Goal: Task Accomplishment & Management: Manage account settings

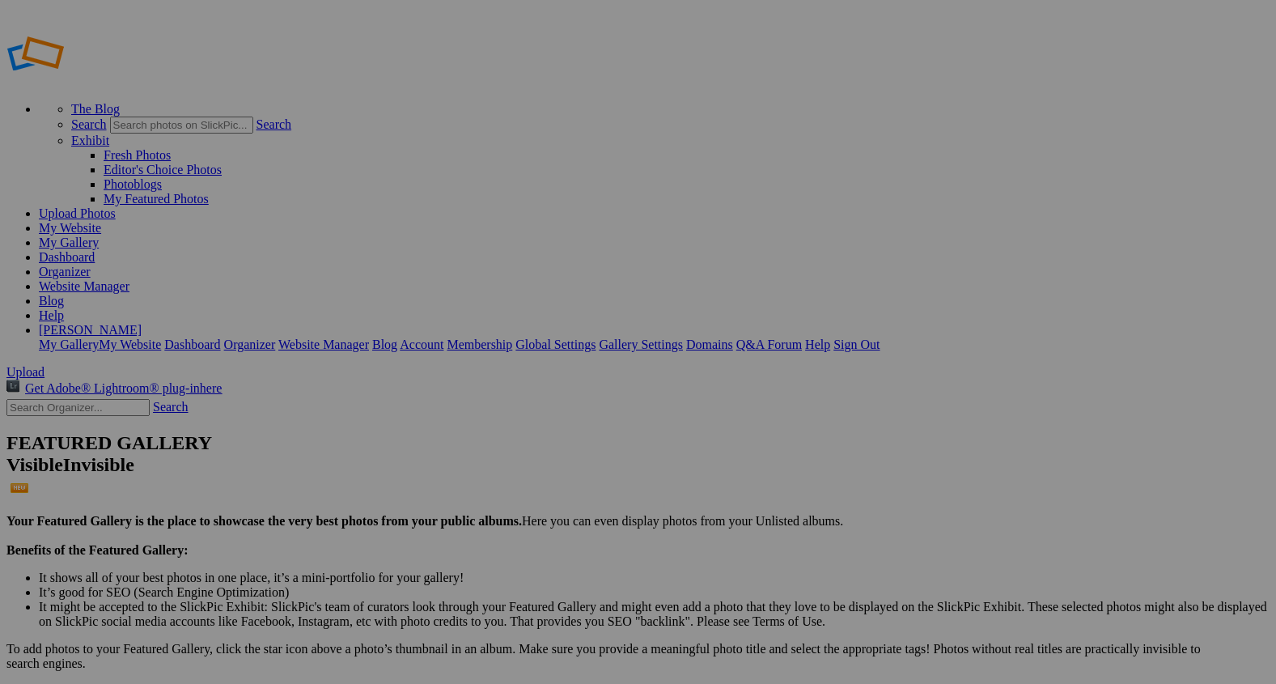
click at [45, 365] on span "Upload" at bounding box center [25, 372] width 38 height 14
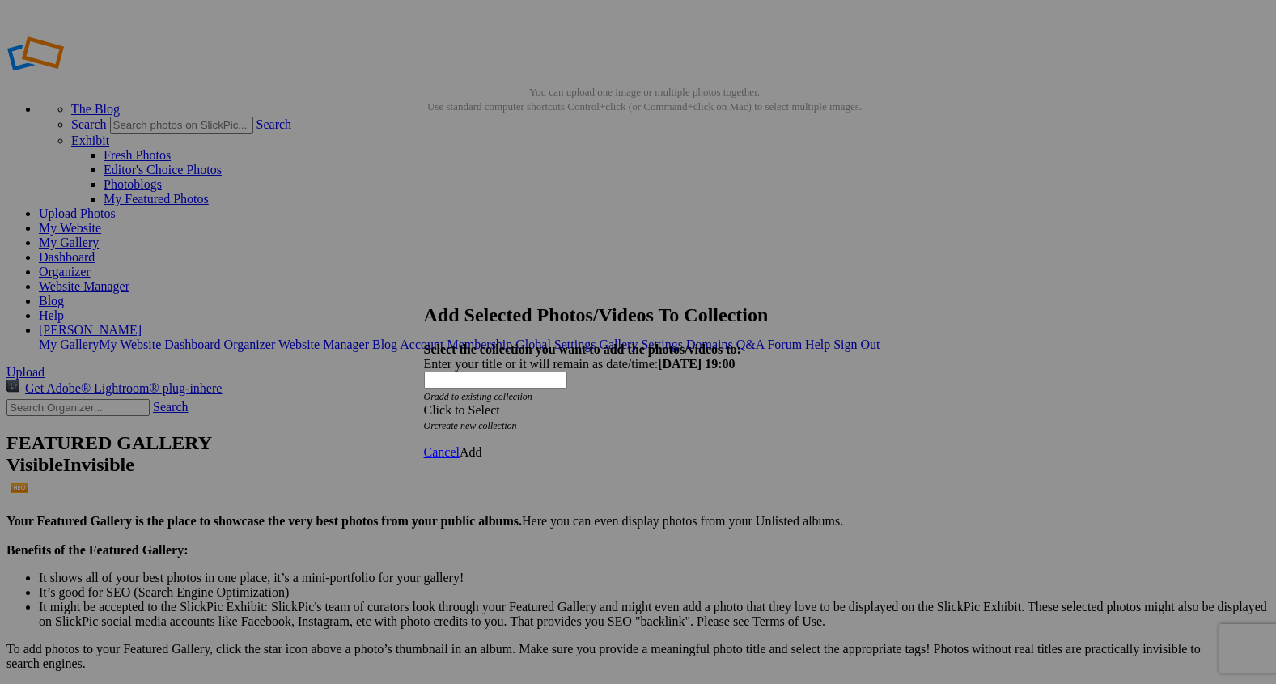
click at [424, 403] on span at bounding box center [424, 410] width 0 height 14
click at [683, 397] on link "Rocking Z [GEOGRAPHIC_DATA]" at bounding box center [588, 390] width 190 height 14
click at [482, 445] on span "Add" at bounding box center [471, 452] width 23 height 14
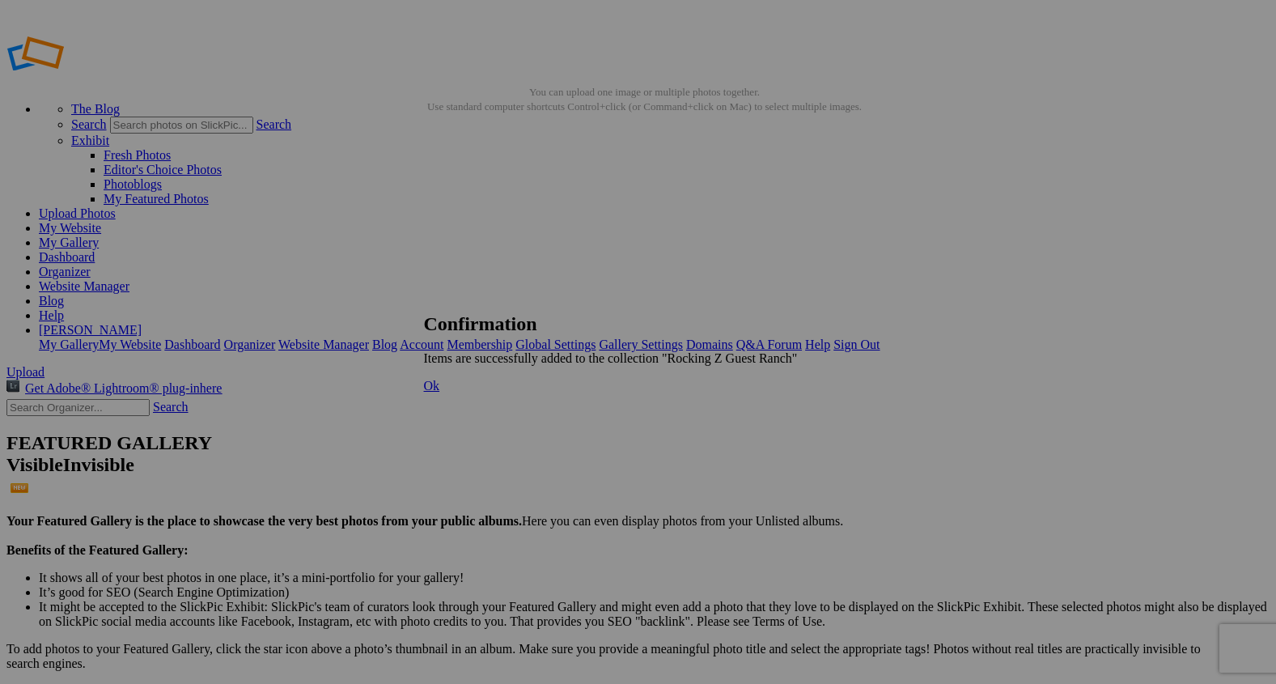
click at [440, 392] on span "Ok" at bounding box center [432, 386] width 16 height 14
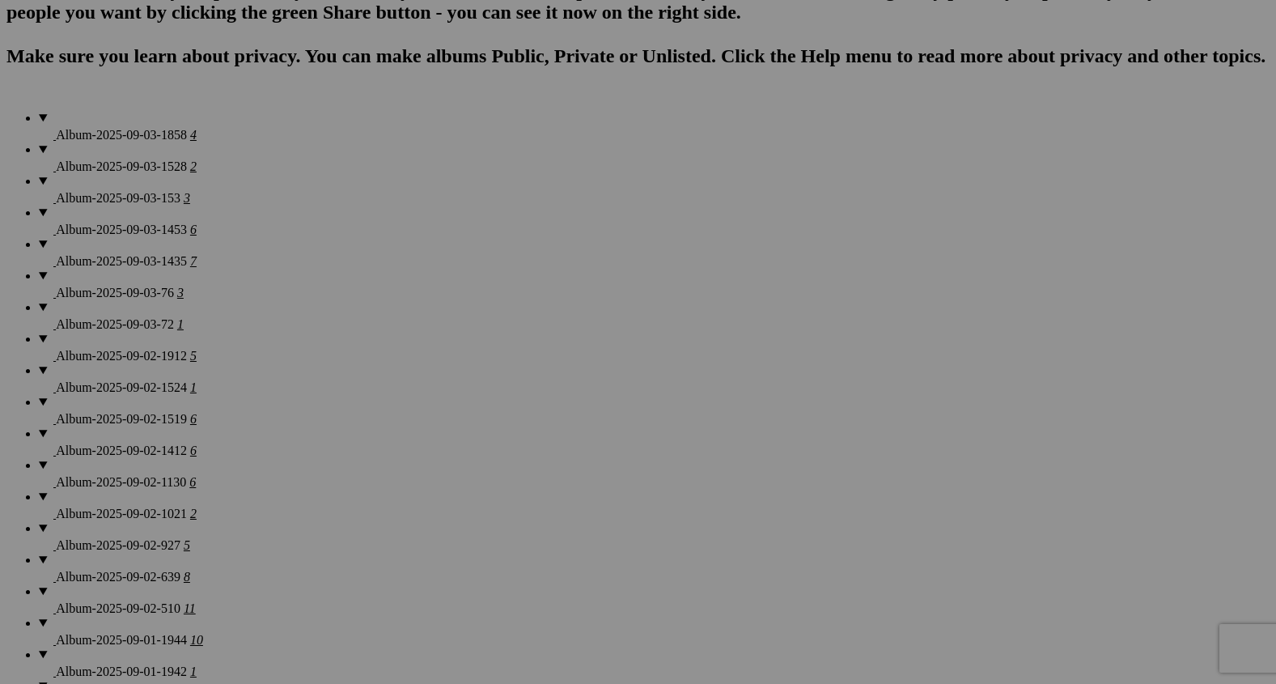
scroll to position [1262, 0]
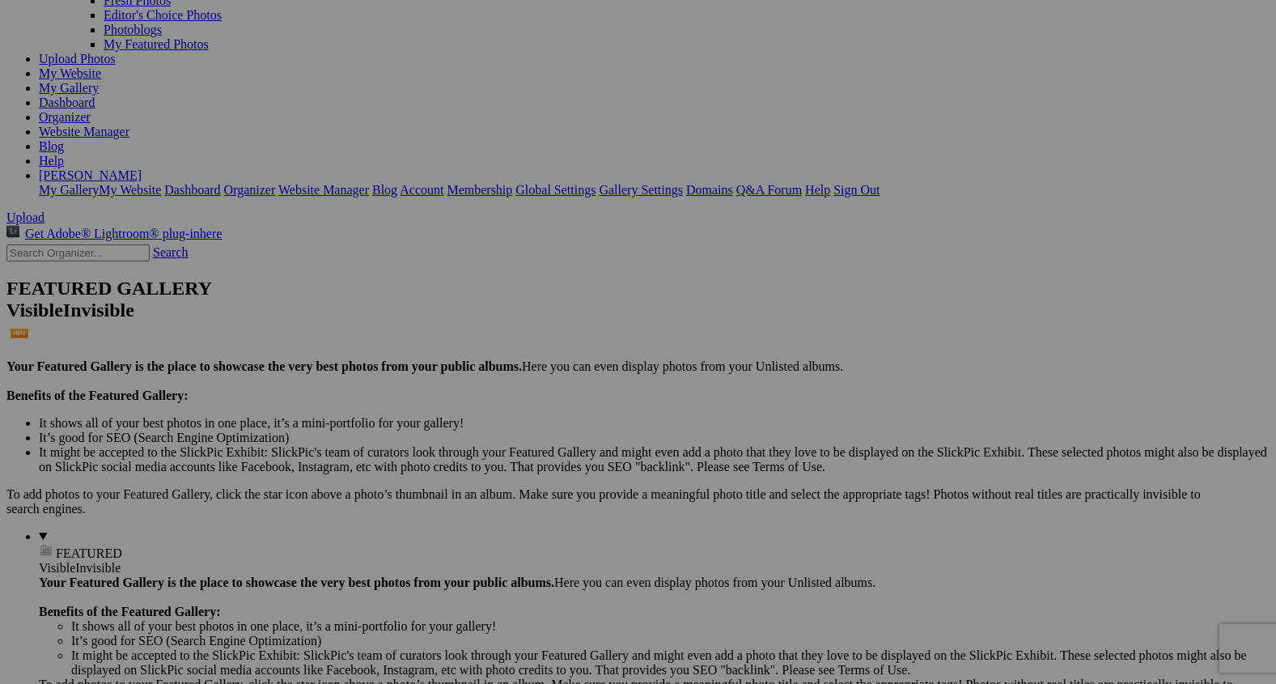
scroll to position [164, 0]
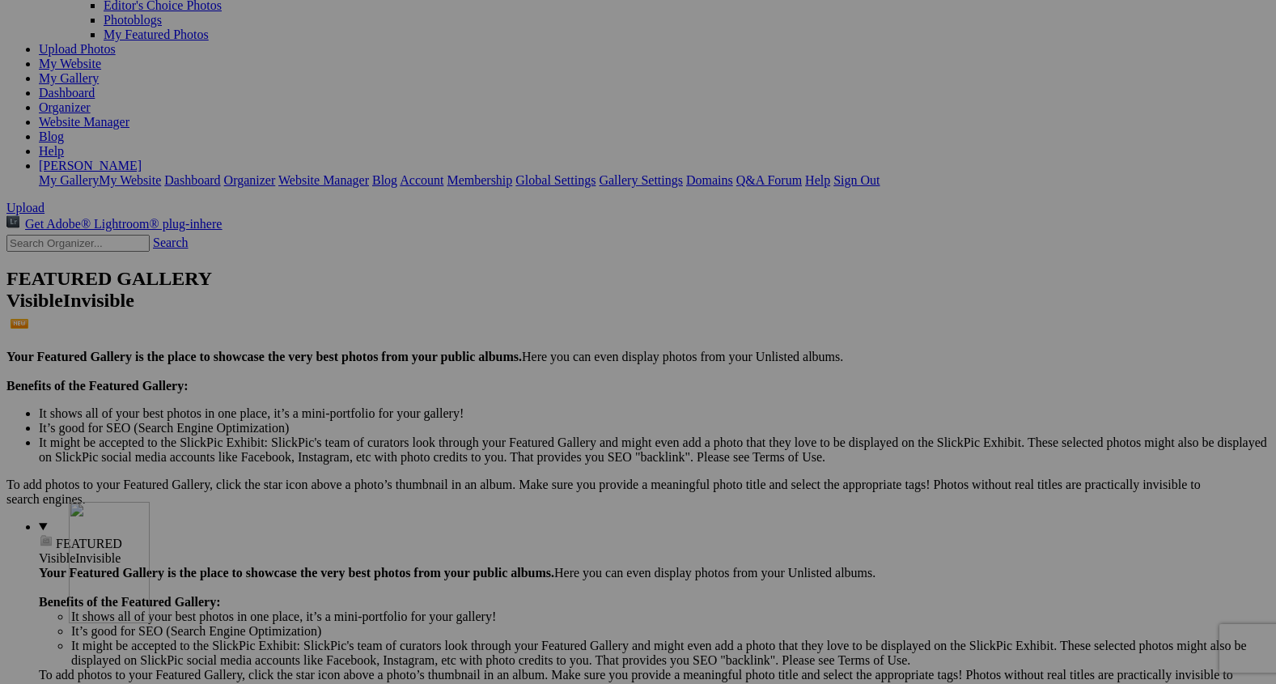
drag, startPoint x: 316, startPoint y: 144, endPoint x: 307, endPoint y: 634, distance: 490.5
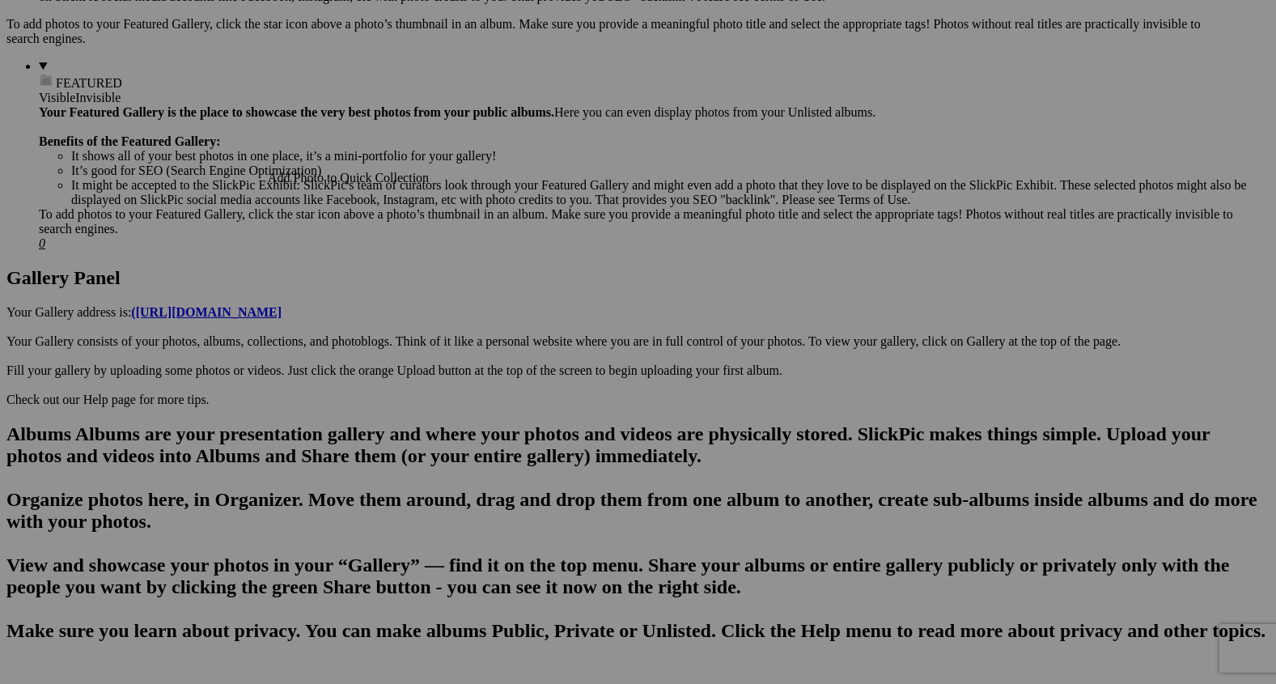
scroll to position [642, 0]
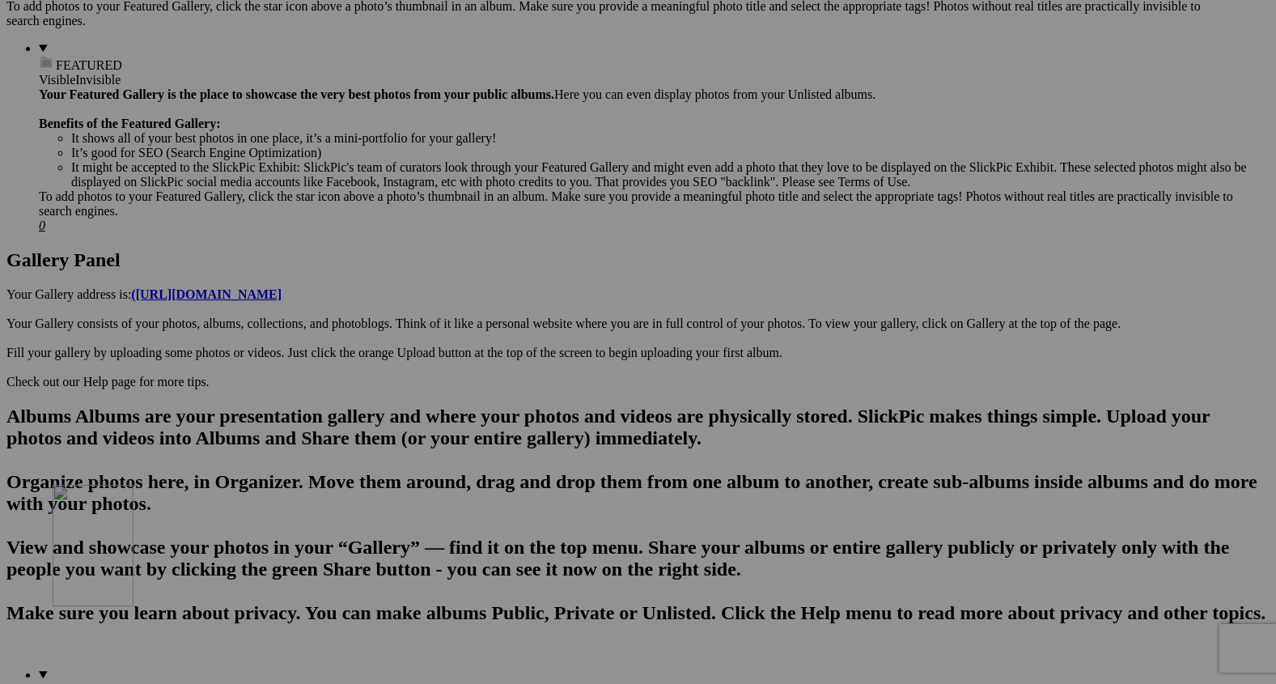
drag, startPoint x: 313, startPoint y: 260, endPoint x: 286, endPoint y: 626, distance: 366.8
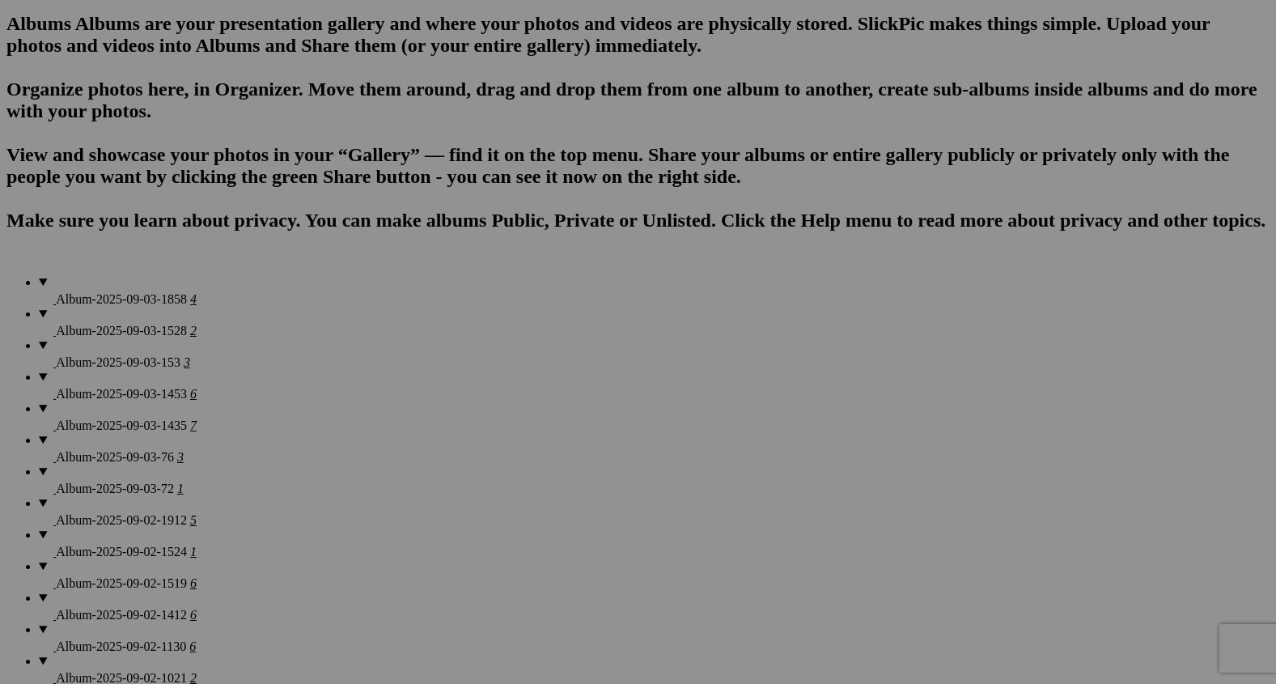
scroll to position [1045, 0]
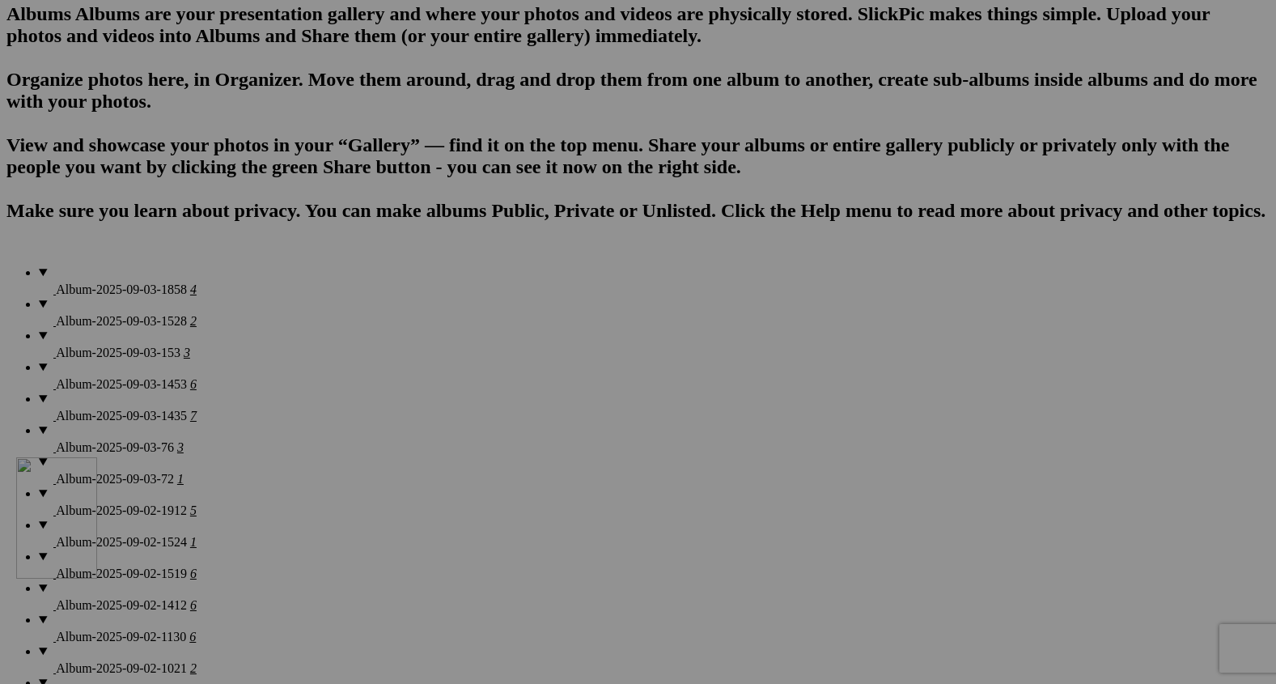
drag, startPoint x: 311, startPoint y: 239, endPoint x: 248, endPoint y: 606, distance: 372.6
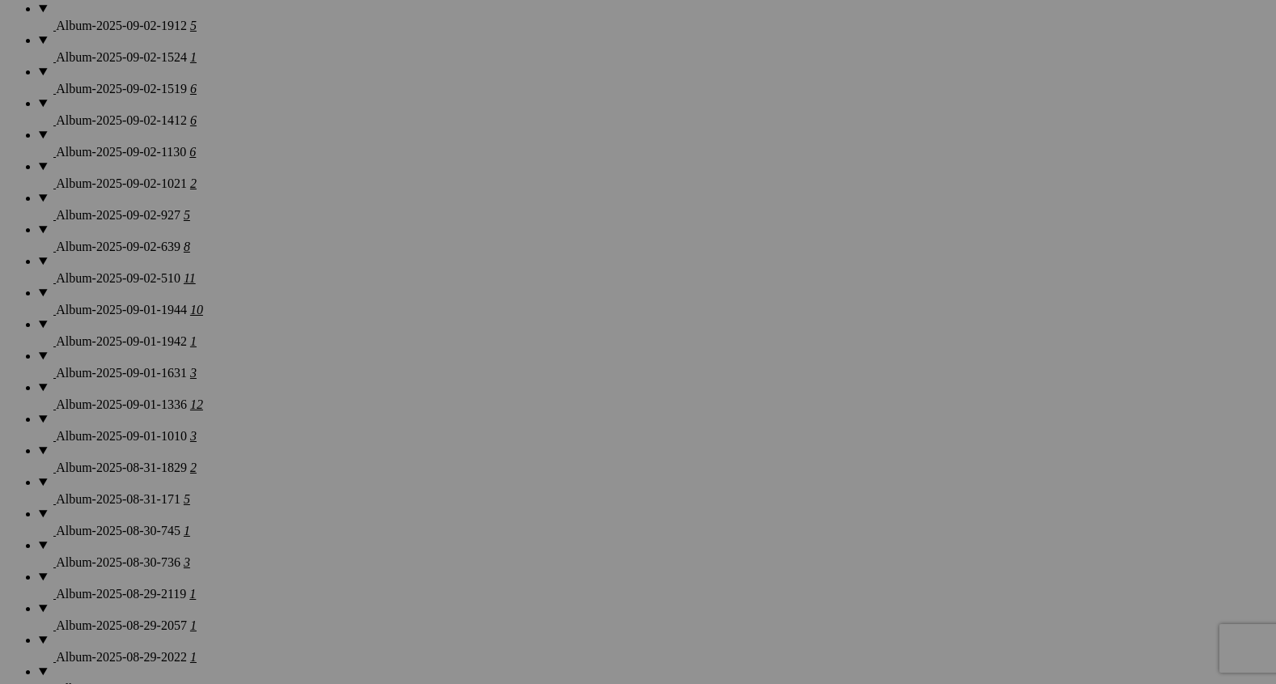
scroll to position [1554, 0]
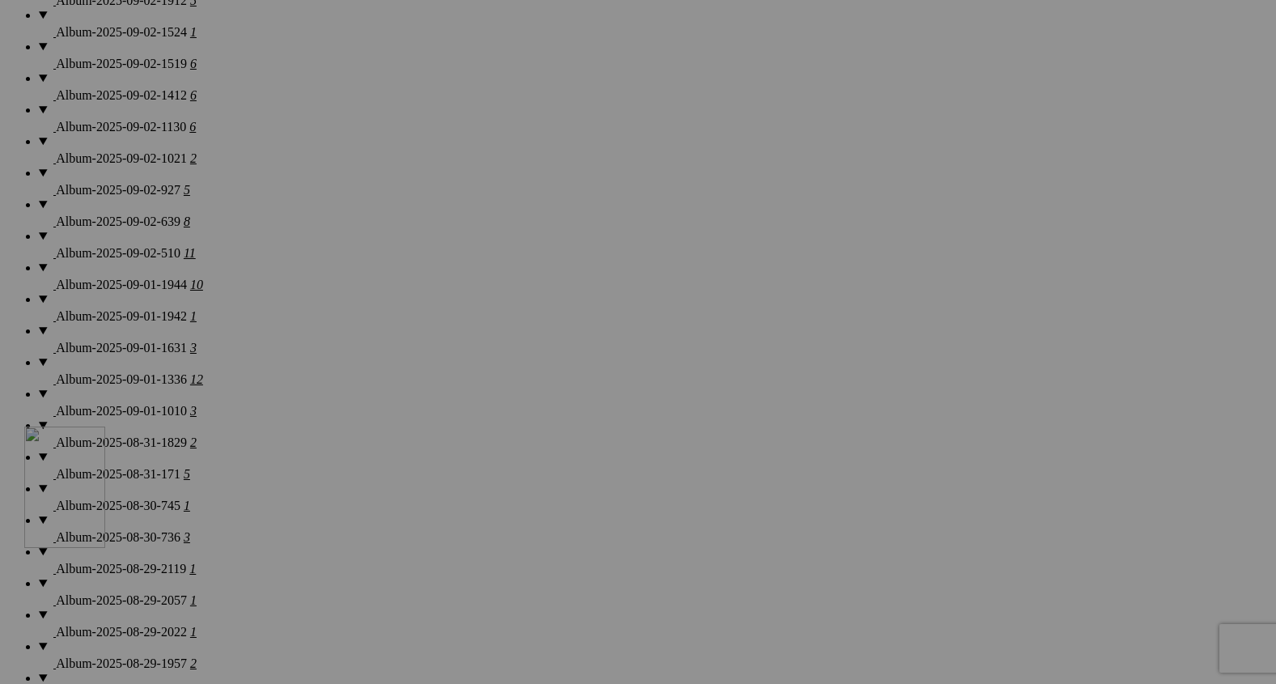
drag, startPoint x: 291, startPoint y: 151, endPoint x: 253, endPoint y: 581, distance: 432.2
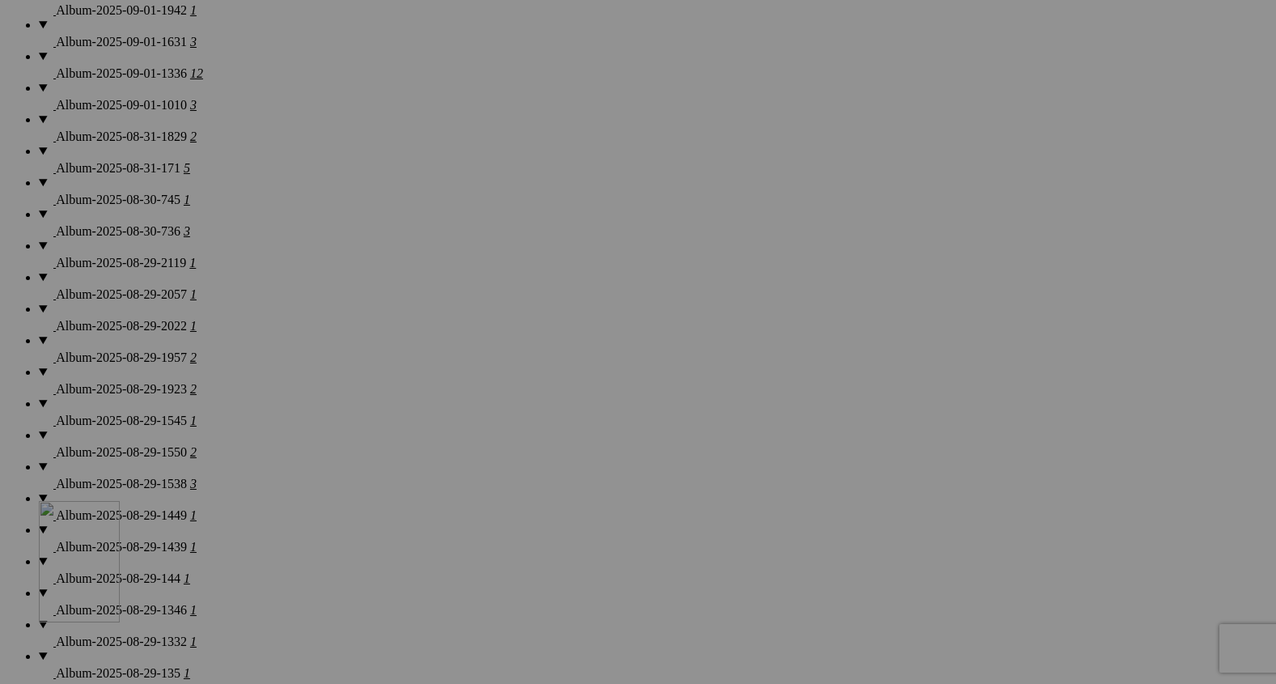
drag, startPoint x: 297, startPoint y: 252, endPoint x: 272, endPoint y: 640, distance: 389.2
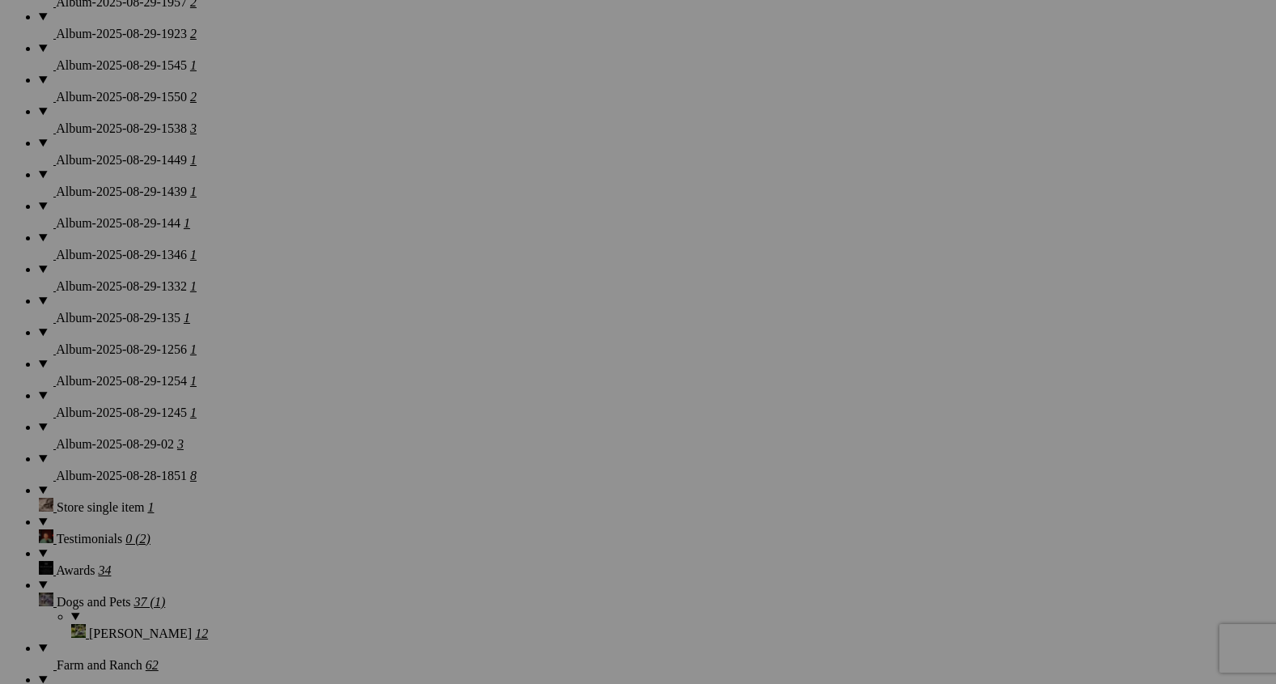
scroll to position [2236, 0]
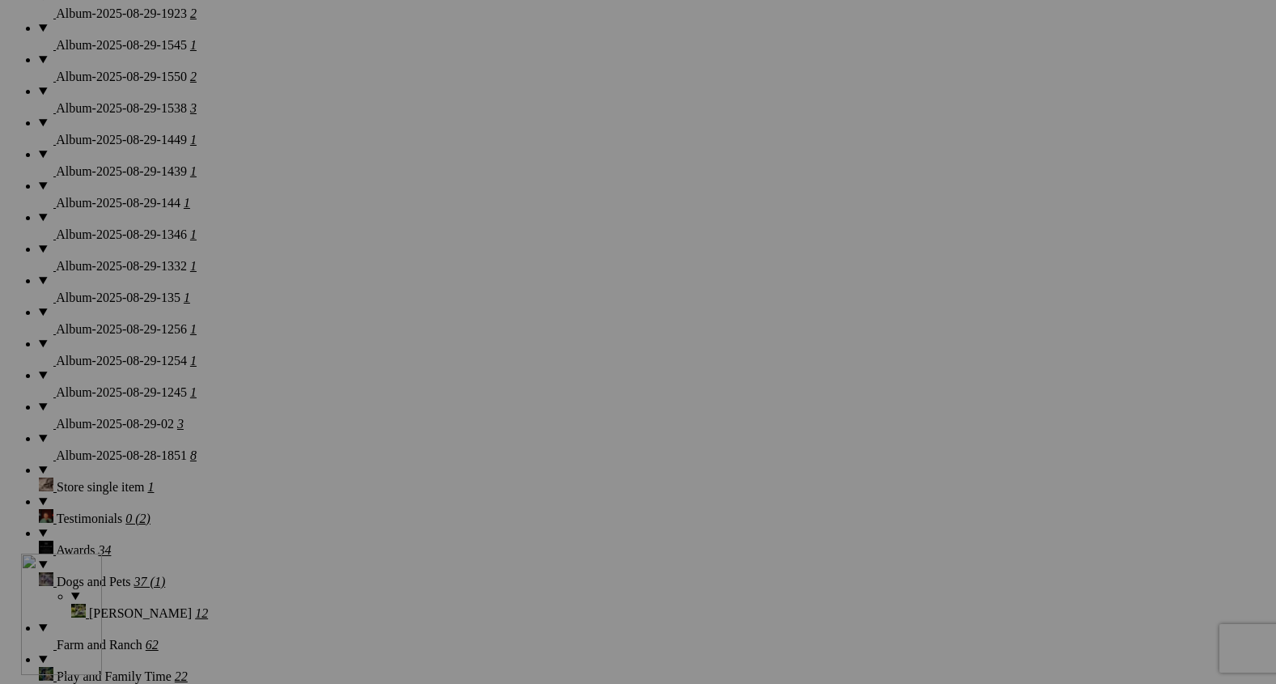
drag, startPoint x: 299, startPoint y: 276, endPoint x: 252, endPoint y: 732, distance: 458.1
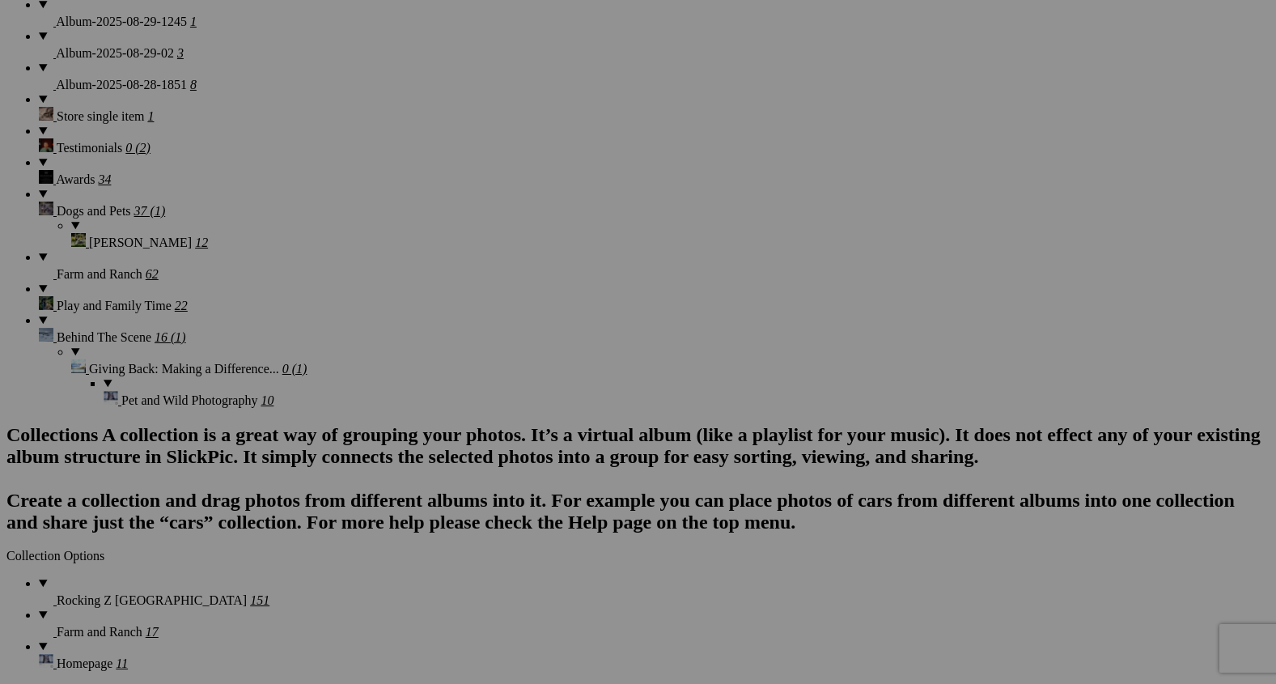
scroll to position [2619, 0]
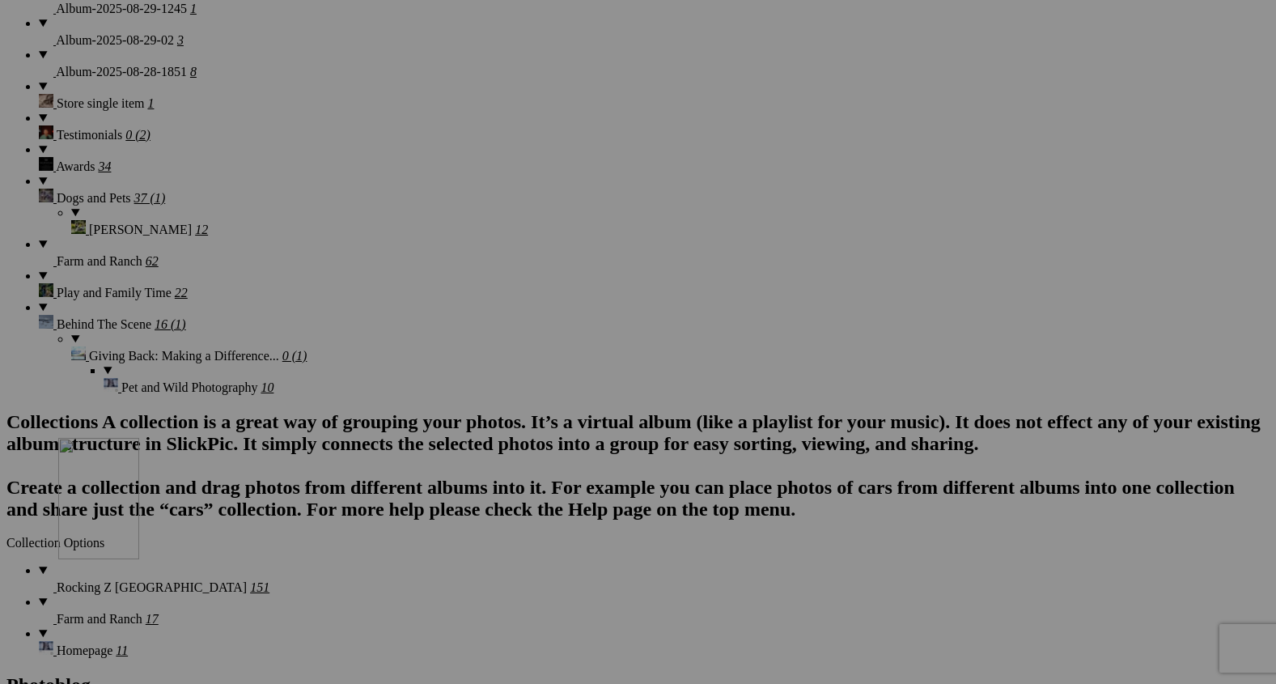
drag, startPoint x: 312, startPoint y: 321, endPoint x: 285, endPoint y: 603, distance: 282.9
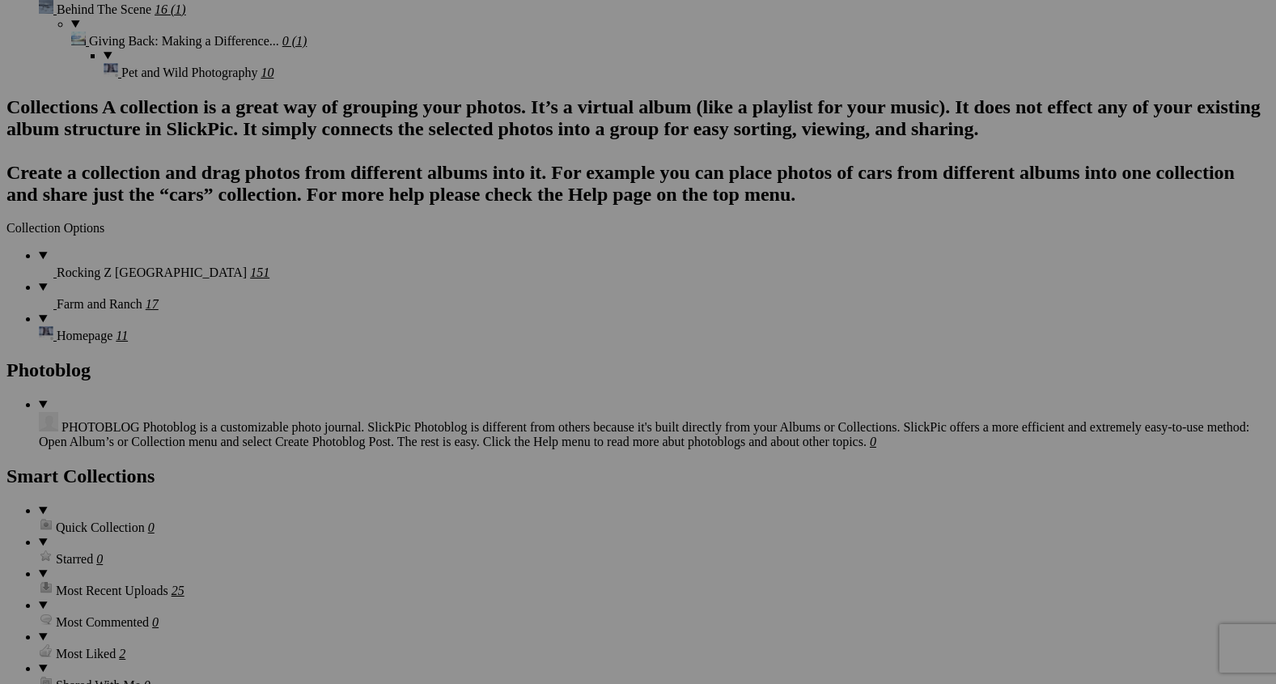
scroll to position [2944, 0]
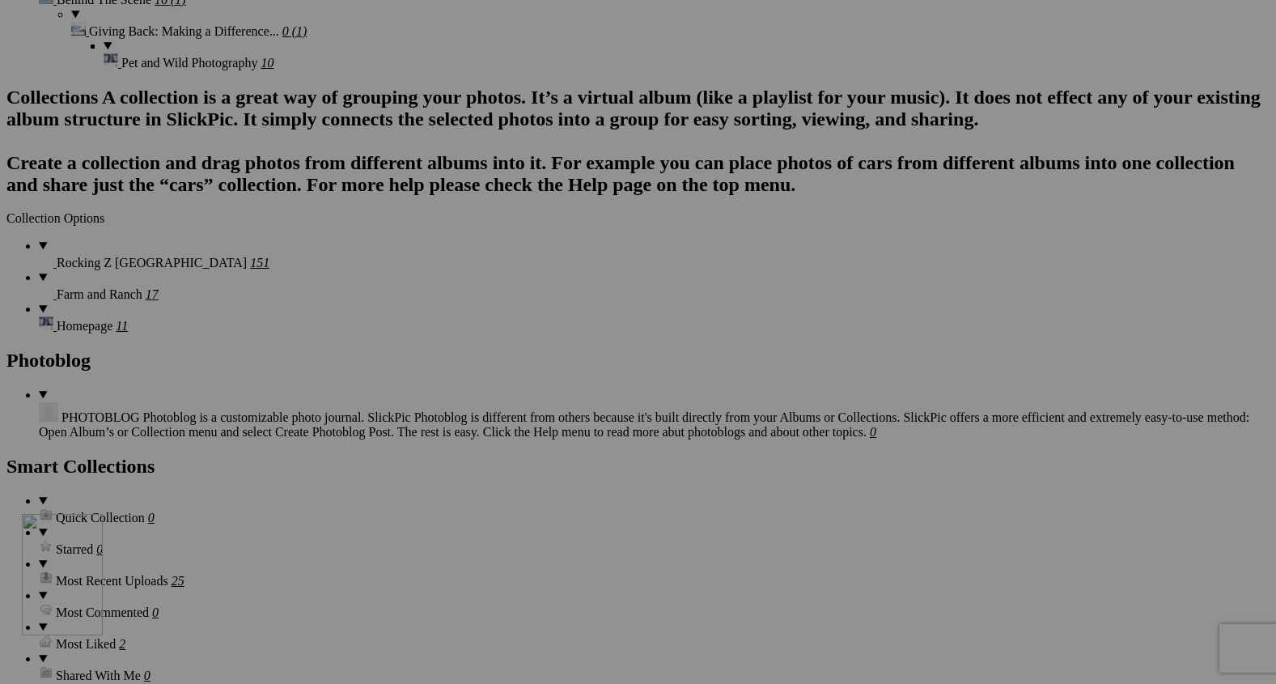
drag, startPoint x: 302, startPoint y: 225, endPoint x: 255, endPoint y: 659, distance: 436.3
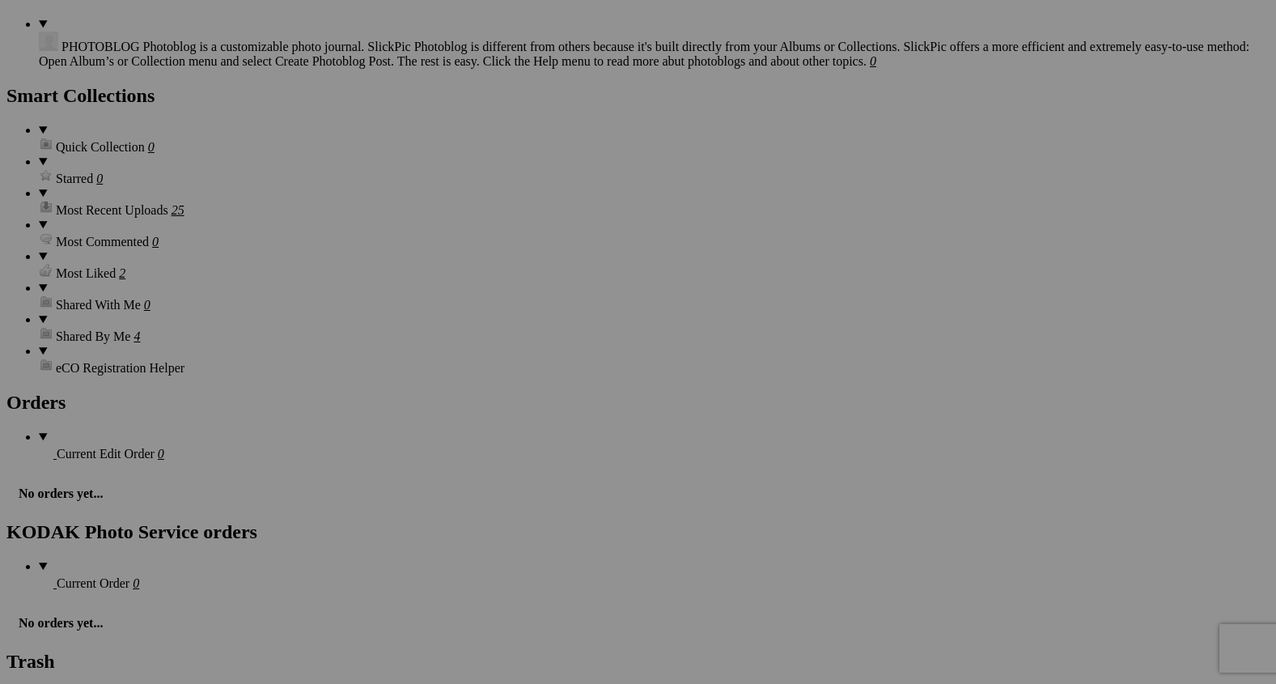
scroll to position [3316, 0]
drag, startPoint x: 296, startPoint y: 235, endPoint x: 235, endPoint y: 694, distance: 462.9
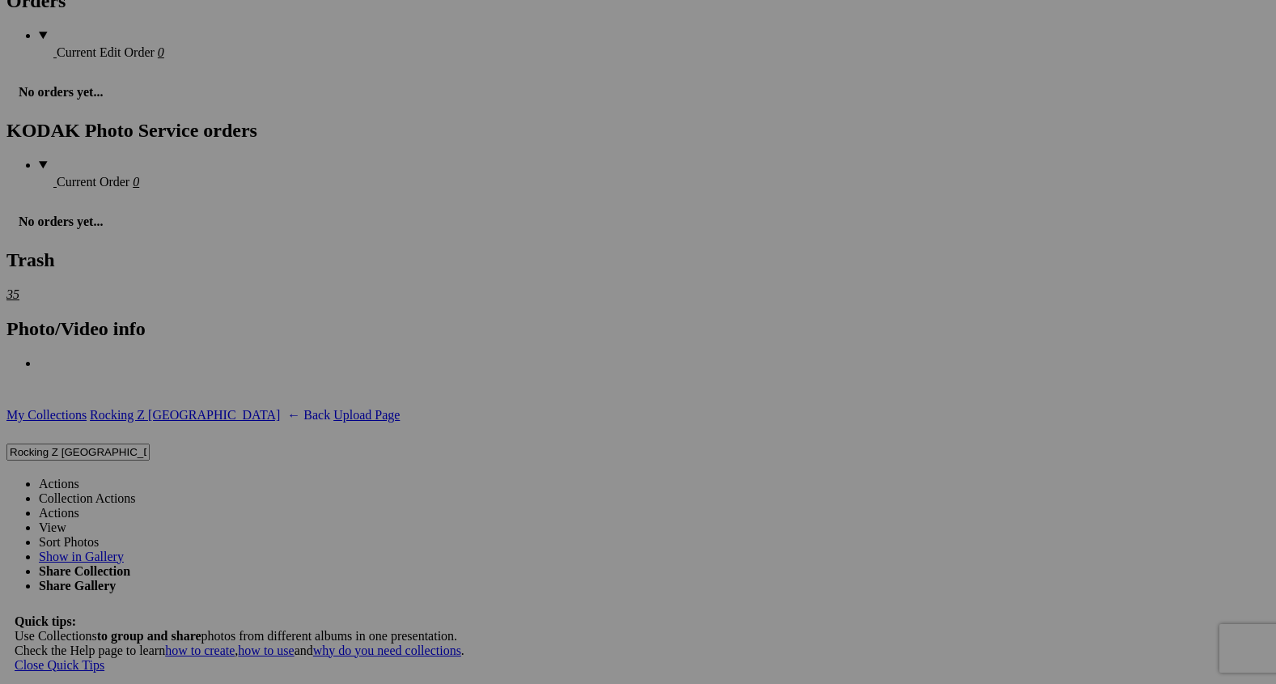
scroll to position [3719, 0]
drag, startPoint x: 313, startPoint y: 256, endPoint x: 265, endPoint y: 668, distance: 415.4
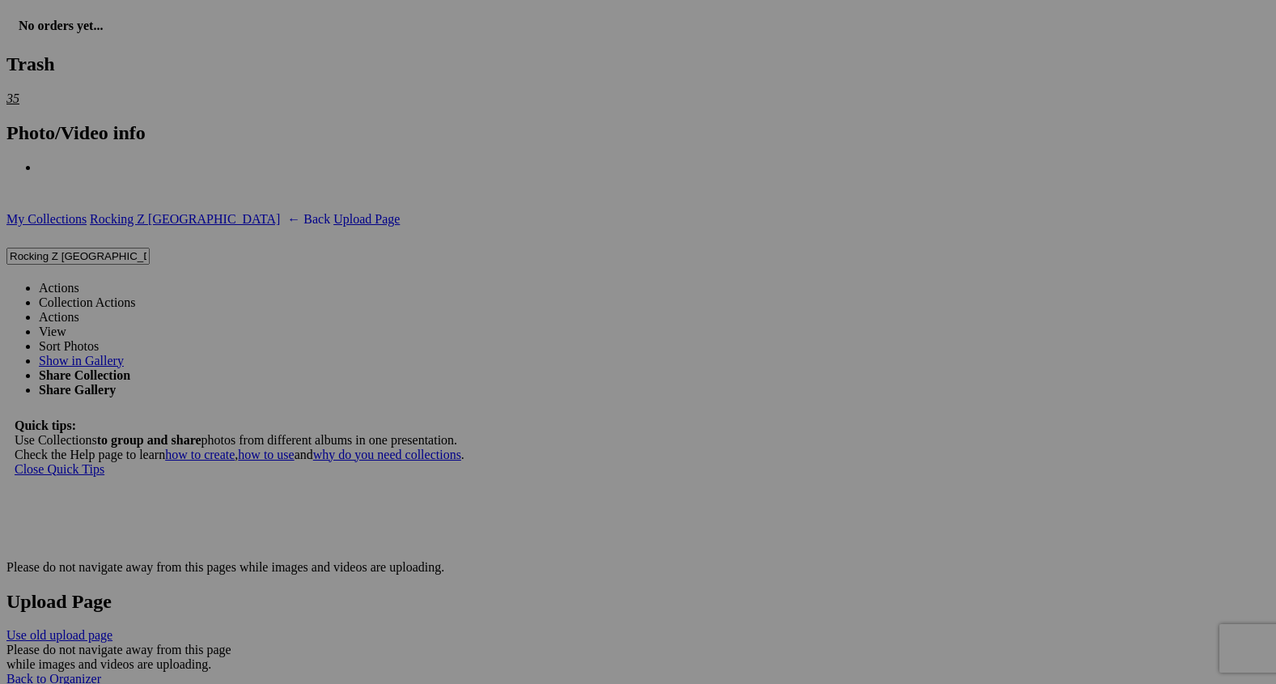
scroll to position [4084, 0]
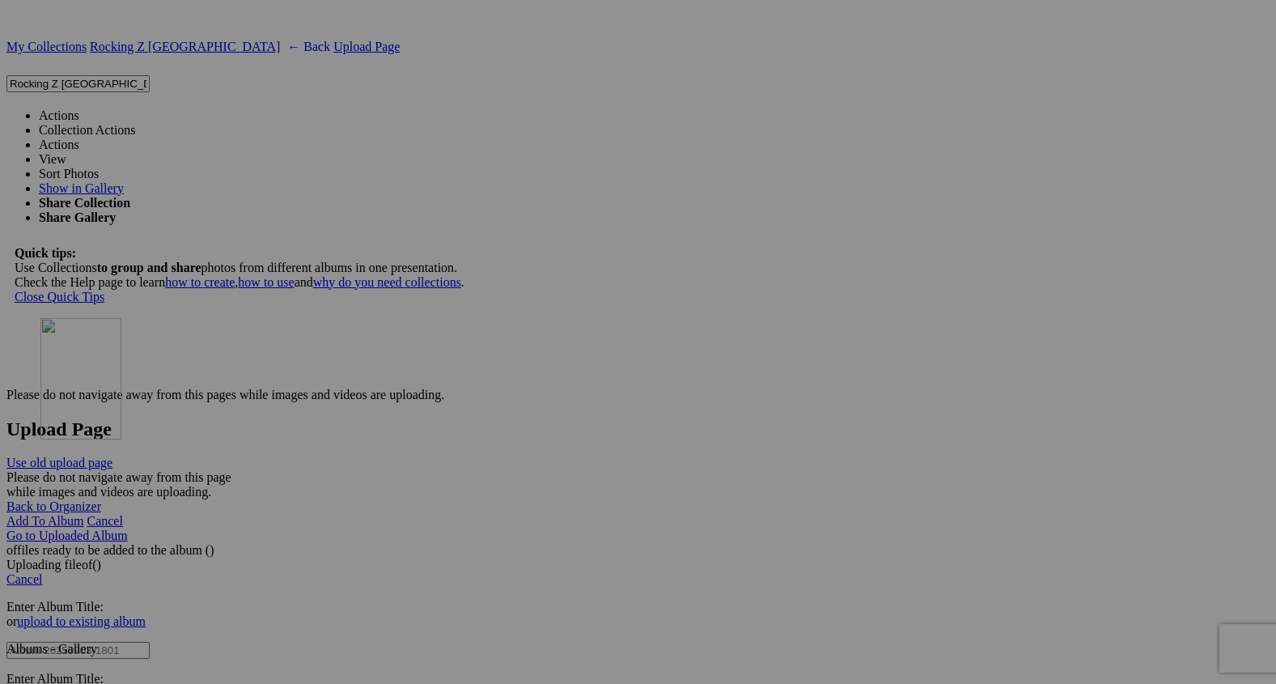
drag, startPoint x: 294, startPoint y: 296, endPoint x: 264, endPoint y: 502, distance: 207.7
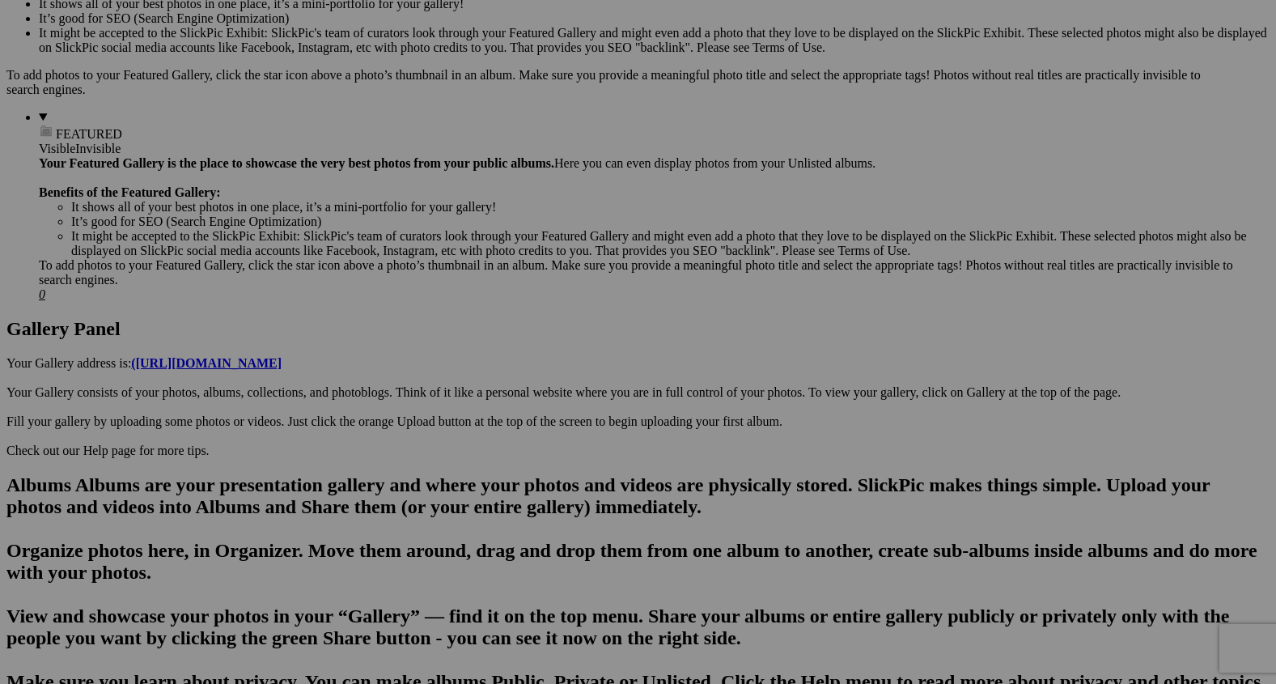
scroll to position [0, 0]
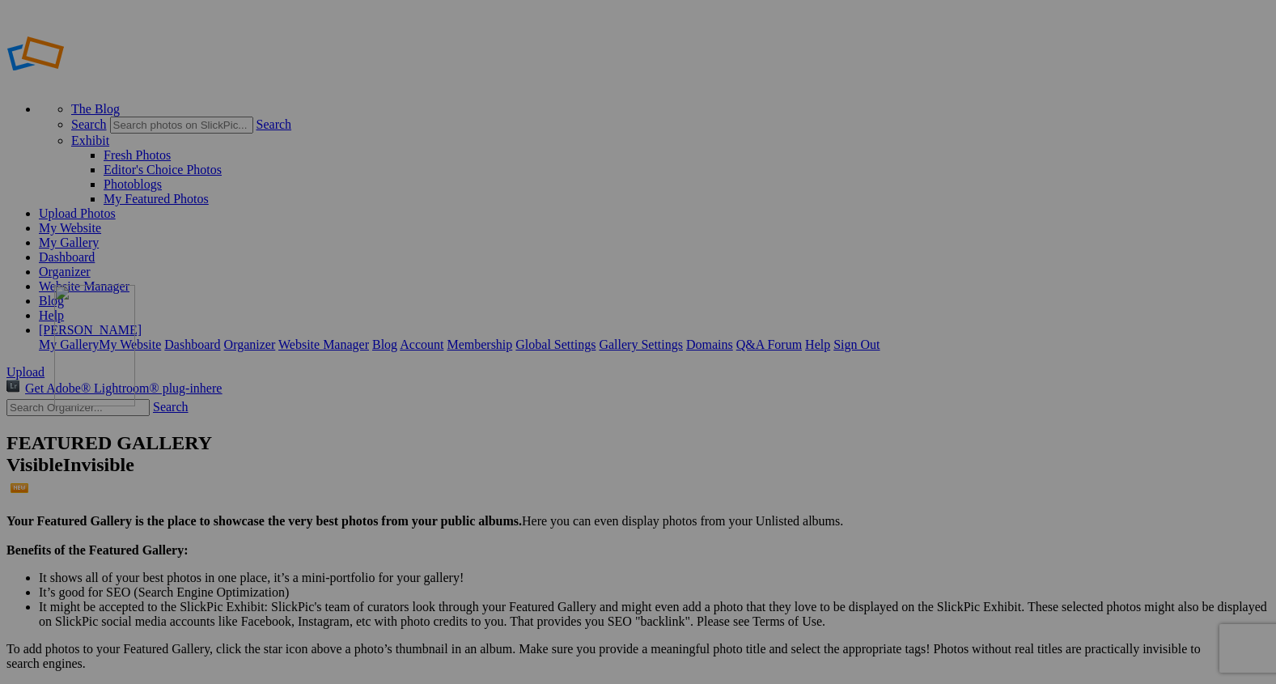
drag, startPoint x: 328, startPoint y: 262, endPoint x: 287, endPoint y: 397, distance: 140.3
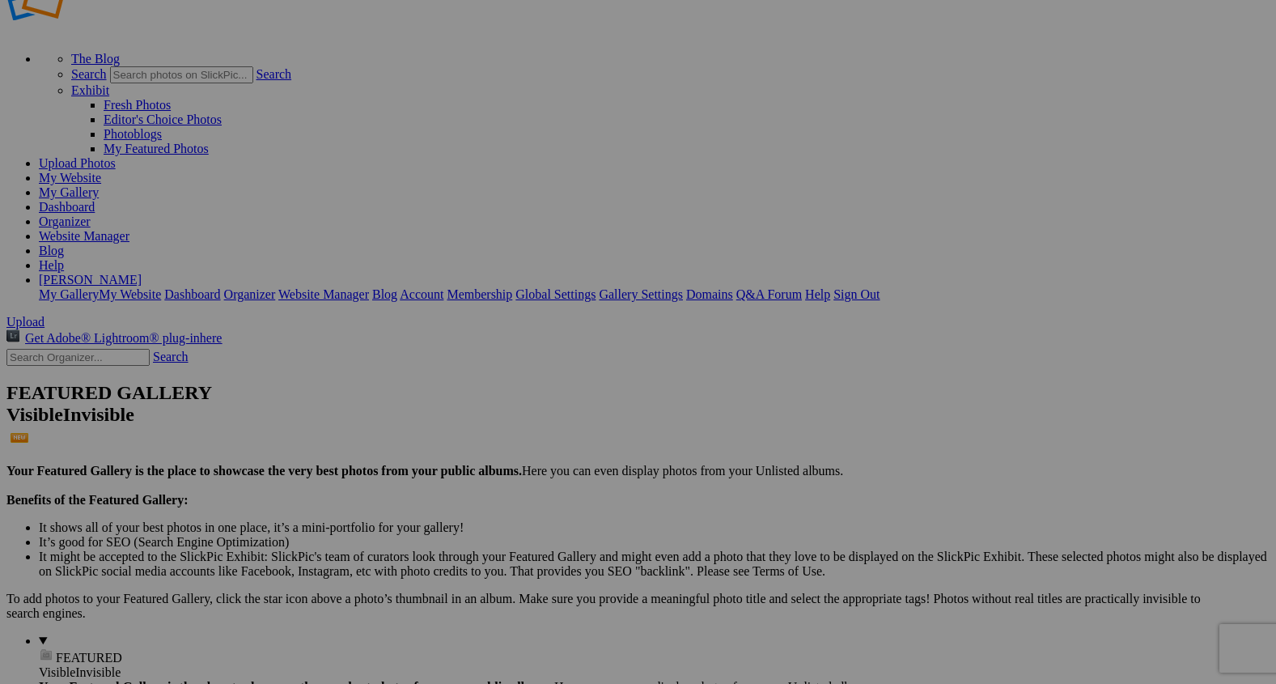
scroll to position [53, 0]
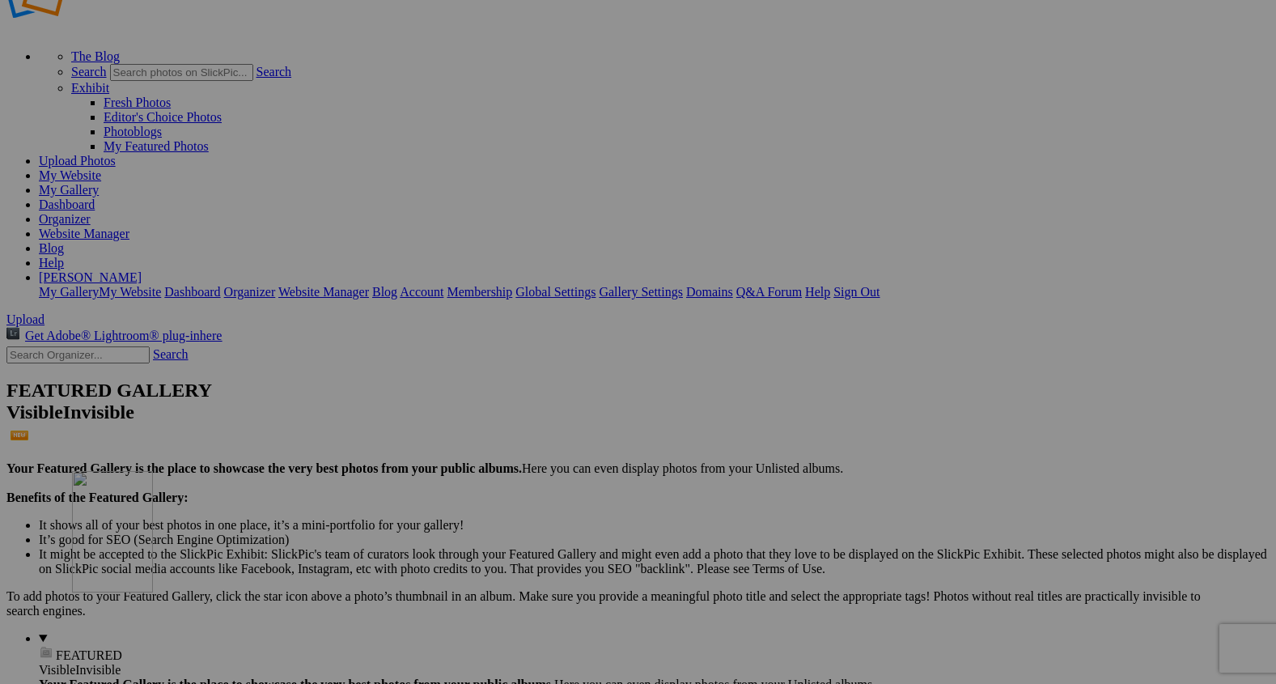
drag, startPoint x: 321, startPoint y: 382, endPoint x: 305, endPoint y: 609, distance: 228.0
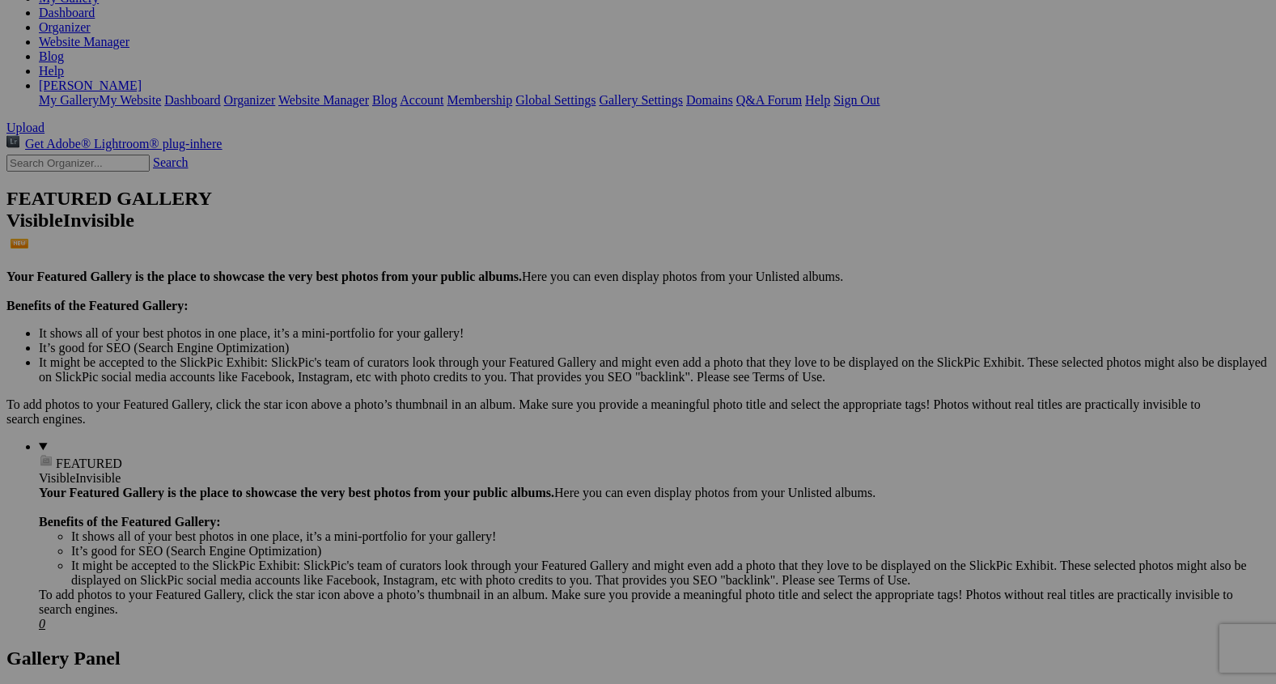
scroll to position [269, 0]
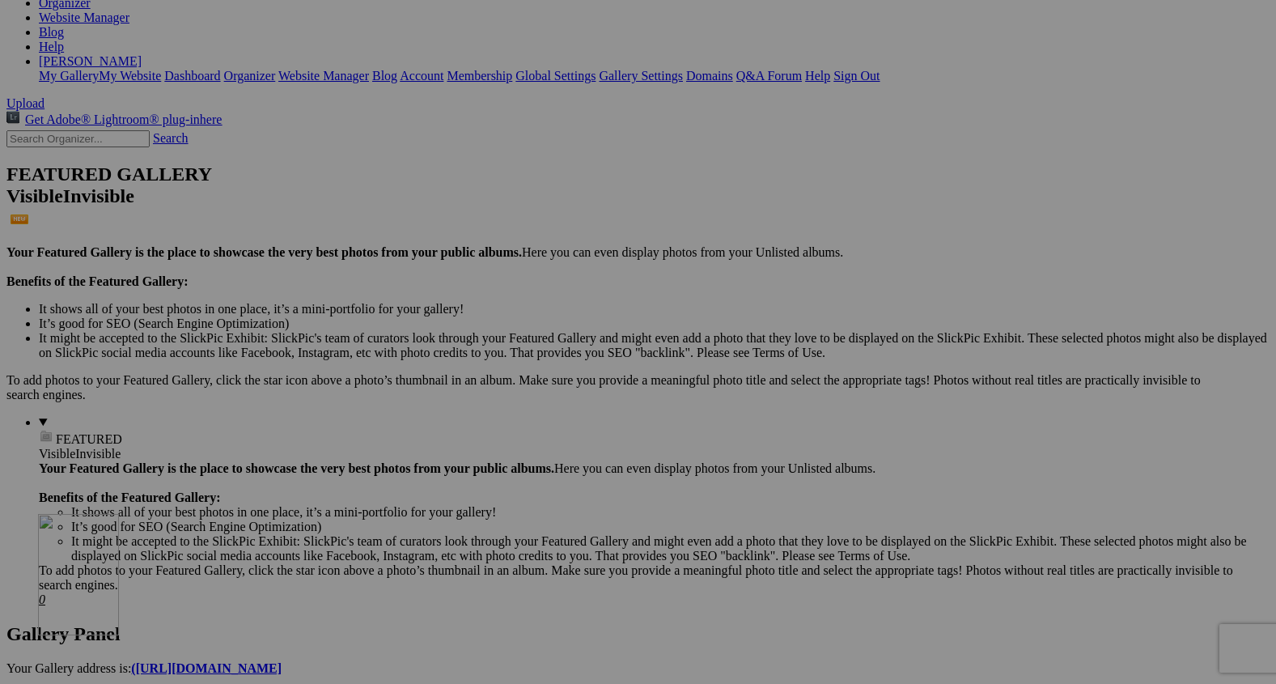
drag, startPoint x: 303, startPoint y: 398, endPoint x: 271, endPoint y: 652, distance: 256.1
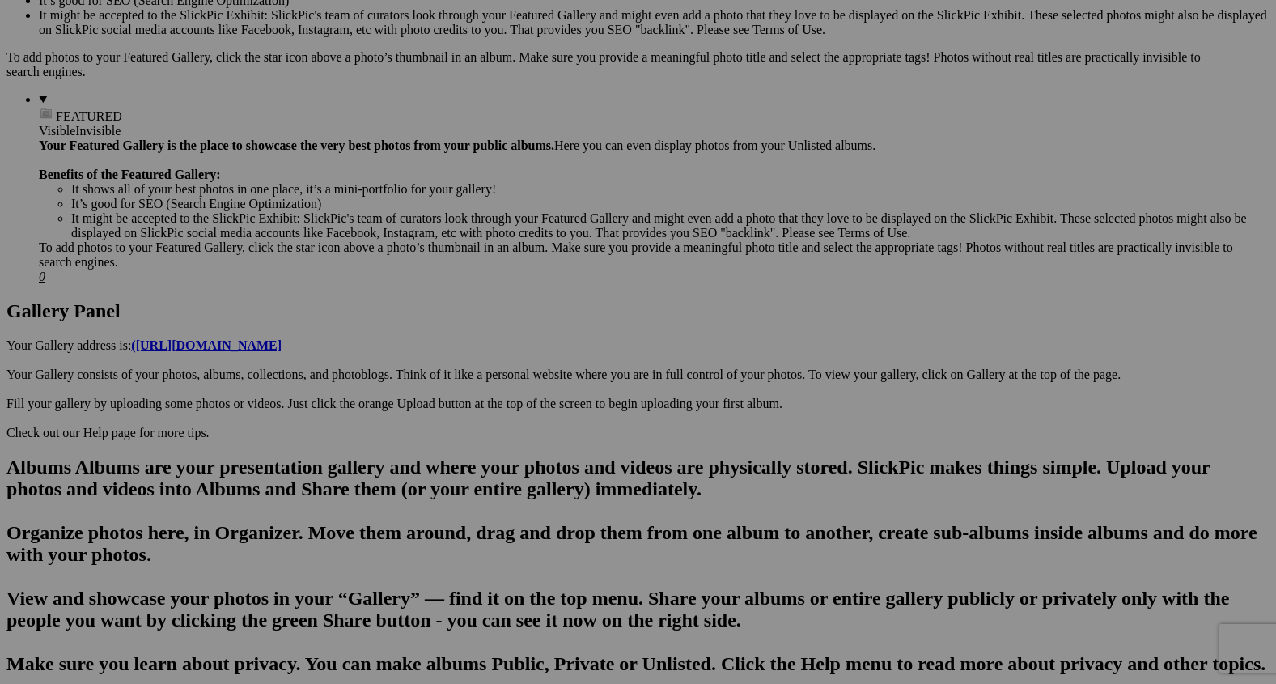
scroll to position [599, 0]
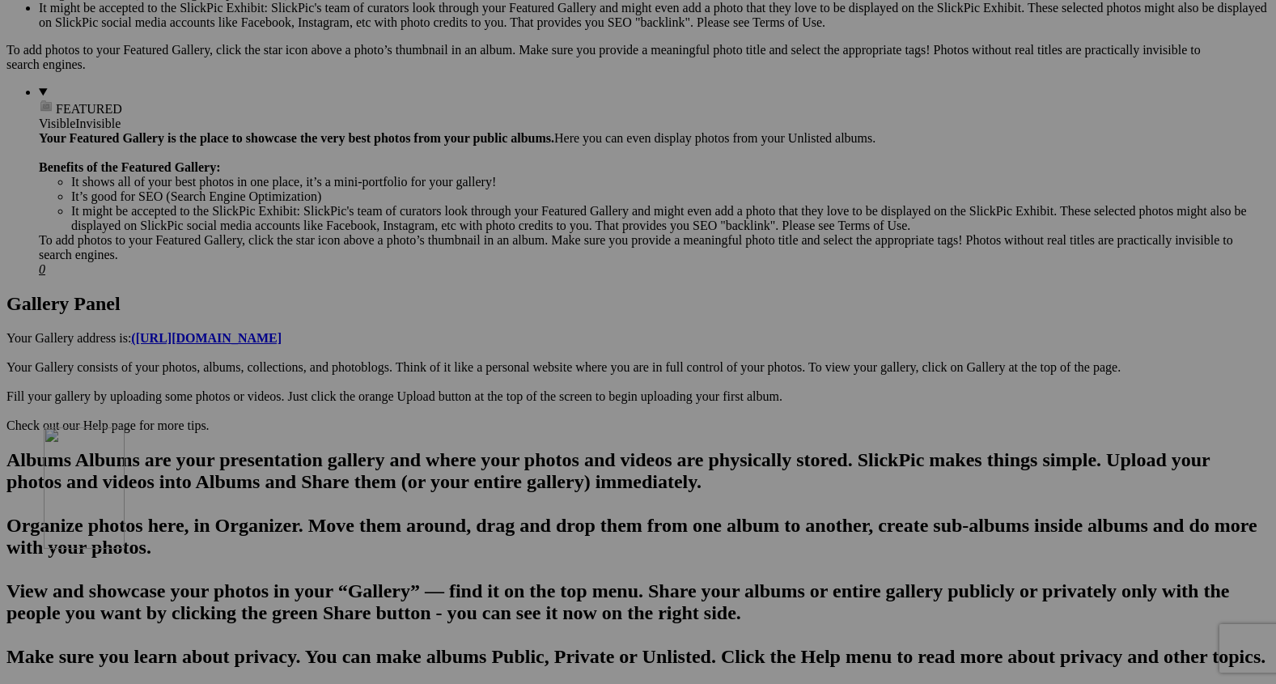
drag, startPoint x: 303, startPoint y: 306, endPoint x: 277, endPoint y: 568, distance: 263.5
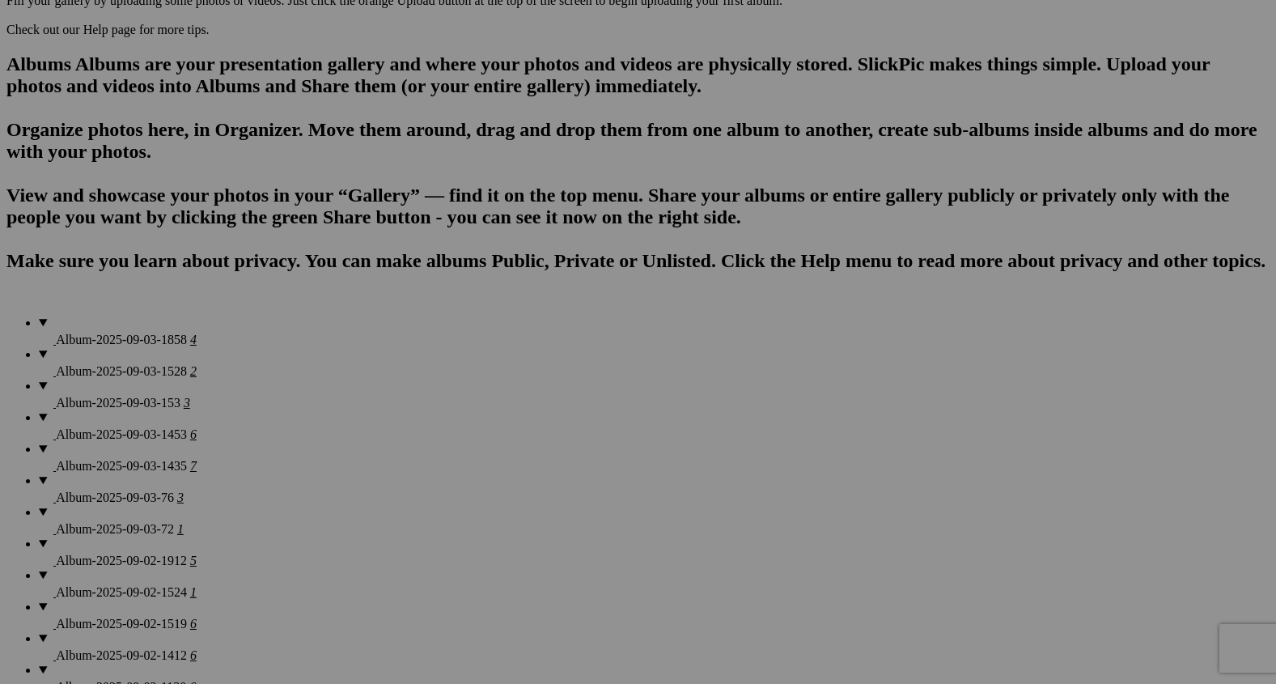
scroll to position [1013, 0]
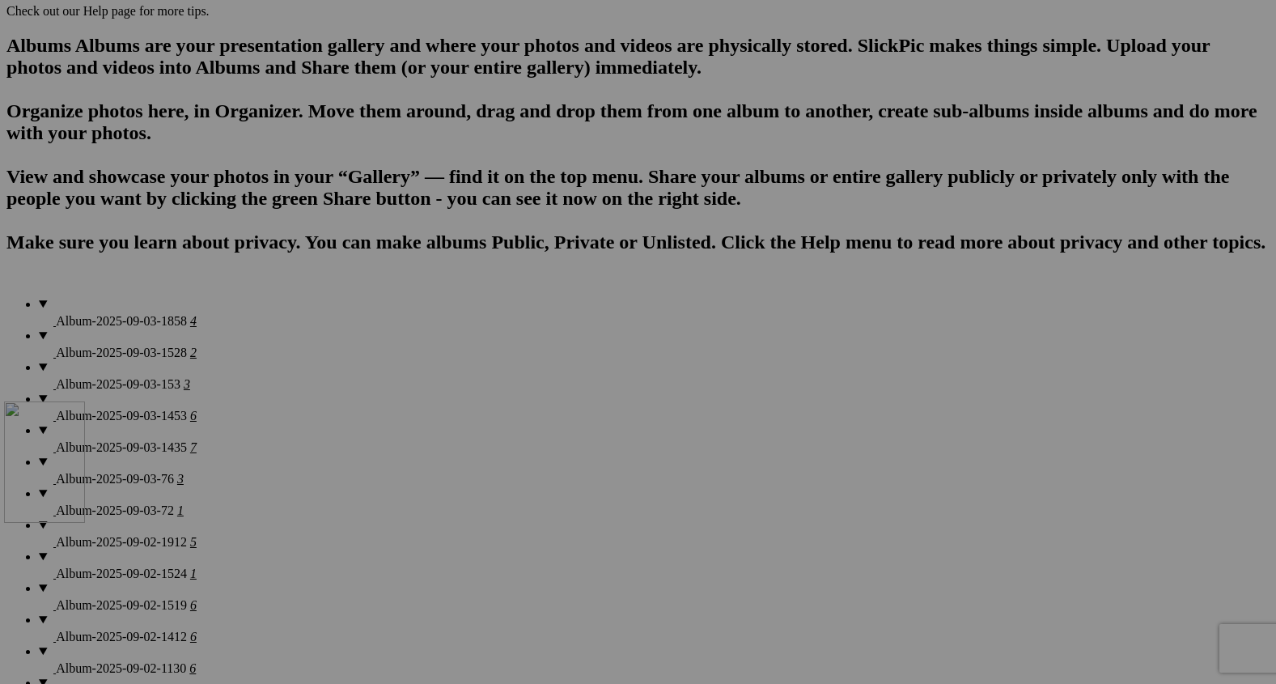
drag, startPoint x: 301, startPoint y: 128, endPoint x: 244, endPoint y: 536, distance: 412.7
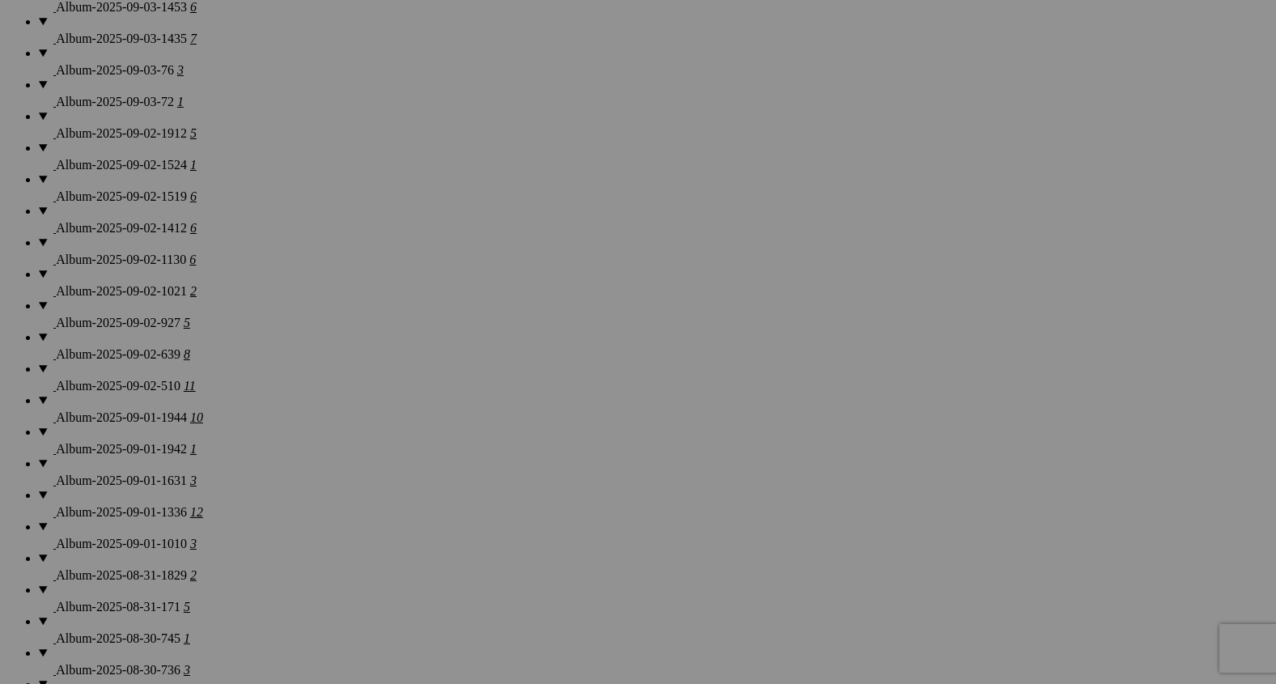
scroll to position [1419, 0]
drag, startPoint x: 291, startPoint y: 105, endPoint x: 265, endPoint y: 542, distance: 437.7
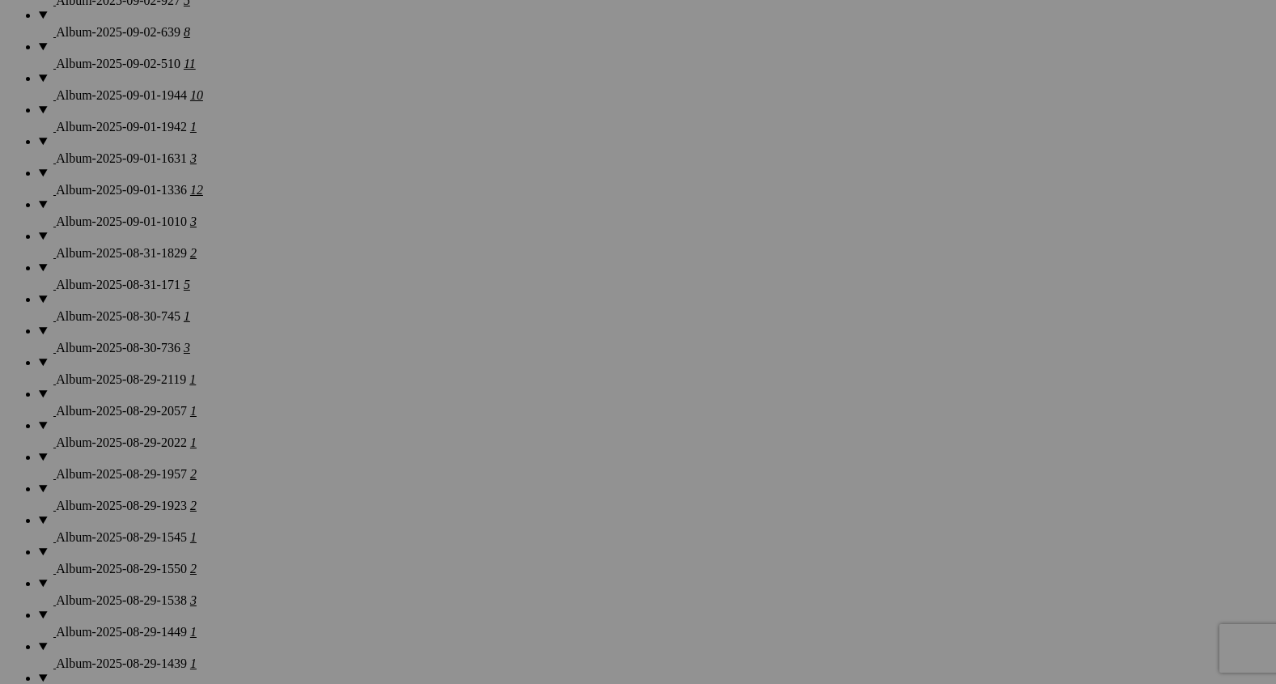
scroll to position [1765, 0]
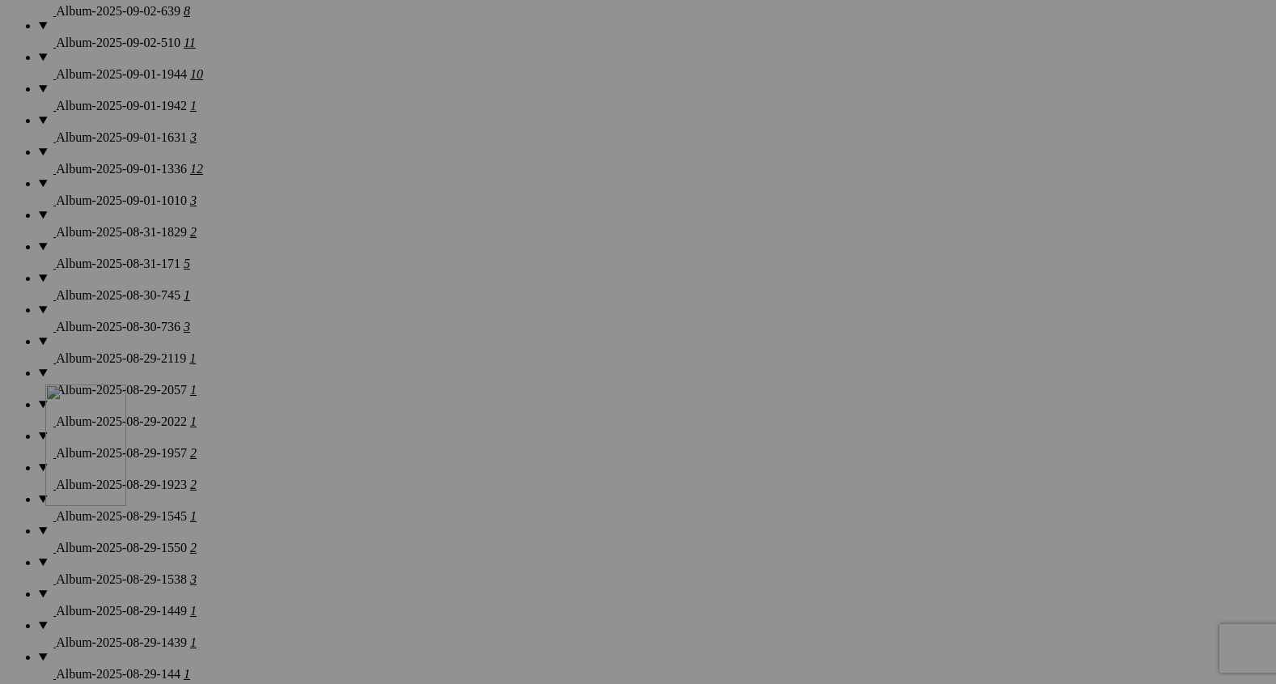
drag, startPoint x: 304, startPoint y: 137, endPoint x: 276, endPoint y: 532, distance: 396.7
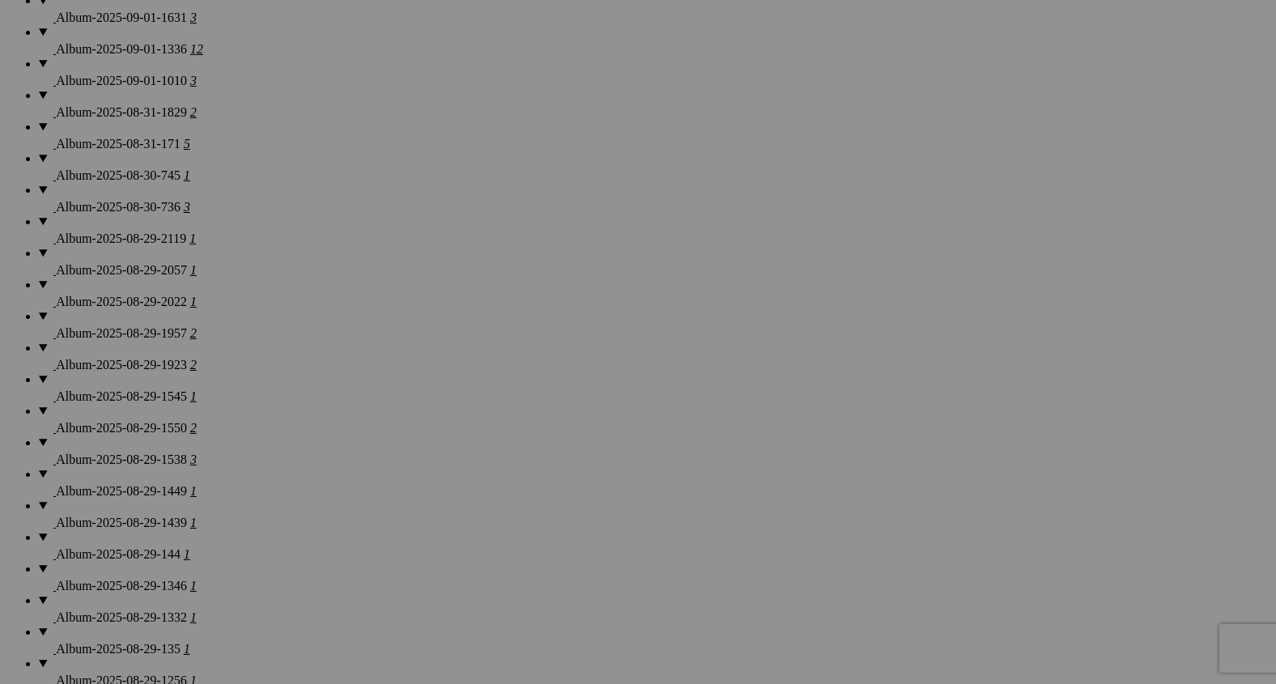
scroll to position [1896, 0]
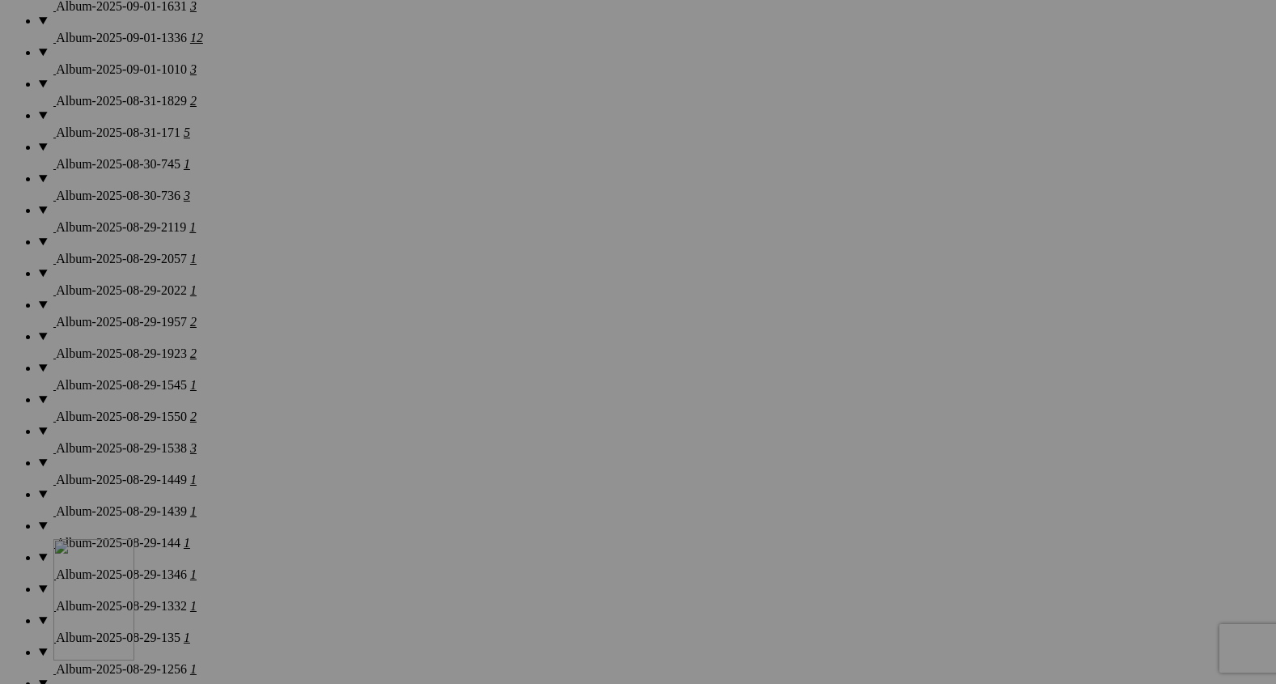
drag, startPoint x: 297, startPoint y: 451, endPoint x: 289, endPoint y: 675, distance: 224.3
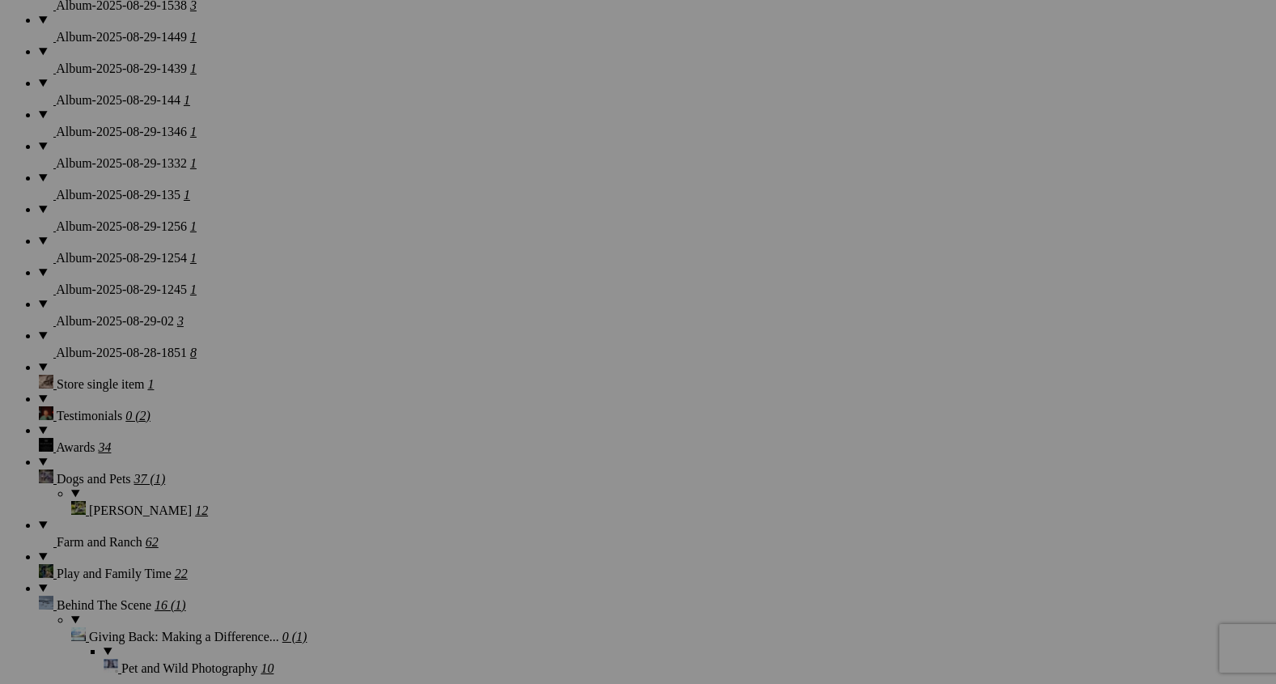
scroll to position [2415, 0]
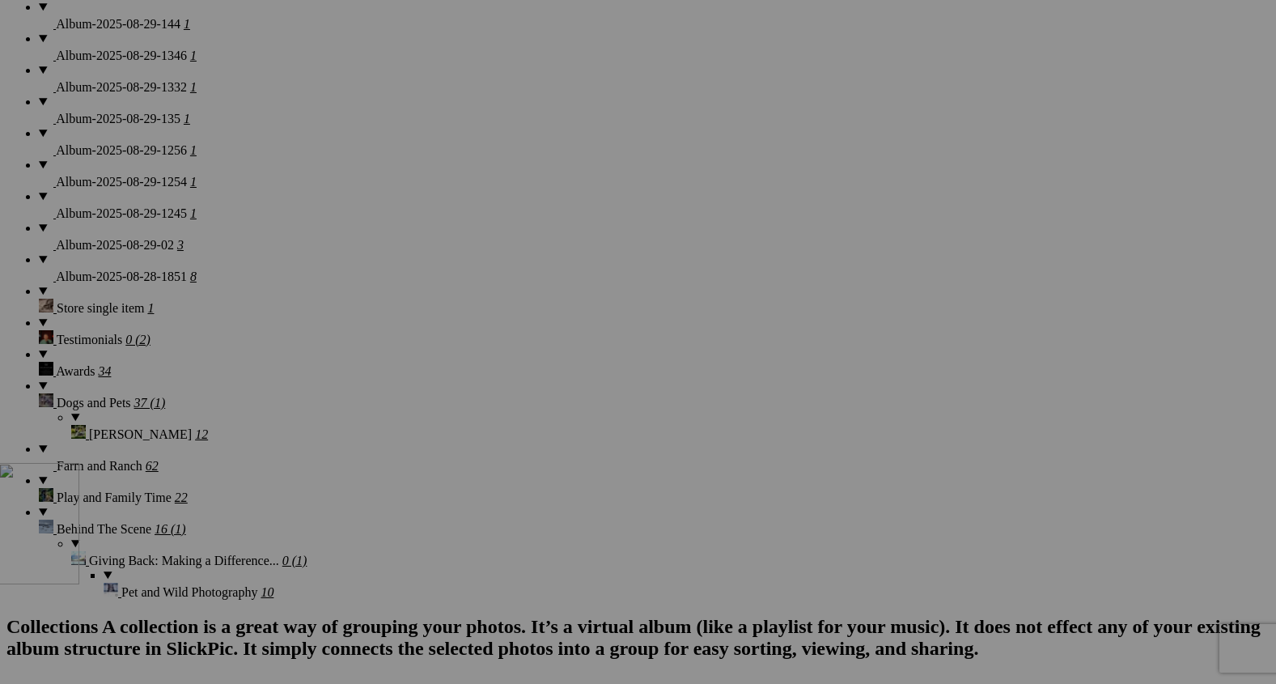
drag, startPoint x: 312, startPoint y: 172, endPoint x: 235, endPoint y: 599, distance: 433.5
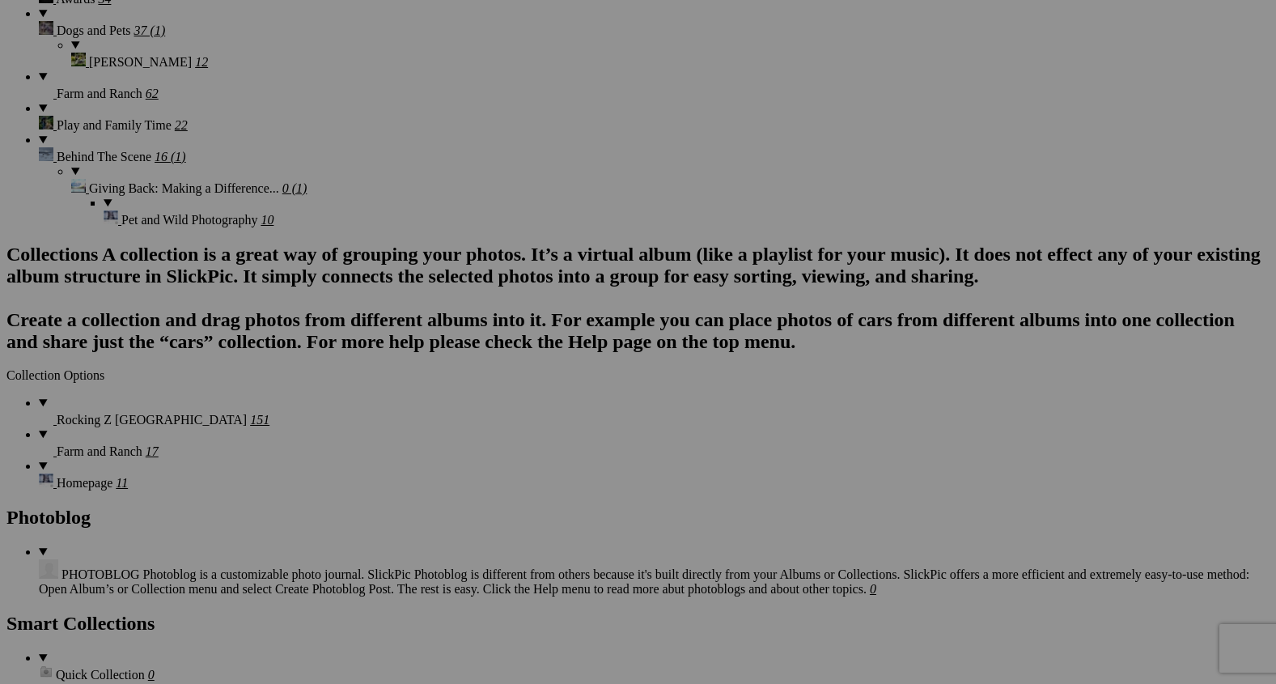
scroll to position [2794, 0]
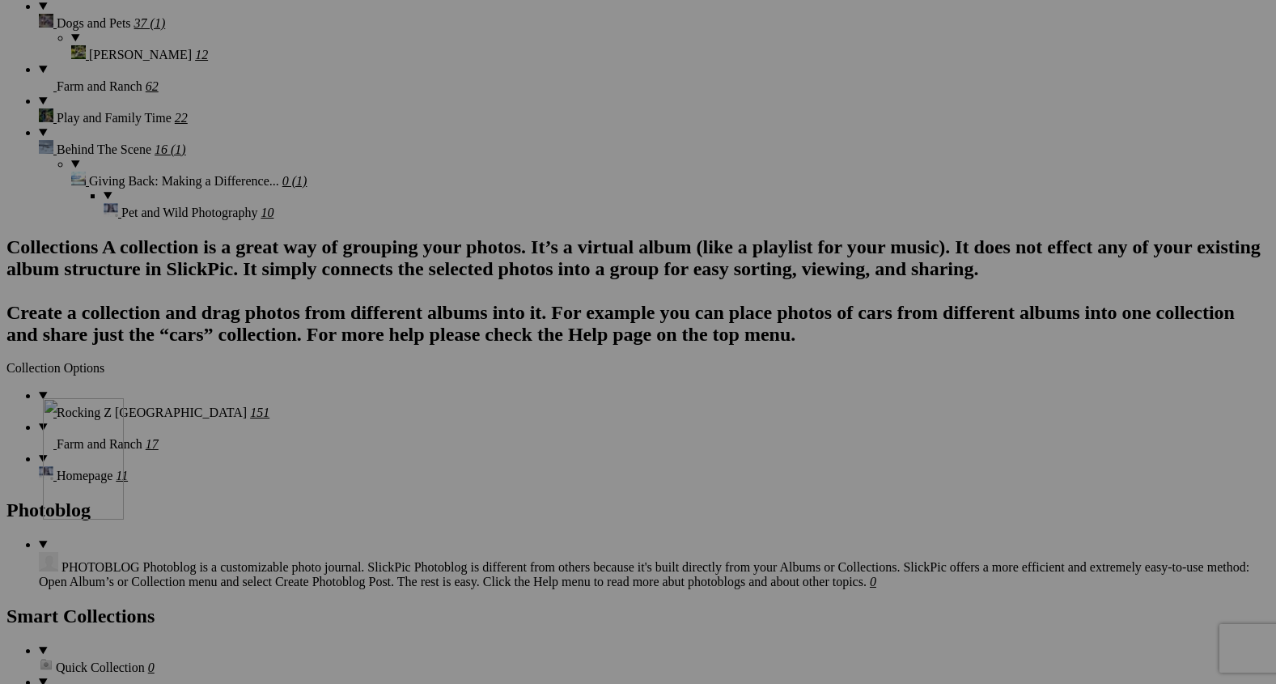
drag, startPoint x: 312, startPoint y: 116, endPoint x: 271, endPoint y: 563, distance: 449.3
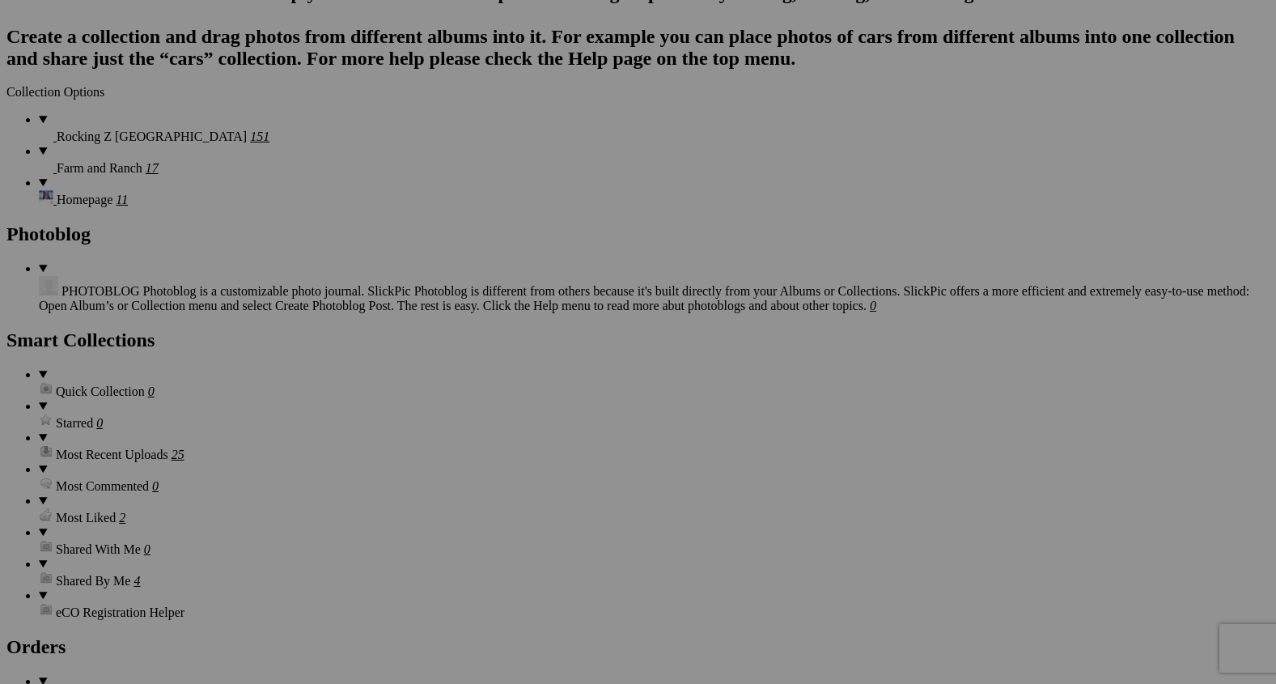
scroll to position [3109, 0]
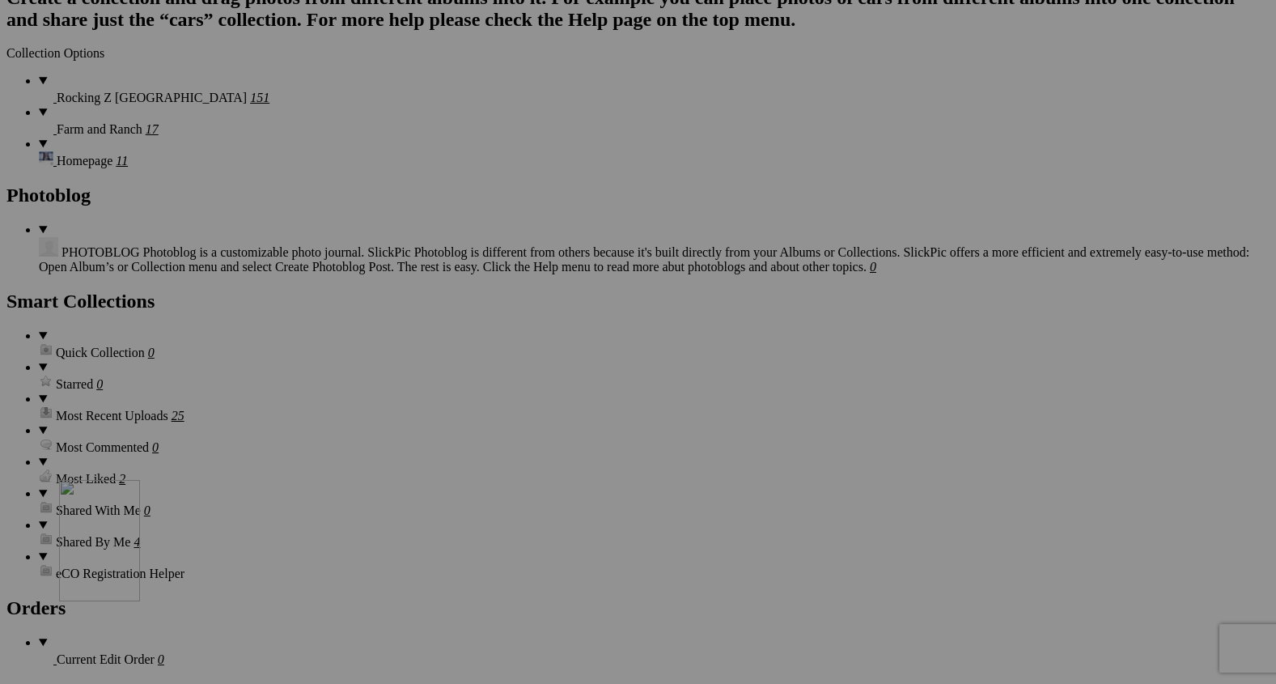
drag, startPoint x: 305, startPoint y: 254, endPoint x: 285, endPoint y: 673, distance: 419.6
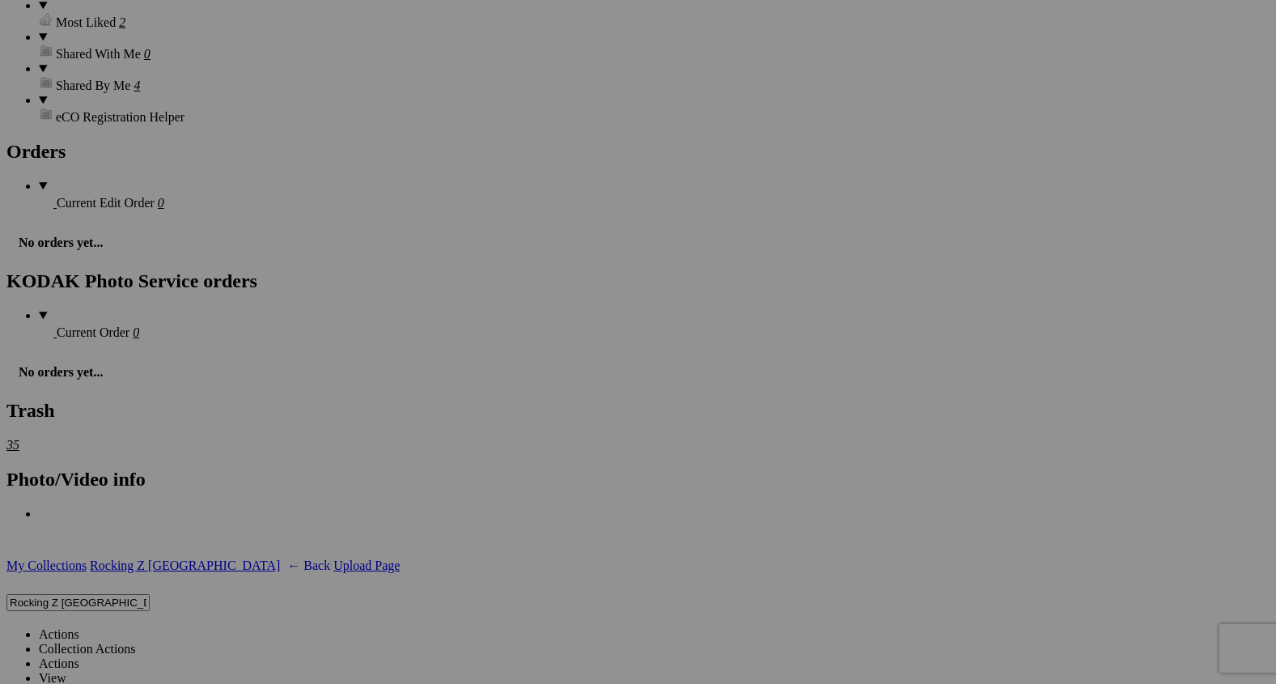
scroll to position [3594, 0]
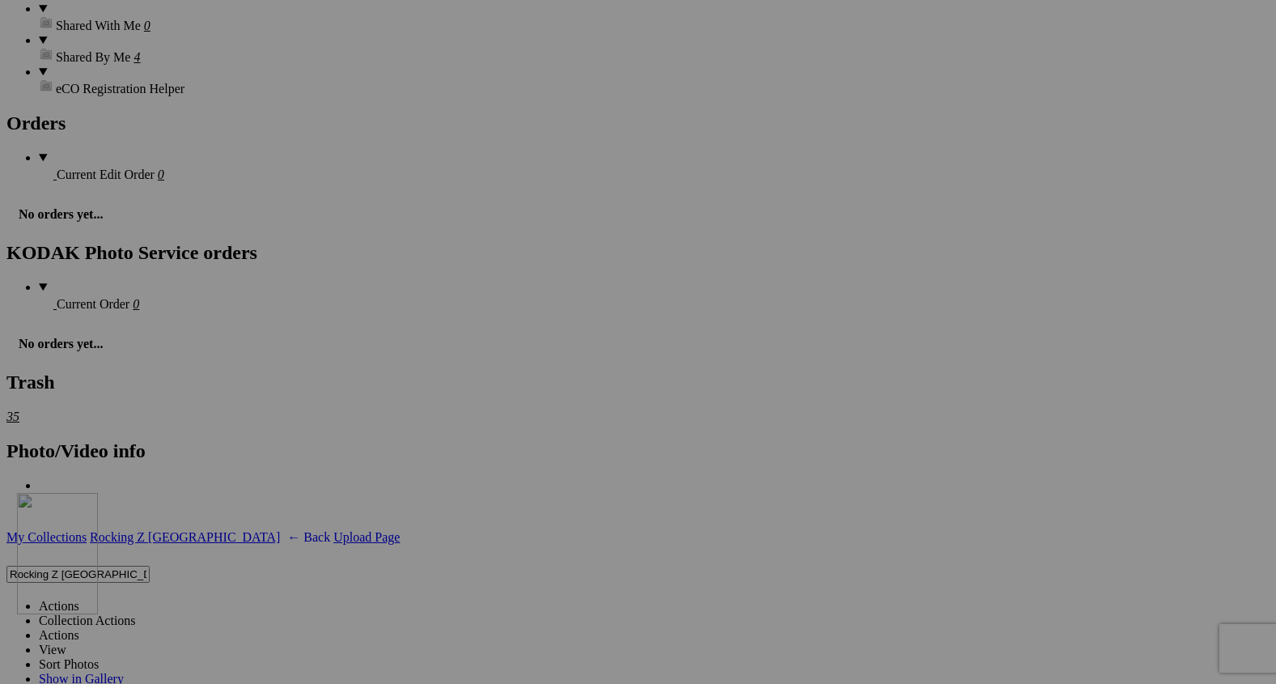
drag, startPoint x: 295, startPoint y: 177, endPoint x: 250, endPoint y: 644, distance: 469.0
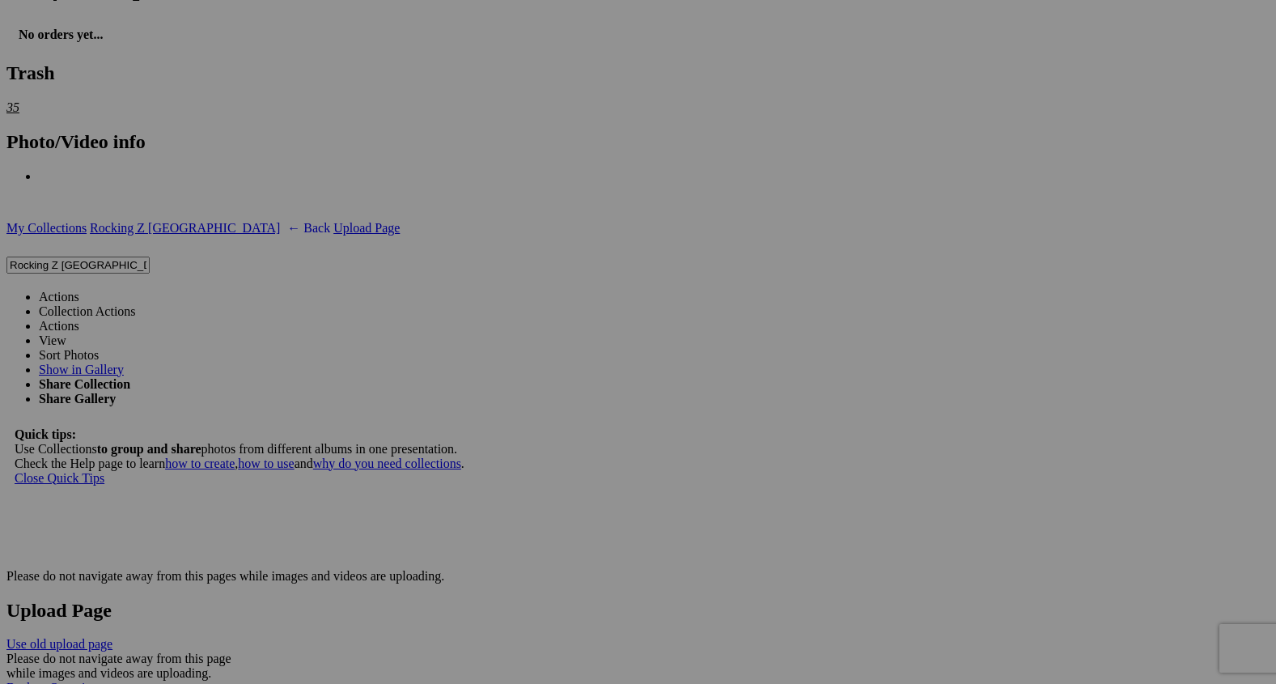
scroll to position [3934, 0]
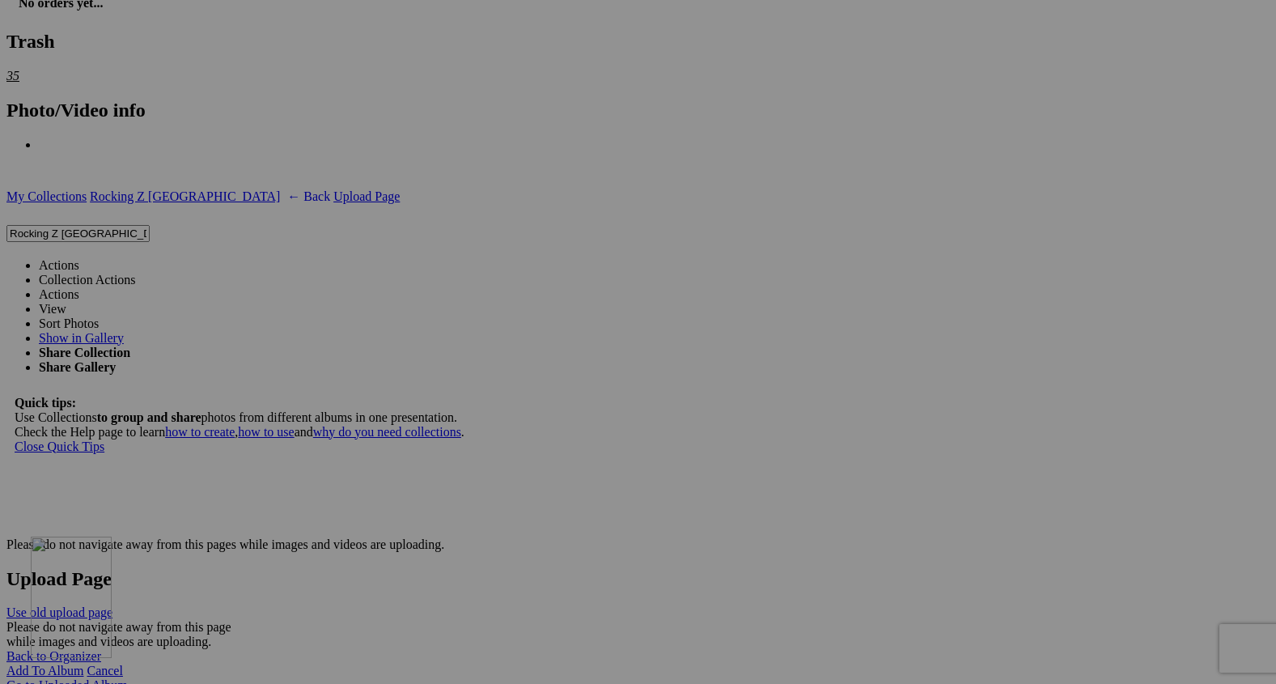
drag, startPoint x: 299, startPoint y: 268, endPoint x: 272, endPoint y: 659, distance: 392.6
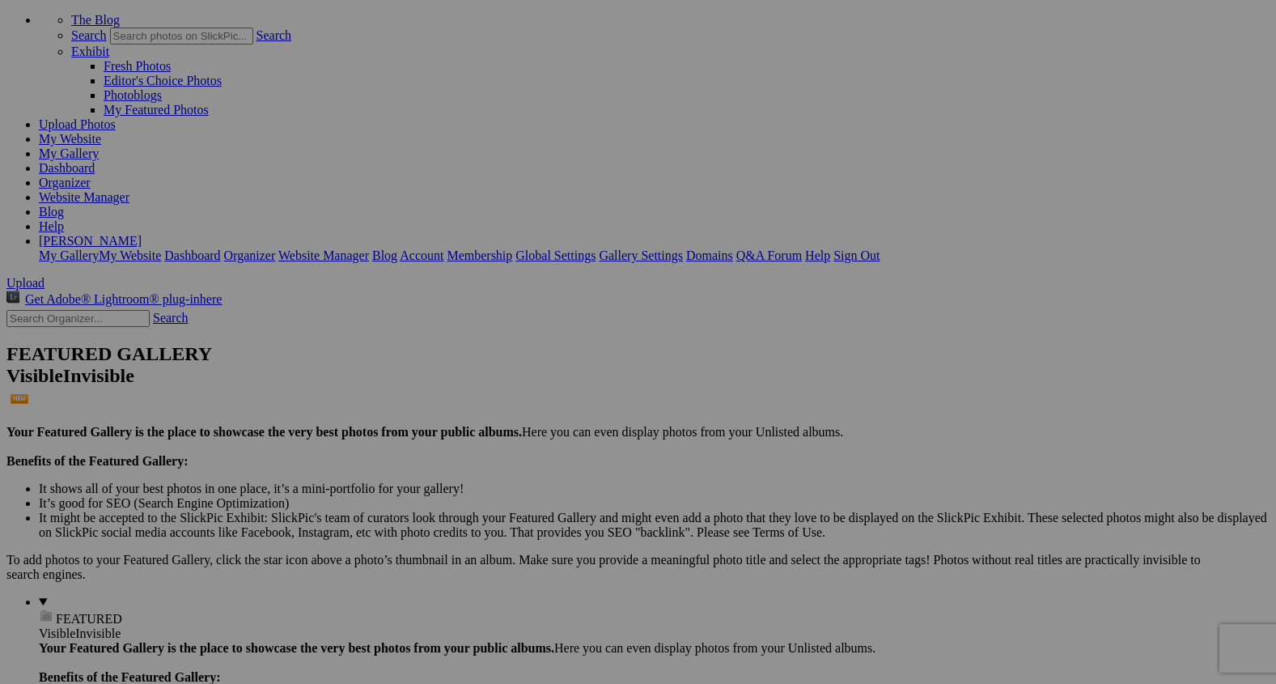
scroll to position [0, 0]
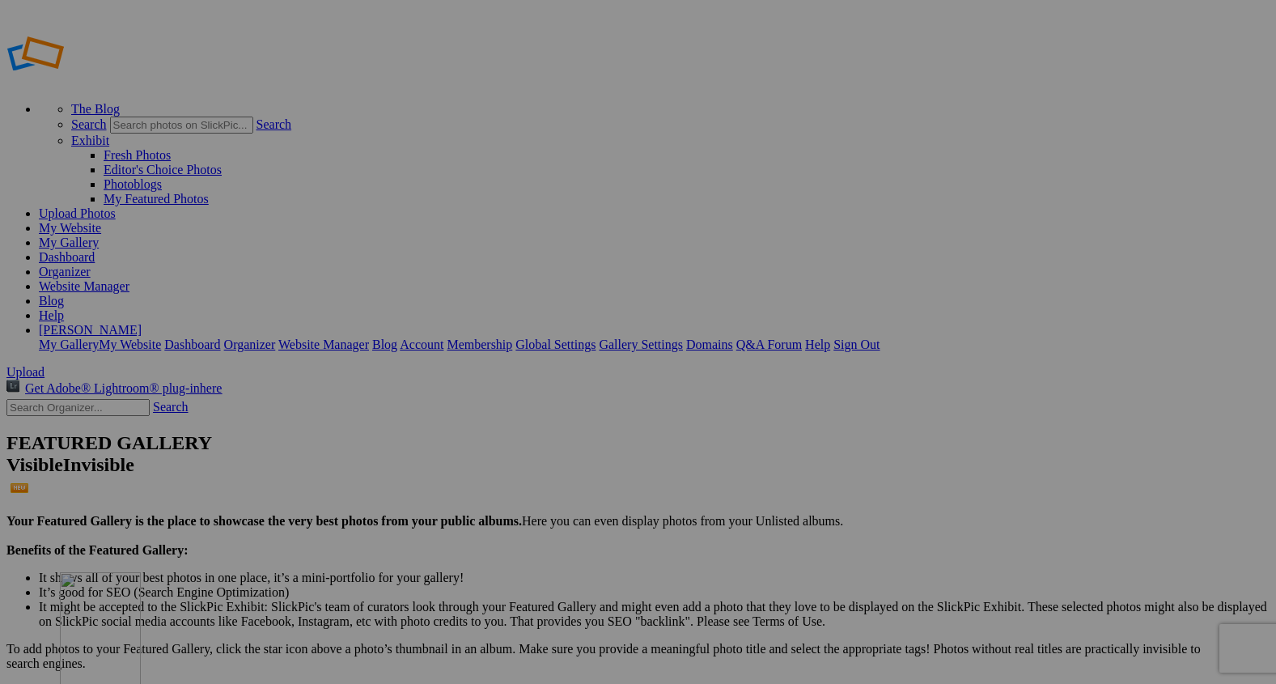
drag, startPoint x: 316, startPoint y: 259, endPoint x: 293, endPoint y: 688, distance: 429.5
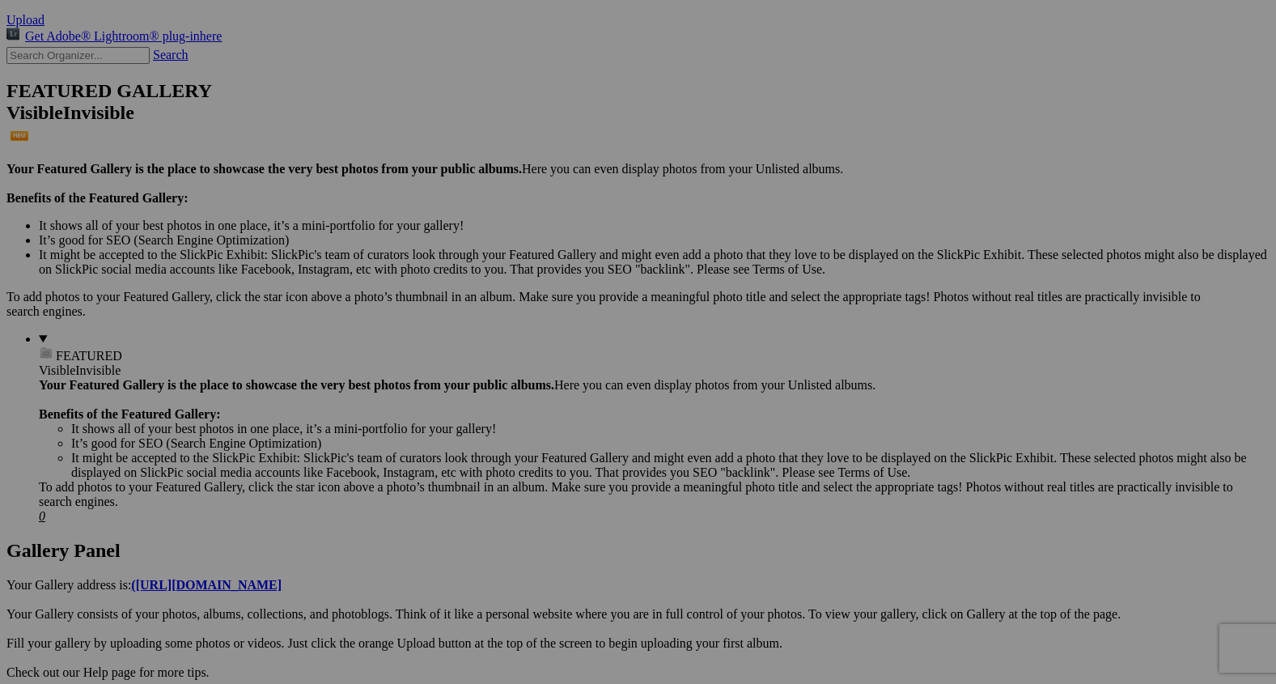
scroll to position [377, 0]
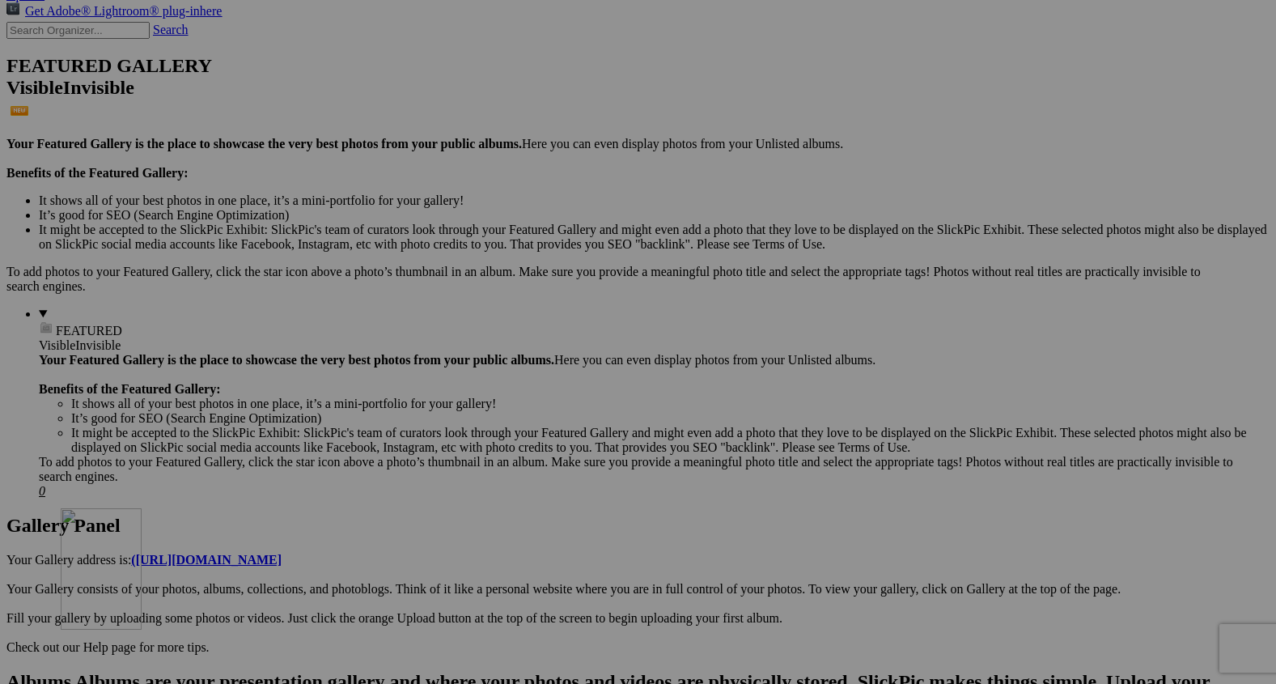
drag, startPoint x: 301, startPoint y: 278, endPoint x: 295, endPoint y: 640, distance: 362.6
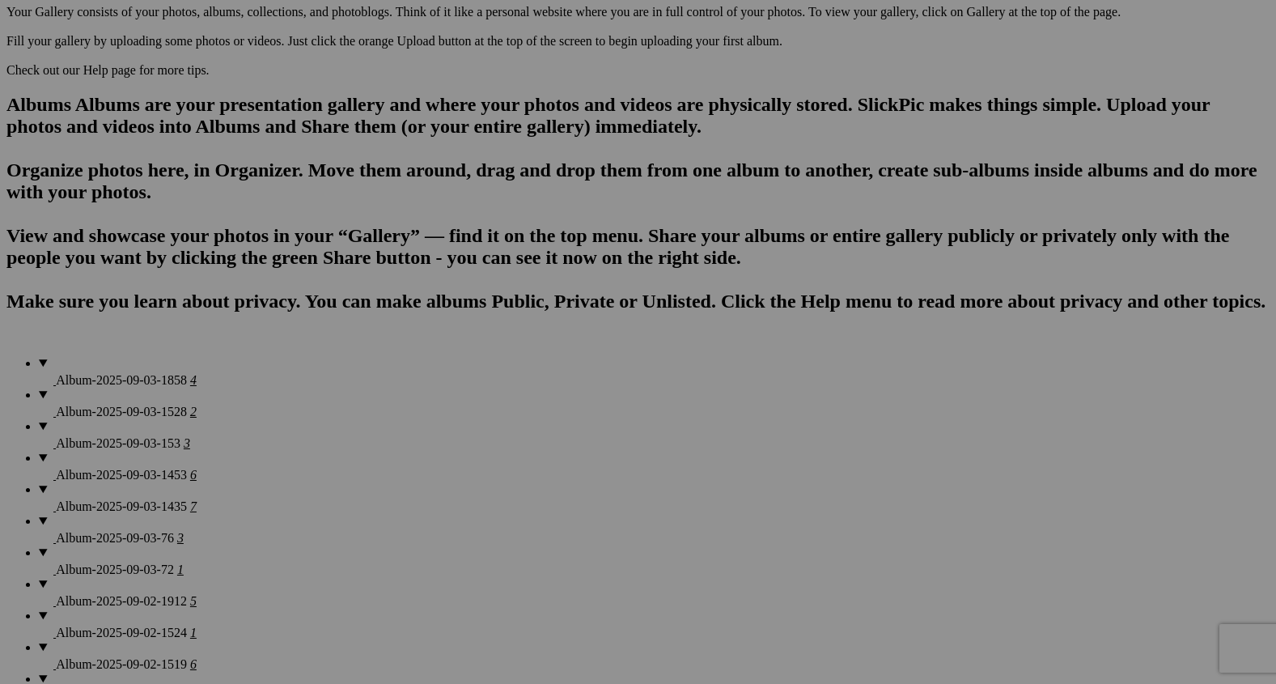
scroll to position [982, 0]
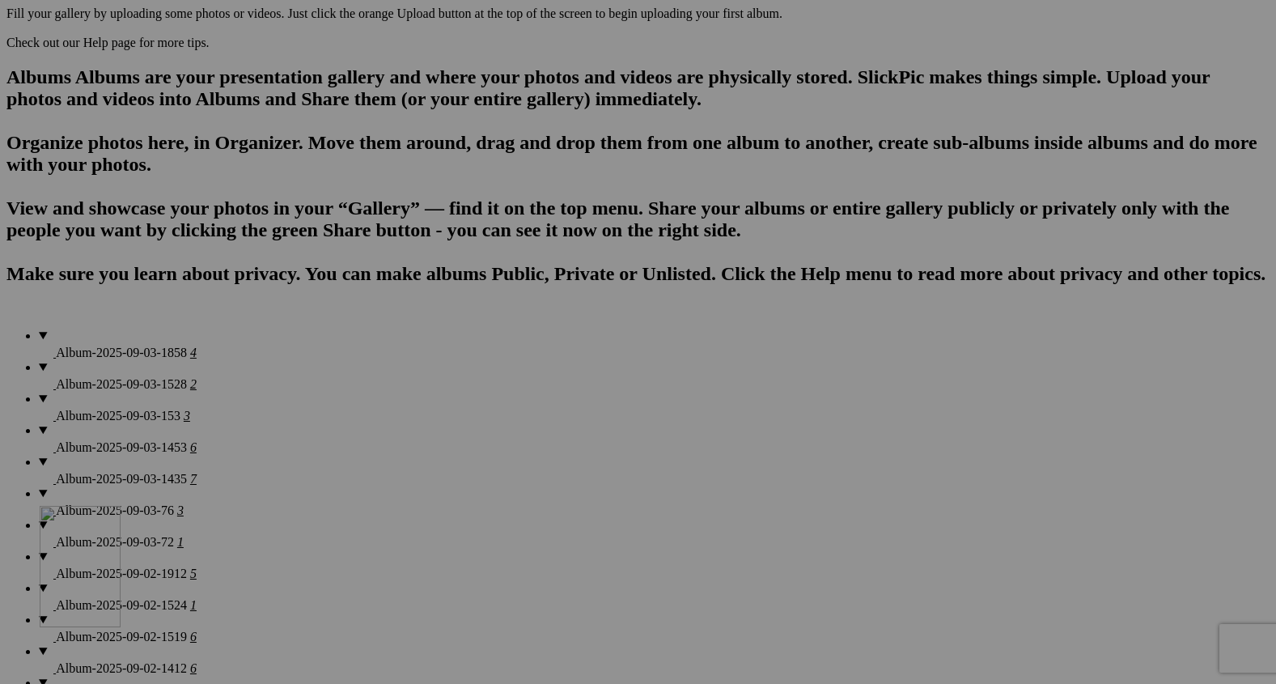
drag, startPoint x: 316, startPoint y: 153, endPoint x: 273, endPoint y: 647, distance: 495.5
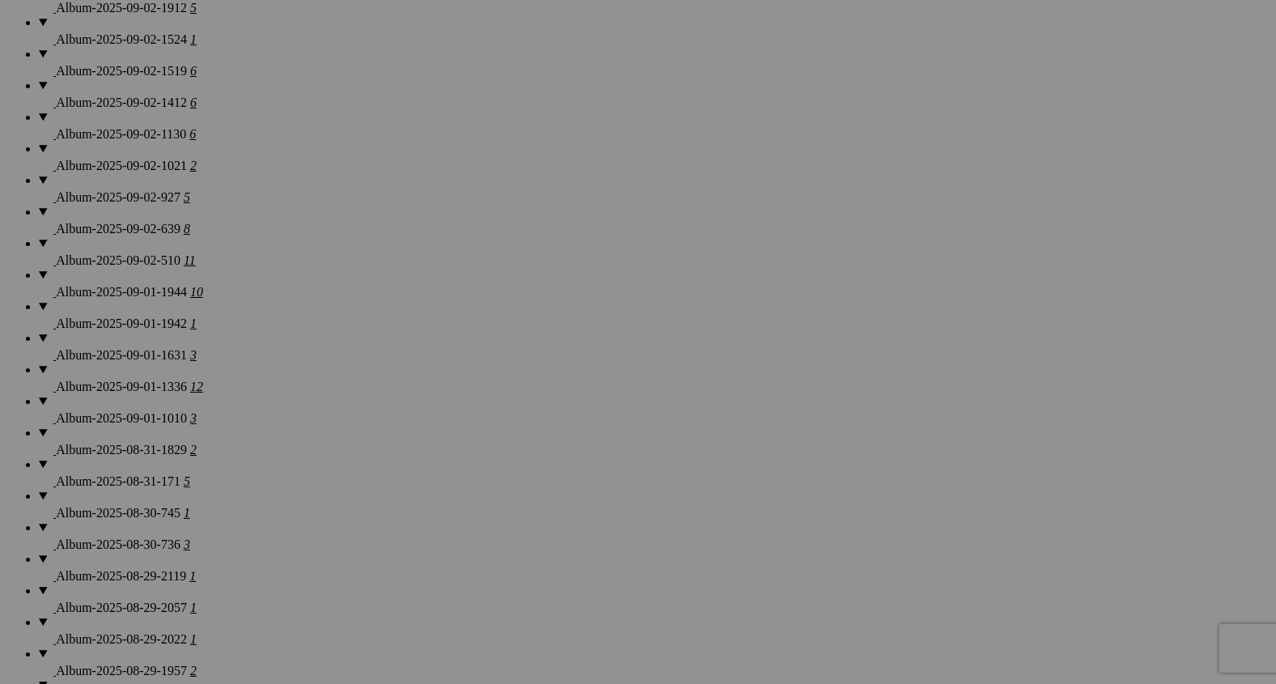
scroll to position [1548, 0]
drag, startPoint x: 324, startPoint y: 177, endPoint x: 265, endPoint y: 606, distance: 433.0
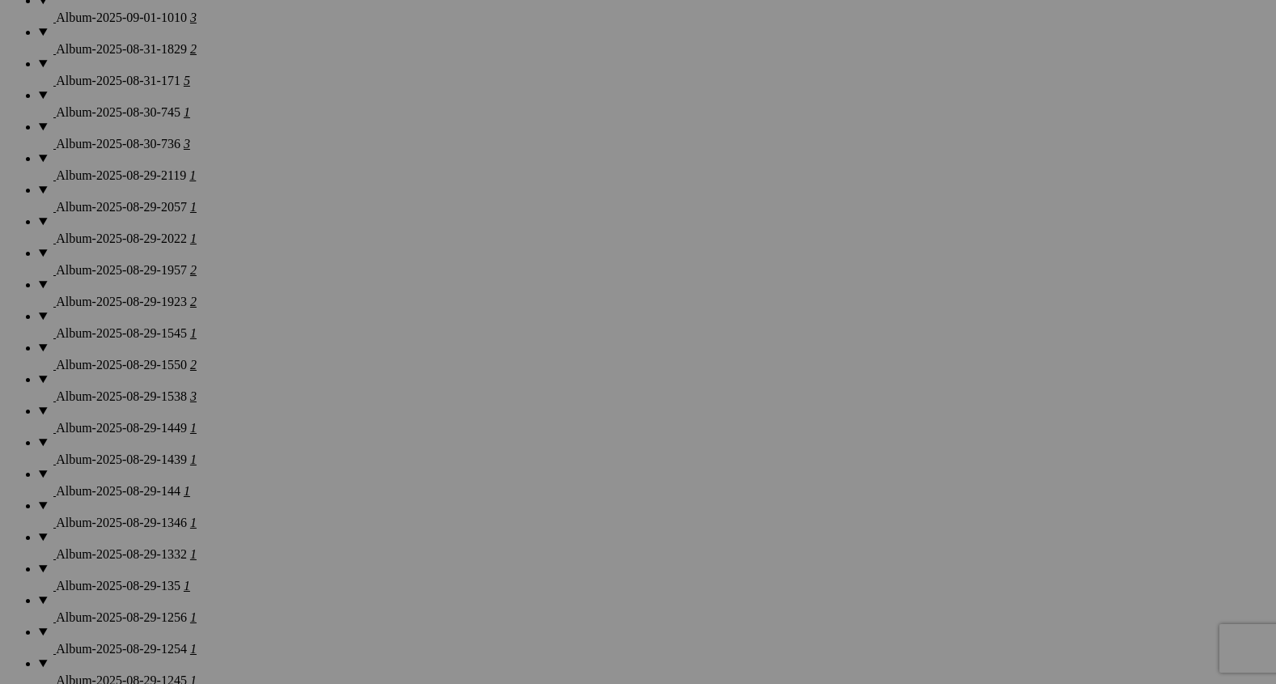
scroll to position [1951, 0]
drag, startPoint x: 315, startPoint y: 212, endPoint x: 271, endPoint y: 659, distance: 448.8
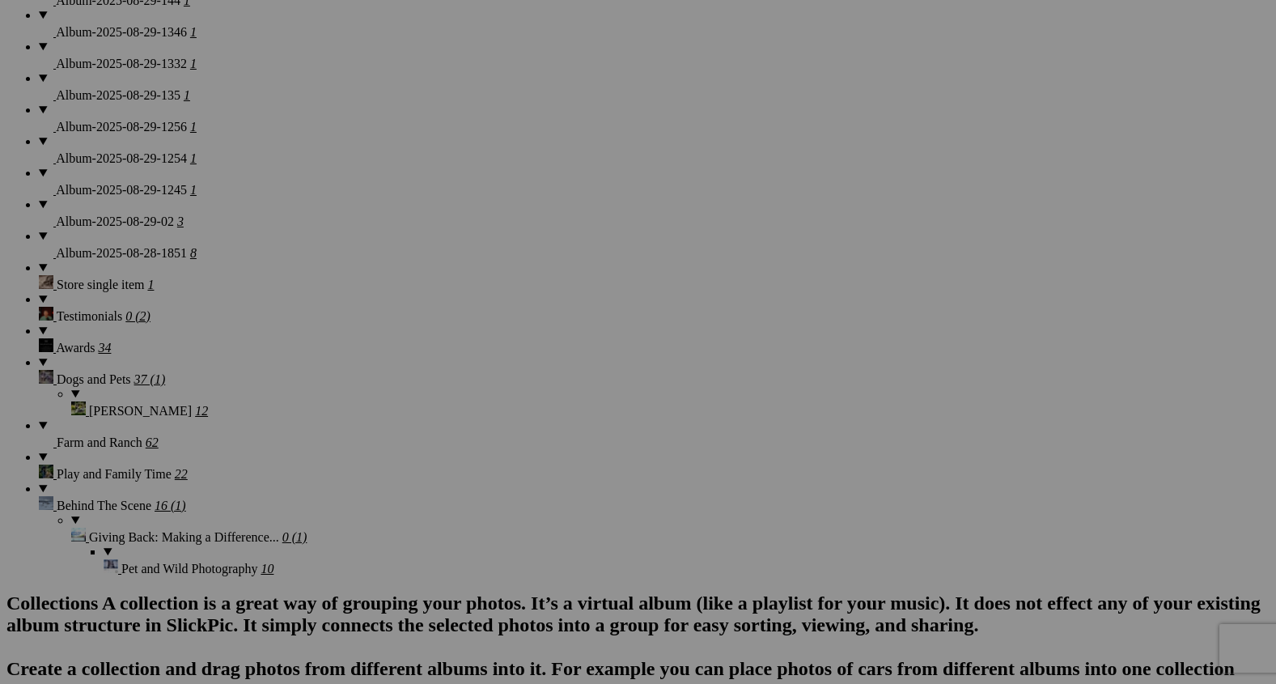
scroll to position [2473, 0]
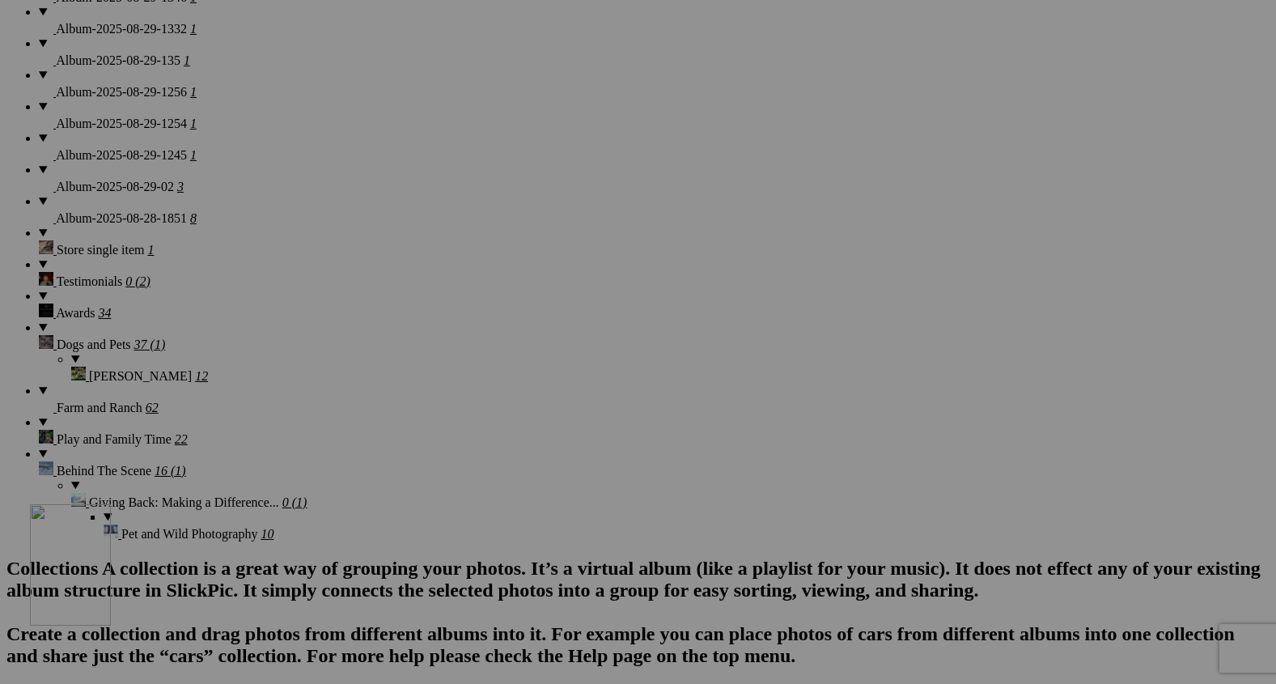
drag, startPoint x: 310, startPoint y: 261, endPoint x: 263, endPoint y: 655, distance: 396.9
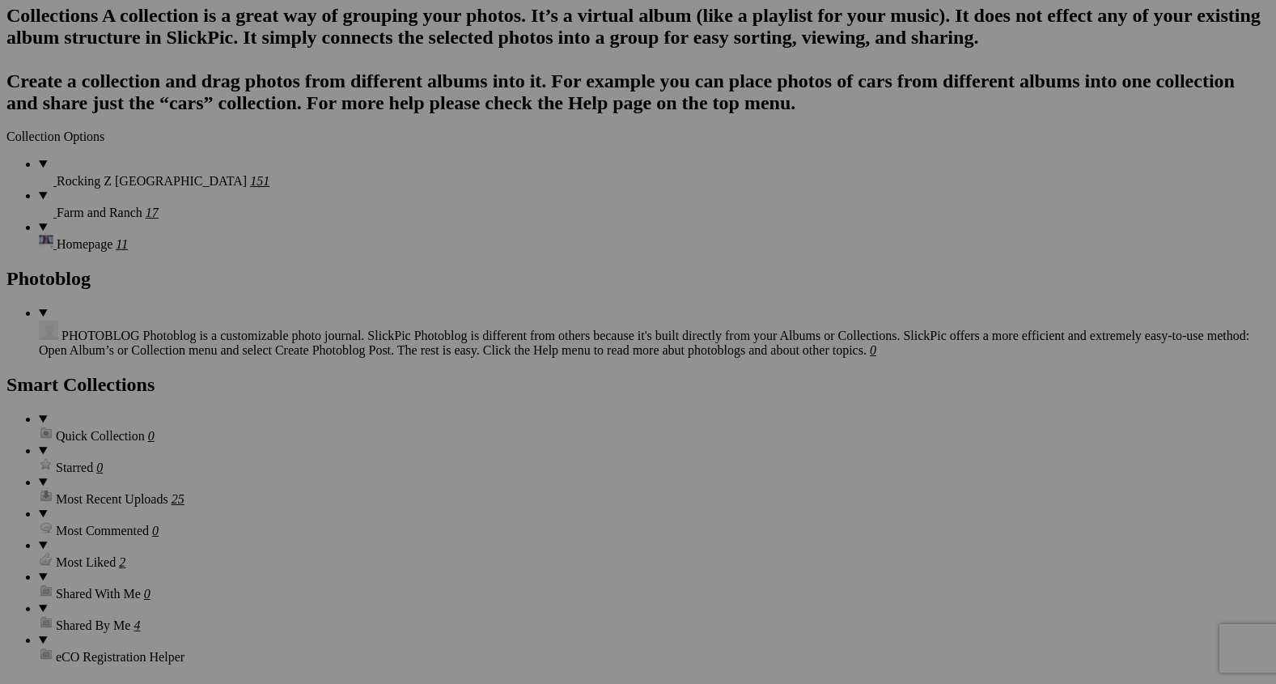
scroll to position [3028, 0]
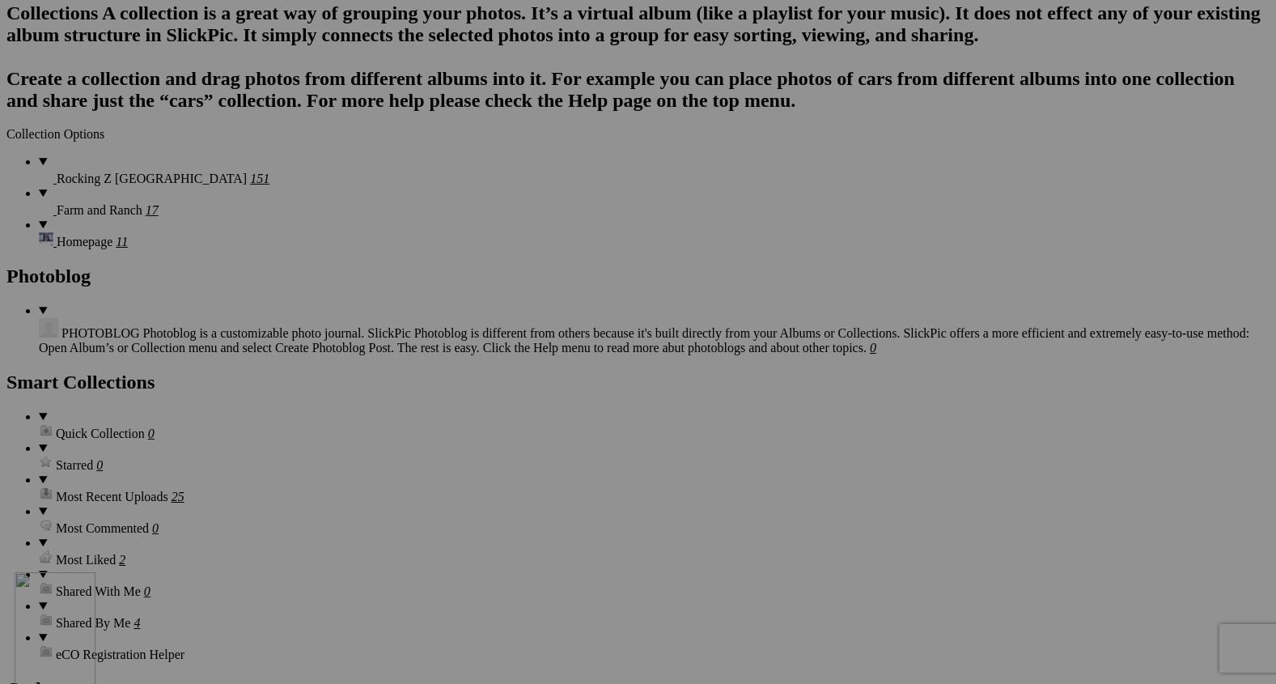
drag, startPoint x: 318, startPoint y: 154, endPoint x: 250, endPoint y: 709, distance: 559.3
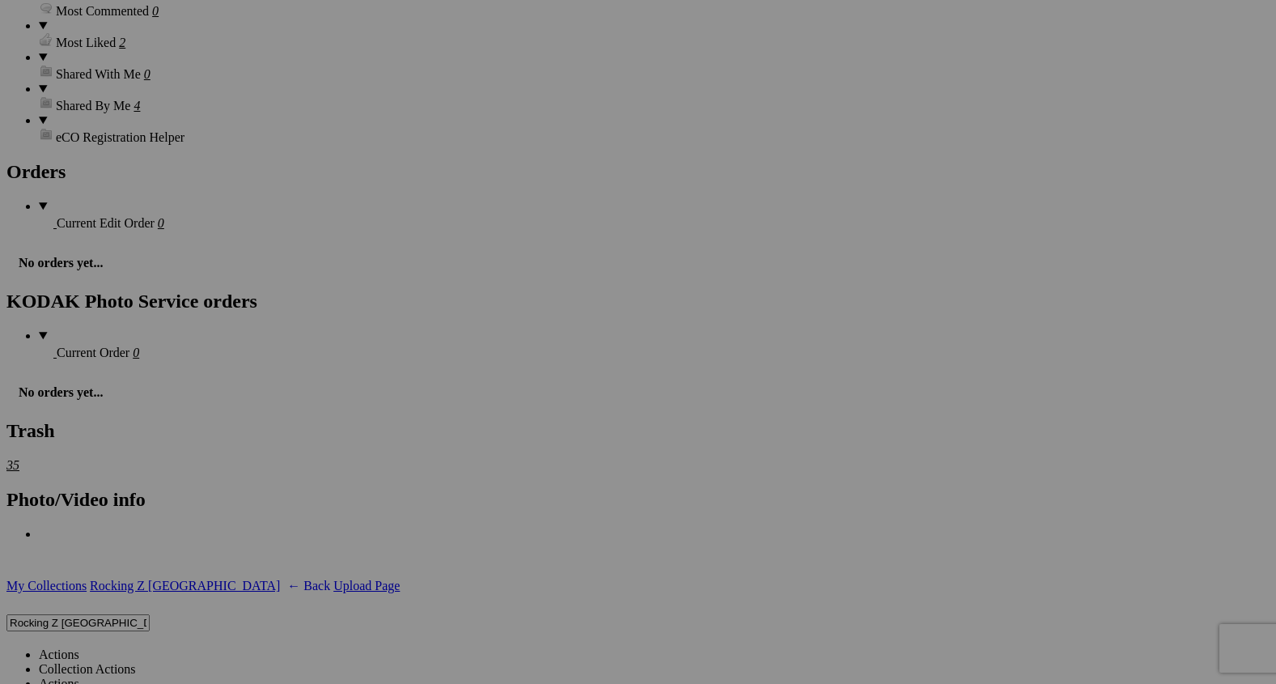
scroll to position [3552, 0]
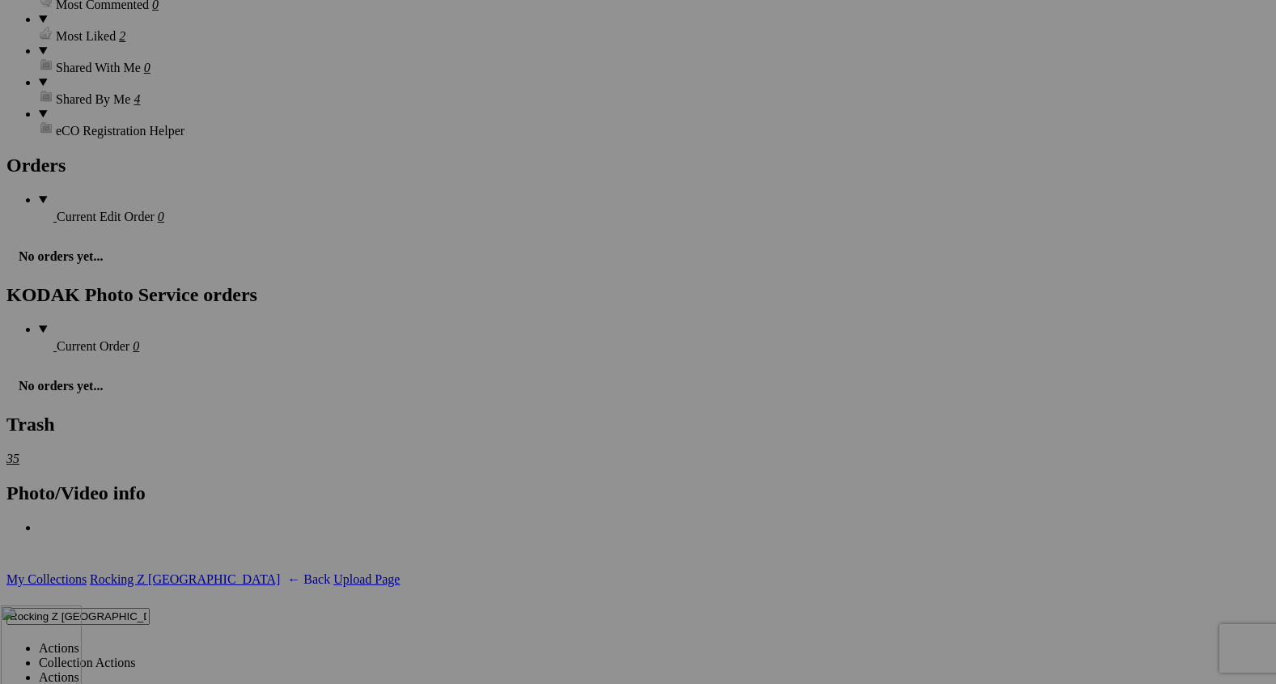
drag, startPoint x: 324, startPoint y: 229, endPoint x: 238, endPoint y: 732, distance: 510.7
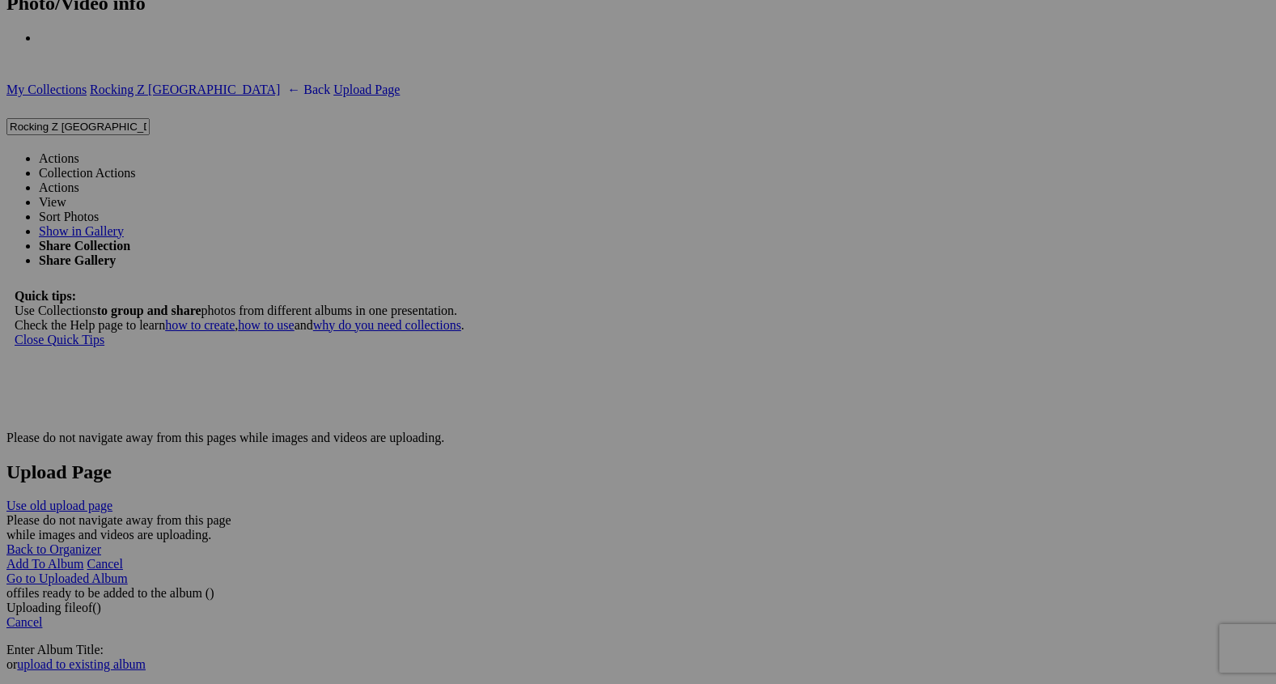
scroll to position [4084, 0]
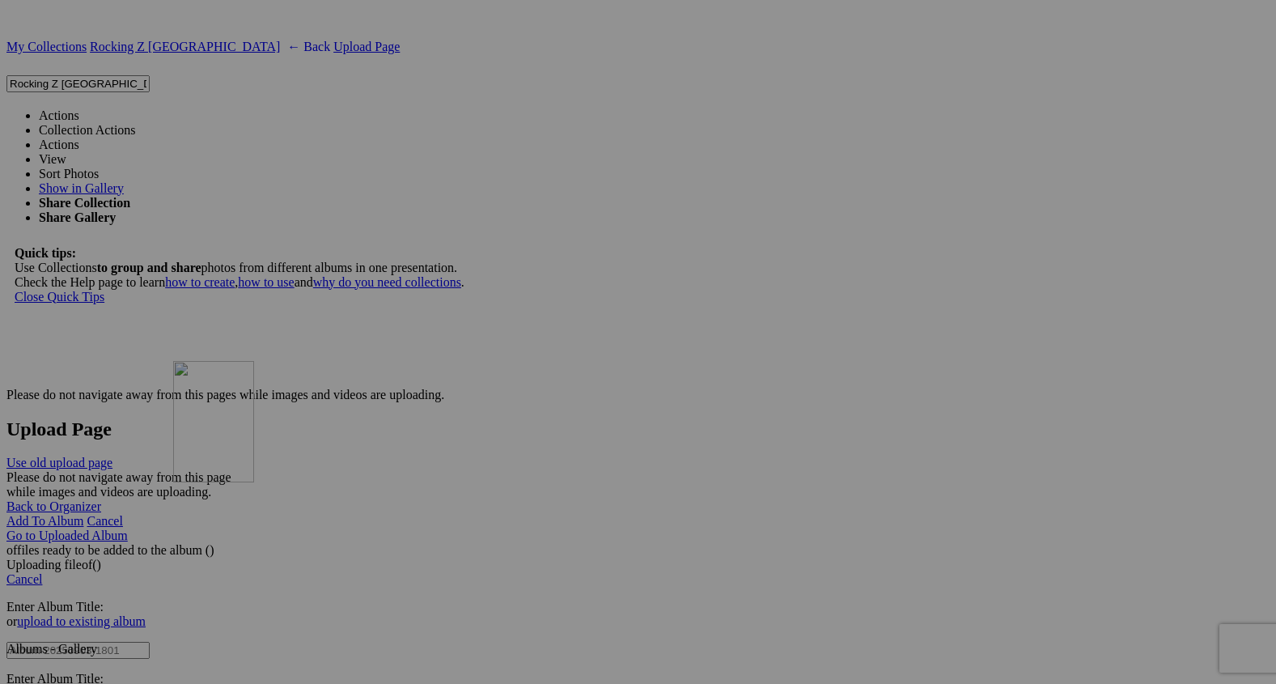
drag, startPoint x: 304, startPoint y: 293, endPoint x: 411, endPoint y: 495, distance: 228.8
drag, startPoint x: 308, startPoint y: 497, endPoint x: 989, endPoint y: 246, distance: 725.3
drag, startPoint x: 299, startPoint y: 488, endPoint x: 1104, endPoint y: 244, distance: 841.4
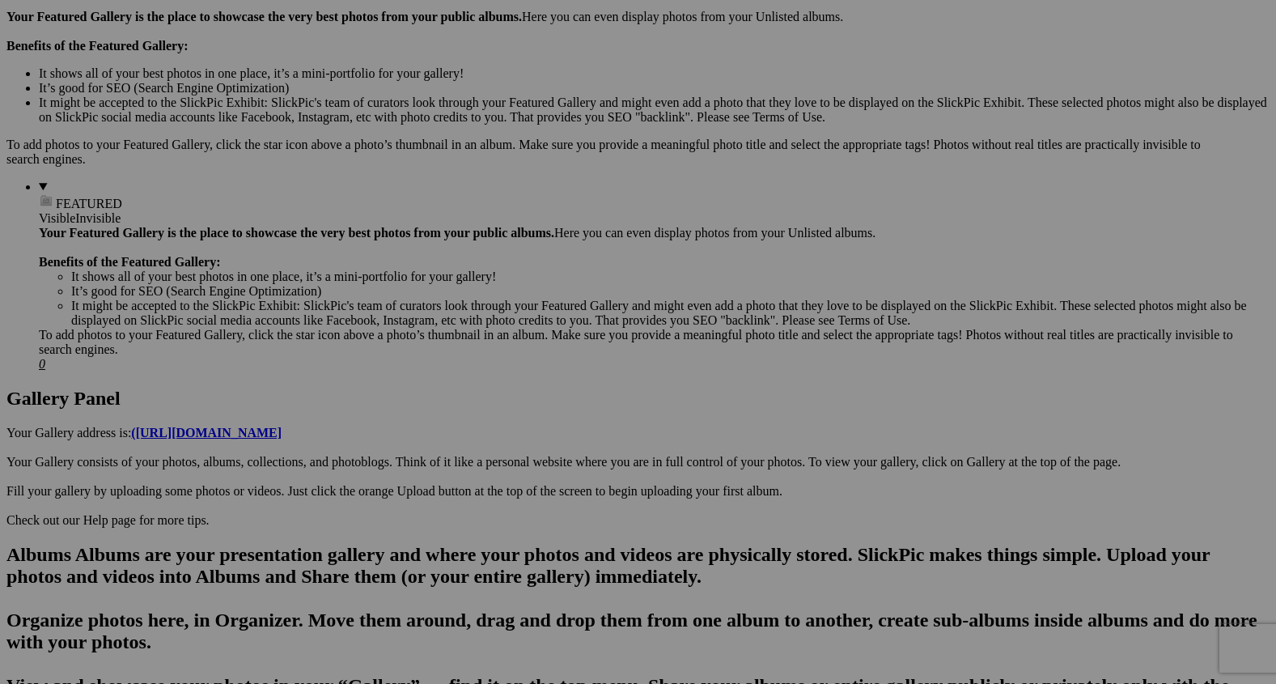
scroll to position [0, 0]
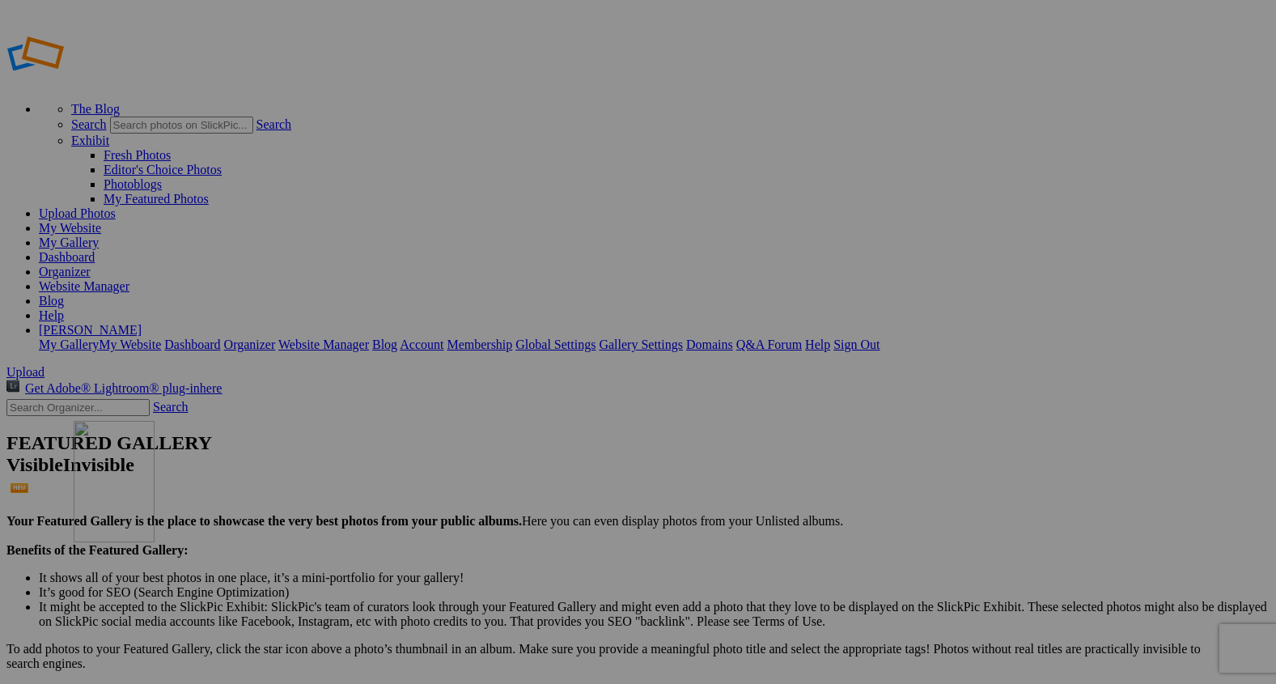
drag, startPoint x: 330, startPoint y: 216, endPoint x: 324, endPoint y: 549, distance: 332.6
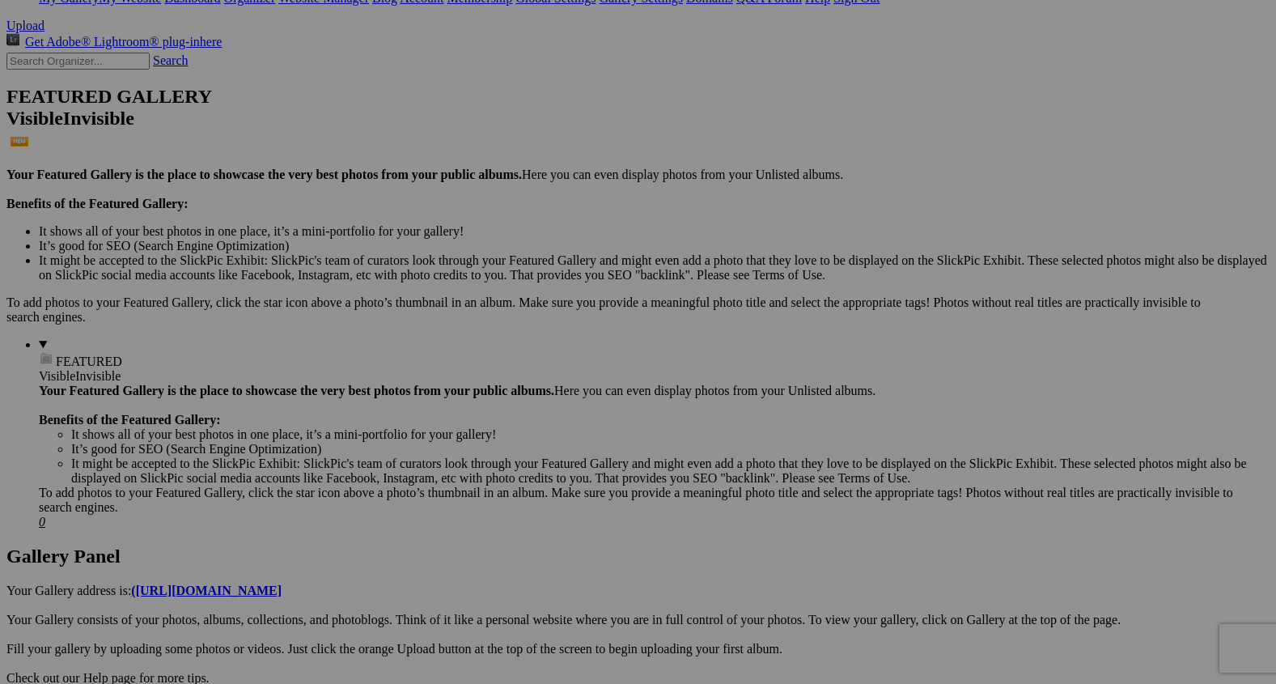
scroll to position [354, 0]
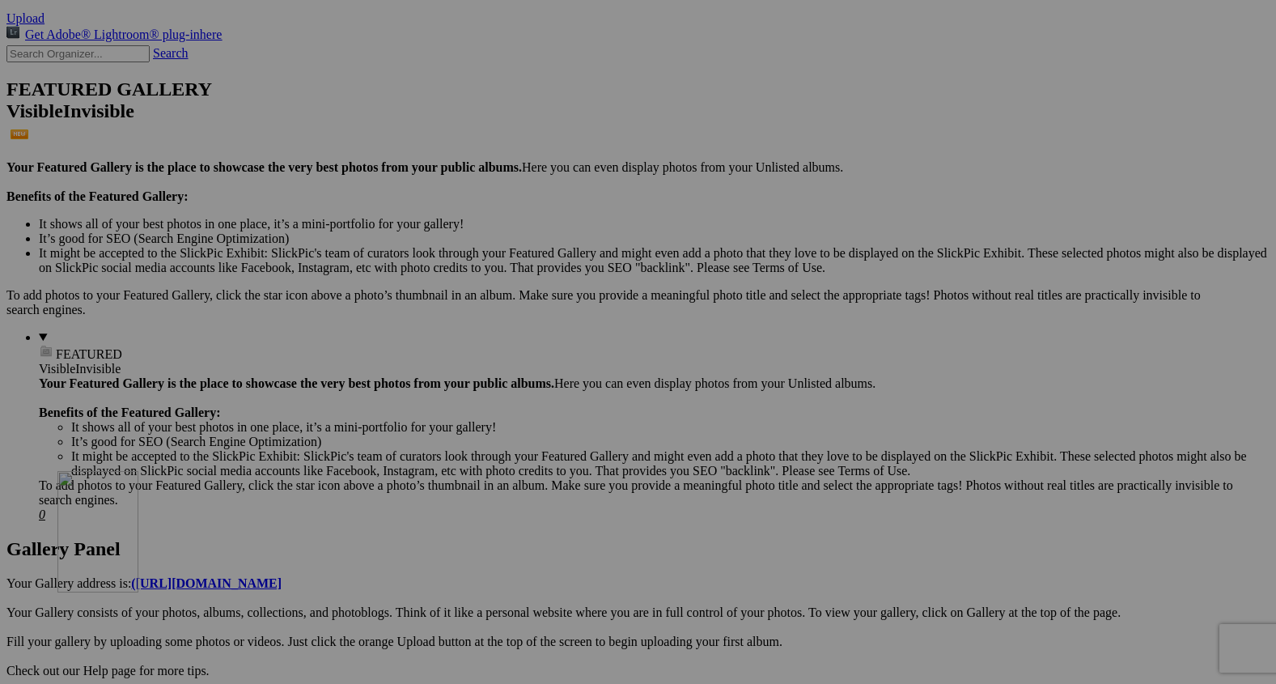
drag, startPoint x: 306, startPoint y: 125, endPoint x: 295, endPoint y: 604, distance: 479.2
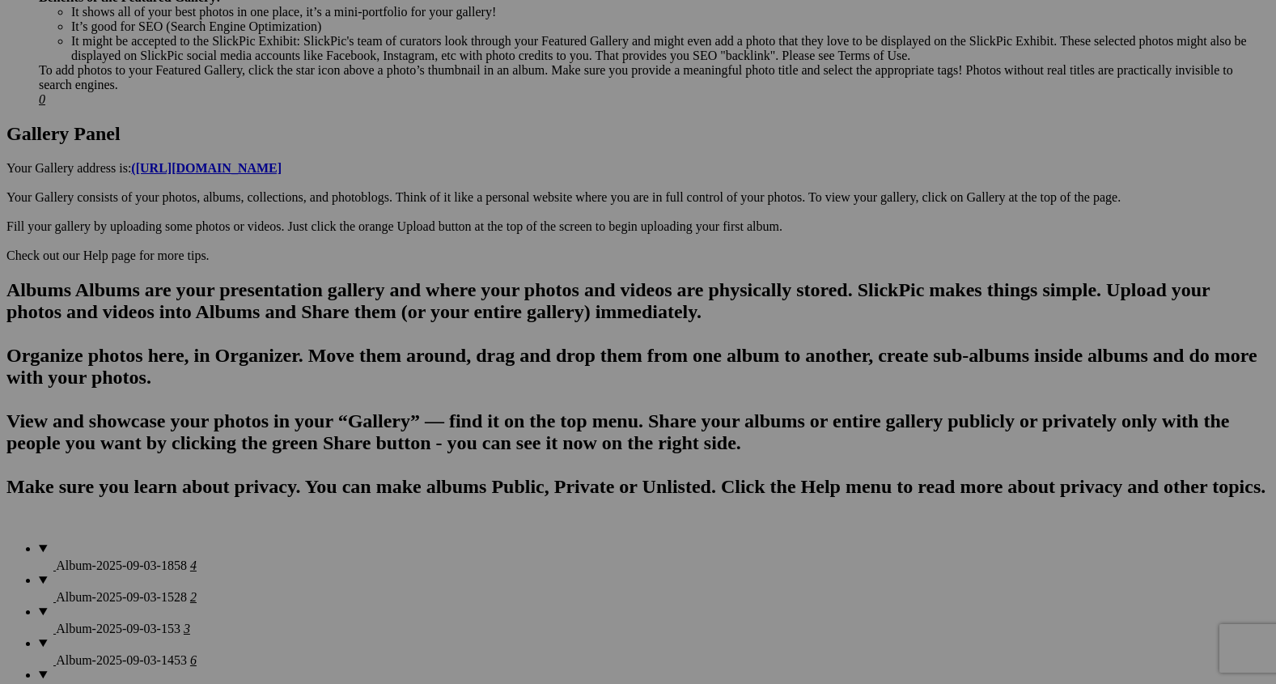
scroll to position [770, 0]
drag, startPoint x: 320, startPoint y: 155, endPoint x: 273, endPoint y: 663, distance: 510.3
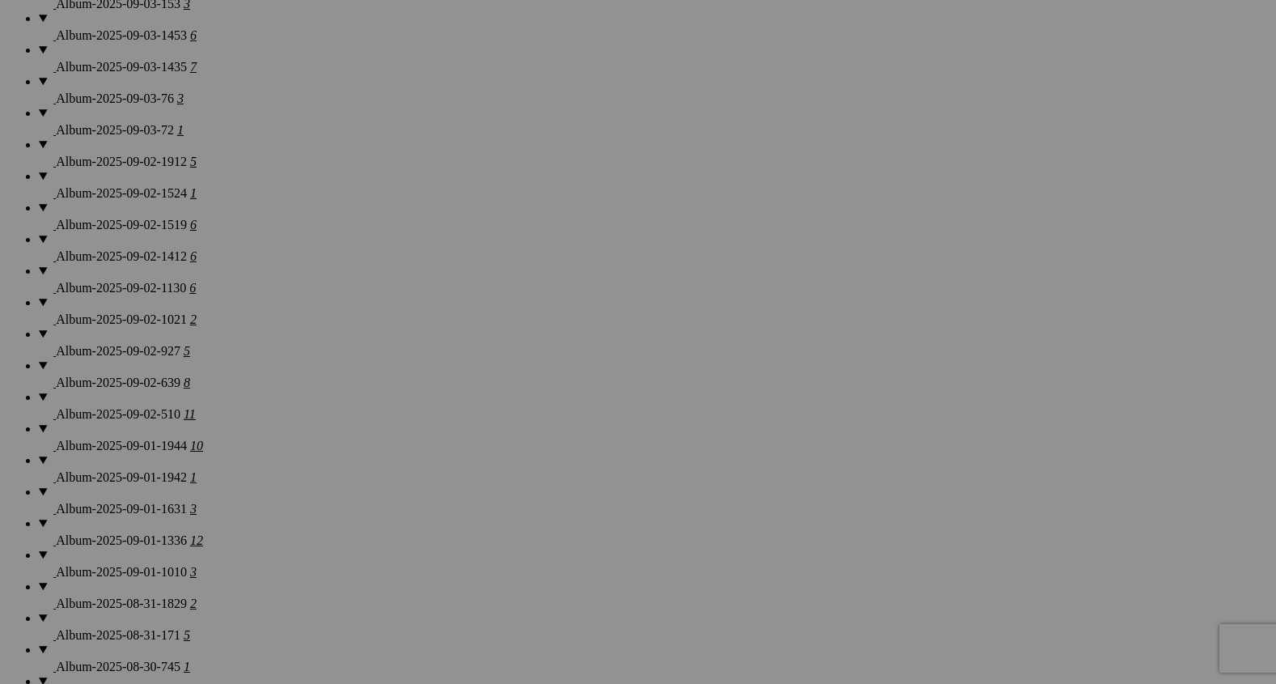
scroll to position [1398, 0]
drag, startPoint x: 313, startPoint y: 133, endPoint x: 305, endPoint y: 697, distance: 564.1
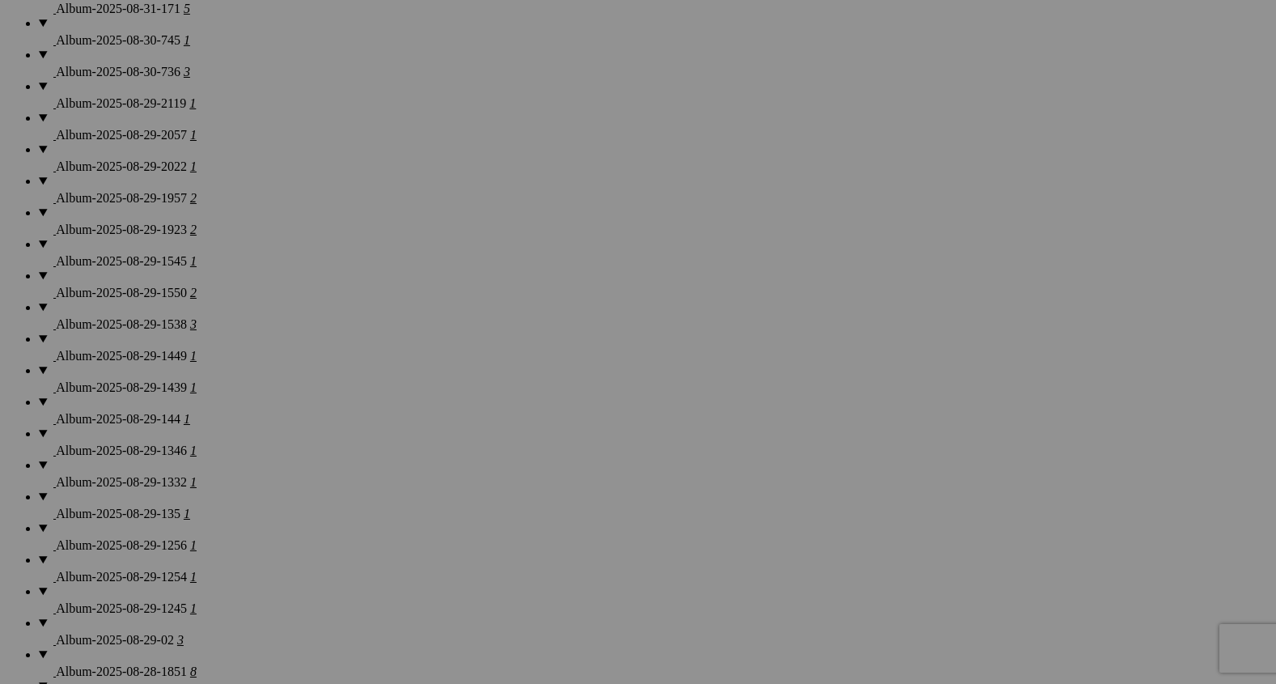
scroll to position [2009, 0]
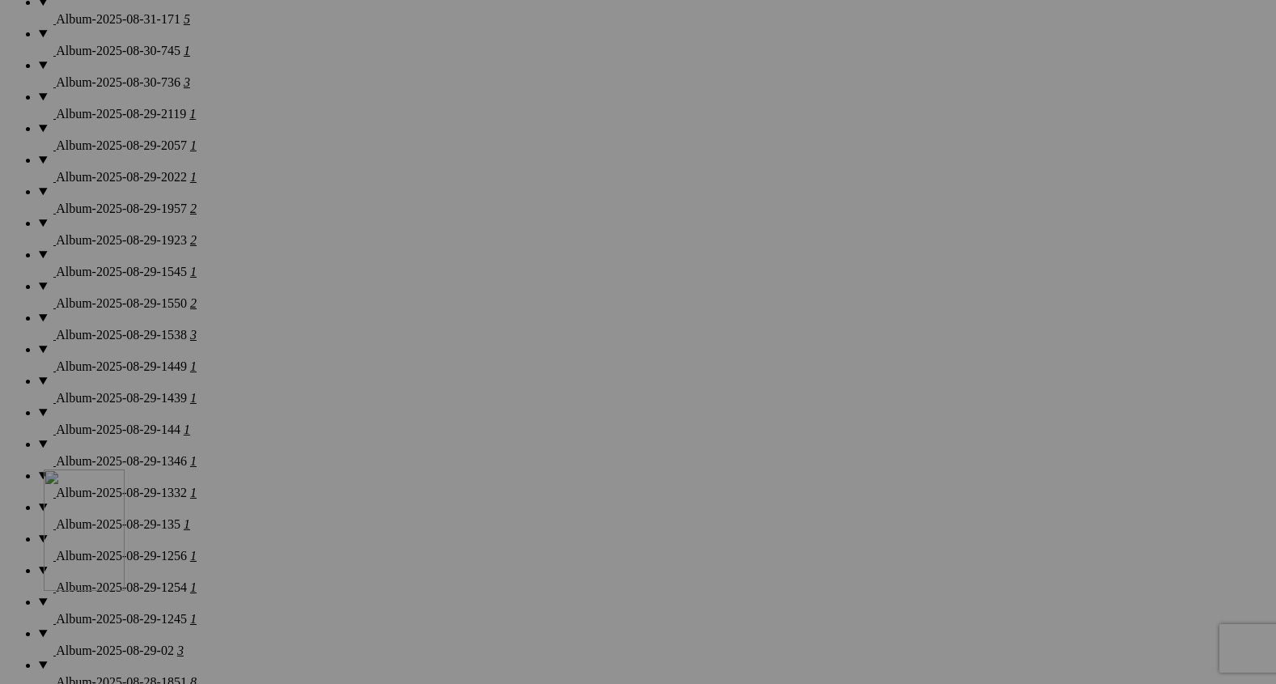
drag, startPoint x: 308, startPoint y: 146, endPoint x: 273, endPoint y: 632, distance: 487.6
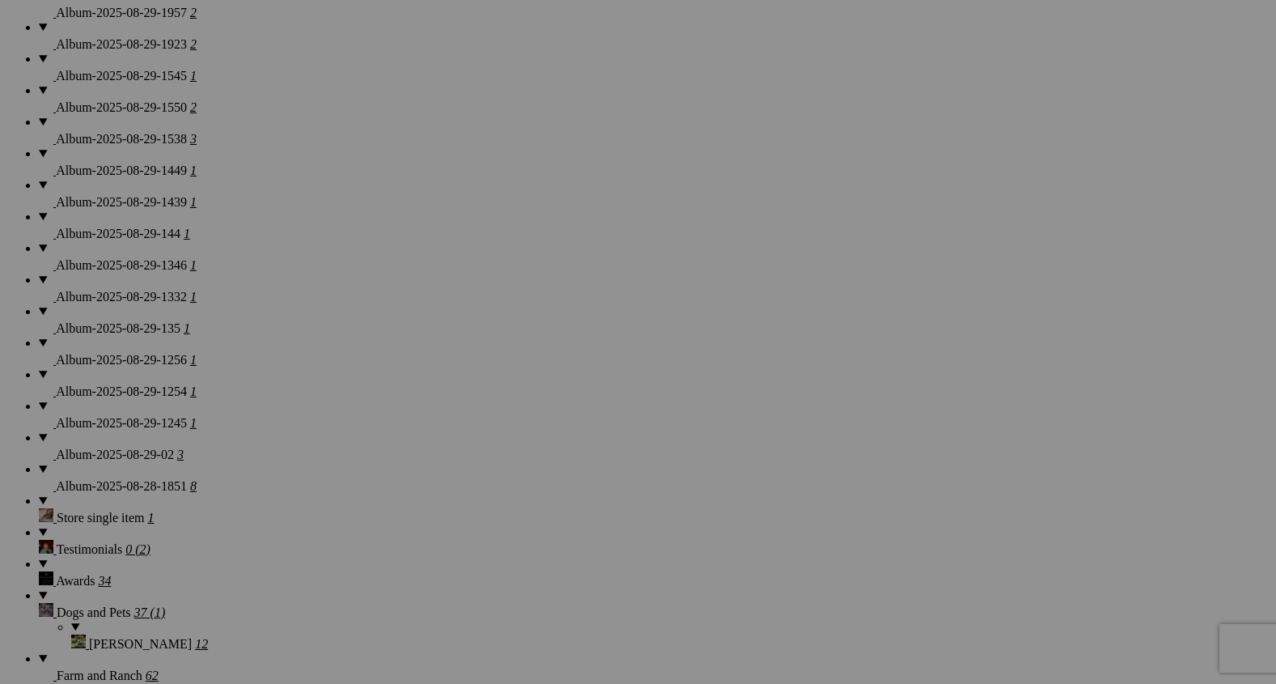
scroll to position [2209, 0]
drag, startPoint x: 1207, startPoint y: 306, endPoint x: 311, endPoint y: 627, distance: 952.4
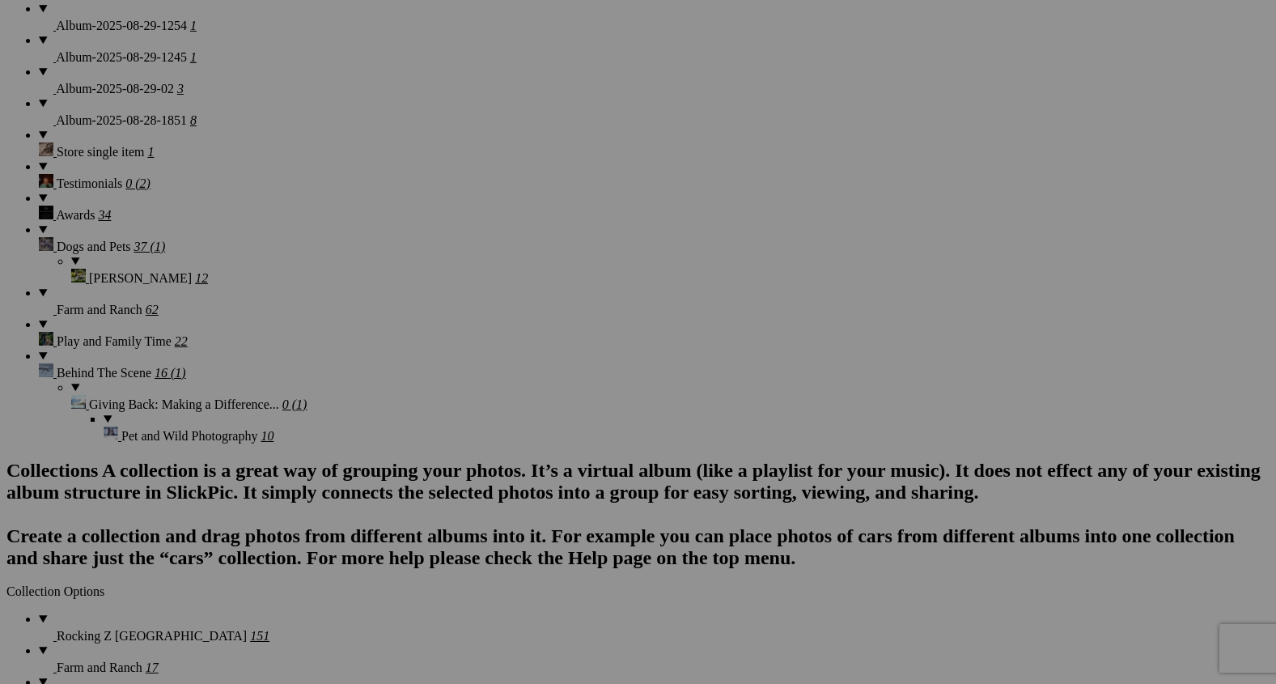
scroll to position [2583, 0]
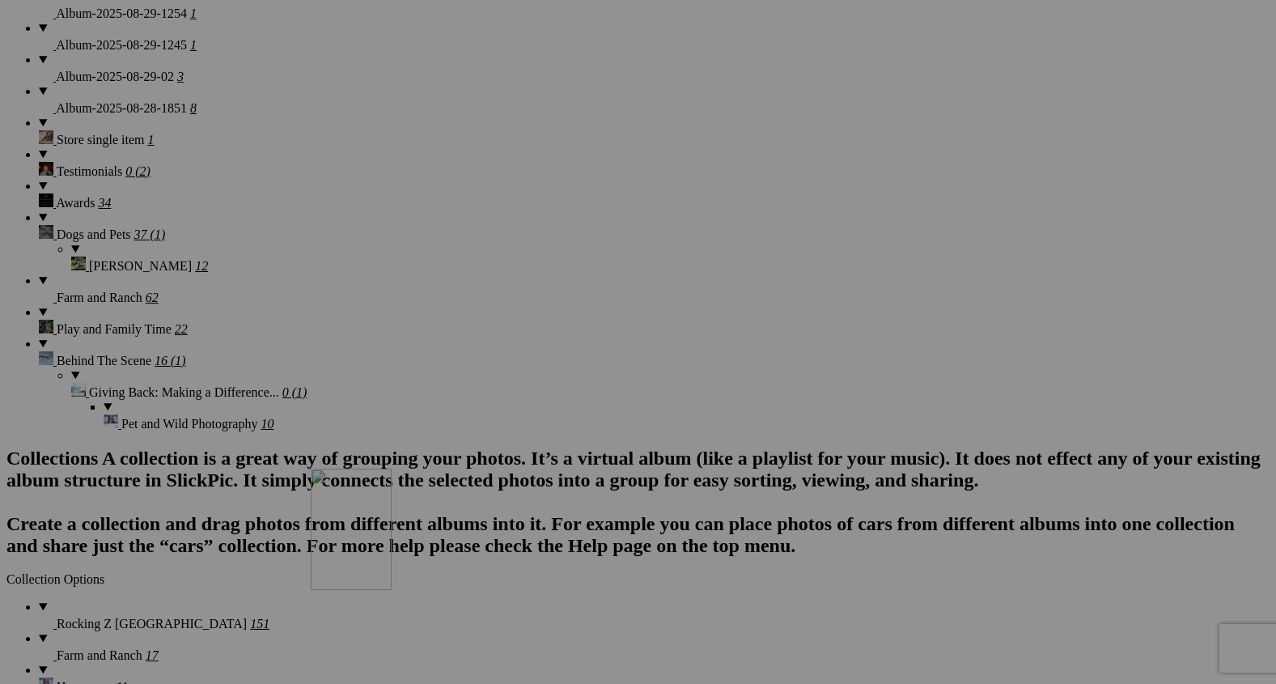
drag, startPoint x: 596, startPoint y: 149, endPoint x: 545, endPoint y: 617, distance: 471.4
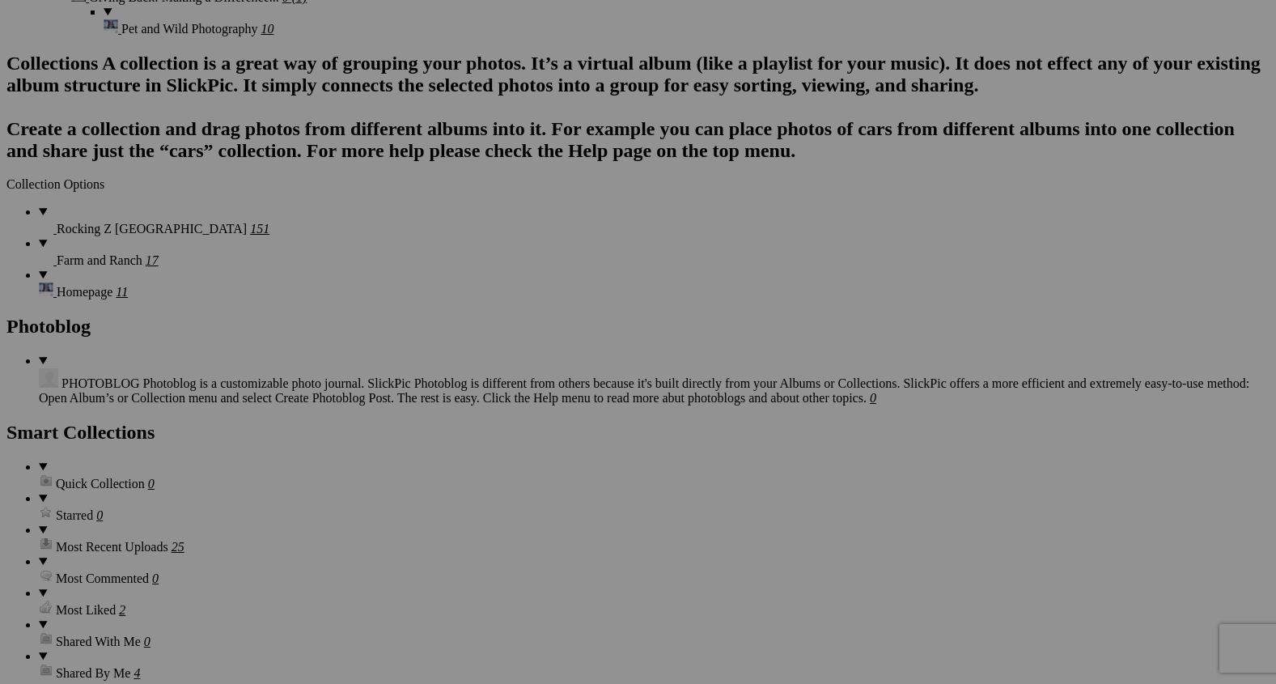
scroll to position [2995, 0]
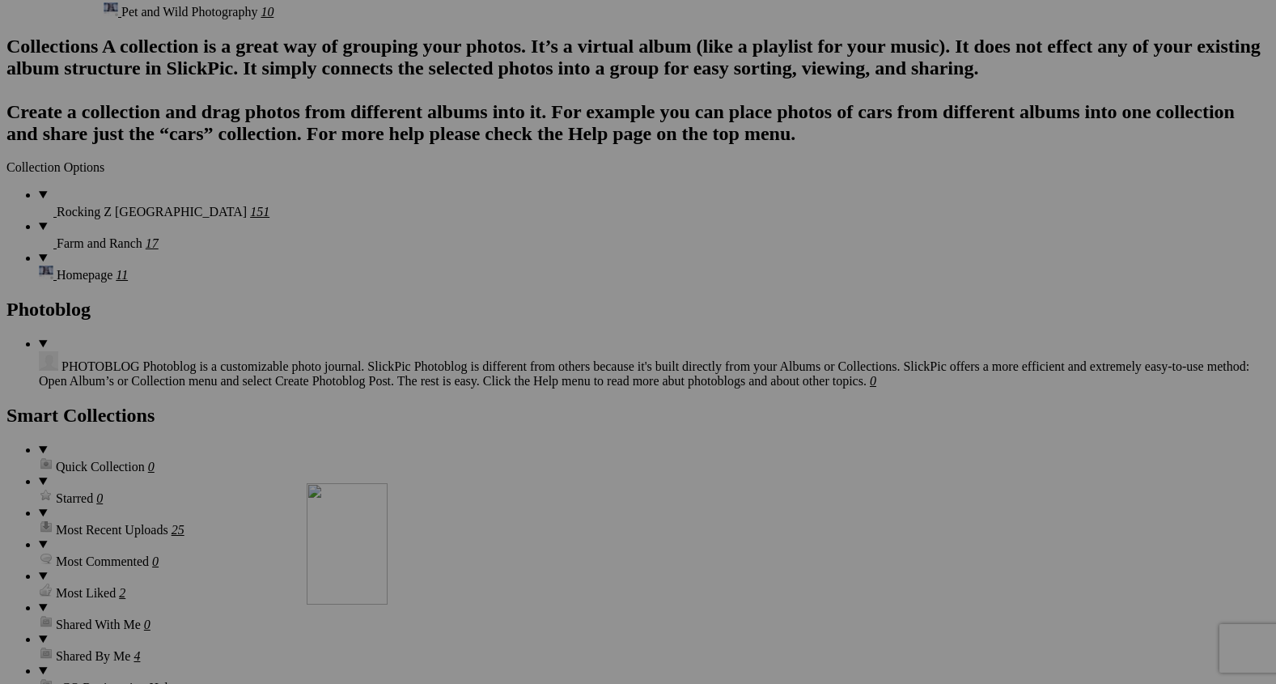
drag, startPoint x: 597, startPoint y: 159, endPoint x: 545, endPoint y: 619, distance: 463.4
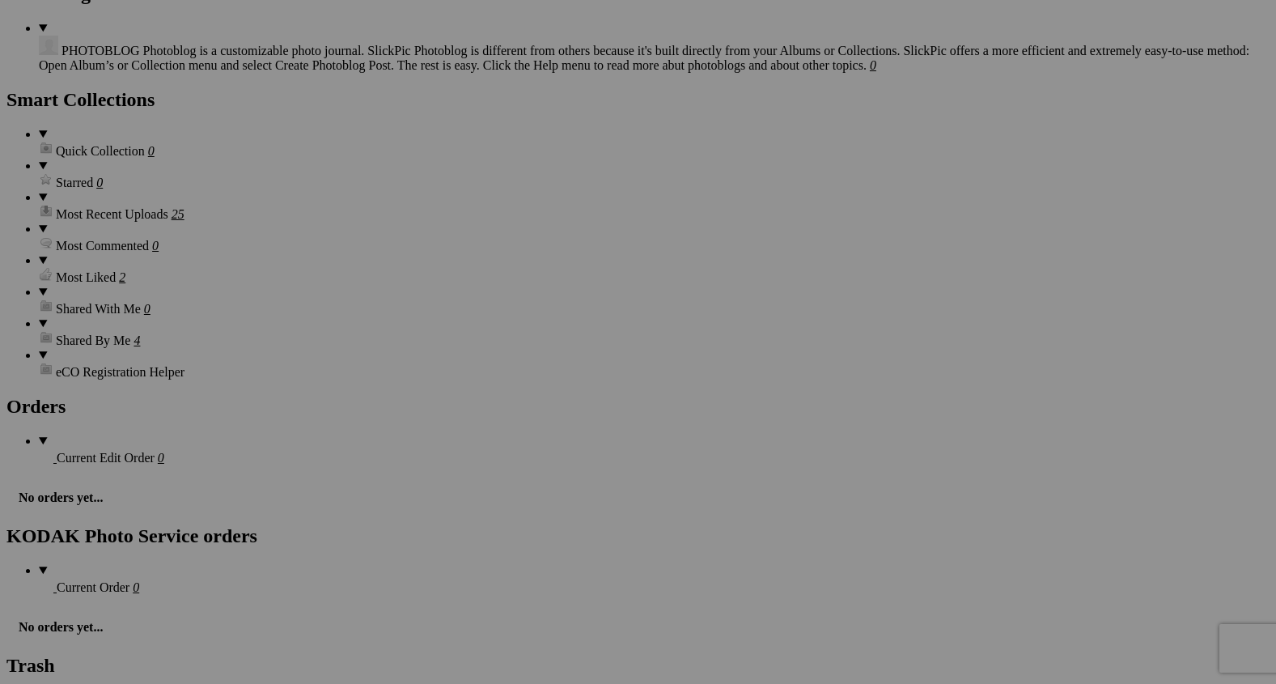
scroll to position [3317, 0]
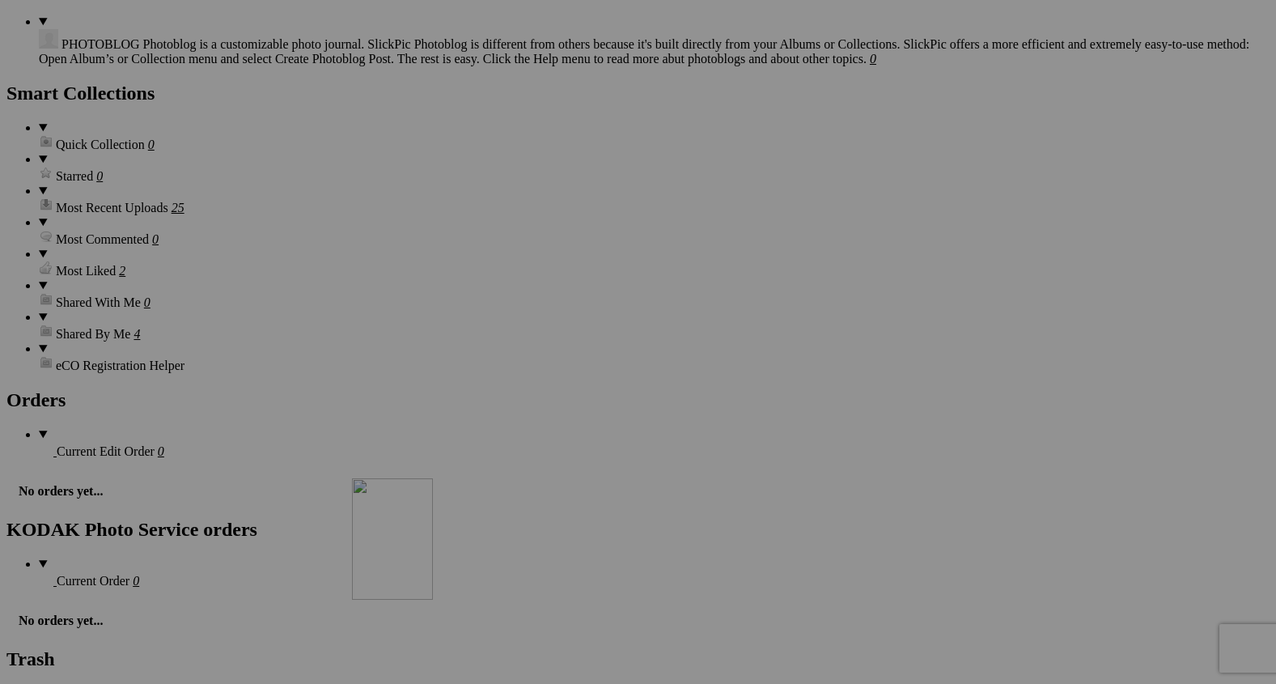
drag, startPoint x: 598, startPoint y: 241, endPoint x: 575, endPoint y: 659, distance: 419.0
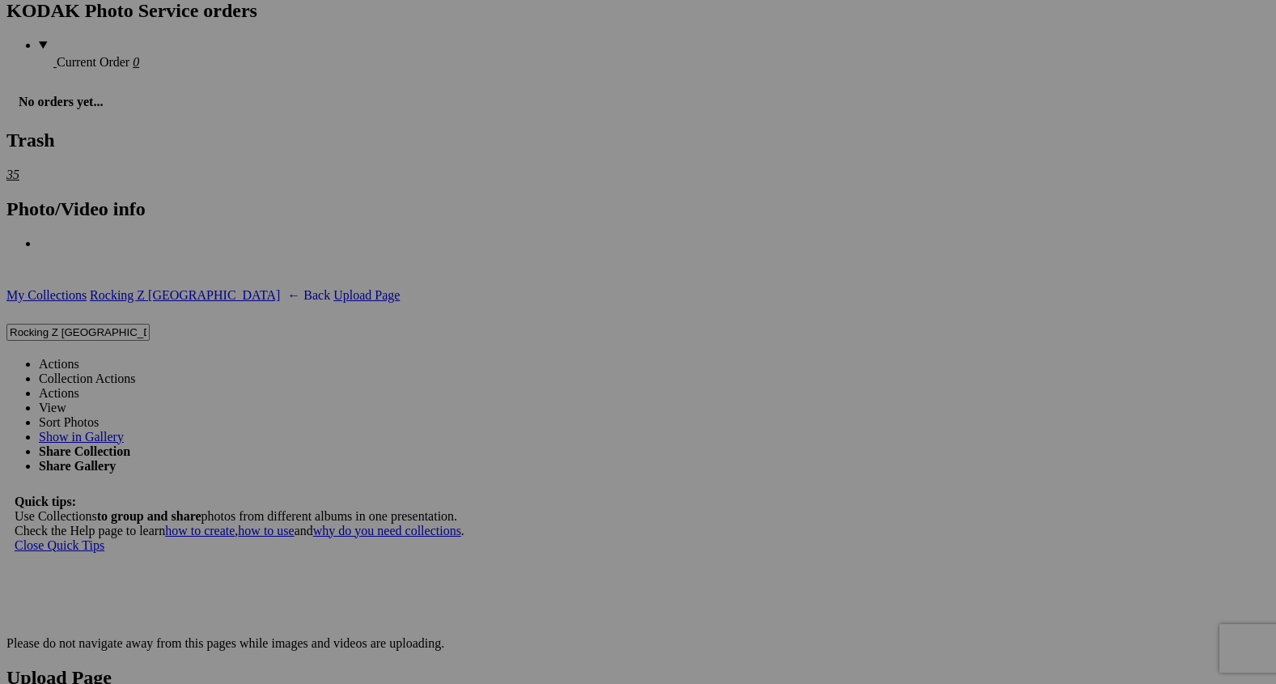
scroll to position [3864, 0]
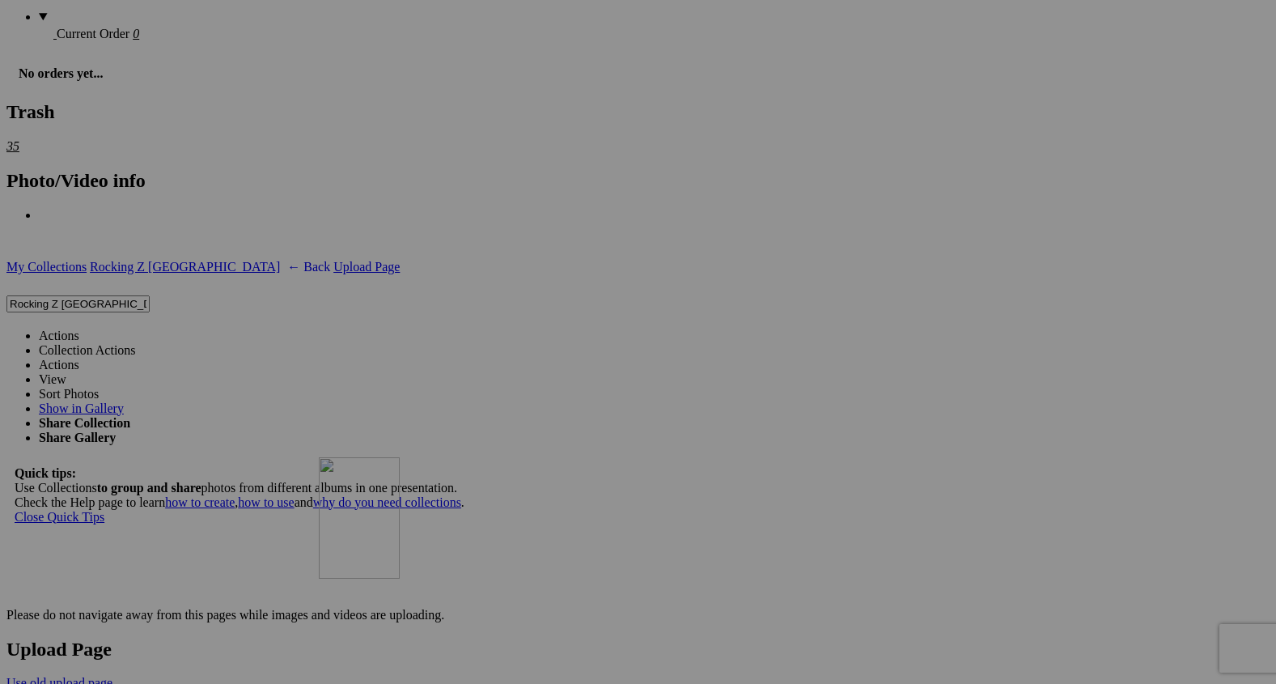
drag, startPoint x: 597, startPoint y: 157, endPoint x: 553, endPoint y: 604, distance: 449.7
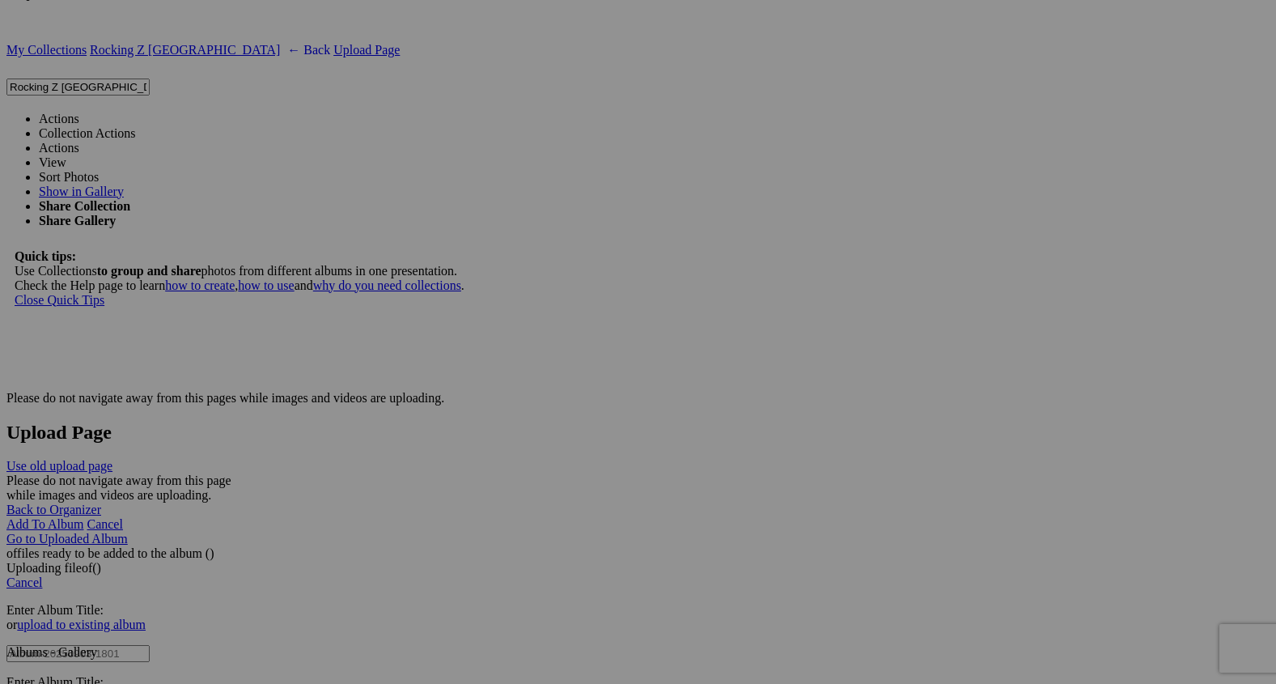
scroll to position [4084, 0]
drag, startPoint x: 595, startPoint y: 301, endPoint x: 884, endPoint y: 243, distance: 295.5
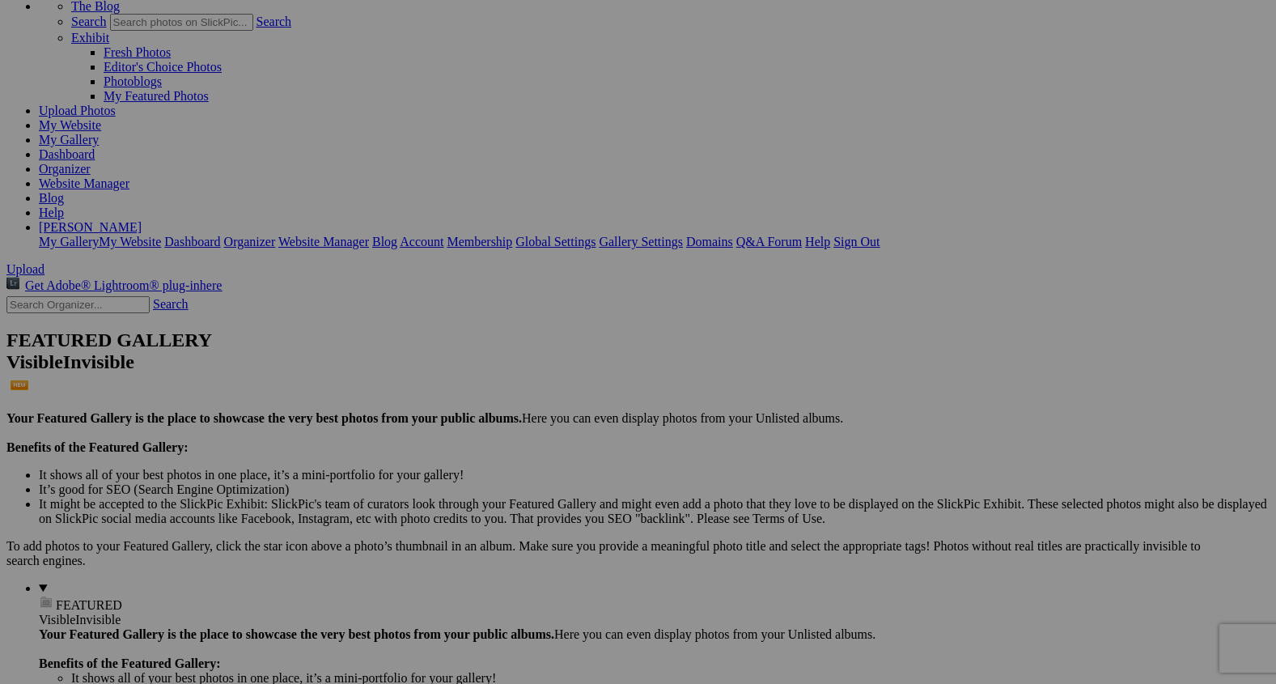
scroll to position [0, 0]
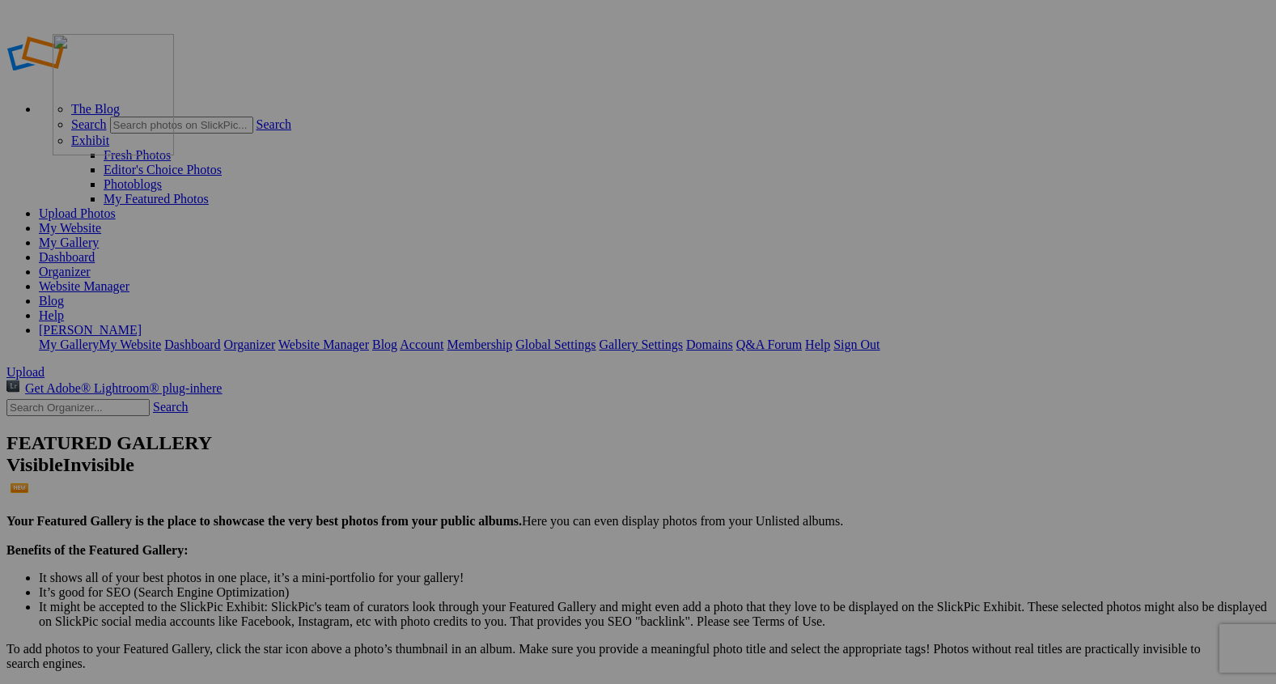
drag, startPoint x: 454, startPoint y: 609, endPoint x: 237, endPoint y: 176, distance: 484.9
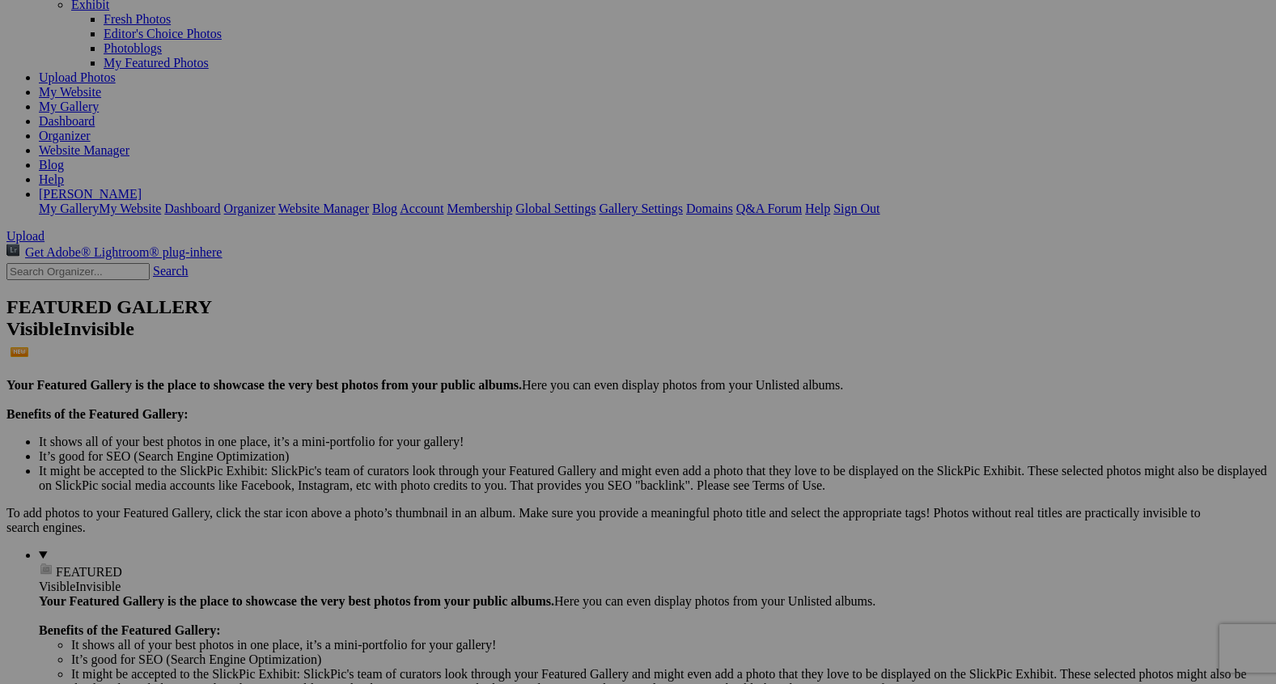
scroll to position [135, 0]
drag, startPoint x: 443, startPoint y: 550, endPoint x: 414, endPoint y: 114, distance: 437.1
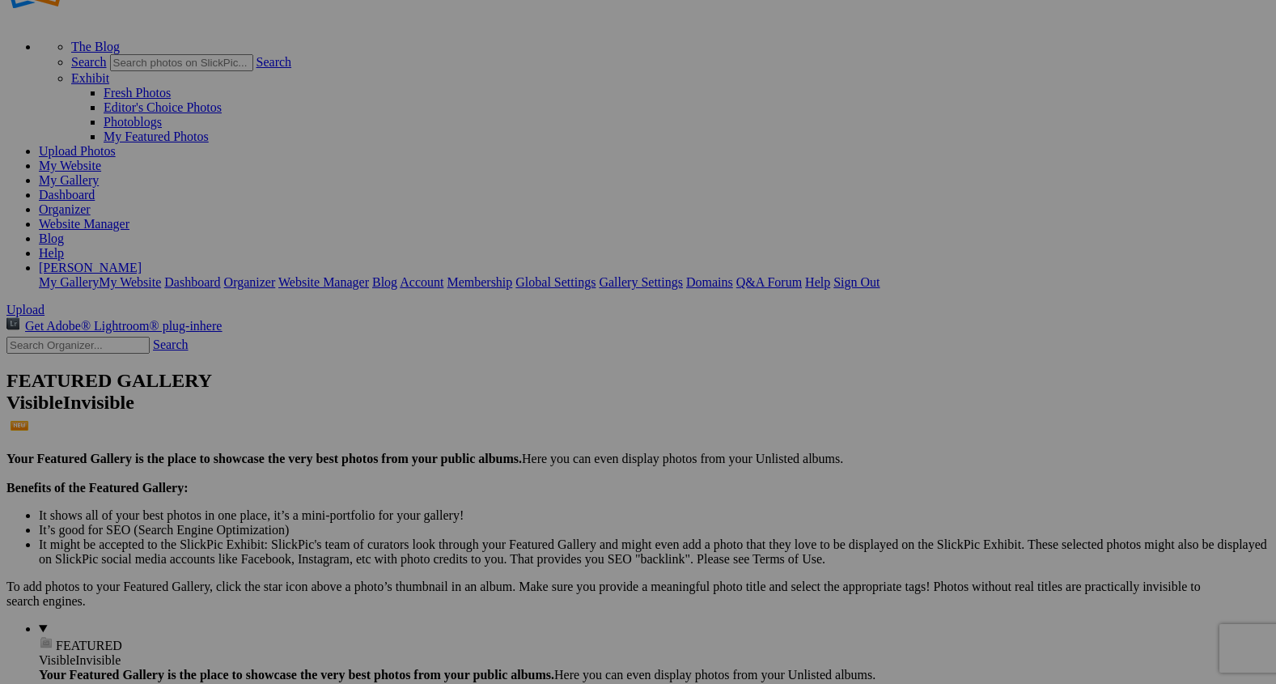
scroll to position [70, 0]
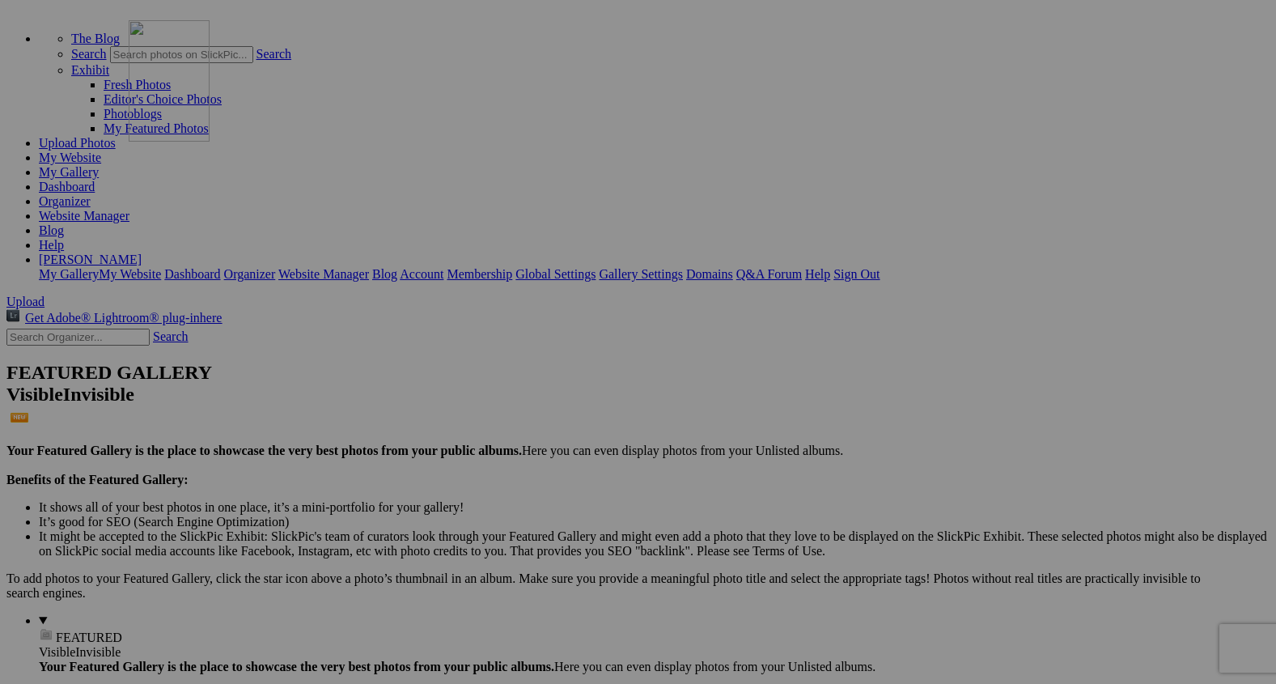
drag, startPoint x: 750, startPoint y: 626, endPoint x: 362, endPoint y: 155, distance: 609.8
drag, startPoint x: 473, startPoint y: 197, endPoint x: 239, endPoint y: 178, distance: 234.6
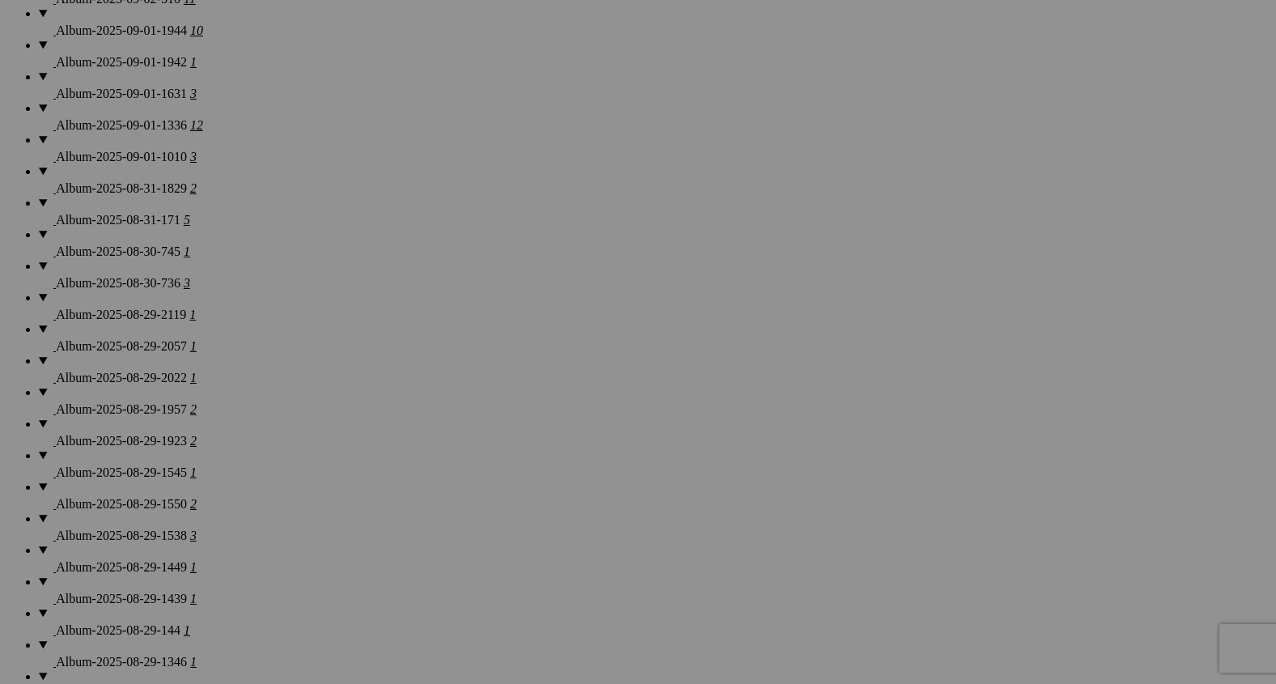
scroll to position [1825, 0]
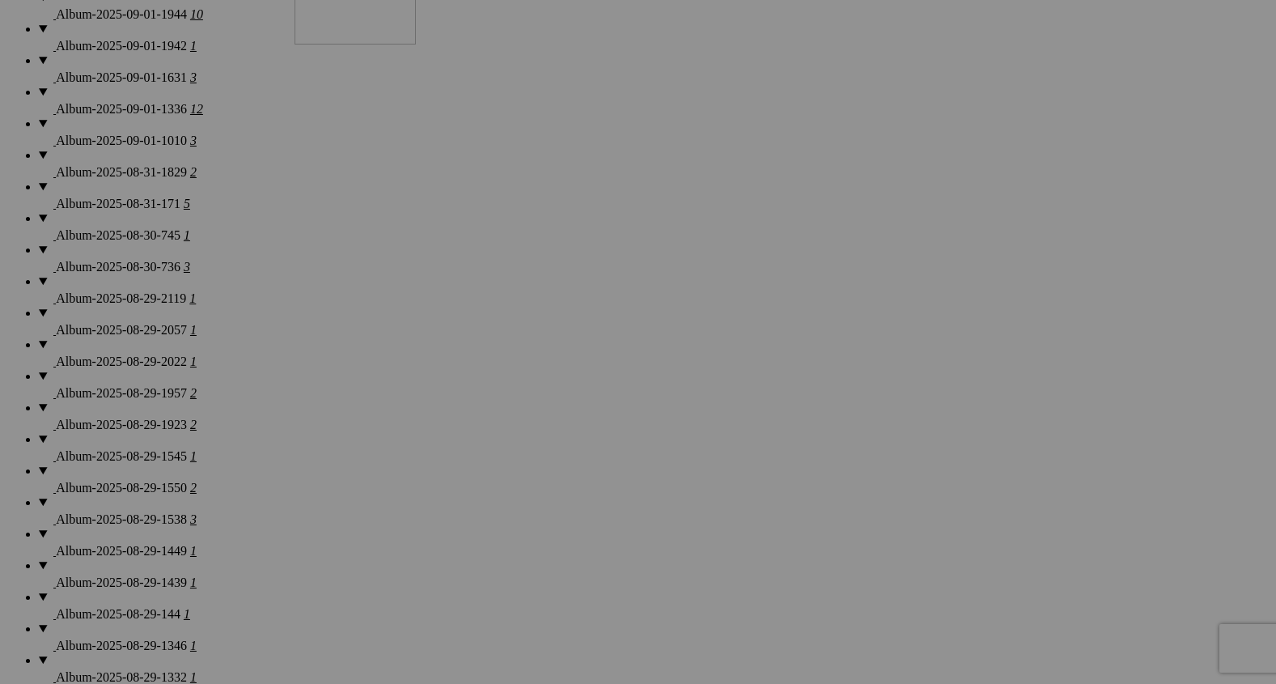
drag, startPoint x: 473, startPoint y: 484, endPoint x: 528, endPoint y: 101, distance: 386.8
drag, startPoint x: 589, startPoint y: 354, endPoint x: 568, endPoint y: 114, distance: 241.2
drag, startPoint x: 602, startPoint y: 281, endPoint x: 597, endPoint y: 26, distance: 254.9
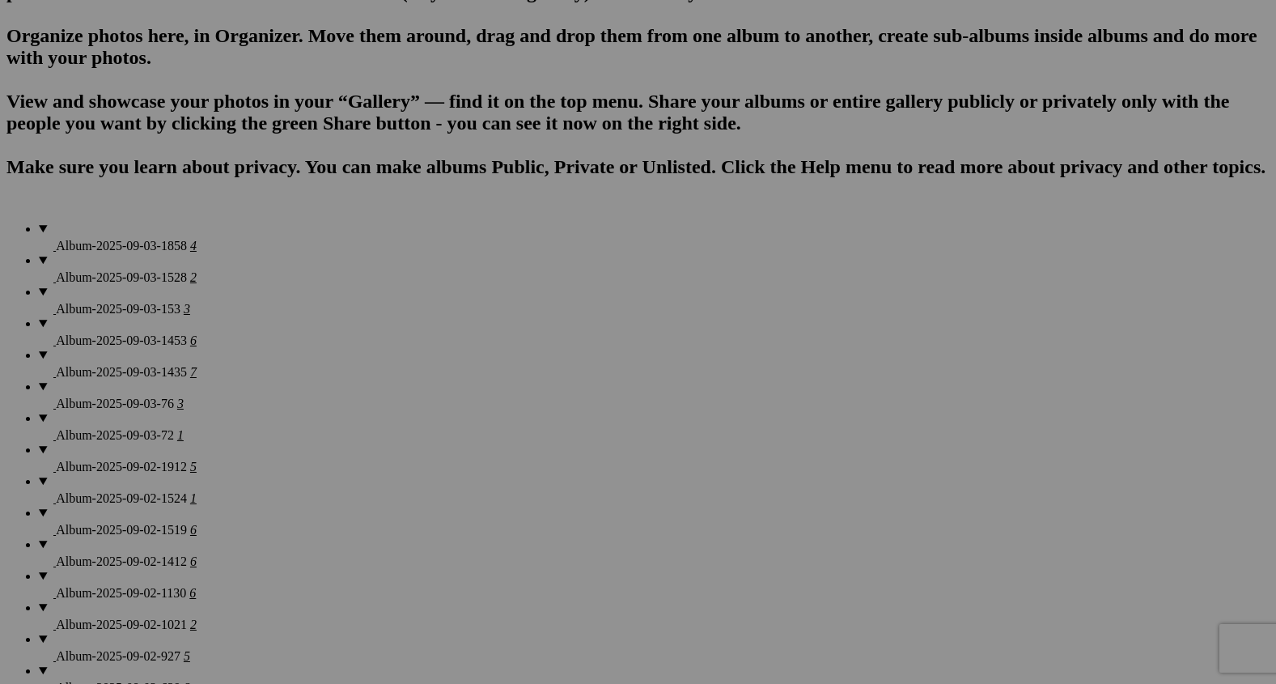
scroll to position [976, 0]
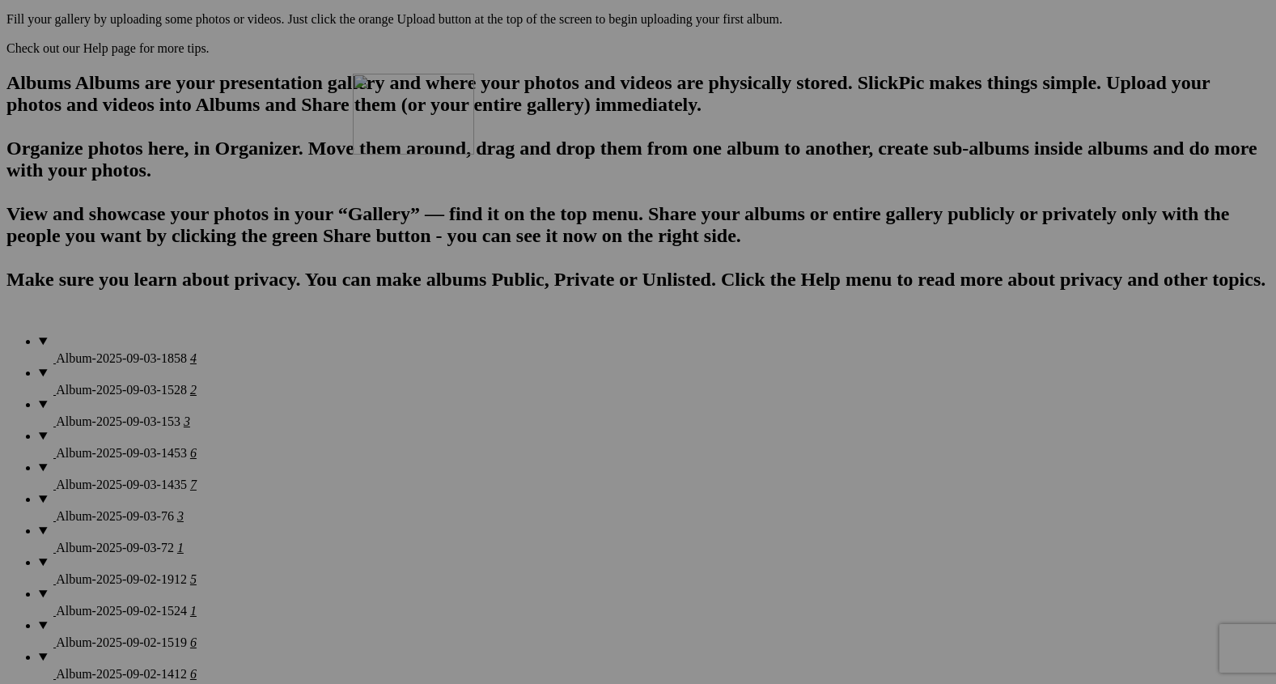
drag, startPoint x: 592, startPoint y: 543, endPoint x: 587, endPoint y: 204, distance: 339.1
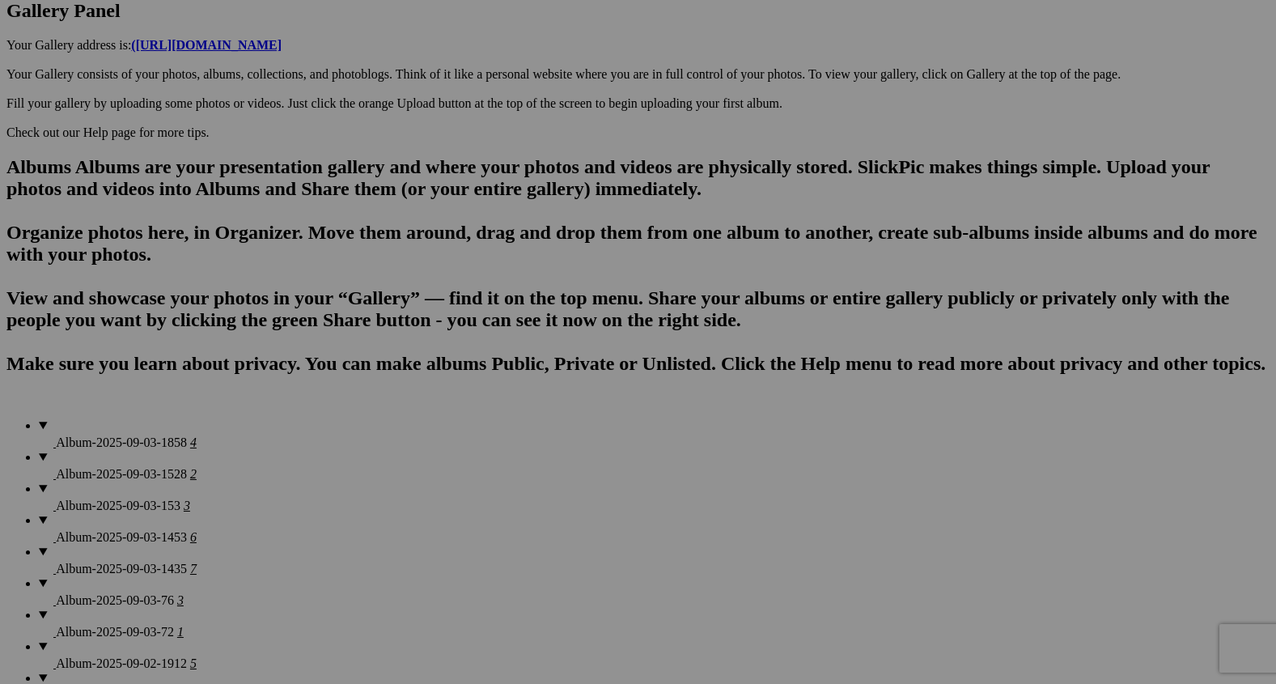
scroll to position [877, 0]
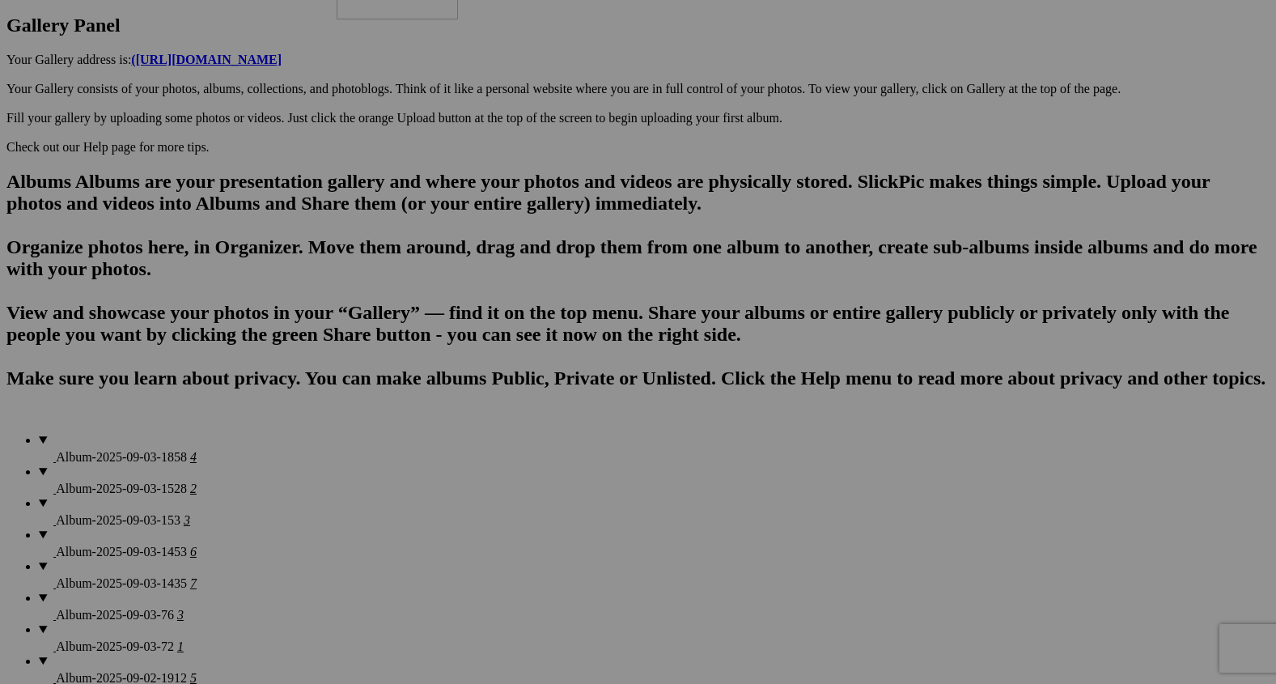
drag, startPoint x: 586, startPoint y: 403, endPoint x: 569, endPoint y: 75, distance: 328.2
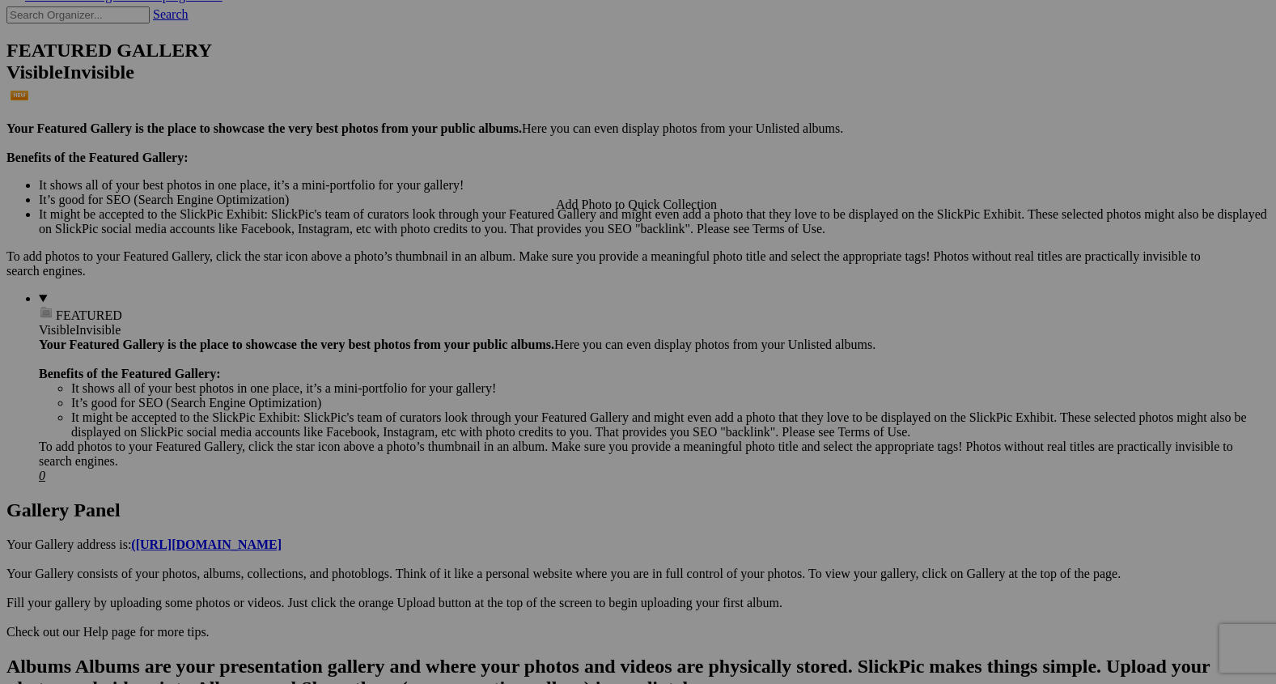
scroll to position [405, 0]
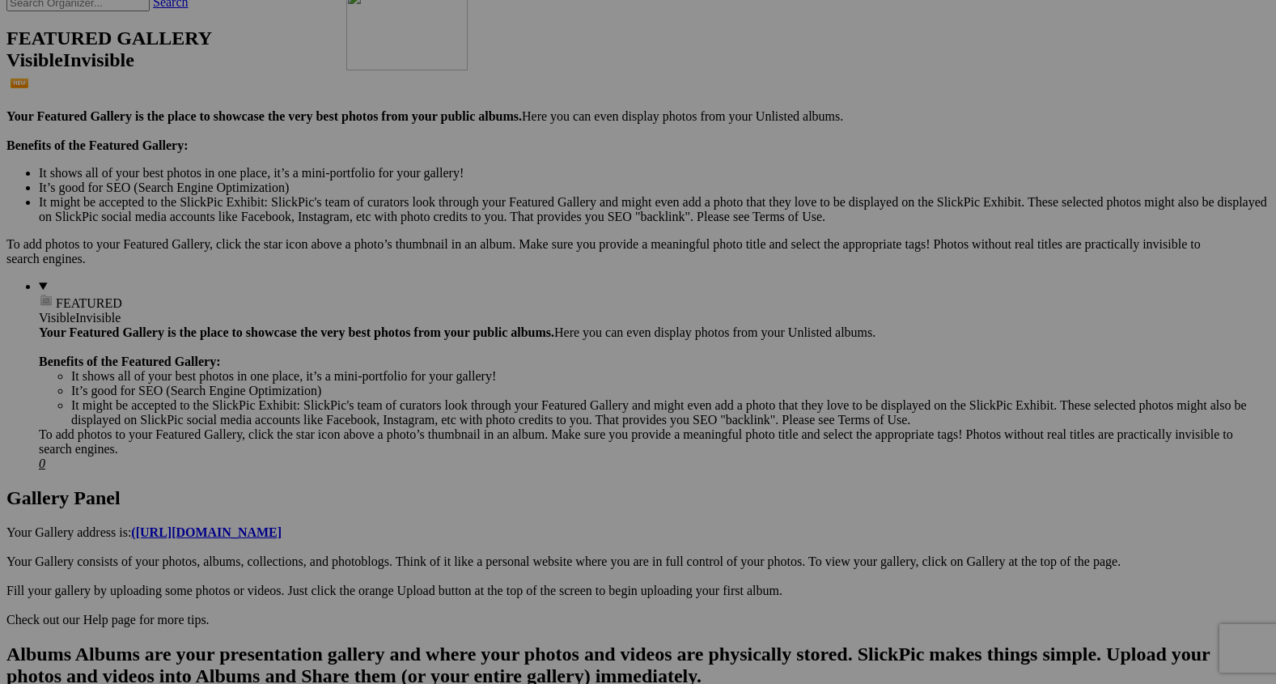
drag, startPoint x: 585, startPoint y: 493, endPoint x: 551, endPoint y: 70, distance: 424.6
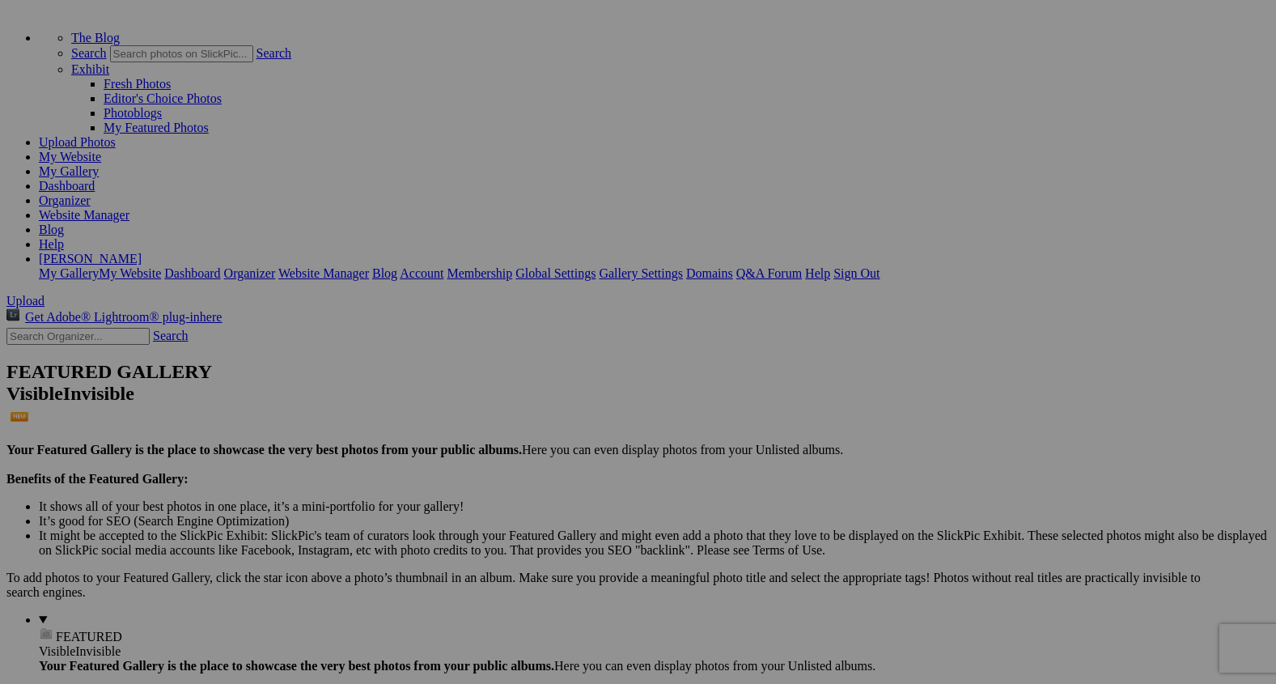
scroll to position [0, 0]
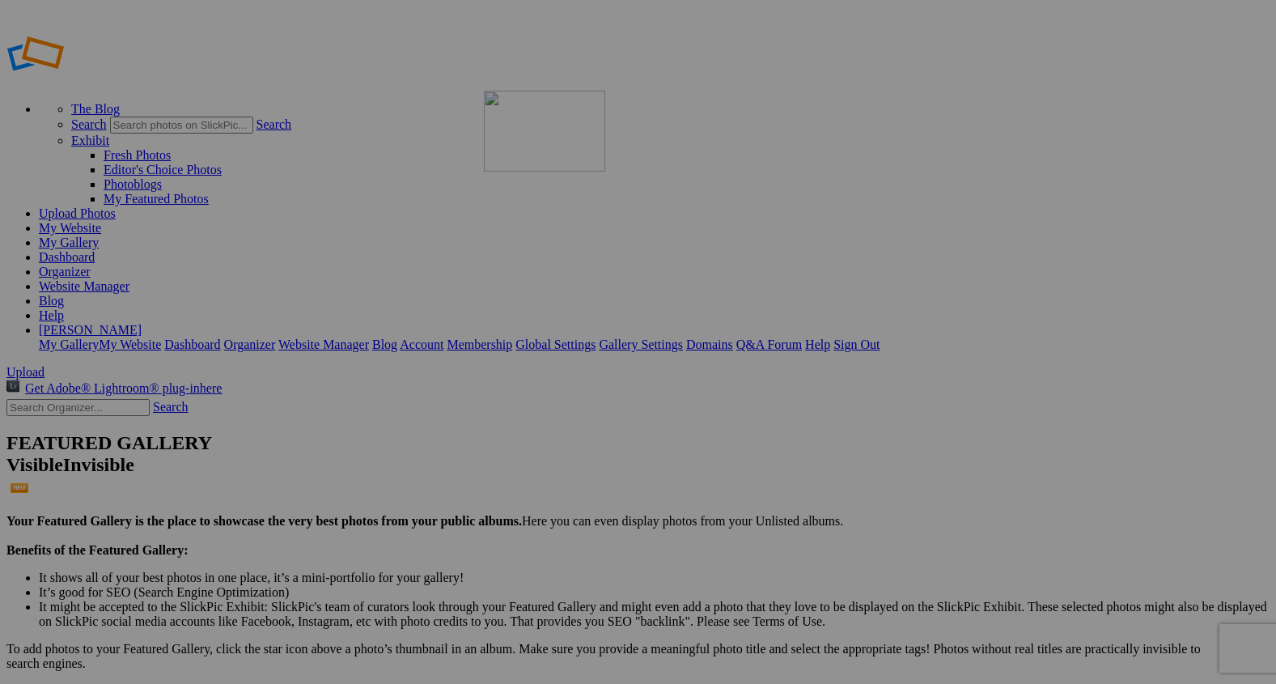
drag, startPoint x: 600, startPoint y: 450, endPoint x: 708, endPoint y: 204, distance: 268.8
drag, startPoint x: 1172, startPoint y: 229, endPoint x: 551, endPoint y: 414, distance: 647.7
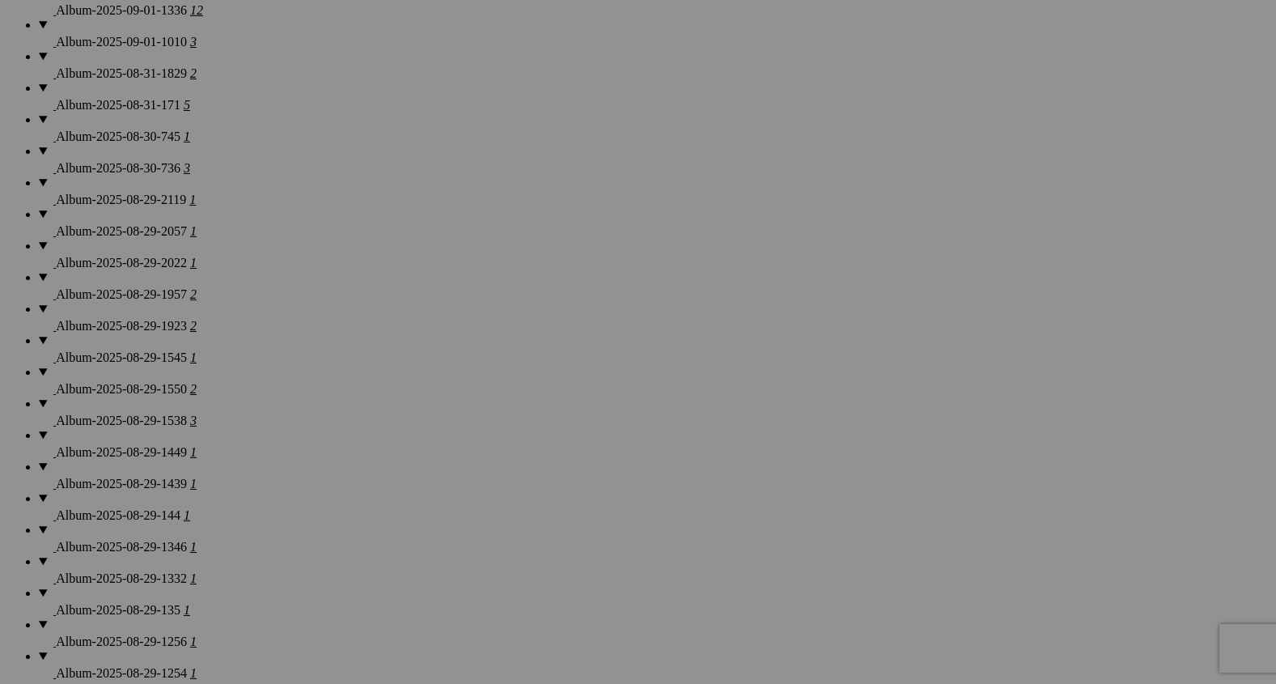
scroll to position [1937, 0]
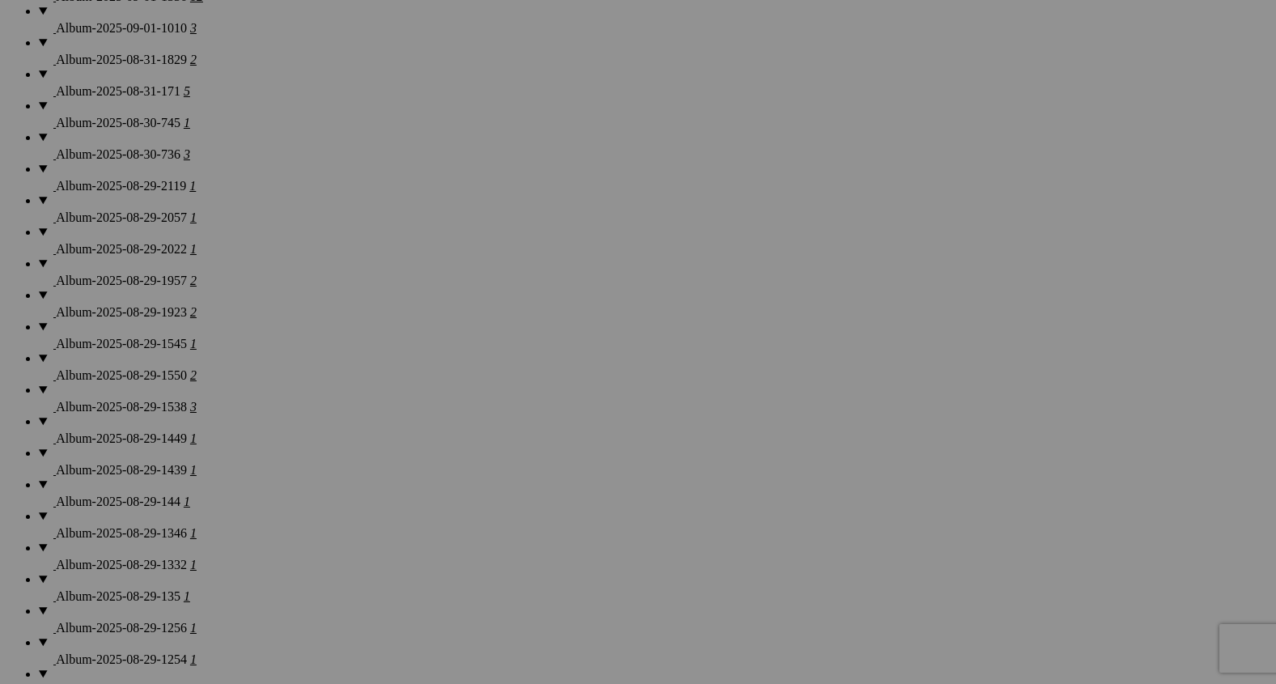
drag, startPoint x: 732, startPoint y: 385, endPoint x: 719, endPoint y: 163, distance: 222.9
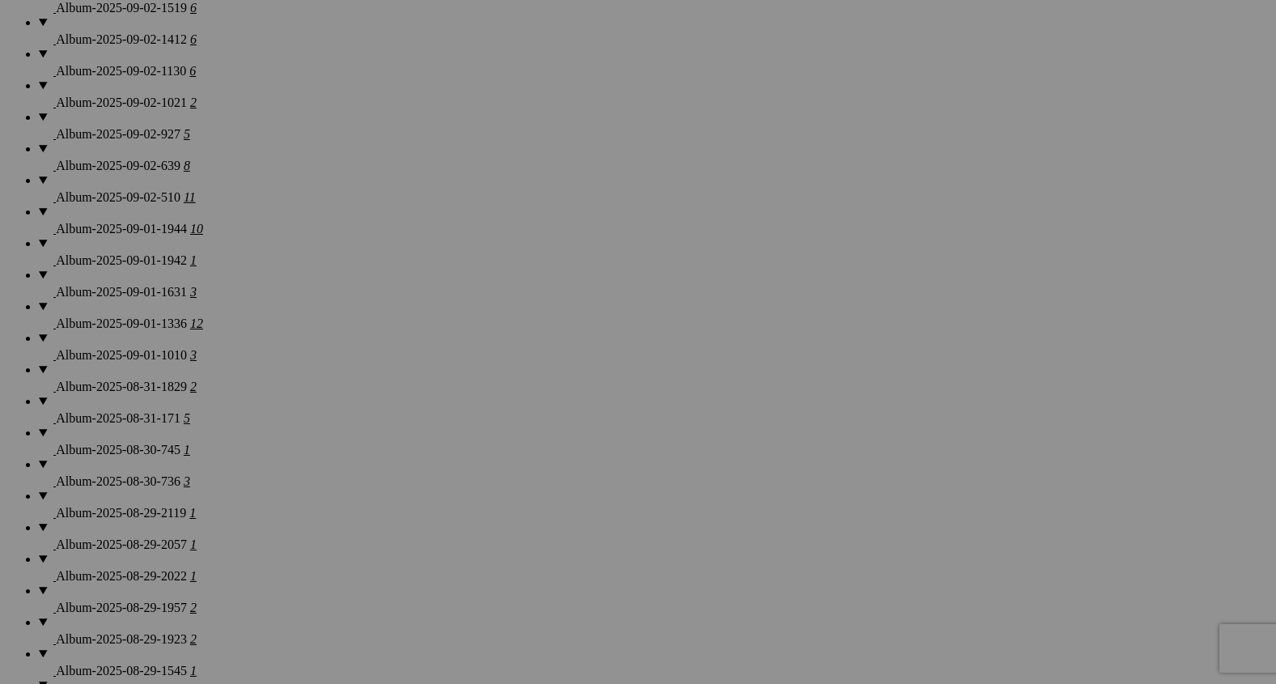
scroll to position [1549, 0]
drag, startPoint x: 732, startPoint y: 569, endPoint x: 672, endPoint y: 117, distance: 456.3
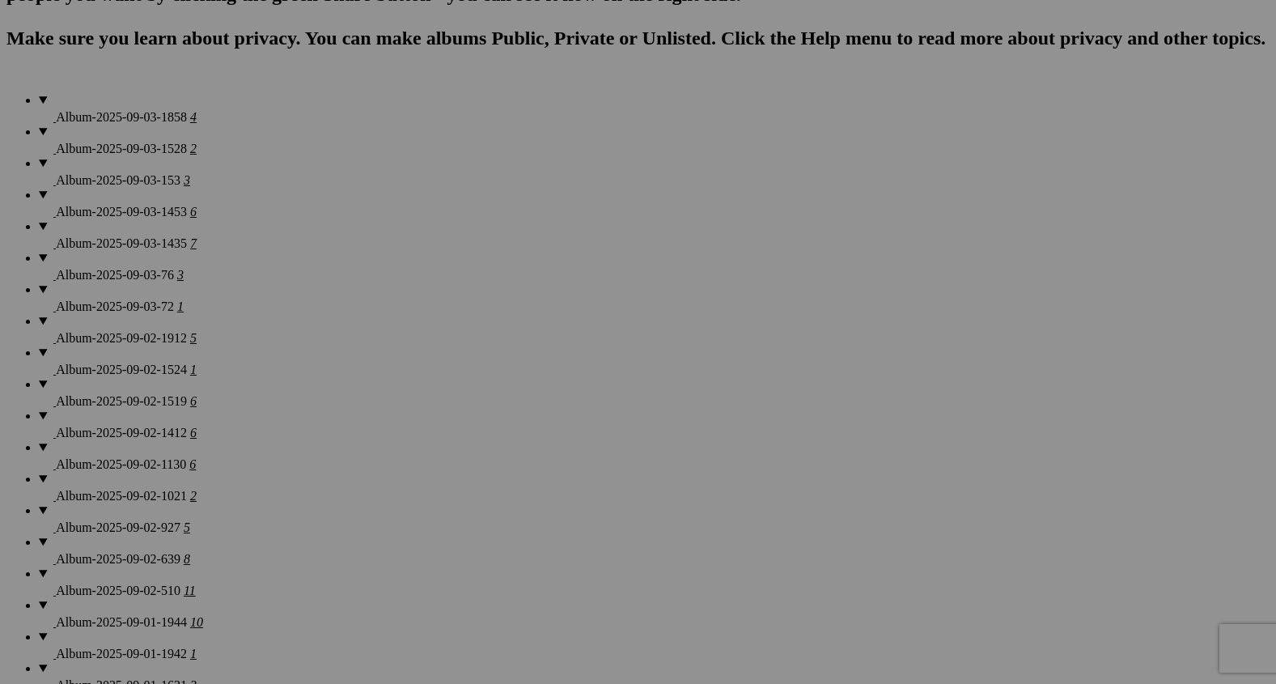
scroll to position [1196, 0]
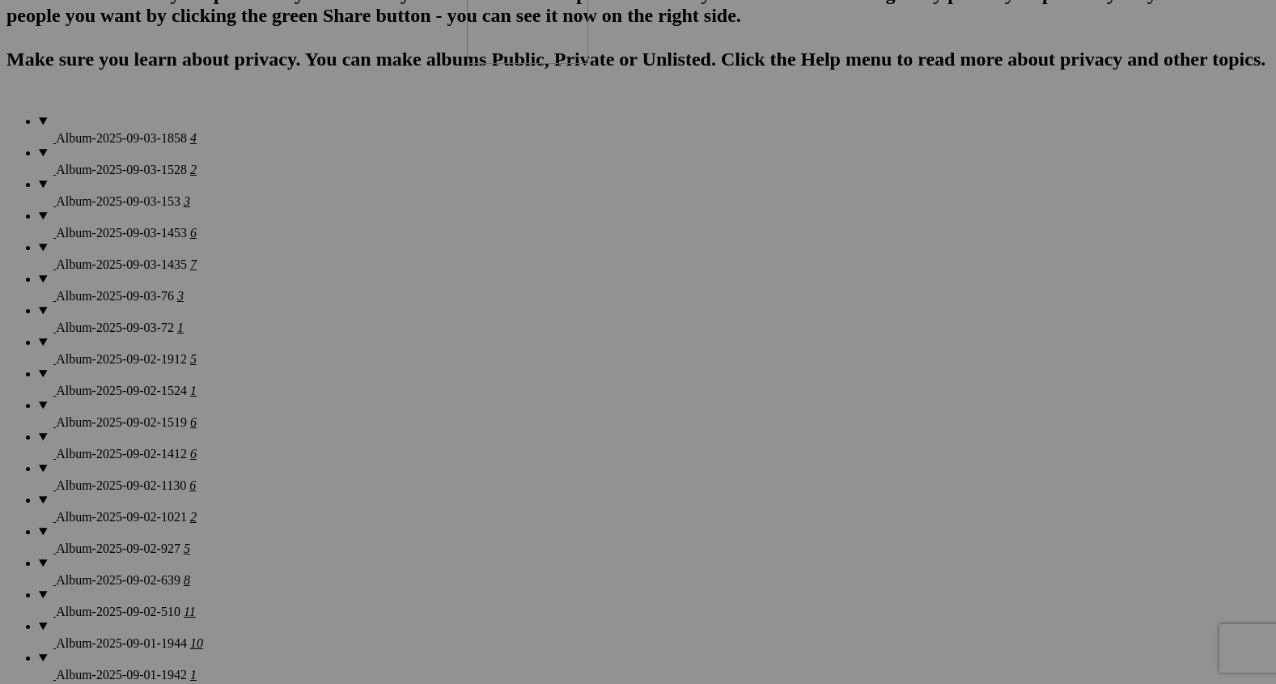
drag, startPoint x: 737, startPoint y: 527, endPoint x: 686, endPoint y: 102, distance: 427.9
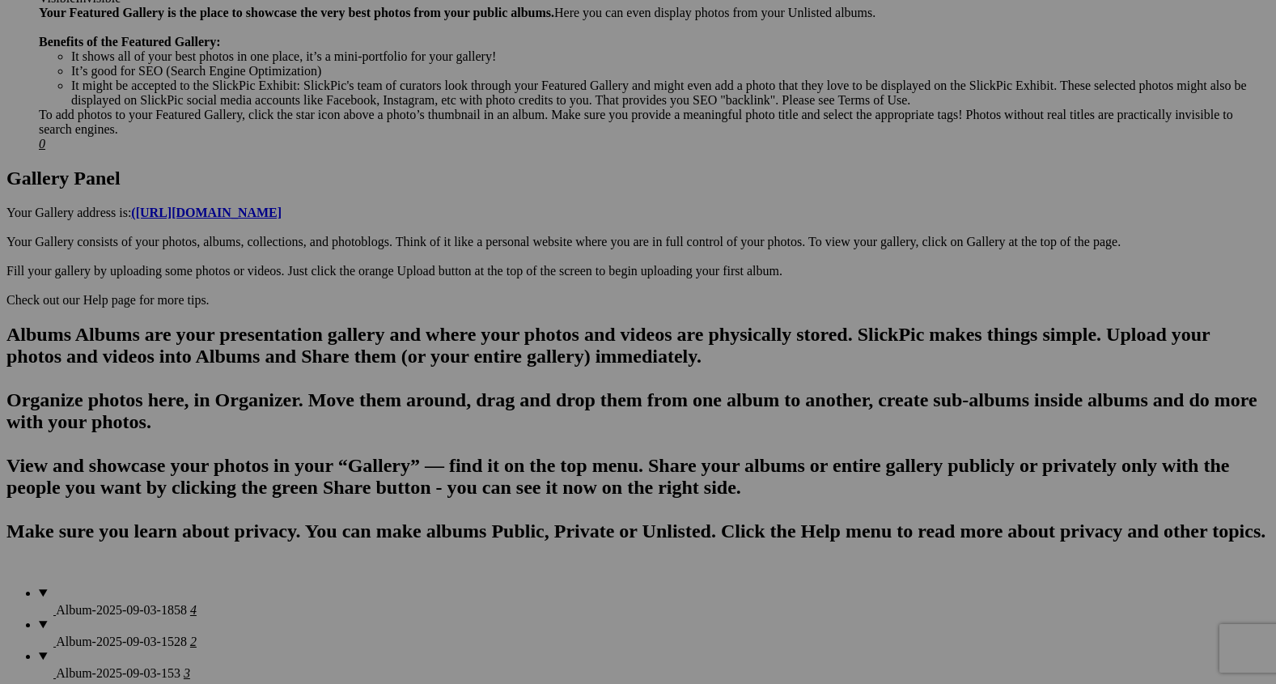
scroll to position [717, 0]
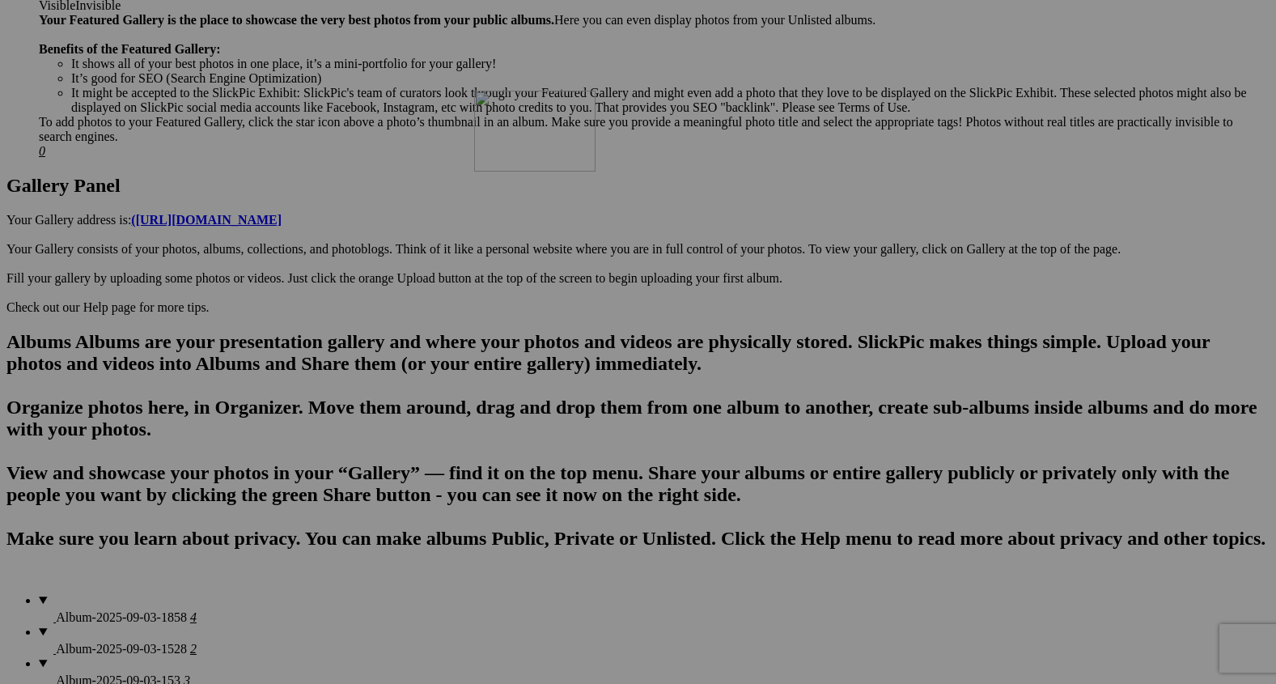
drag, startPoint x: 734, startPoint y: 562, endPoint x: 676, endPoint y: 176, distance: 391.2
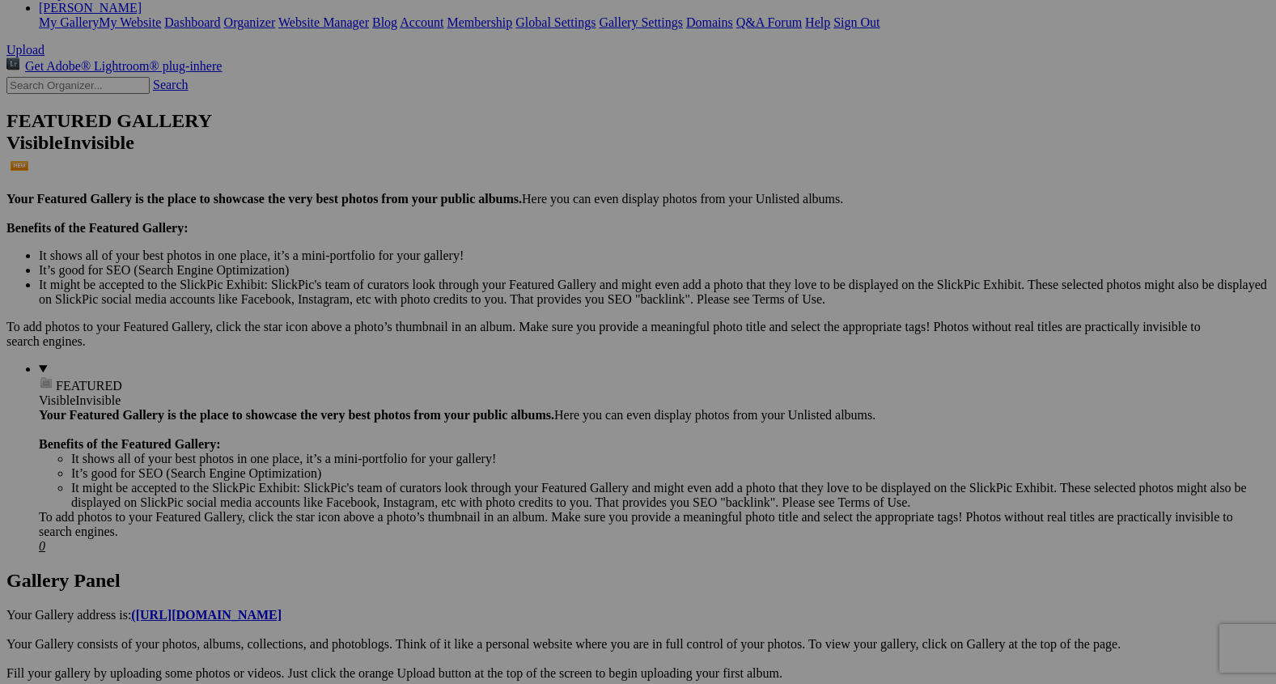
scroll to position [323, 0]
drag, startPoint x: 723, startPoint y: 541, endPoint x: 622, endPoint y: 108, distance: 443.8
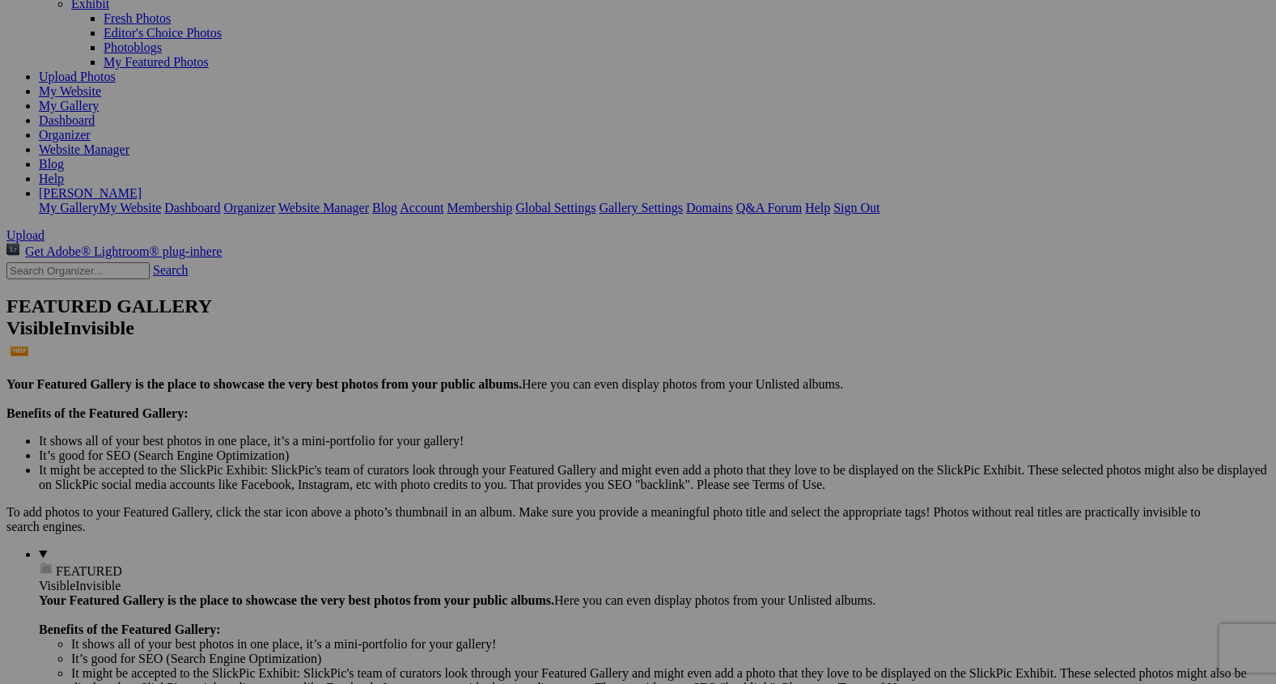
scroll to position [0, 0]
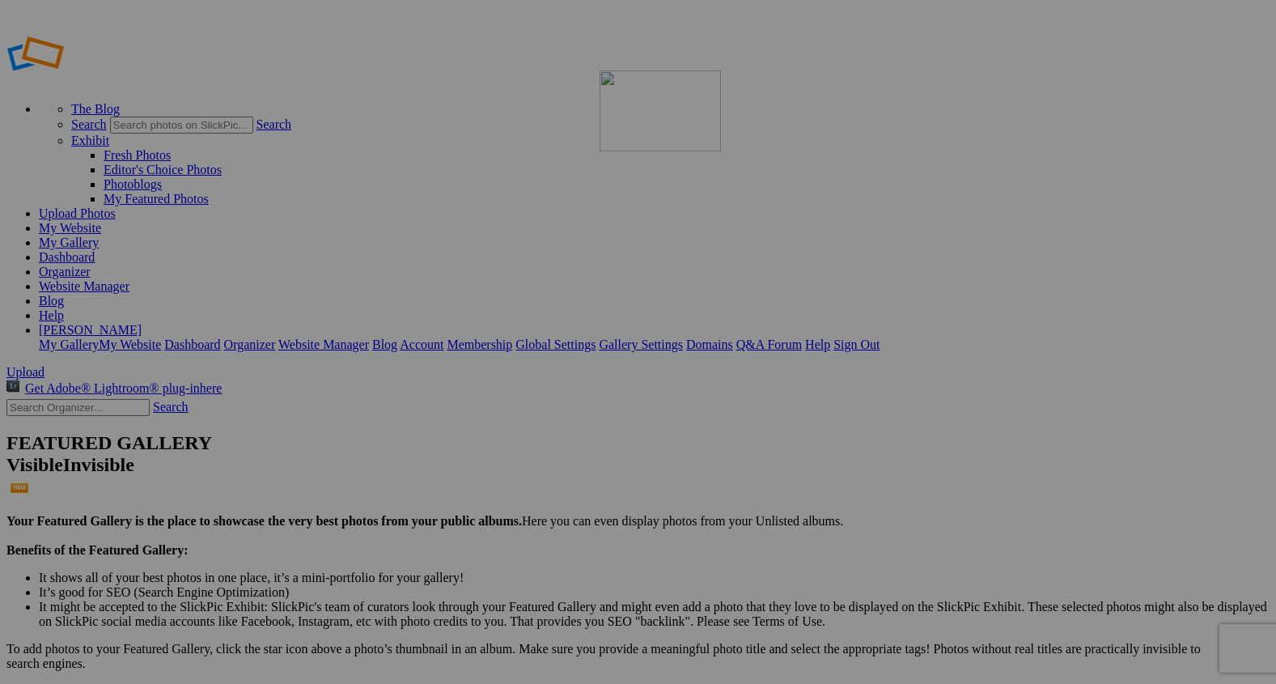
drag, startPoint x: 733, startPoint y: 457, endPoint x: 830, endPoint y: 187, distance: 287.2
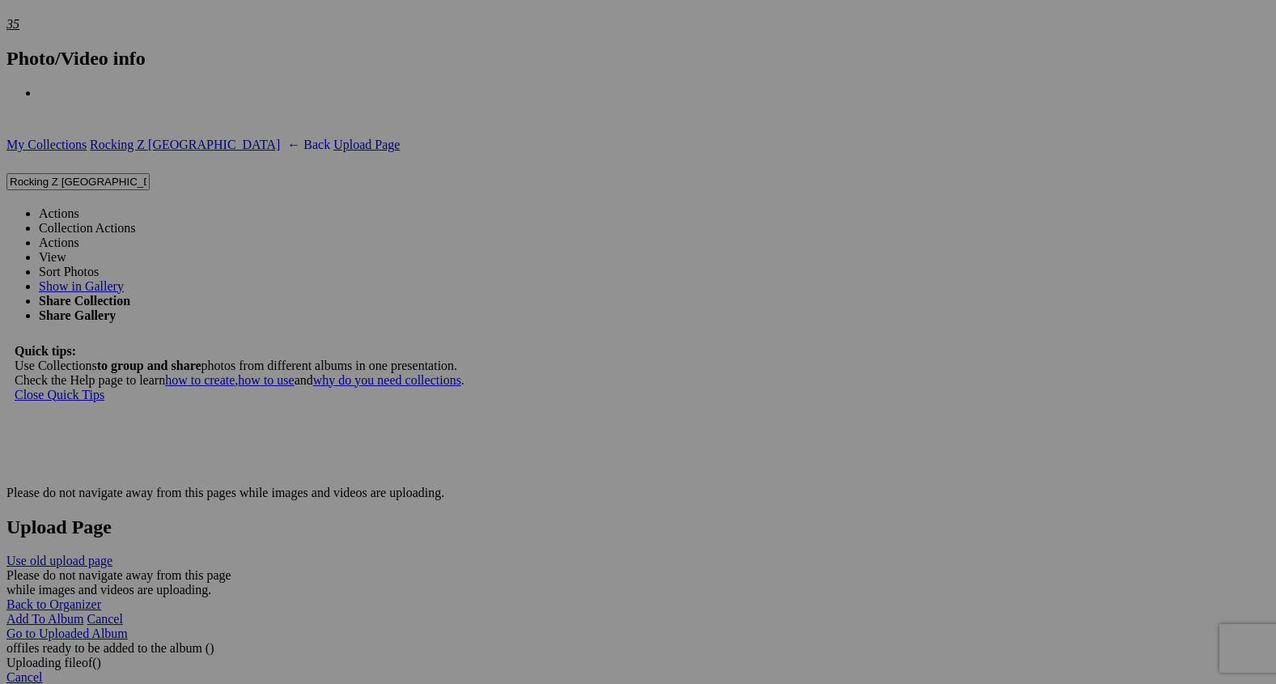
scroll to position [4008, 0]
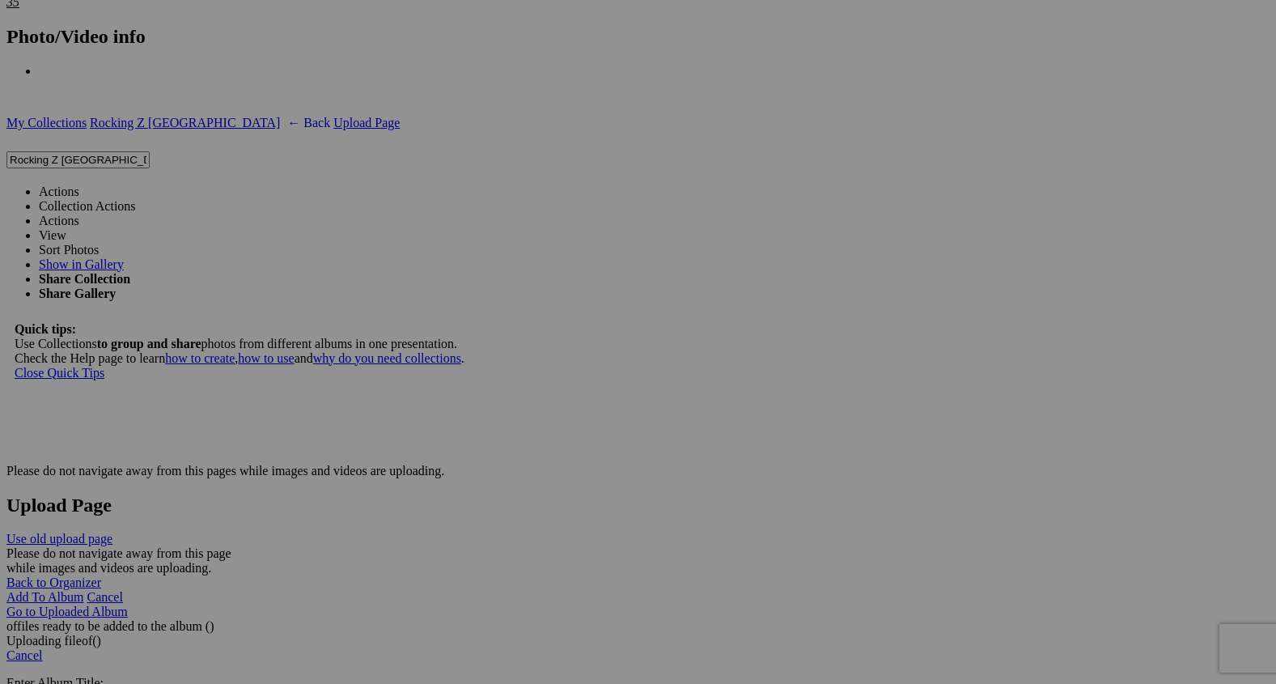
drag, startPoint x: 457, startPoint y: 597, endPoint x: 445, endPoint y: 70, distance: 527.7
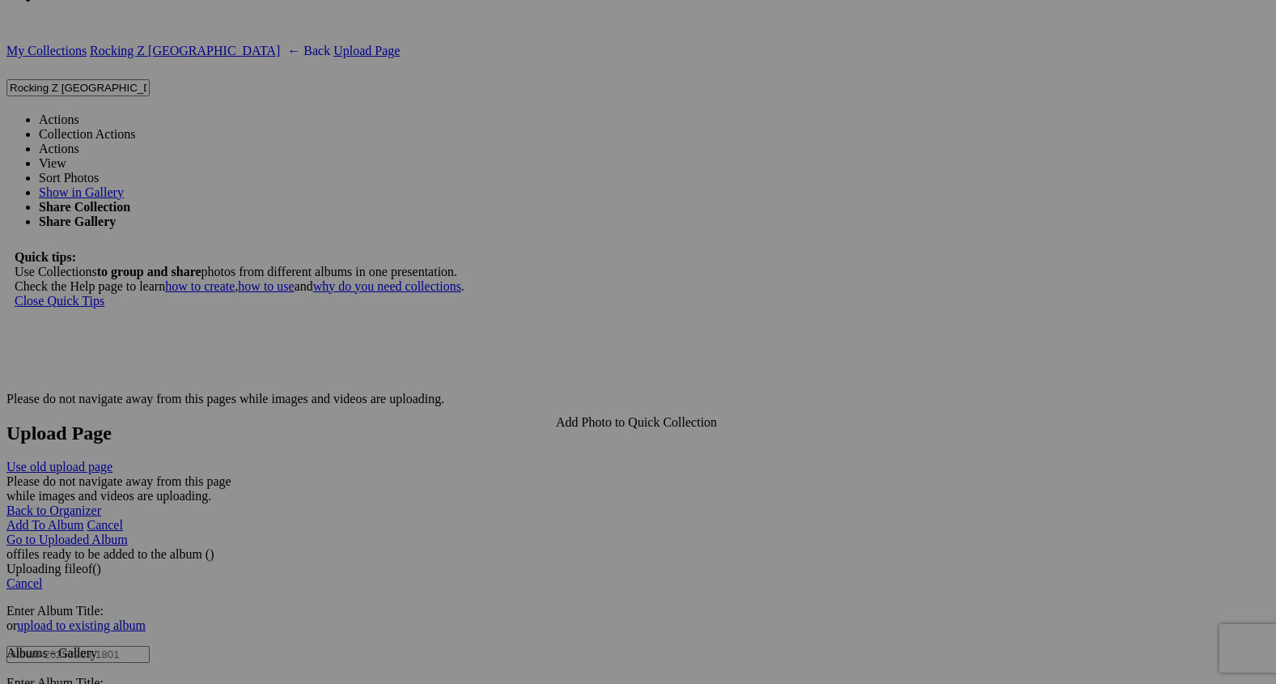
scroll to position [4084, 0]
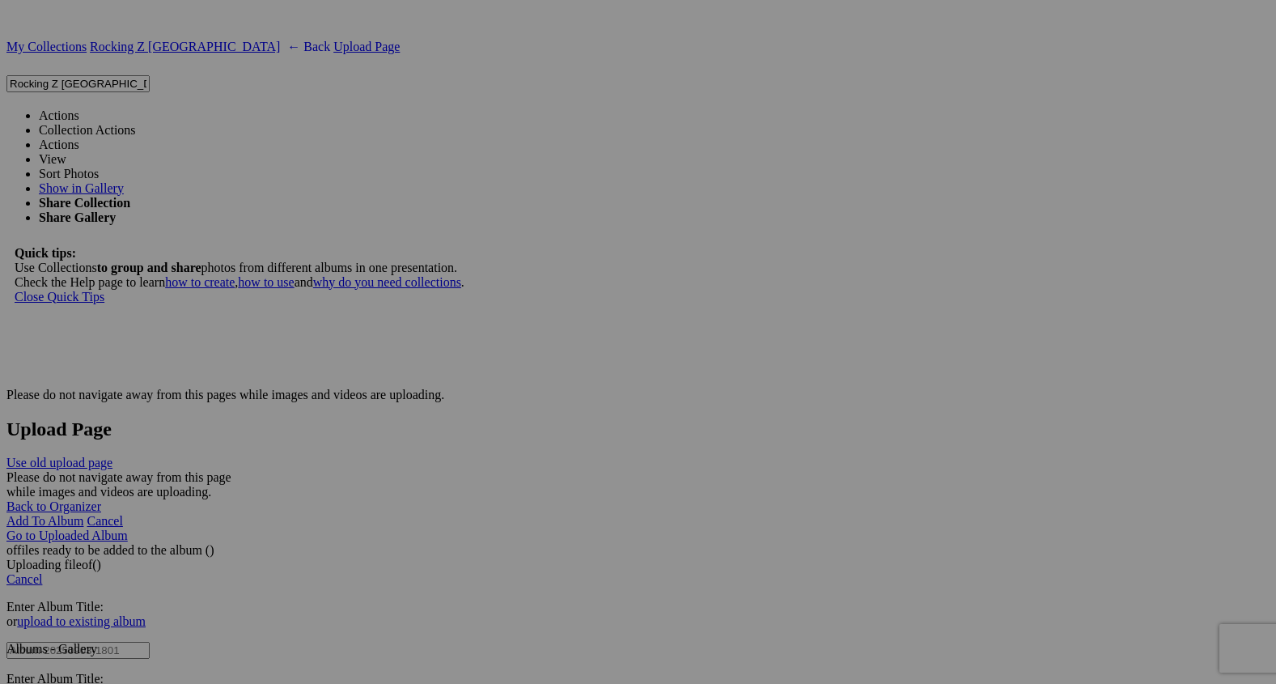
click at [531, 399] on span "Yes" at bounding box center [521, 404] width 19 height 14
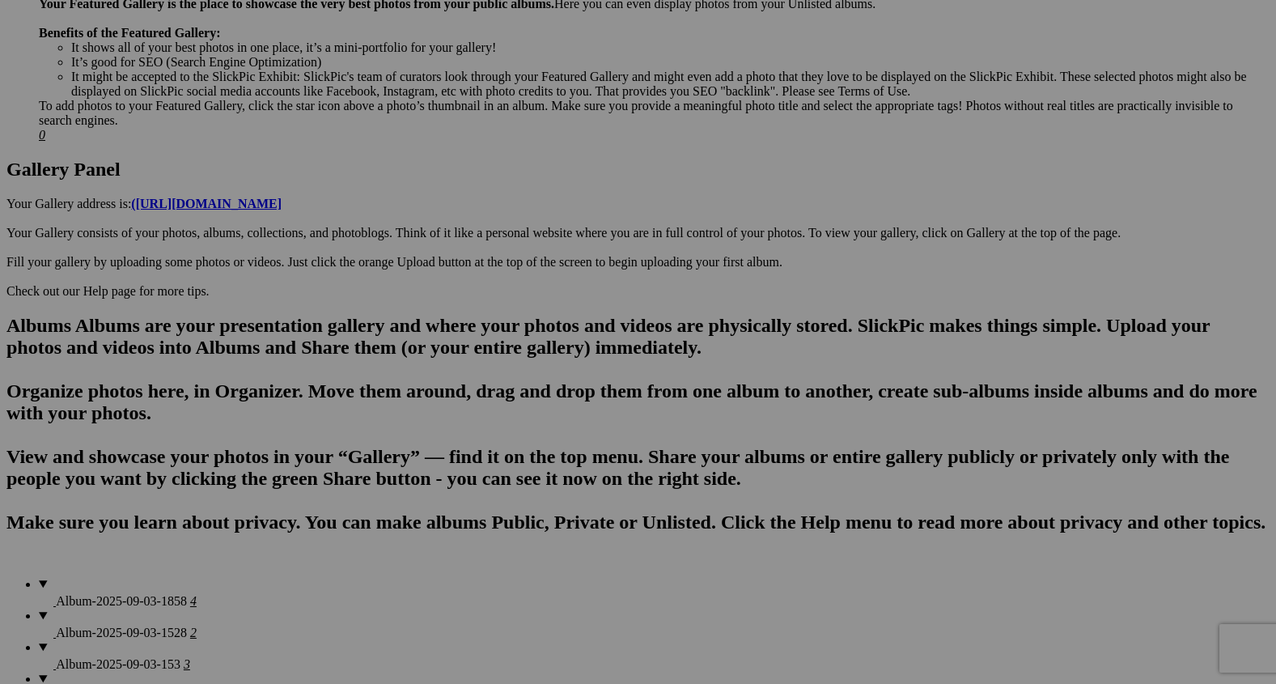
scroll to position [0, 0]
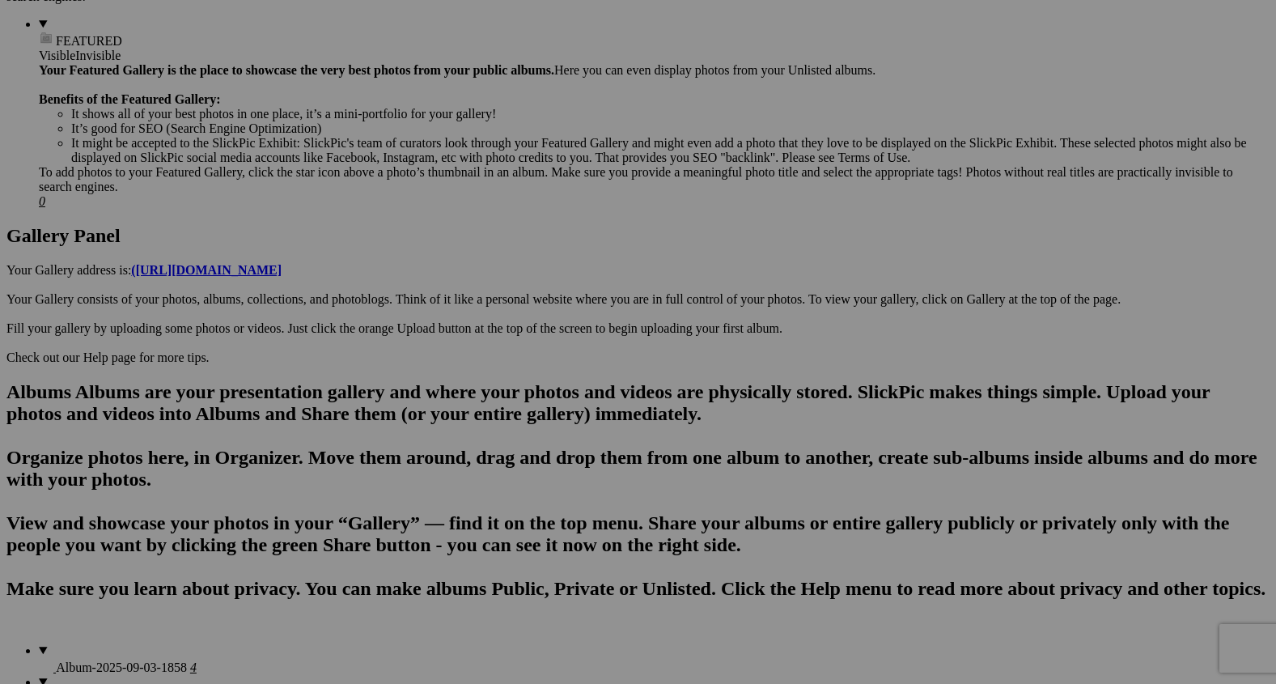
scroll to position [668, 0]
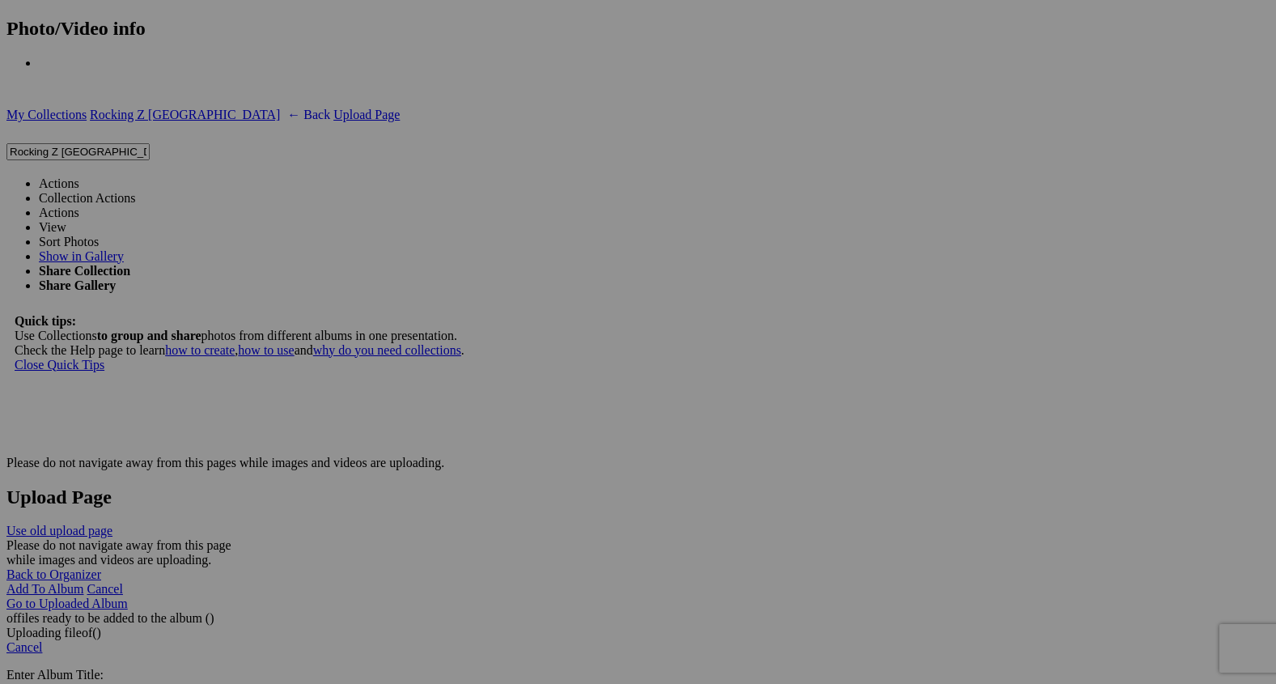
scroll to position [4020, 0]
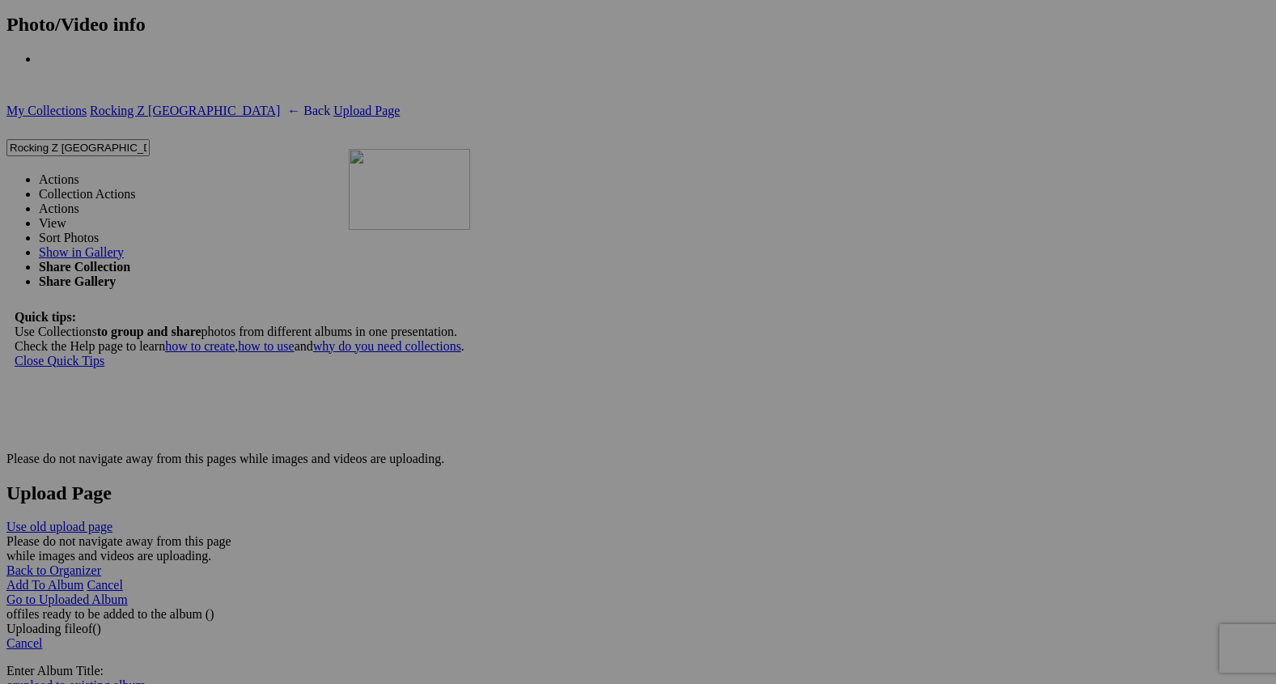
drag, startPoint x: 582, startPoint y: 579, endPoint x: 568, endPoint y: 171, distance: 408.1
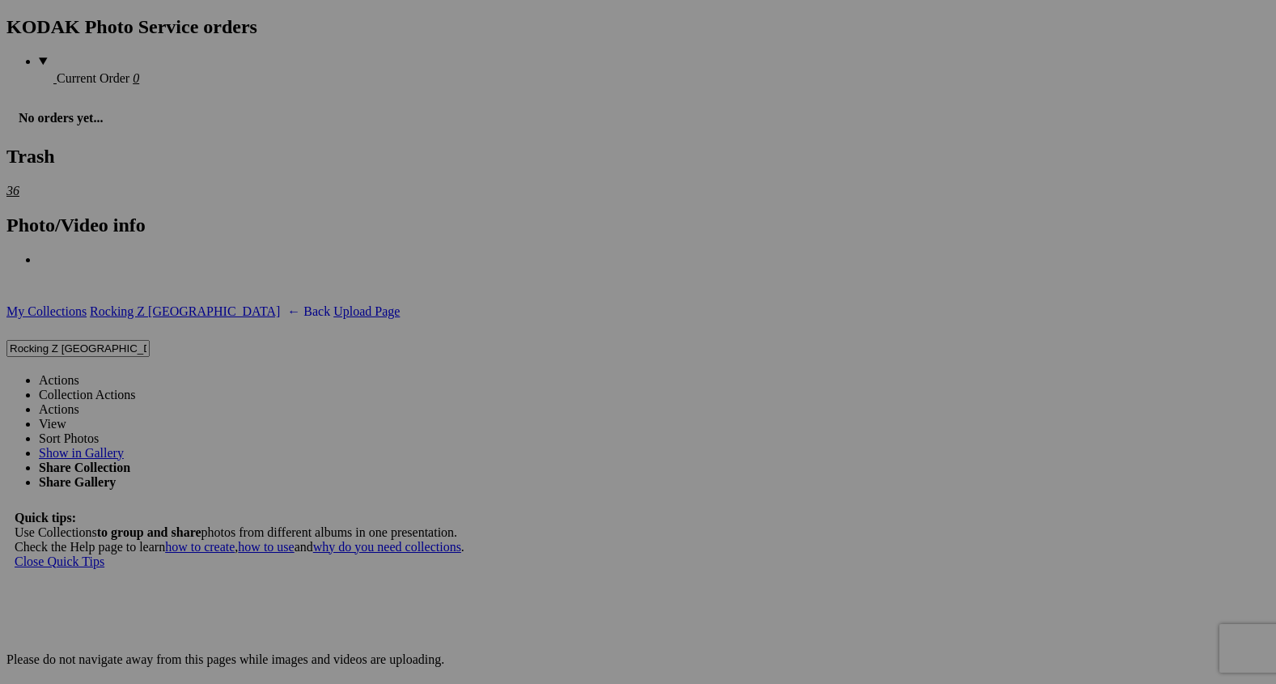
scroll to position [3808, 0]
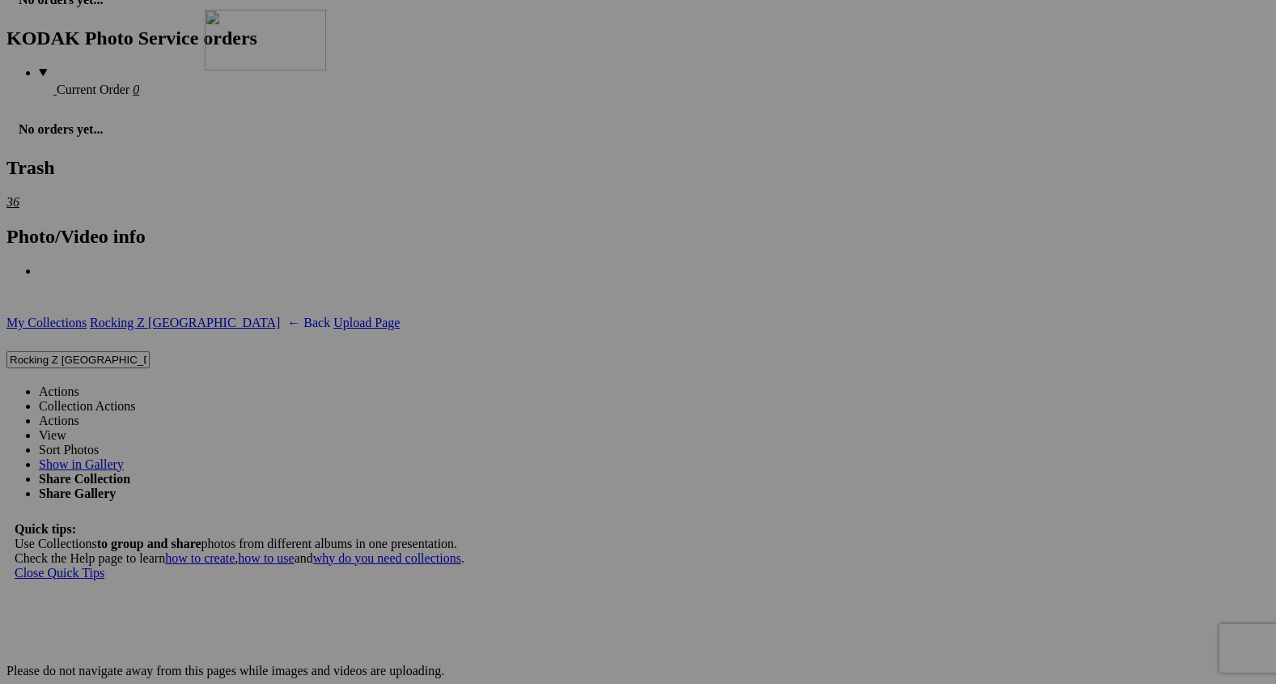
drag, startPoint x: 438, startPoint y: 376, endPoint x: 438, endPoint y: 138, distance: 237.9
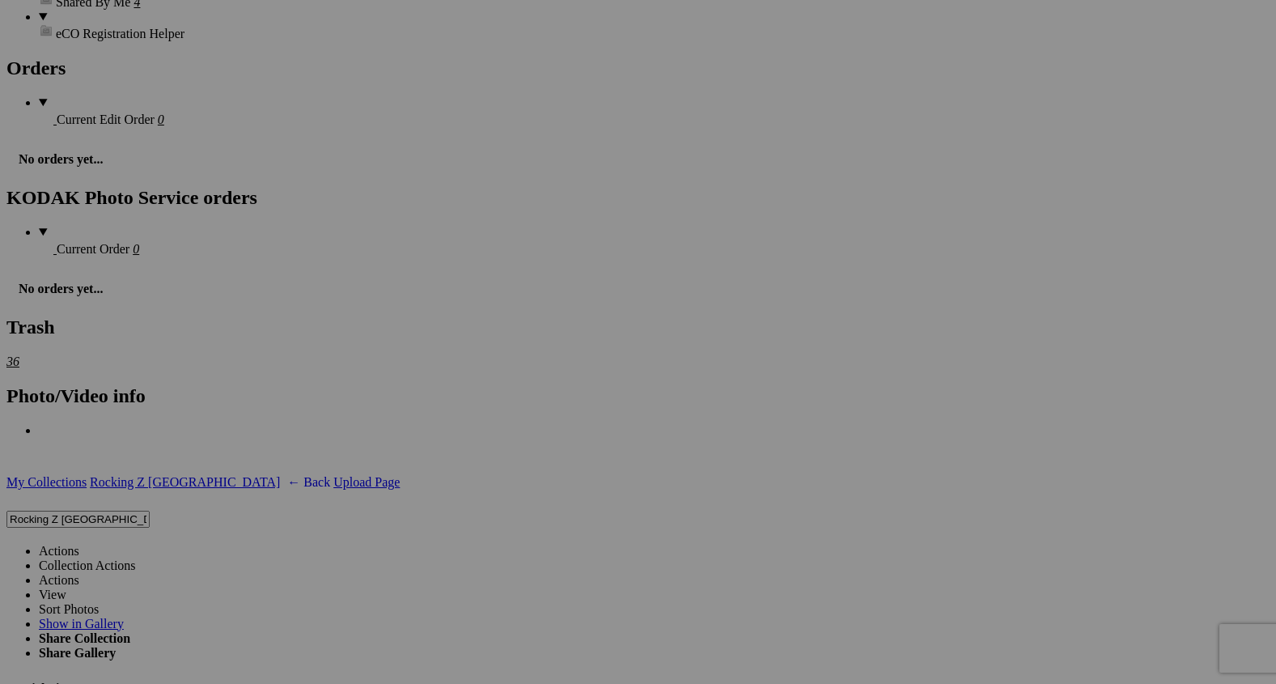
scroll to position [3574, 0]
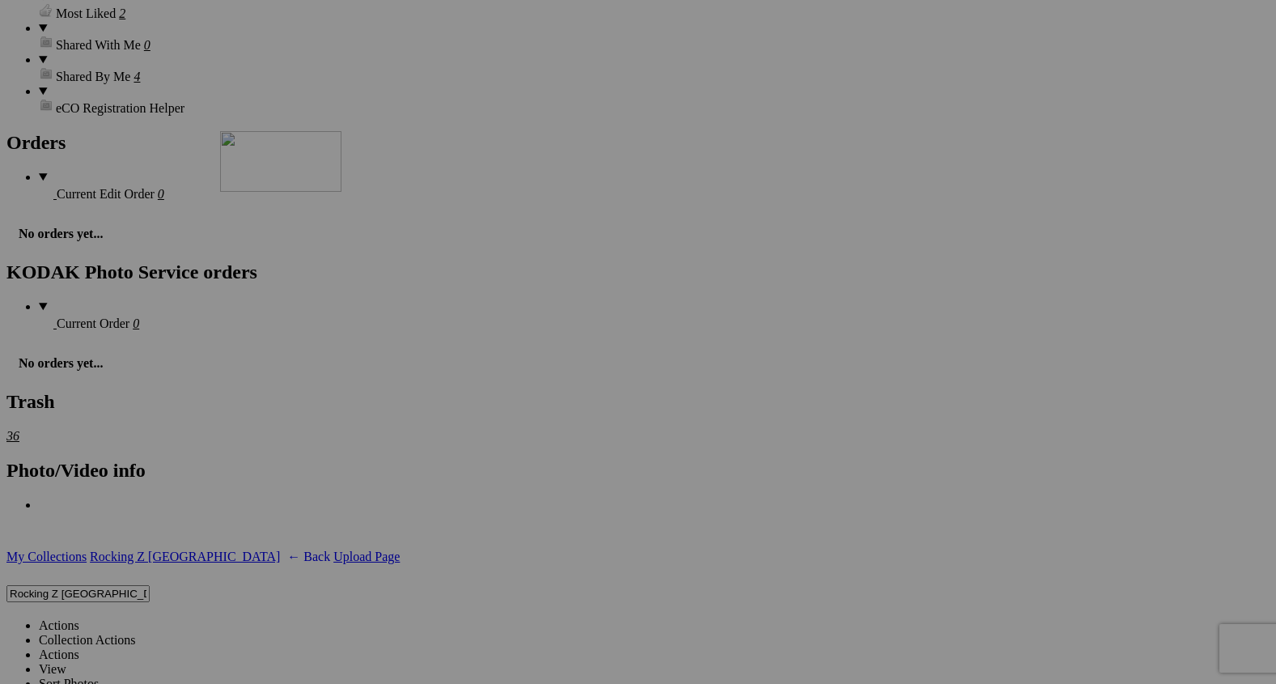
drag, startPoint x: 453, startPoint y: 416, endPoint x: 444, endPoint y: 143, distance: 272.8
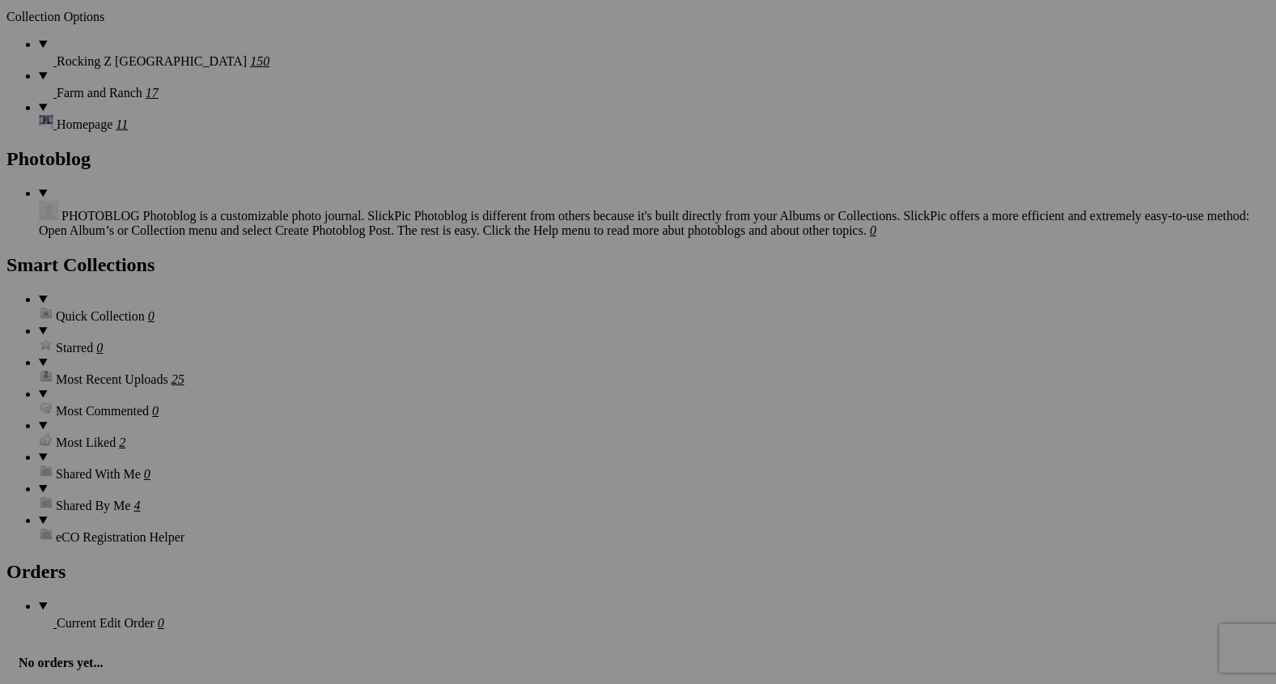
scroll to position [3131, 0]
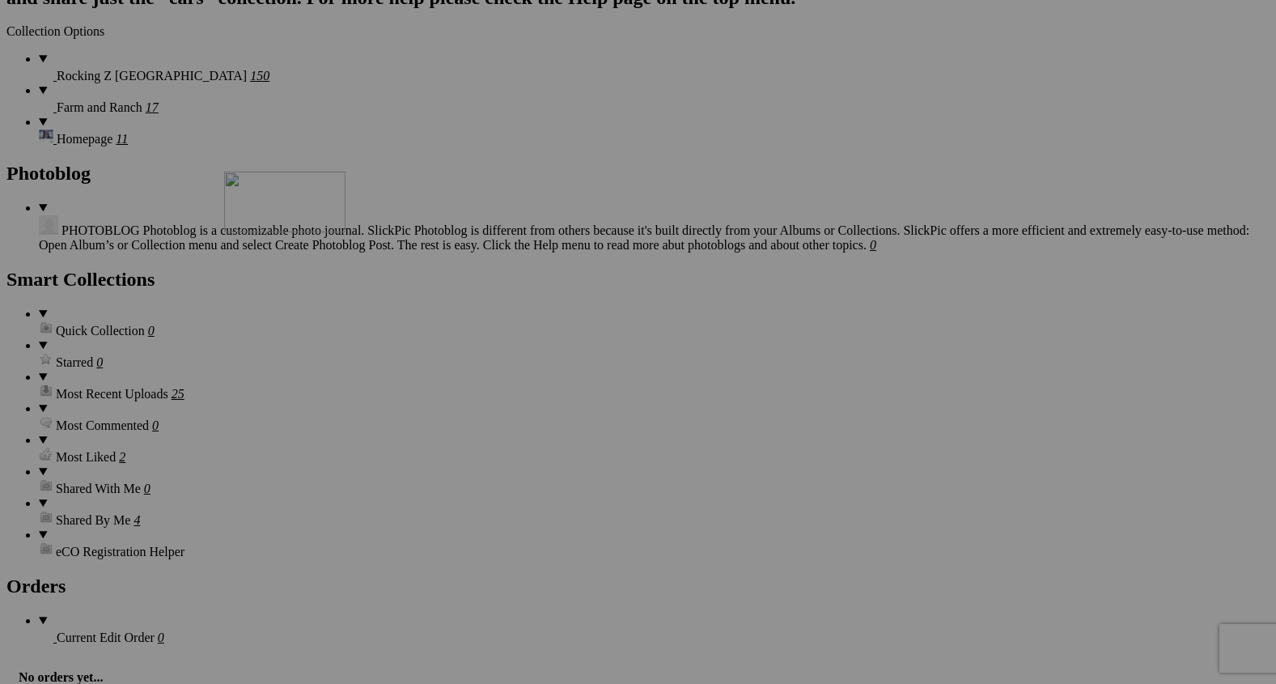
drag, startPoint x: 455, startPoint y: 627, endPoint x: 428, endPoint y: 200, distance: 428.1
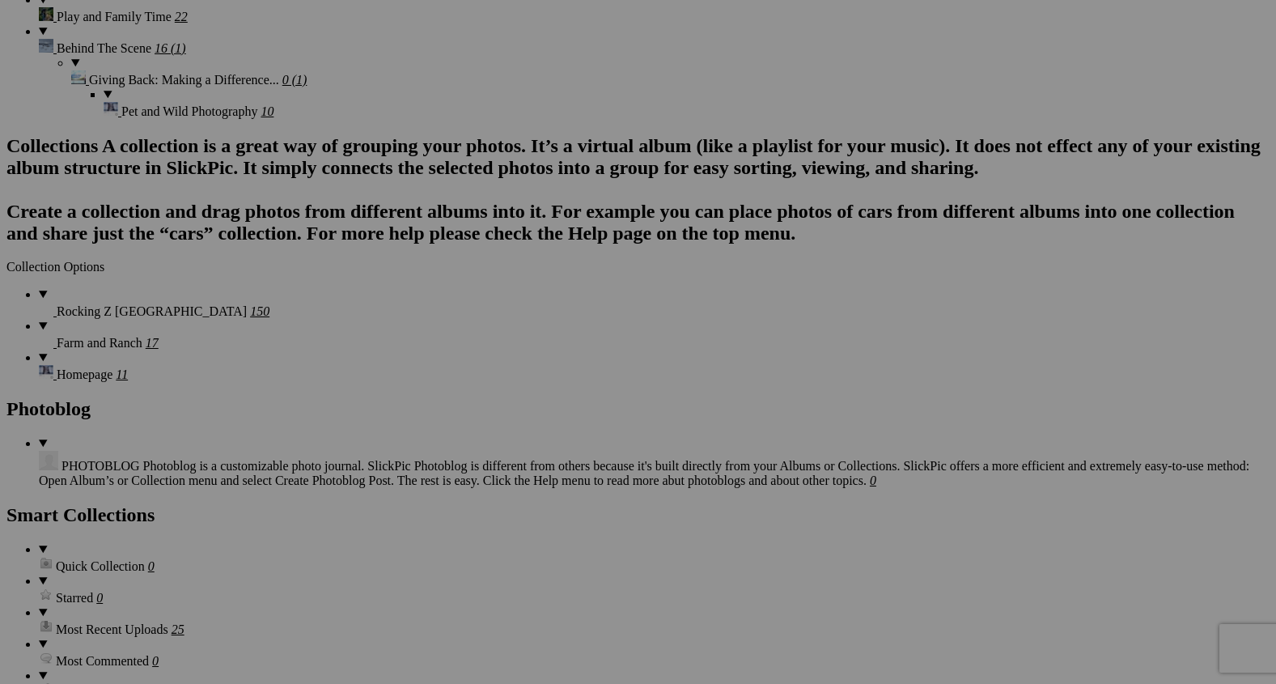
scroll to position [2877, 0]
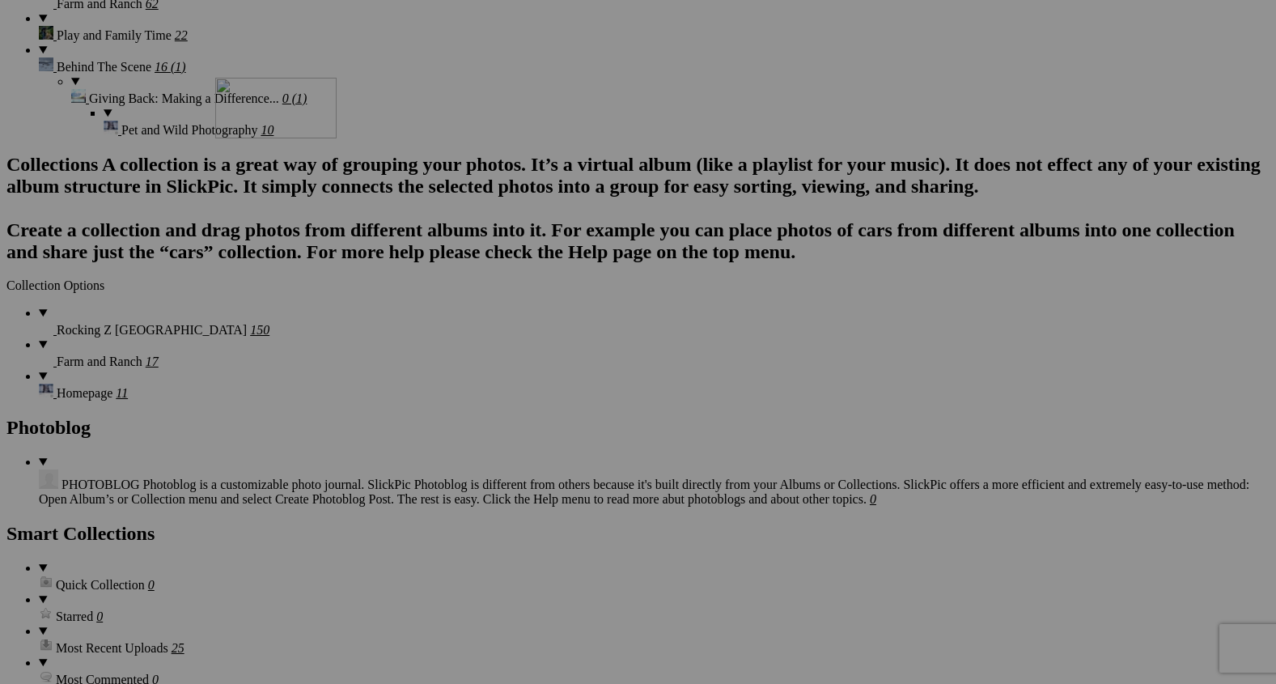
drag, startPoint x: 448, startPoint y: 500, endPoint x: 447, endPoint y: 104, distance: 396.5
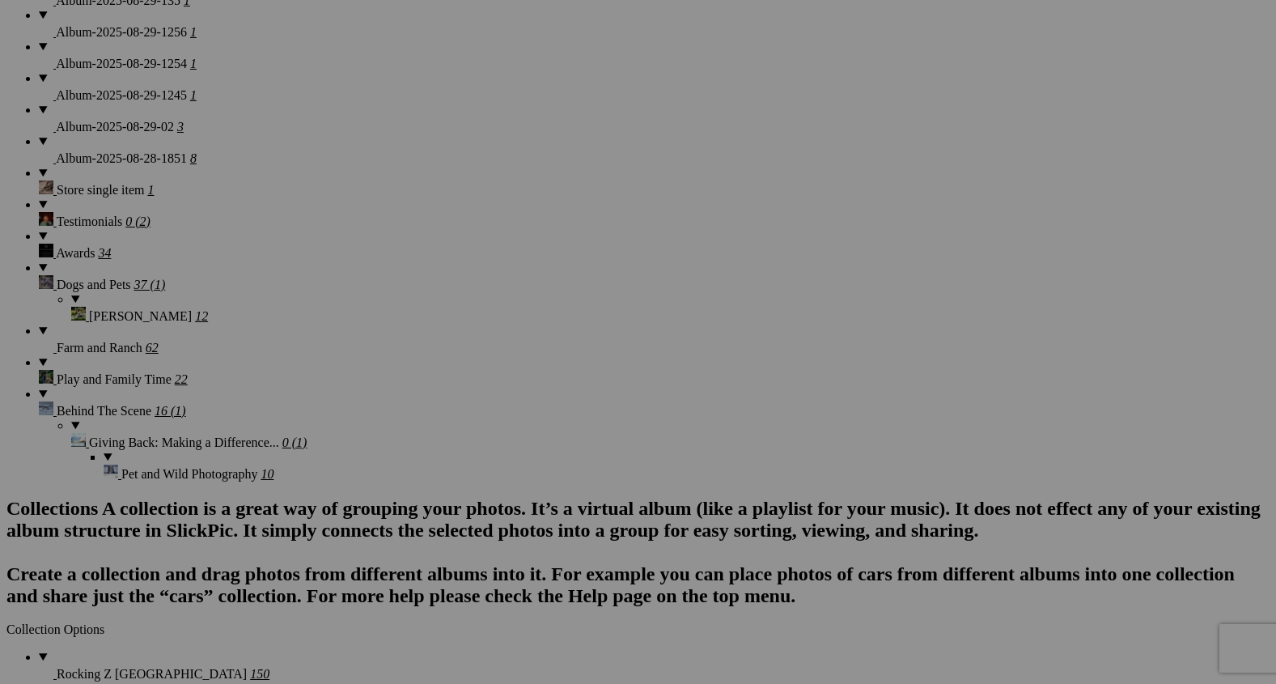
scroll to position [2518, 0]
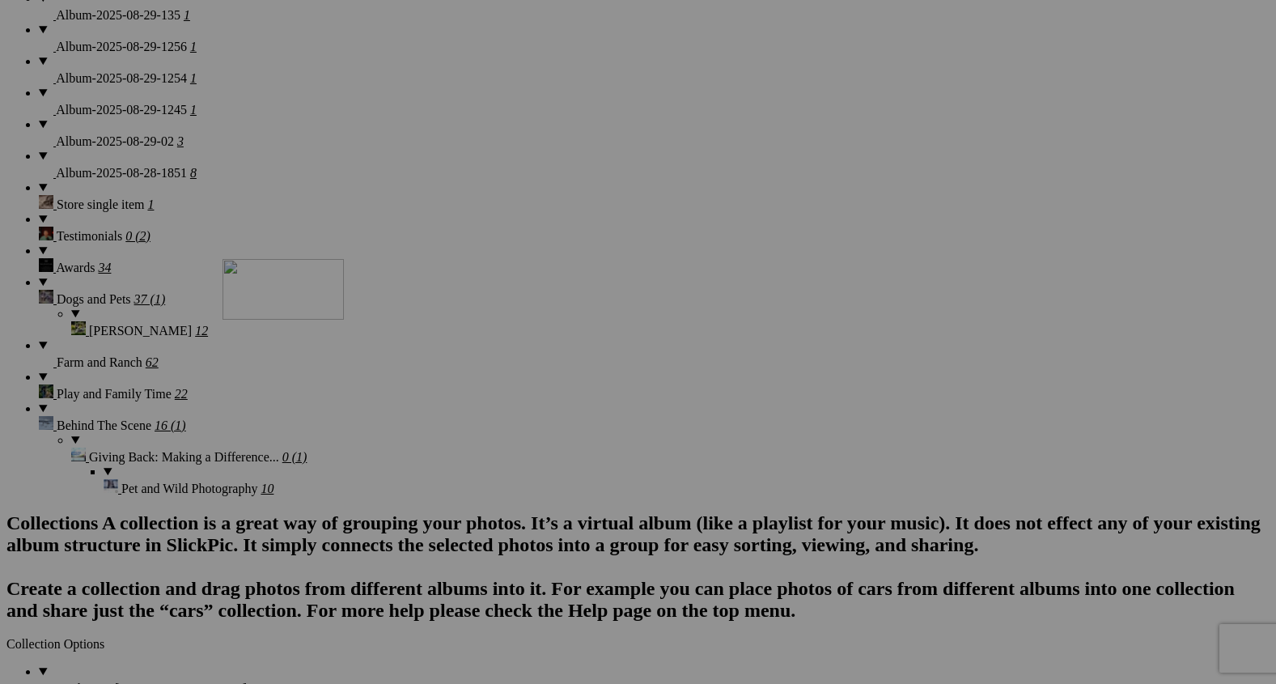
drag, startPoint x: 456, startPoint y: 452, endPoint x: 456, endPoint y: 111, distance: 340.7
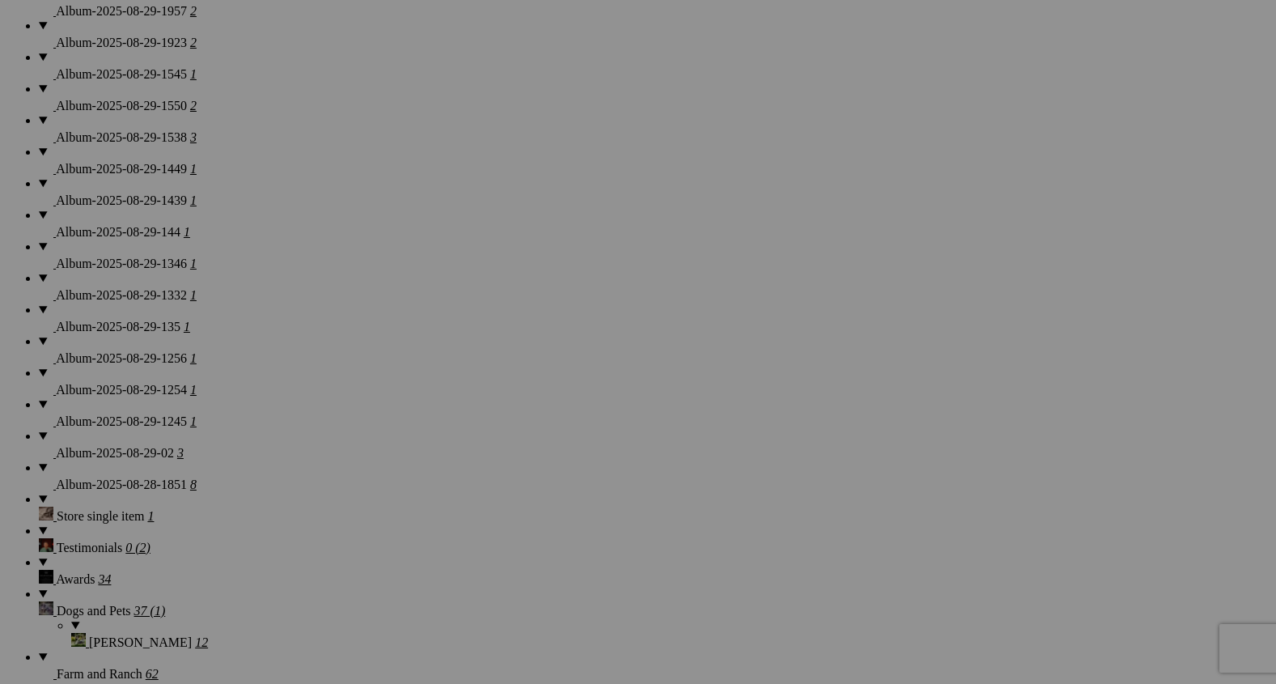
scroll to position [2207, 0]
drag, startPoint x: 458, startPoint y: 549, endPoint x: 418, endPoint y: 87, distance: 463.7
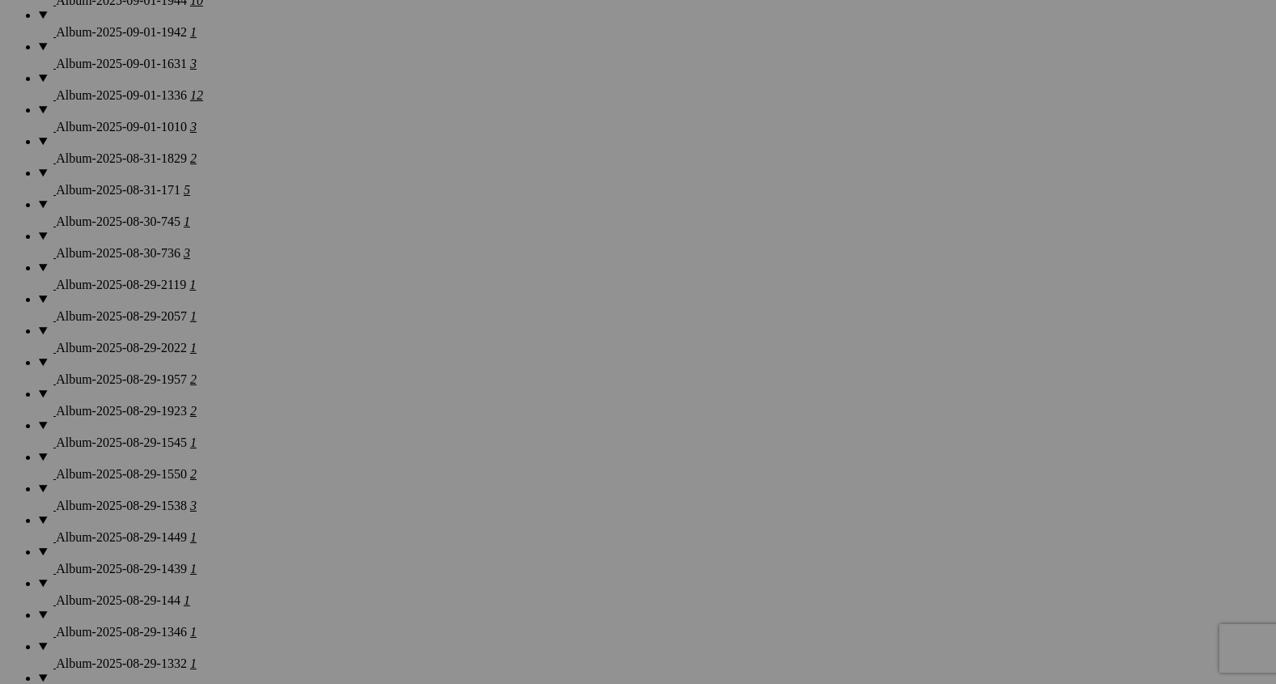
scroll to position [1821, 0]
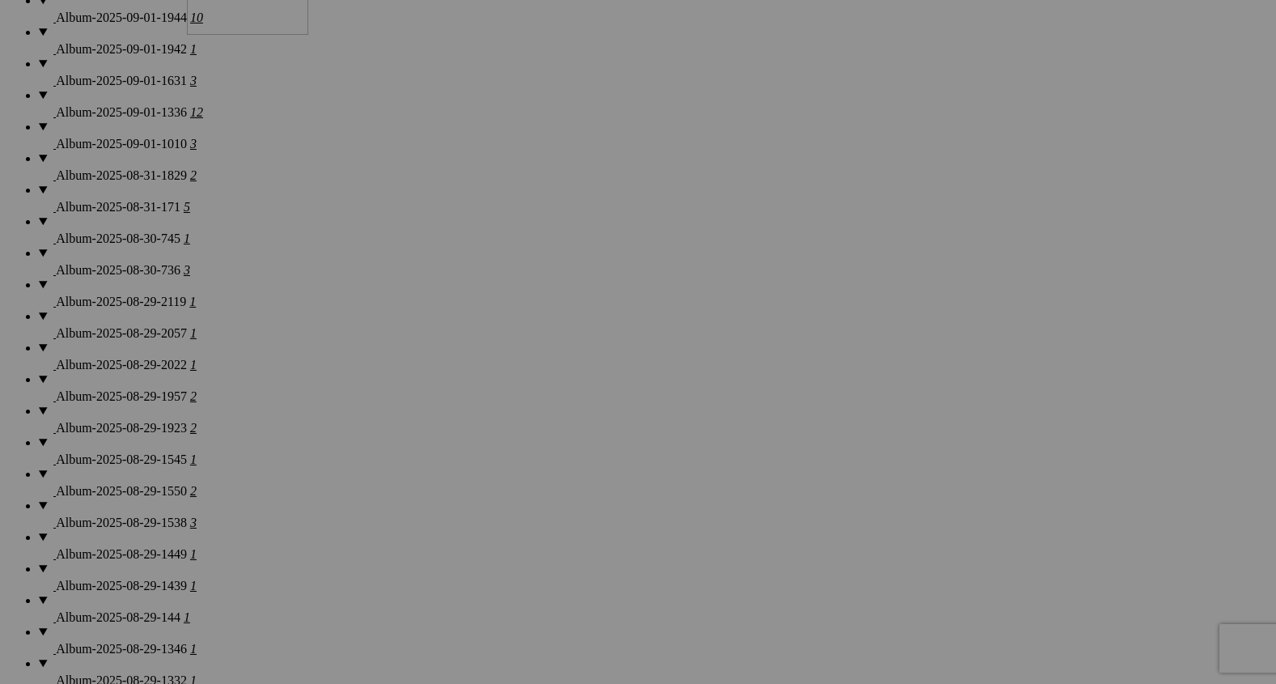
drag, startPoint x: 439, startPoint y: 516, endPoint x: 418, endPoint y: 108, distance: 408.4
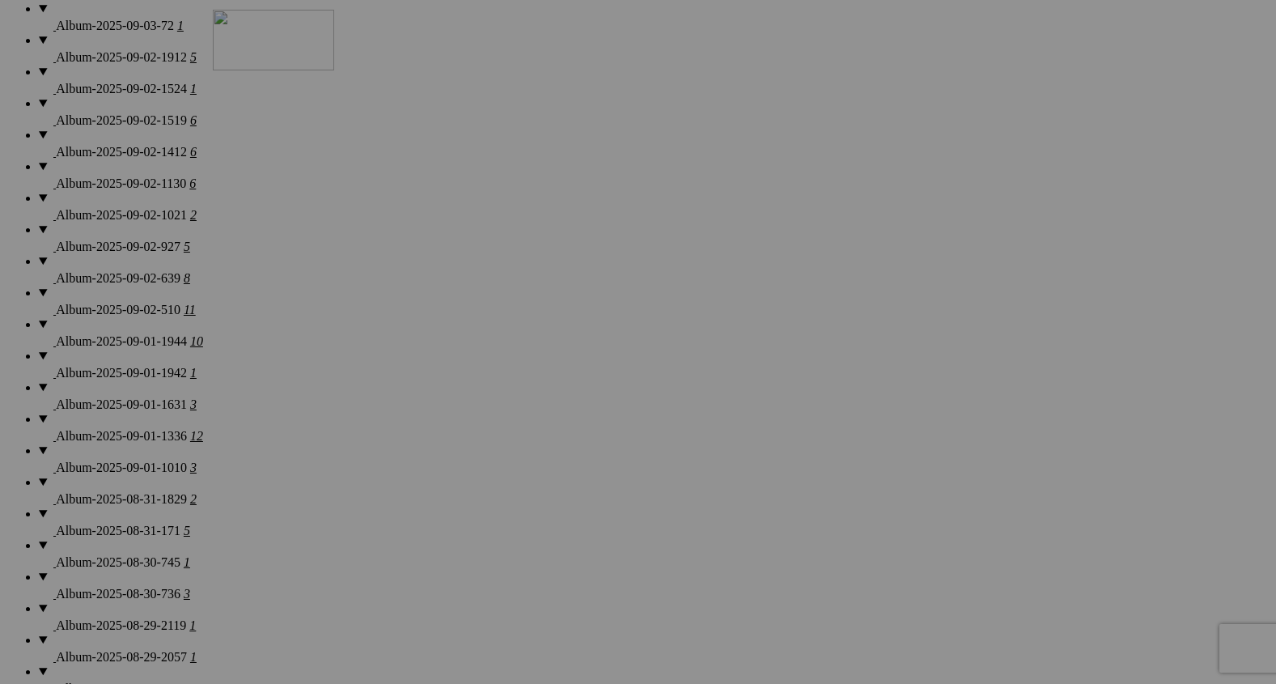
drag, startPoint x: 446, startPoint y: 419, endPoint x: 435, endPoint y: 70, distance: 349.7
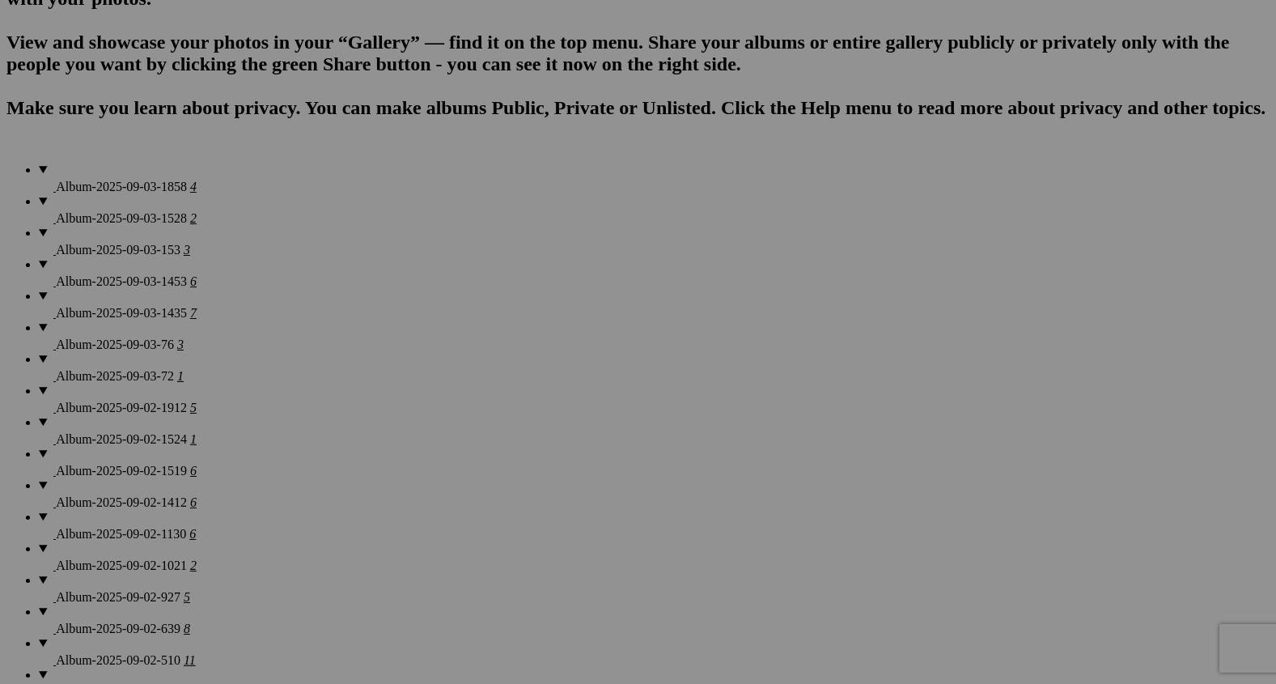
scroll to position [1146, 0]
drag, startPoint x: 461, startPoint y: 376, endPoint x: 444, endPoint y: 104, distance: 273.2
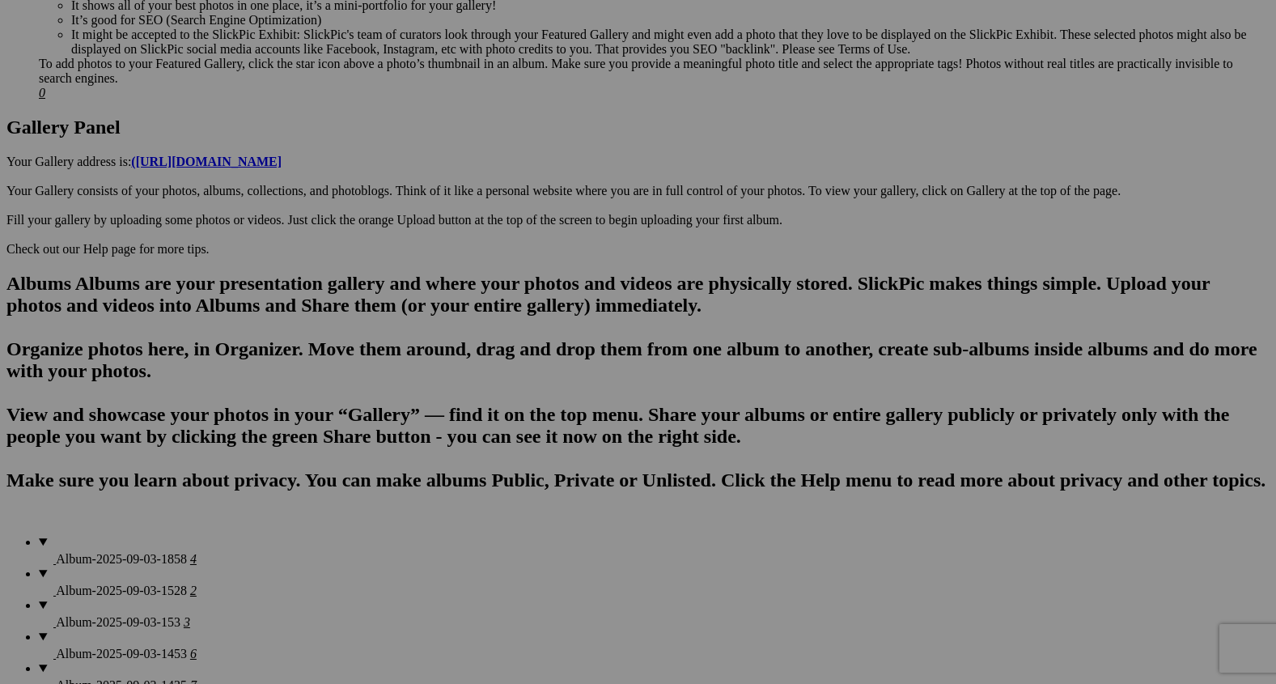
scroll to position [770, 0]
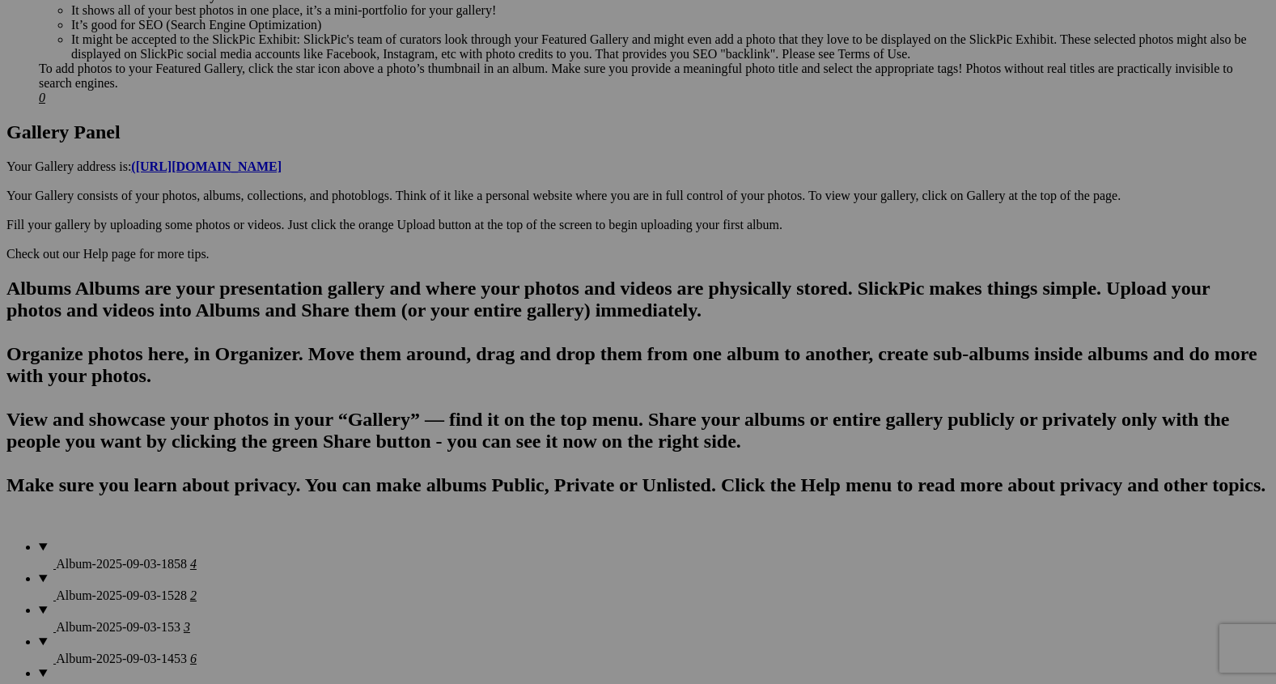
type input "The Brand Tells A Story"
drag, startPoint x: 444, startPoint y: 560, endPoint x: 402, endPoint y: 115, distance: 447.0
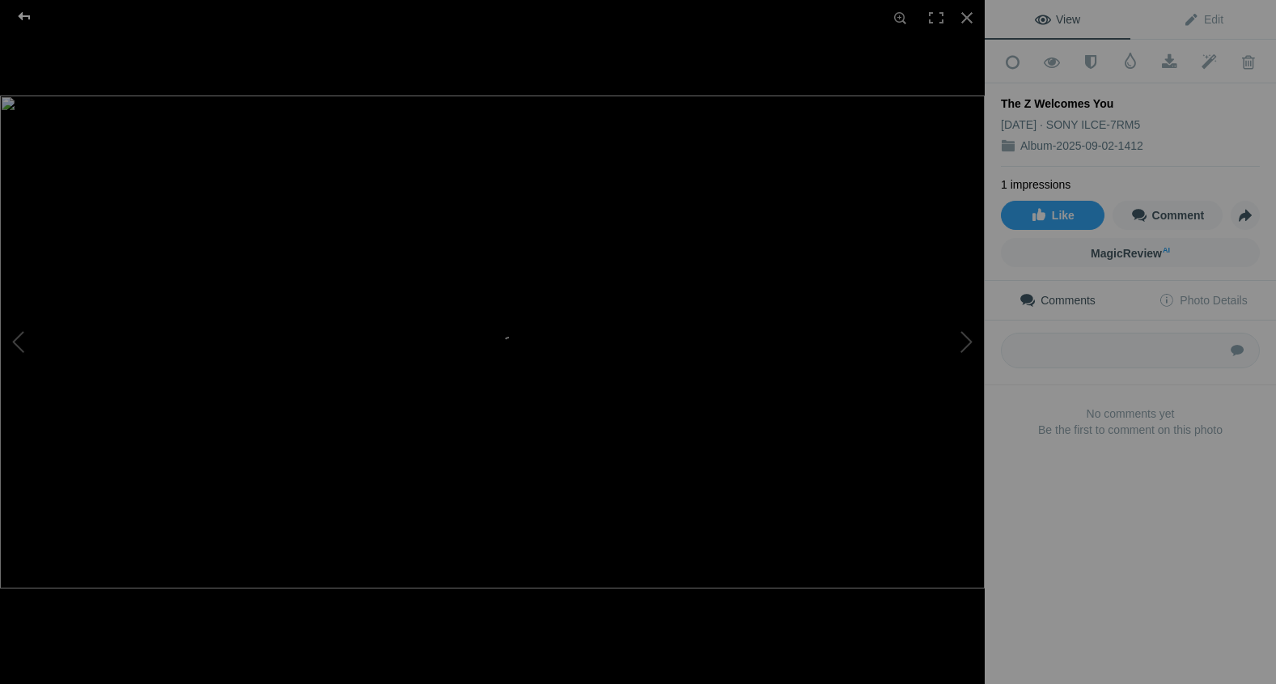
click at [22, 8] on div at bounding box center [24, 16] width 58 height 32
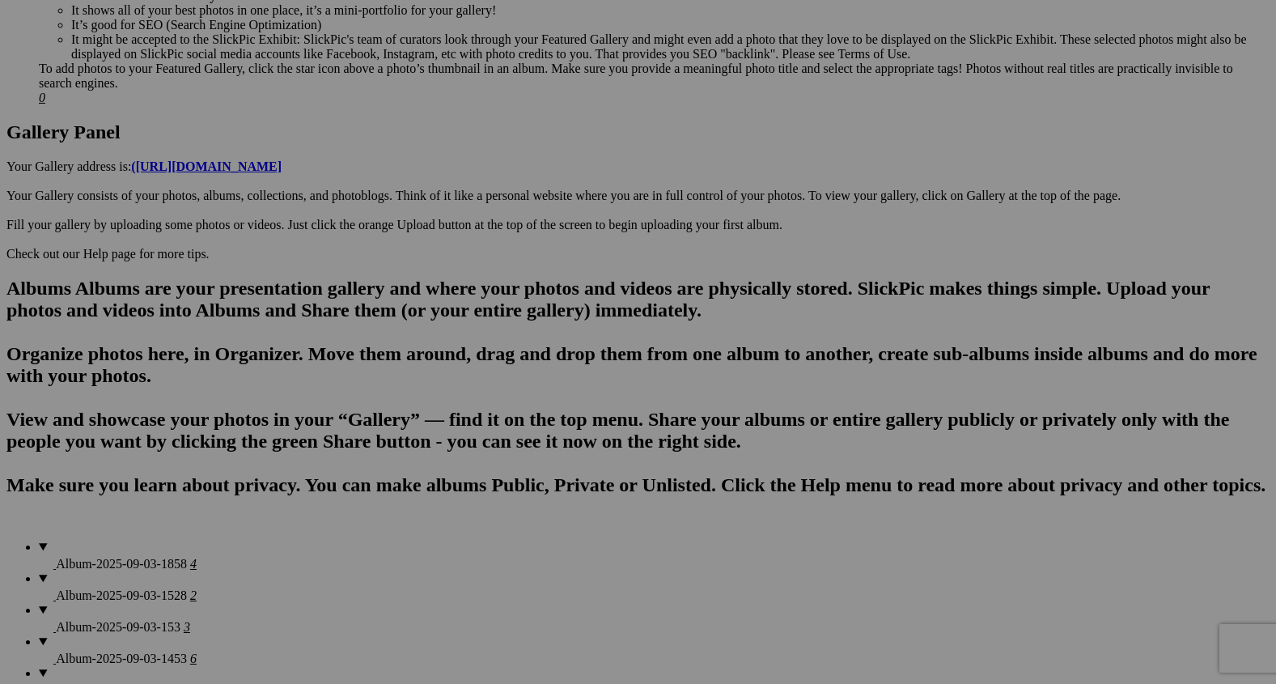
drag, startPoint x: 456, startPoint y: 316, endPoint x: 456, endPoint y: 13, distance: 303.4
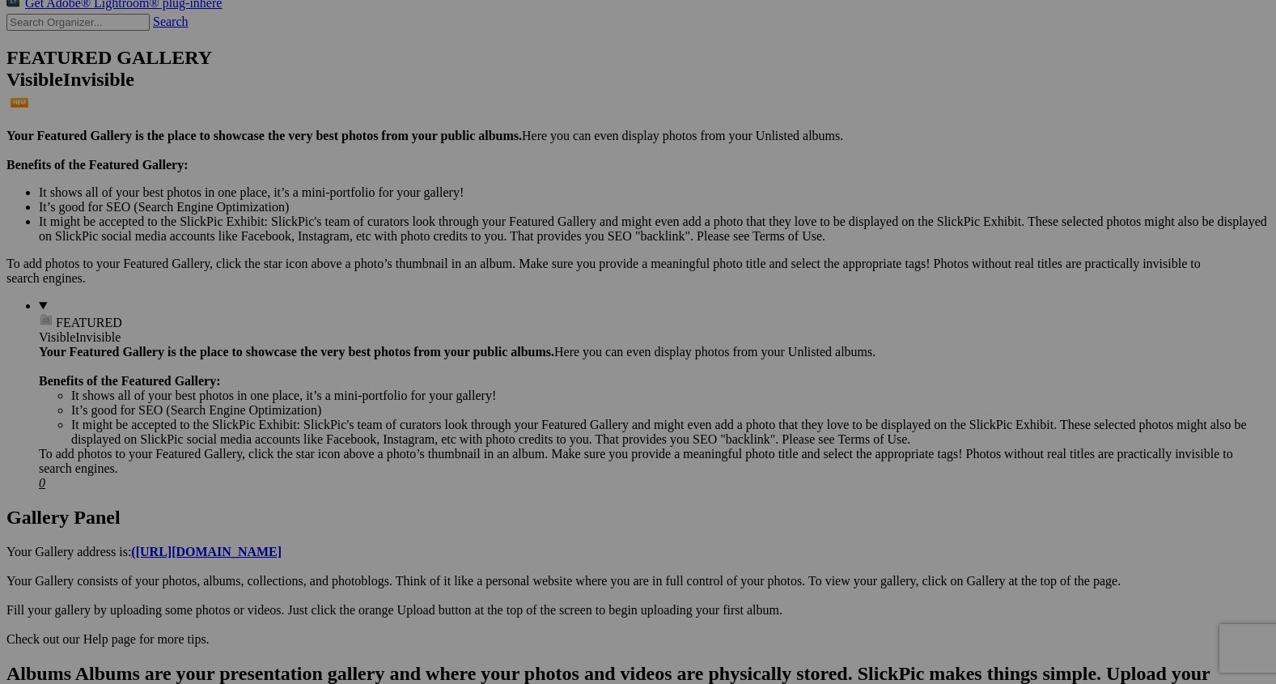
scroll to position [364, 0]
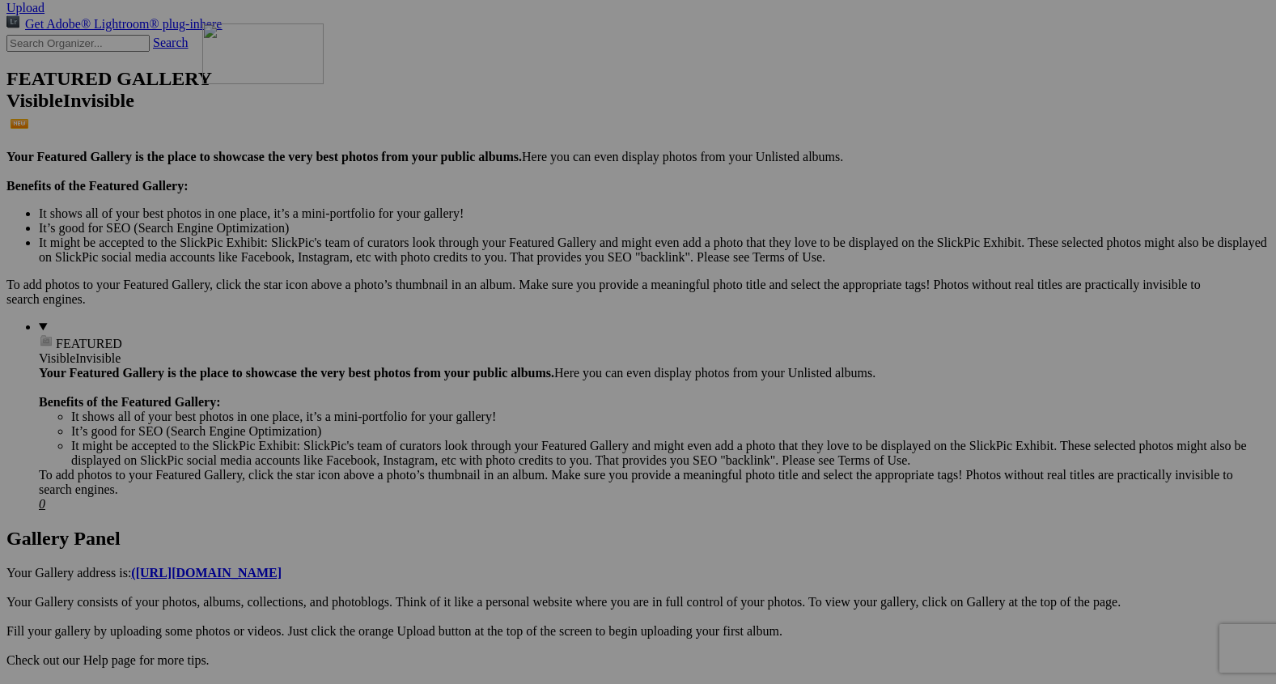
drag, startPoint x: 448, startPoint y: 543, endPoint x: 427, endPoint y: 146, distance: 397.9
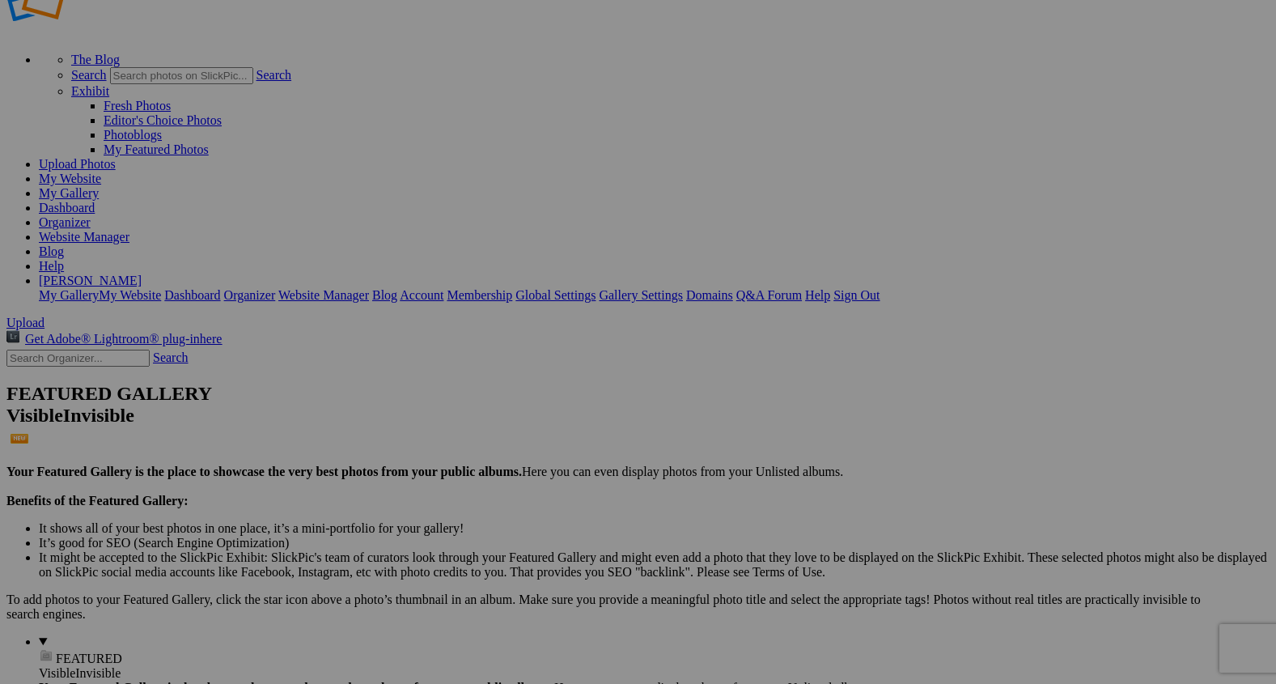
scroll to position [0, 0]
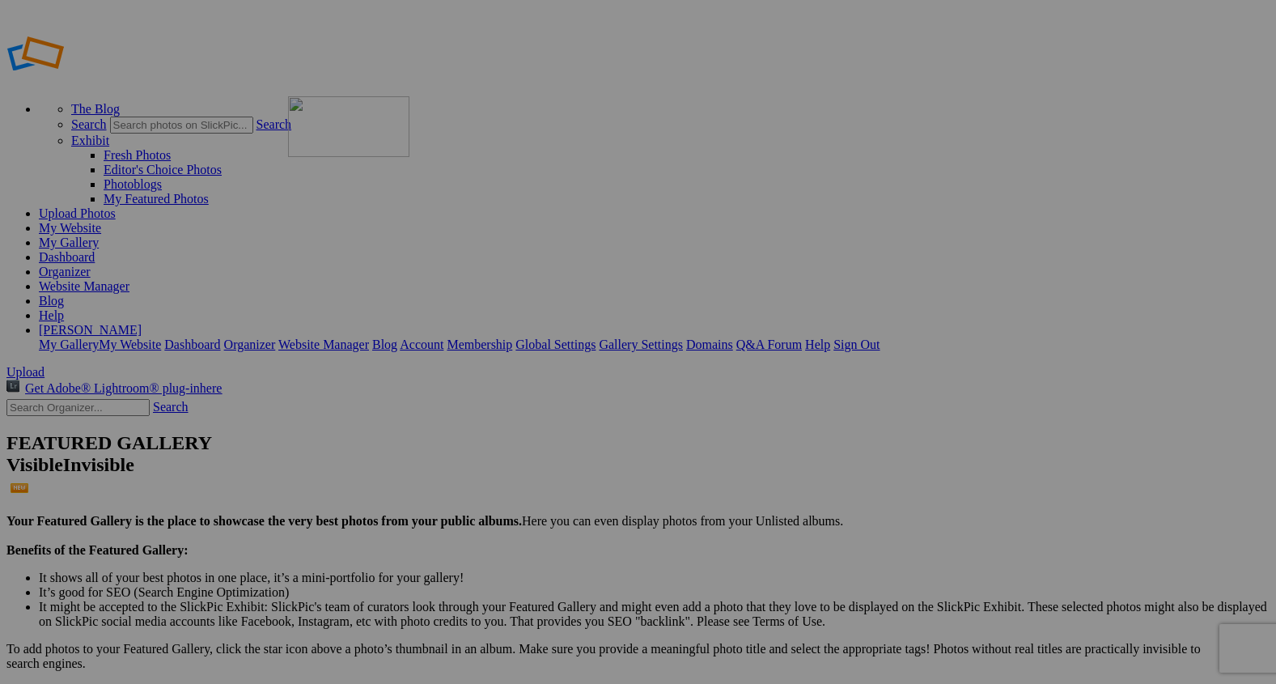
drag, startPoint x: 444, startPoint y: 462, endPoint x: 521, endPoint y: 214, distance: 260.0
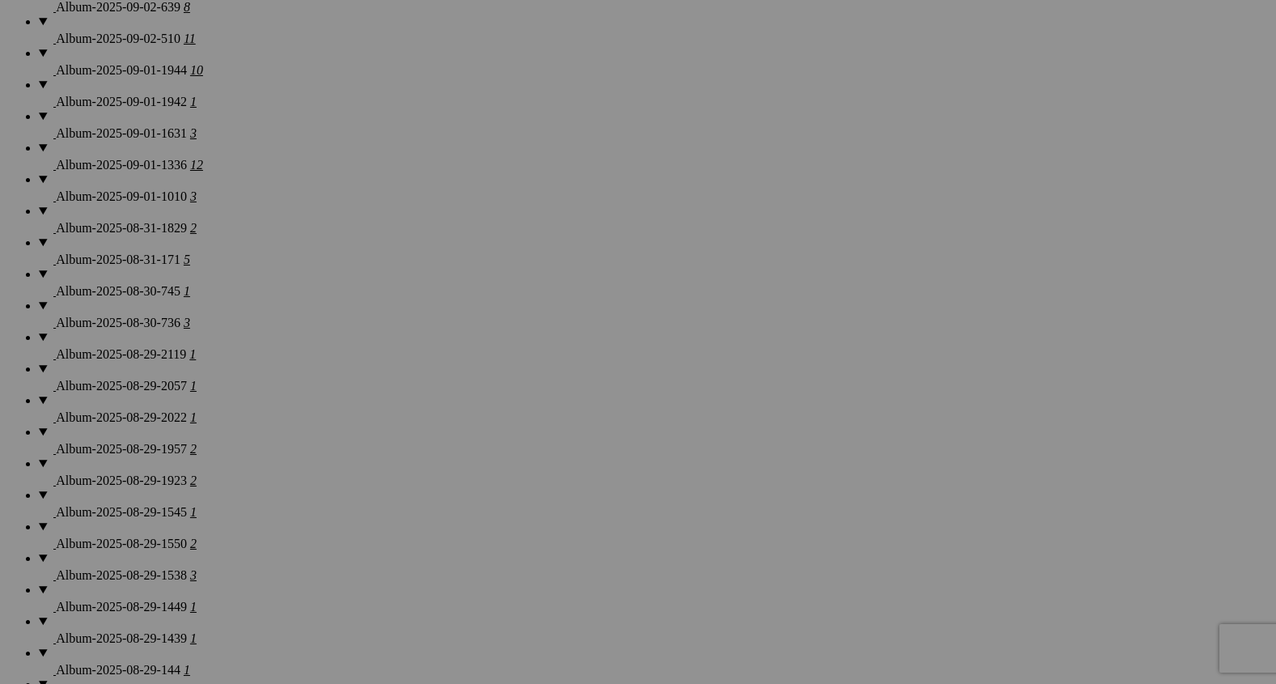
scroll to position [1771, 0]
drag, startPoint x: 863, startPoint y: 556, endPoint x: 632, endPoint y: 143, distance: 473.2
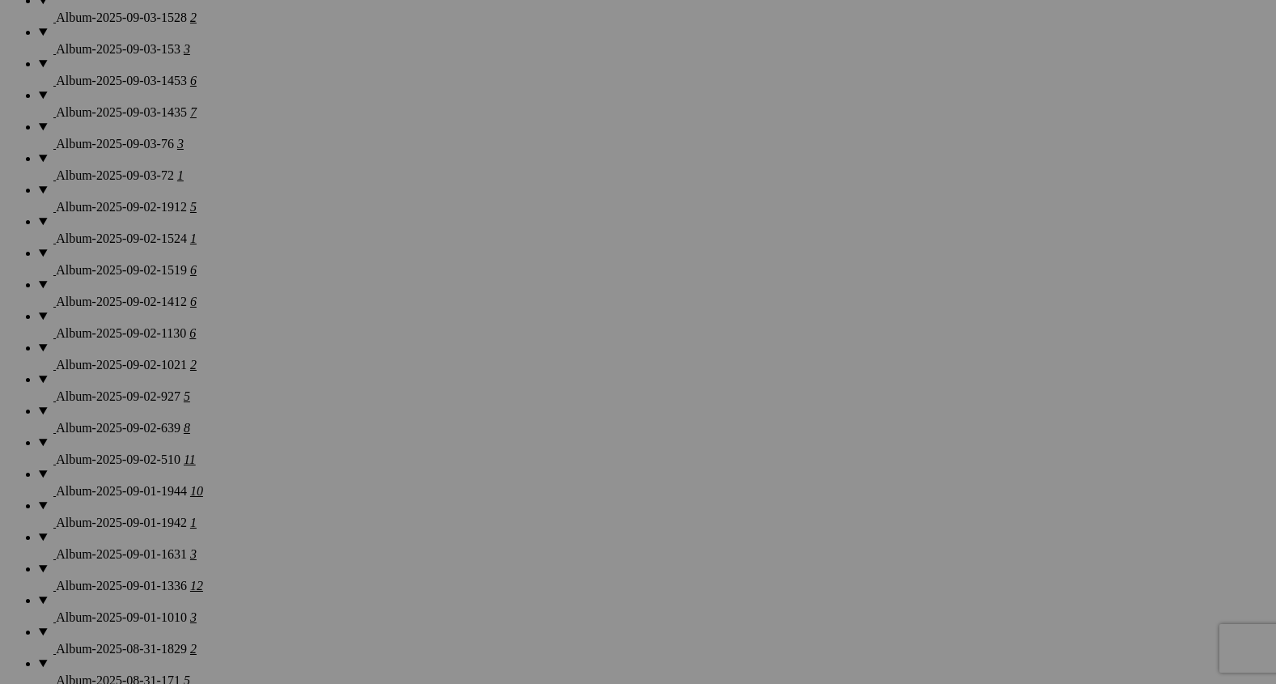
scroll to position [1326, 0]
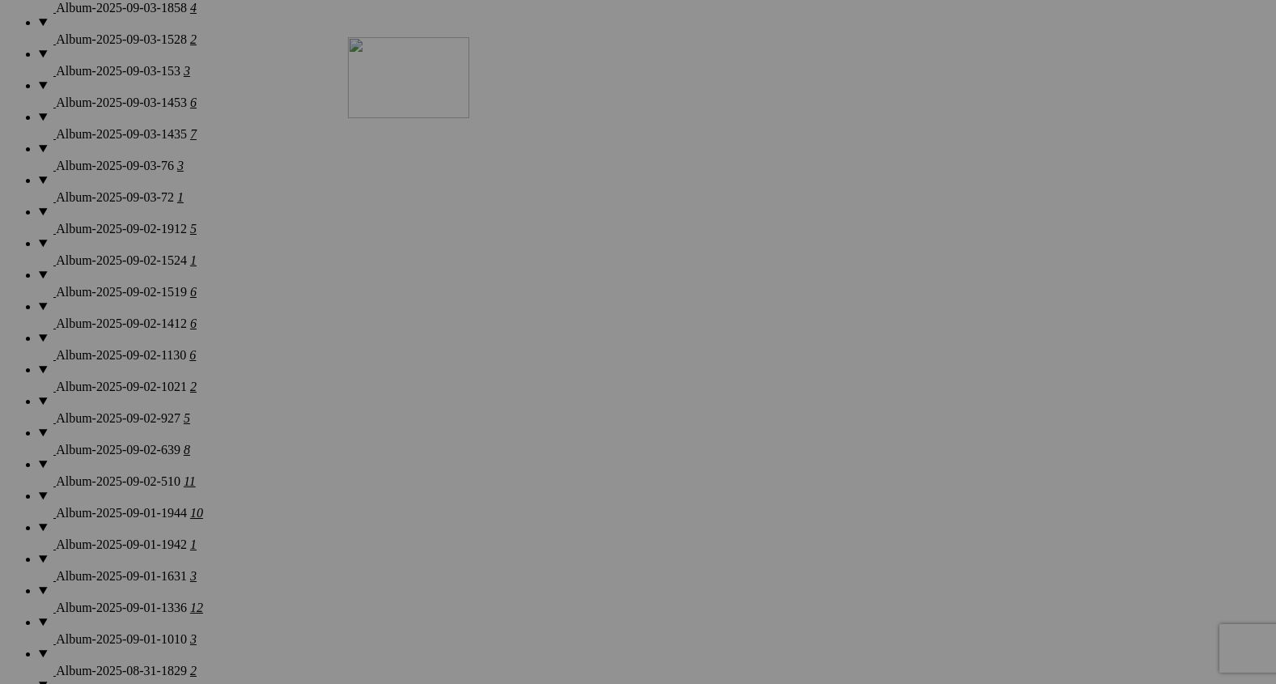
drag, startPoint x: 601, startPoint y: 565, endPoint x: 565, endPoint y: 135, distance: 431.2
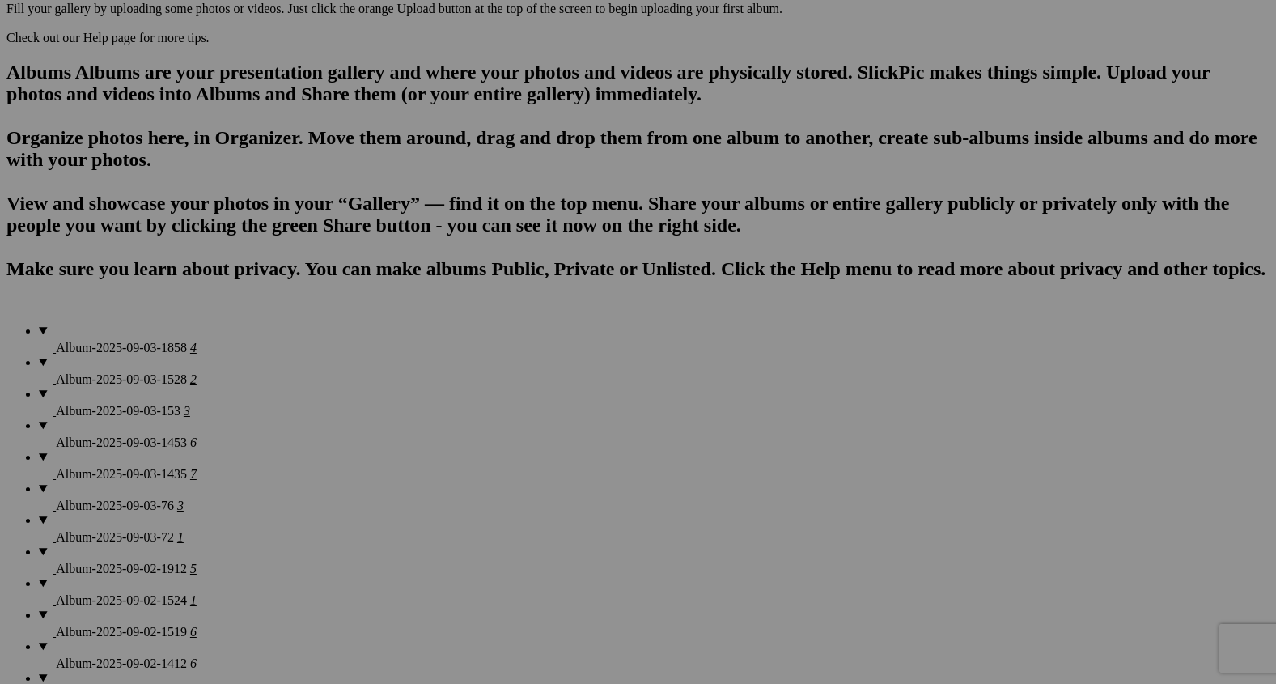
scroll to position [907, 0]
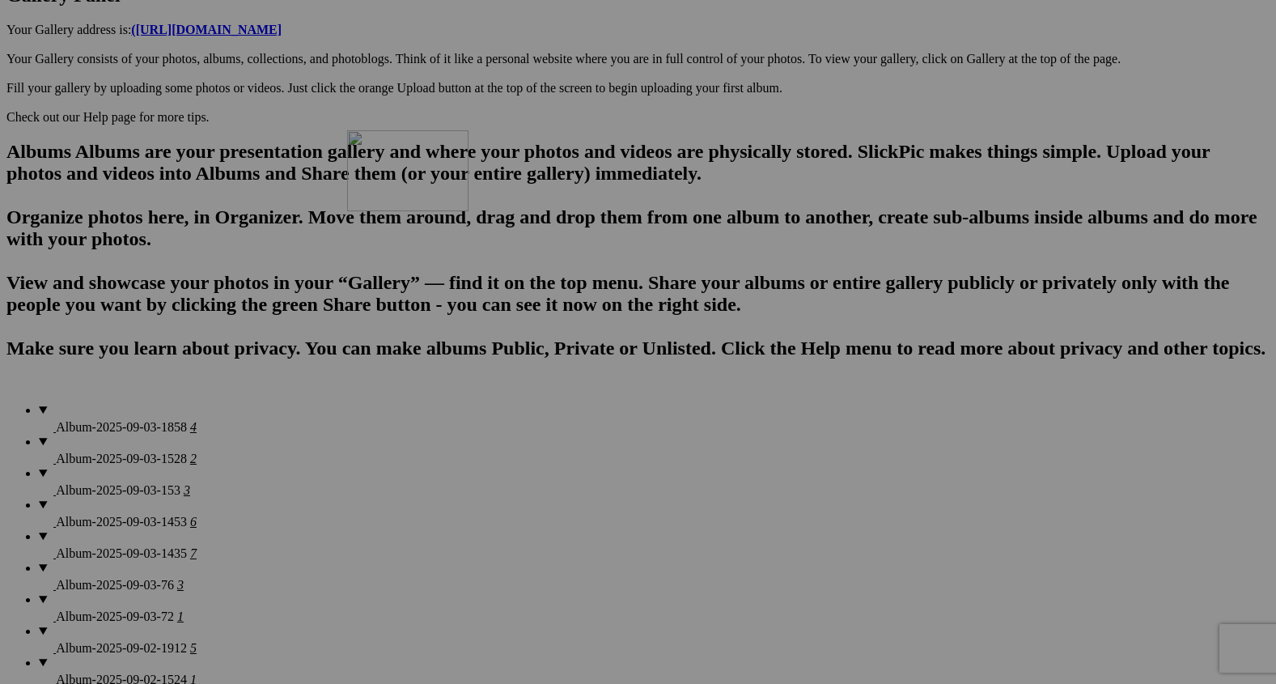
drag, startPoint x: 592, startPoint y: 619, endPoint x: 579, endPoint y: 268, distance: 351.4
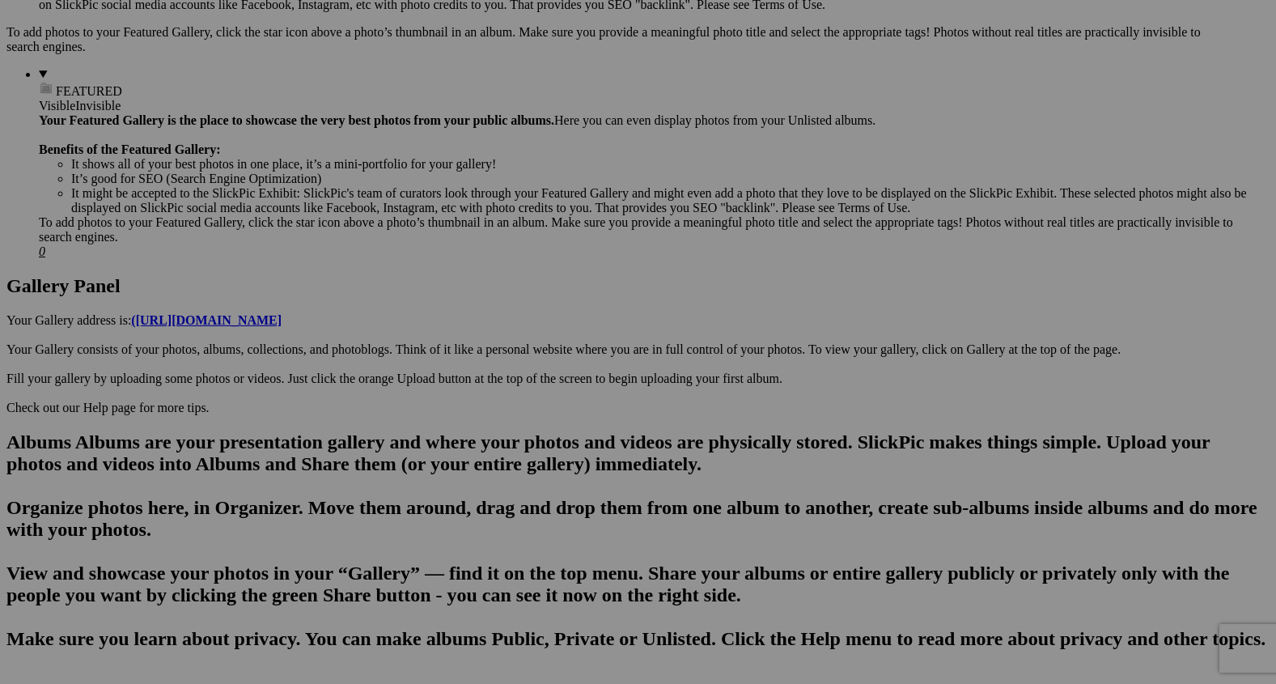
scroll to position [649, 0]
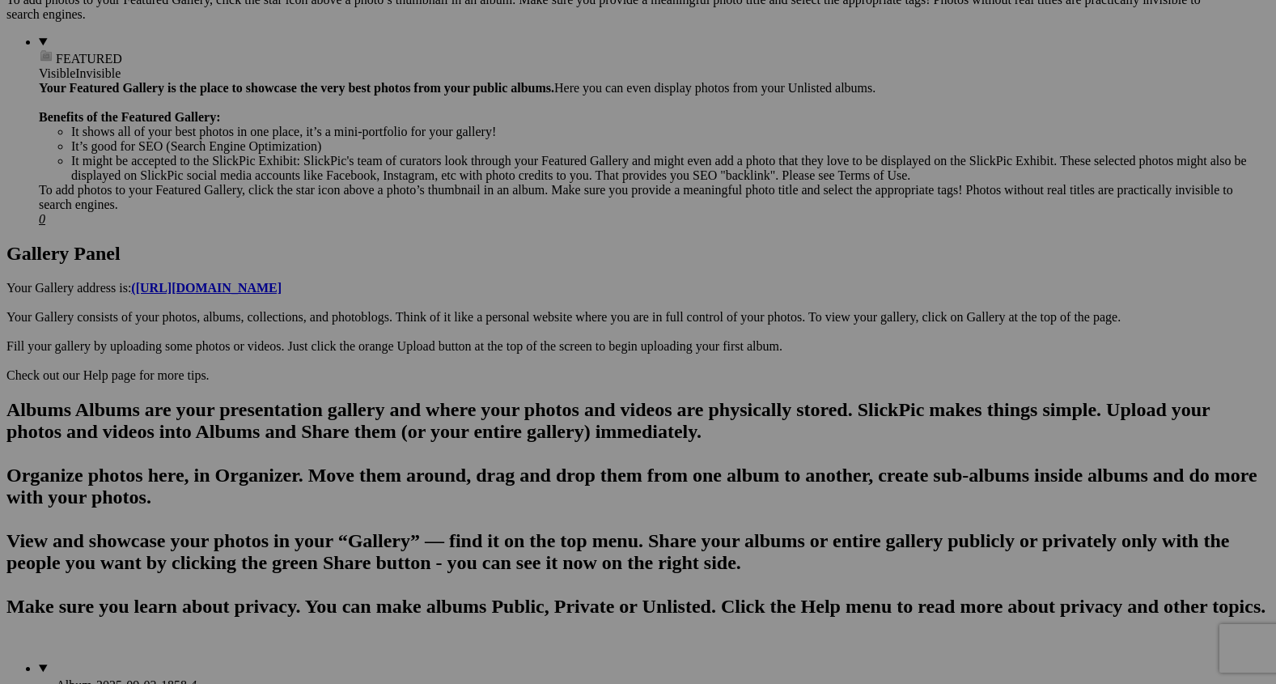
drag, startPoint x: 583, startPoint y: 455, endPoint x: 555, endPoint y: 8, distance: 447.5
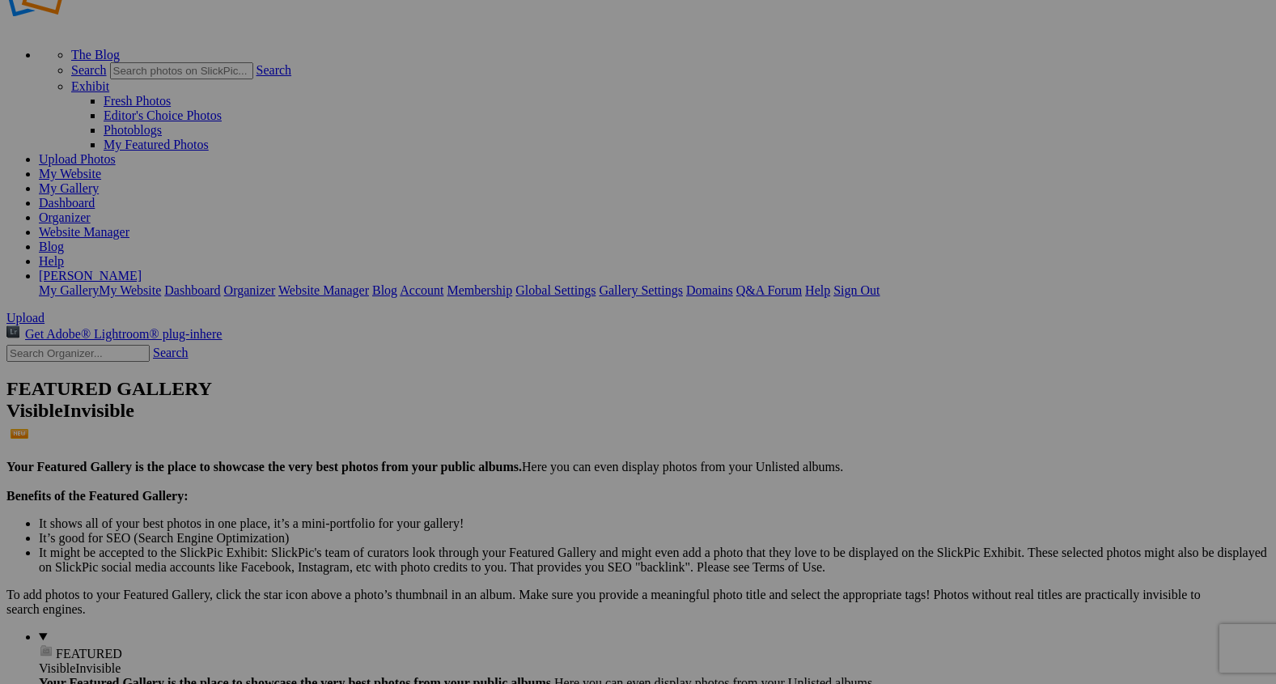
scroll to position [47, 0]
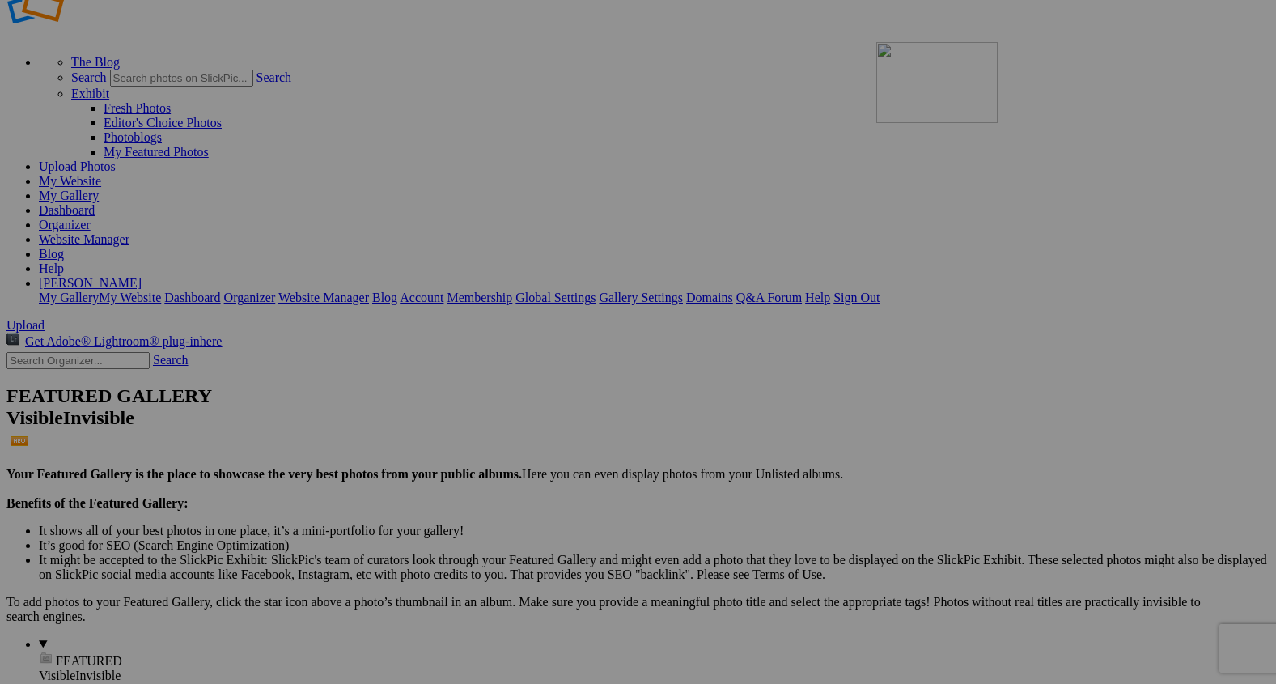
drag, startPoint x: 590, startPoint y: 627, endPoint x: 1106, endPoint y: 182, distance: 681.6
drag, startPoint x: 1122, startPoint y: 200, endPoint x: 968, endPoint y: 191, distance: 154.8
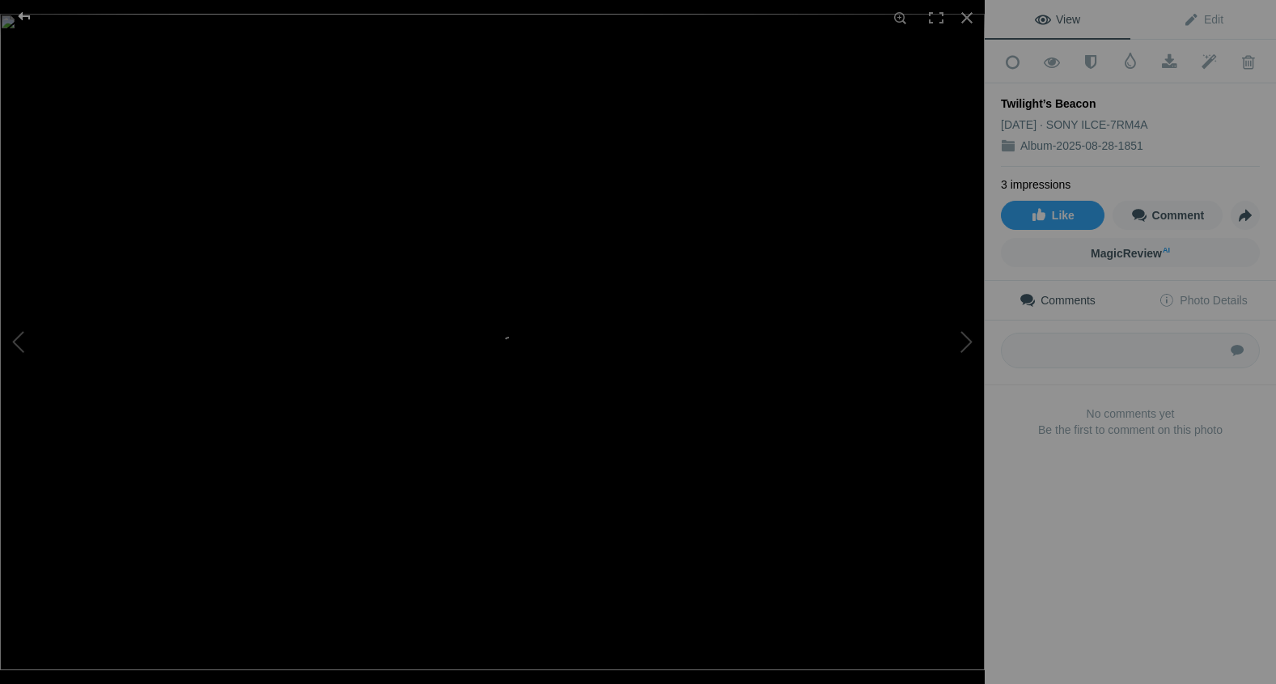
click at [28, 18] on div at bounding box center [24, 16] width 58 height 32
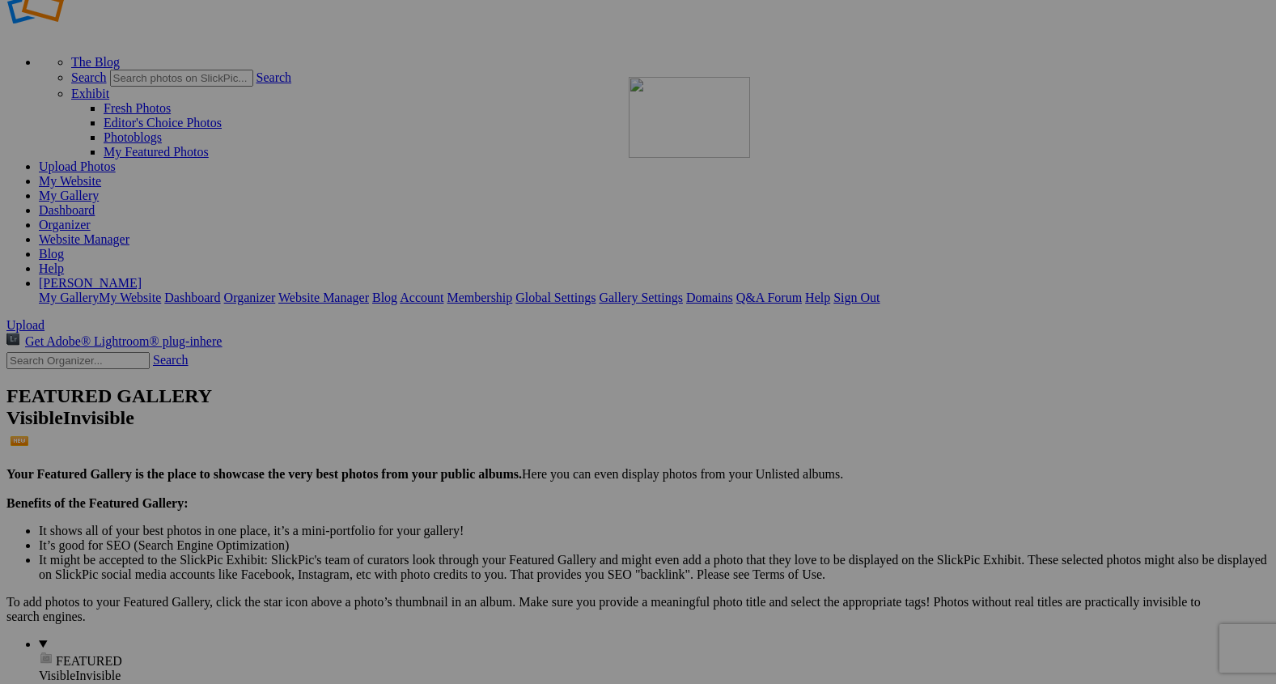
drag, startPoint x: 1030, startPoint y: 226, endPoint x: 813, endPoint y: 187, distance: 220.3
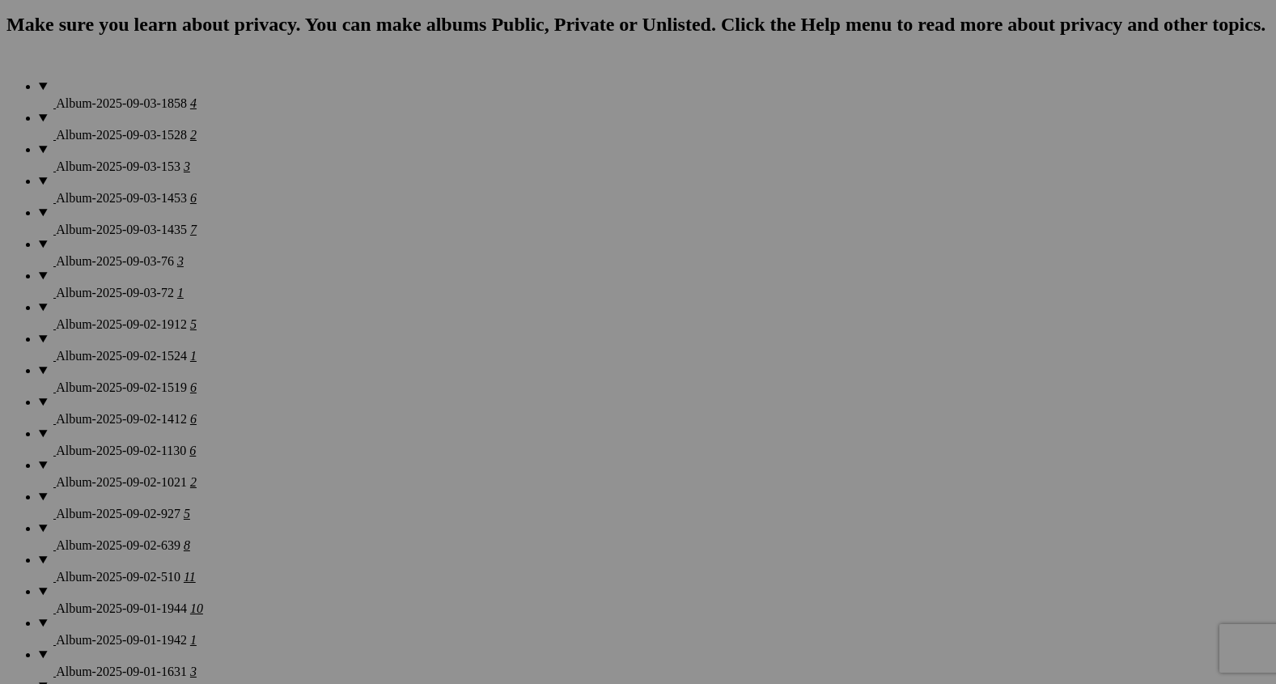
scroll to position [1605, 0]
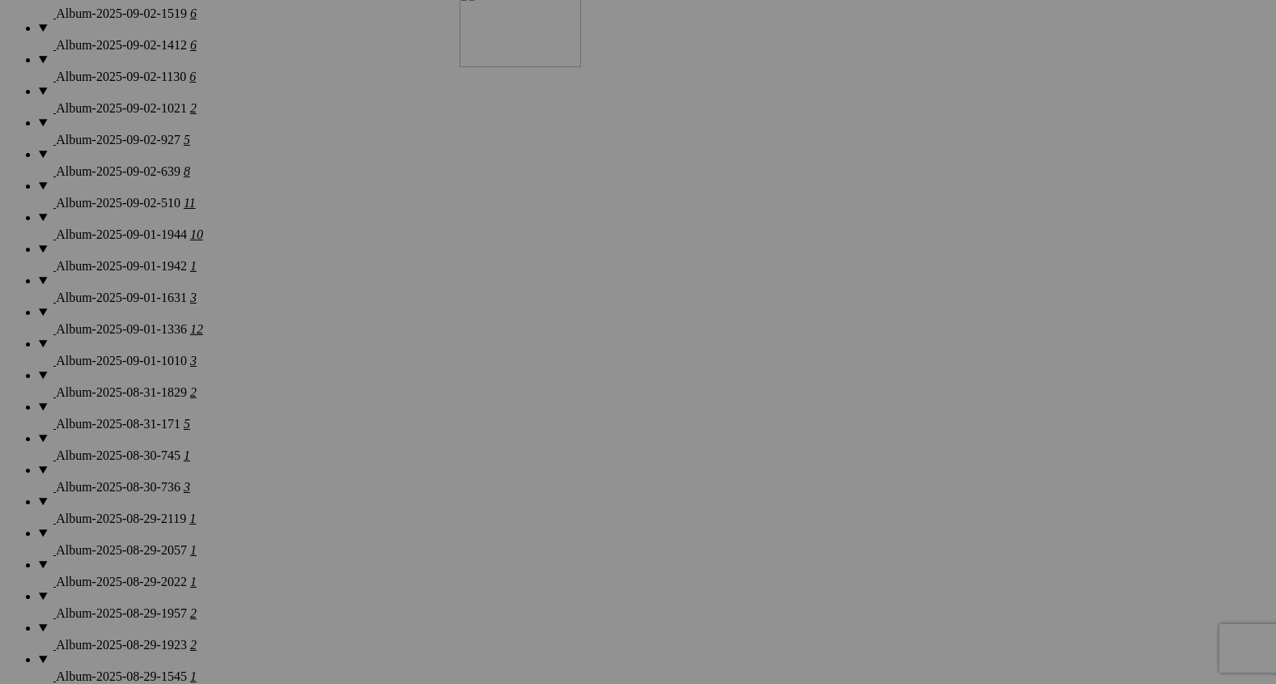
drag, startPoint x: 742, startPoint y: 331, endPoint x: 685, endPoint y: 106, distance: 232.0
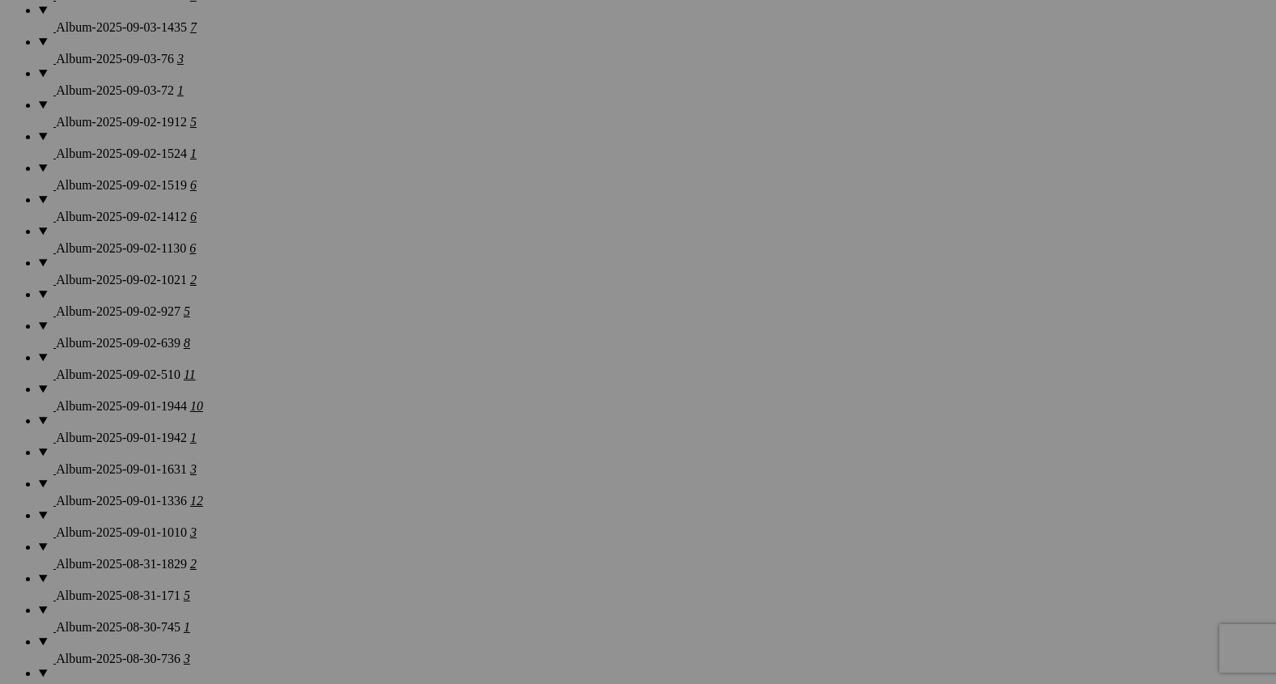
scroll to position [1398, 0]
drag, startPoint x: 738, startPoint y: 320, endPoint x: 734, endPoint y: 84, distance: 235.5
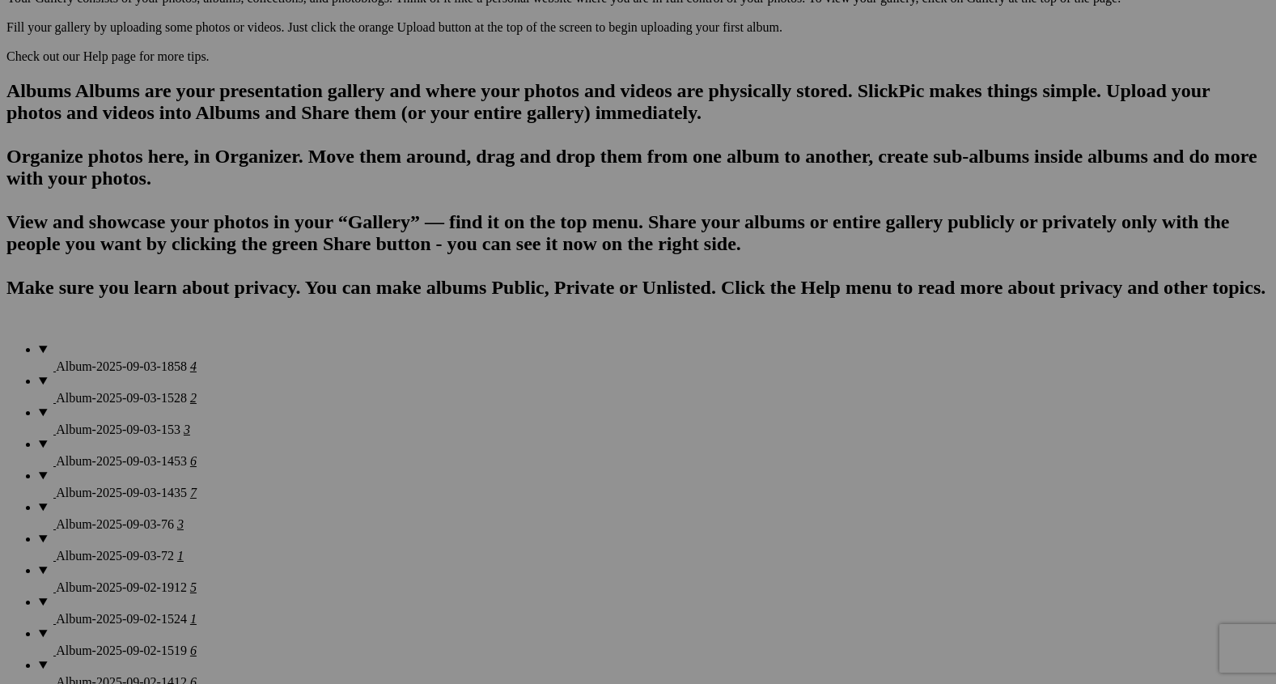
scroll to position [961, 0]
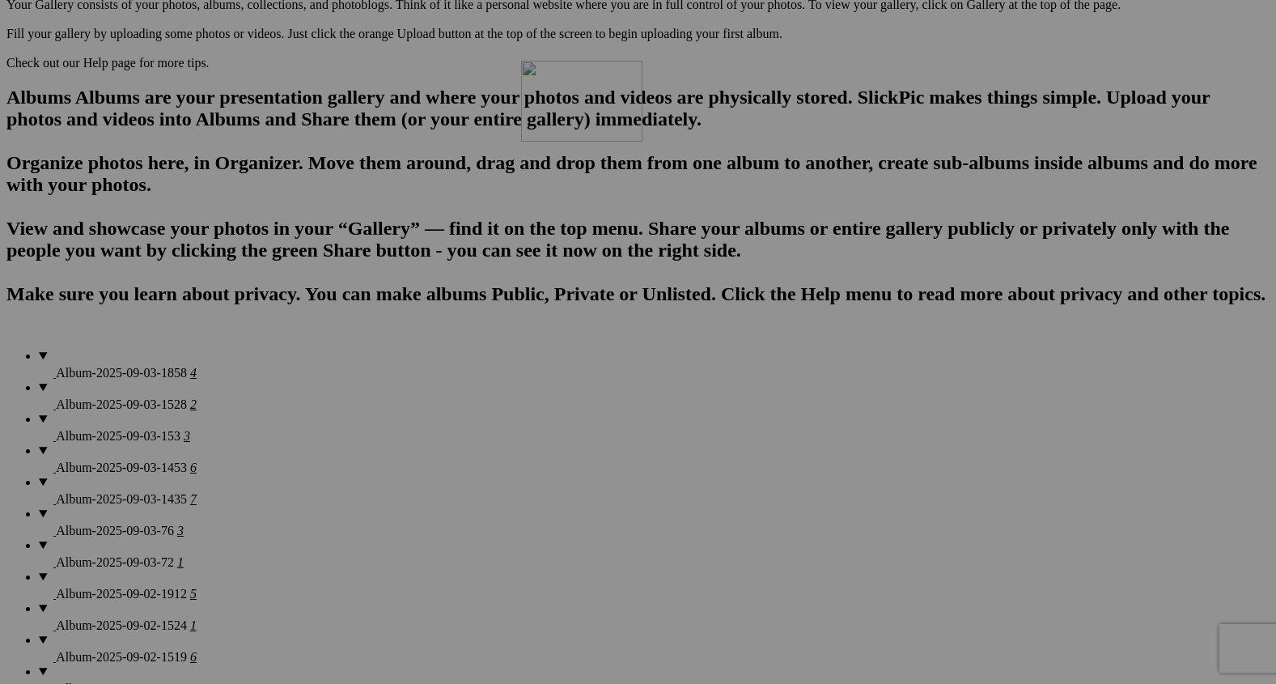
drag, startPoint x: 753, startPoint y: 550, endPoint x: 746, endPoint y: 188, distance: 362.6
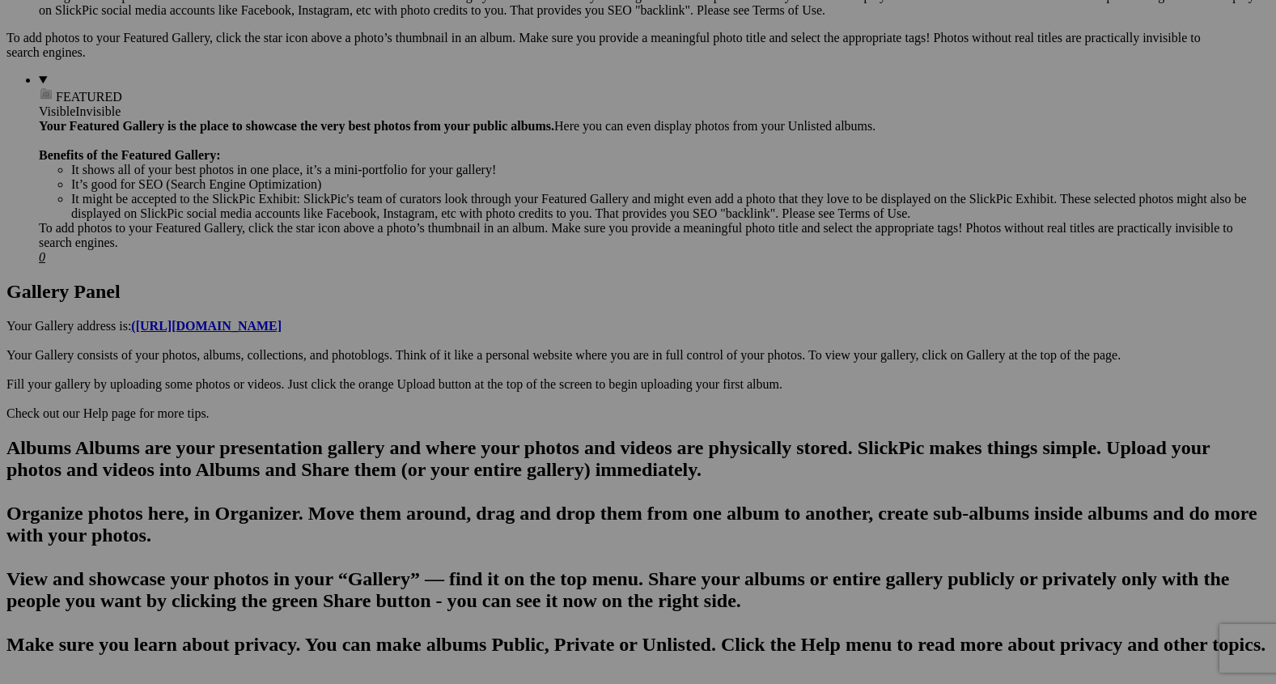
scroll to position [634, 0]
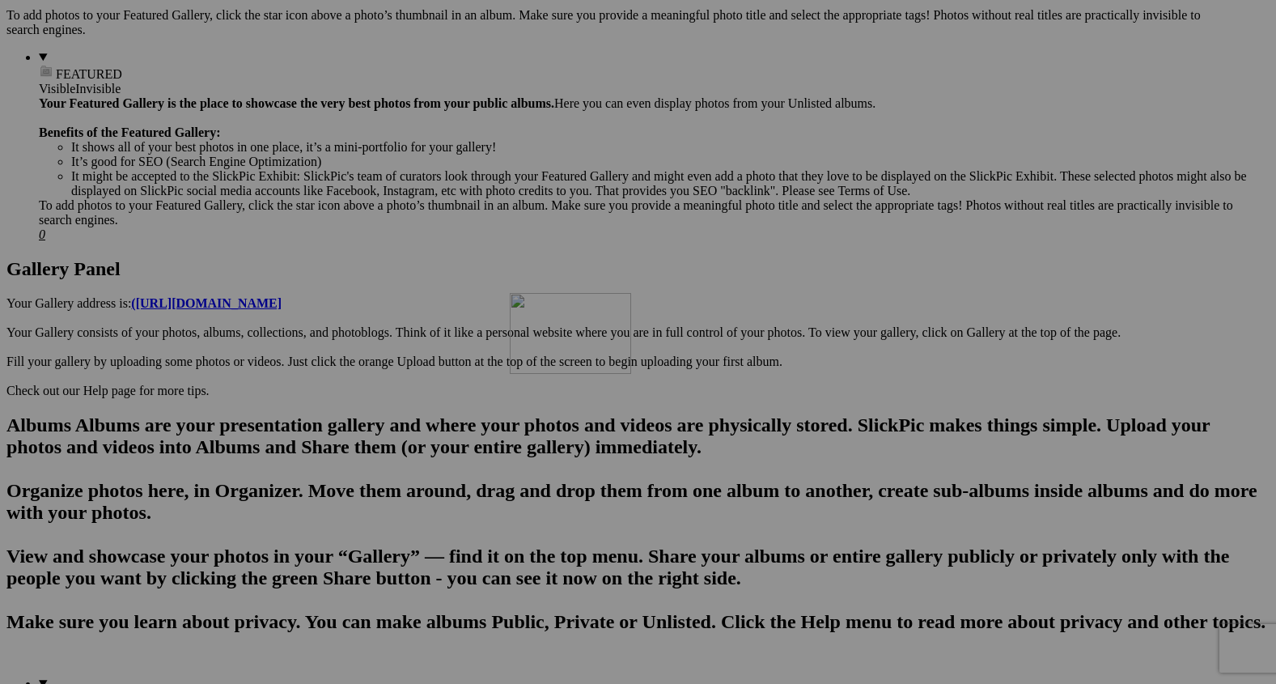
drag, startPoint x: 744, startPoint y: 663, endPoint x: 659, endPoint y: 141, distance: 528.9
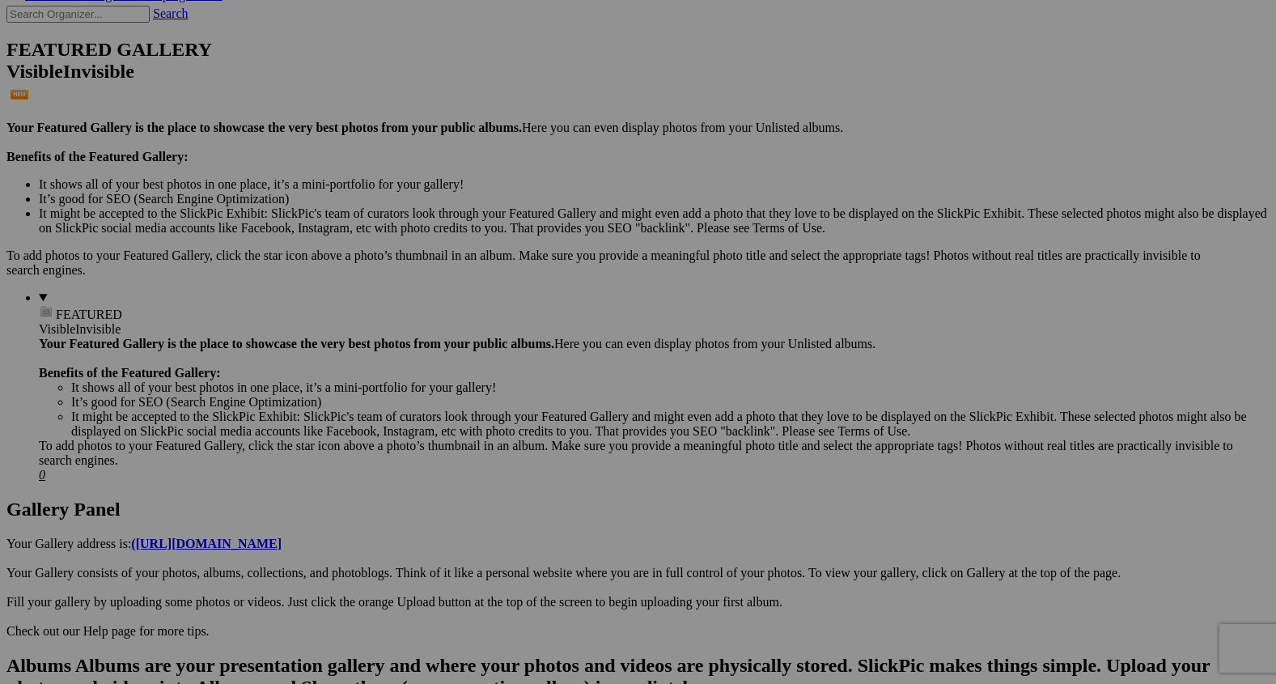
scroll to position [382, 0]
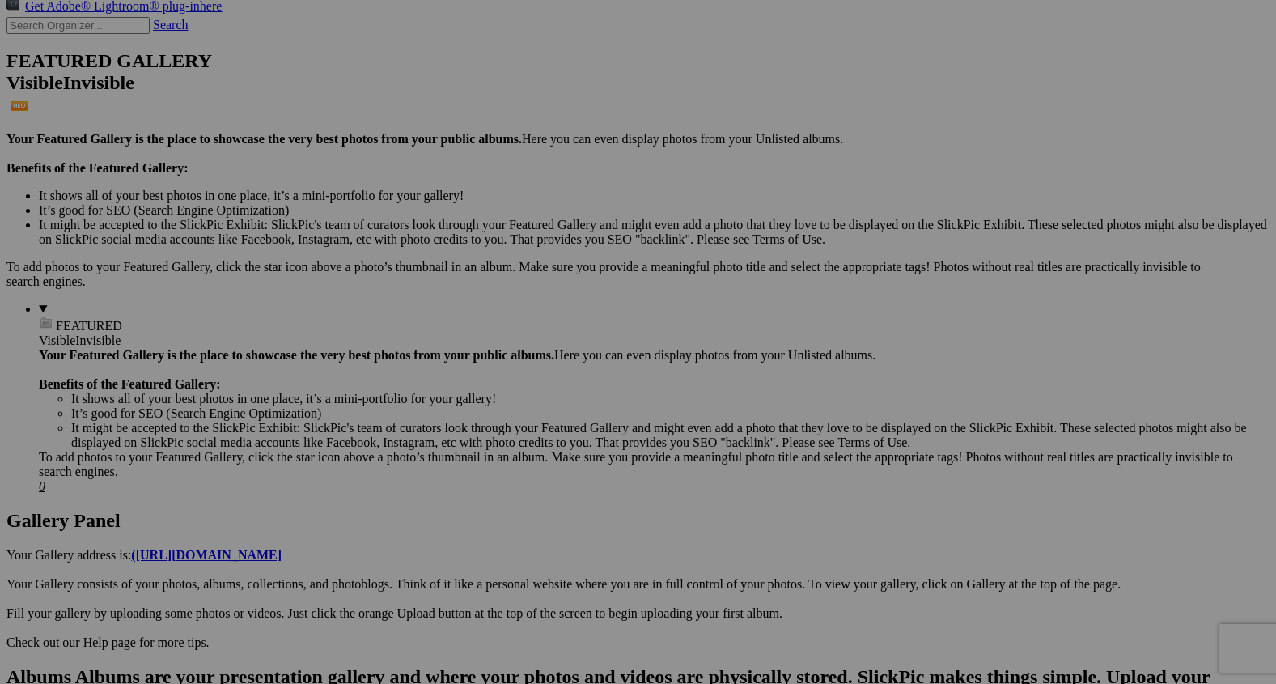
drag, startPoint x: 727, startPoint y: 280, endPoint x: 723, endPoint y: 11, distance: 269.5
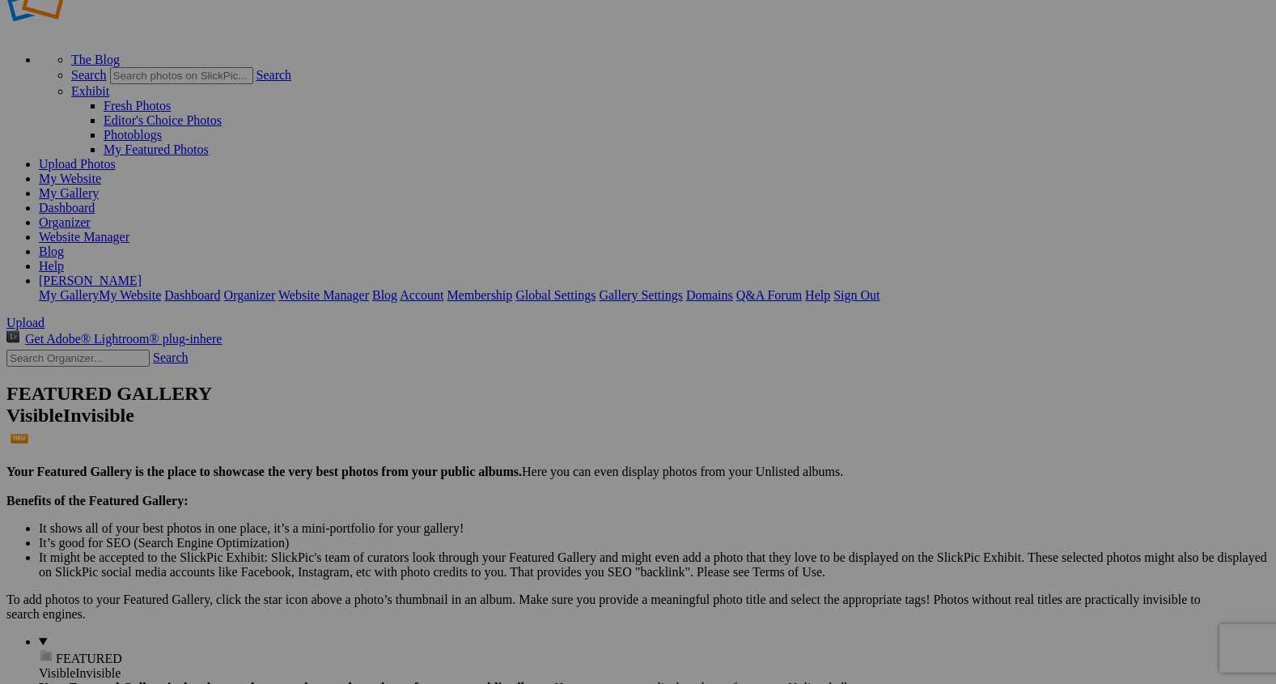
scroll to position [0, 0]
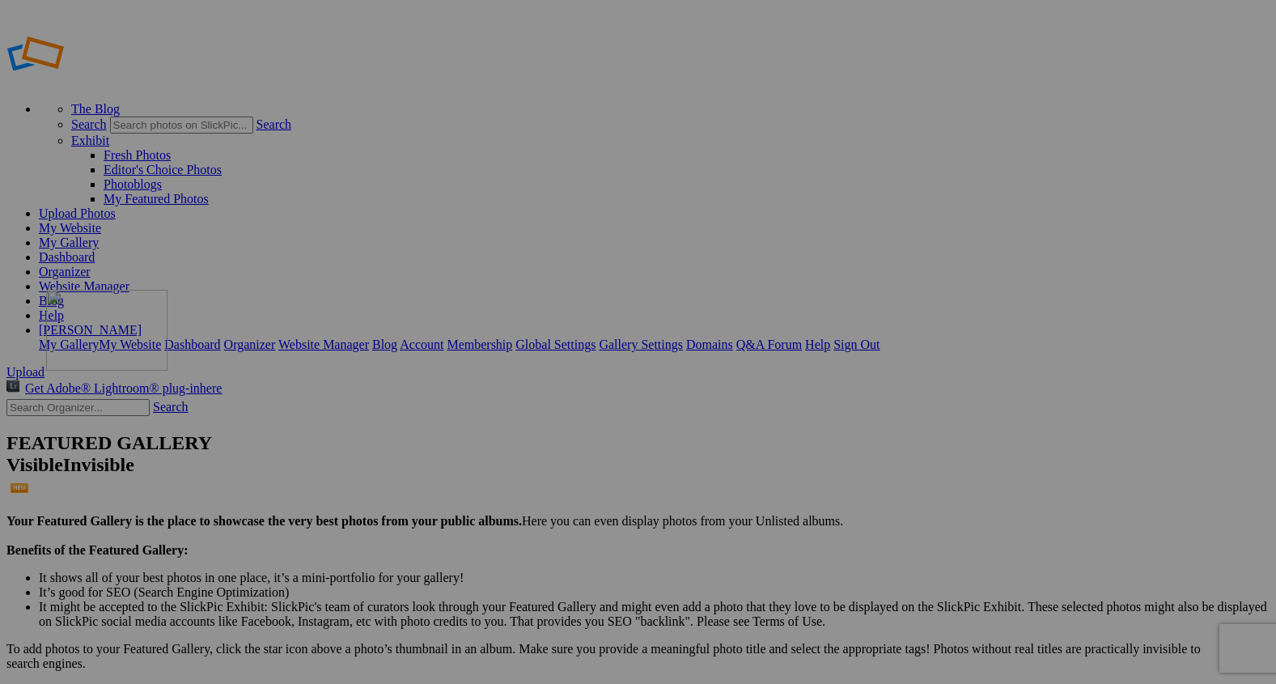
drag, startPoint x: 742, startPoint y: 438, endPoint x: 269, endPoint y: 411, distance: 474.1
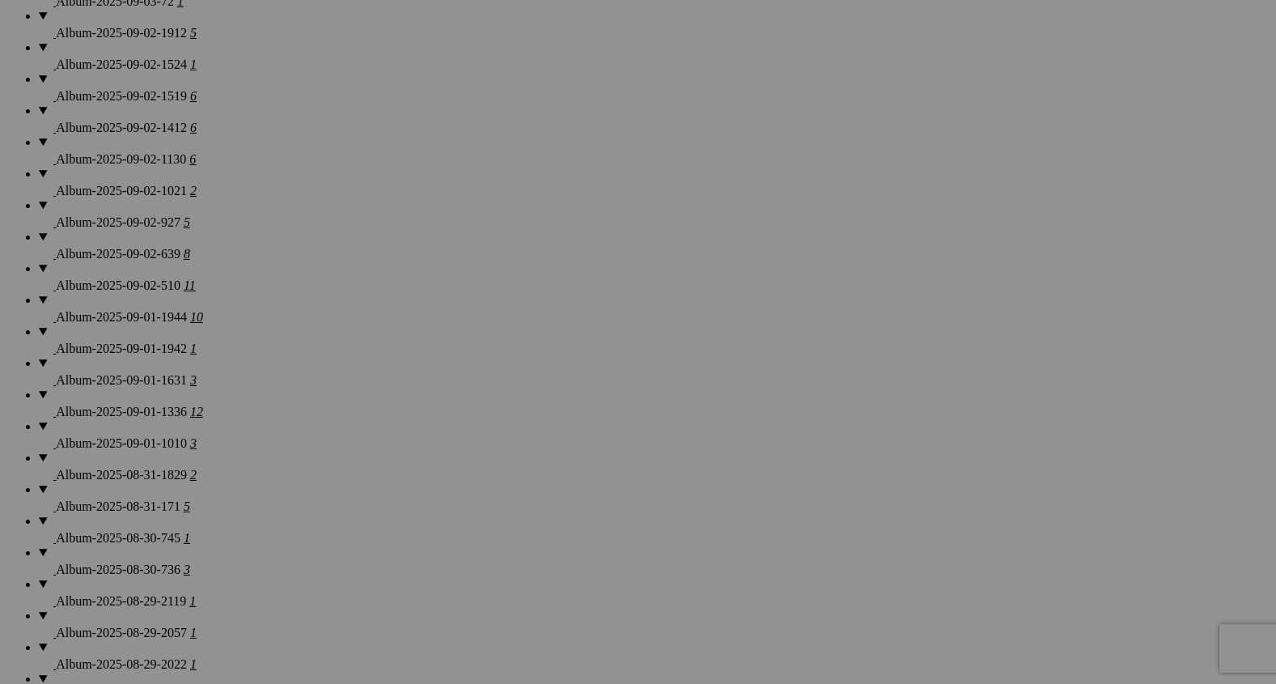
scroll to position [1491, 0]
drag, startPoint x: 276, startPoint y: 424, endPoint x: 435, endPoint y: 211, distance: 265.4
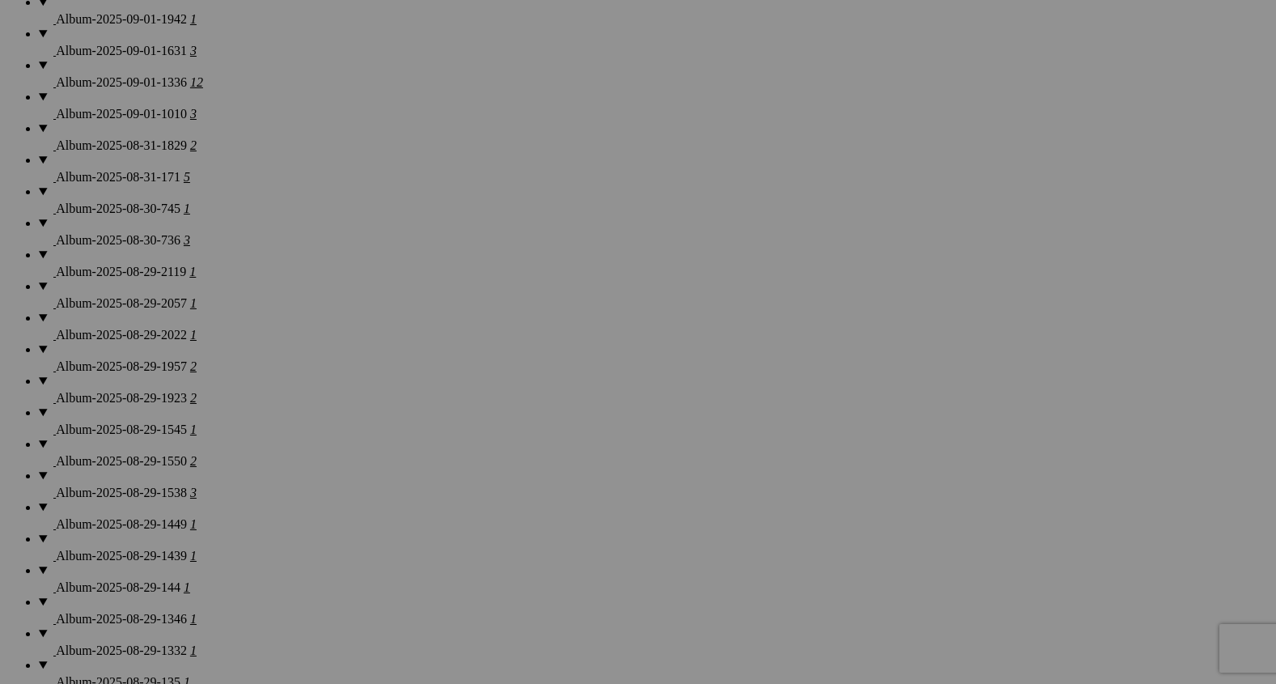
scroll to position [1835, 0]
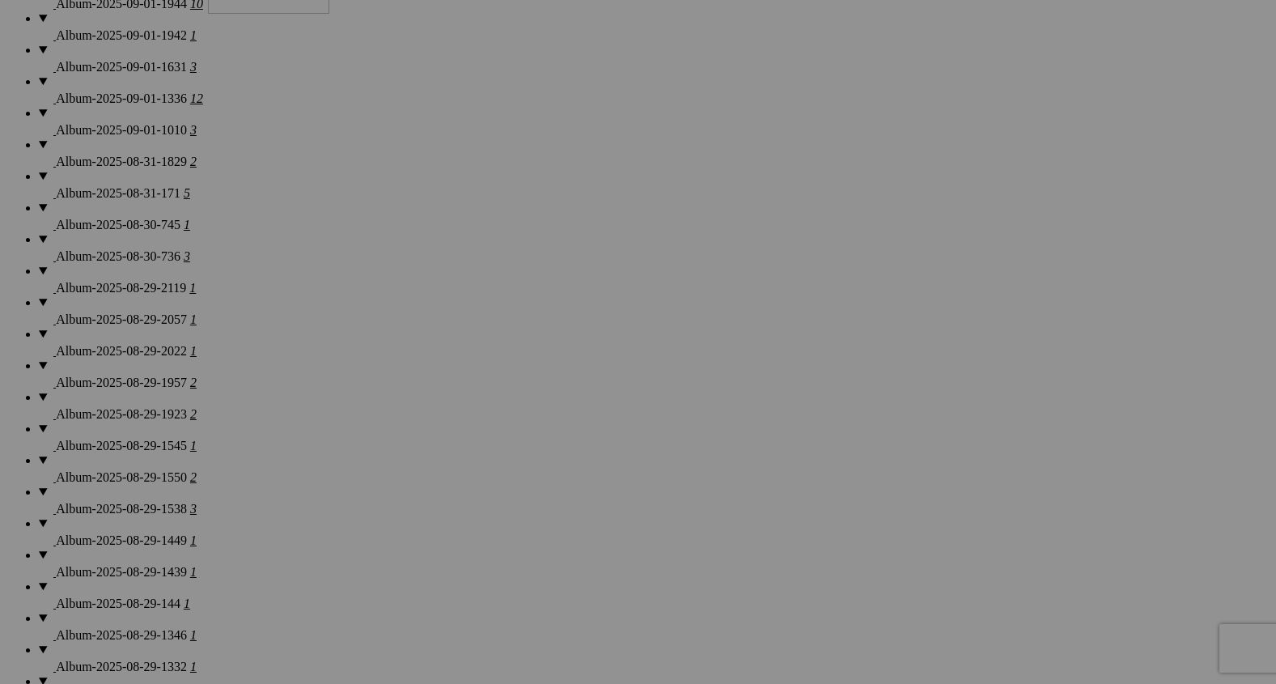
drag, startPoint x: 1174, startPoint y: 486, endPoint x: 439, endPoint y: 84, distance: 838.3
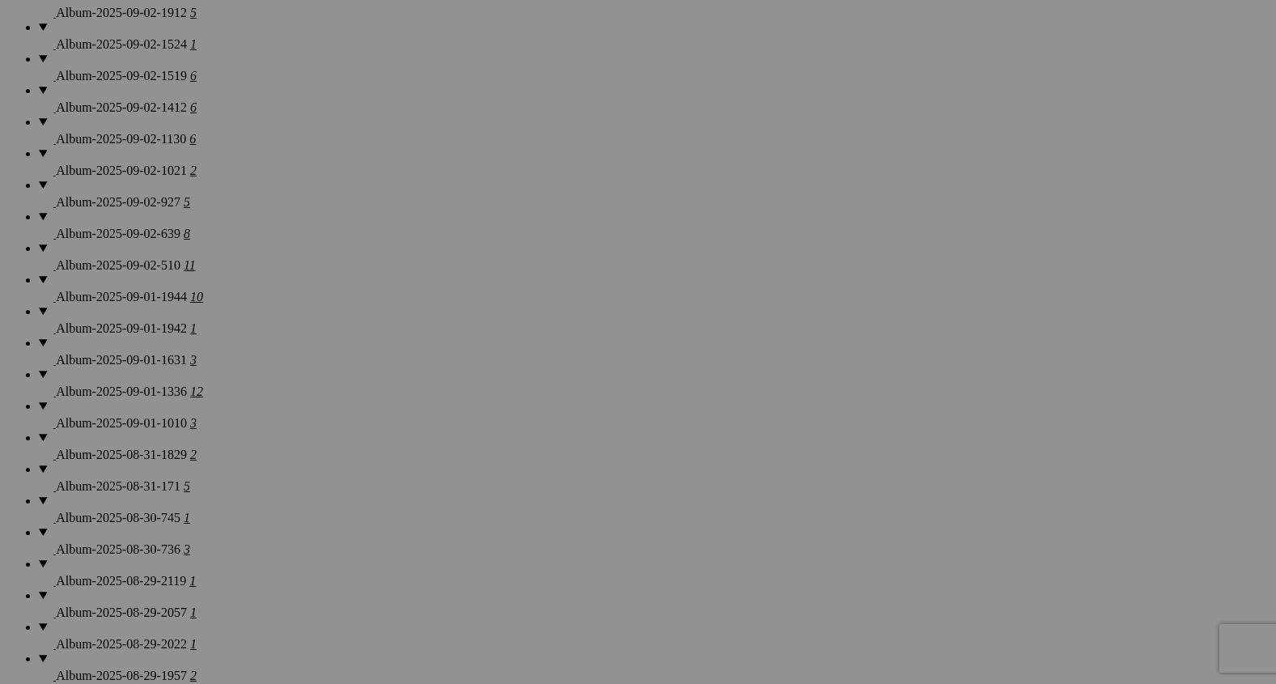
scroll to position [1358, 0]
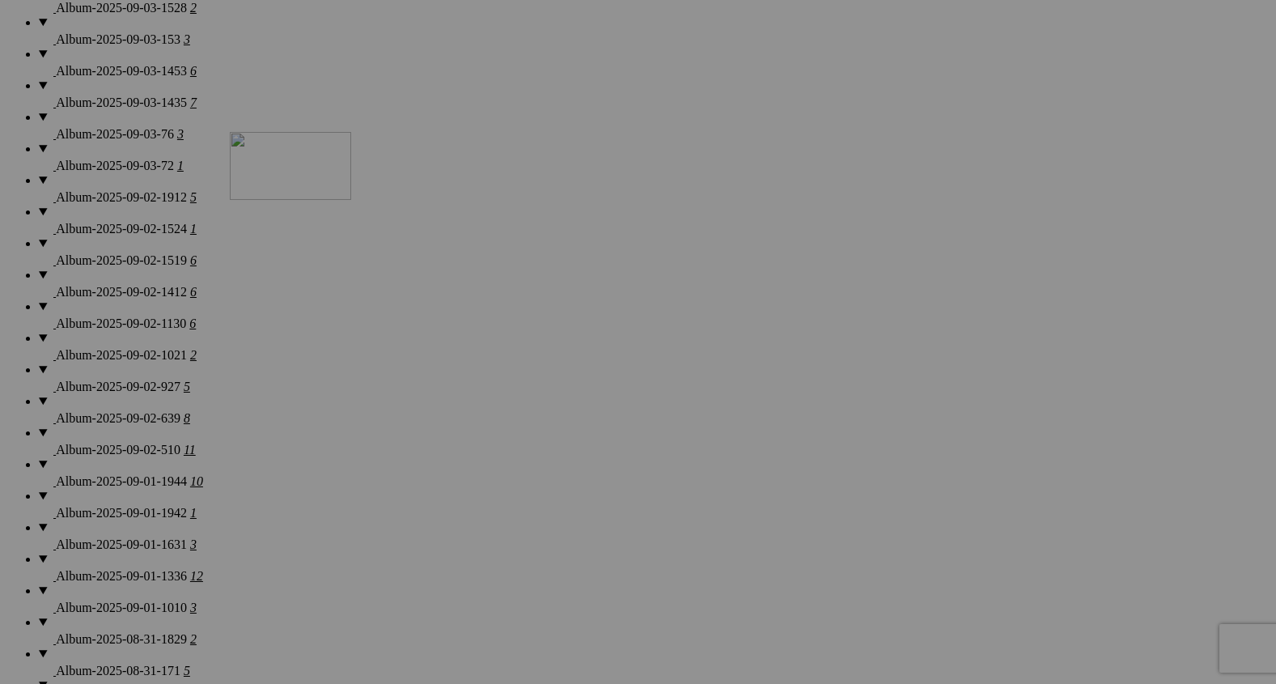
drag, startPoint x: 463, startPoint y: 575, endPoint x: 452, endPoint y: 138, distance: 437.9
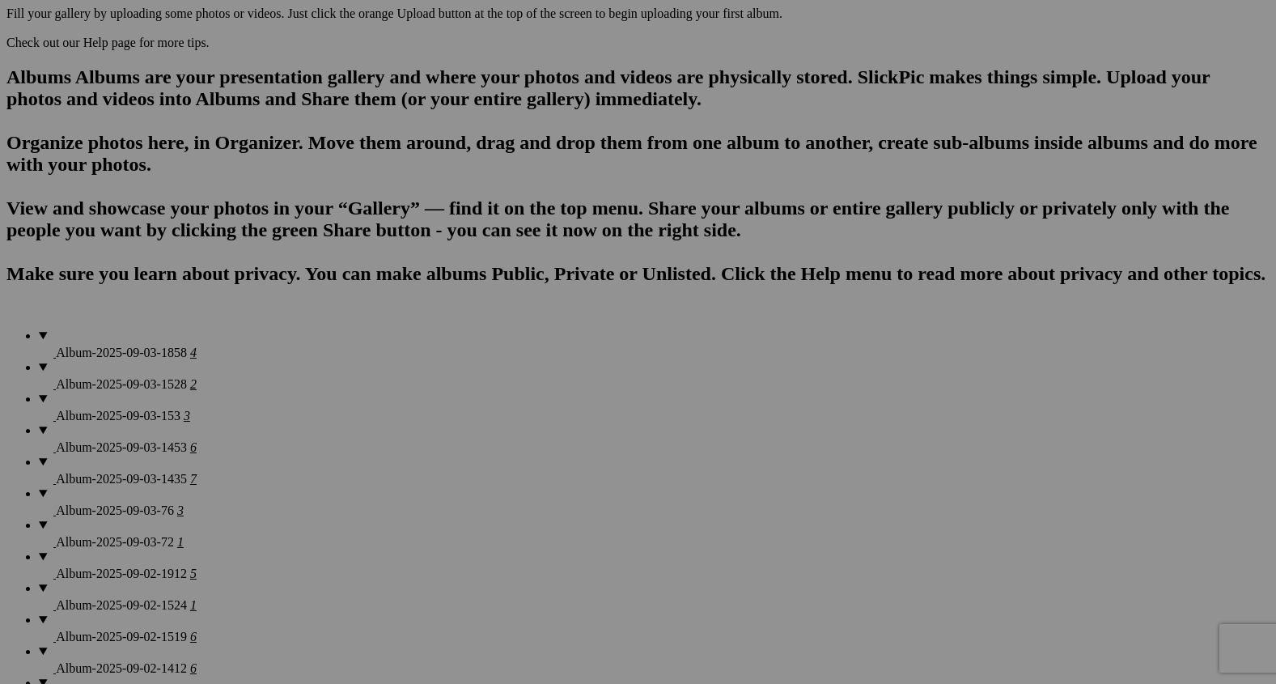
scroll to position [987, 0]
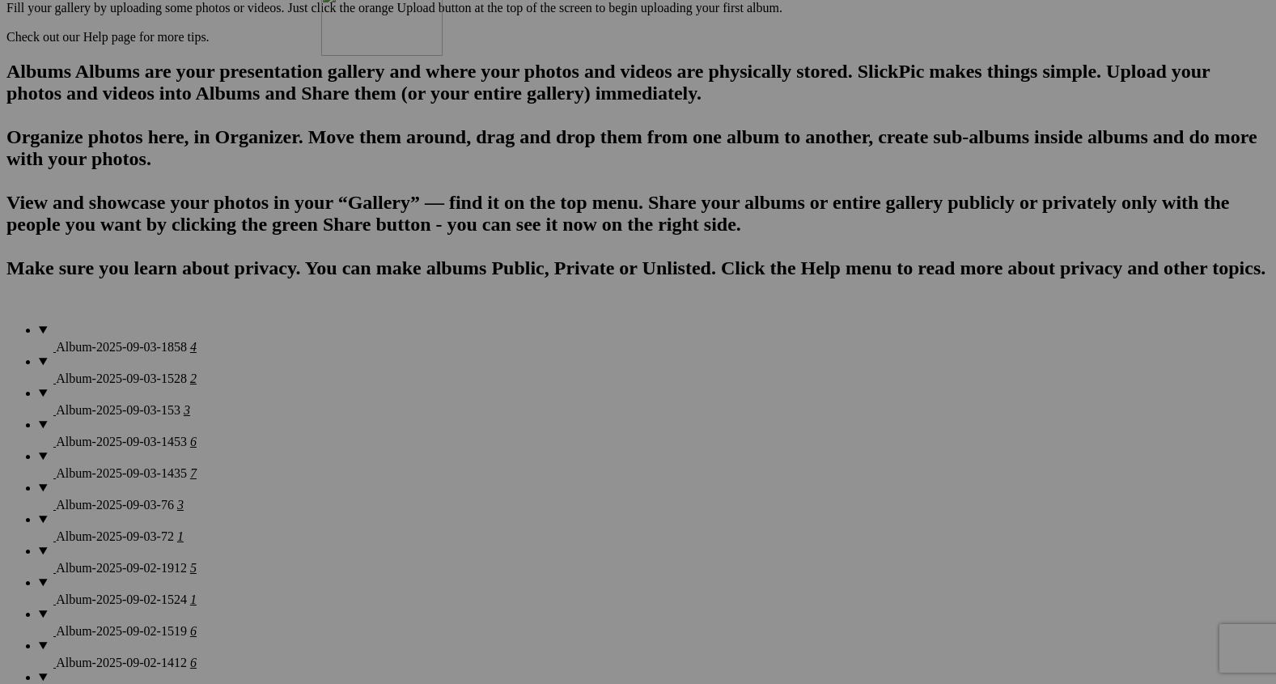
drag, startPoint x: 447, startPoint y: 506, endPoint x: 558, endPoint y: 105, distance: 415.6
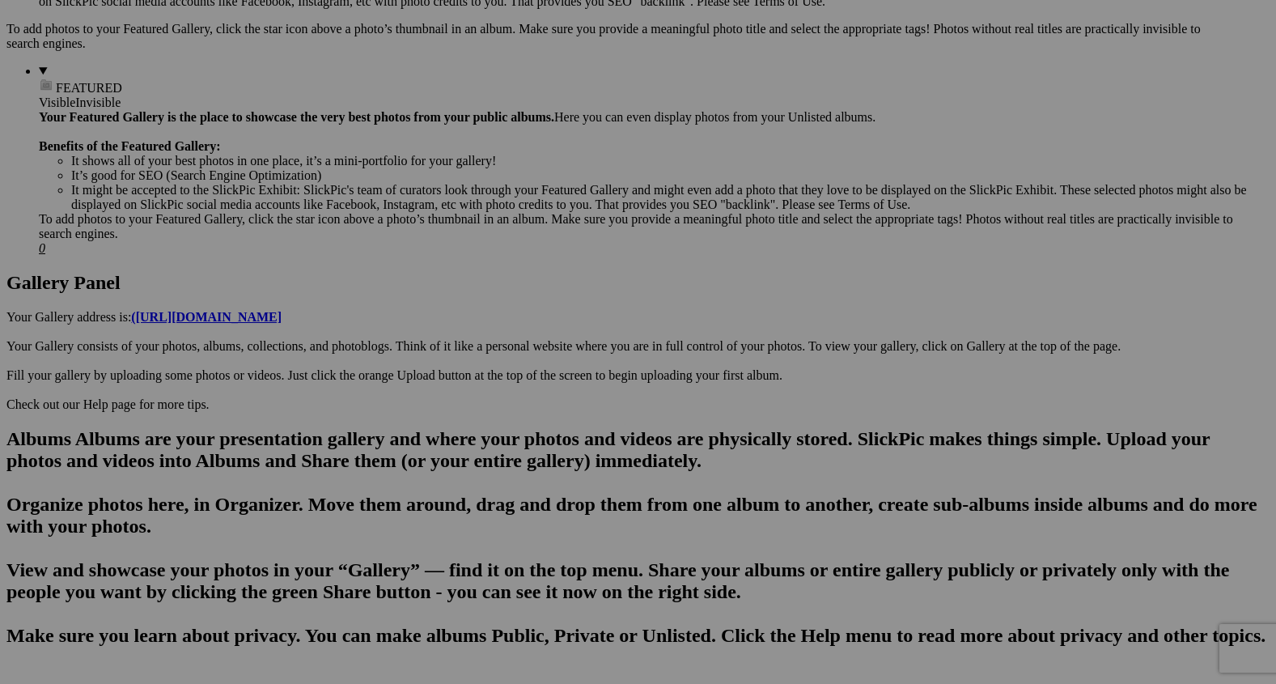
scroll to position [612, 0]
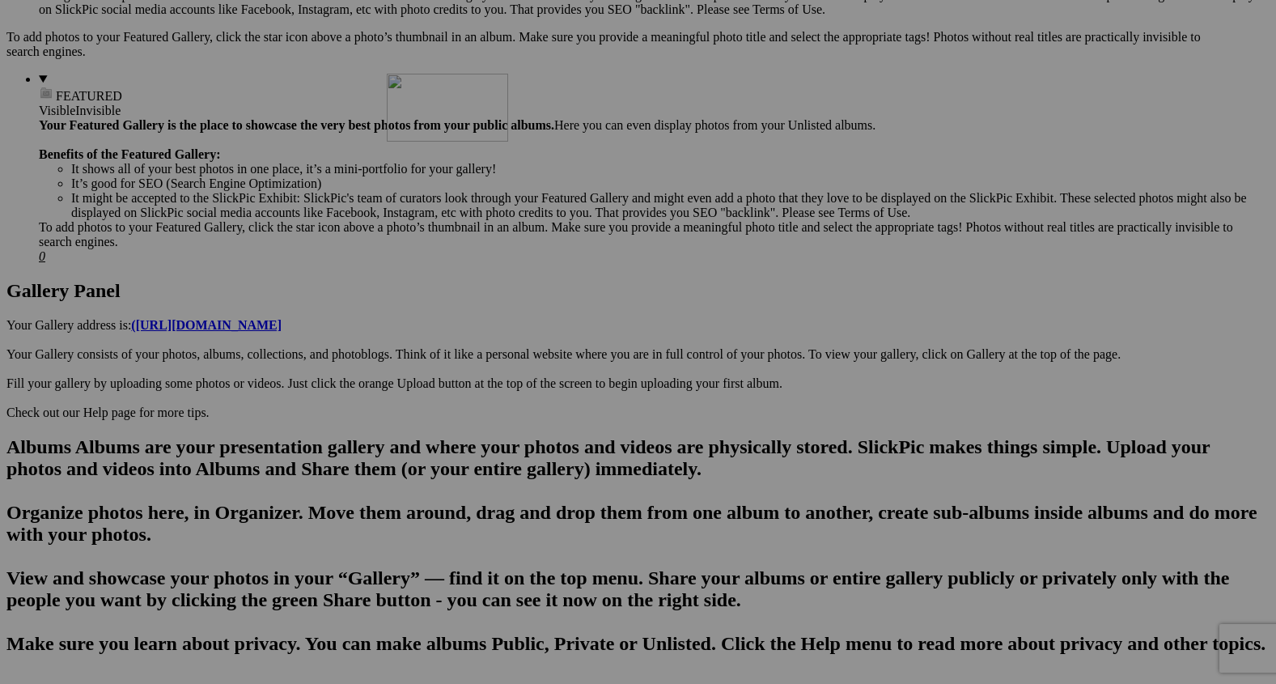
drag, startPoint x: 600, startPoint y: 490, endPoint x: 634, endPoint y: 106, distance: 385.1
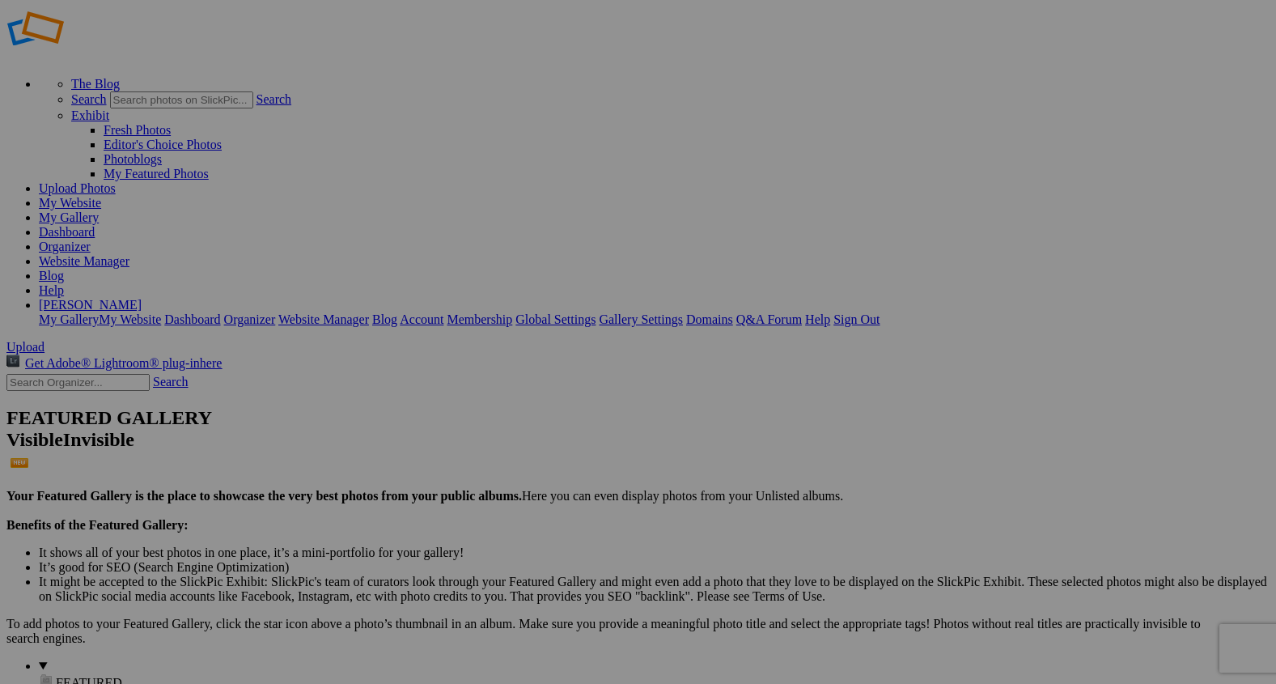
scroll to position [0, 0]
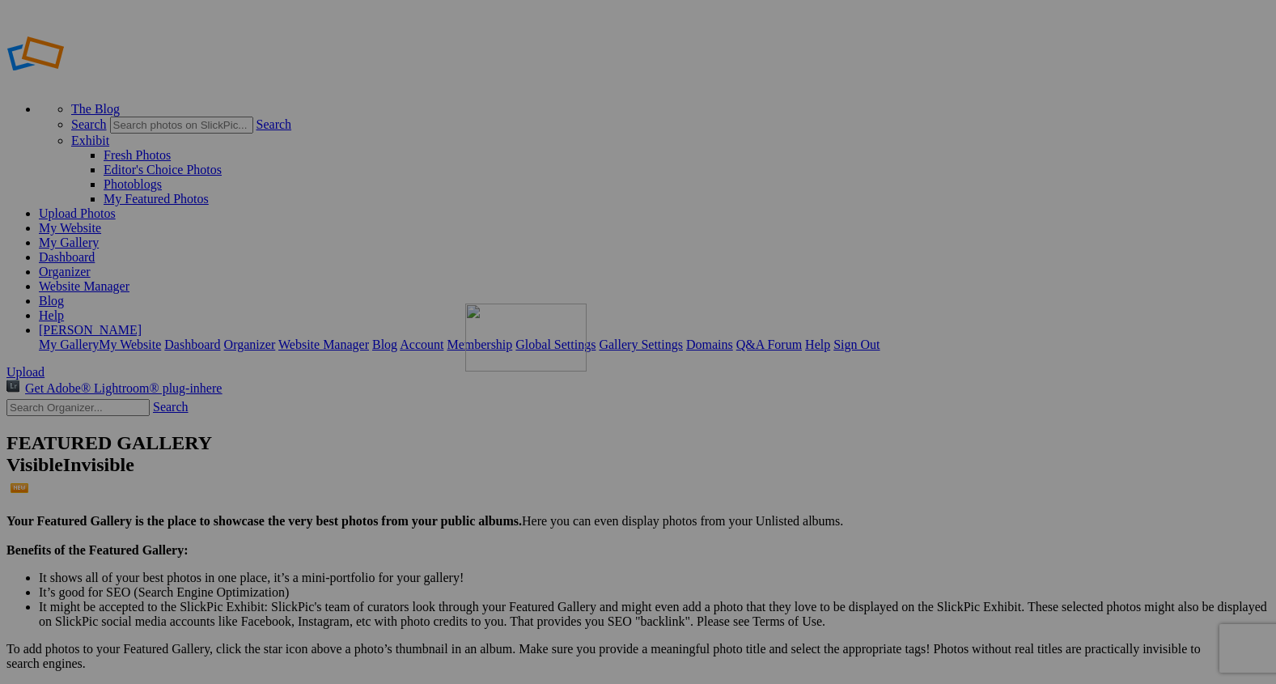
drag, startPoint x: 778, startPoint y: 563, endPoint x: 698, endPoint y: 420, distance: 164.1
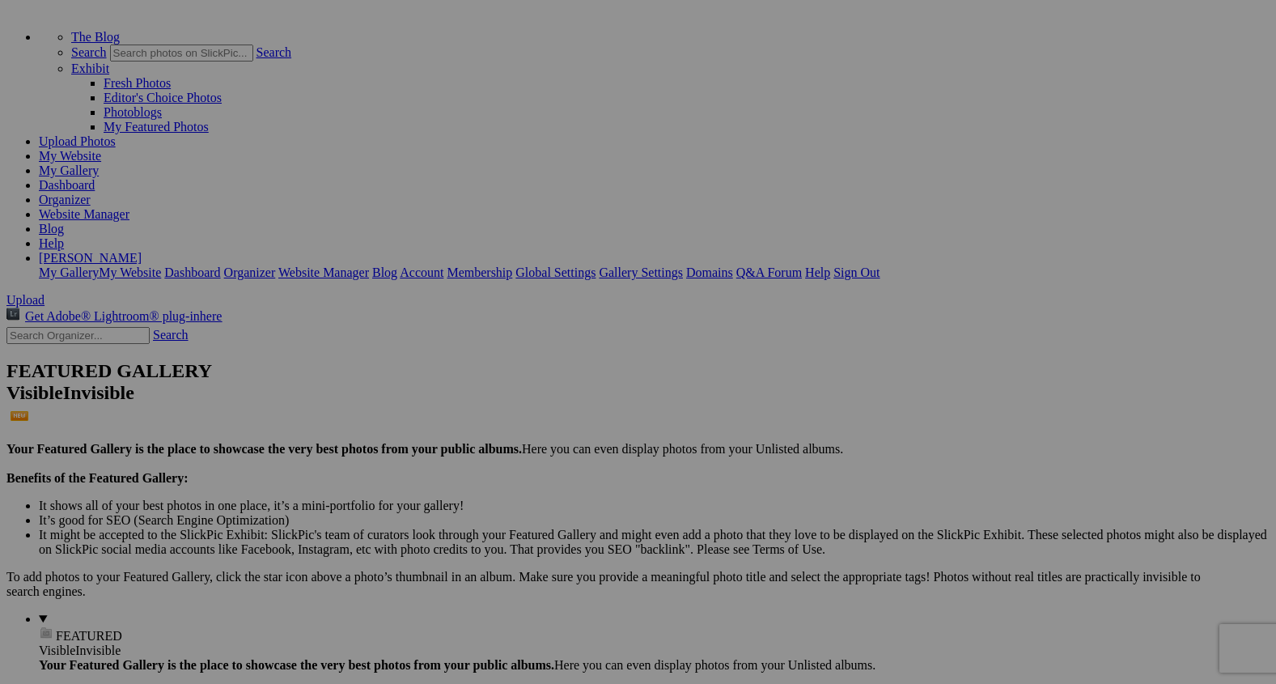
scroll to position [92, 0]
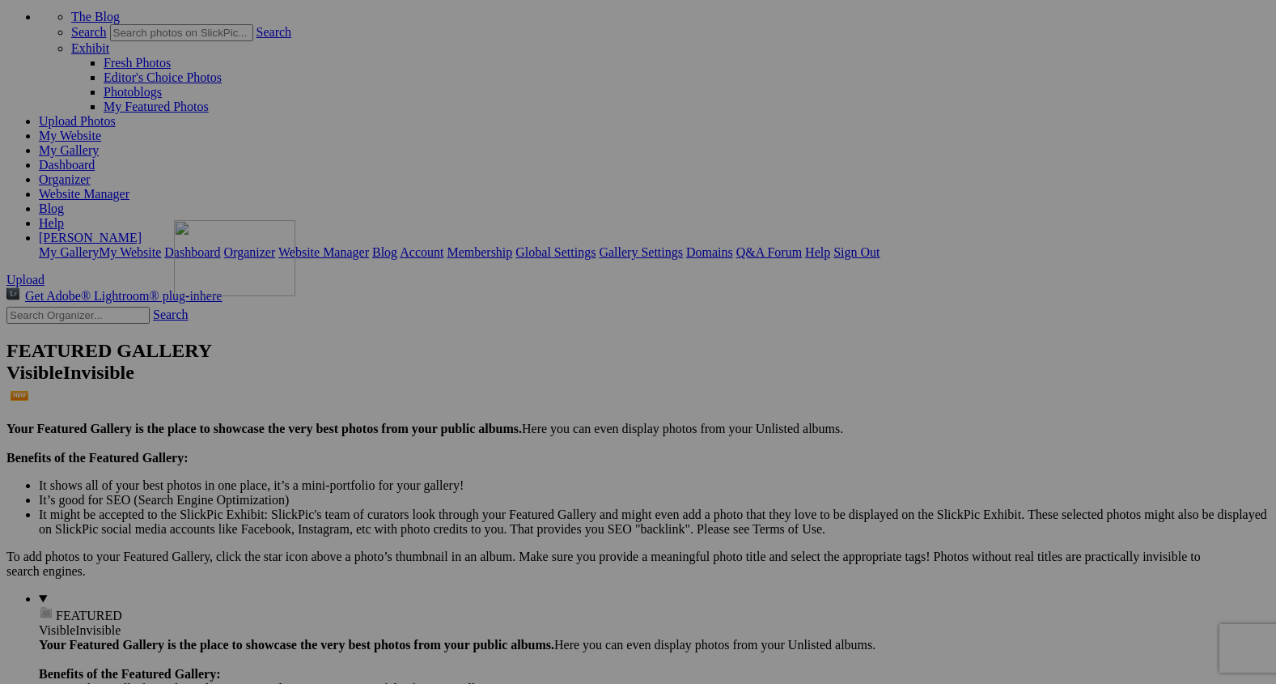
drag, startPoint x: 598, startPoint y: 375, endPoint x: 395, endPoint y: 342, distance: 205.8
drag, startPoint x: 693, startPoint y: 376, endPoint x: 532, endPoint y: 353, distance: 162.7
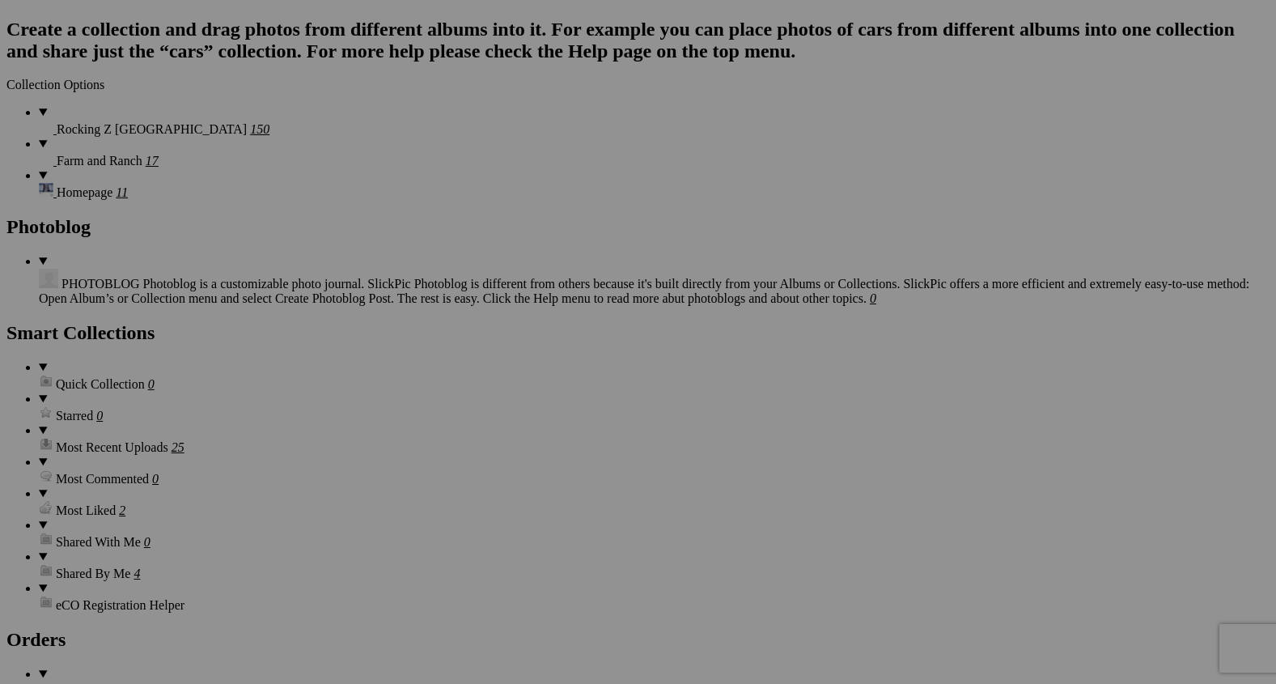
scroll to position [3079, 0]
drag, startPoint x: 732, startPoint y: 274, endPoint x: 524, endPoint y: 502, distance: 308.7
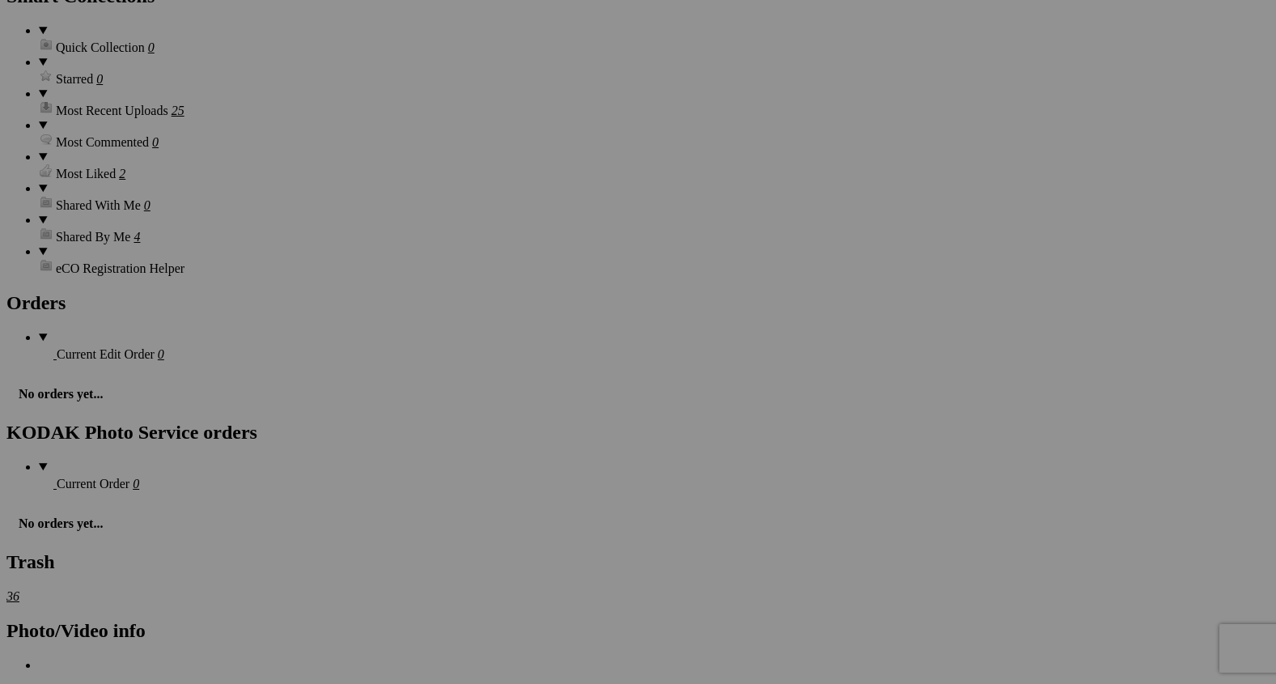
scroll to position [3419, 0]
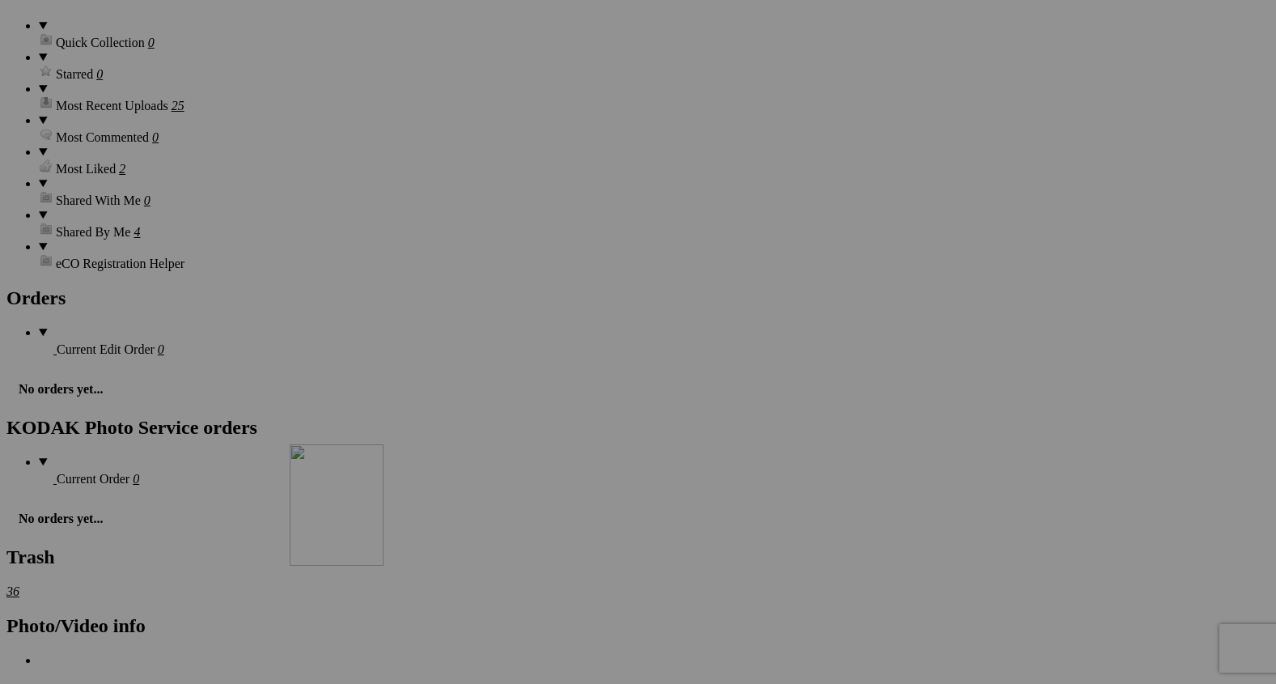
drag, startPoint x: 566, startPoint y: 218, endPoint x: 529, endPoint y: 587, distance: 370.9
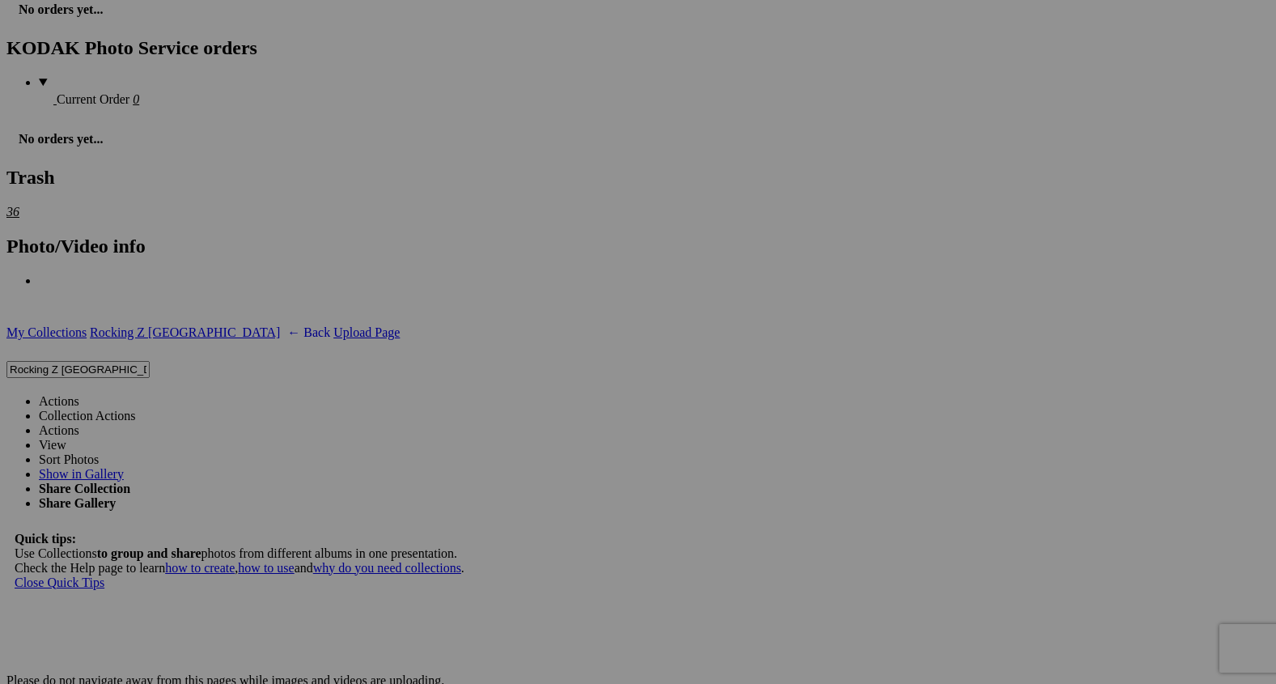
scroll to position [3835, 0]
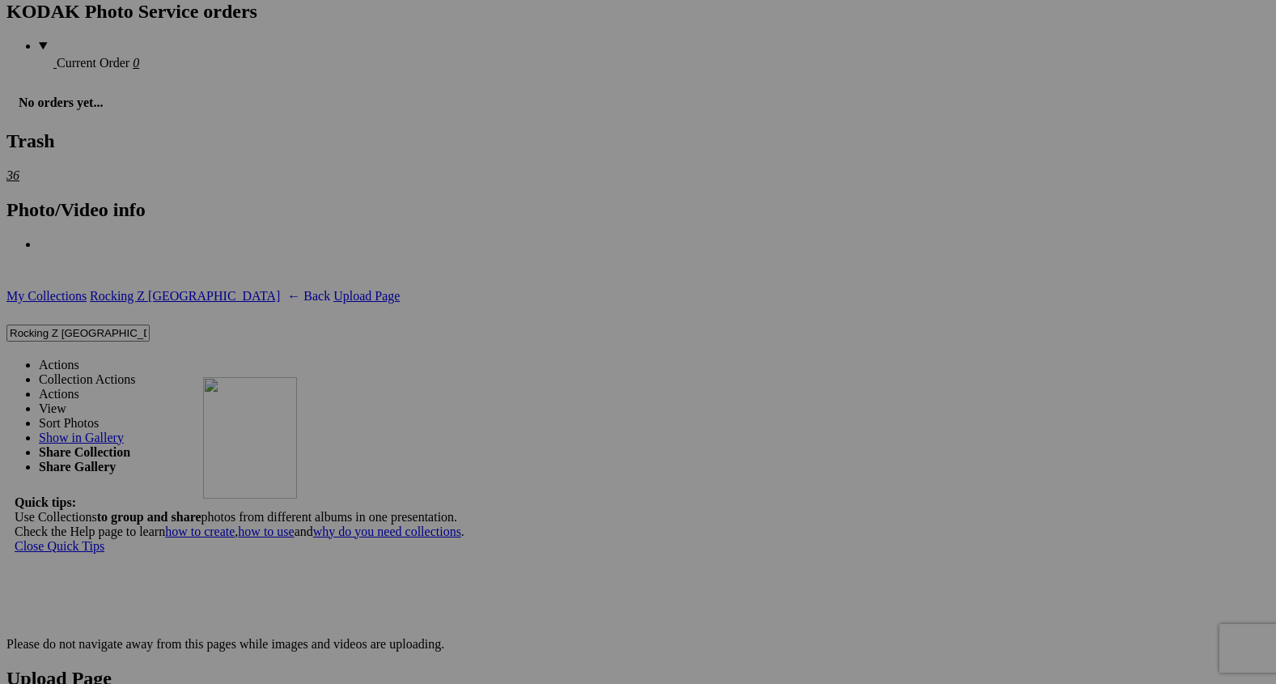
drag, startPoint x: 438, startPoint y: 135, endPoint x: 435, endPoint y: 522, distance: 386.8
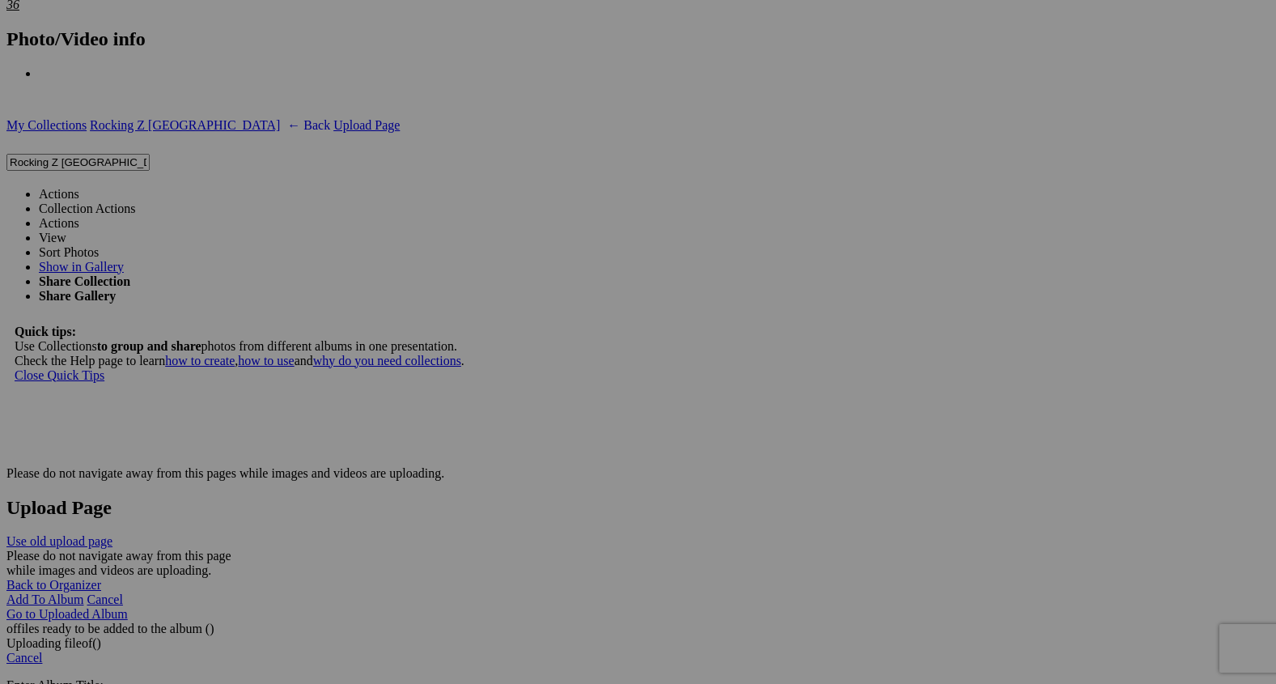
scroll to position [4084, 0]
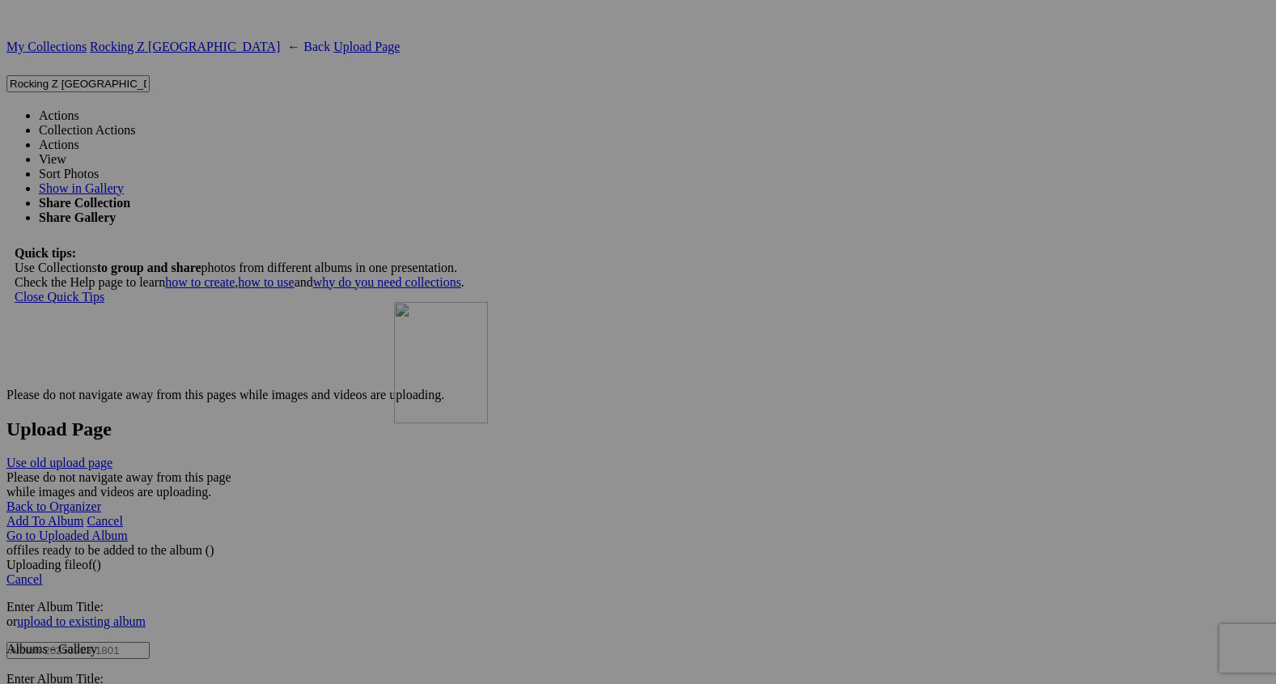
drag, startPoint x: 430, startPoint y: 266, endPoint x: 616, endPoint y: 435, distance: 250.9
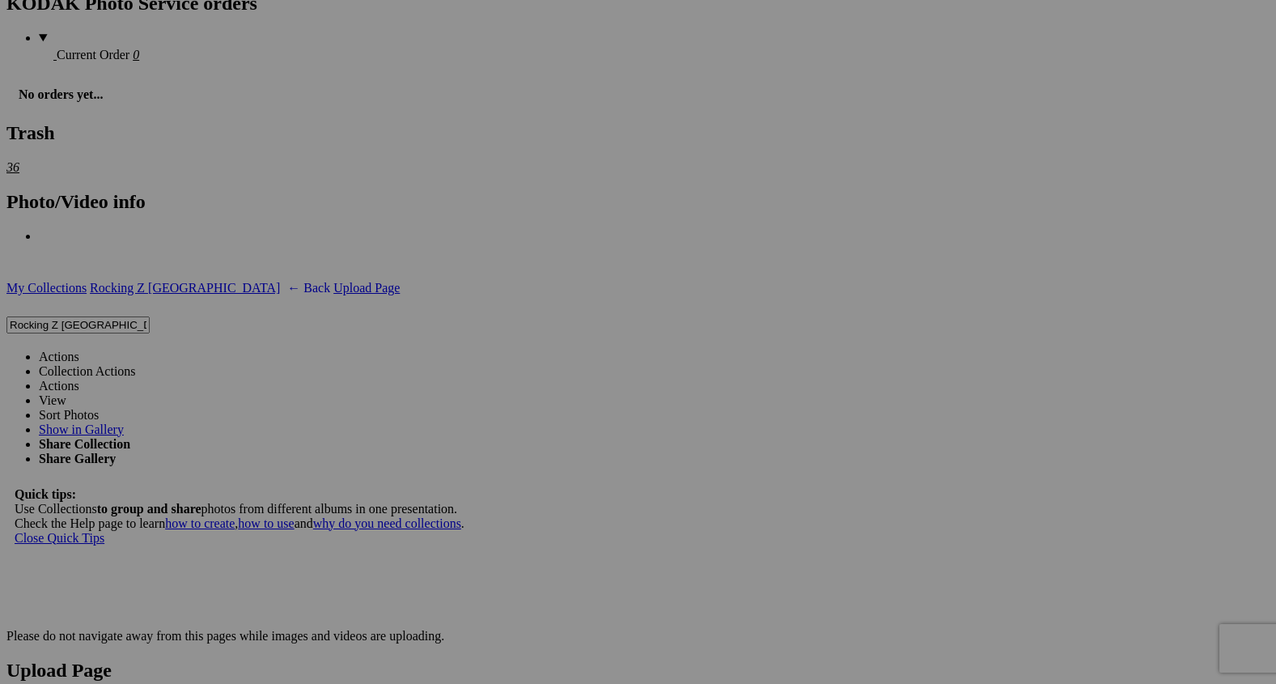
scroll to position [3832, 0]
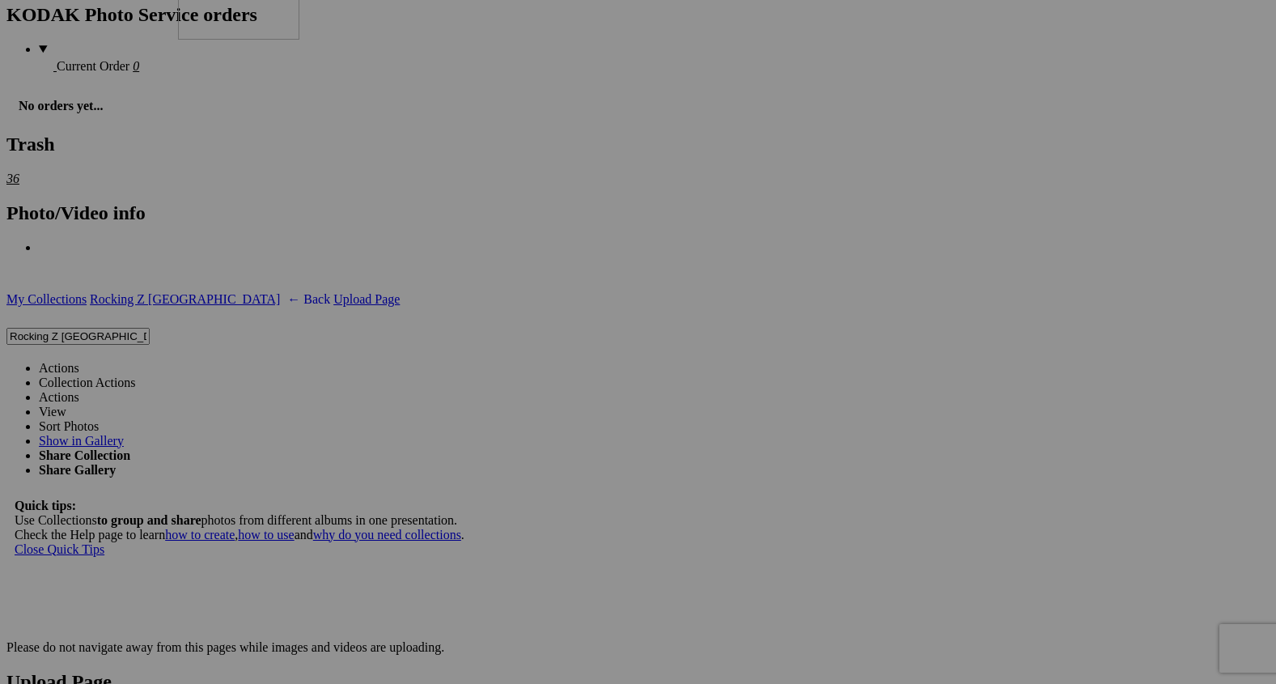
drag, startPoint x: 418, startPoint y: 367, endPoint x: 409, endPoint y: 100, distance: 267.2
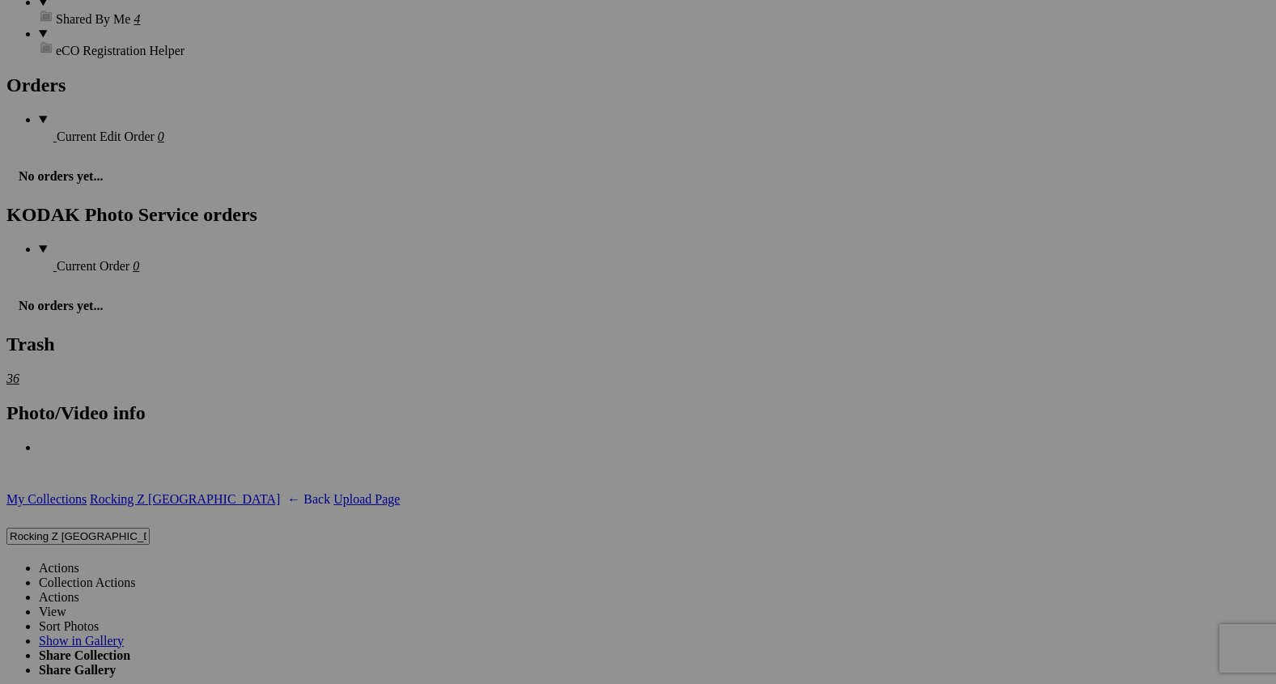
scroll to position [3603, 0]
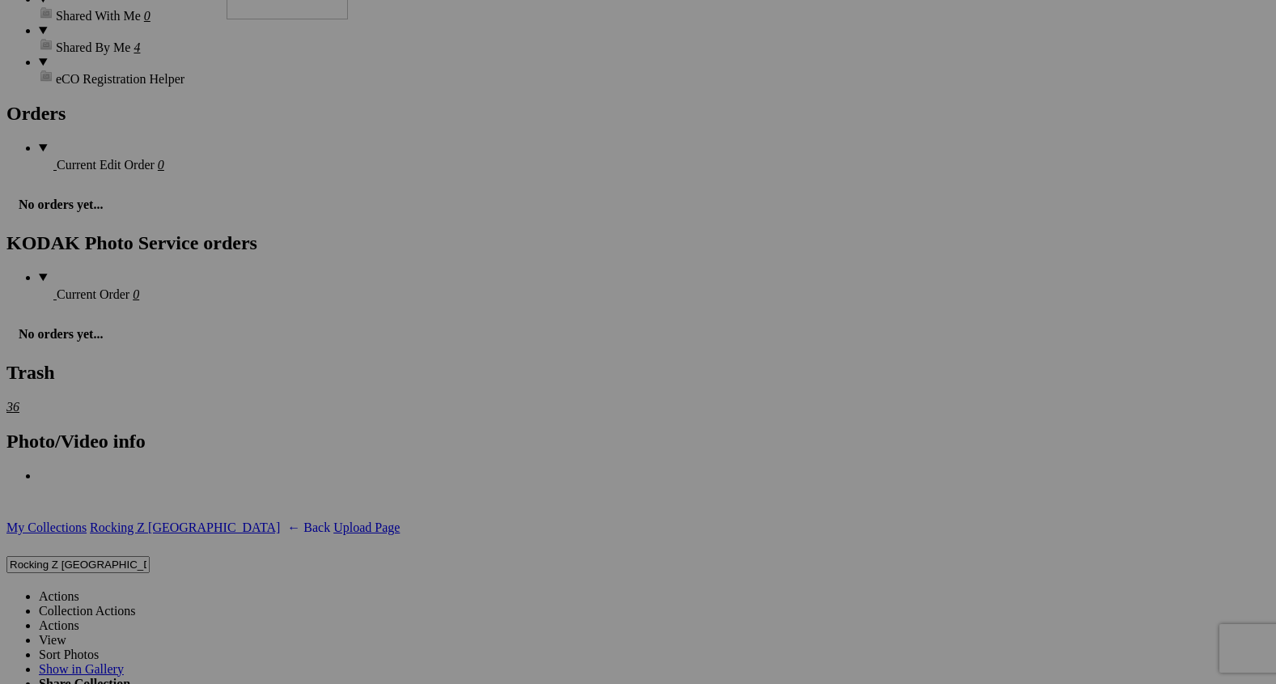
drag, startPoint x: 448, startPoint y: 360, endPoint x: 460, endPoint y: 79, distance: 281.0
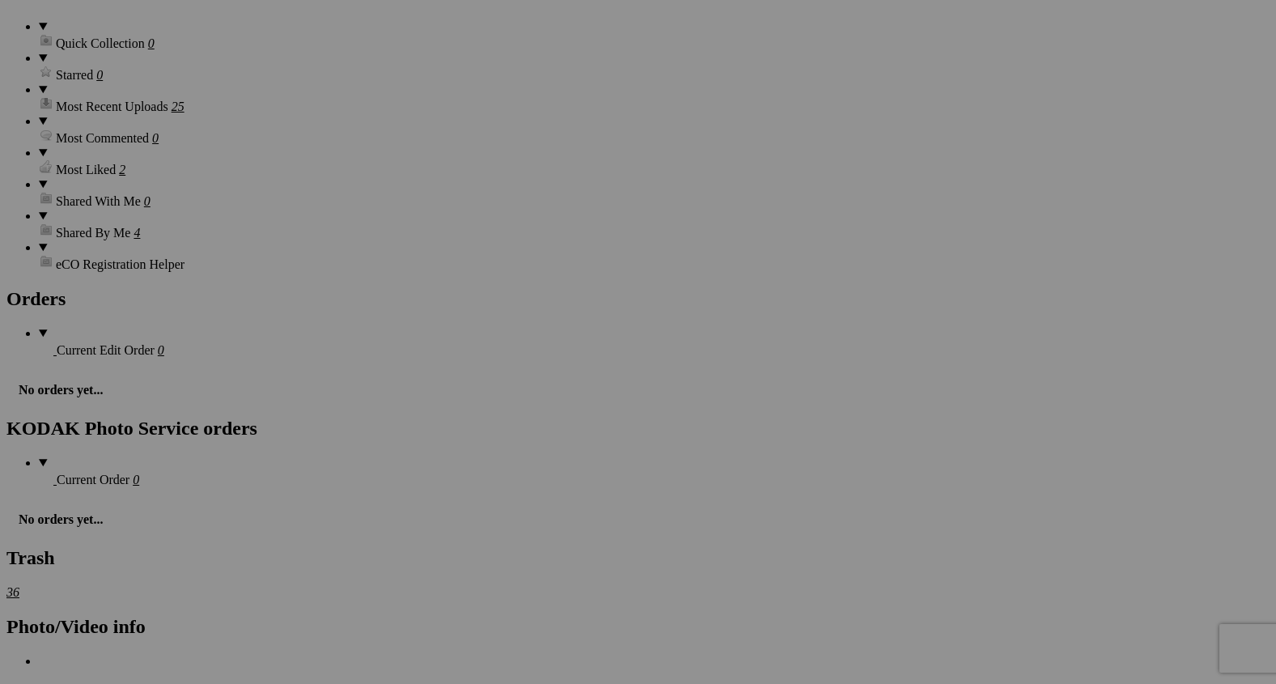
scroll to position [3395, 0]
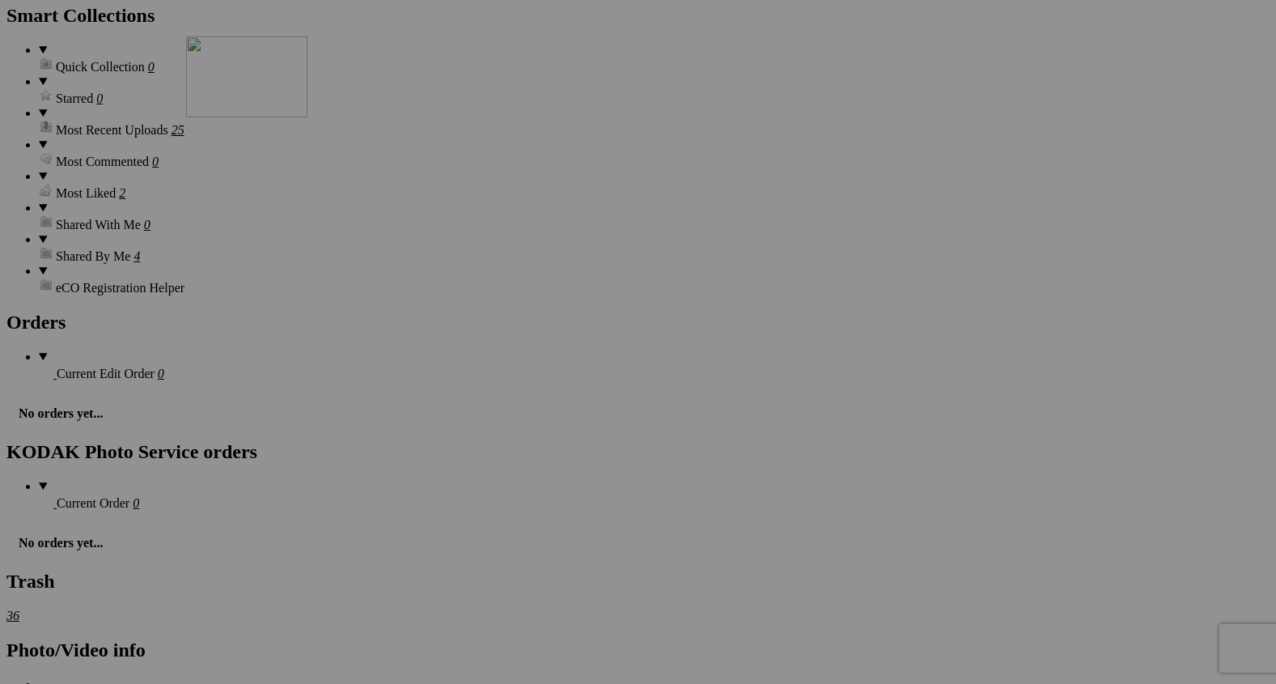
drag, startPoint x: 443, startPoint y: 381, endPoint x: 415, endPoint y: 150, distance: 233.1
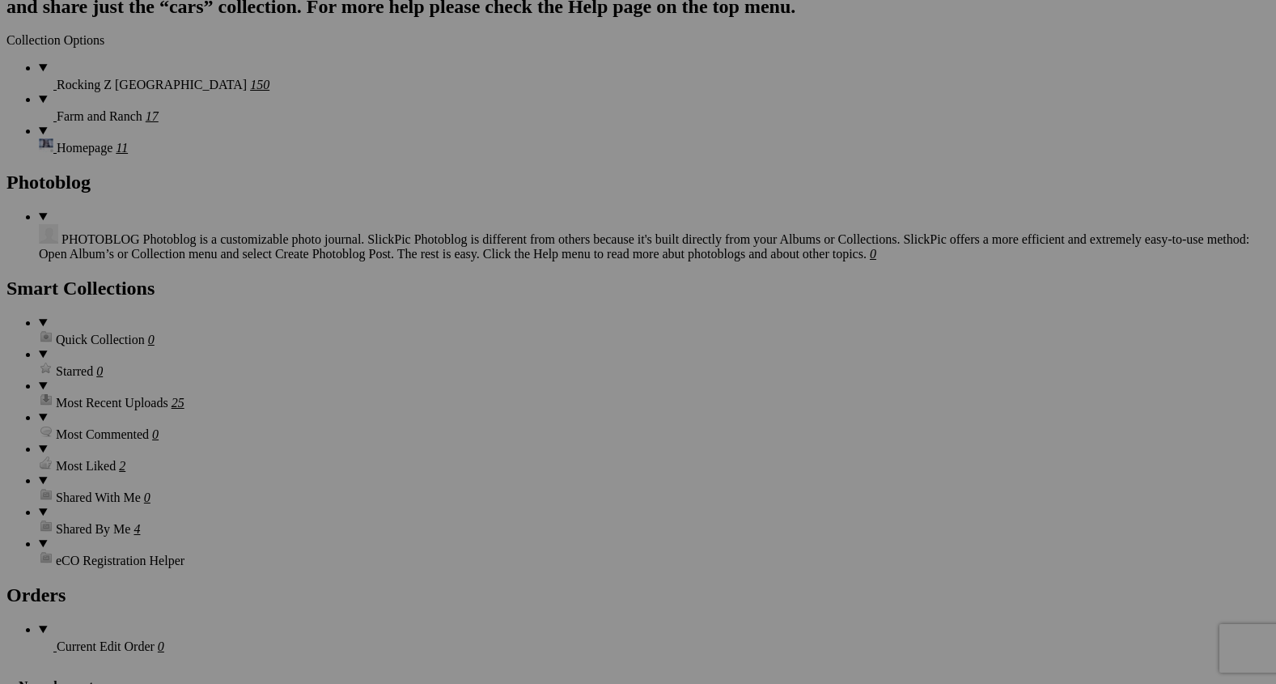
scroll to position [3114, 0]
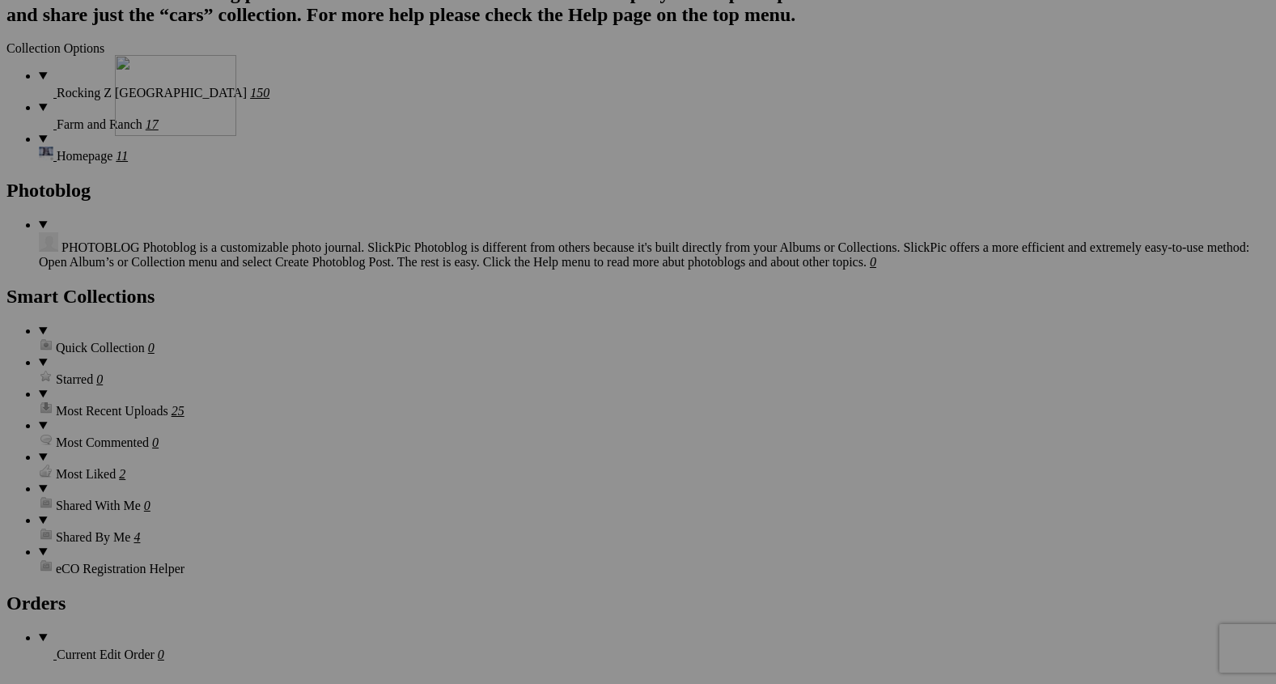
drag, startPoint x: 439, startPoint y: 443, endPoint x: 349, endPoint y: 194, distance: 264.2
drag, startPoint x: 854, startPoint y: 246, endPoint x: 665, endPoint y: 611, distance: 410.8
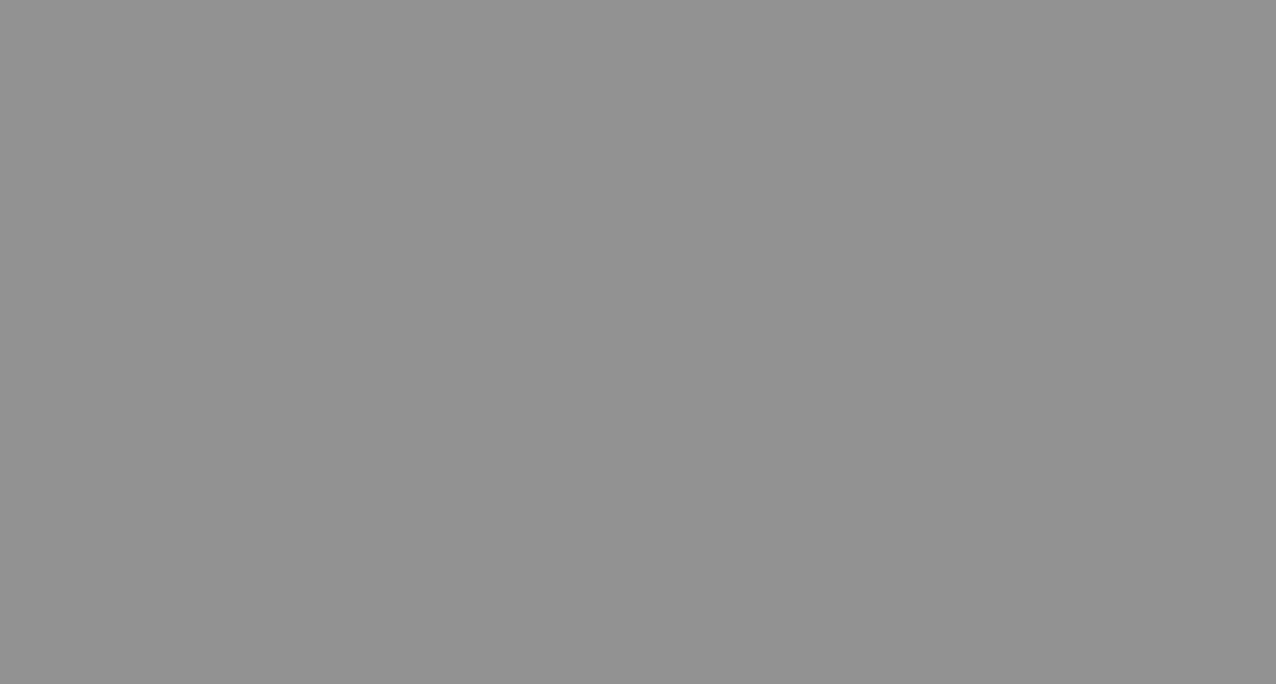
scroll to position [3255, 0]
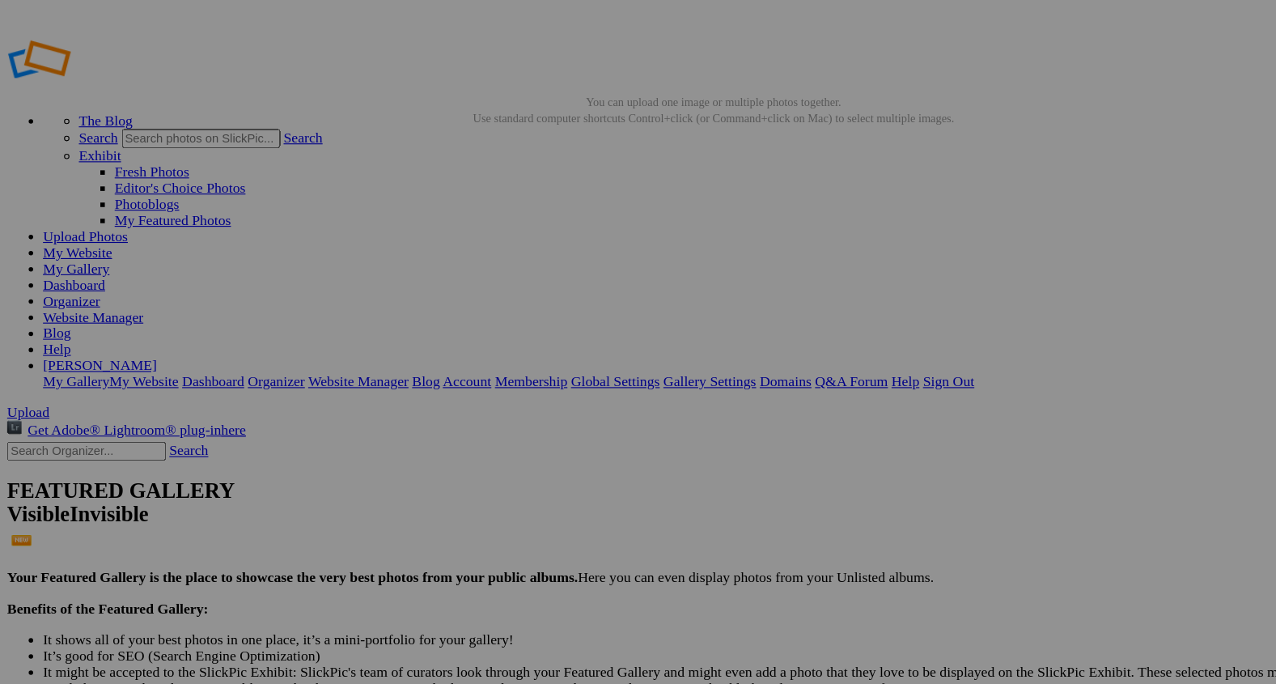
scroll to position [1236, 0]
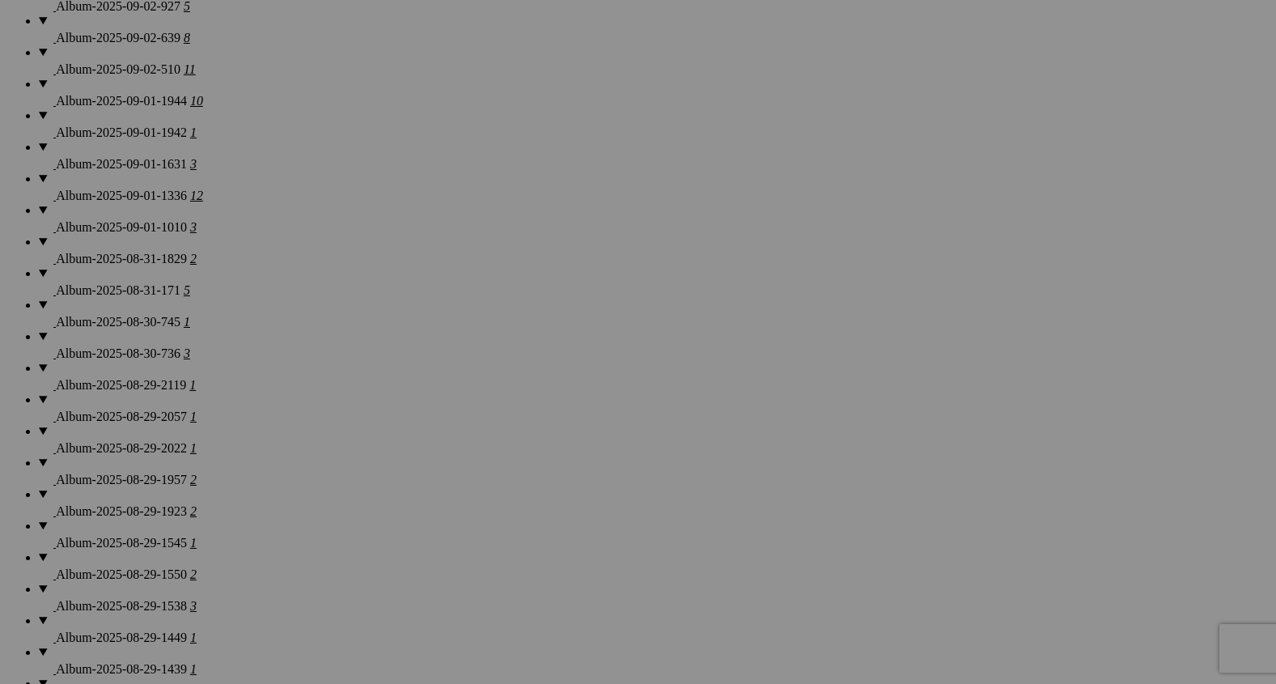
scroll to position [1766, 0]
drag, startPoint x: 1041, startPoint y: 554, endPoint x: 522, endPoint y: 179, distance: 641.0
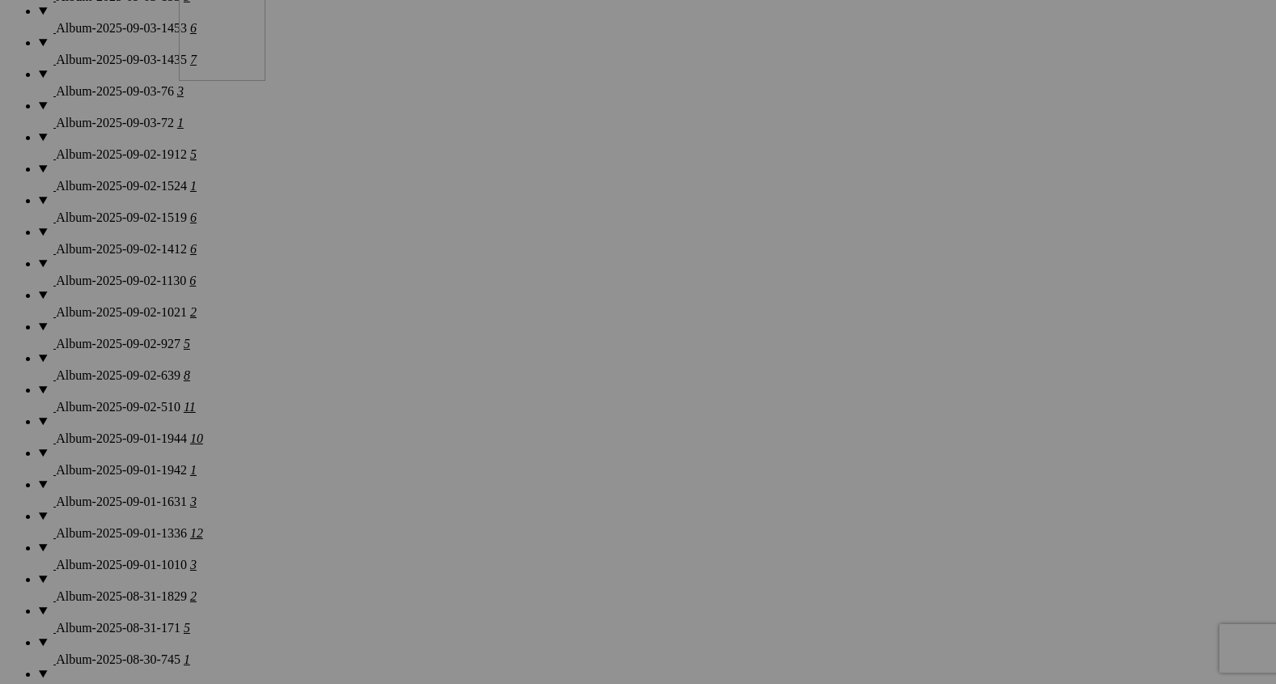
drag, startPoint x: 591, startPoint y: 491, endPoint x: 412, endPoint y: 98, distance: 432.0
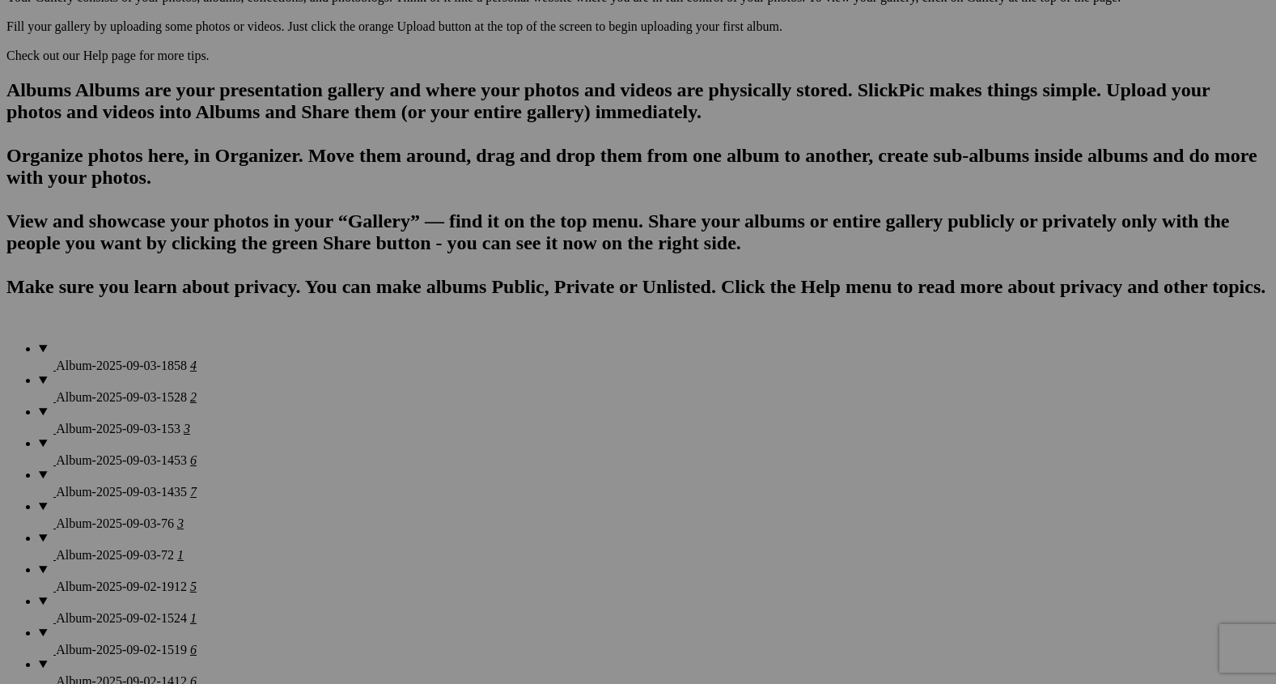
scroll to position [963, 0]
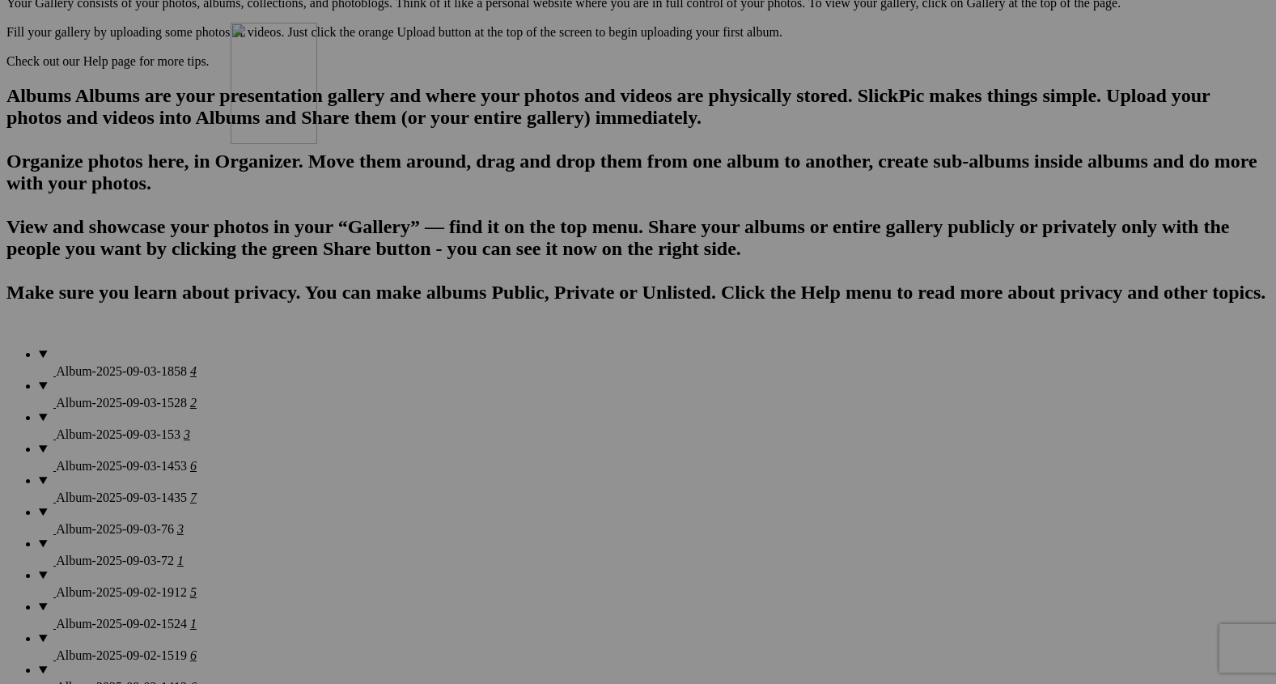
drag, startPoint x: 464, startPoint y: 529, endPoint x: 464, endPoint y: 161, distance: 368.2
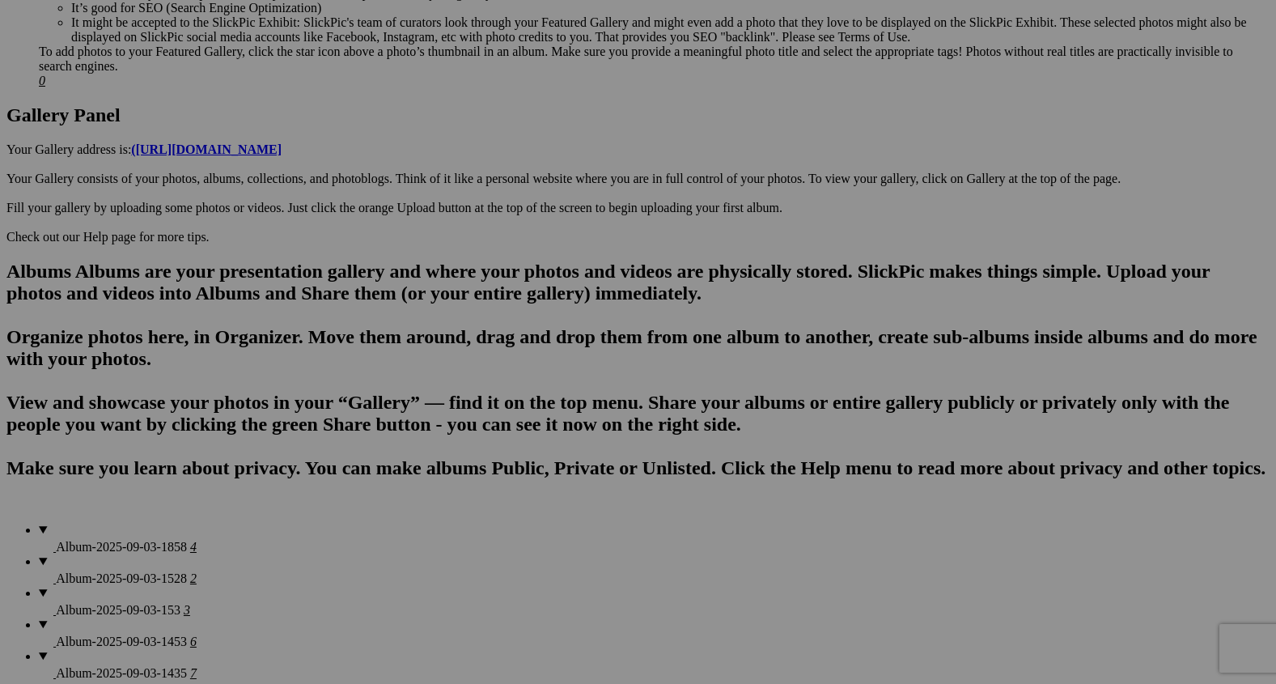
scroll to position [761, 0]
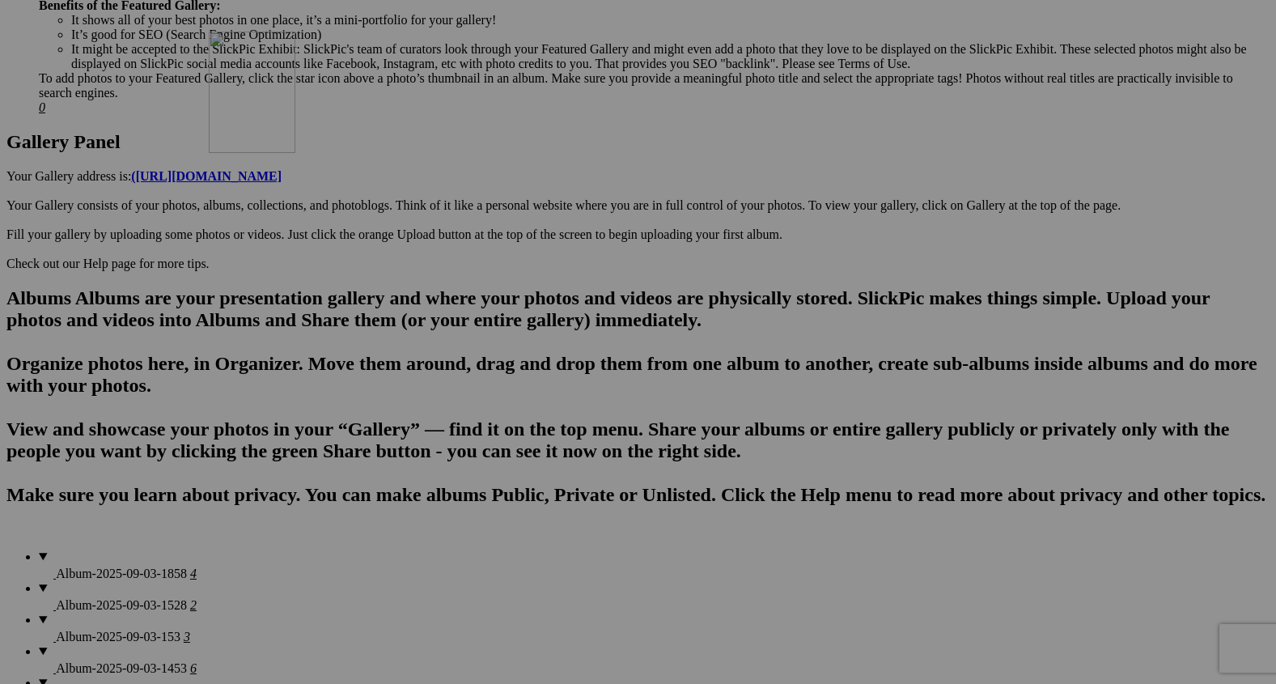
drag, startPoint x: 444, startPoint y: 525, endPoint x: 429, endPoint y: 112, distance: 413.0
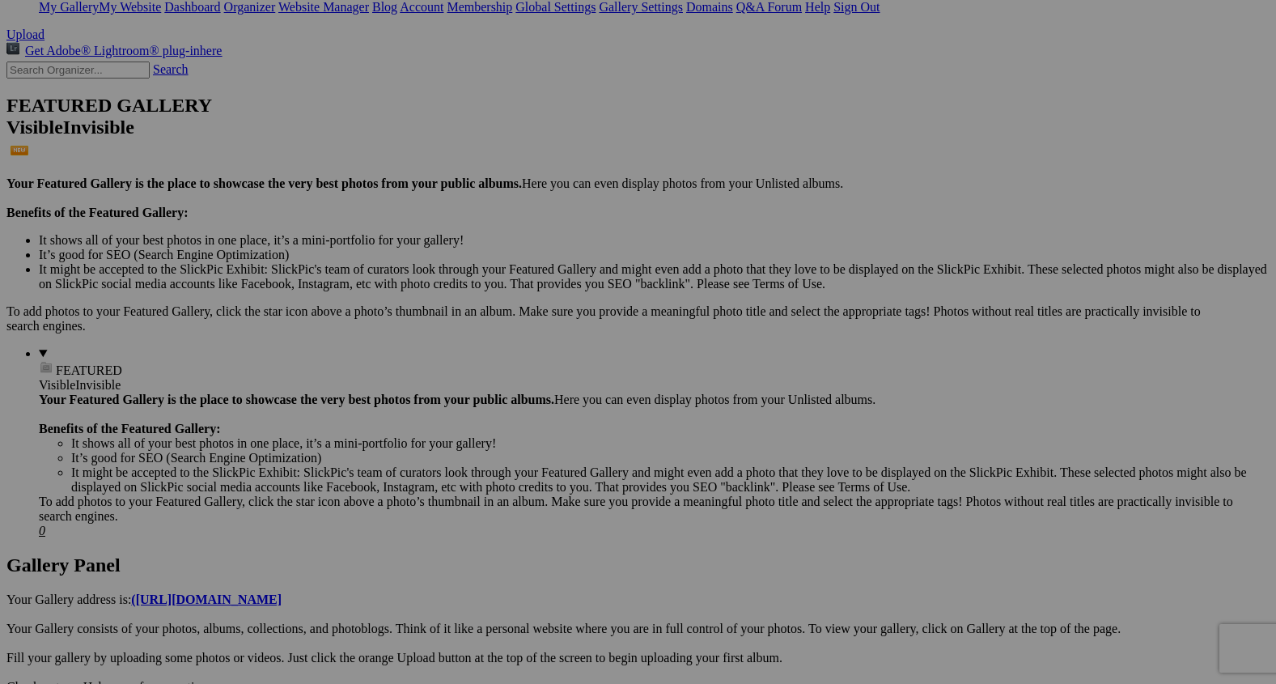
scroll to position [335, 0]
drag, startPoint x: 460, startPoint y: 506, endPoint x: 423, endPoint y: 252, distance: 256.7
drag, startPoint x: 447, startPoint y: 291, endPoint x: 447, endPoint y: 141, distance: 149.7
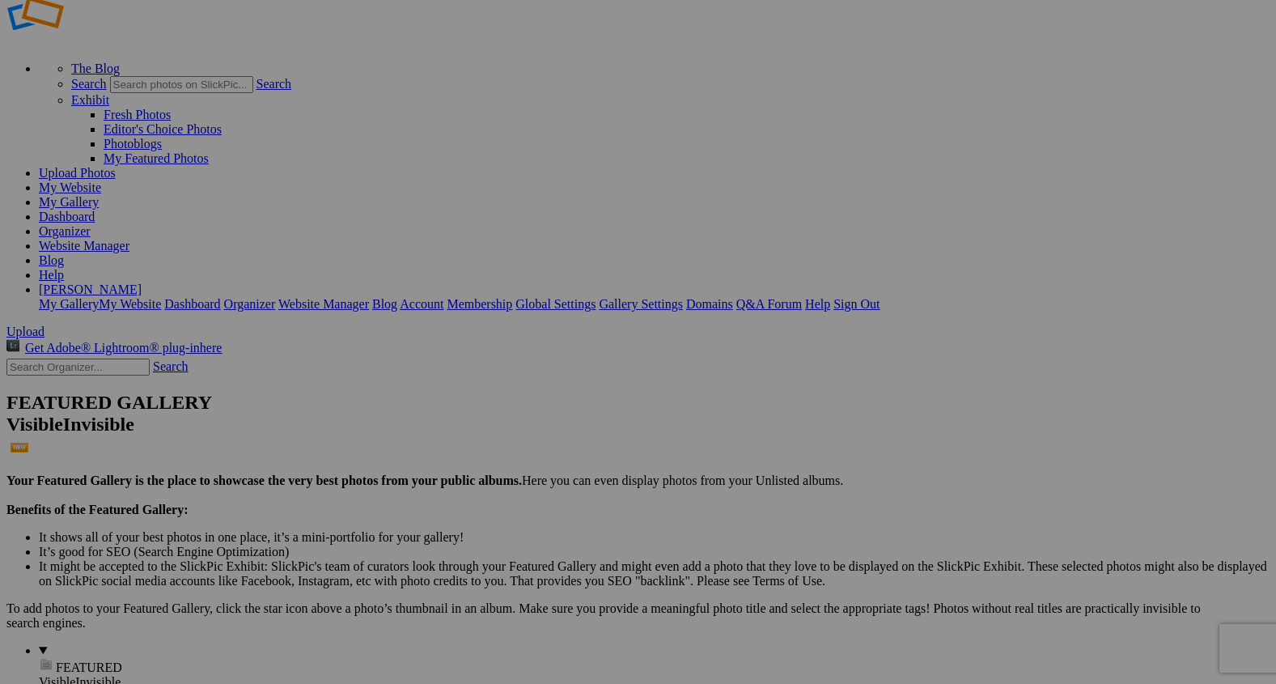
scroll to position [29, 0]
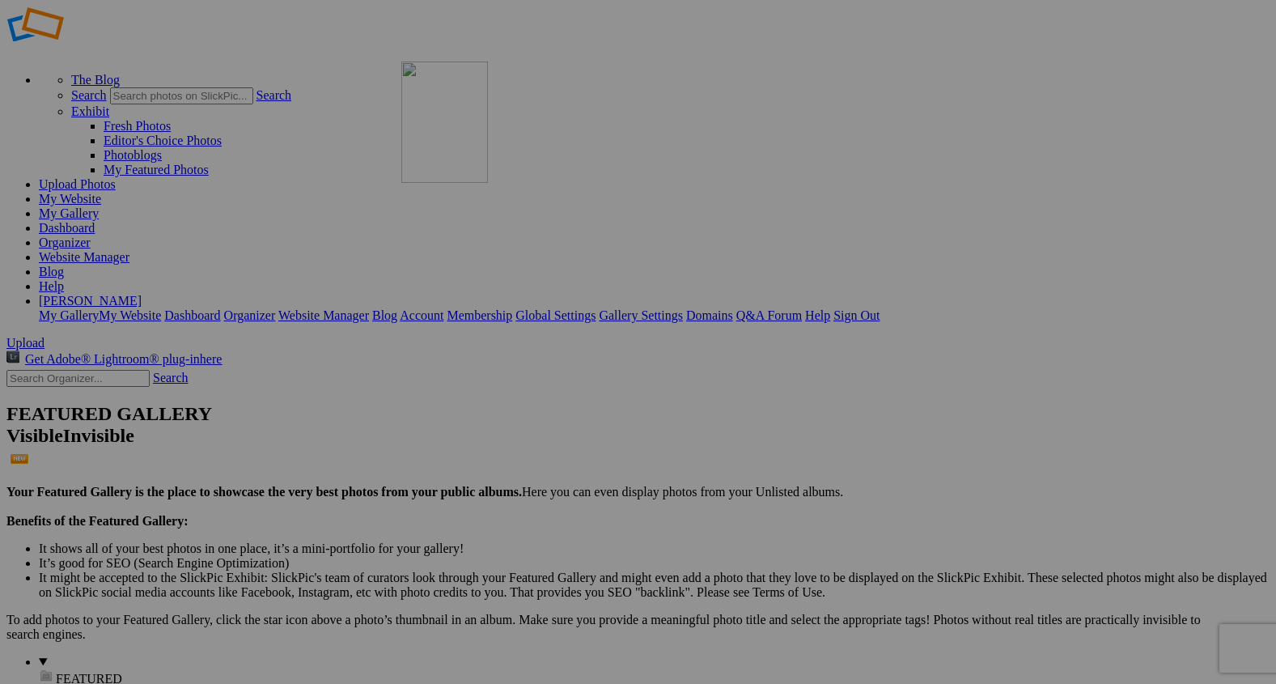
drag, startPoint x: 443, startPoint y: 440, endPoint x: 634, endPoint y: 178, distance: 324.4
drag, startPoint x: 710, startPoint y: 206, endPoint x: 745, endPoint y: 206, distance: 34.8
drag, startPoint x: 744, startPoint y: 206, endPoint x: 566, endPoint y: 180, distance: 180.6
drag, startPoint x: 566, startPoint y: 180, endPoint x: 986, endPoint y: 380, distance: 464.8
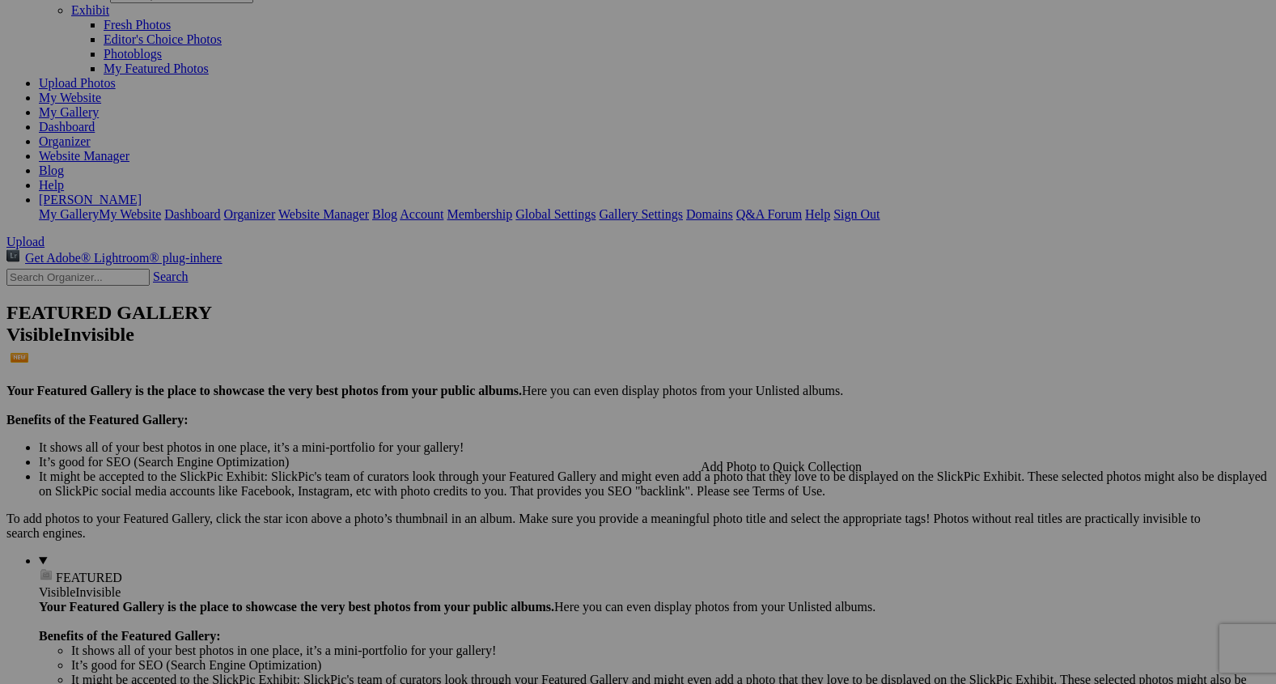
scroll to position [0, 0]
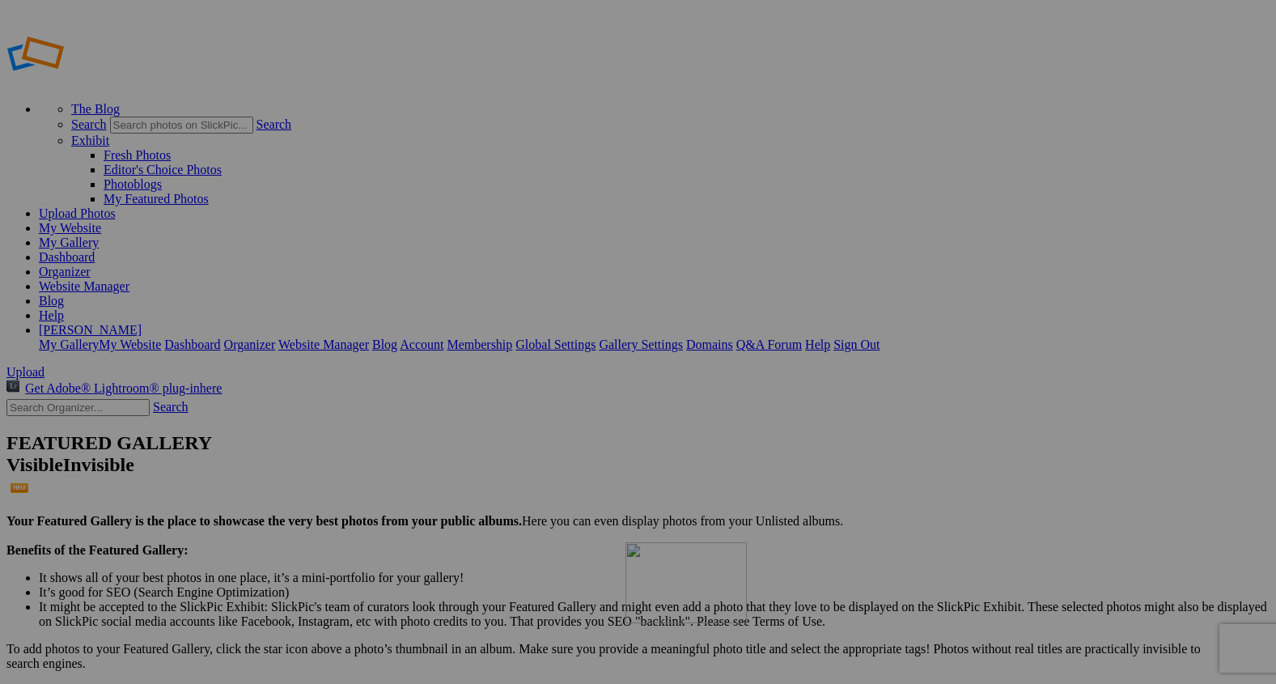
drag, startPoint x: 871, startPoint y: 448, endPoint x: 859, endPoint y: 659, distance: 211.5
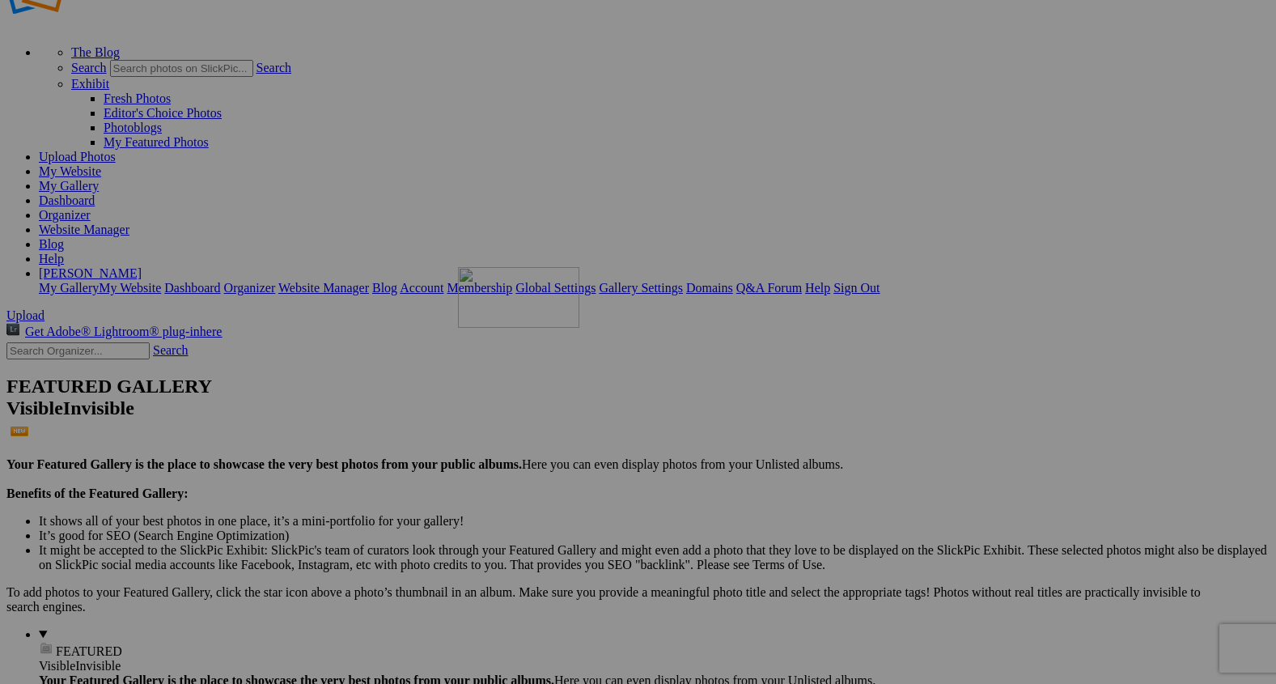
drag, startPoint x: 859, startPoint y: 430, endPoint x: 689, endPoint y: 405, distance: 172.6
drag, startPoint x: 734, startPoint y: 423, endPoint x: 413, endPoint y: 180, distance: 403.1
drag, startPoint x: 413, startPoint y: 180, endPoint x: 570, endPoint y: 185, distance: 157.1
drag, startPoint x: 586, startPoint y: 218, endPoint x: 402, endPoint y: 167, distance: 190.6
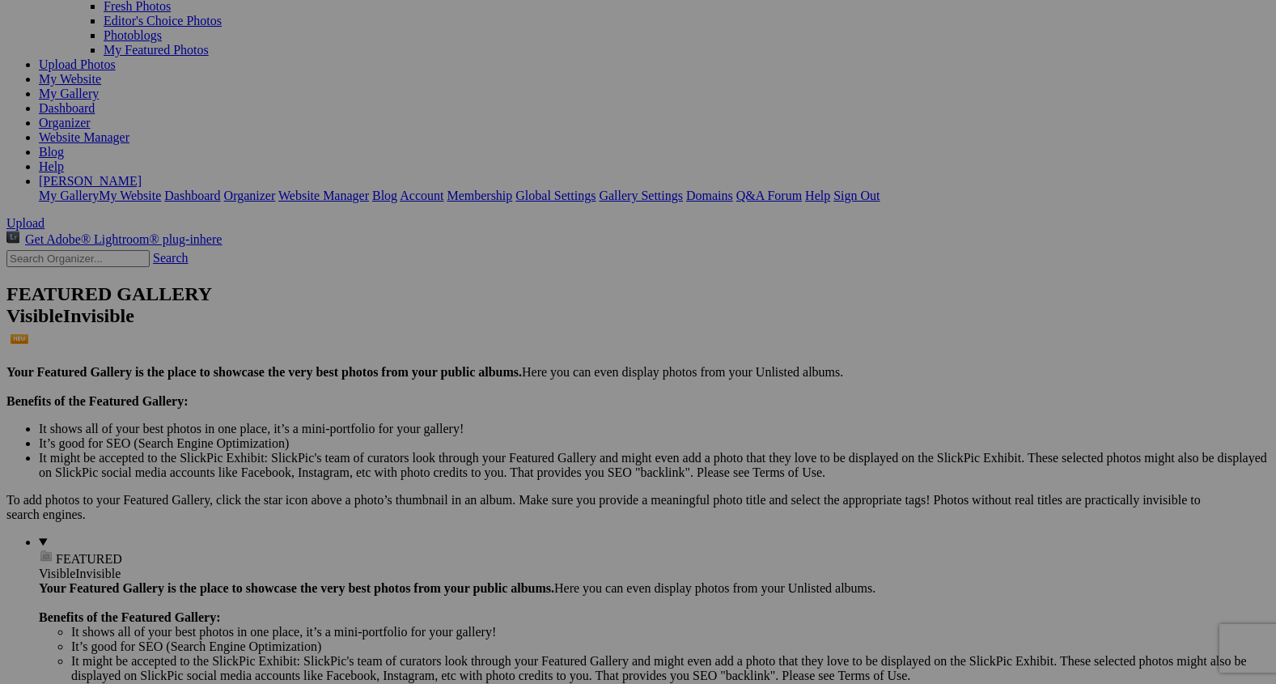
scroll to position [146, 0]
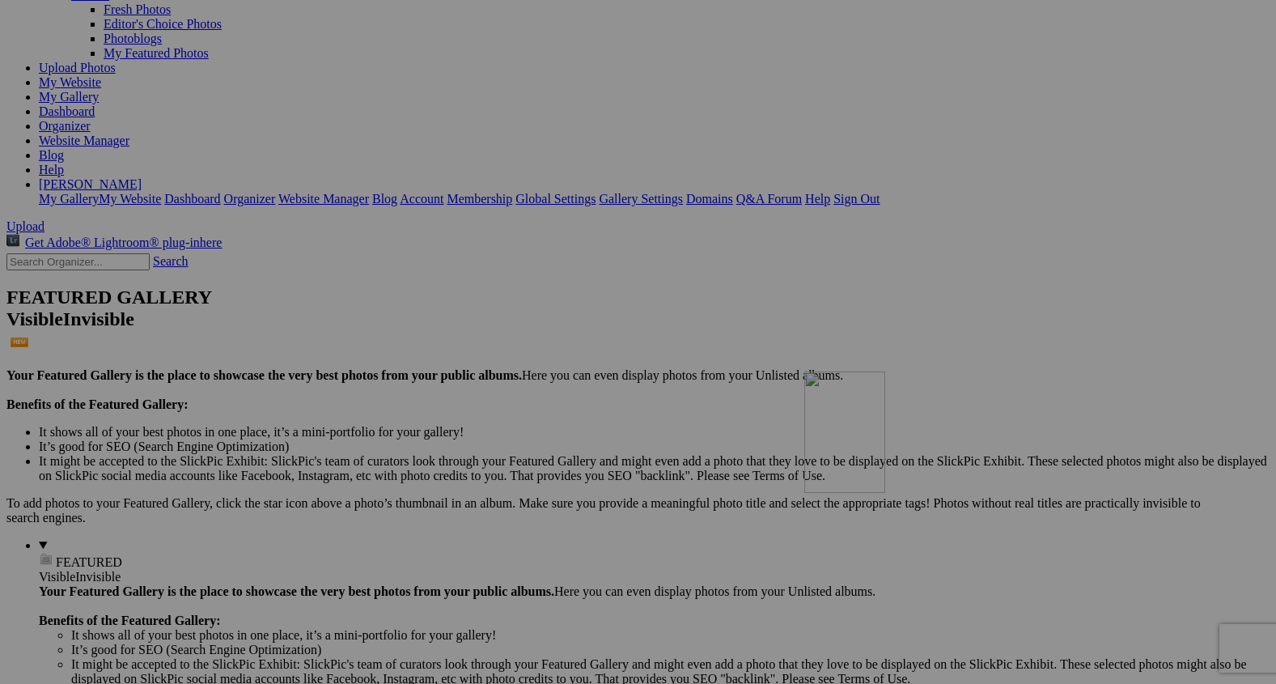
drag, startPoint x: 1041, startPoint y: 317, endPoint x: 1036, endPoint y: 516, distance: 199.1
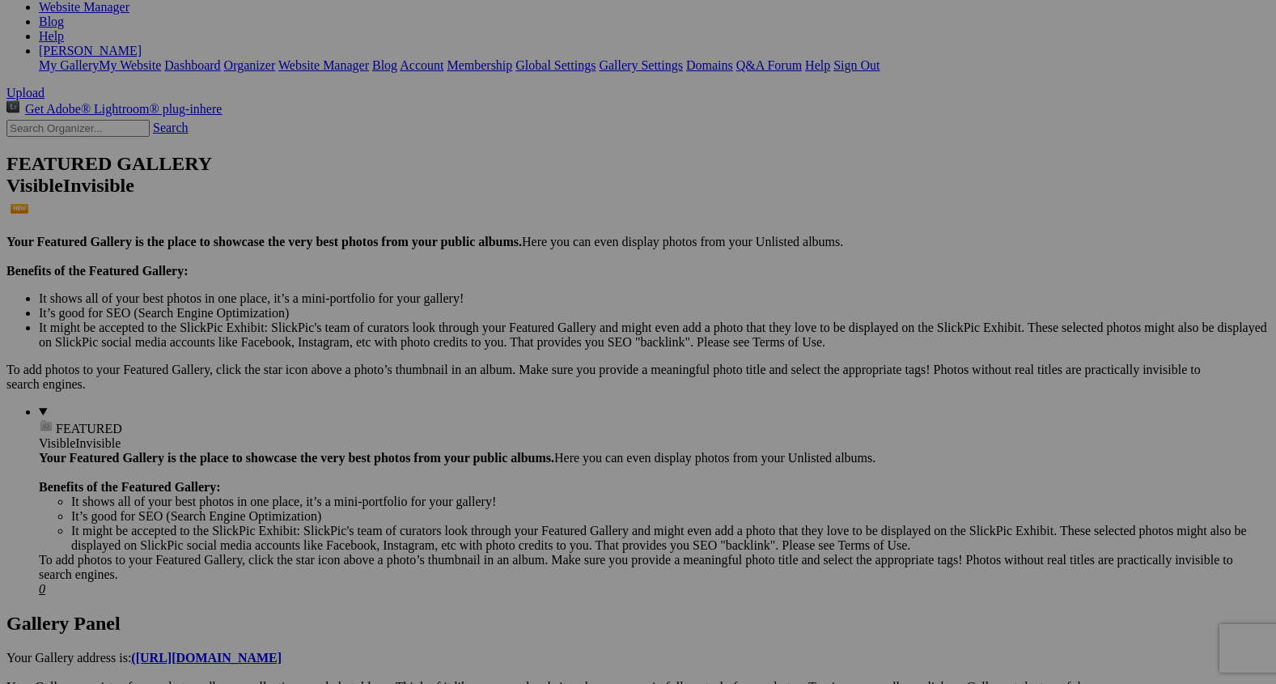
scroll to position [288, 0]
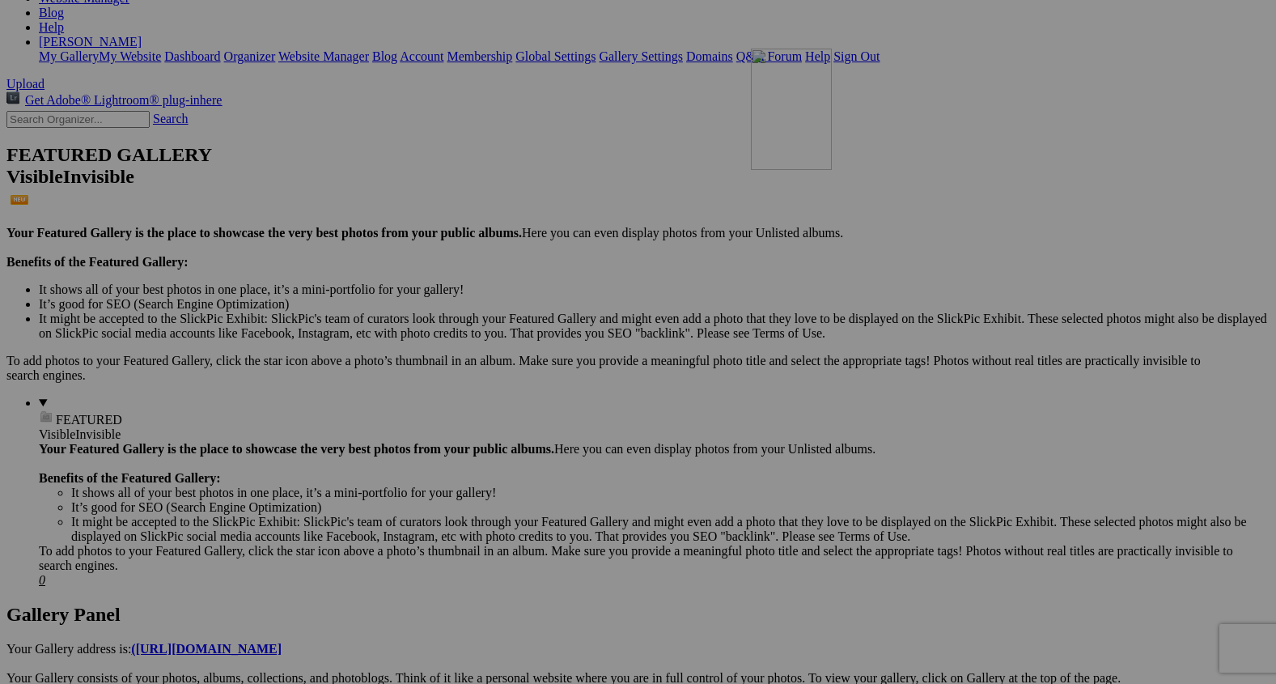
drag, startPoint x: 453, startPoint y: 416, endPoint x: 979, endPoint y: 176, distance: 577.9
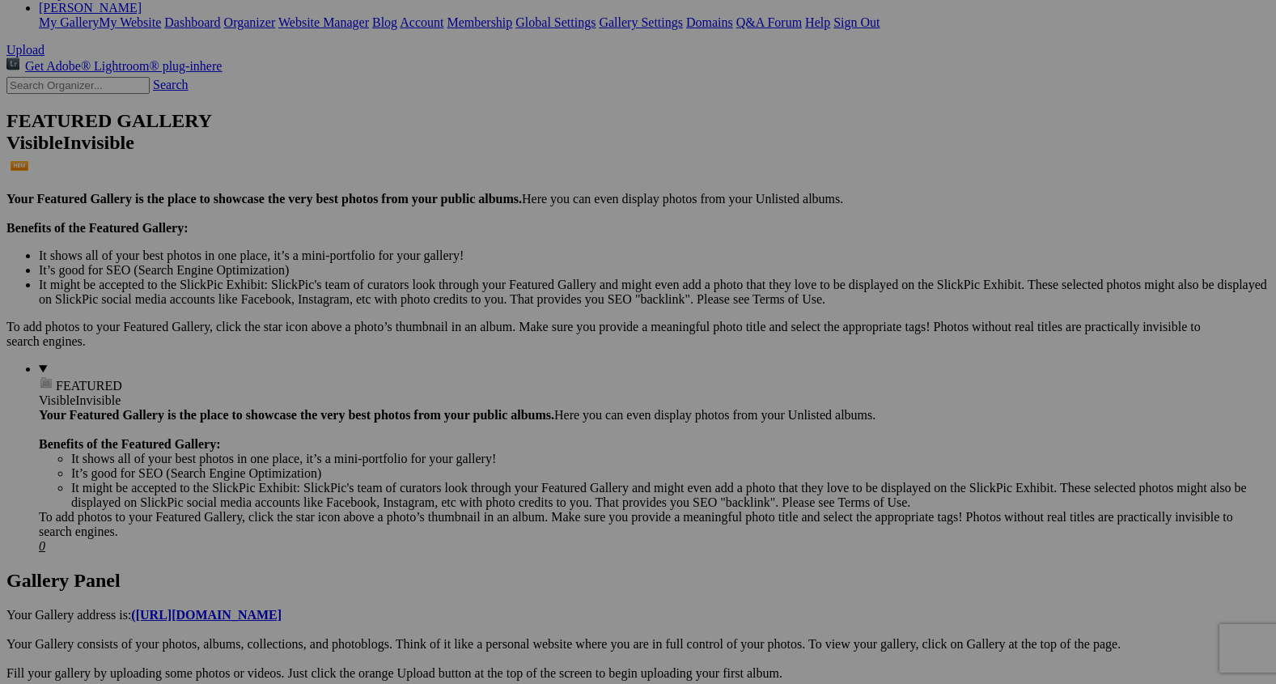
scroll to position [327, 0]
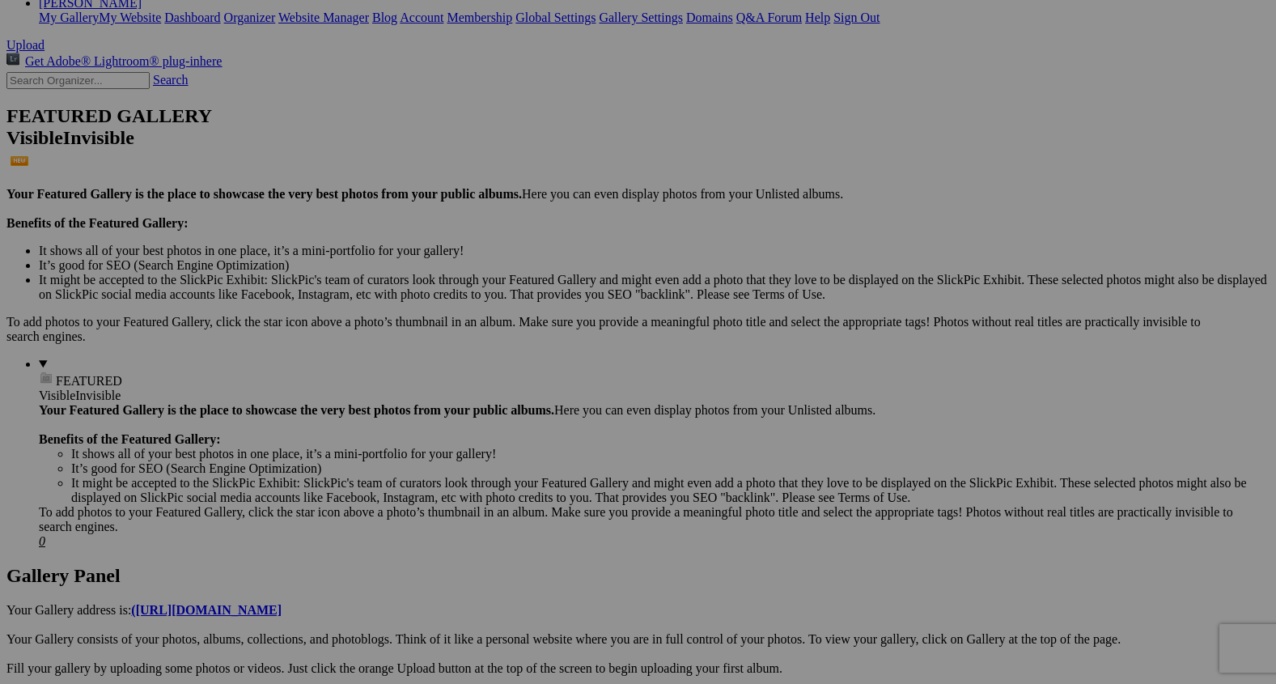
drag, startPoint x: 442, startPoint y: 569, endPoint x: 534, endPoint y: 324, distance: 261.2
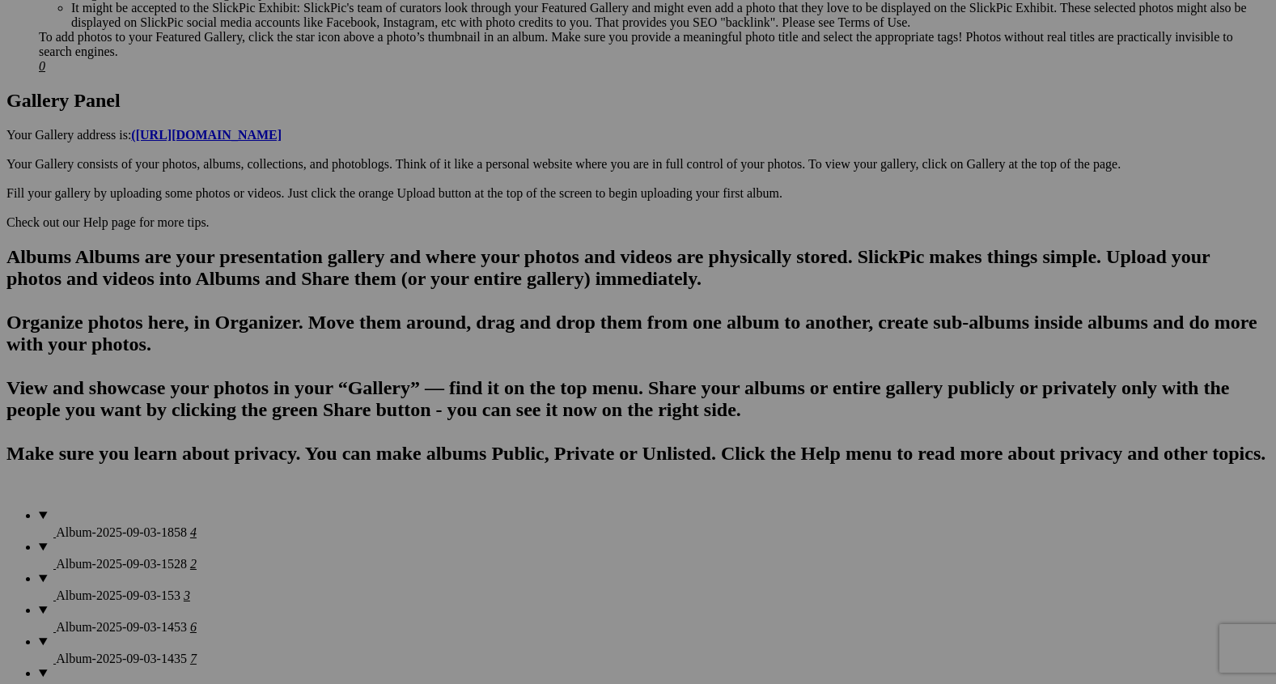
scroll to position [829, 0]
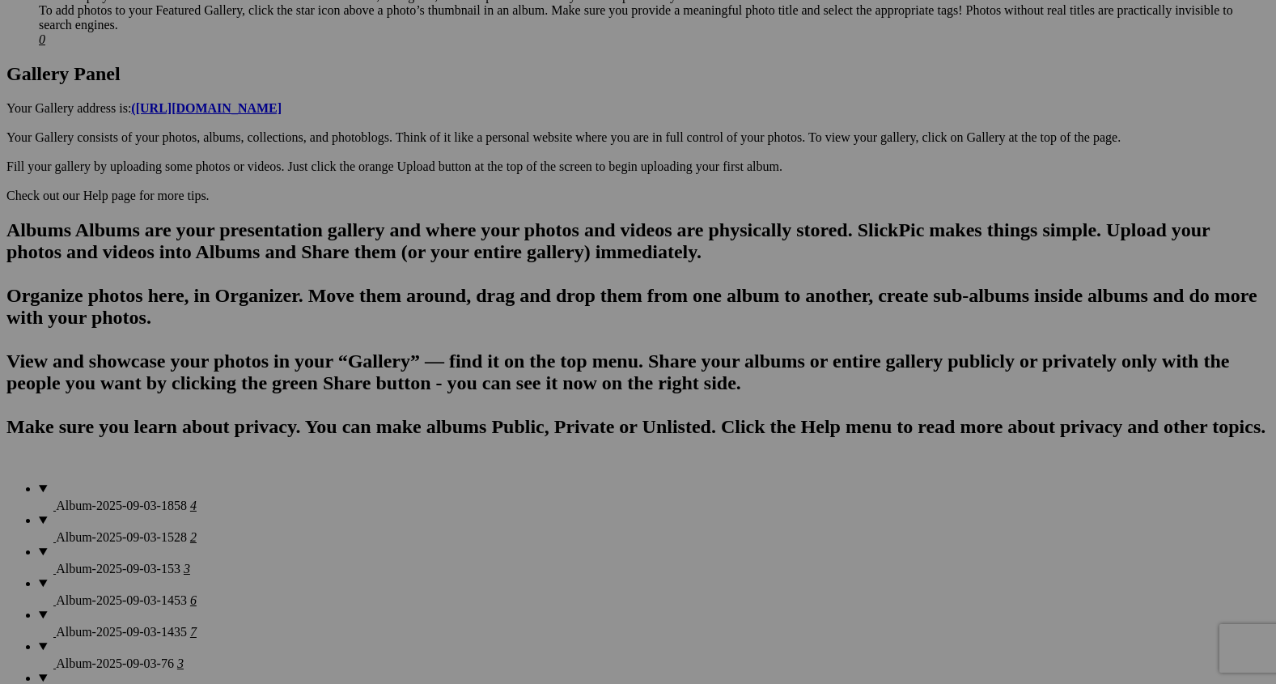
click at [531, 404] on span "Yes" at bounding box center [521, 404] width 19 height 14
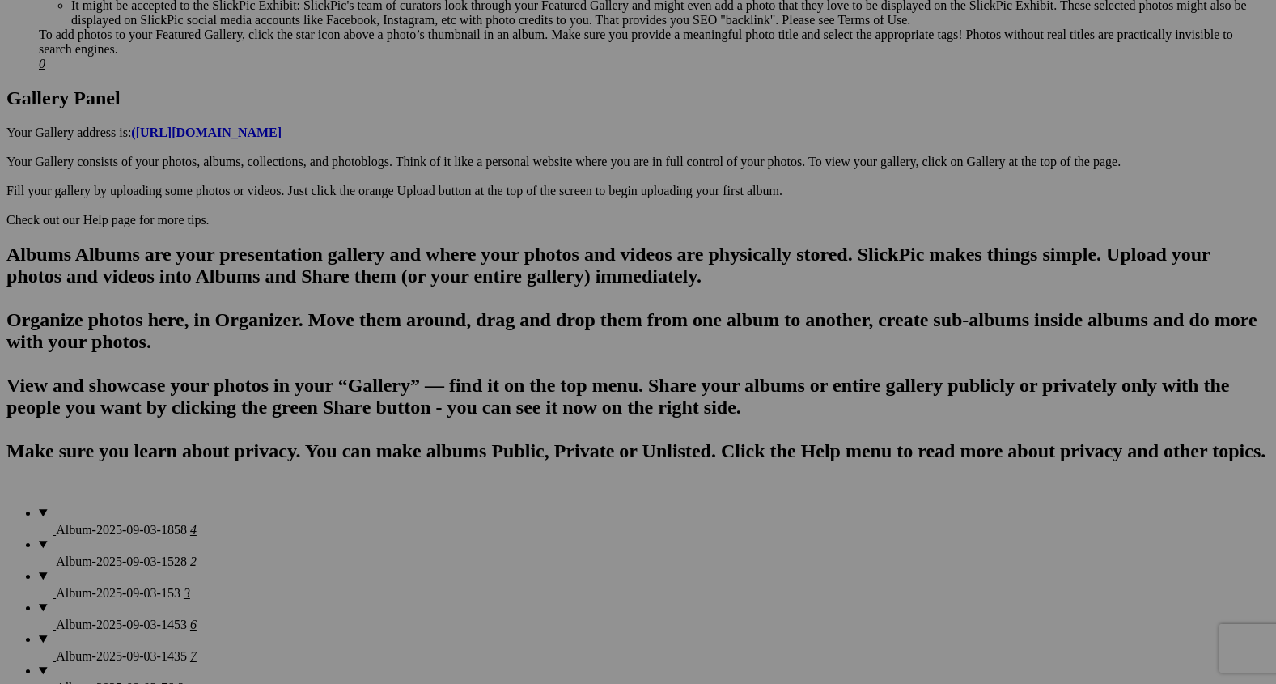
scroll to position [799, 0]
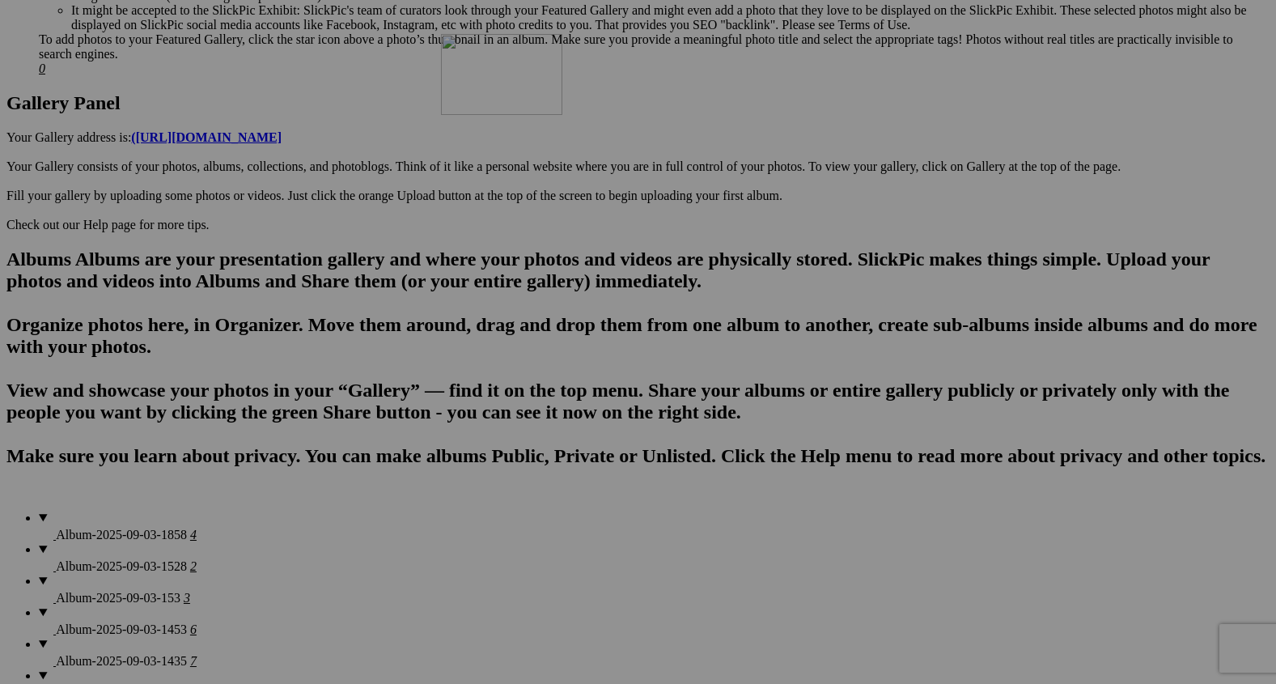
drag, startPoint x: 748, startPoint y: 528, endPoint x: 663, endPoint y: 152, distance: 385.0
drag, startPoint x: 879, startPoint y: 509, endPoint x: 803, endPoint y: 232, distance: 287.0
drag, startPoint x: 1024, startPoint y: 514, endPoint x: 829, endPoint y: 168, distance: 397.5
drag, startPoint x: 1162, startPoint y: 503, endPoint x: 973, endPoint y: 117, distance: 430.3
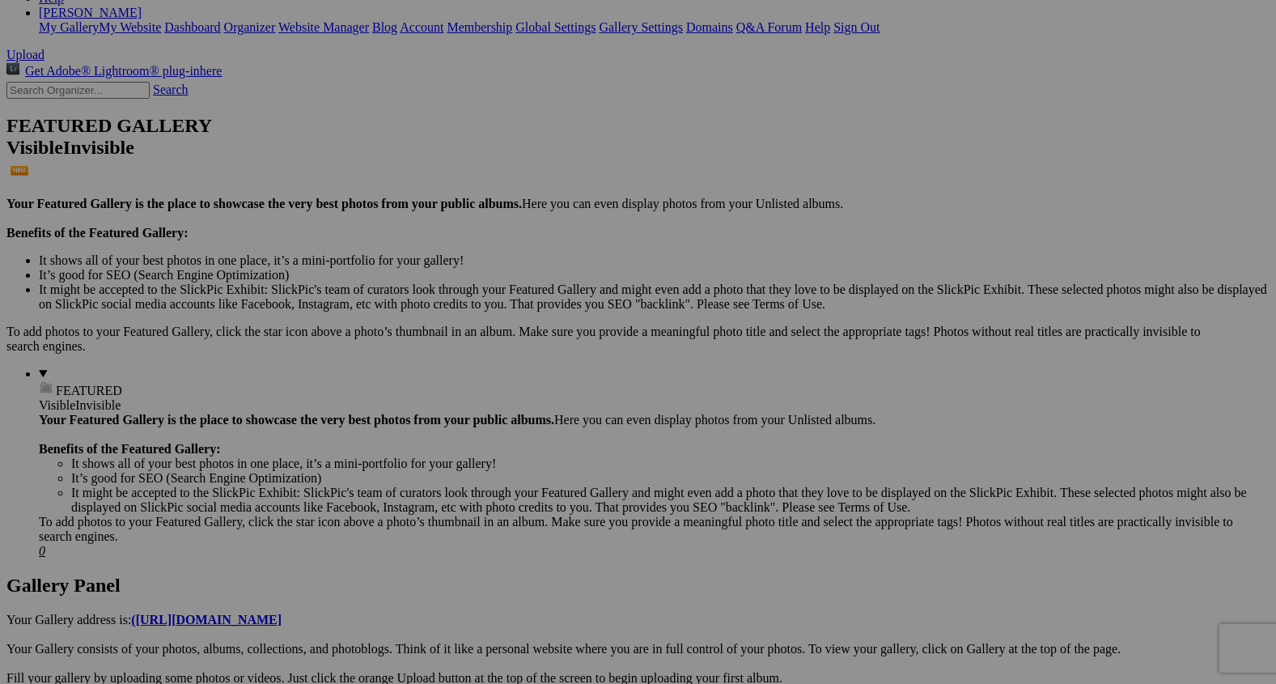
scroll to position [299, 0]
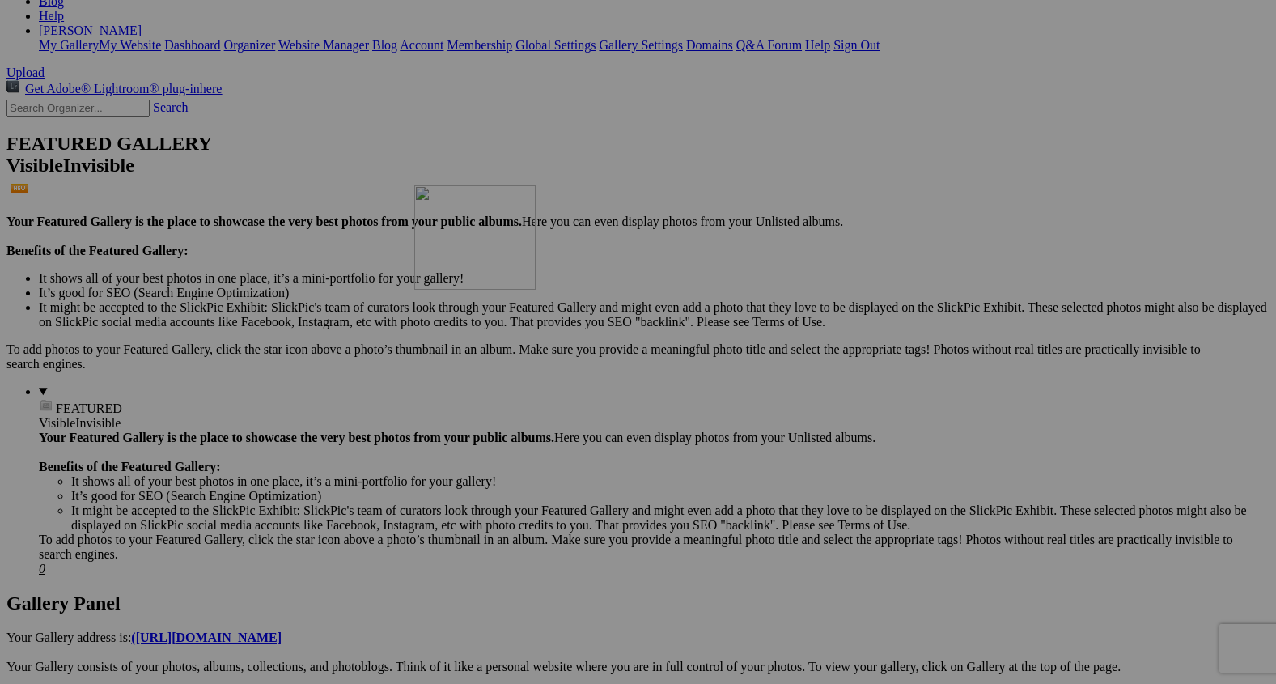
drag, startPoint x: 857, startPoint y: 587, endPoint x: 656, endPoint y: 330, distance: 326.3
drag, startPoint x: 869, startPoint y: 587, endPoint x: 808, endPoint y: 340, distance: 254.9
drag, startPoint x: 1008, startPoint y: 568, endPoint x: 990, endPoint y: 338, distance: 230.6
drag, startPoint x: 478, startPoint y: 365, endPoint x: 695, endPoint y: 333, distance: 219.3
drag, startPoint x: 582, startPoint y: 379, endPoint x: 994, endPoint y: 348, distance: 413.0
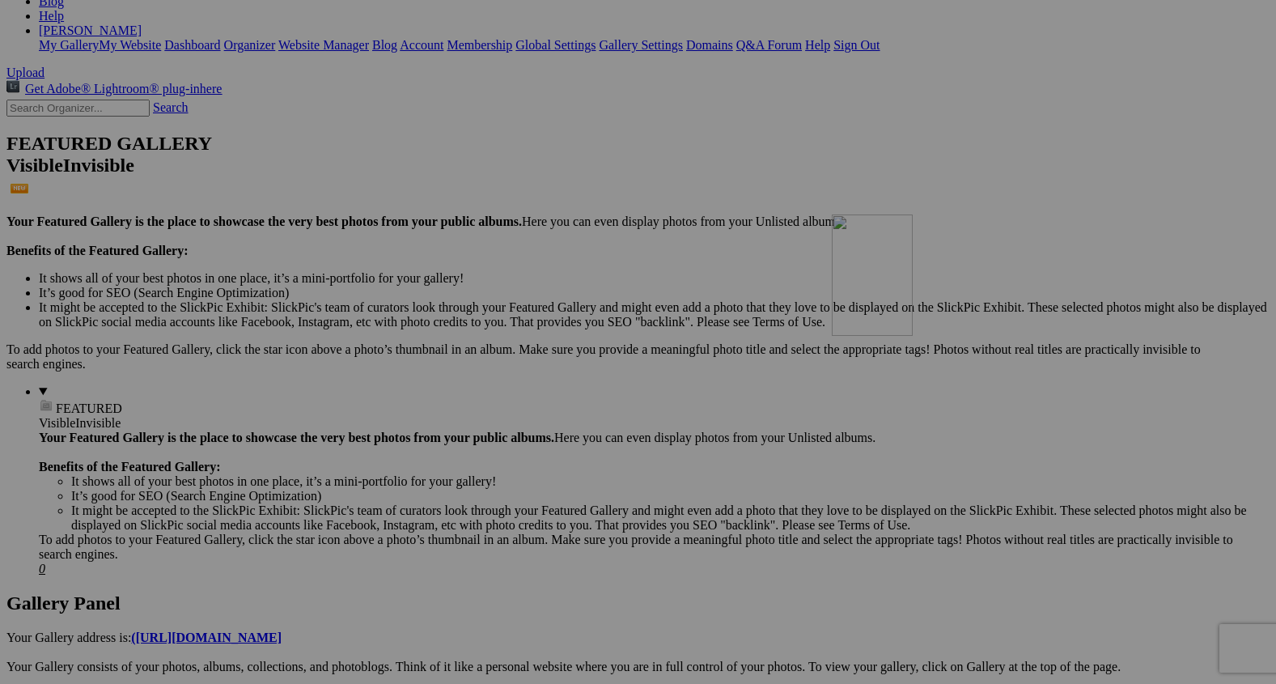
drag, startPoint x: 889, startPoint y: 367, endPoint x: 1084, endPoint y: 348, distance: 195.1
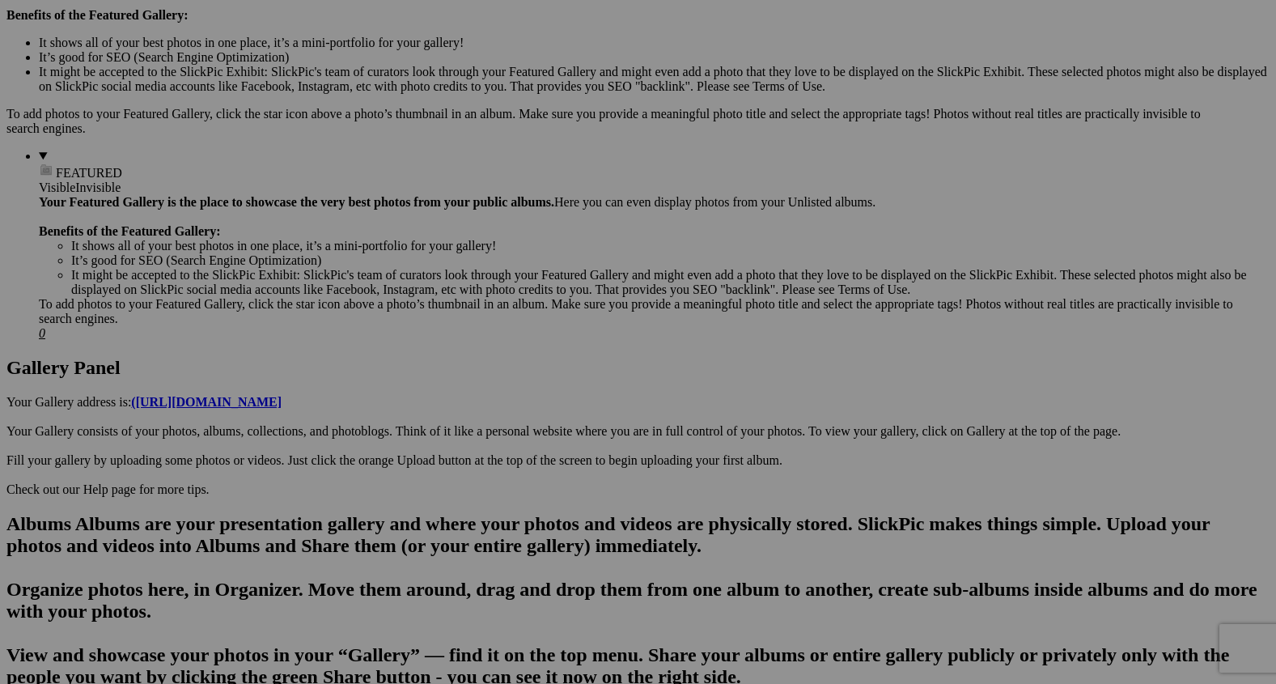
scroll to position [542, 0]
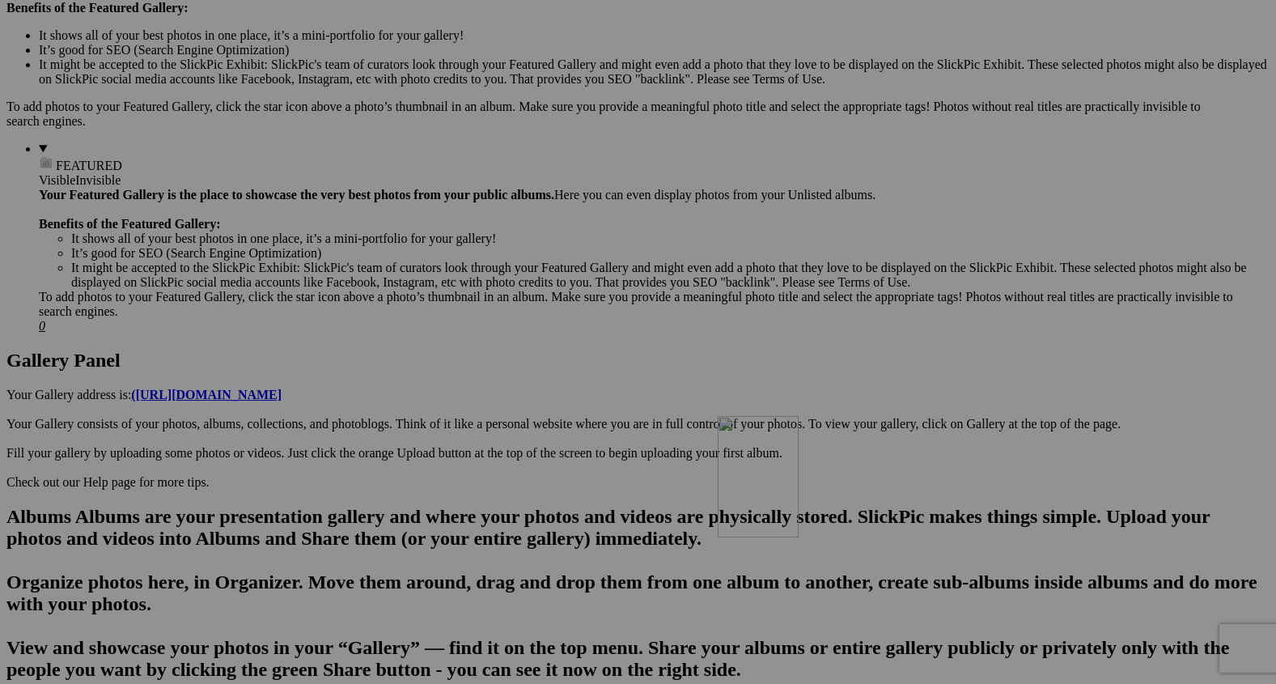
drag, startPoint x: 1035, startPoint y: 376, endPoint x: 952, endPoint y: 555, distance: 197.0
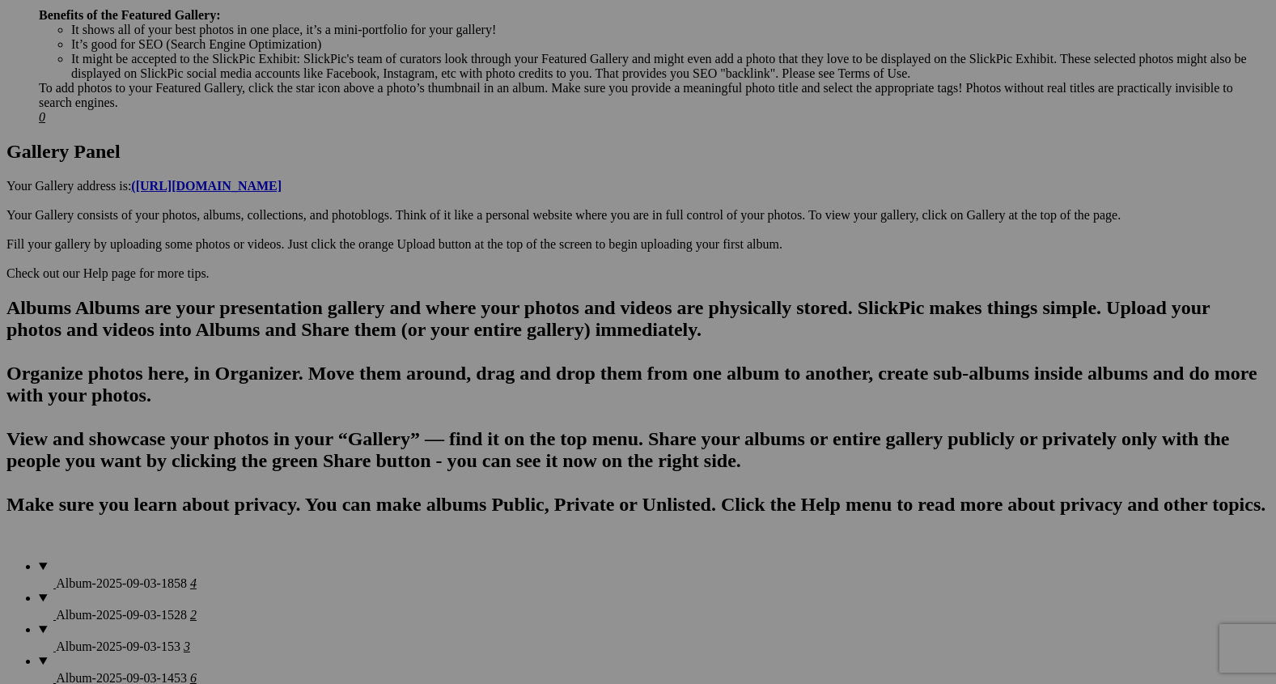
scroll to position [774, 0]
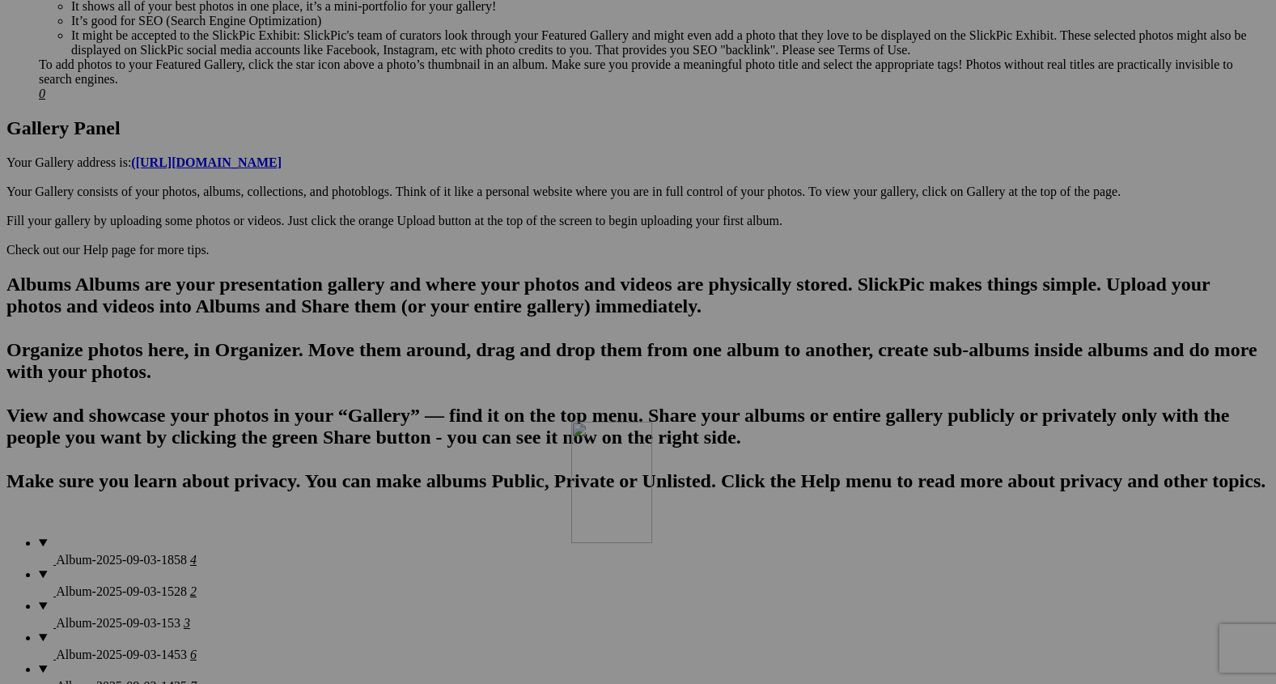
drag, startPoint x: 1020, startPoint y: 329, endPoint x: 766, endPoint y: 540, distance: 330.4
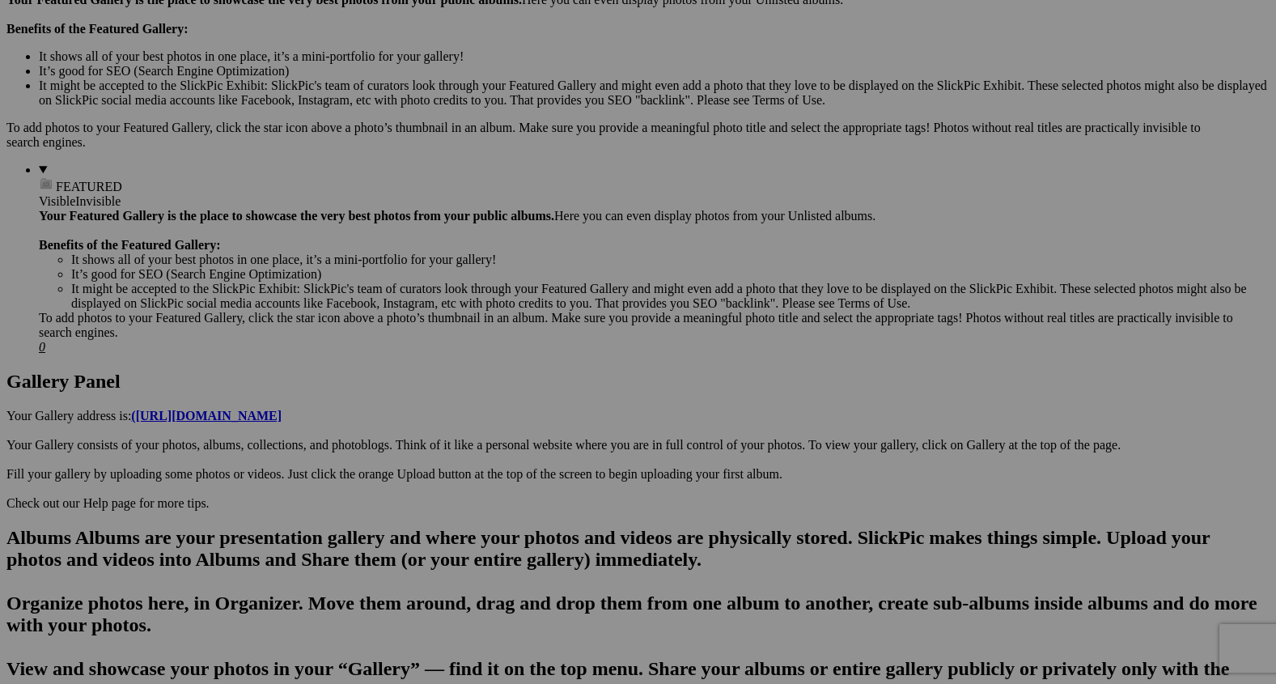
scroll to position [497, 0]
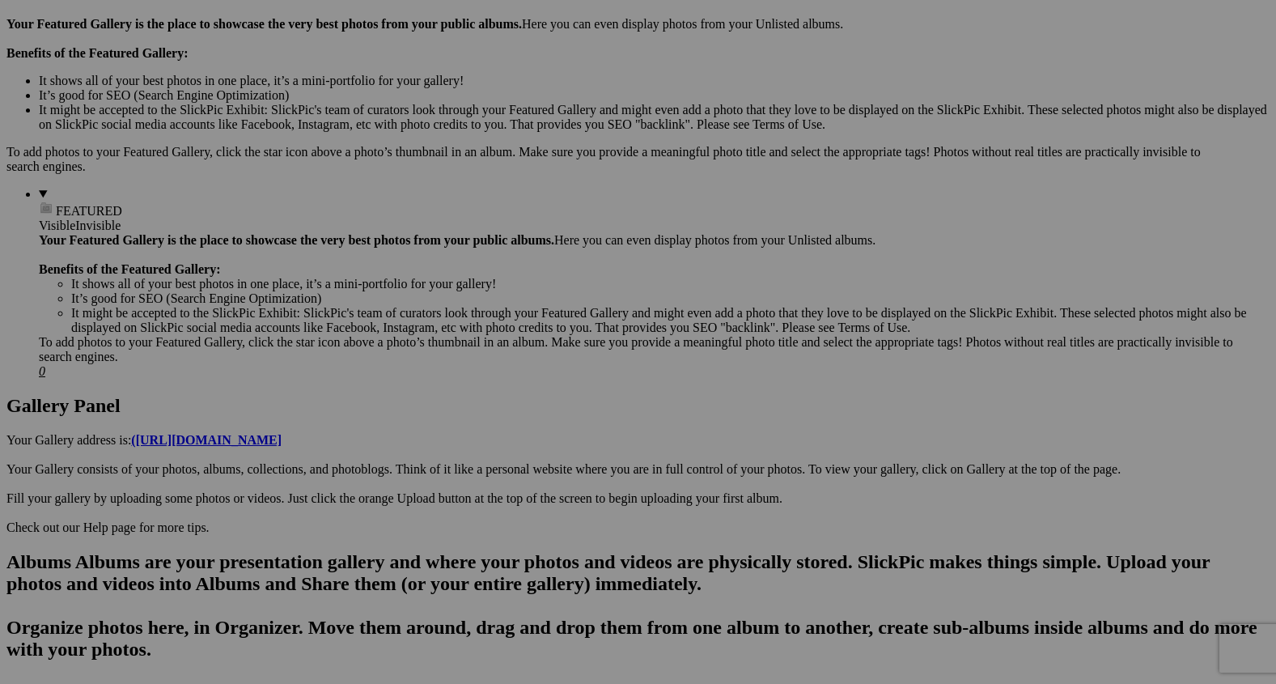
drag, startPoint x: 1016, startPoint y: 592, endPoint x: 761, endPoint y: 245, distance: 429.5
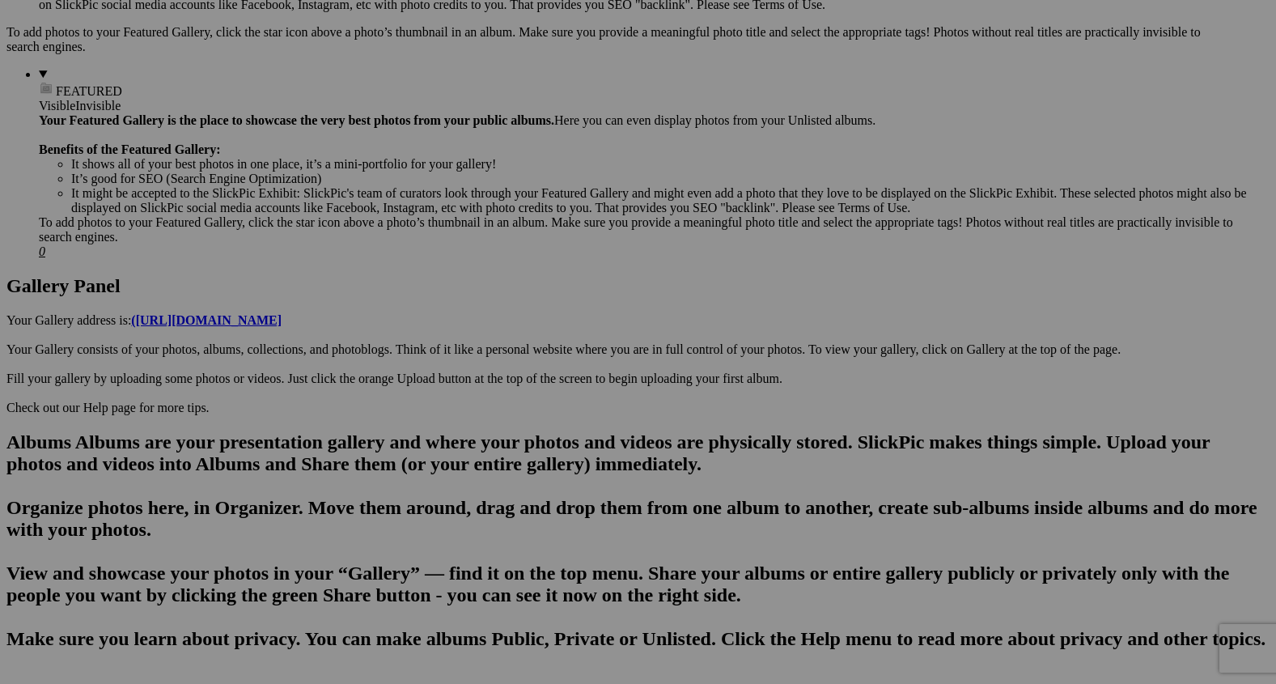
scroll to position [606, 0]
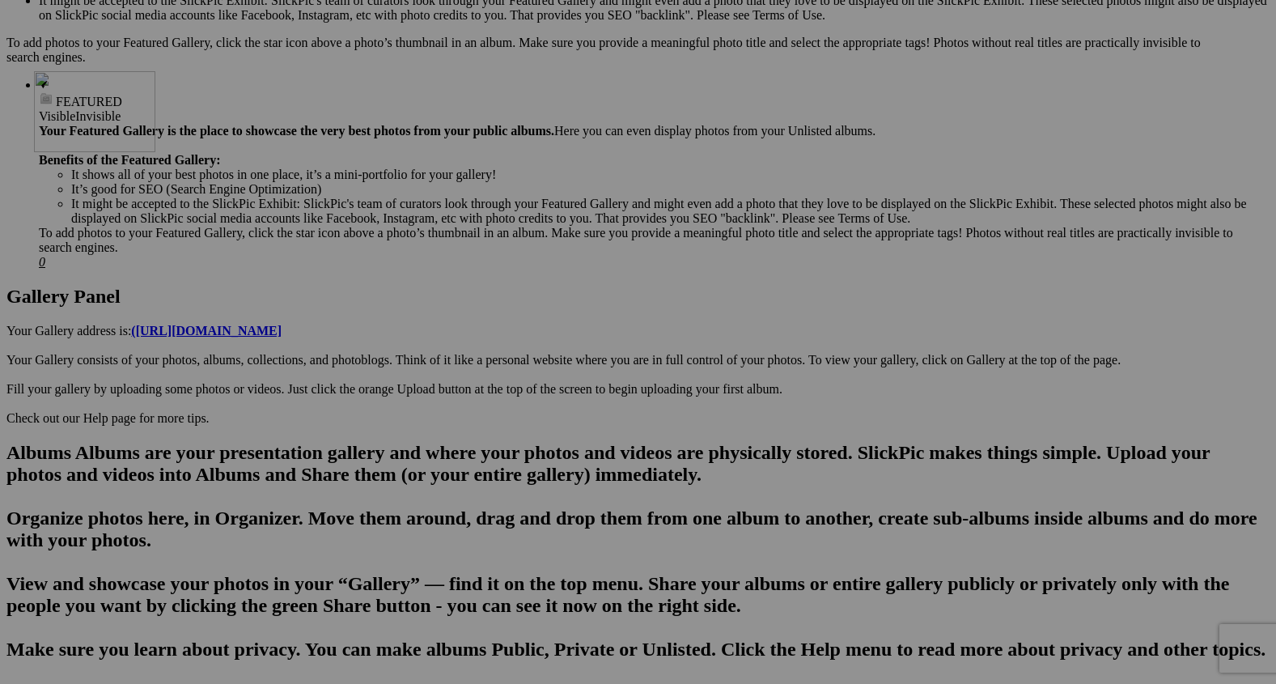
drag, startPoint x: 446, startPoint y: 496, endPoint x: 257, endPoint y: 202, distance: 349.5
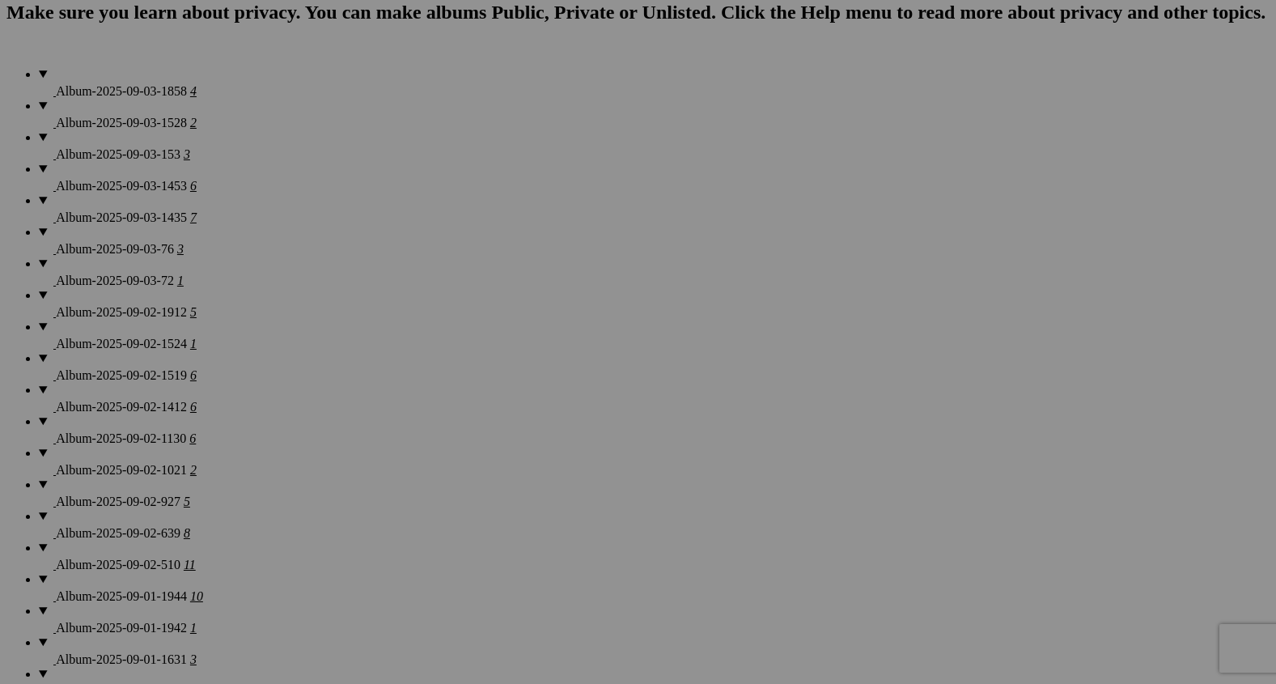
scroll to position [1248, 0]
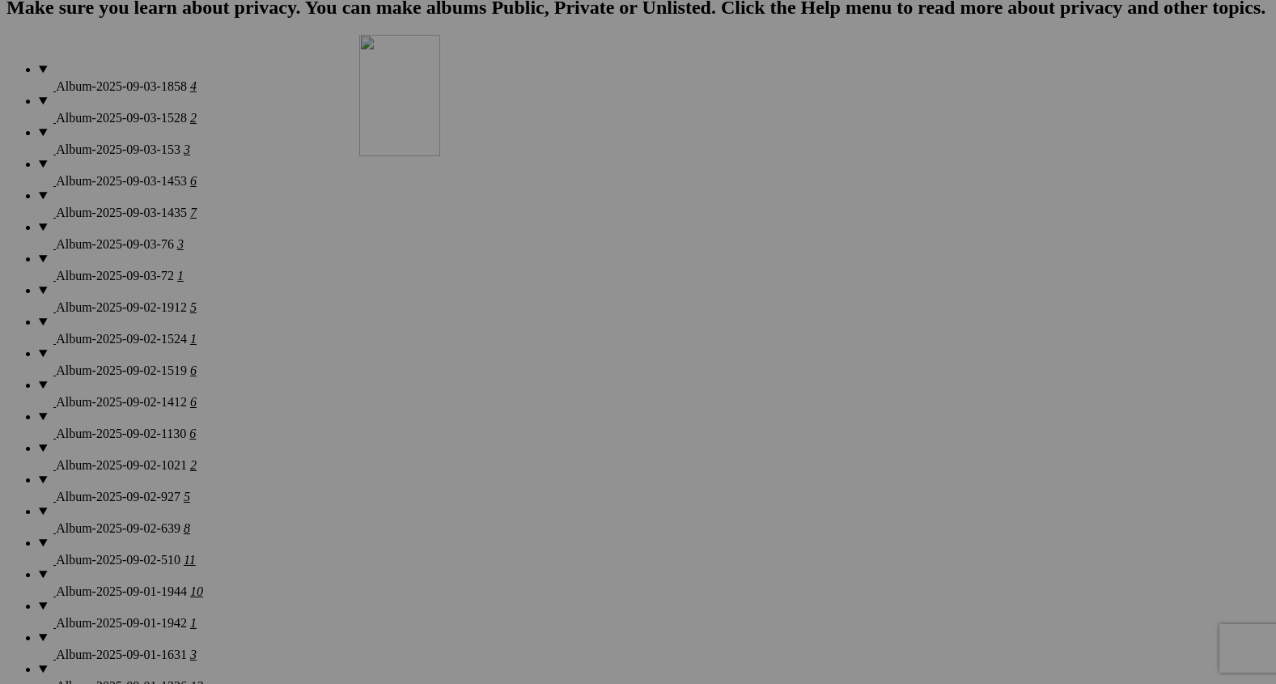
drag, startPoint x: 459, startPoint y: 450, endPoint x: 604, endPoint y: 117, distance: 363.1
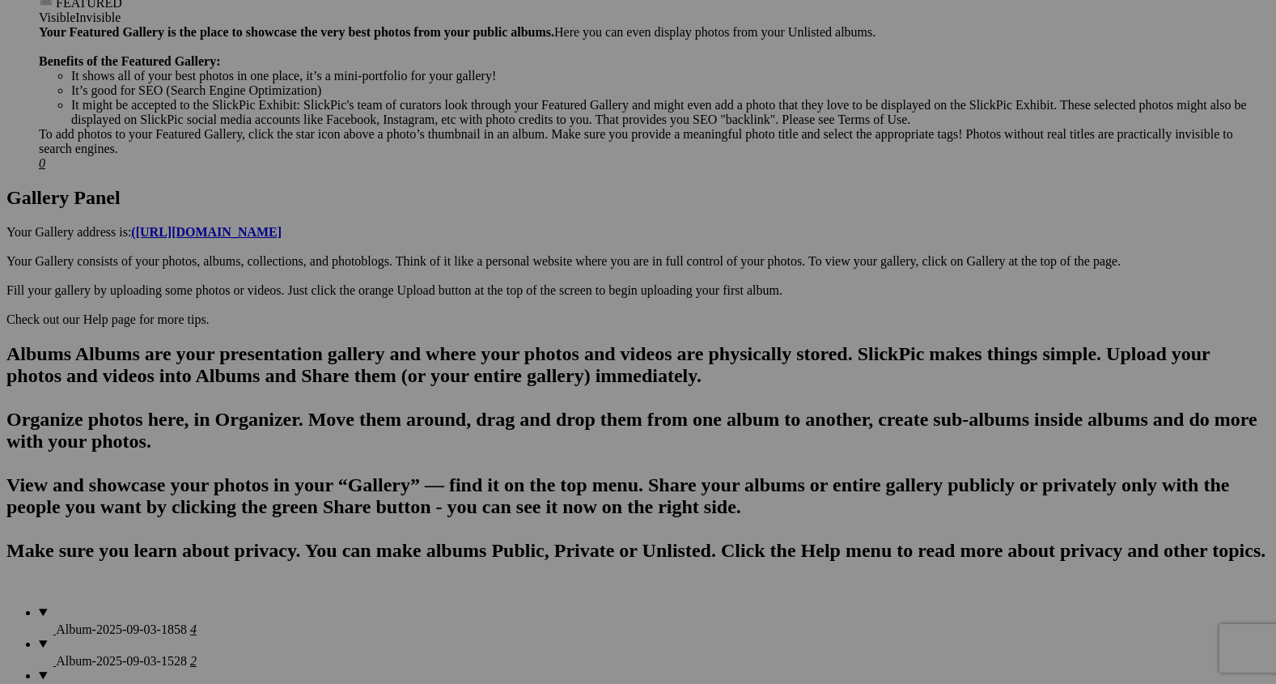
scroll to position [709, 0]
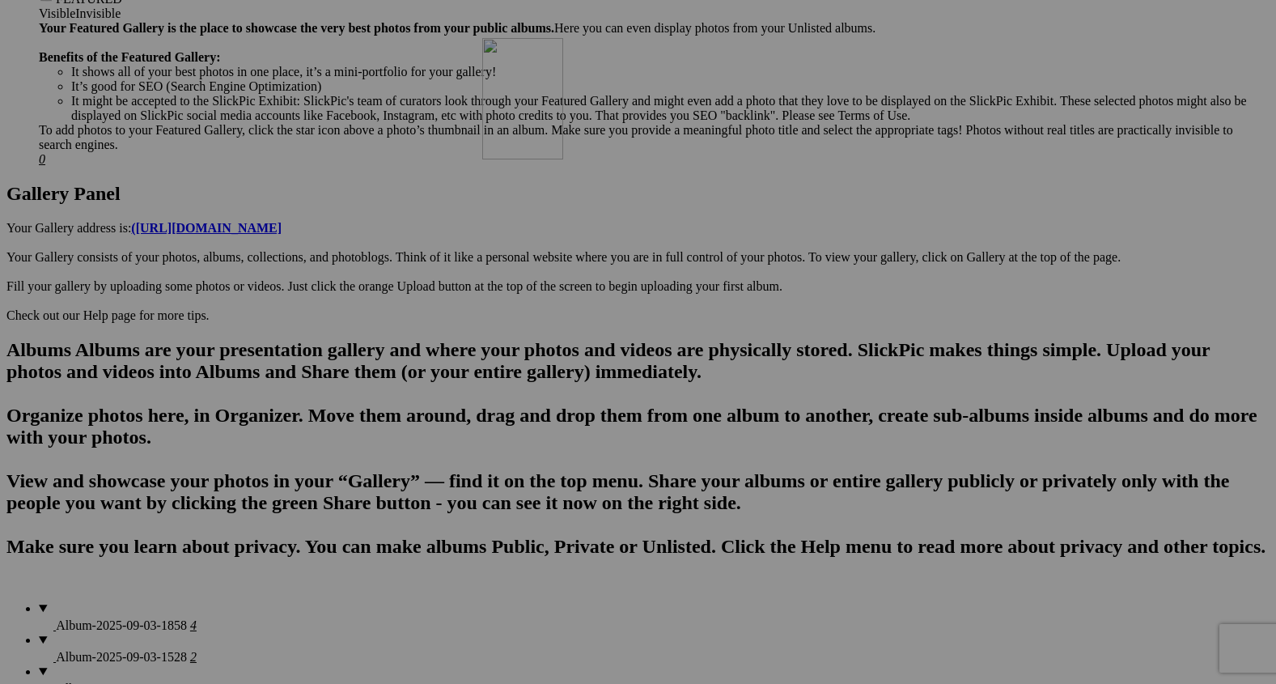
drag, startPoint x: 730, startPoint y: 567, endPoint x: 724, endPoint y: 168, distance: 399.0
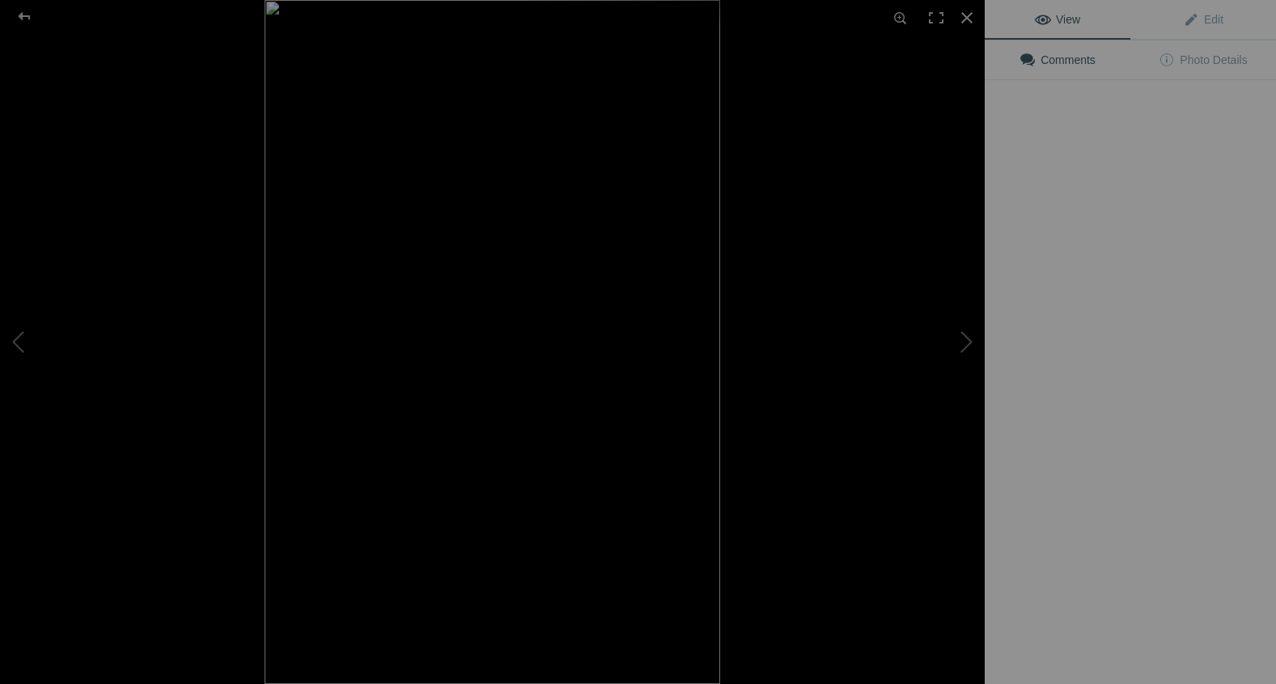
scroll to position [647, 0]
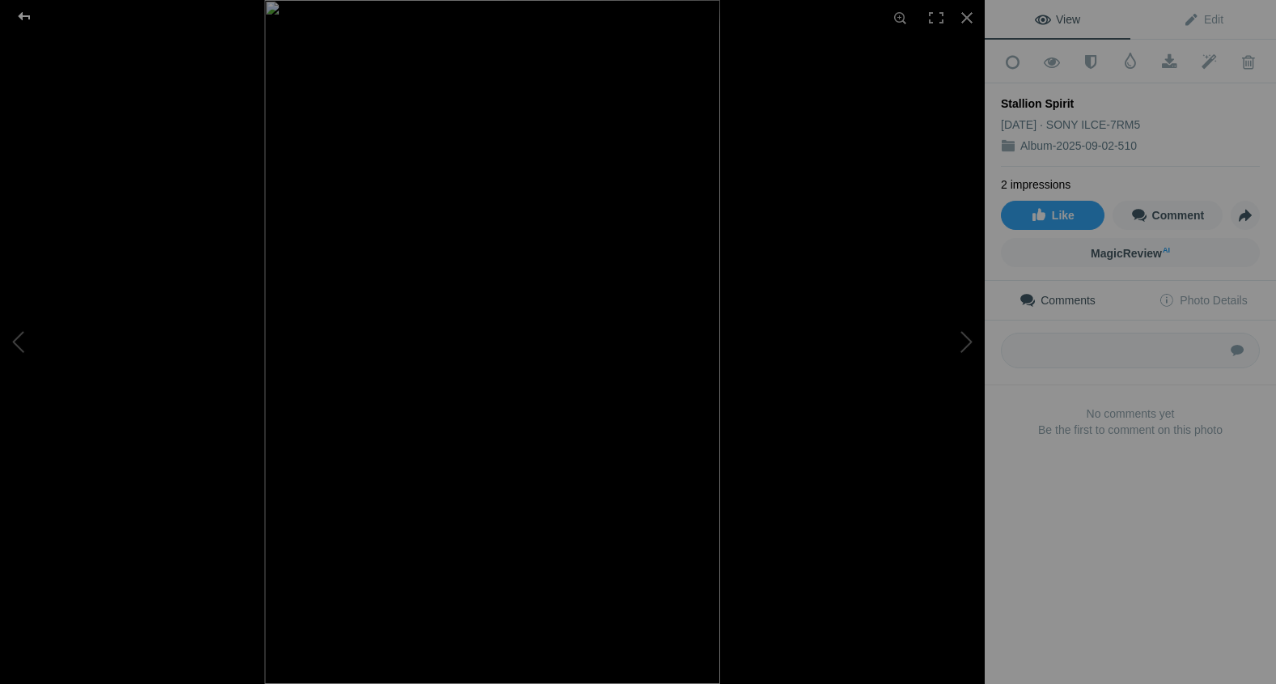
click at [22, 6] on div at bounding box center [24, 16] width 58 height 32
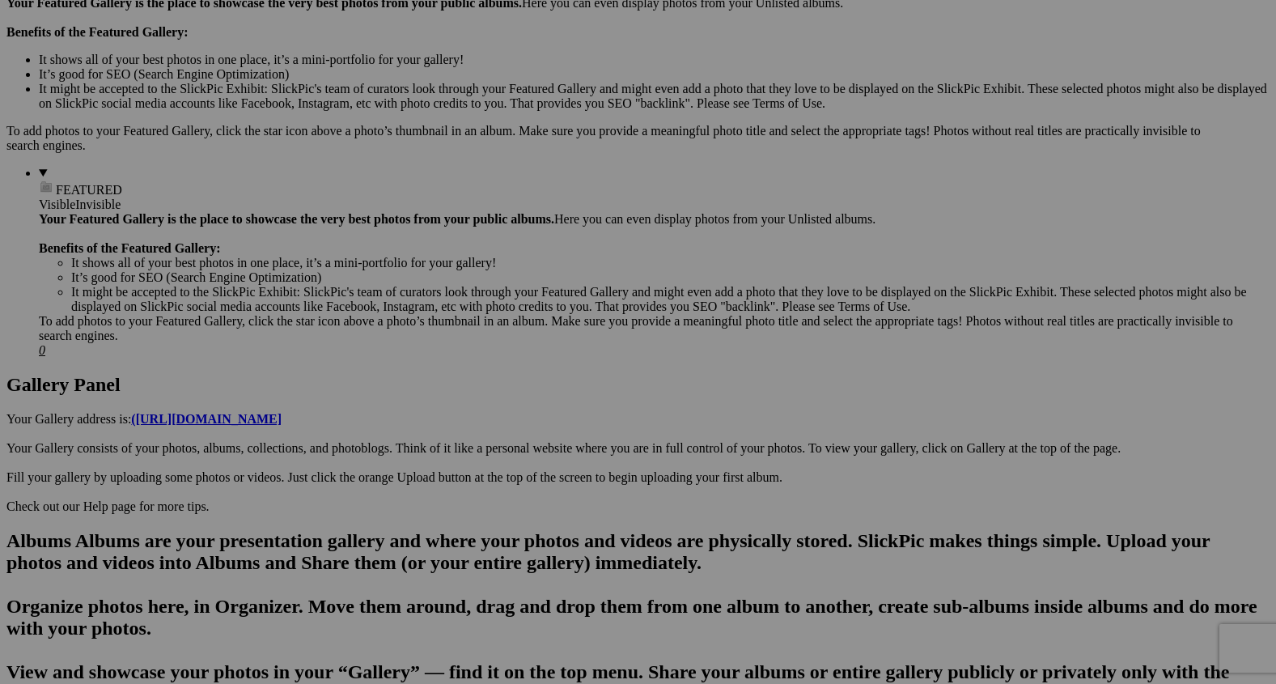
scroll to position [505, 0]
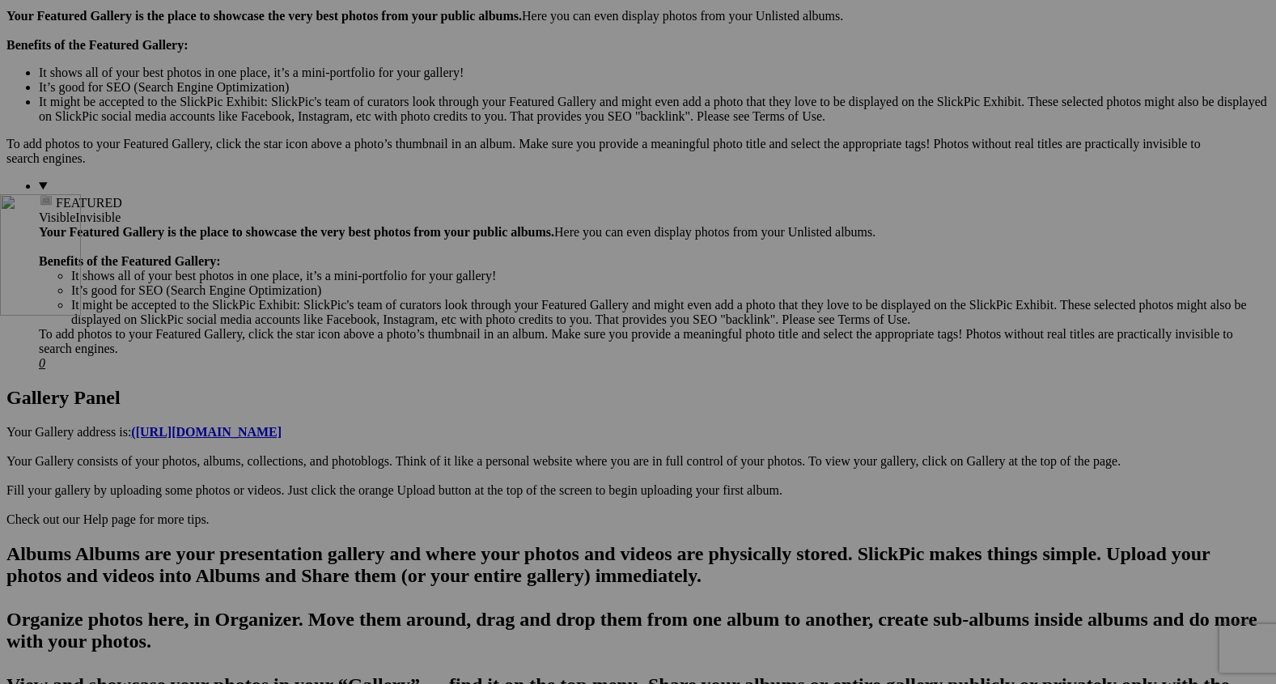
drag, startPoint x: 741, startPoint y: 365, endPoint x: 235, endPoint y: 326, distance: 507.2
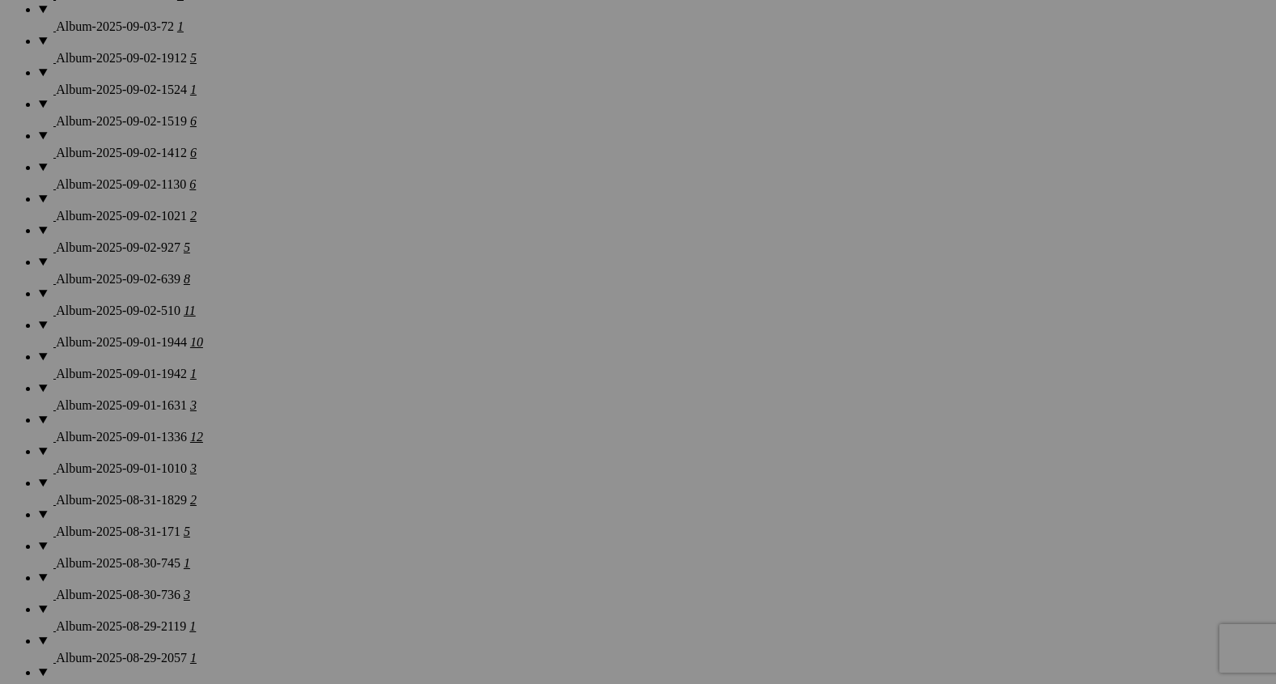
scroll to position [1498, 0]
drag, startPoint x: 454, startPoint y: 435, endPoint x: 437, endPoint y: 200, distance: 235.3
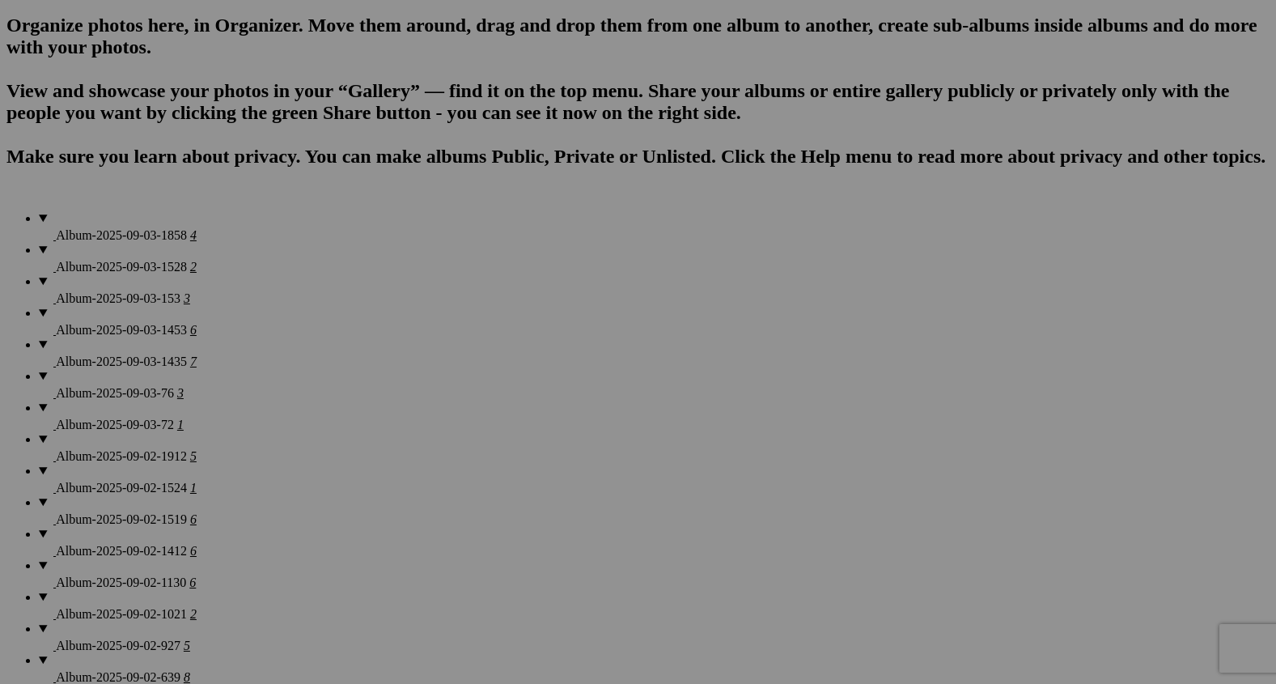
scroll to position [1079, 0]
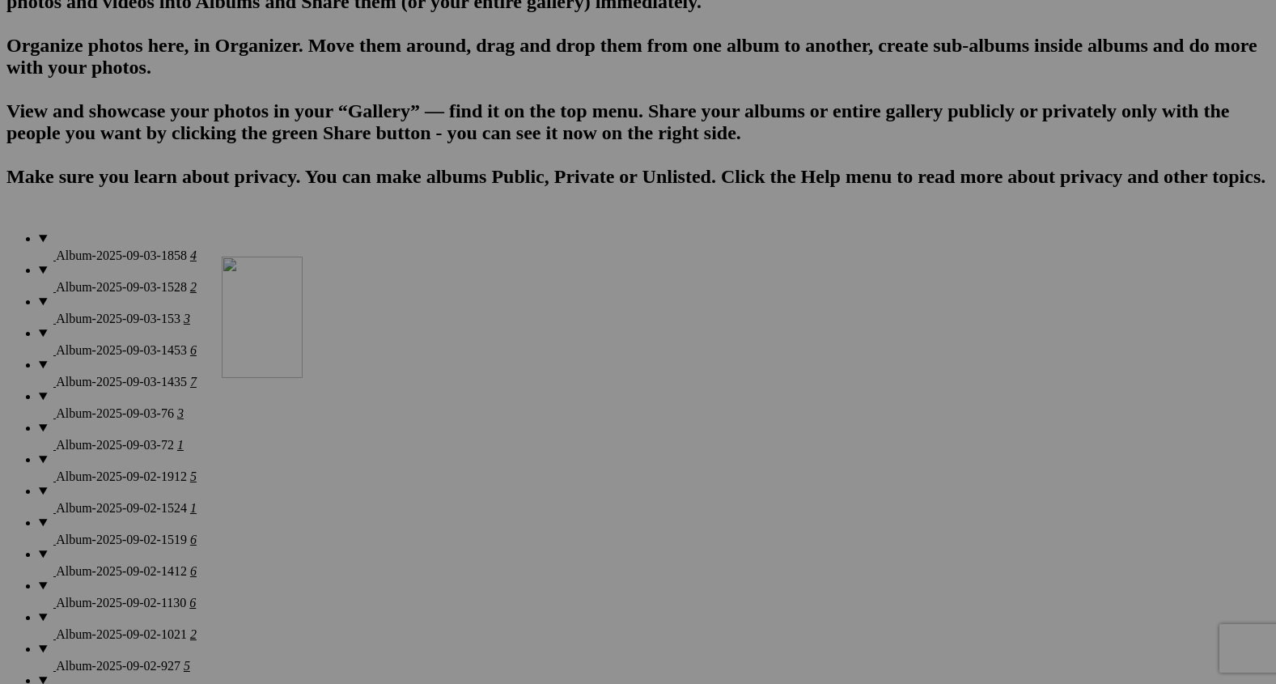
drag, startPoint x: 459, startPoint y: 625, endPoint x: 458, endPoint y: 380, distance: 244.4
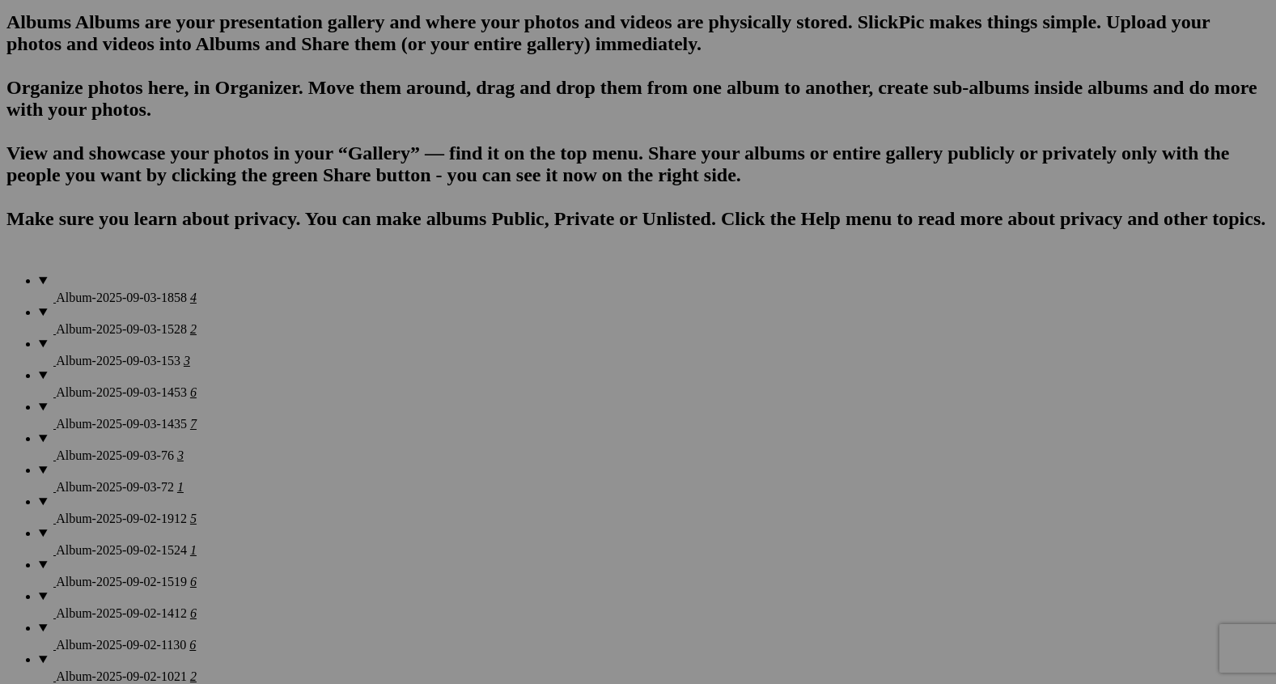
scroll to position [1036, 0]
drag, startPoint x: 597, startPoint y: 464, endPoint x: 597, endPoint y: 244, distance: 219.3
drag, startPoint x: 591, startPoint y: 483, endPoint x: 443, endPoint y: 214, distance: 307.5
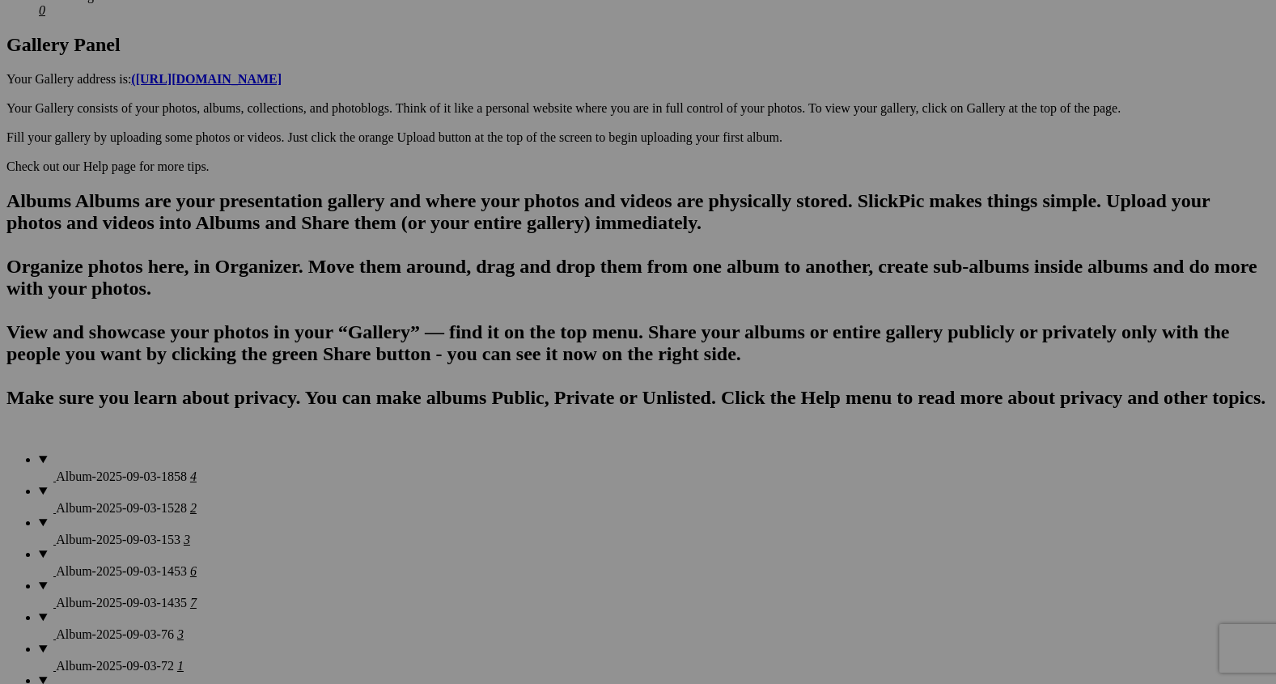
scroll to position [855, 0]
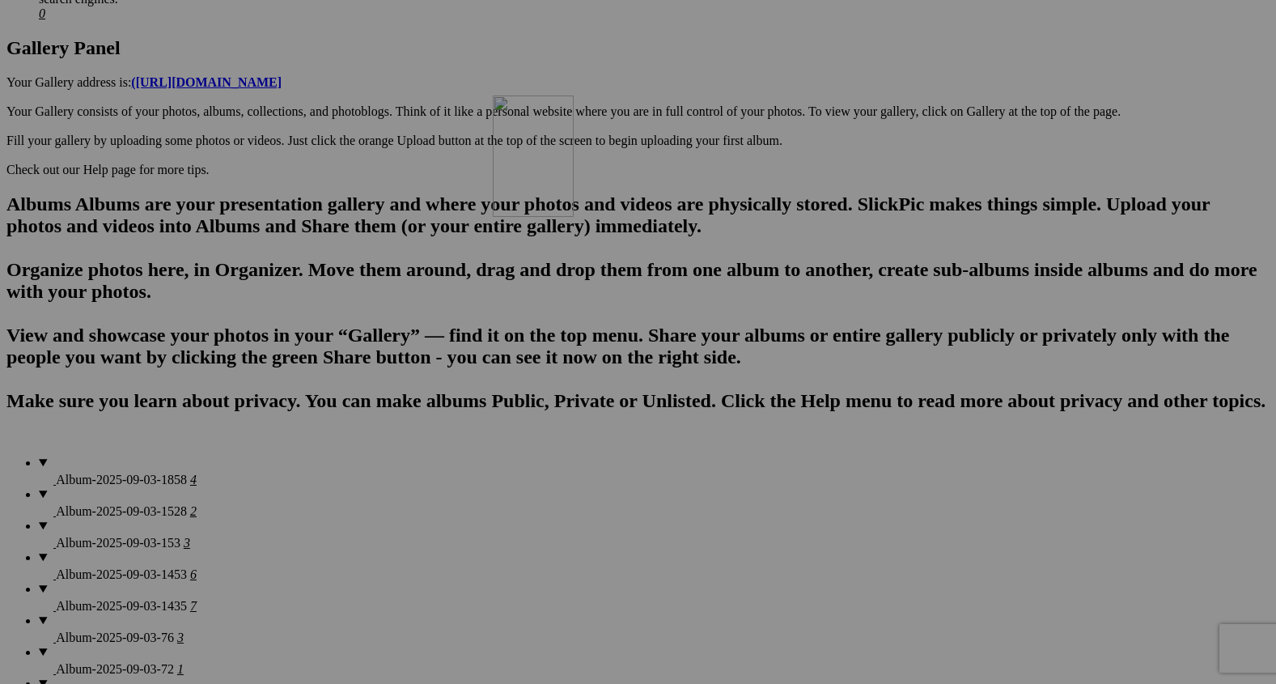
drag, startPoint x: 731, startPoint y: 430, endPoint x: 719, endPoint y: 224, distance: 205.8
drag, startPoint x: 580, startPoint y: 473, endPoint x: 549, endPoint y: 227, distance: 247.1
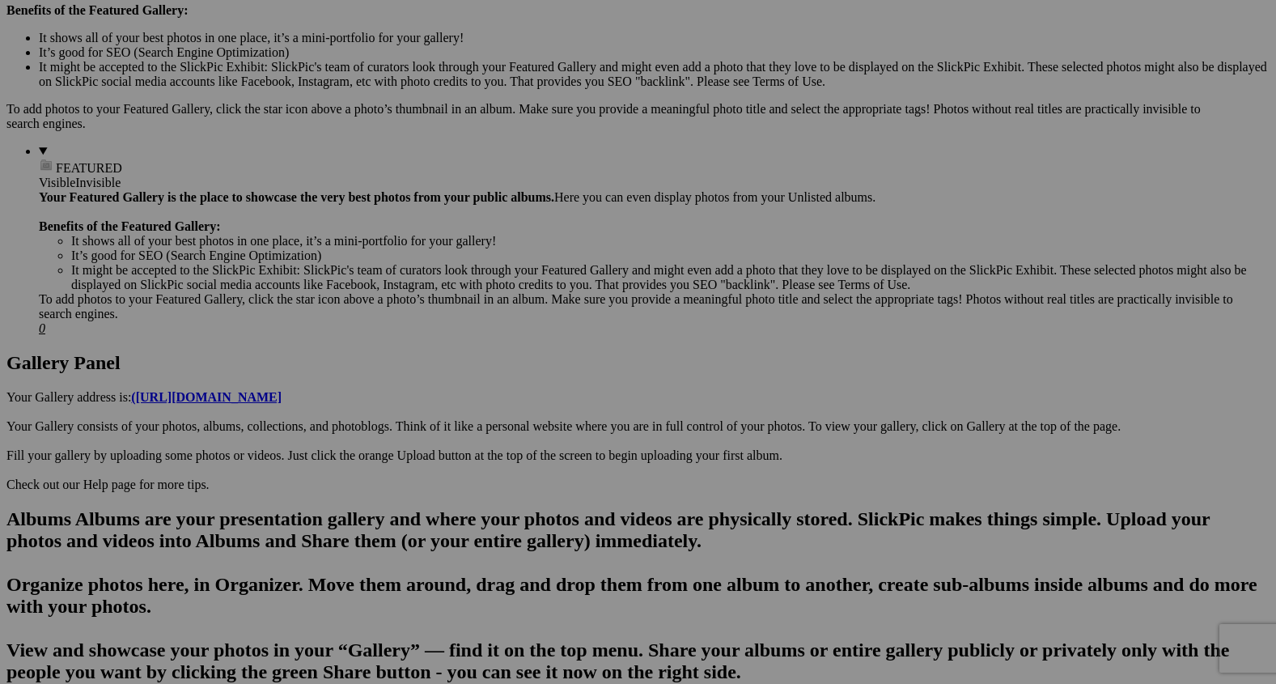
scroll to position [538, 0]
drag, startPoint x: 875, startPoint y: 532, endPoint x: 1092, endPoint y: 73, distance: 507.5
drag, startPoint x: 725, startPoint y: 562, endPoint x: 234, endPoint y: 87, distance: 683.3
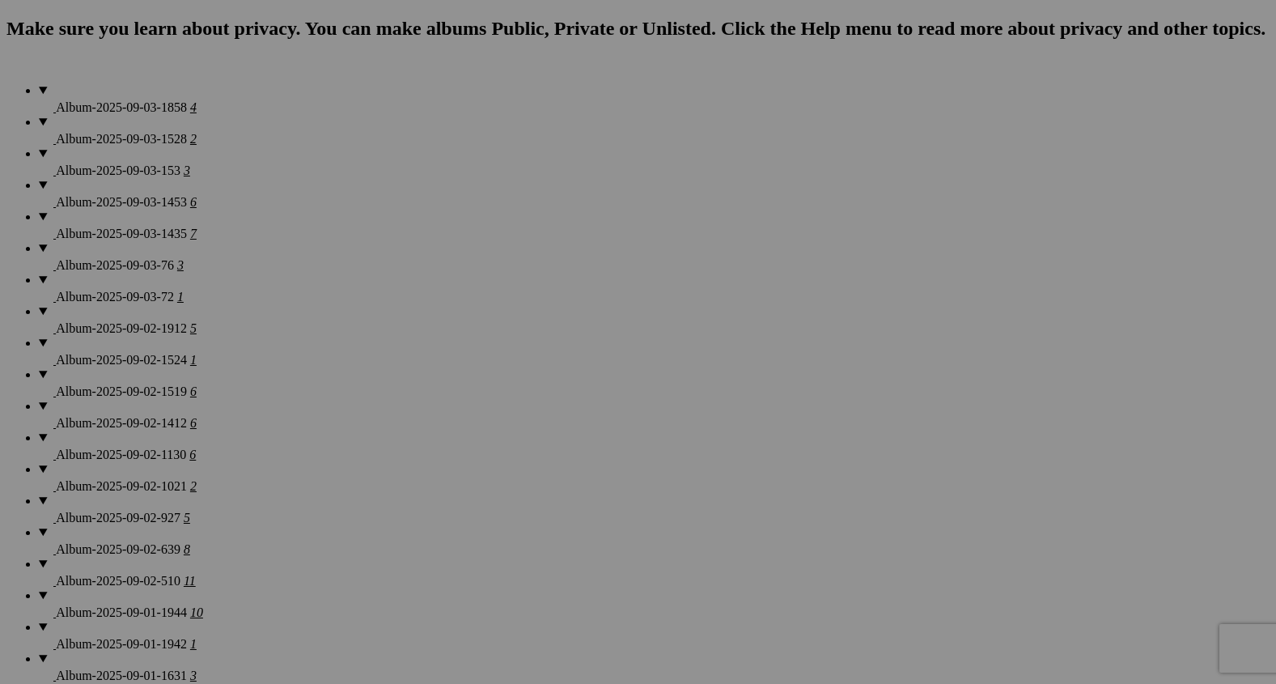
scroll to position [1229, 0]
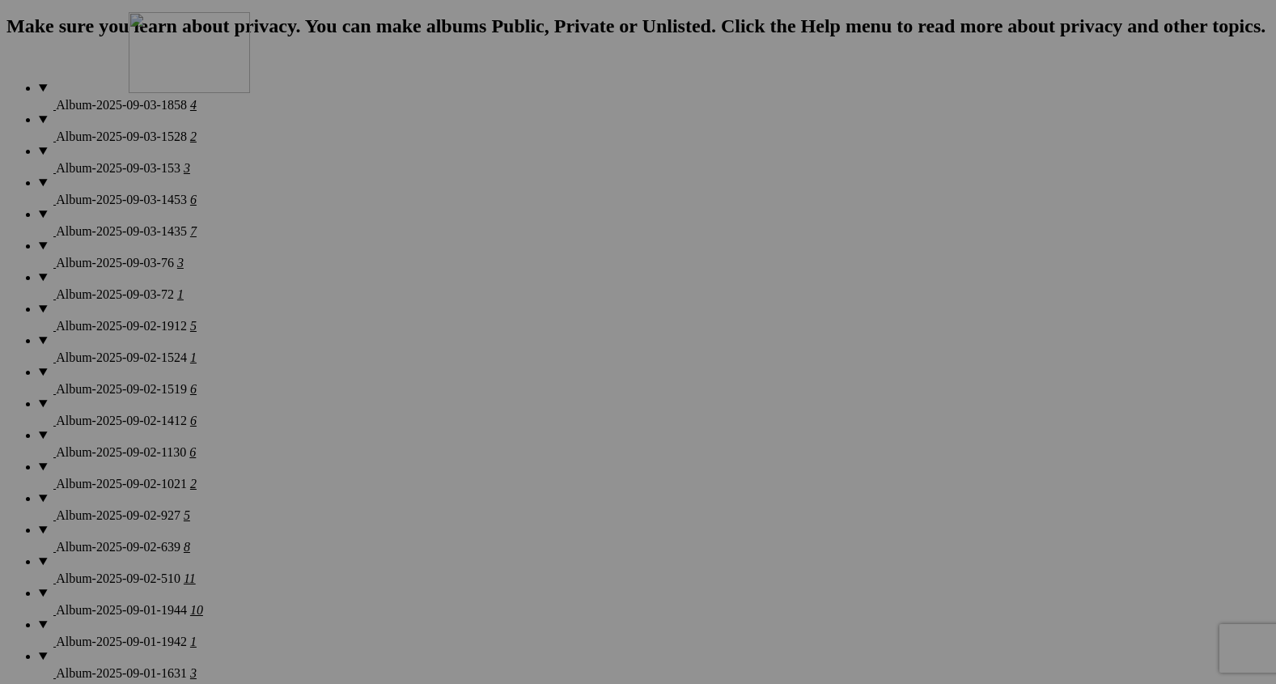
drag, startPoint x: 724, startPoint y: 474, endPoint x: 371, endPoint y: 137, distance: 488.8
drag, startPoint x: 1008, startPoint y: 492, endPoint x: 478, endPoint y: 146, distance: 633.1
drag, startPoint x: 1175, startPoint y: 484, endPoint x: 526, endPoint y: 134, distance: 737.1
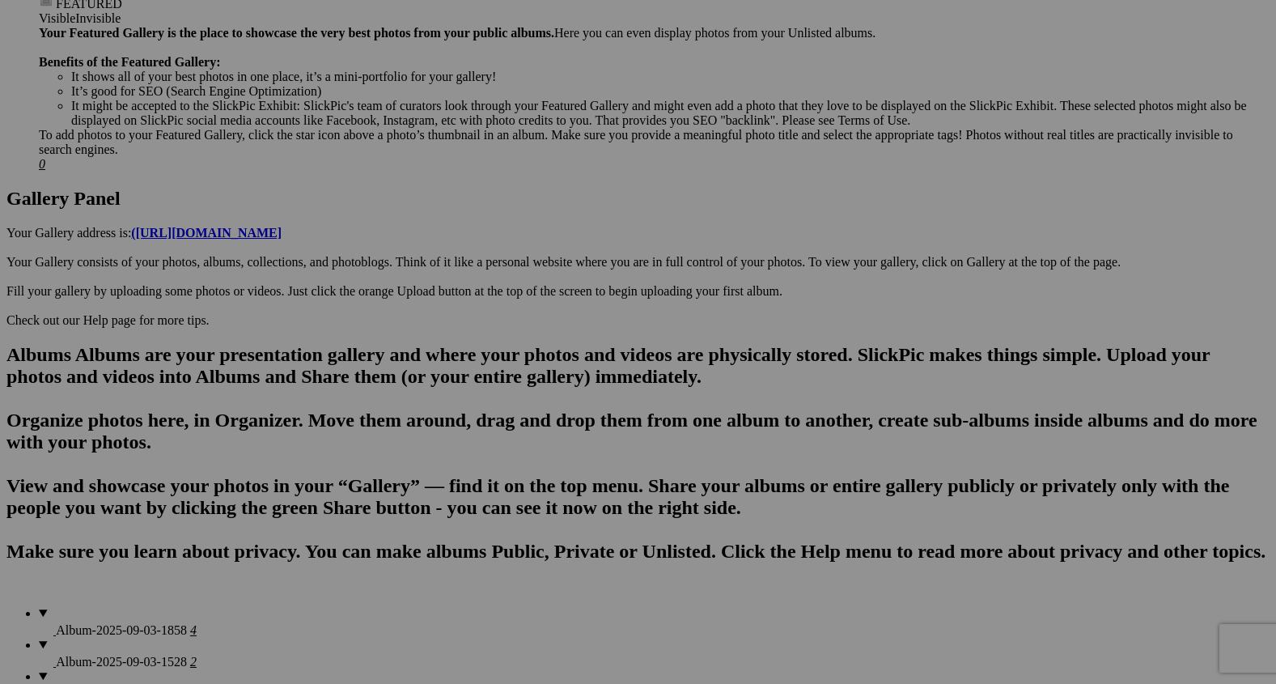
scroll to position [724, 0]
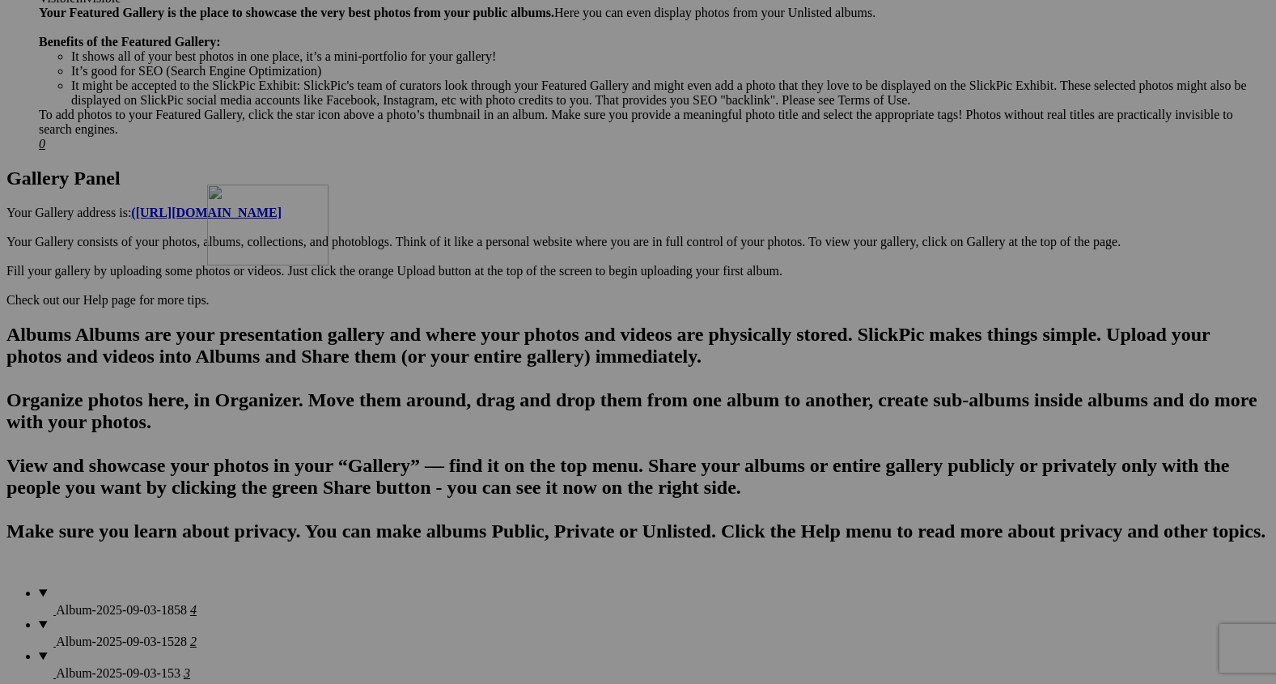
drag, startPoint x: 439, startPoint y: 569, endPoint x: 434, endPoint y: 284, distance: 284.9
drag, startPoint x: 580, startPoint y: 575, endPoint x: 573, endPoint y: 339, distance: 236.4
drag, startPoint x: 727, startPoint y: 570, endPoint x: 711, endPoint y: 345, distance: 225.5
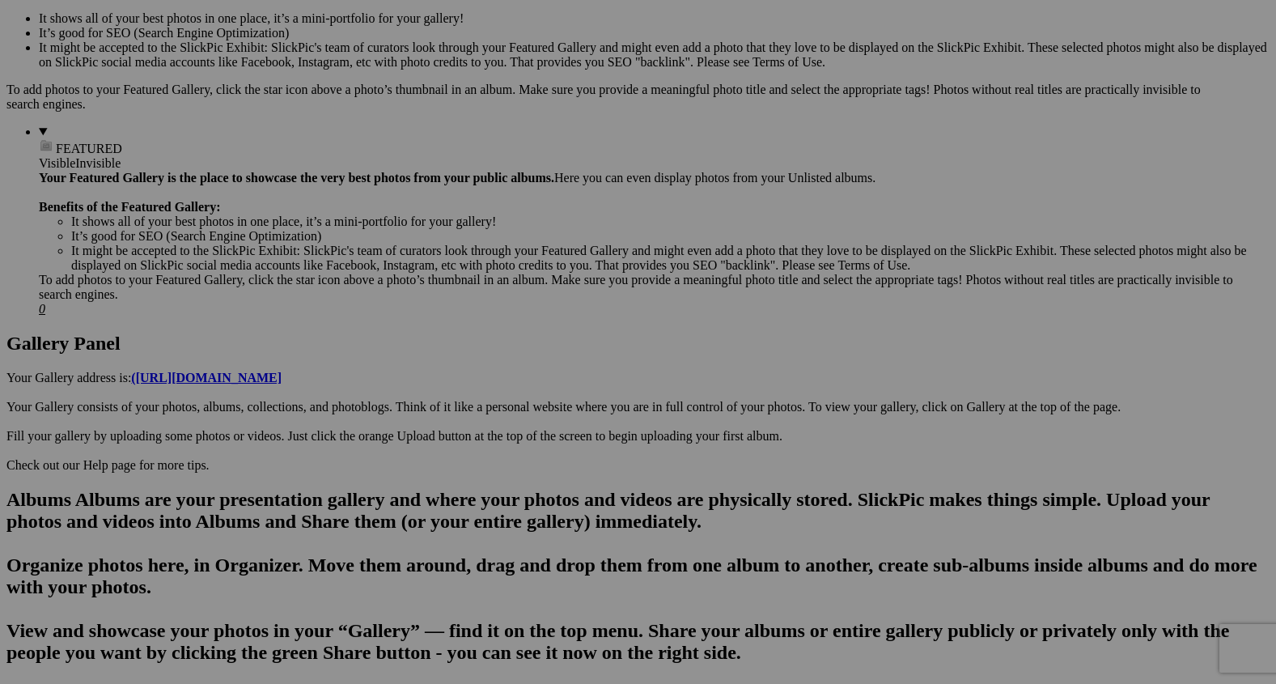
scroll to position [524, 0]
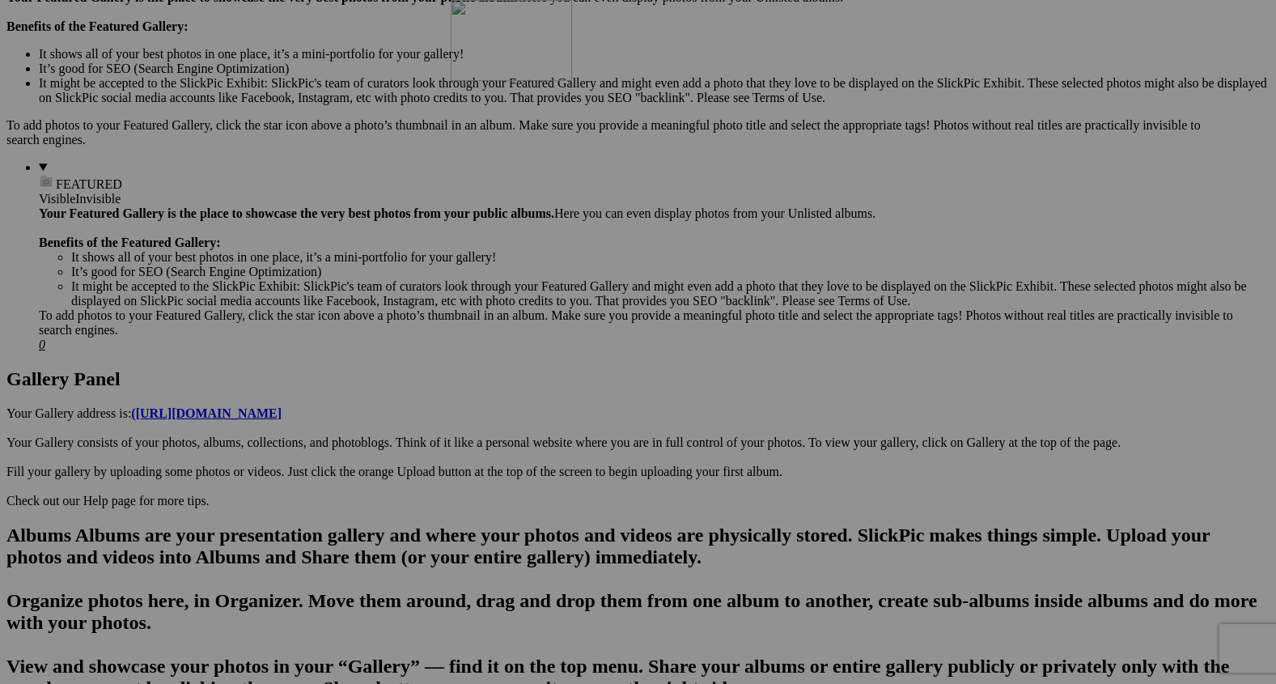
drag, startPoint x: 477, startPoint y: 554, endPoint x: 672, endPoint y: 134, distance: 463.4
drag, startPoint x: 594, startPoint y: 566, endPoint x: 825, endPoint y: 303, distance: 349.8
drag, startPoint x: 728, startPoint y: 553, endPoint x: 986, endPoint y: 315, distance: 351.0
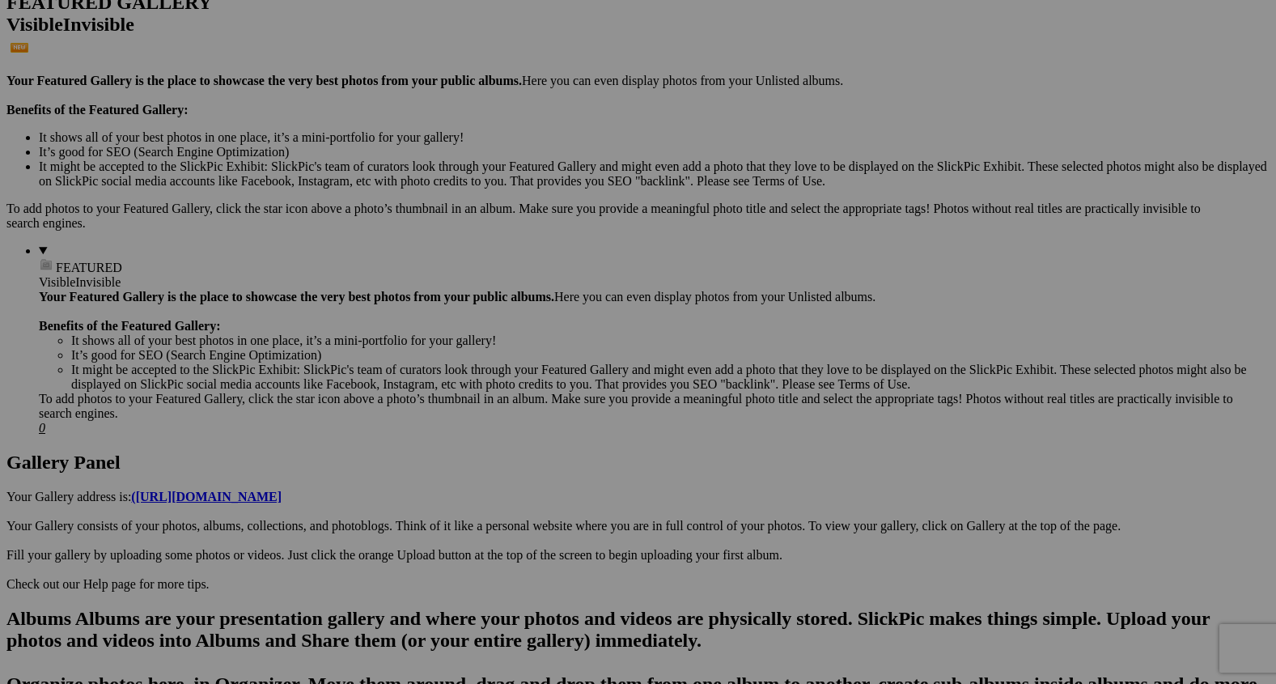
scroll to position [428, 0]
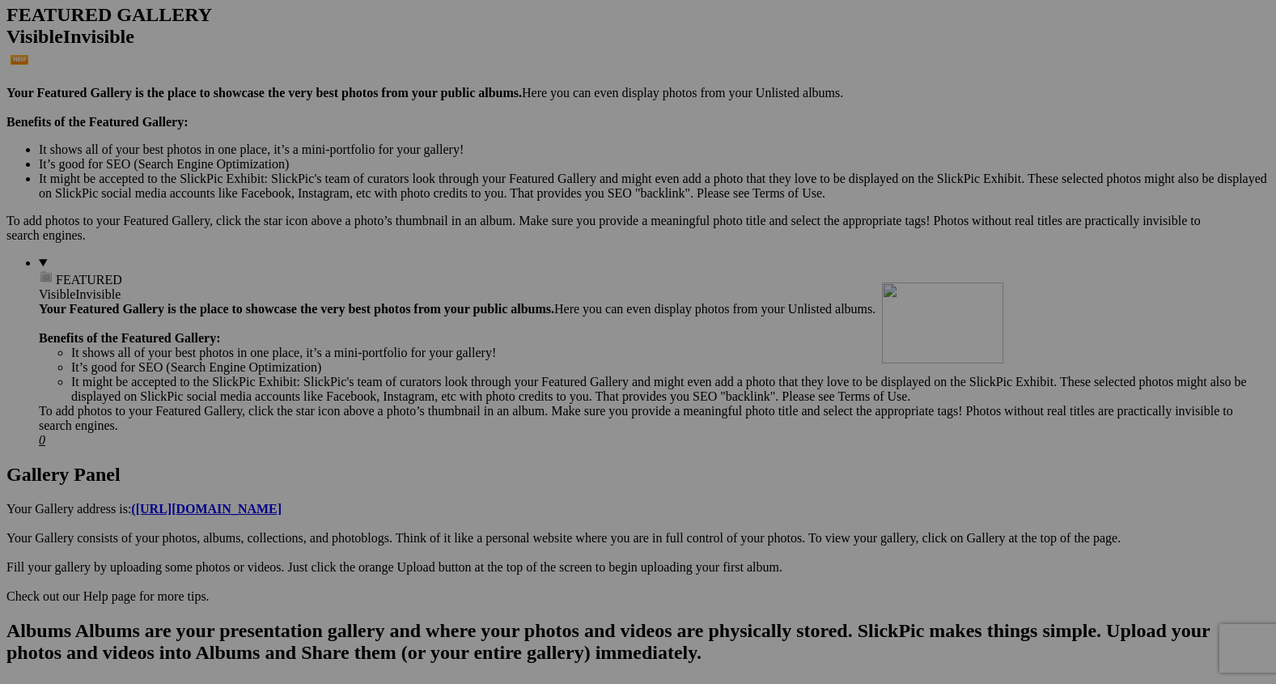
drag, startPoint x: 1137, startPoint y: 650, endPoint x: 1111, endPoint y: 423, distance: 228.0
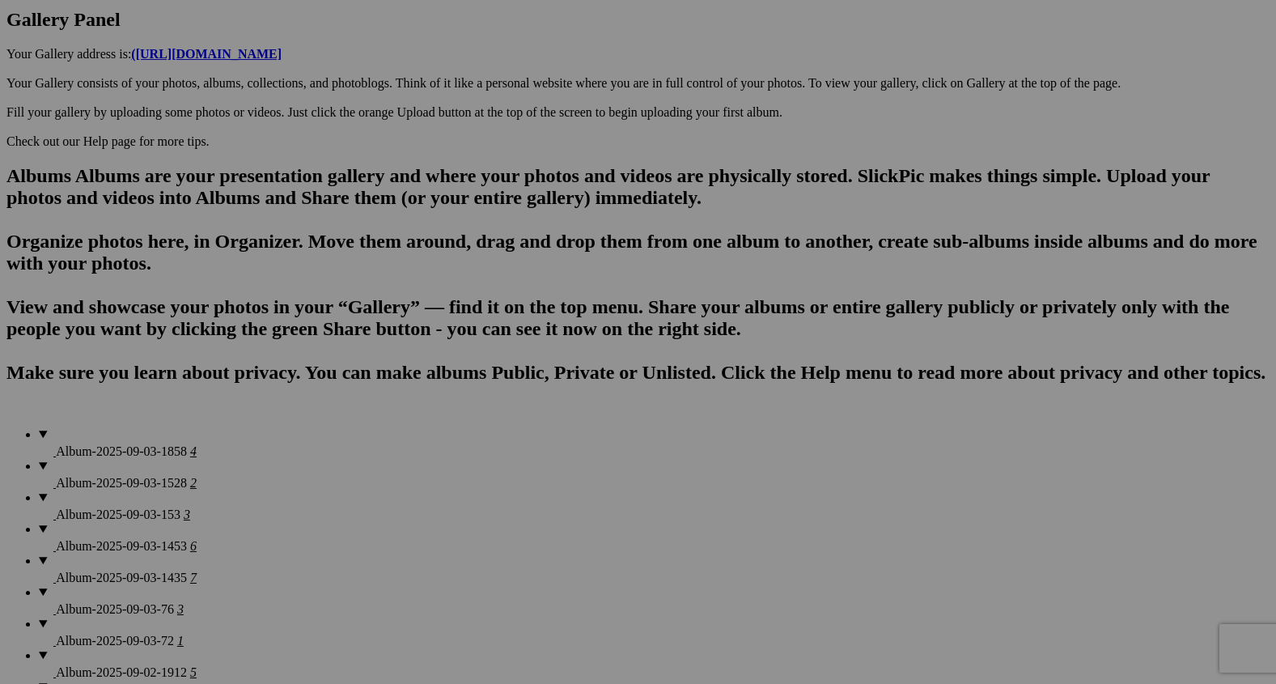
scroll to position [908, 0]
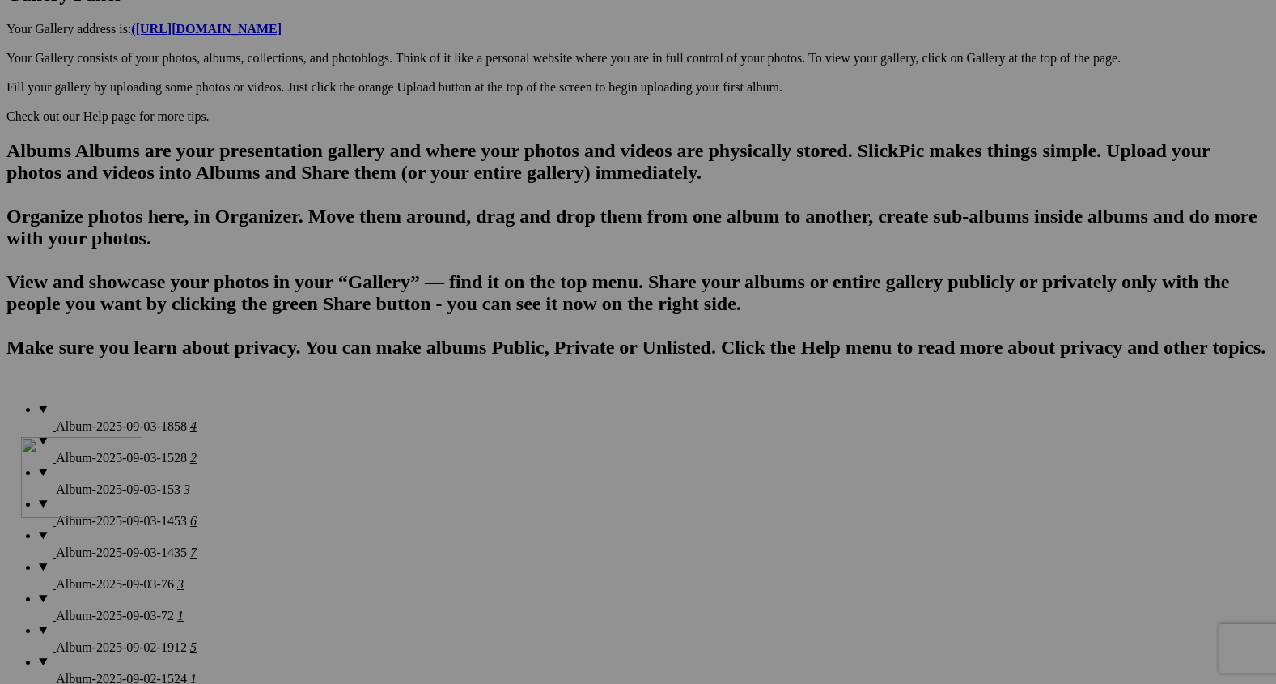
drag, startPoint x: 299, startPoint y: 410, endPoint x: 254, endPoint y: 577, distance: 172.7
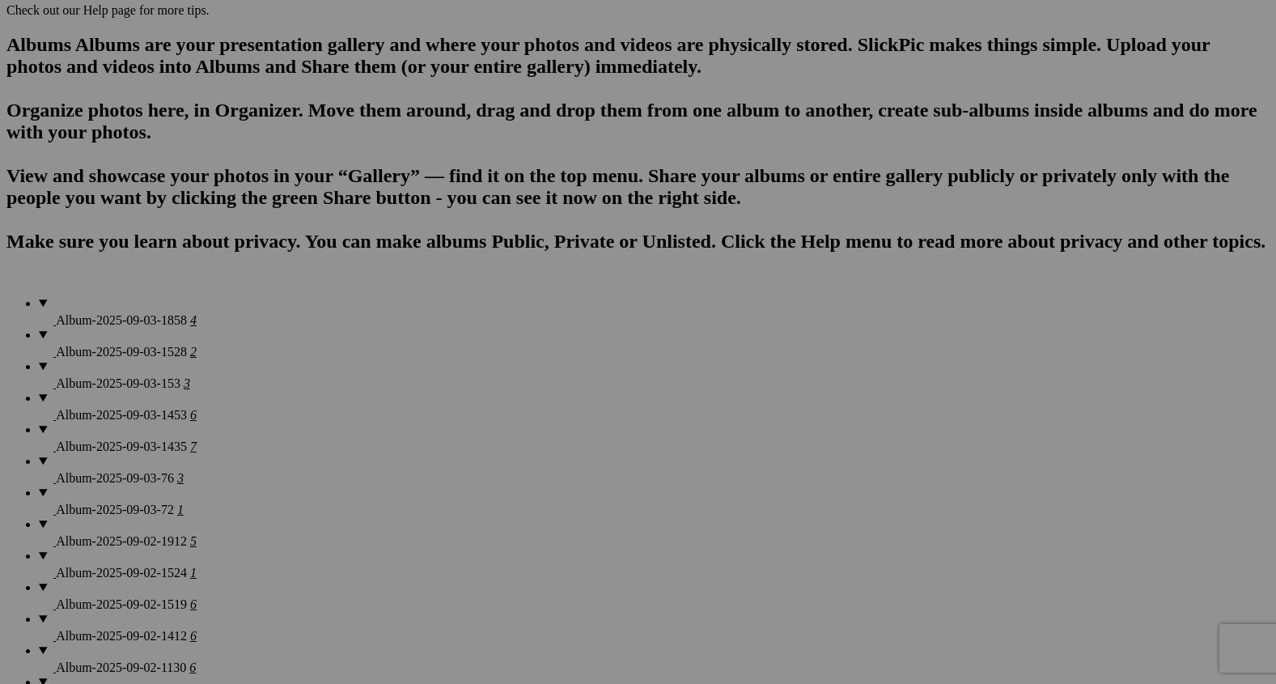
scroll to position [1018, 0]
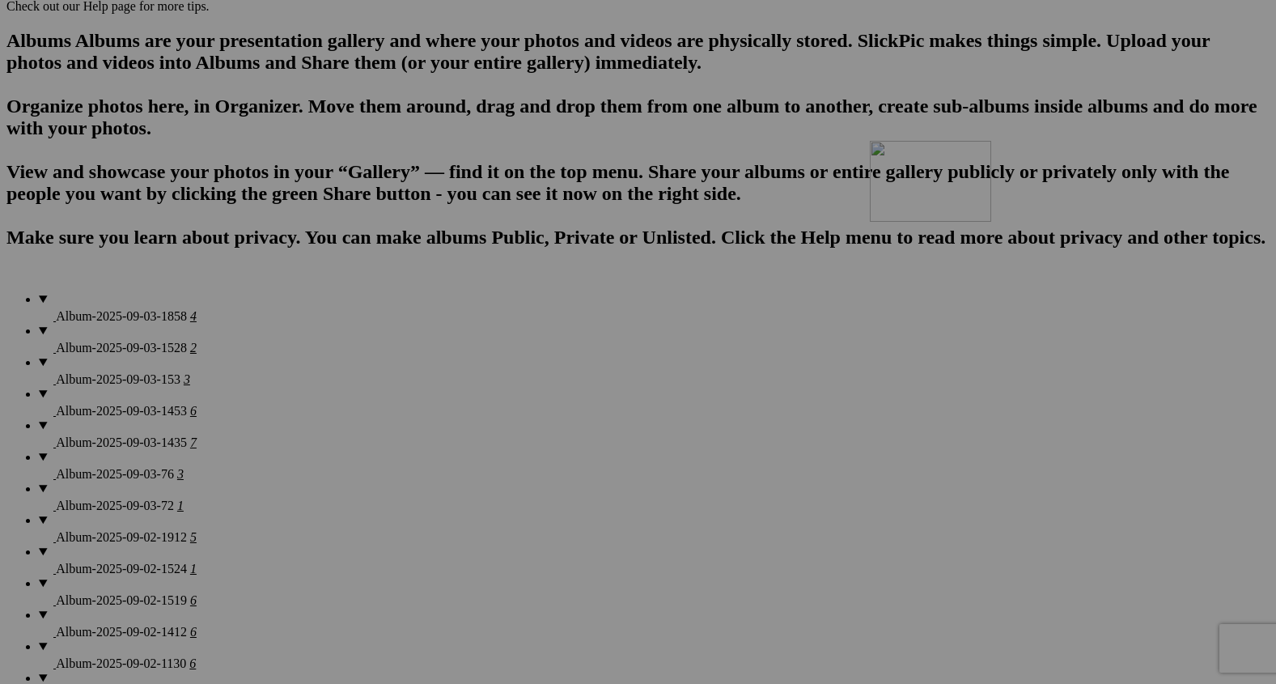
drag, startPoint x: 1163, startPoint y: 488, endPoint x: 1104, endPoint y: 262, distance: 233.4
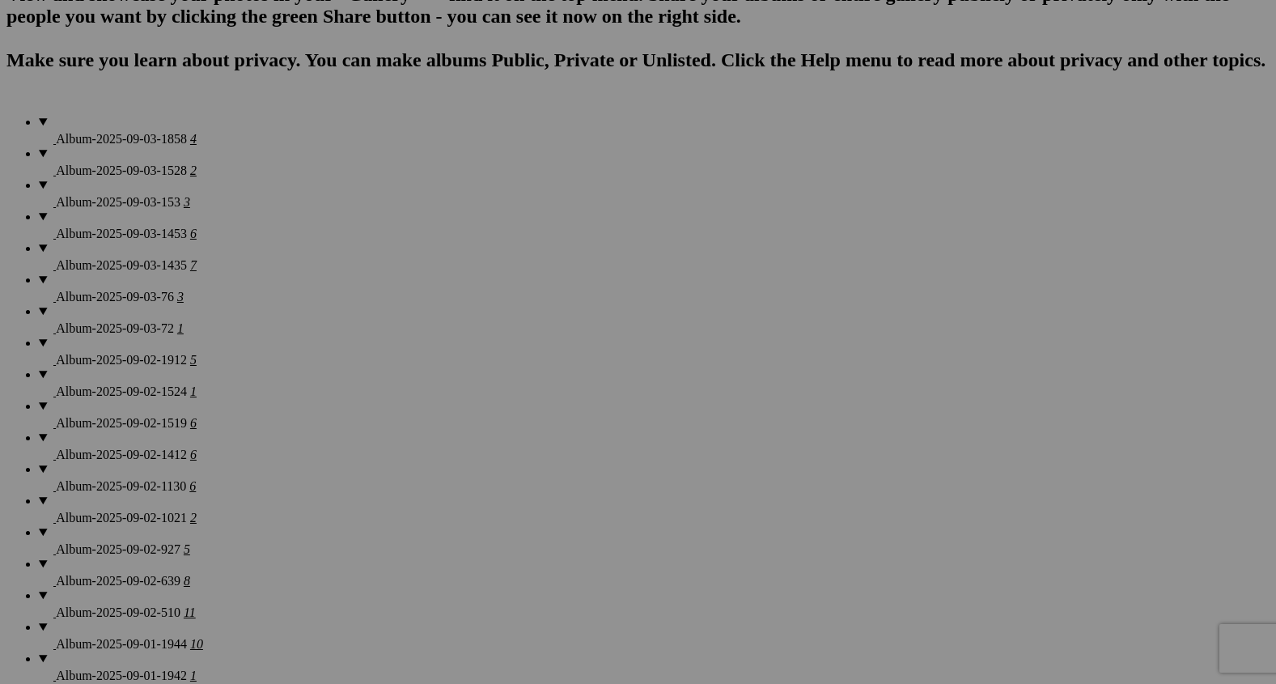
scroll to position [1197, 0]
drag, startPoint x: 304, startPoint y: 520, endPoint x: 284, endPoint y: 278, distance: 242.0
drag, startPoint x: 473, startPoint y: 517, endPoint x: 415, endPoint y: 274, distance: 250.4
drag, startPoint x: 583, startPoint y: 513, endPoint x: 536, endPoint y: 276, distance: 241.9
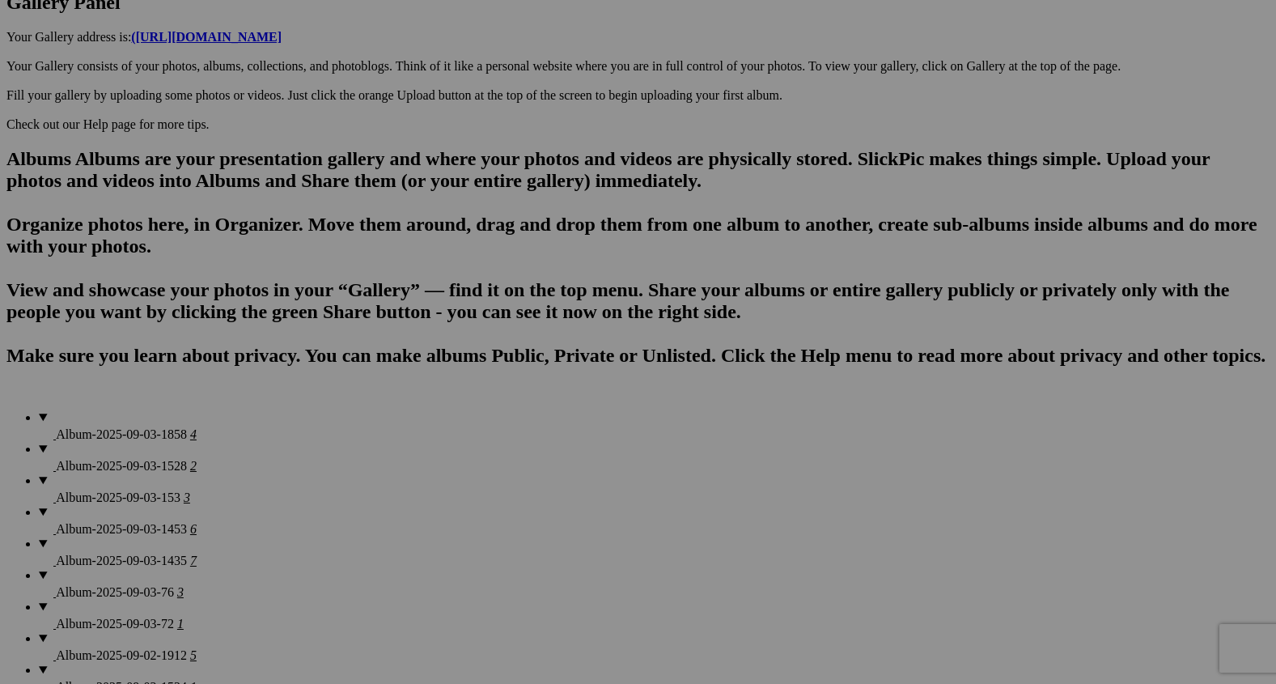
scroll to position [901, 0]
drag, startPoint x: 577, startPoint y: 596, endPoint x: 553, endPoint y: 223, distance: 373.8
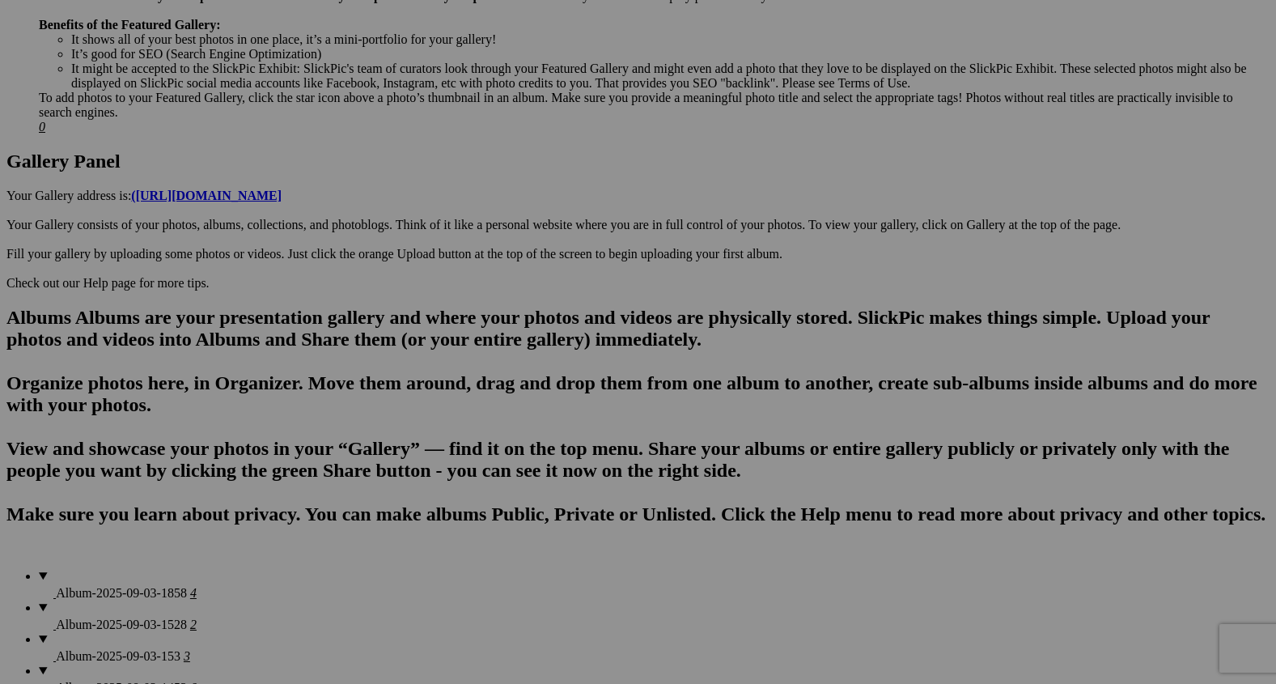
scroll to position [731, 0]
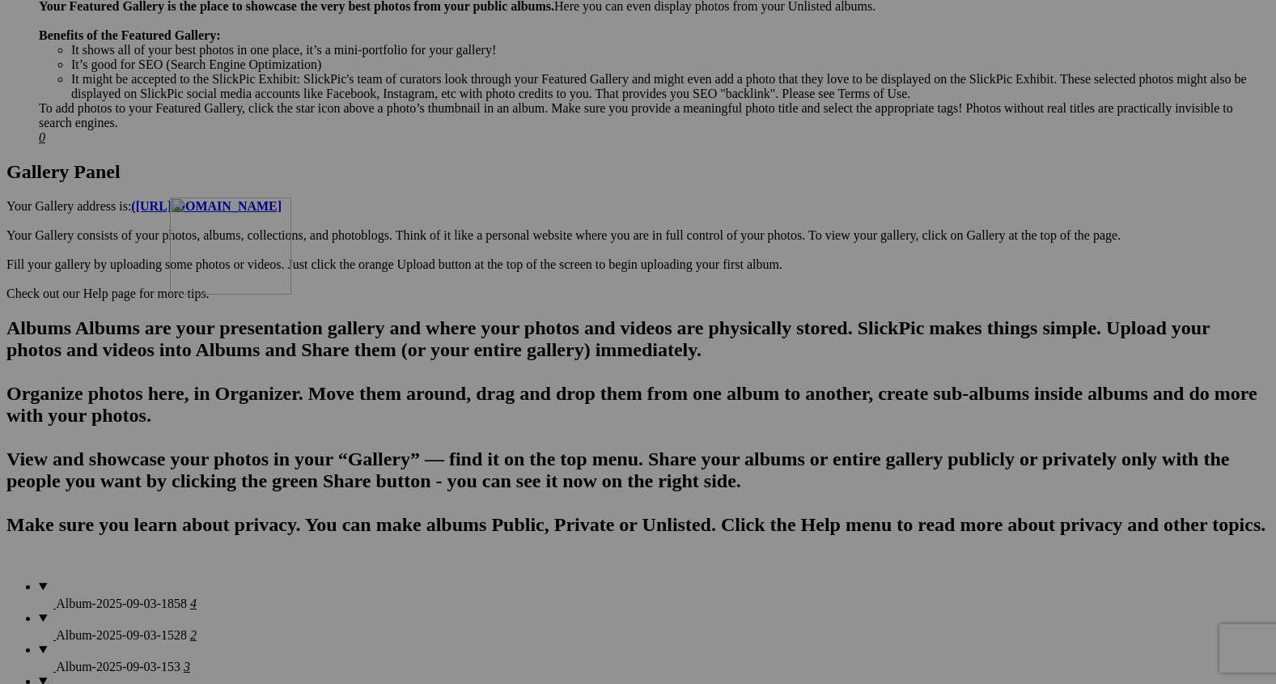
drag, startPoint x: 596, startPoint y: 363, endPoint x: 402, endPoint y: 337, distance: 195.8
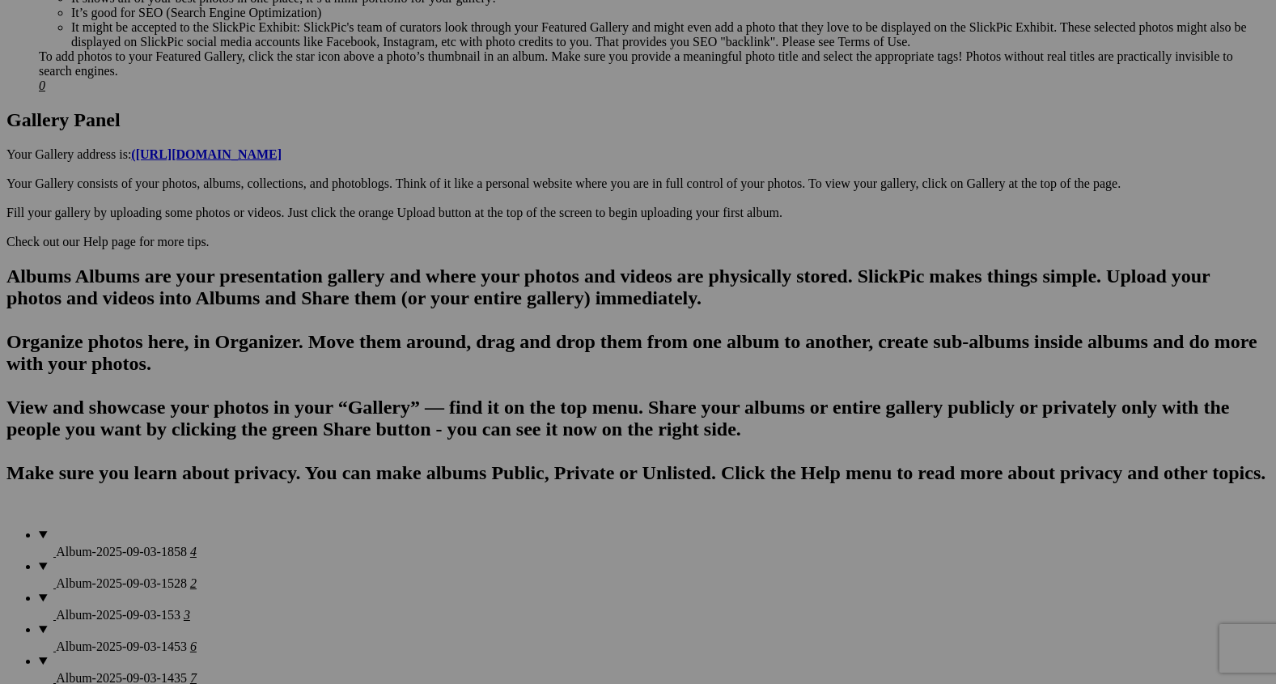
scroll to position [788, 0]
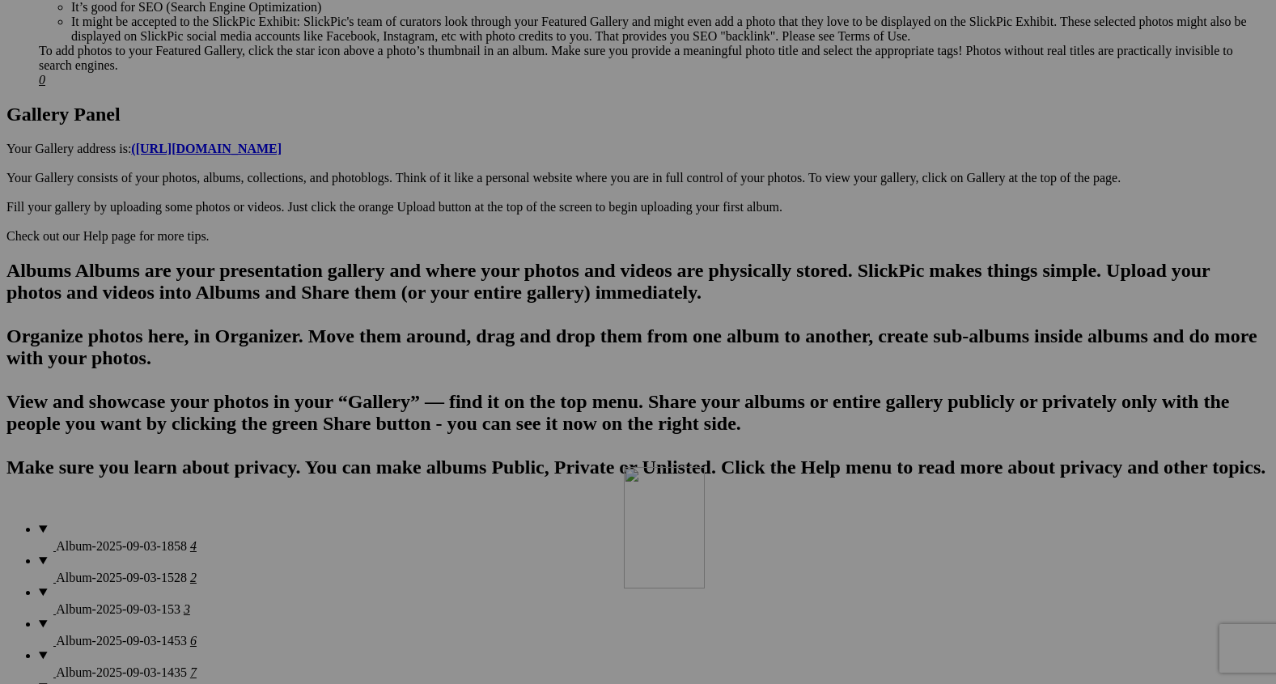
drag, startPoint x: 876, startPoint y: 307, endPoint x: 860, endPoint y: 604, distance: 297.4
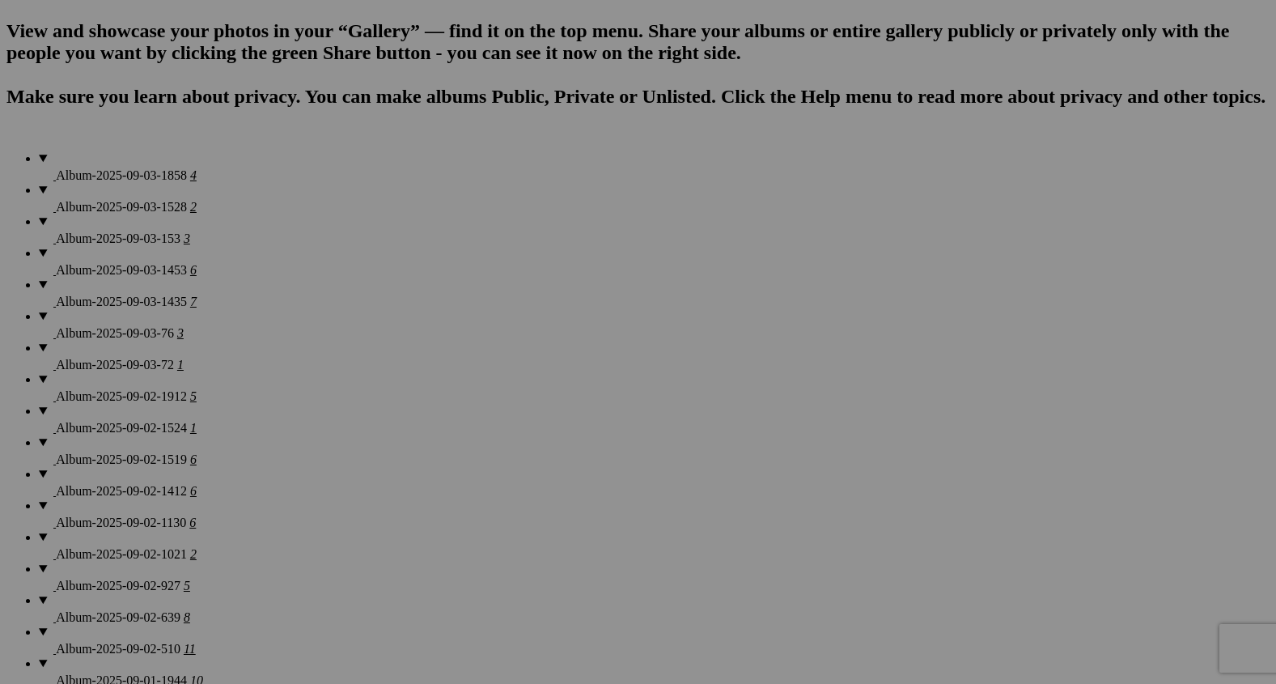
scroll to position [1167, 0]
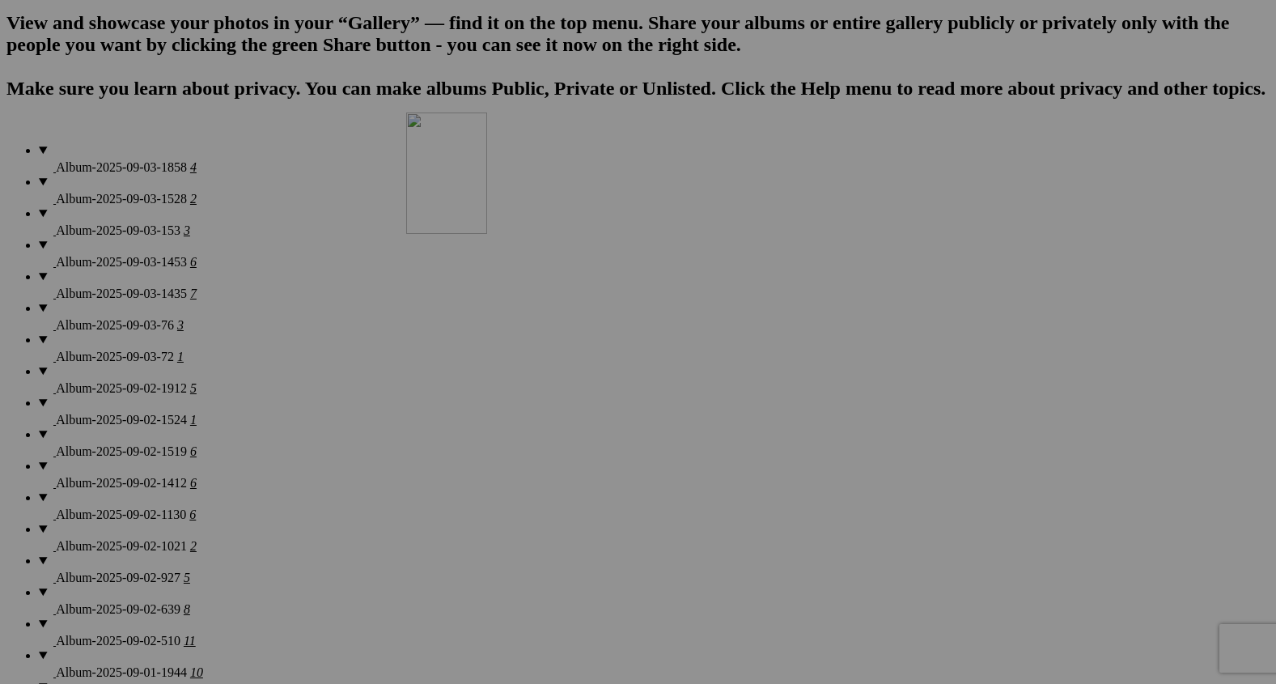
drag, startPoint x: 879, startPoint y: 125, endPoint x: 574, endPoint y: 282, distance: 343.5
drag, startPoint x: 731, startPoint y: 531, endPoint x: 397, endPoint y: 278, distance: 418.2
drag, startPoint x: 856, startPoint y: 540, endPoint x: 634, endPoint y: 286, distance: 337.1
drag, startPoint x: 1023, startPoint y: 516, endPoint x: 762, endPoint y: 284, distance: 349.0
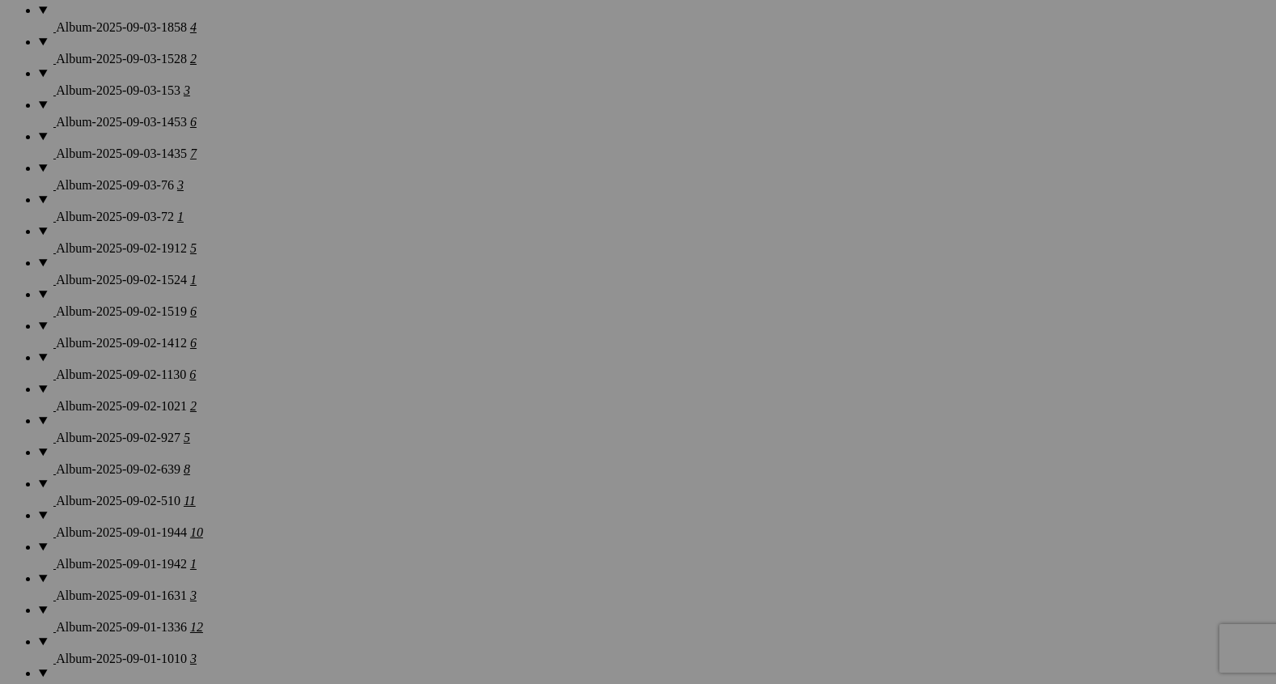
scroll to position [1320, 0]
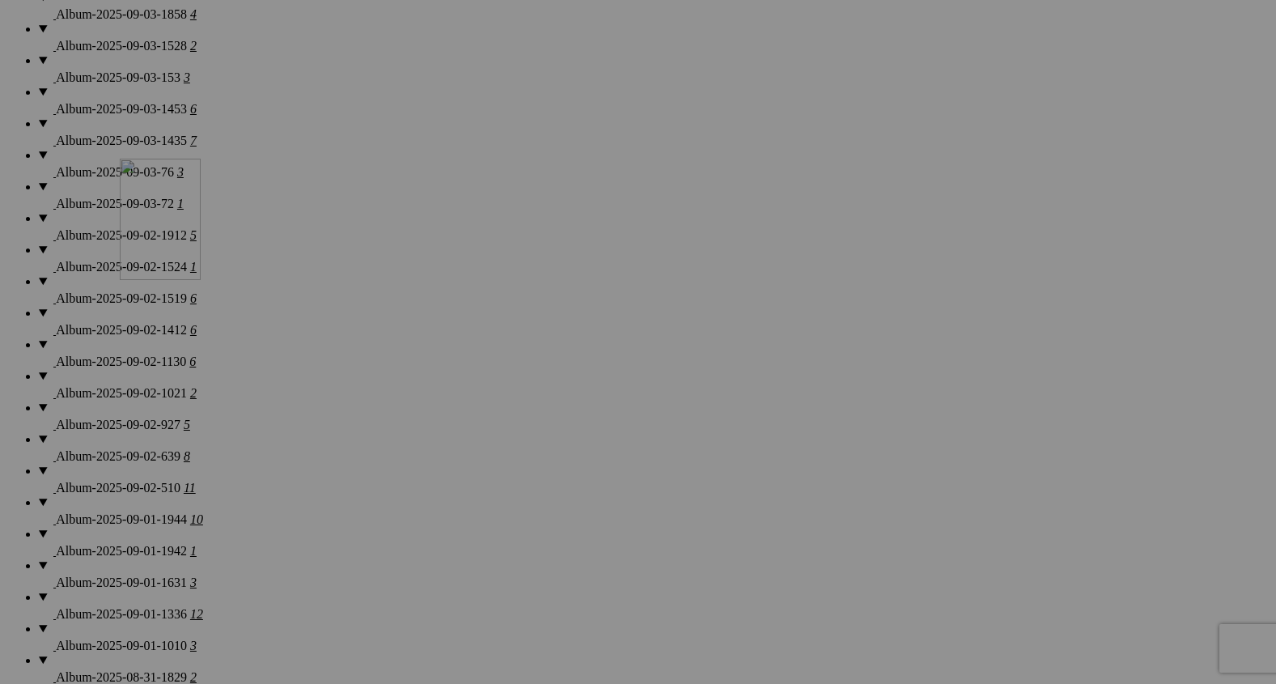
drag, startPoint x: 299, startPoint y: 638, endPoint x: 385, endPoint y: 233, distance: 414.5
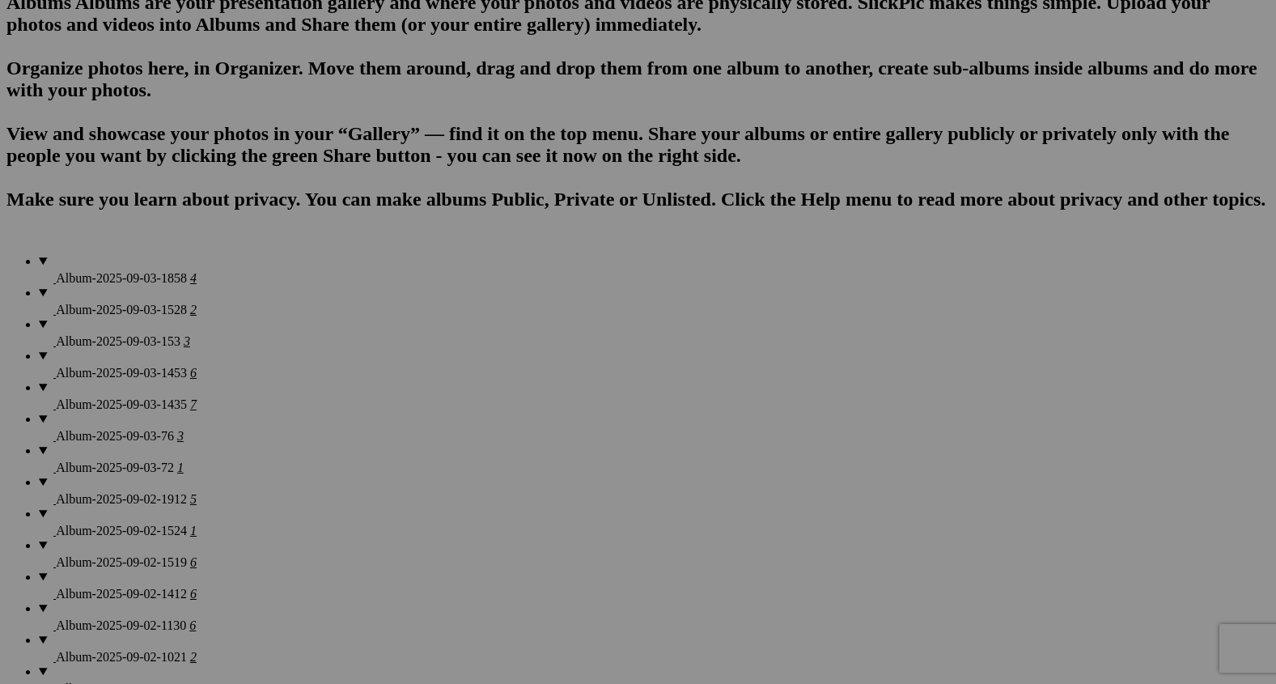
scroll to position [1044, 0]
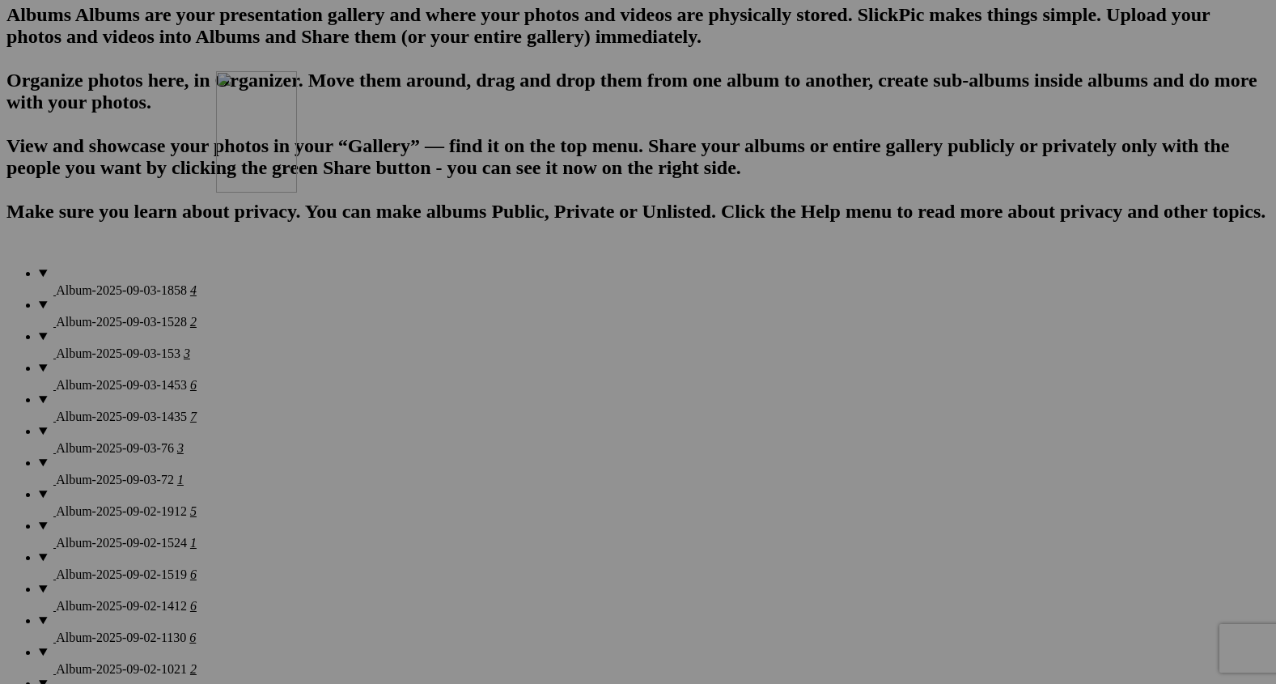
drag, startPoint x: 448, startPoint y: 475, endPoint x: 452, endPoint y: 191, distance: 284.1
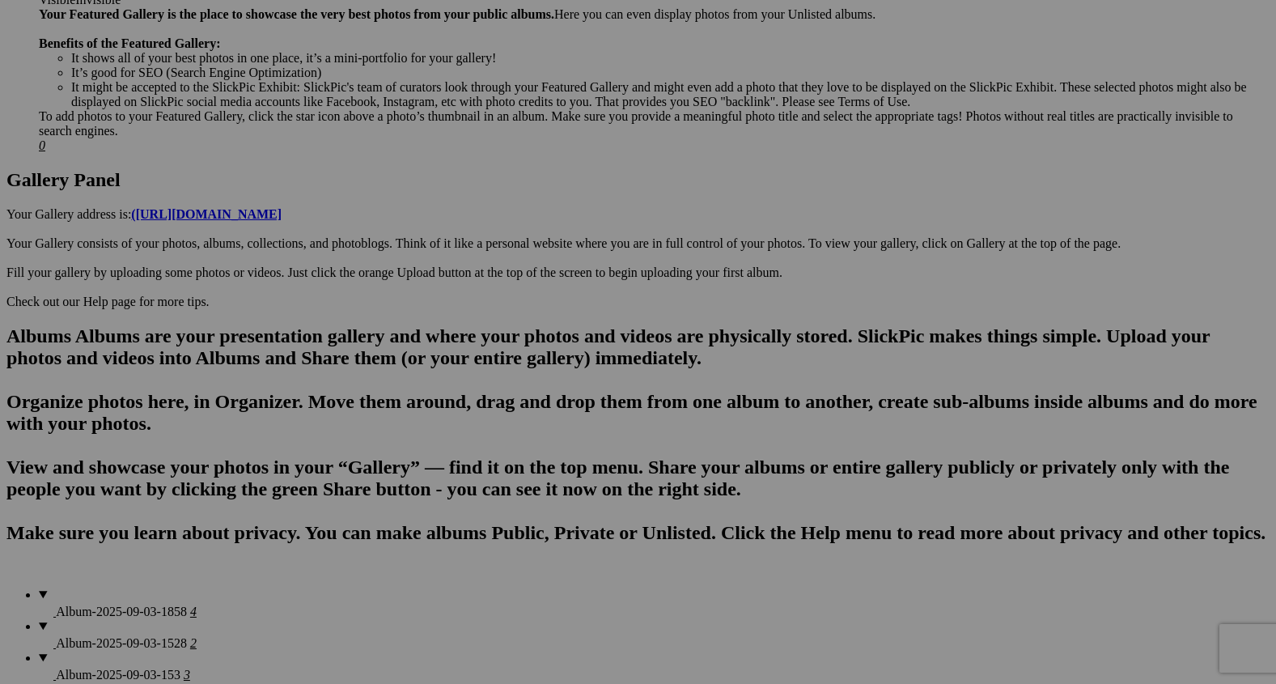
scroll to position [706, 0]
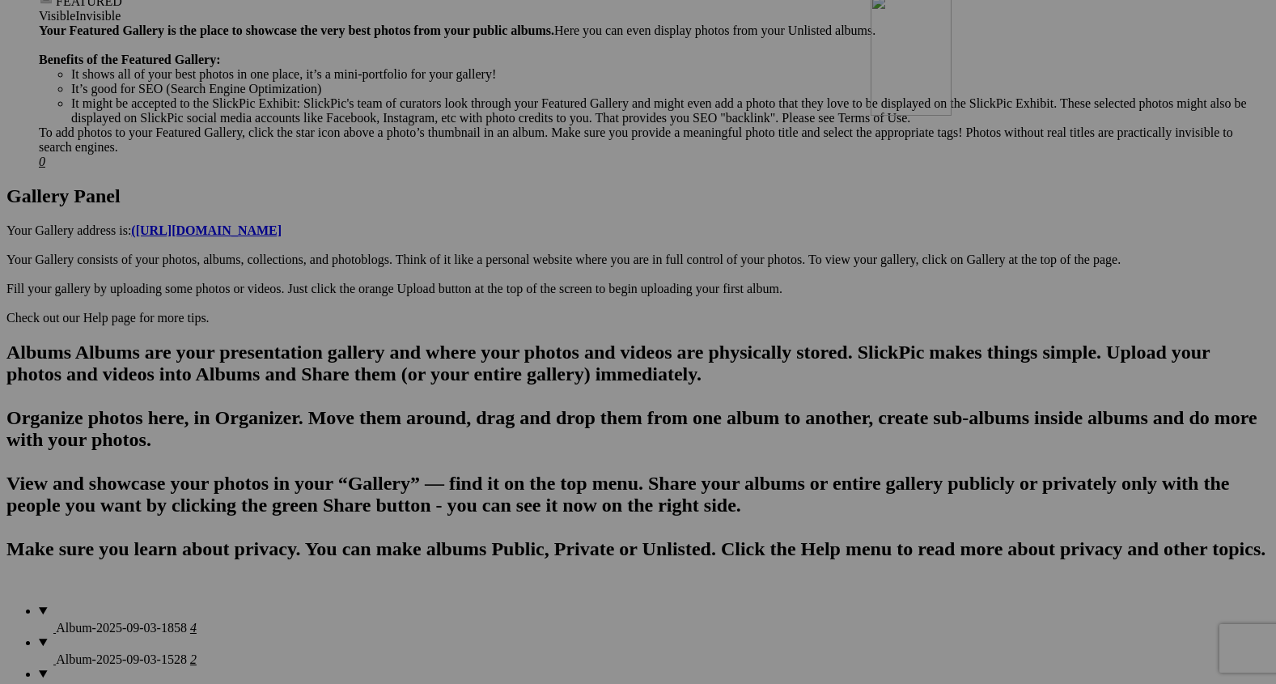
drag, startPoint x: 452, startPoint y: 571, endPoint x: 1108, endPoint y: 132, distance: 789.1
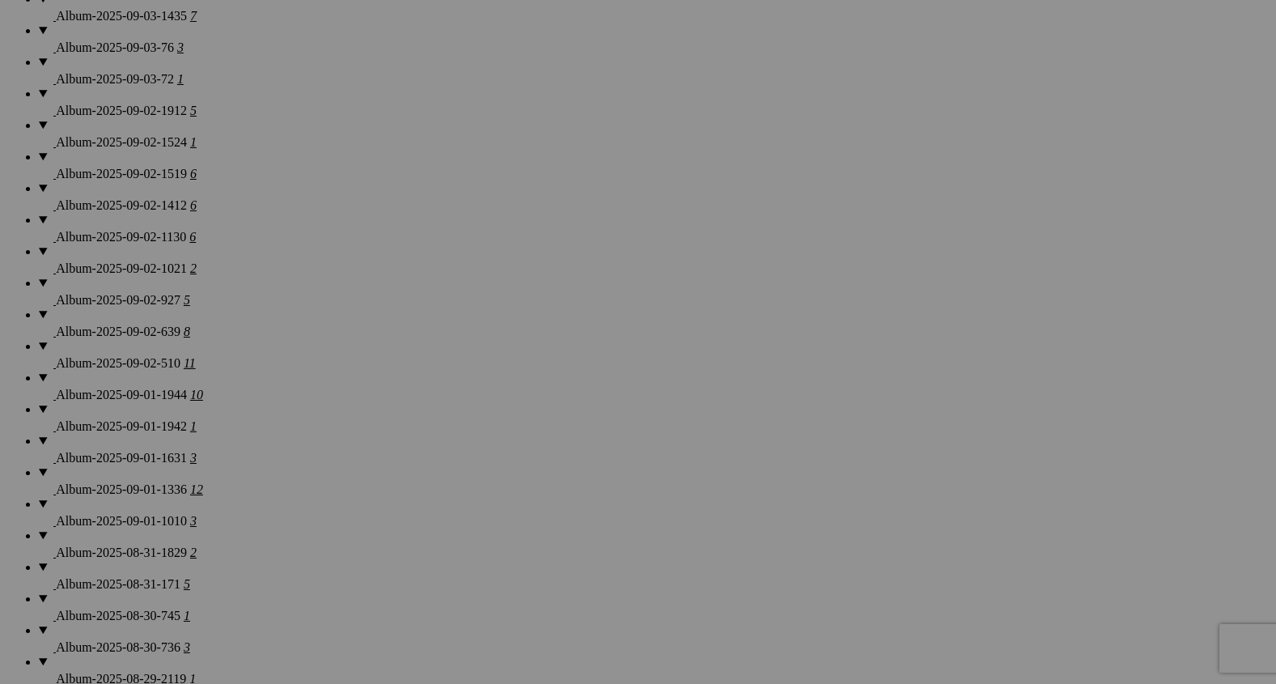
scroll to position [1445, 0]
drag, startPoint x: 889, startPoint y: 269, endPoint x: 858, endPoint y: 583, distance: 316.4
drag, startPoint x: 1003, startPoint y: 460, endPoint x: 1084, endPoint y: 269, distance: 207.1
drag, startPoint x: 1037, startPoint y: 257, endPoint x: 1143, endPoint y: 255, distance: 106.0
drag, startPoint x: 1187, startPoint y: 265, endPoint x: 999, endPoint y: 240, distance: 190.2
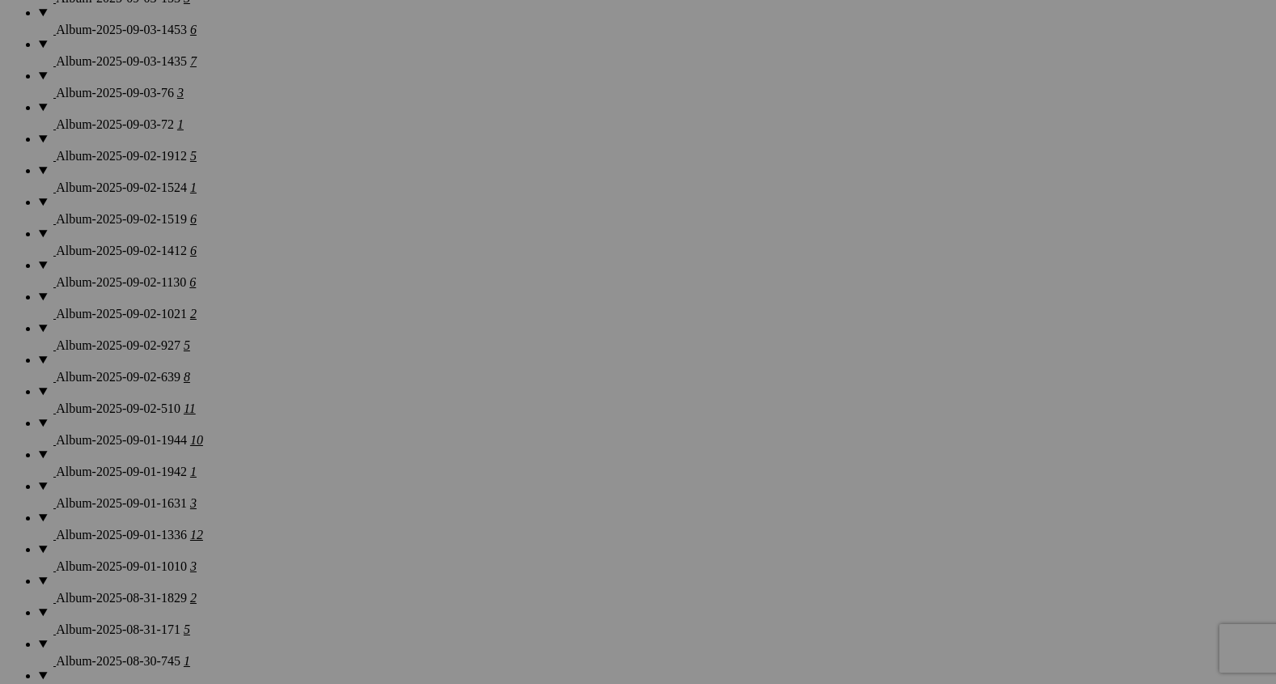
scroll to position [1405, 0]
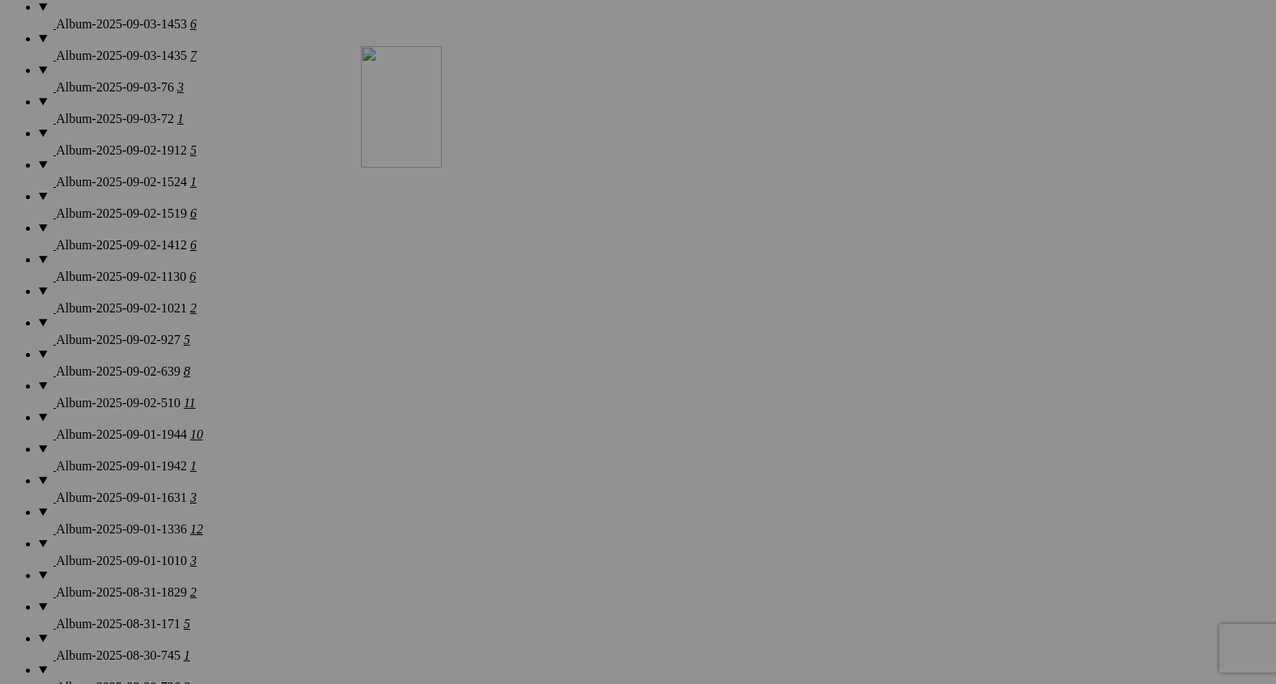
drag, startPoint x: 608, startPoint y: 529, endPoint x: 592, endPoint y: 184, distance: 345.1
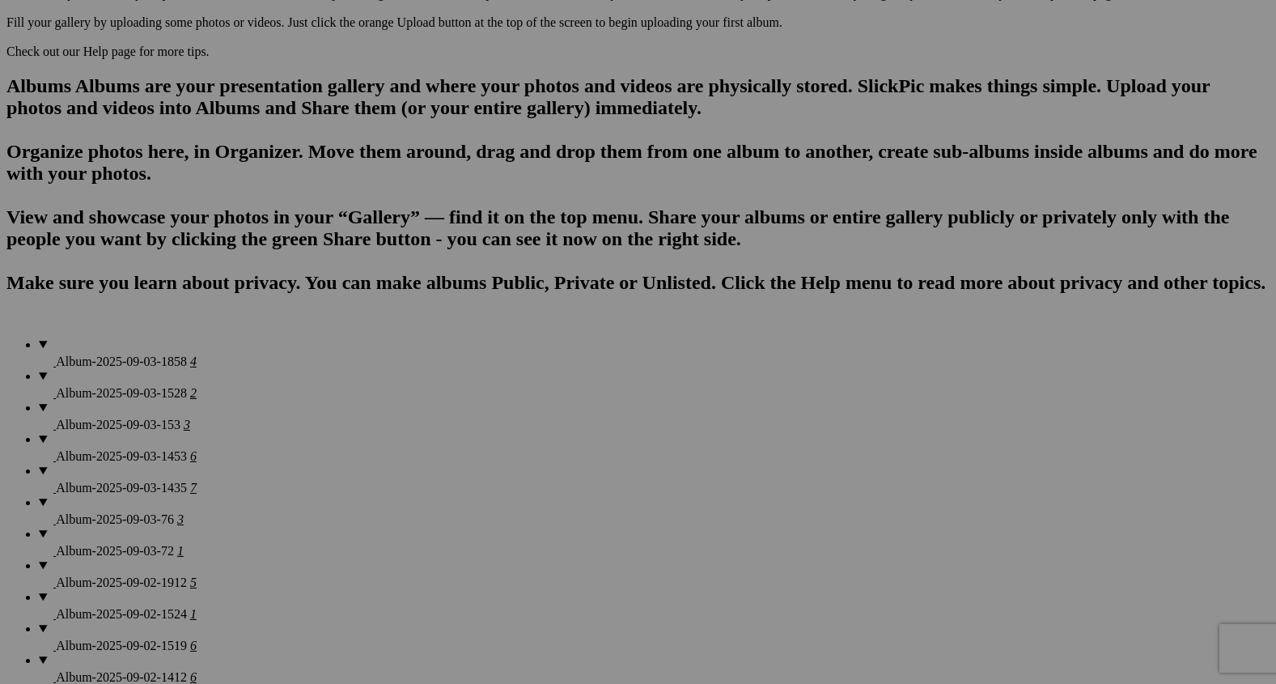
scroll to position [984, 0]
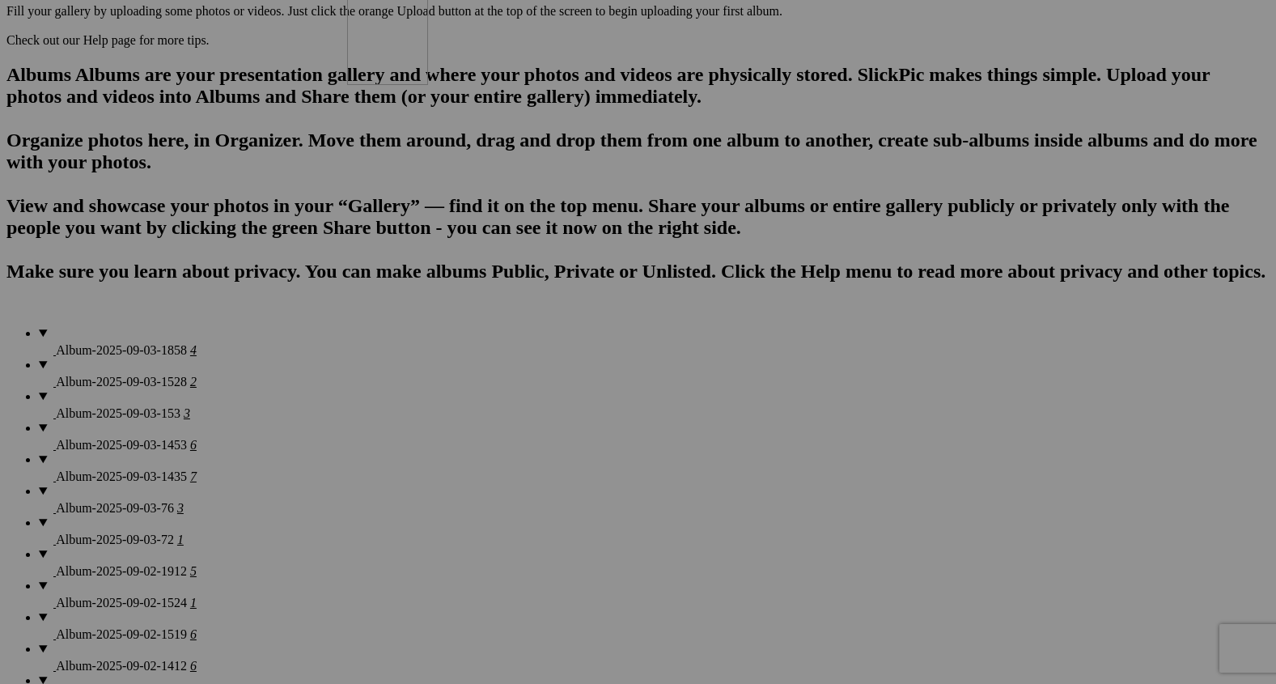
drag, startPoint x: 591, startPoint y: 494, endPoint x: 577, endPoint y: 83, distance: 411.3
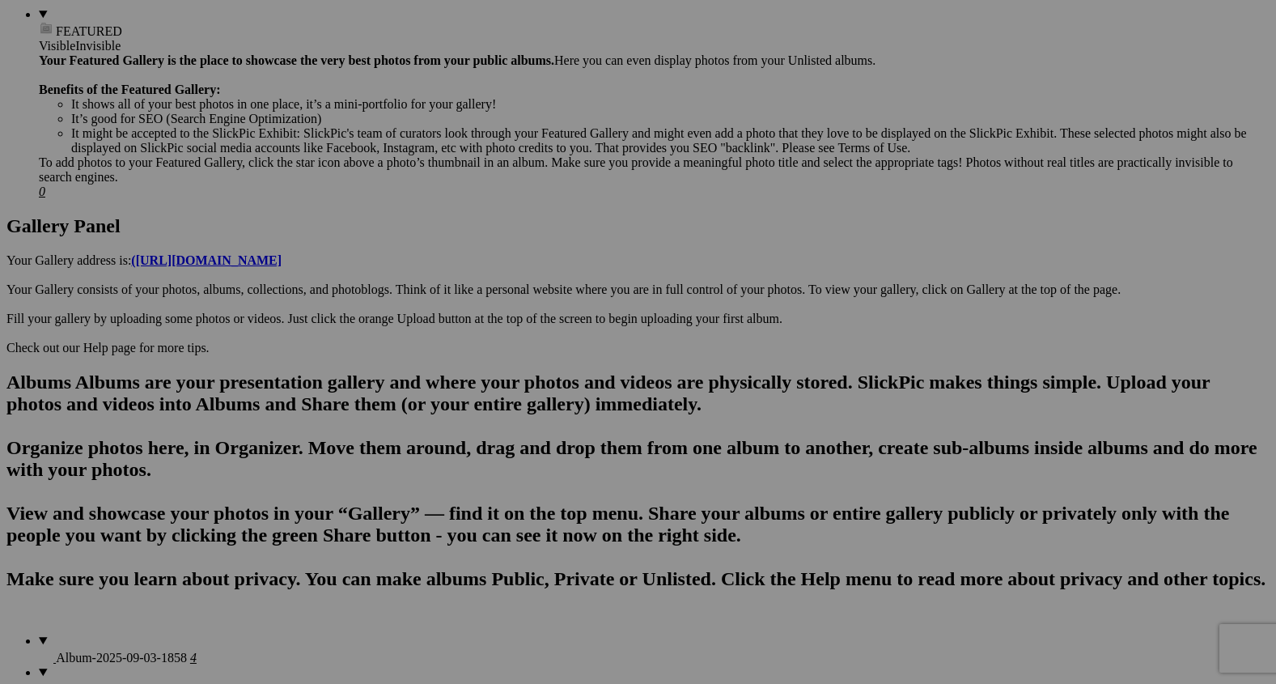
scroll to position [675, 0]
drag, startPoint x: 612, startPoint y: 418, endPoint x: 938, endPoint y: 154, distance: 420.0
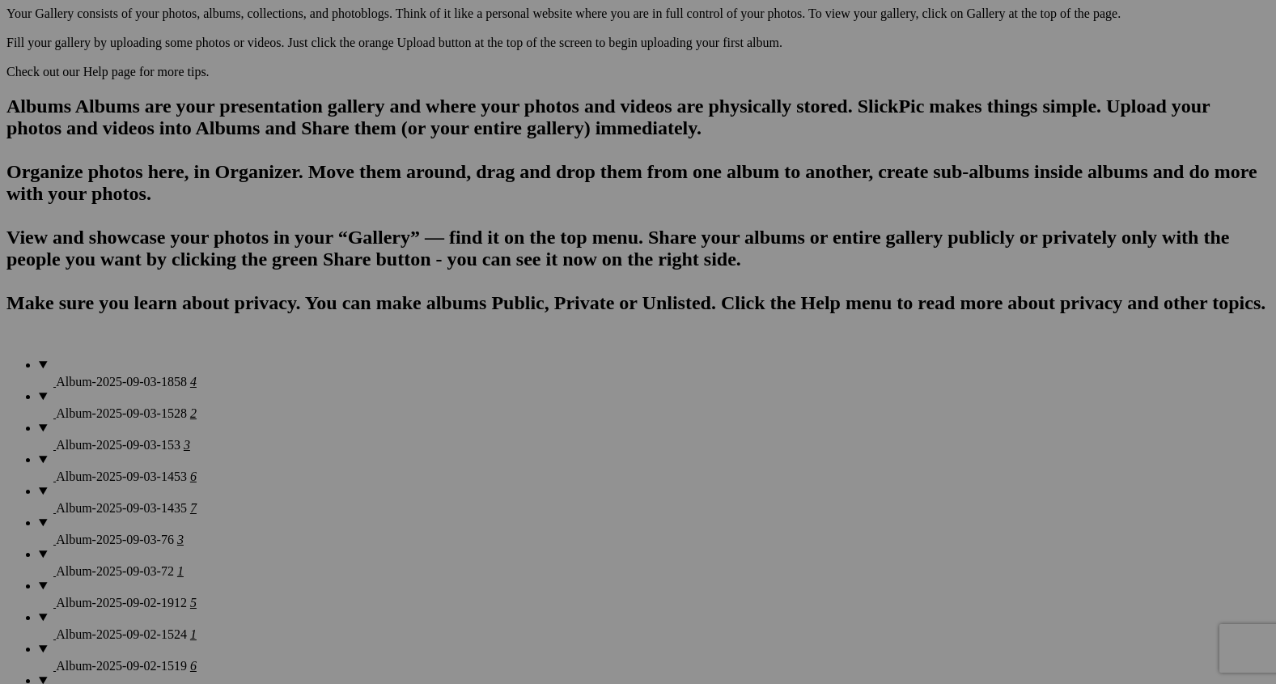
scroll to position [928, 0]
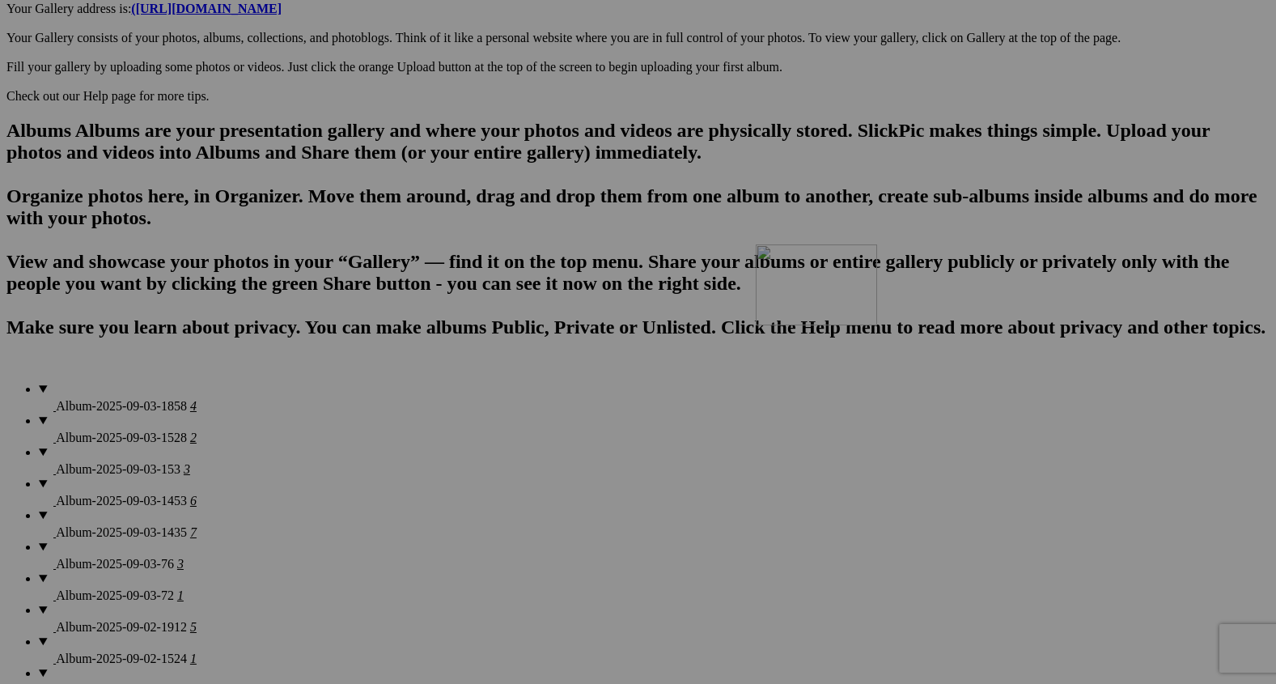
drag, startPoint x: 1000, startPoint y: 159, endPoint x: 990, endPoint y: 413, distance: 254.3
drag, startPoint x: 731, startPoint y: 176, endPoint x: 736, endPoint y: 545, distance: 369.8
drag, startPoint x: 1144, startPoint y: 368, endPoint x: 964, endPoint y: 339, distance: 182.8
drag, startPoint x: 278, startPoint y: 590, endPoint x: 265, endPoint y: 357, distance: 233.4
drag, startPoint x: 430, startPoint y: 563, endPoint x: 249, endPoint y: 562, distance: 180.5
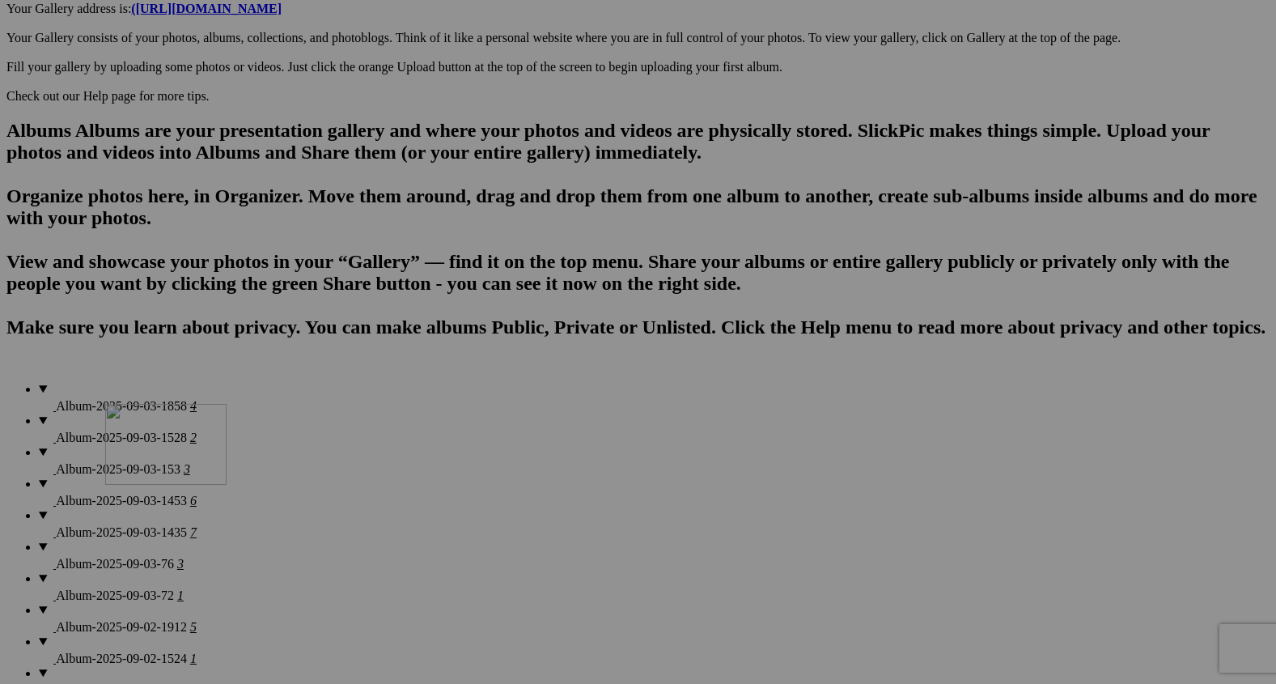
drag, startPoint x: 564, startPoint y: 566, endPoint x: 338, endPoint y: 545, distance: 226.7
drag, startPoint x: 710, startPoint y: 568, endPoint x: 545, endPoint y: 549, distance: 166.2
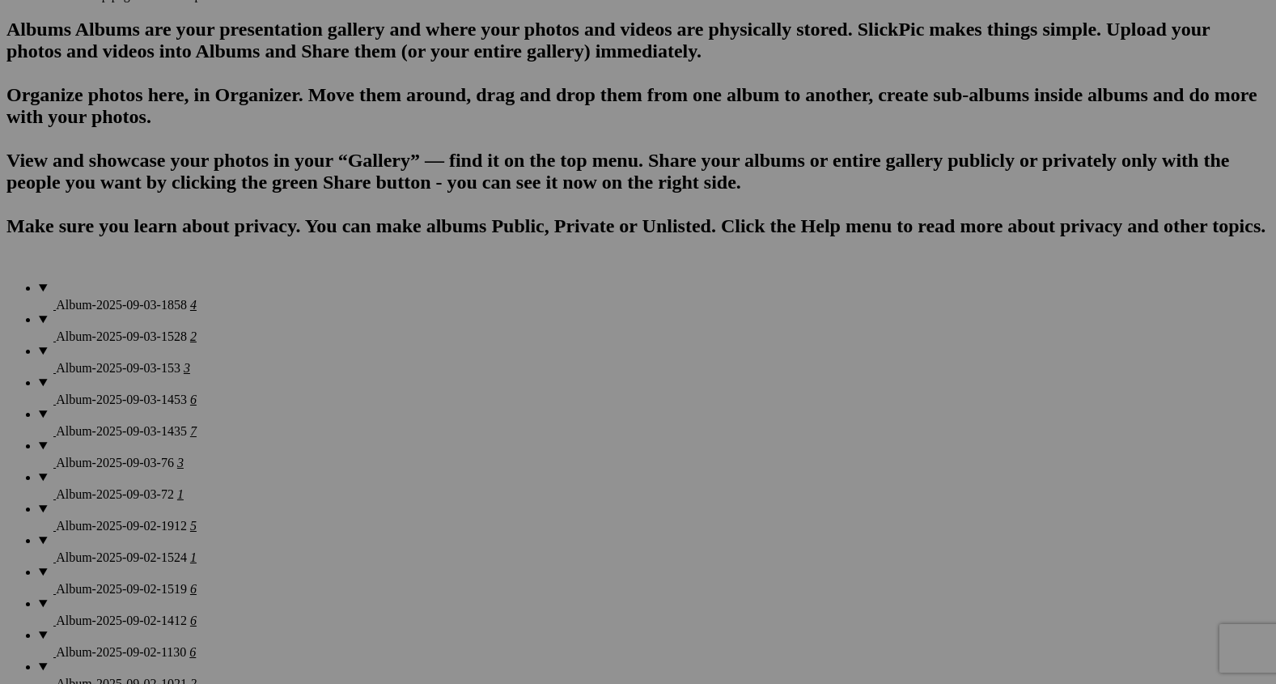
scroll to position [1037, 0]
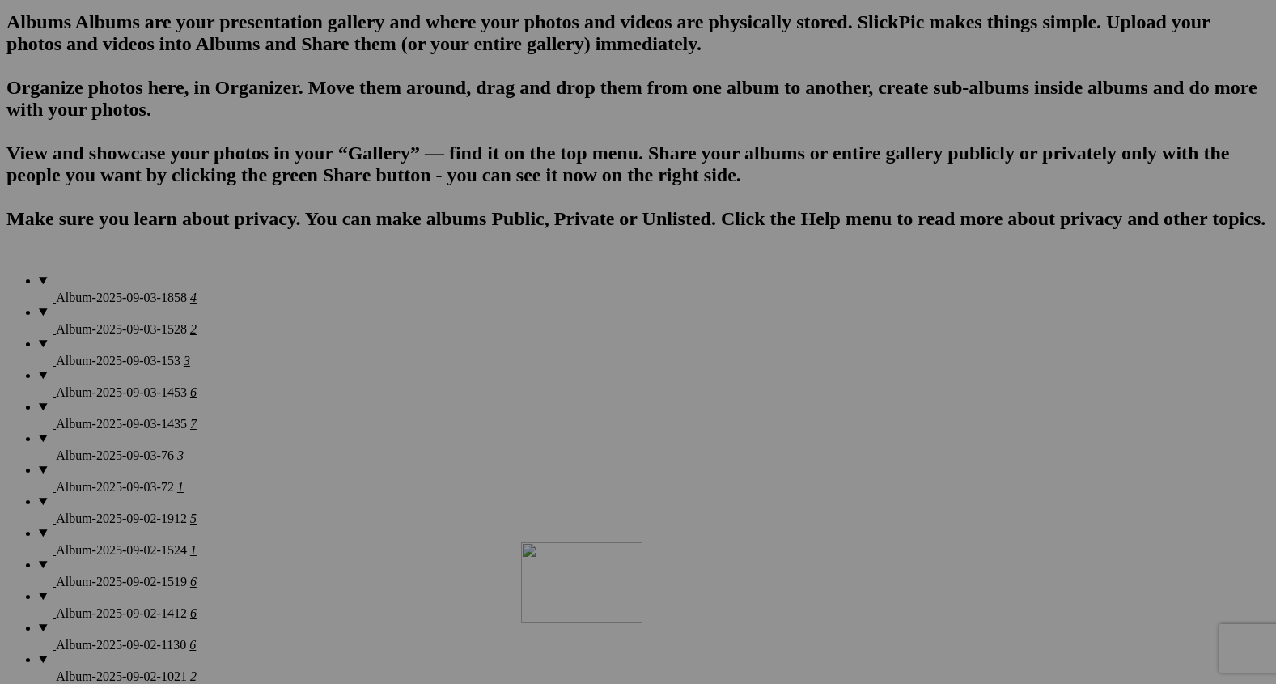
drag, startPoint x: 757, startPoint y: 475, endPoint x: 753, endPoint y: 685, distance: 209.6
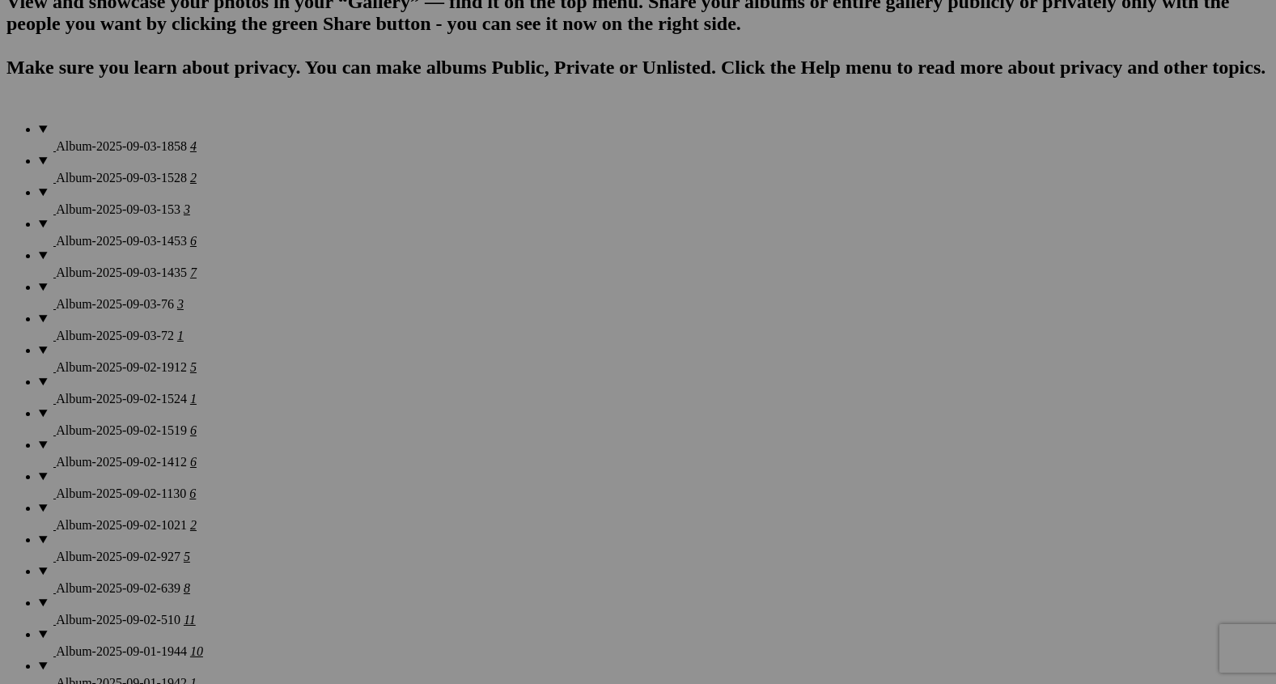
scroll to position [1198, 0]
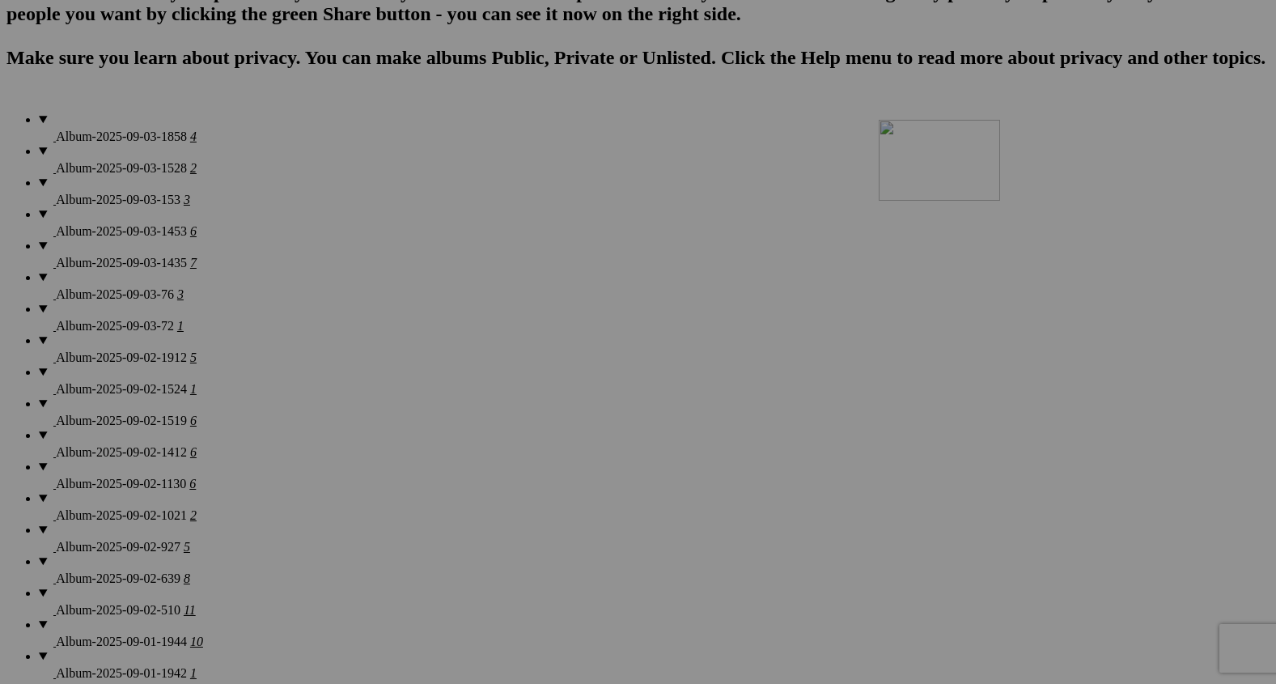
drag, startPoint x: 439, startPoint y: 518, endPoint x: 1111, endPoint y: 259, distance: 720.6
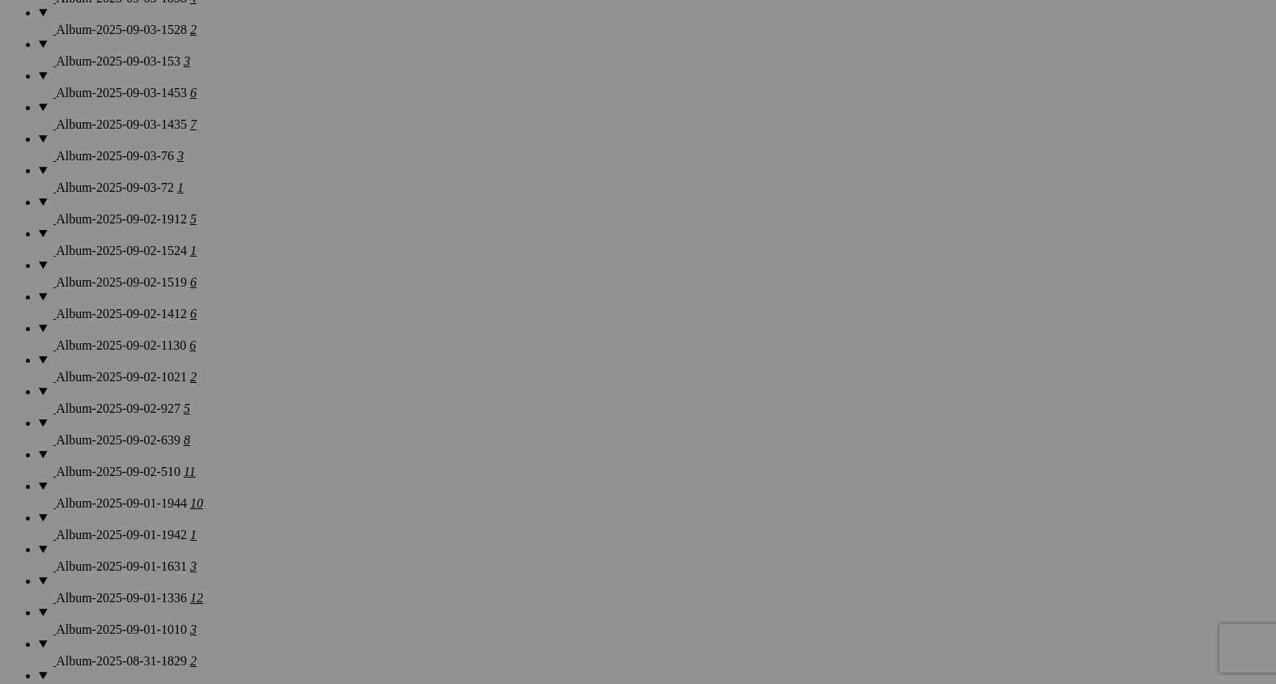
scroll to position [1338, 0]
drag, startPoint x: 455, startPoint y: 438, endPoint x: 304, endPoint y: 593, distance: 216.3
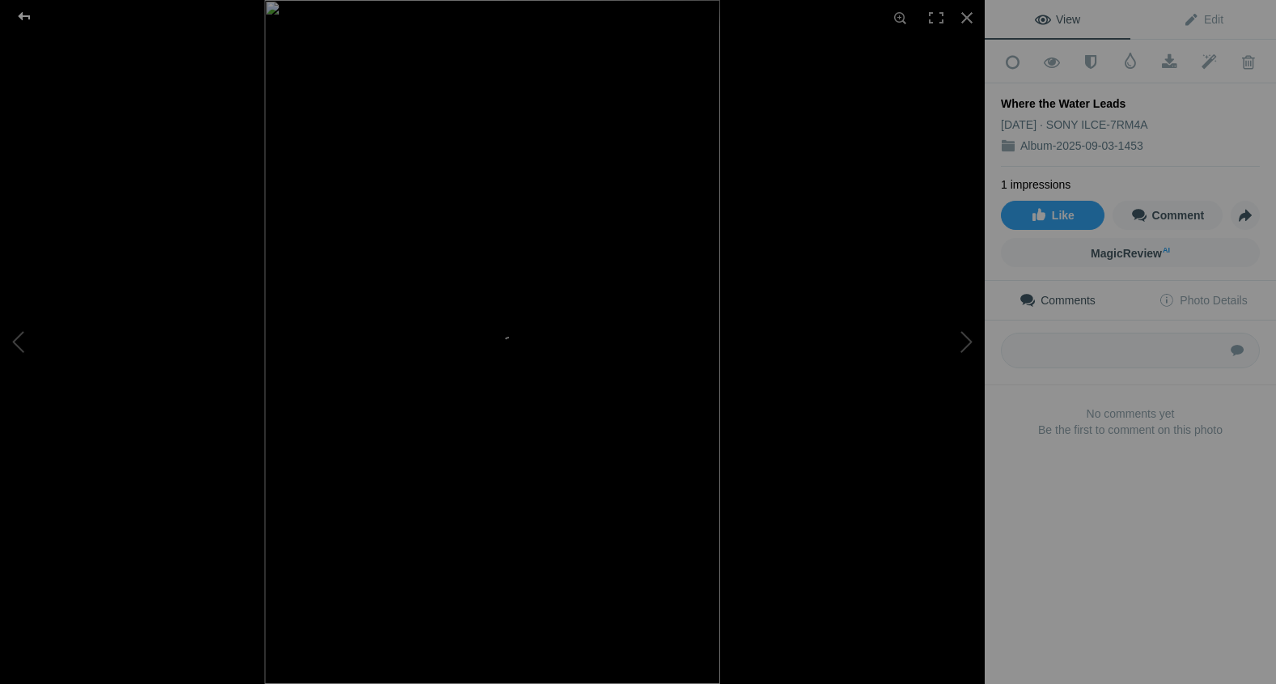
click at [19, 11] on div at bounding box center [24, 16] width 58 height 32
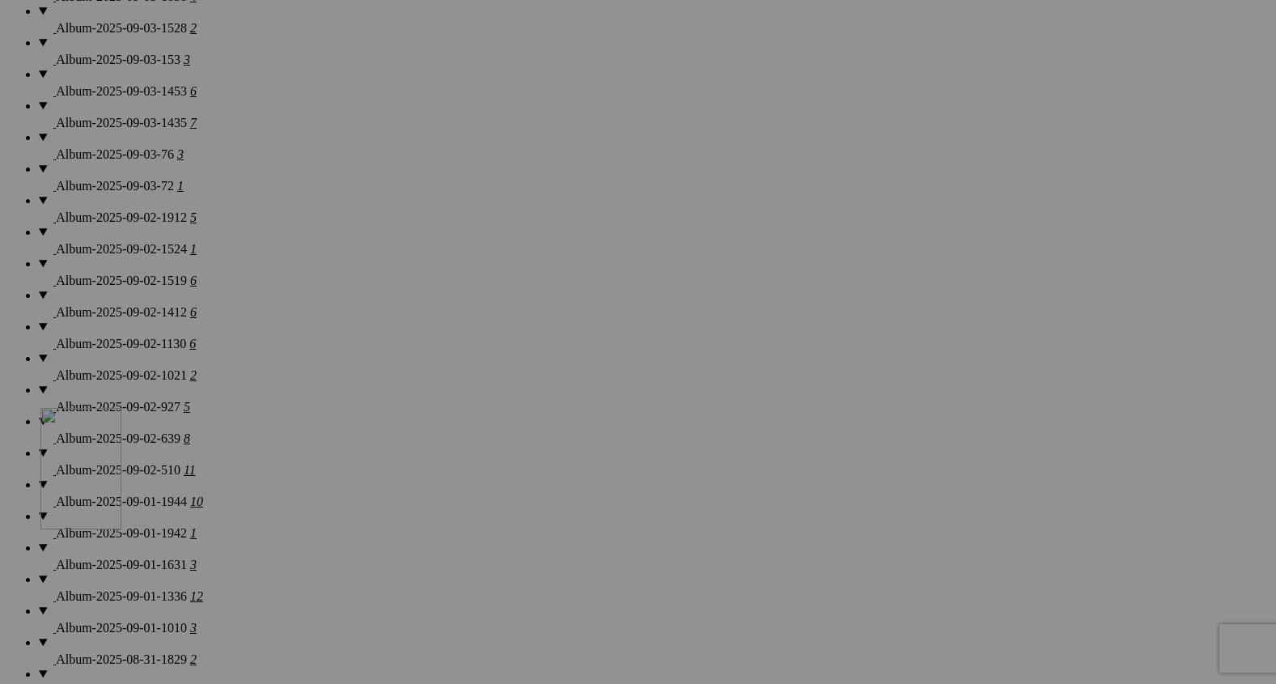
drag, startPoint x: 433, startPoint y: 385, endPoint x: 274, endPoint y: 549, distance: 228.3
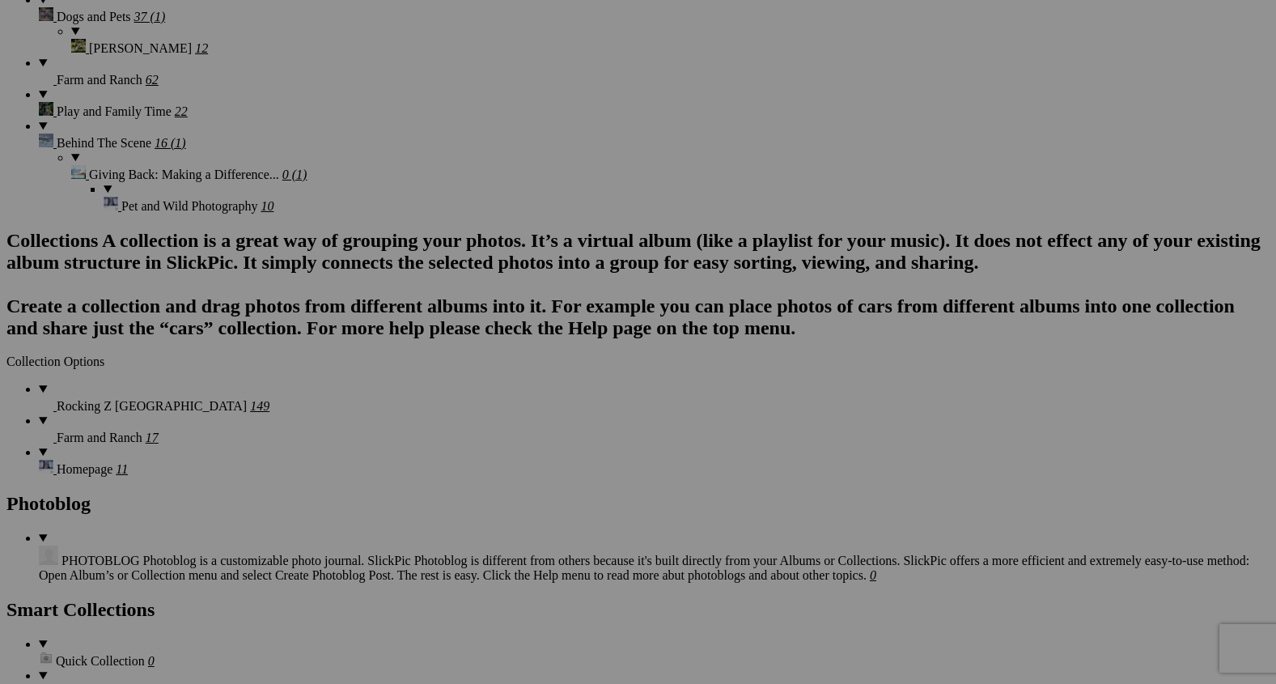
scroll to position [2788, 0]
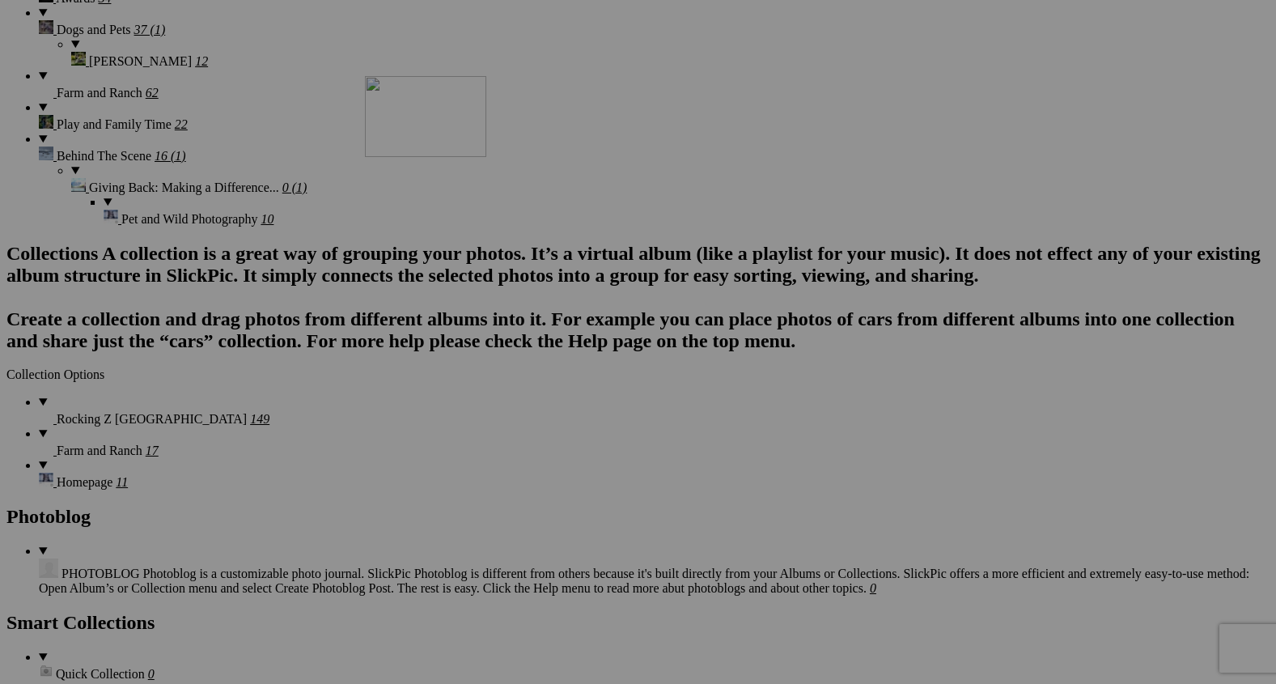
drag, startPoint x: 596, startPoint y: 552, endPoint x: 588, endPoint y: 154, distance: 398.2
drag, startPoint x: 594, startPoint y: 579, endPoint x: 744, endPoint y: 112, distance: 490.6
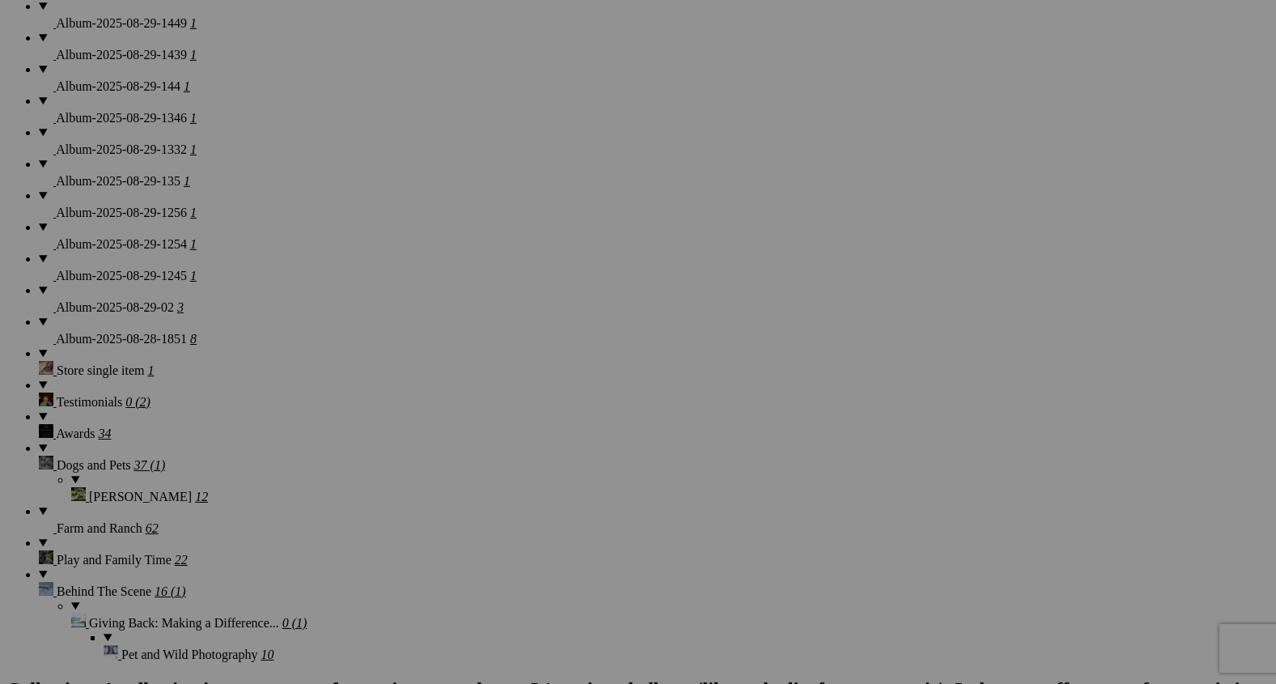
scroll to position [2349, 0]
drag, startPoint x: 602, startPoint y: 575, endPoint x: 609, endPoint y: 218, distance: 356.1
drag, startPoint x: 721, startPoint y: 595, endPoint x: 813, endPoint y: 238, distance: 368.6
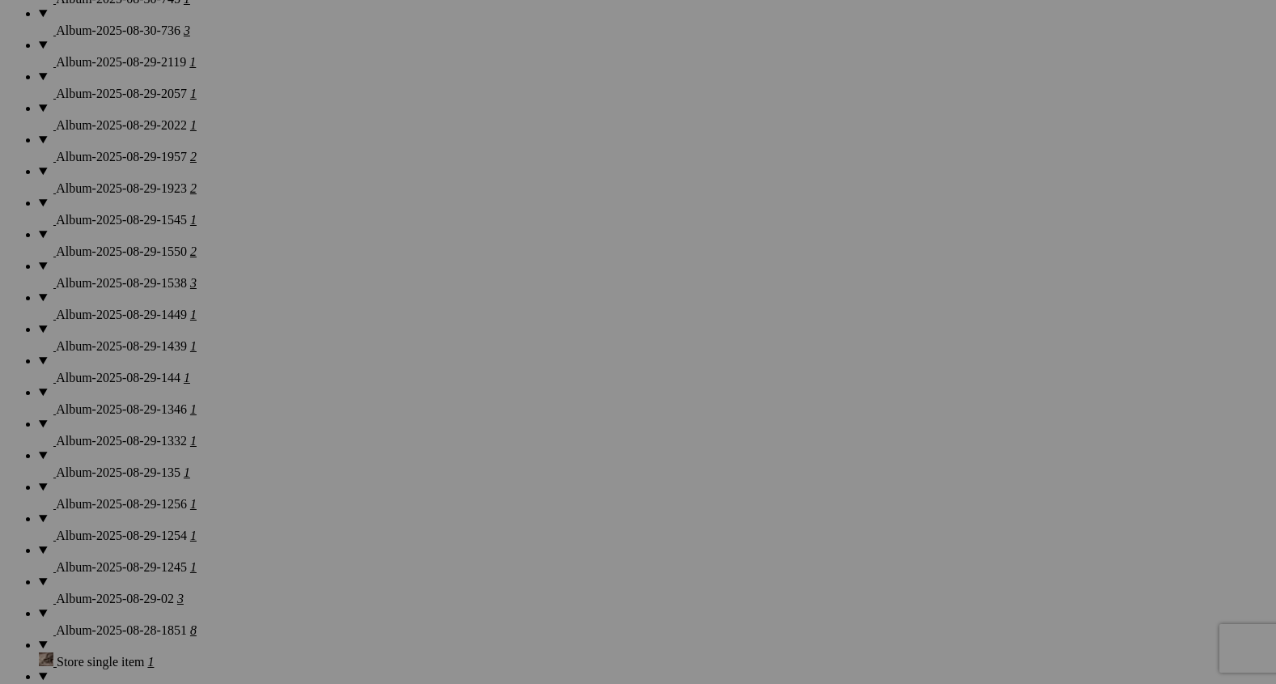
scroll to position [2046, 0]
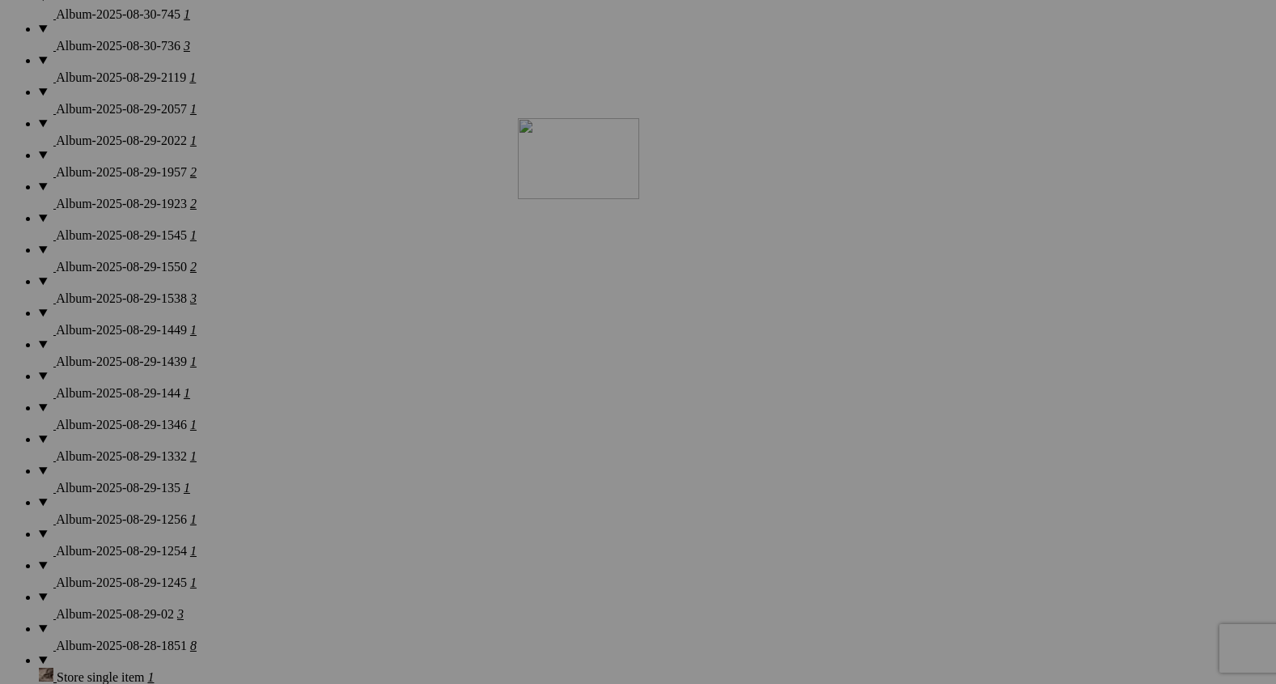
drag, startPoint x: 751, startPoint y: 494, endPoint x: 731, endPoint y: 126, distance: 367.9
drag, startPoint x: 888, startPoint y: 494, endPoint x: 881, endPoint y: 60, distance: 433.8
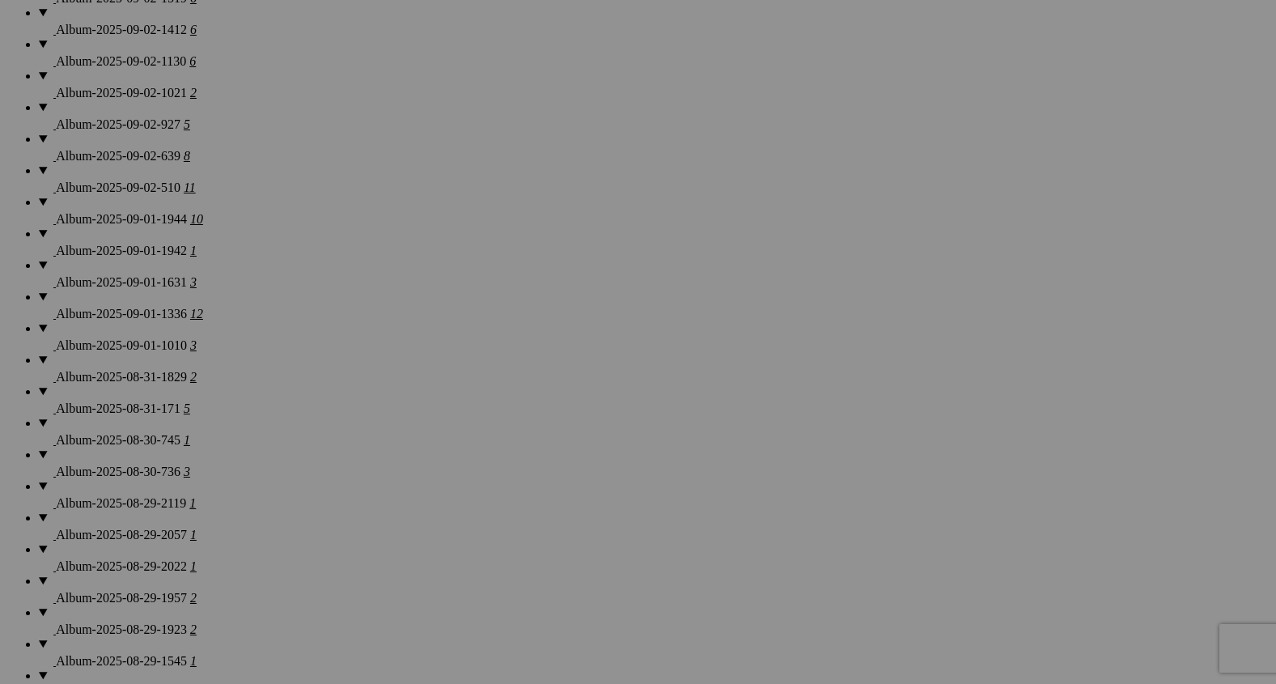
scroll to position [1618, 0]
drag, startPoint x: 745, startPoint y: 480, endPoint x: 707, endPoint y: 179, distance: 303.4
drag, startPoint x: 897, startPoint y: 494, endPoint x: 882, endPoint y: 100, distance: 394.4
drag, startPoint x: 756, startPoint y: 402, endPoint x: 756, endPoint y: 144, distance: 258.1
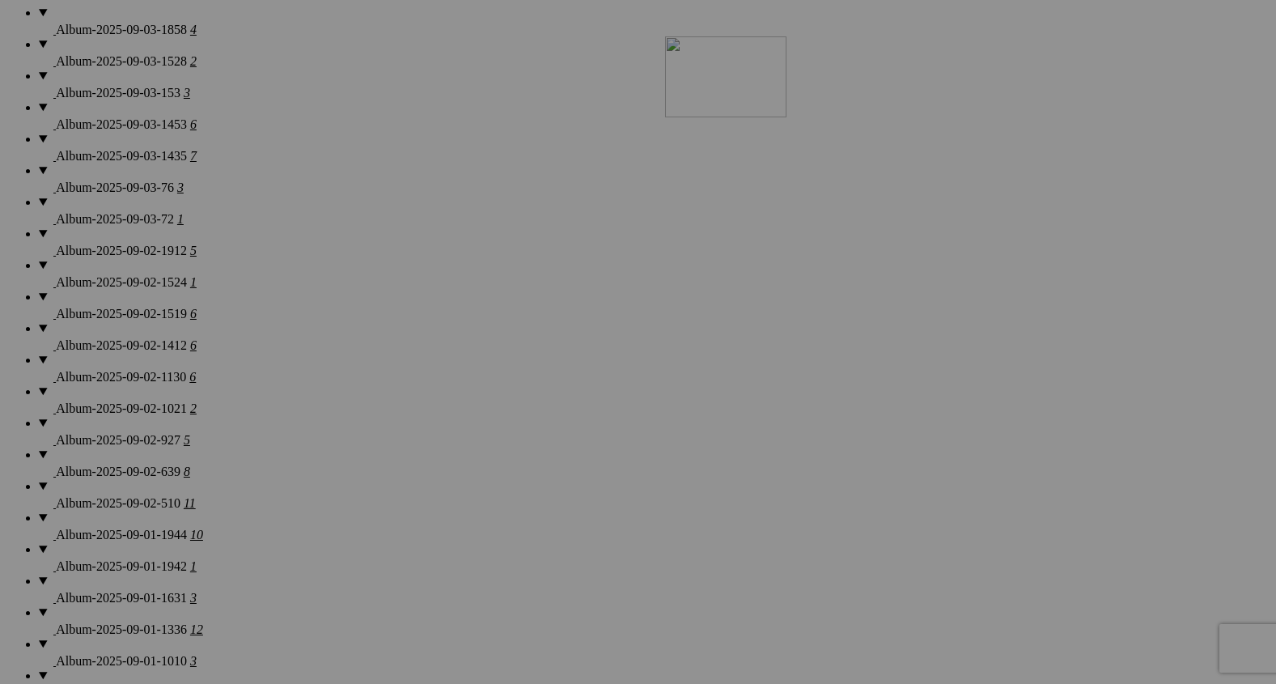
drag, startPoint x: 898, startPoint y: 399, endPoint x: 894, endPoint y: 129, distance: 269.5
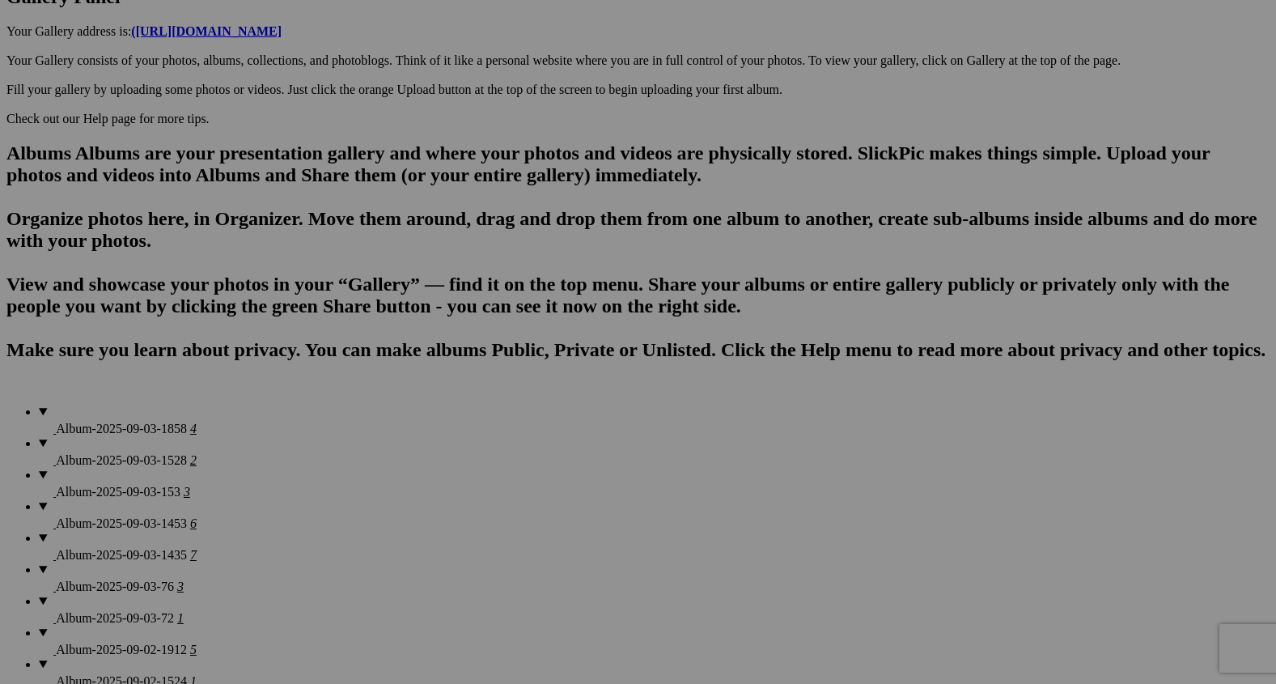
scroll to position [918, 0]
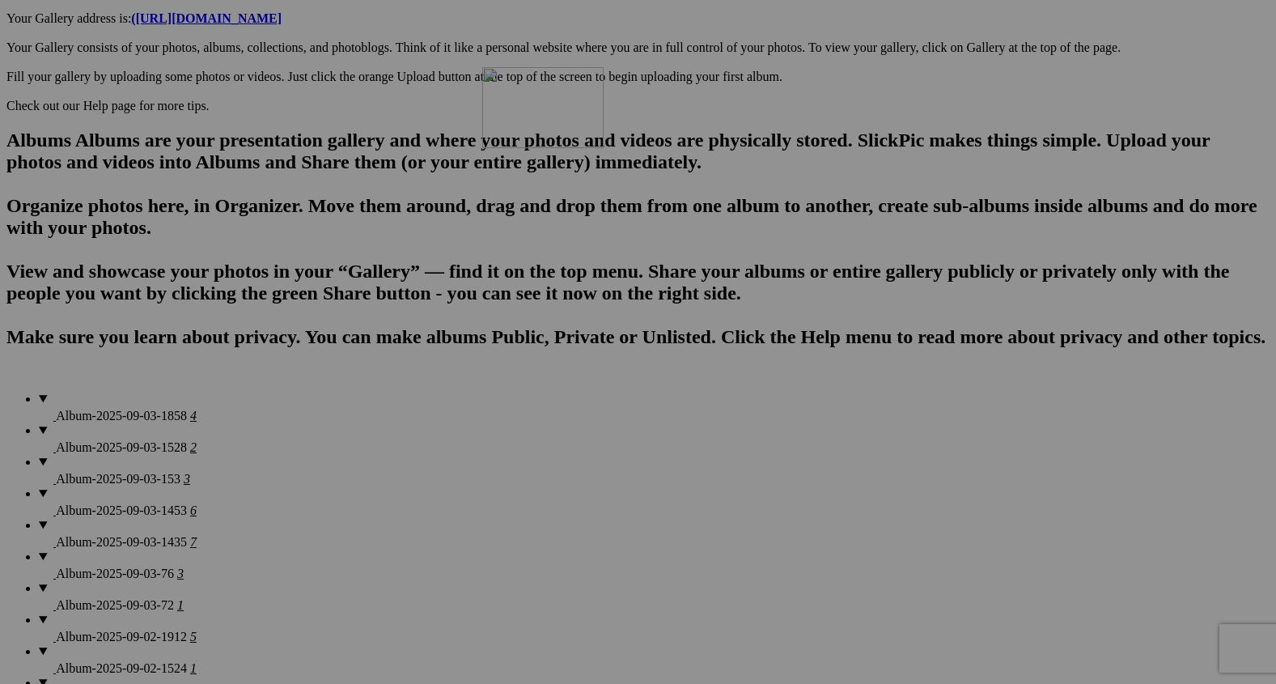
drag, startPoint x: 753, startPoint y: 587, endPoint x: 713, endPoint y: 188, distance: 401.7
drag, startPoint x: 903, startPoint y: 592, endPoint x: 862, endPoint y: 110, distance: 484.0
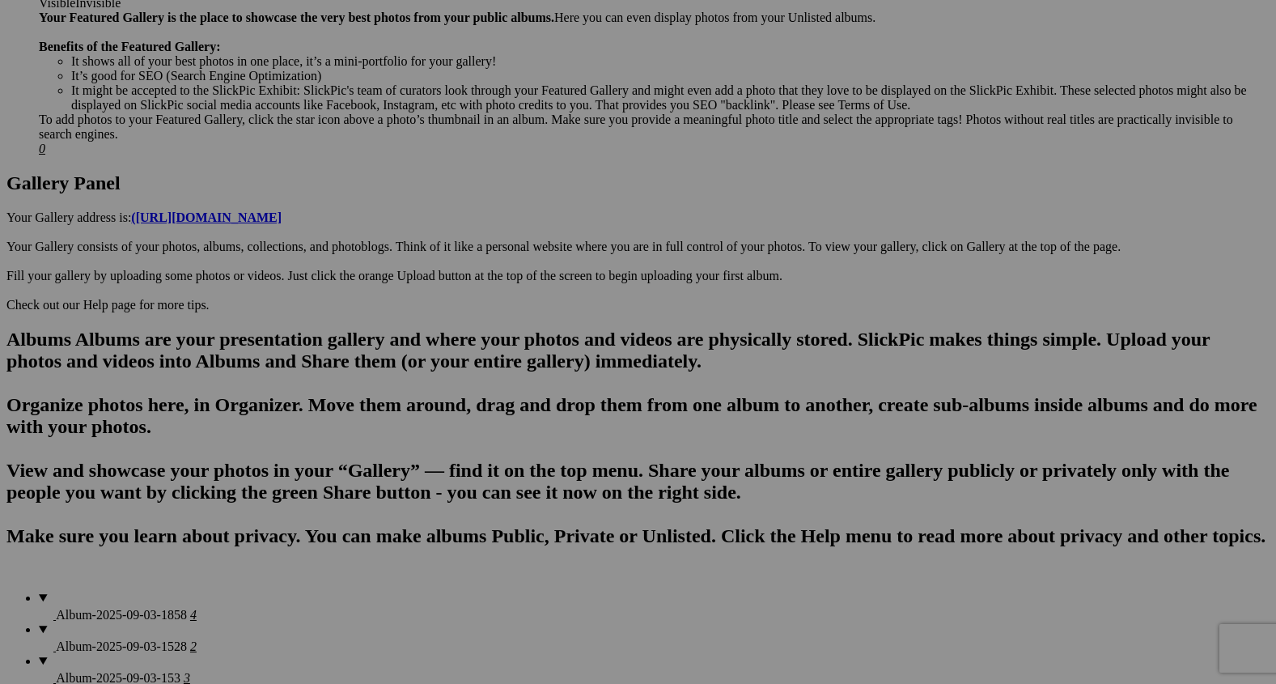
scroll to position [681, 0]
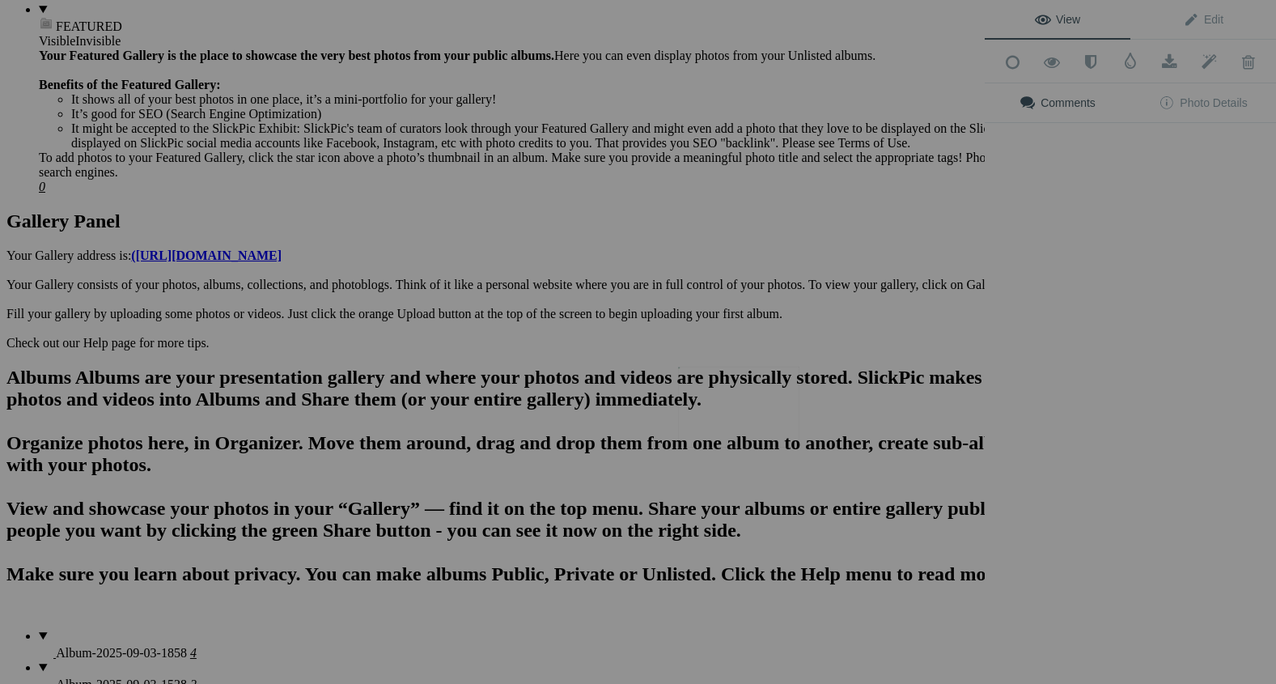
scroll to position [662, 0]
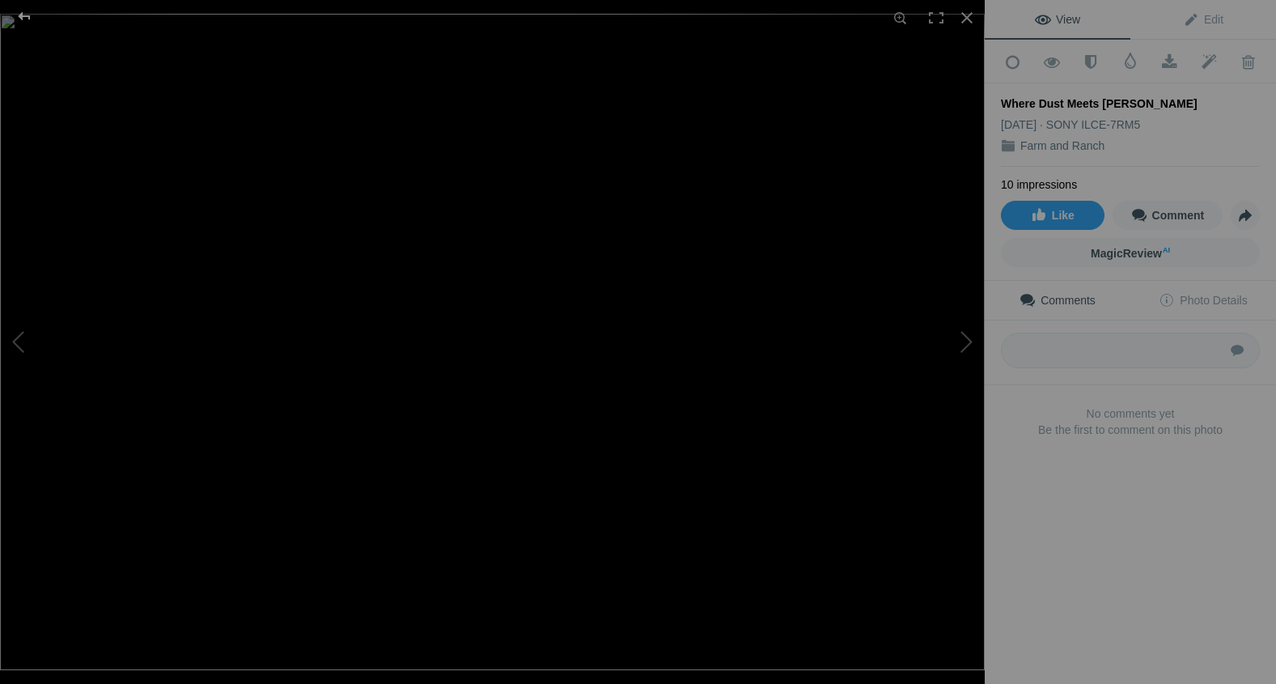
click at [24, 15] on div at bounding box center [24, 16] width 58 height 32
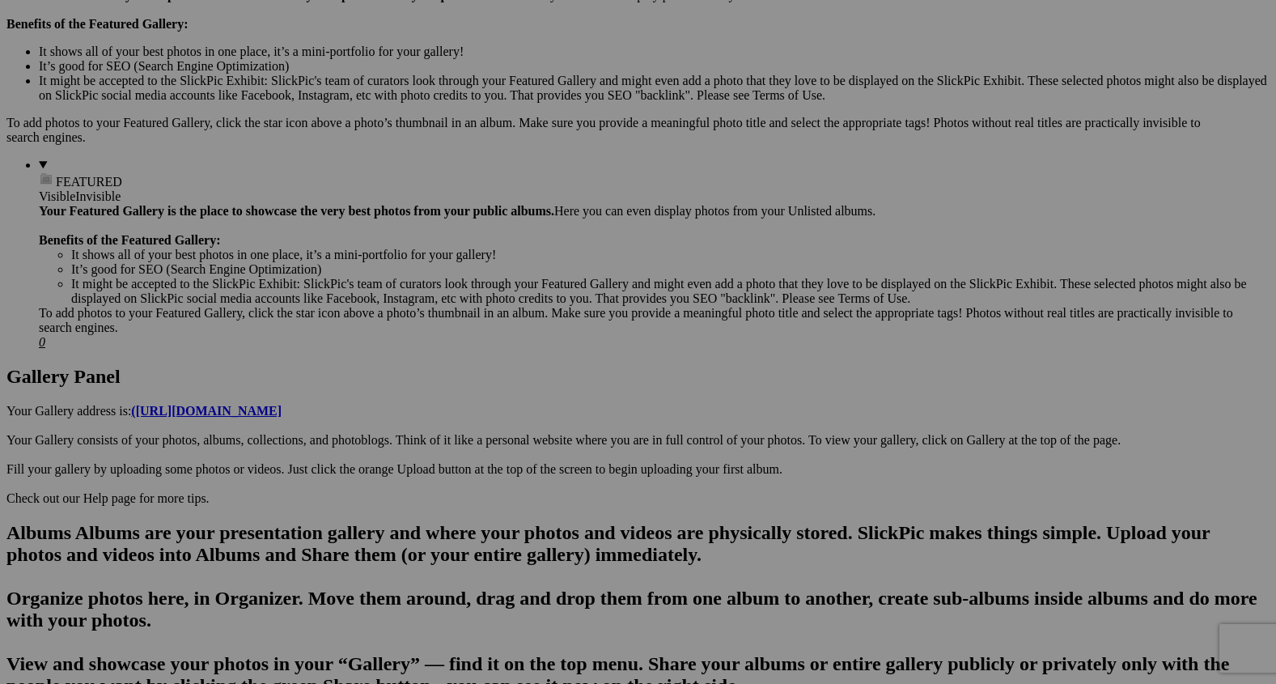
scroll to position [516, 0]
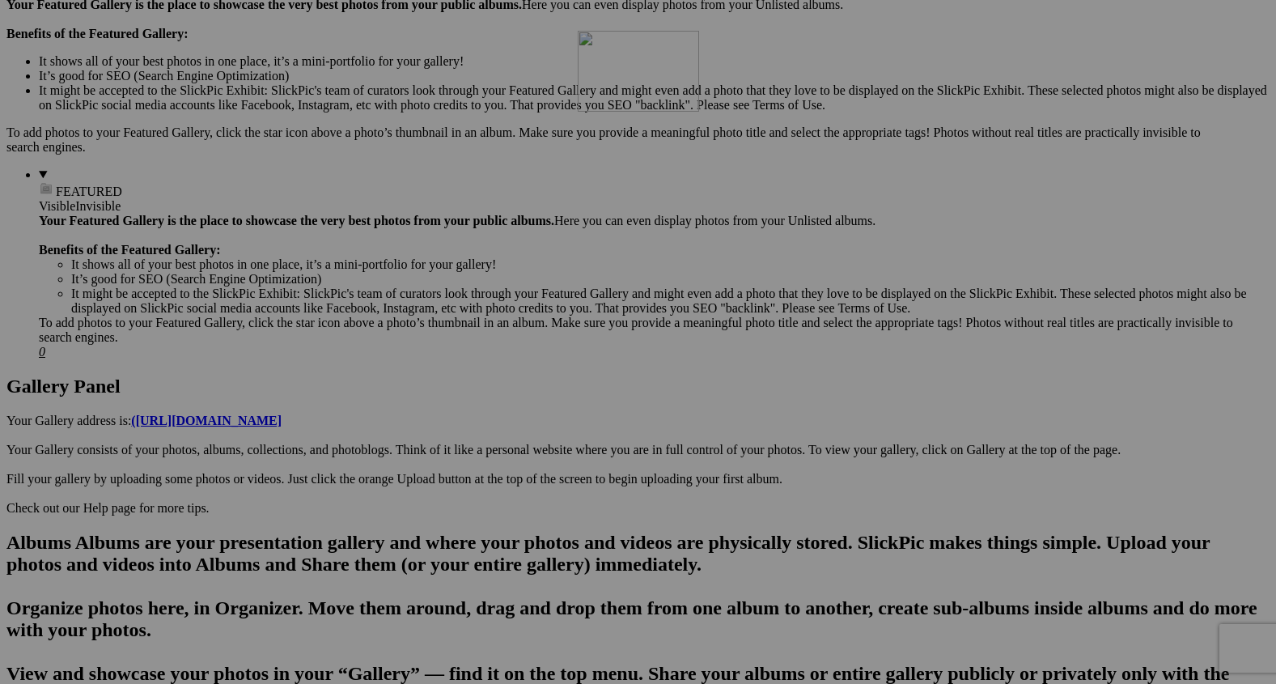
drag, startPoint x: 730, startPoint y: 557, endPoint x: 810, endPoint y: 172, distance: 393.4
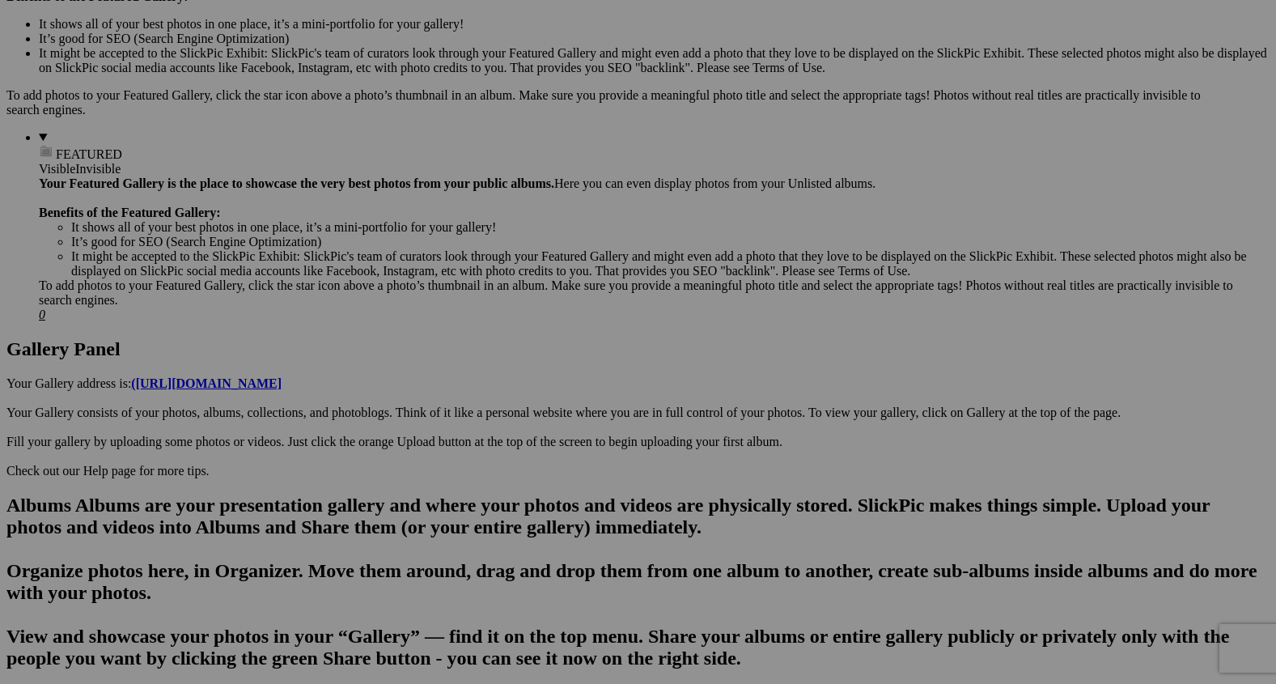
scroll to position [569, 0]
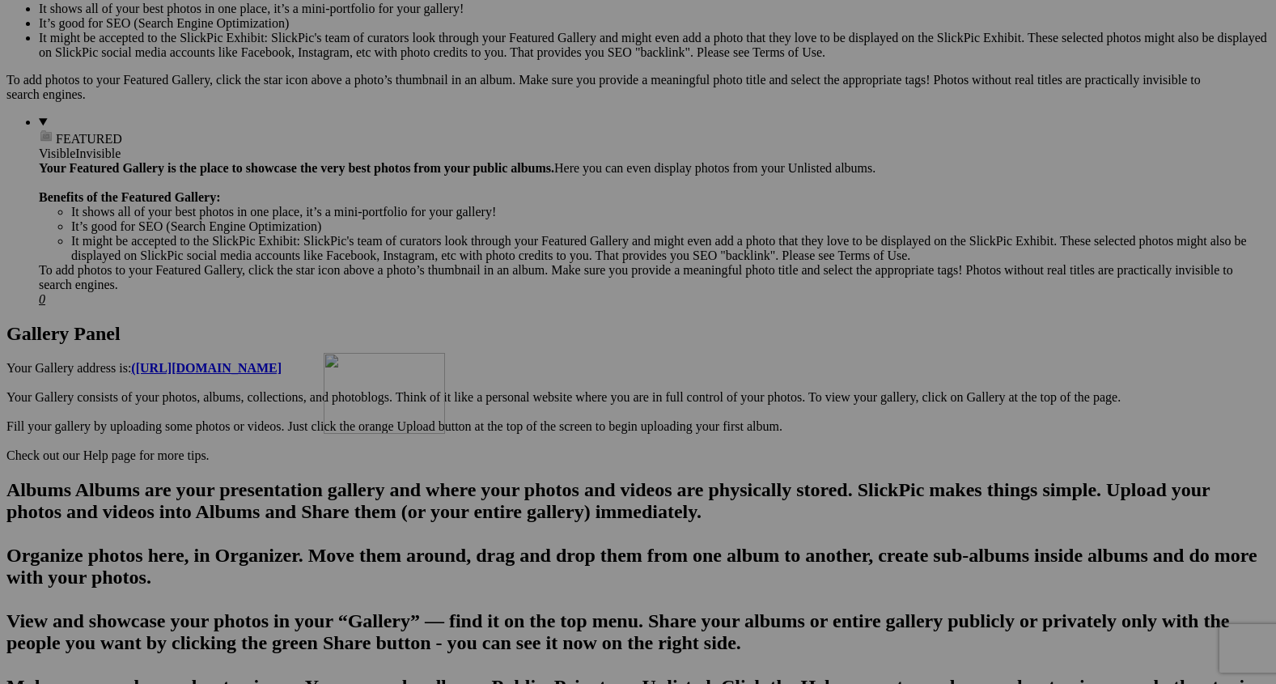
drag, startPoint x: 873, startPoint y: 512, endPoint x: 553, endPoint y: 485, distance: 320.8
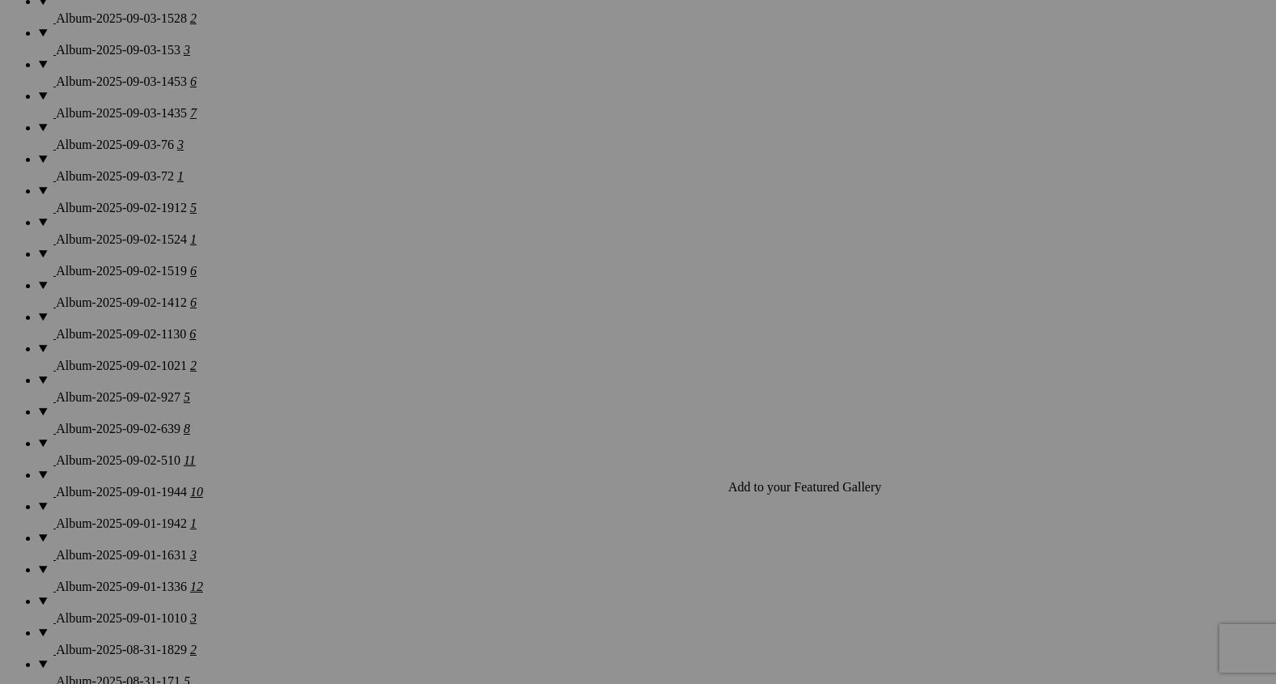
scroll to position [1366, 0]
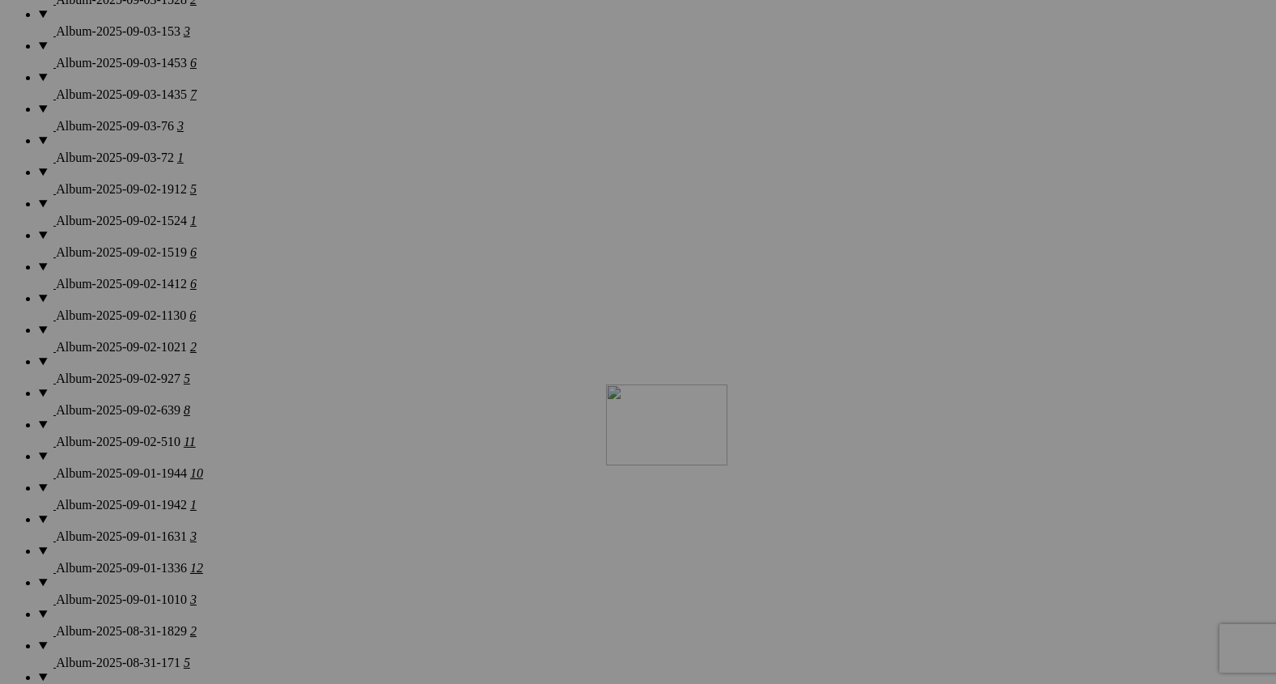
drag, startPoint x: 850, startPoint y: 358, endPoint x: 846, endPoint y: 578, distance: 219.3
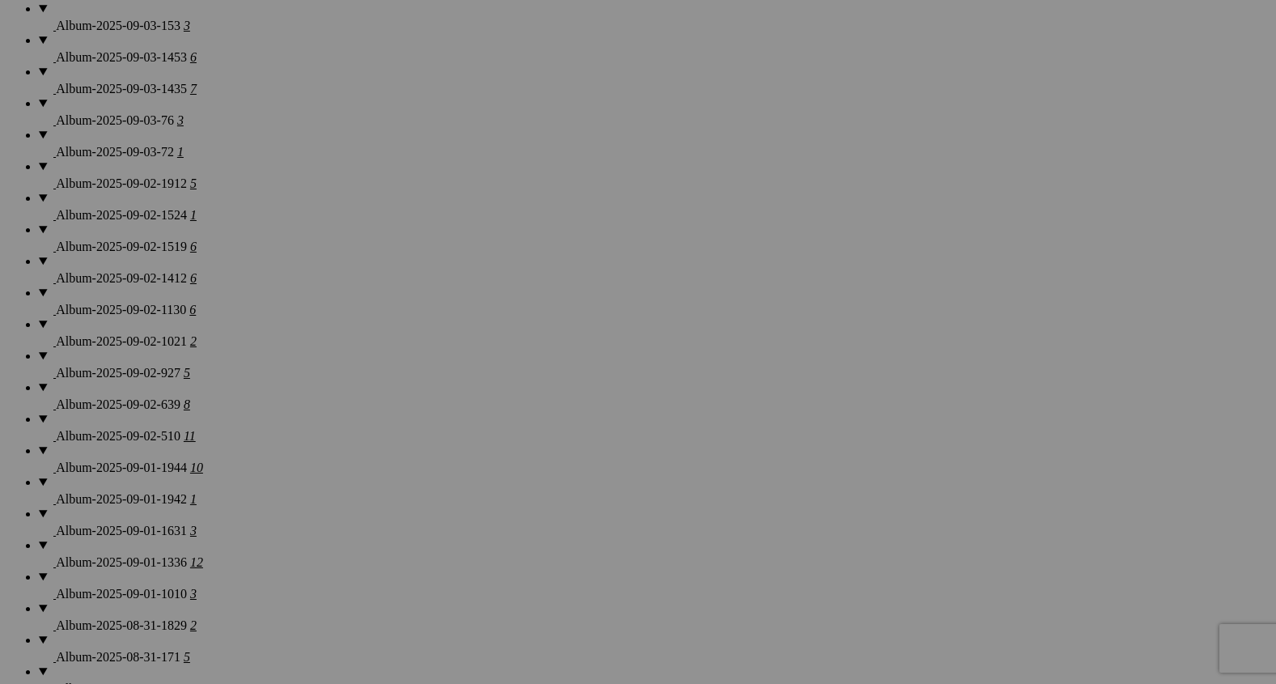
scroll to position [1373, 0]
drag, startPoint x: 454, startPoint y: 570, endPoint x: 272, endPoint y: 538, distance: 184.9
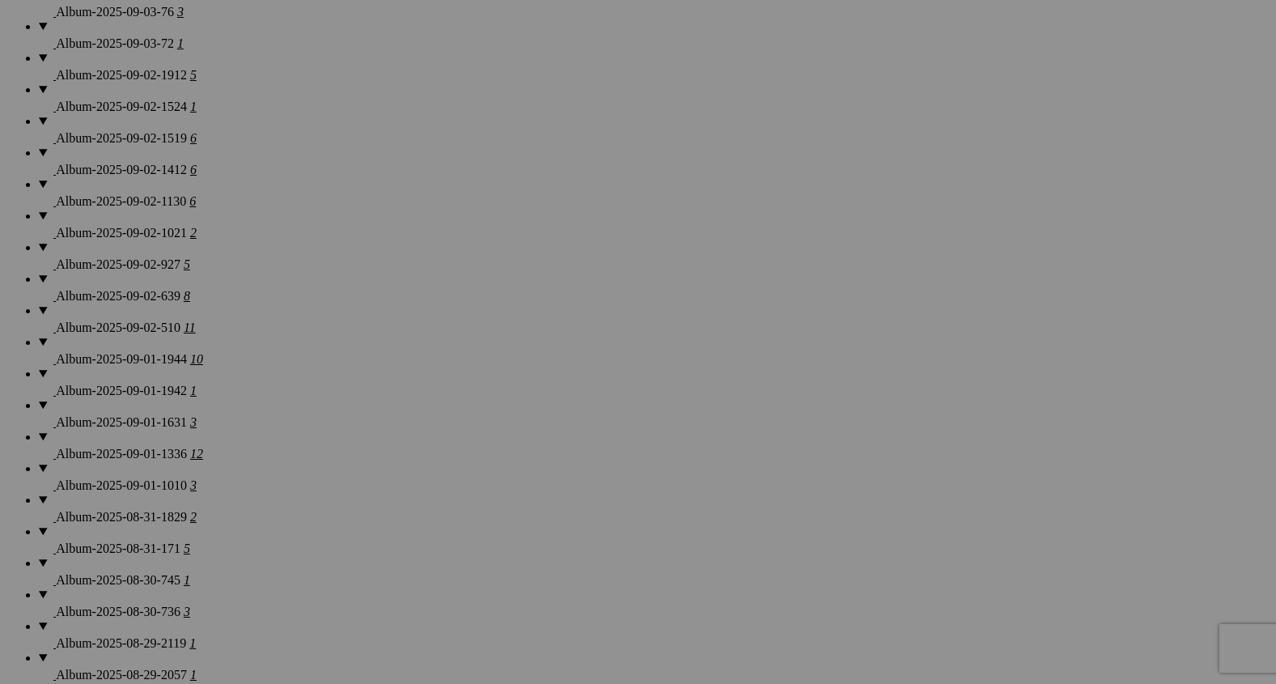
scroll to position [1478, 0]
drag, startPoint x: 1158, startPoint y: 443, endPoint x: 1115, endPoint y: 261, distance: 187.8
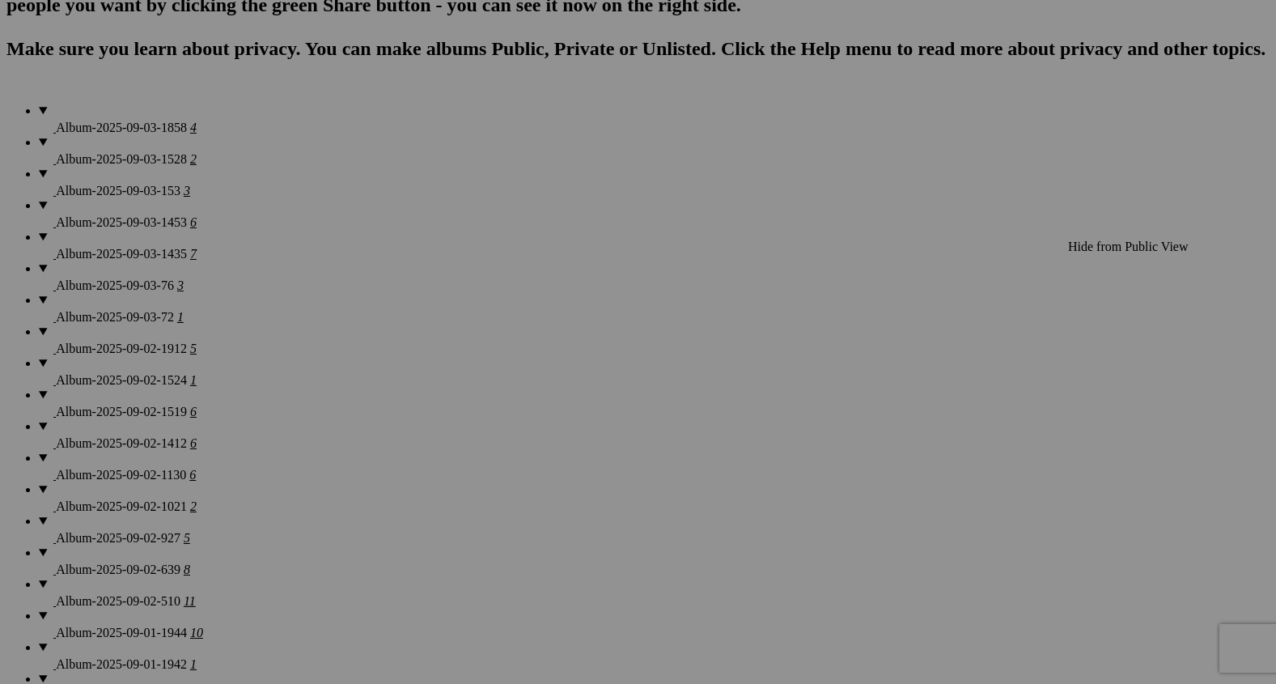
scroll to position [1192, 0]
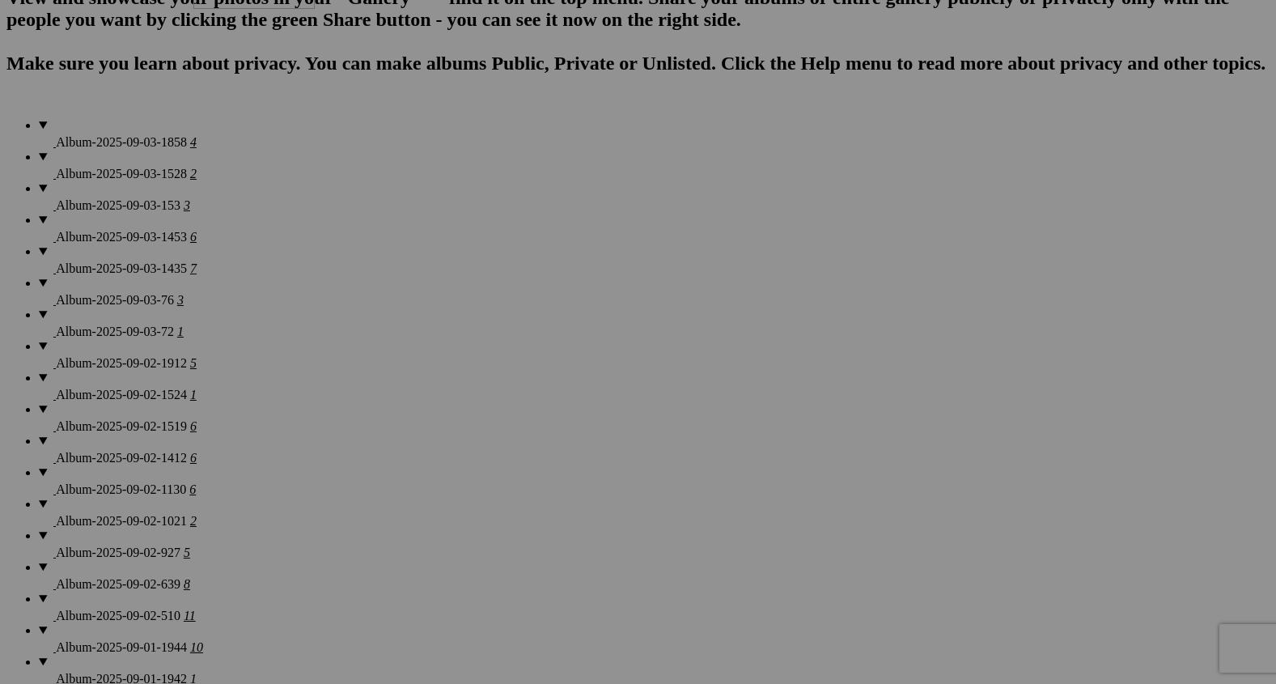
drag, startPoint x: 1150, startPoint y: 511, endPoint x: 426, endPoint y: 69, distance: 848.1
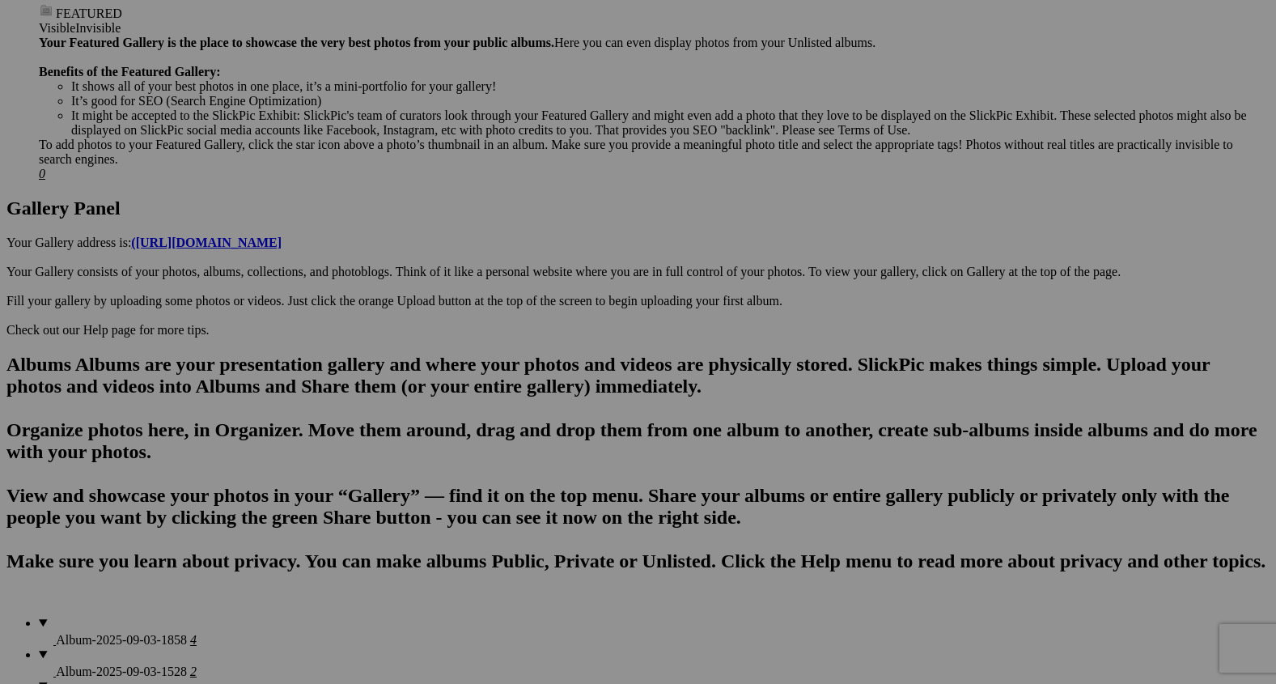
scroll to position [685, 0]
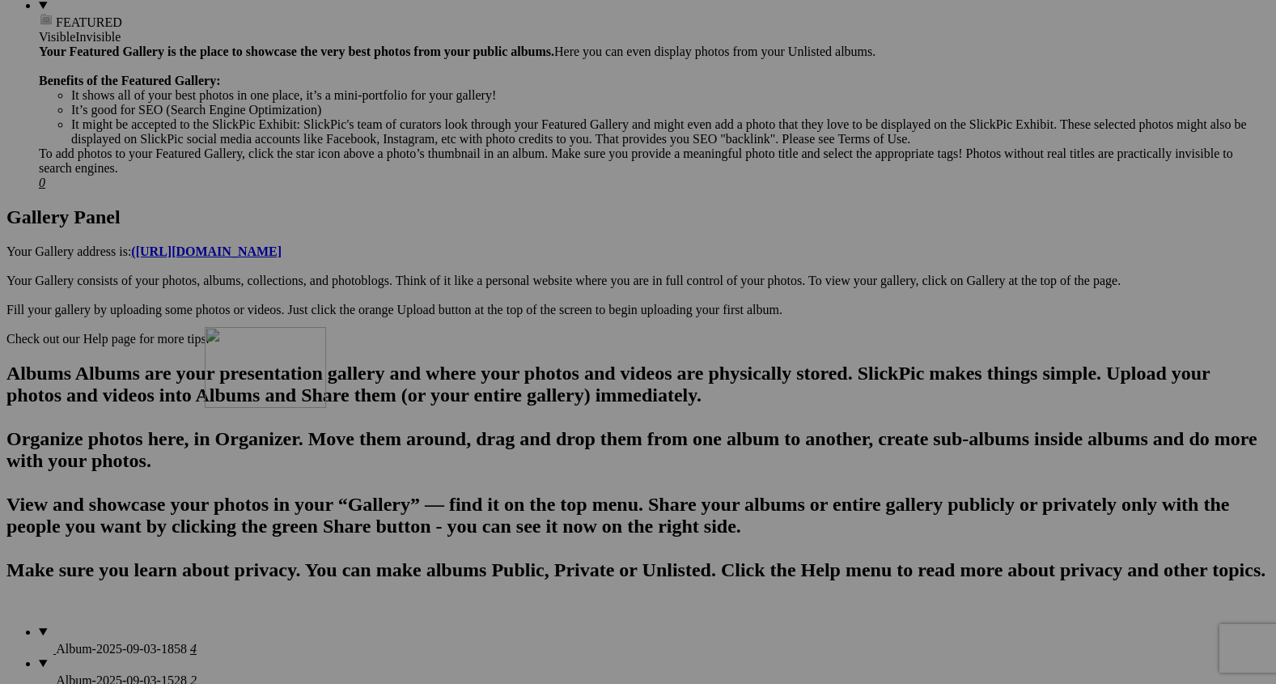
drag, startPoint x: 438, startPoint y: 619, endPoint x: 415, endPoint y: 202, distance: 417.3
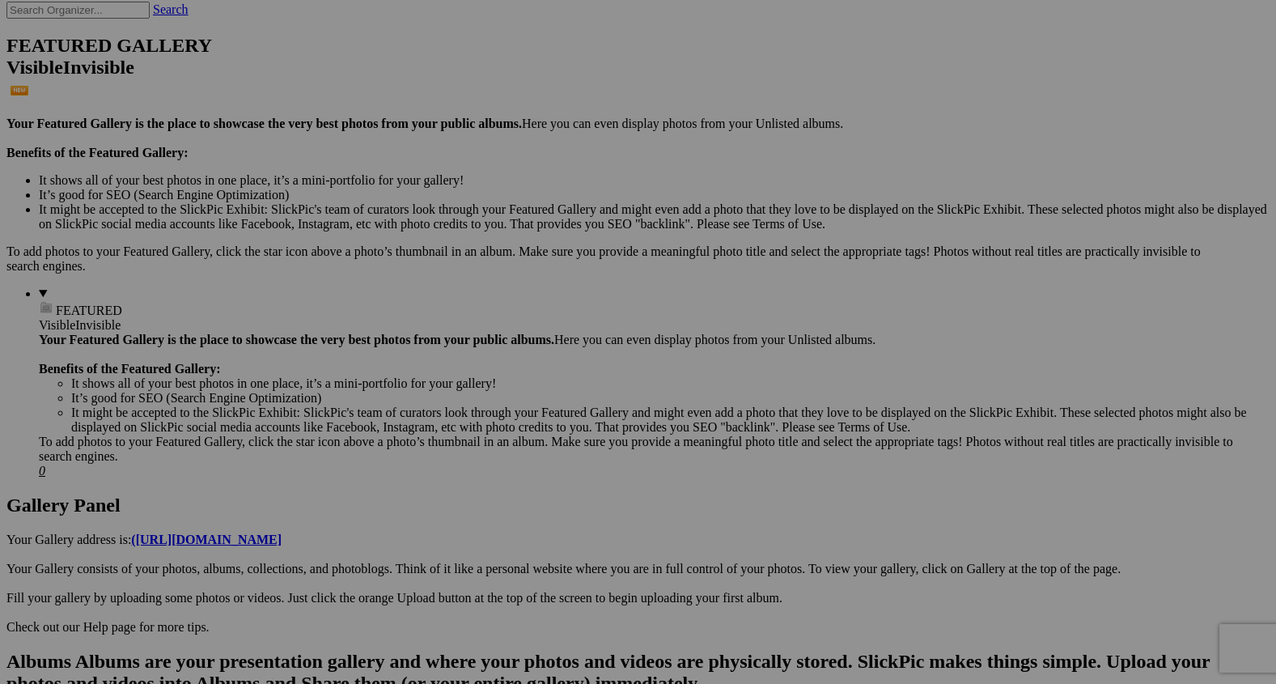
scroll to position [335, 0]
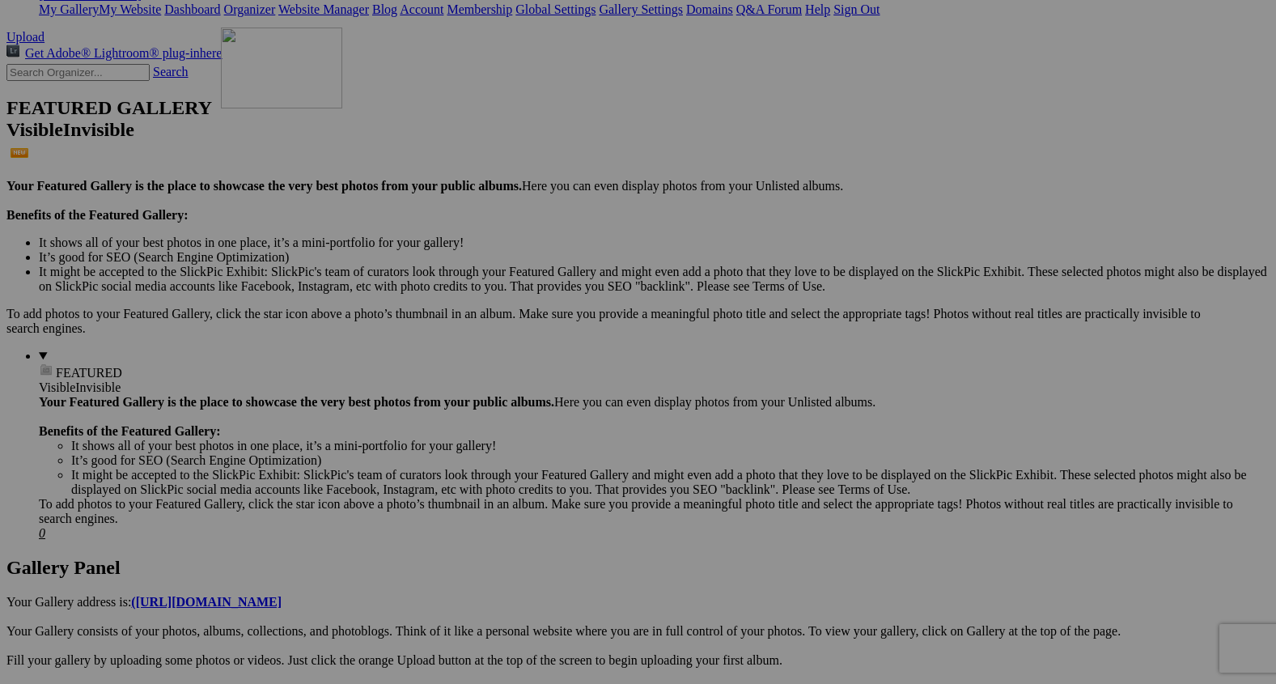
drag, startPoint x: 463, startPoint y: 555, endPoint x: 451, endPoint y: 149, distance: 406.4
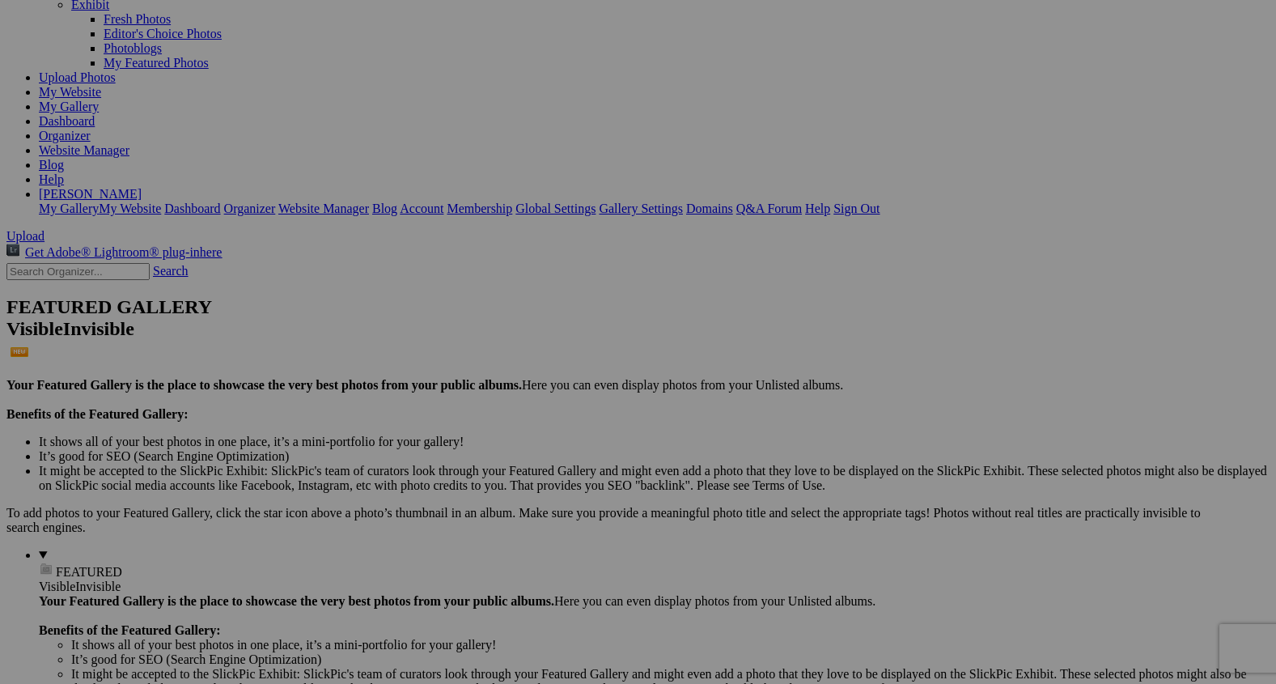
scroll to position [0, 0]
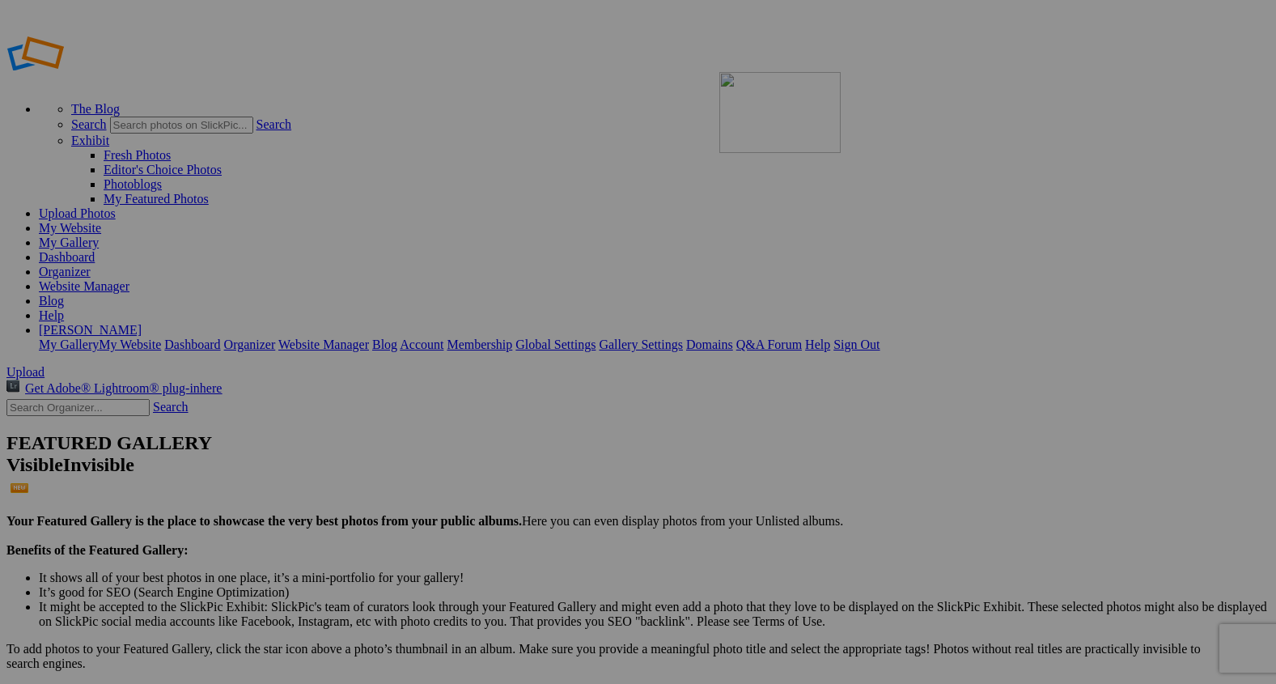
drag, startPoint x: 442, startPoint y: 441, endPoint x: 958, endPoint y: 176, distance: 580.1
drag, startPoint x: 994, startPoint y: 210, endPoint x: 817, endPoint y: 195, distance: 177.0
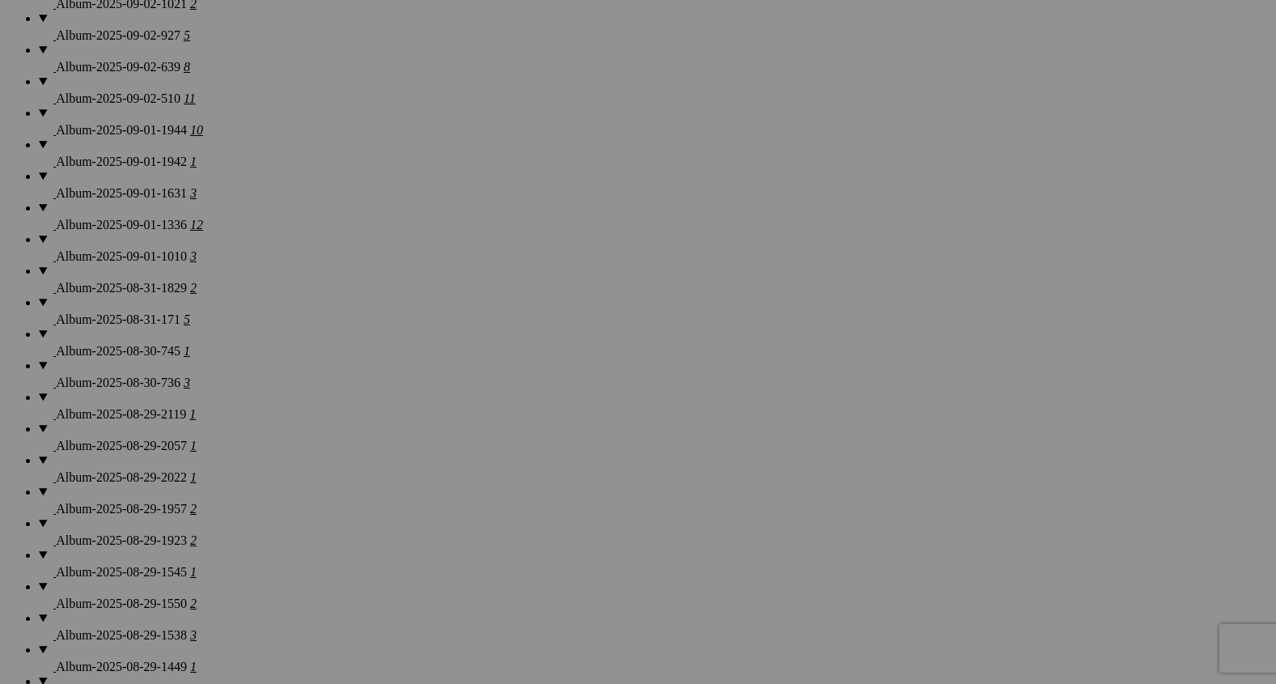
scroll to position [1713, 0]
drag, startPoint x: 876, startPoint y: 414, endPoint x: 673, endPoint y: 152, distance: 331.6
drag, startPoint x: 1025, startPoint y: 435, endPoint x: 817, endPoint y: 166, distance: 339.7
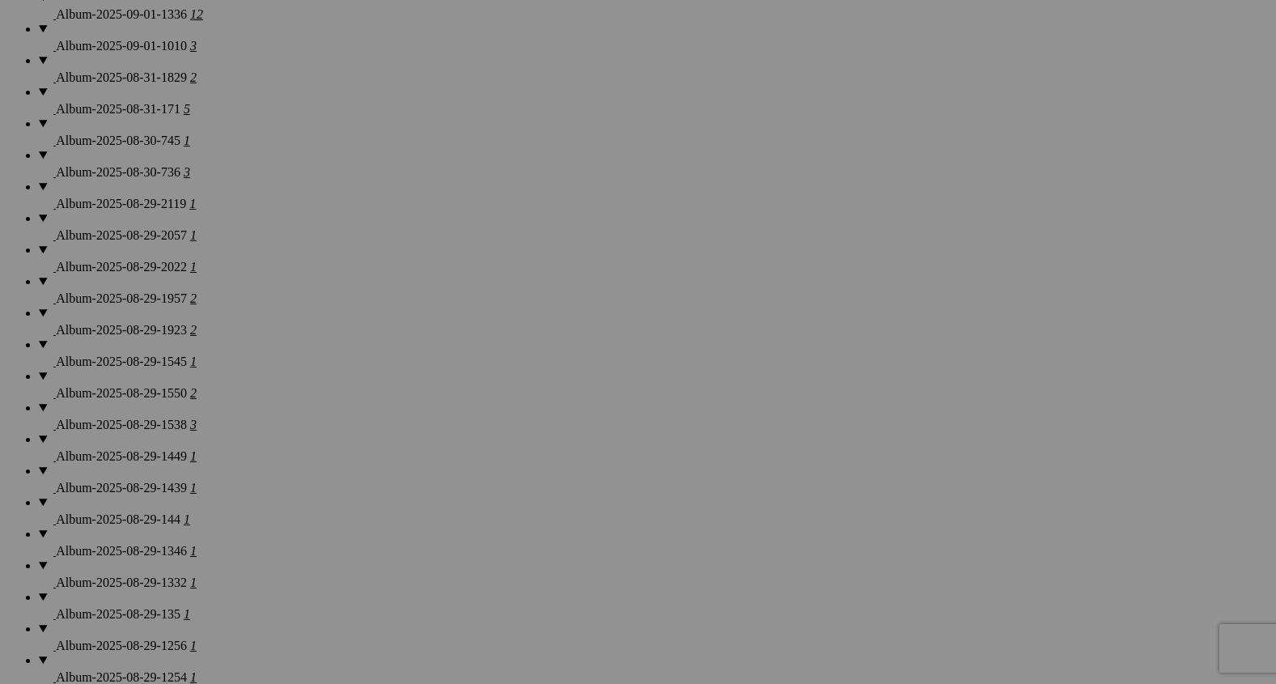
scroll to position [1894, 0]
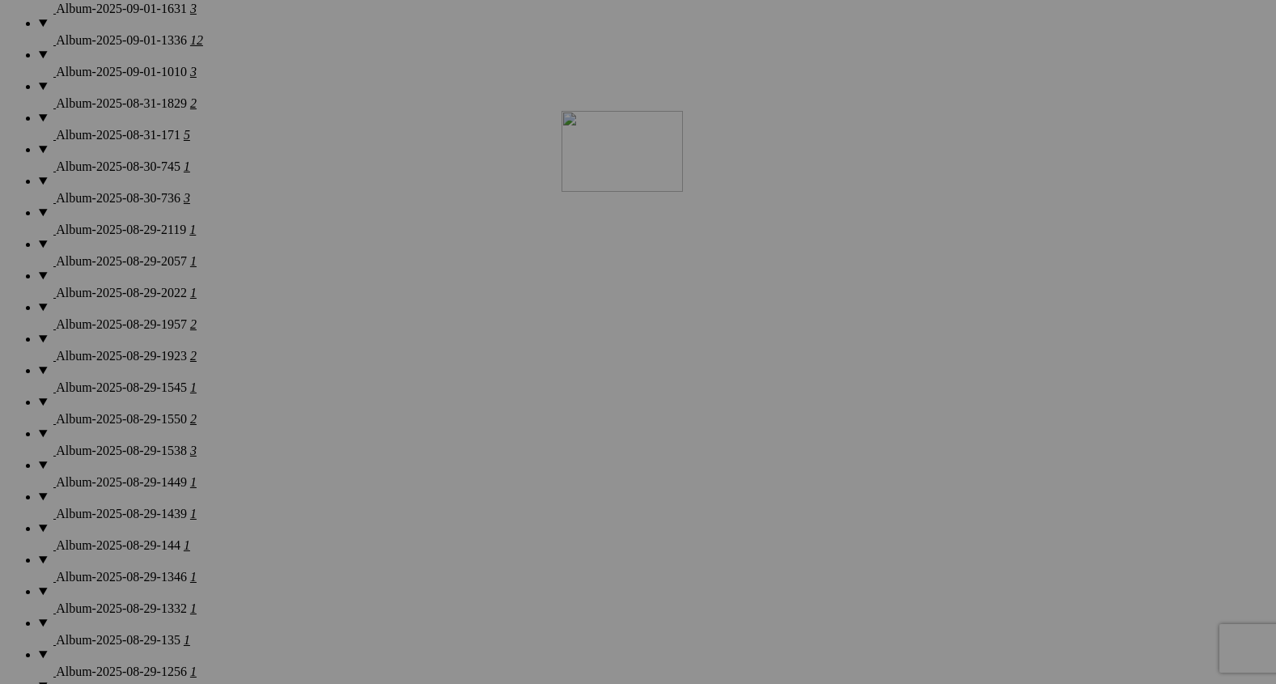
drag, startPoint x: 439, startPoint y: 460, endPoint x: 793, endPoint y: 231, distance: 422.0
drag, startPoint x: 767, startPoint y: 226, endPoint x: 1000, endPoint y: 184, distance: 236.7
drag, startPoint x: 885, startPoint y: 224, endPoint x: 1012, endPoint y: 214, distance: 127.4
drag, startPoint x: 1054, startPoint y: 228, endPoint x: 759, endPoint y: 193, distance: 297.5
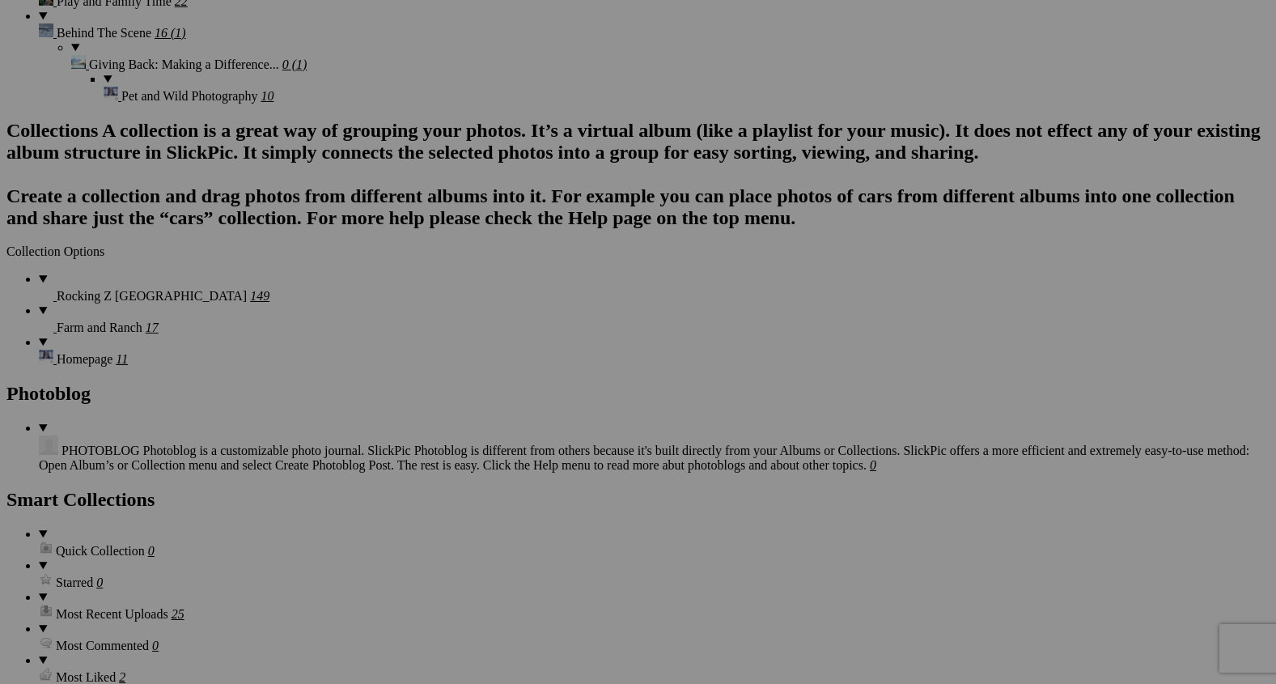
scroll to position [2910, 0]
drag, startPoint x: 433, startPoint y: 457, endPoint x: 433, endPoint y: 193, distance: 264.6
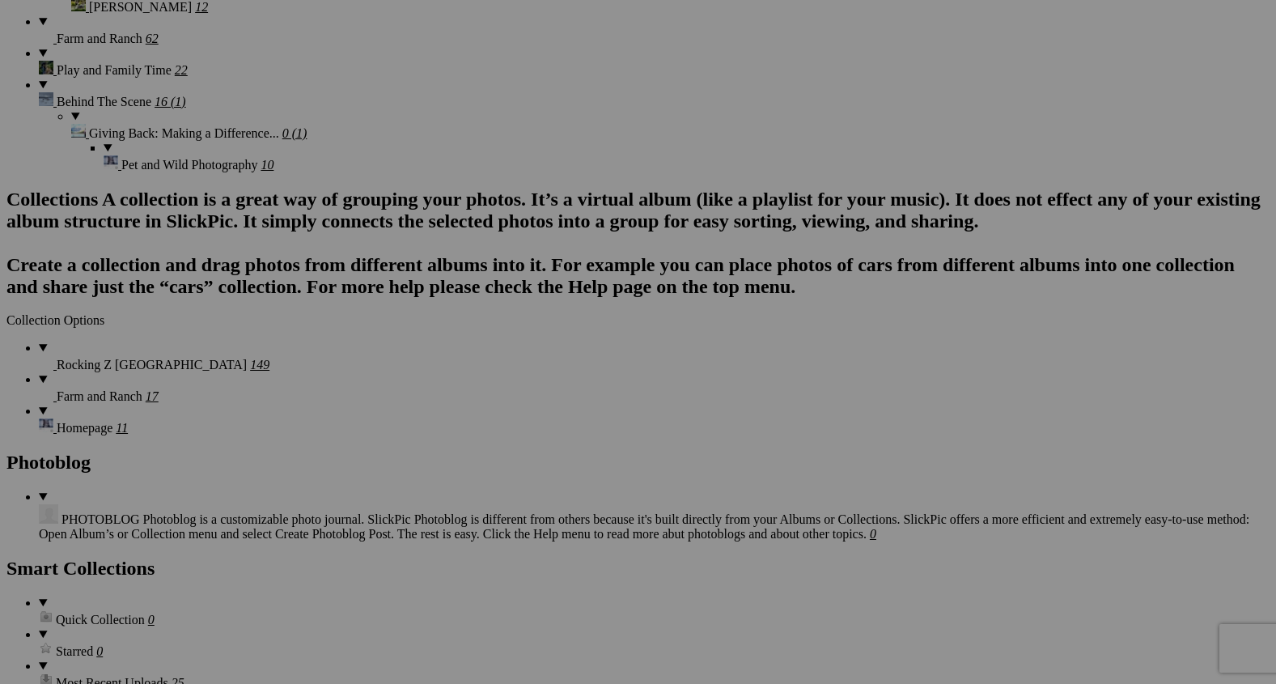
scroll to position [2840, 0]
drag, startPoint x: 466, startPoint y: 314, endPoint x: 462, endPoint y: 107, distance: 207.2
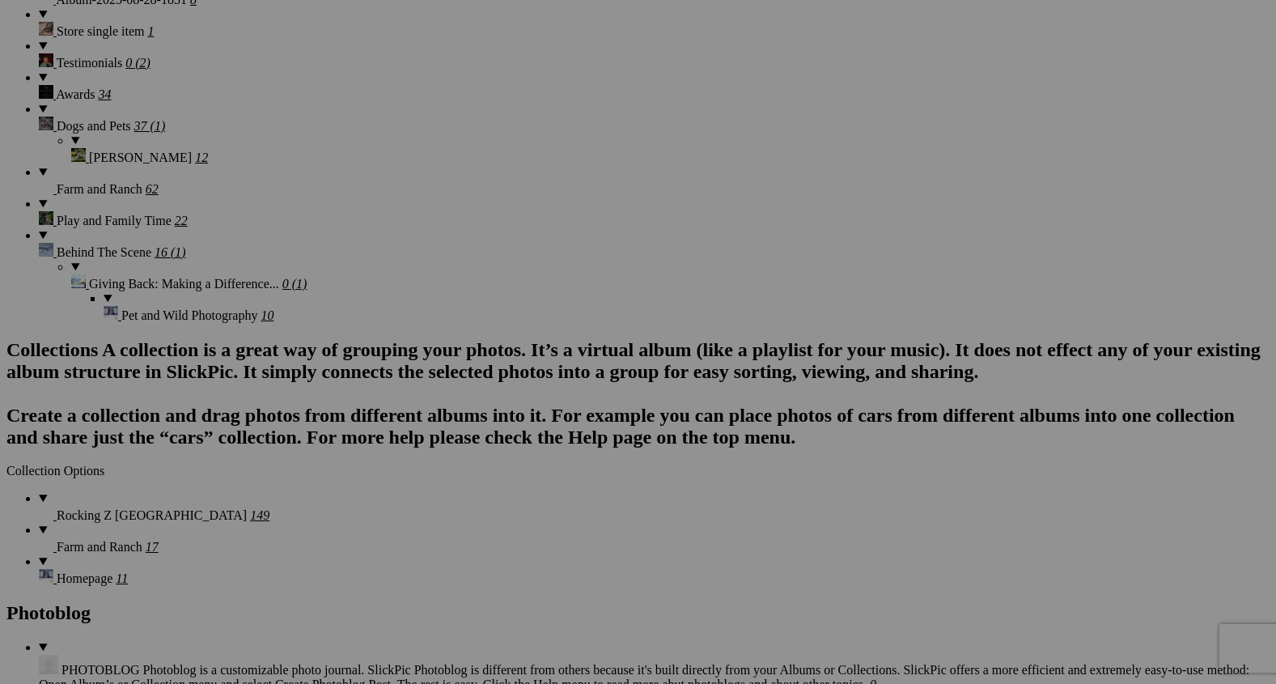
scroll to position [2680, 0]
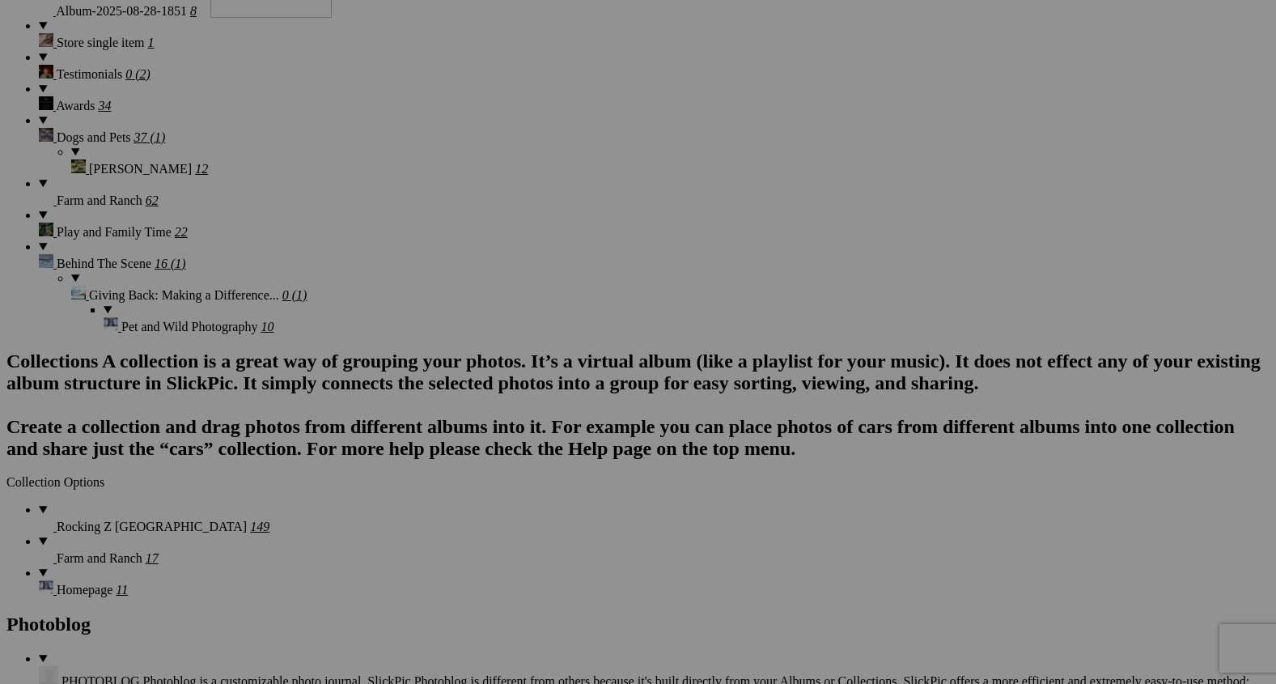
drag, startPoint x: 443, startPoint y: 253, endPoint x: 443, endPoint y: 65, distance: 188.5
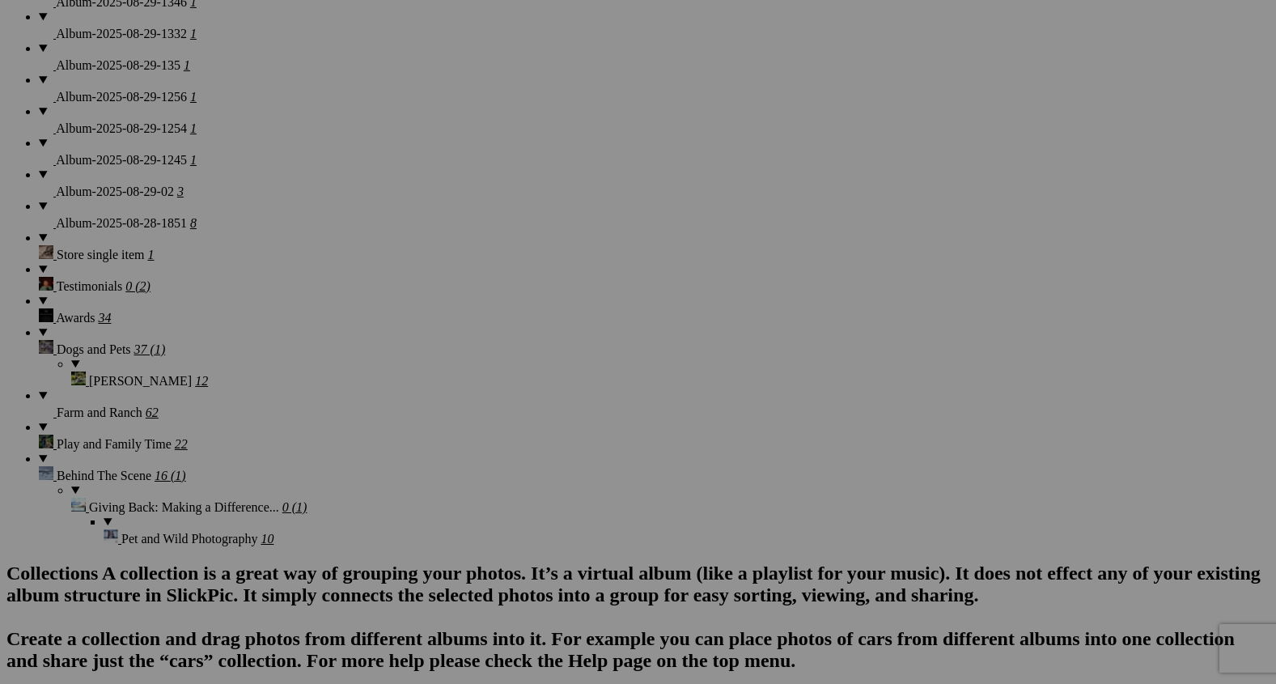
scroll to position [2419, 0]
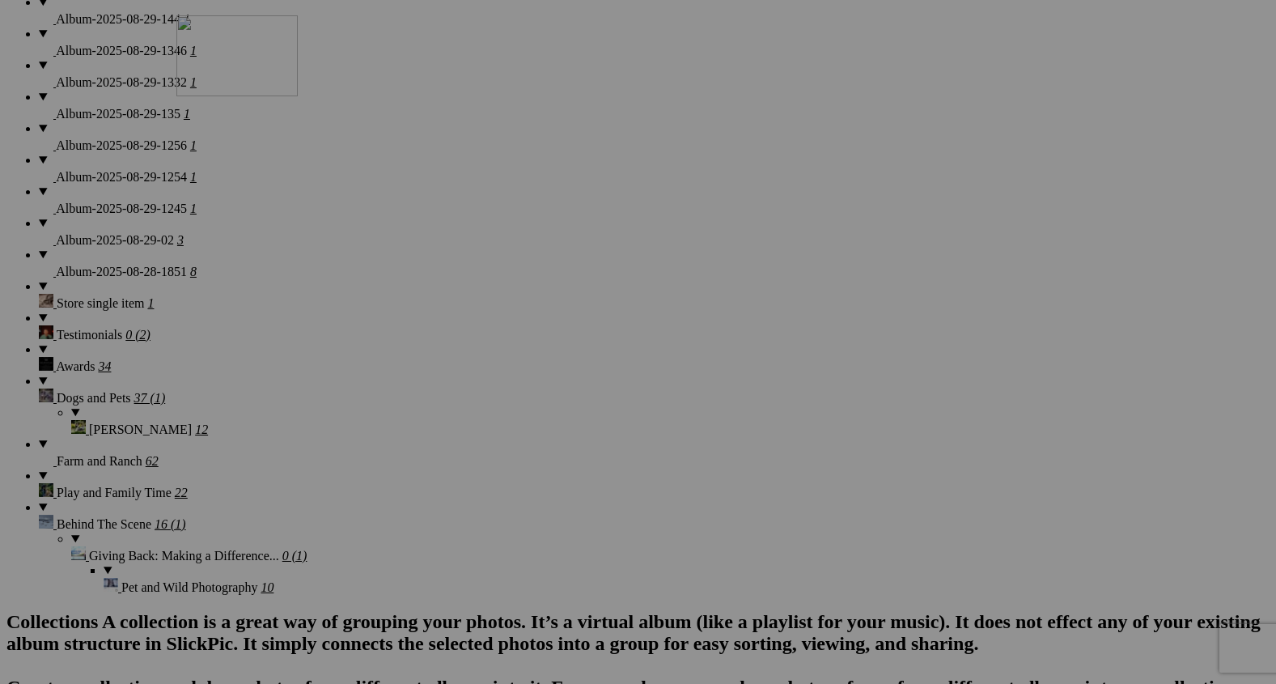
drag, startPoint x: 449, startPoint y: 543, endPoint x: 409, endPoint y: 129, distance: 416.3
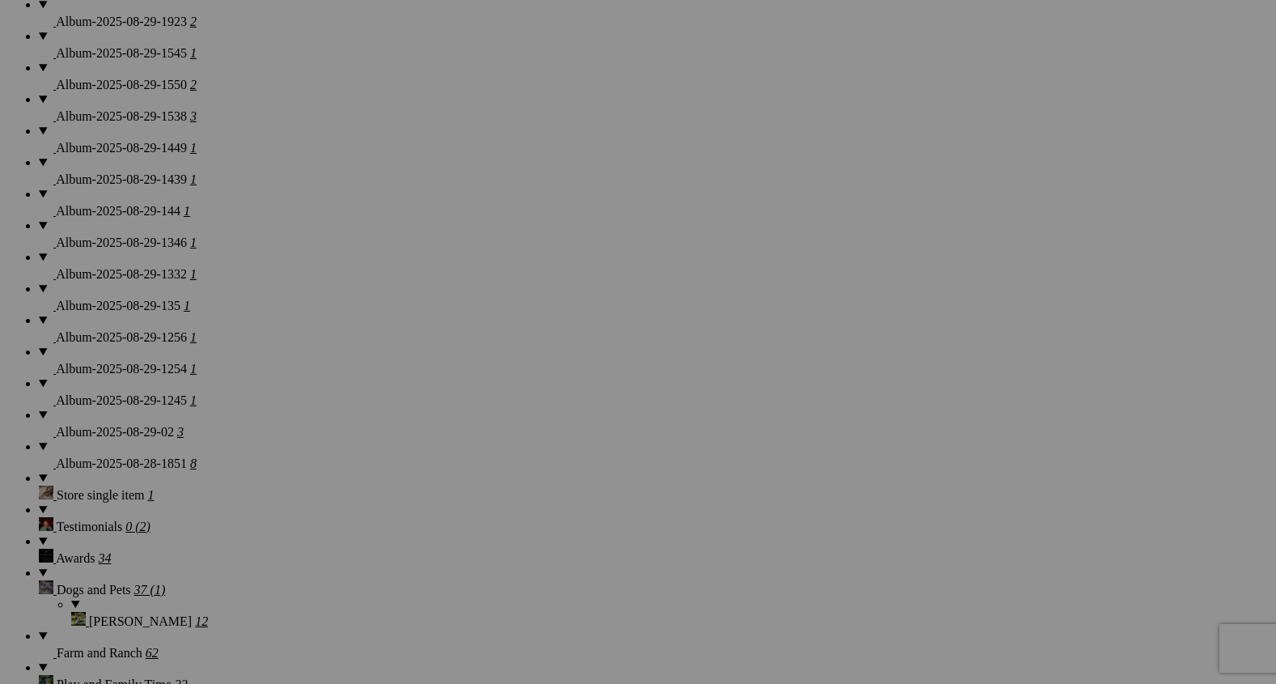
scroll to position [2185, 0]
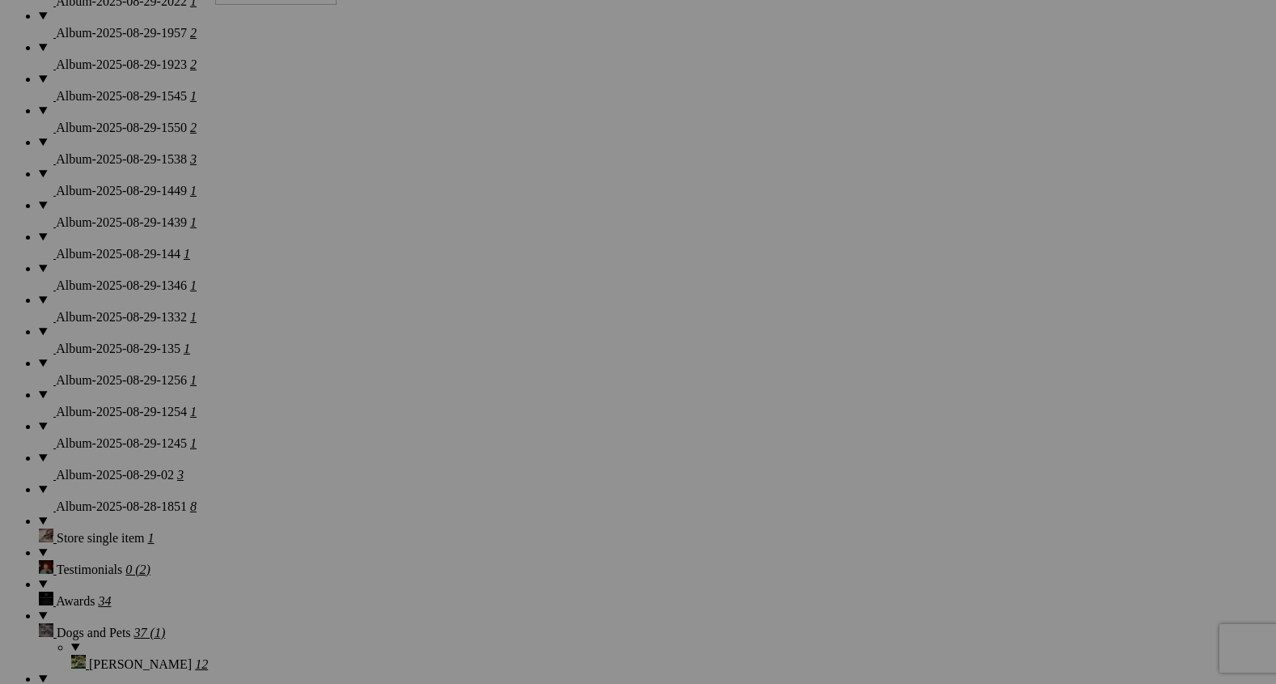
drag, startPoint x: 447, startPoint y: 360, endPoint x: 449, endPoint y: 60, distance: 300.2
drag, startPoint x: 578, startPoint y: 350, endPoint x: 573, endPoint y: 102, distance: 248.5
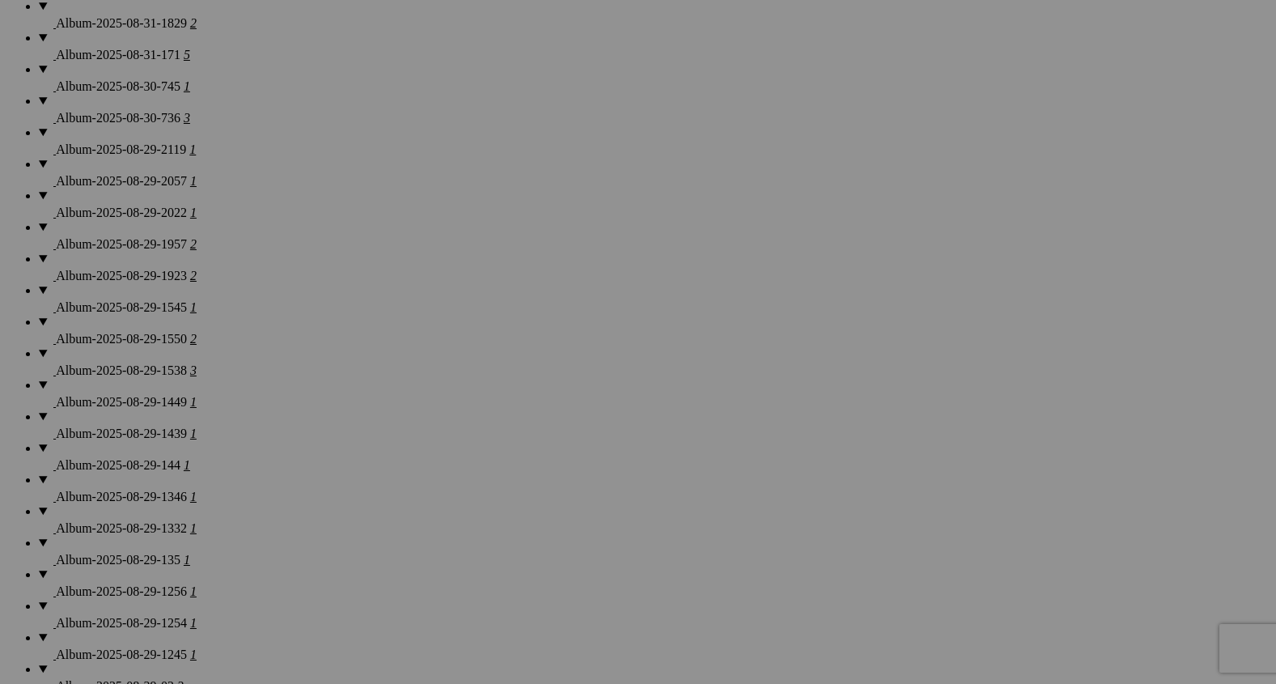
scroll to position [1969, 0]
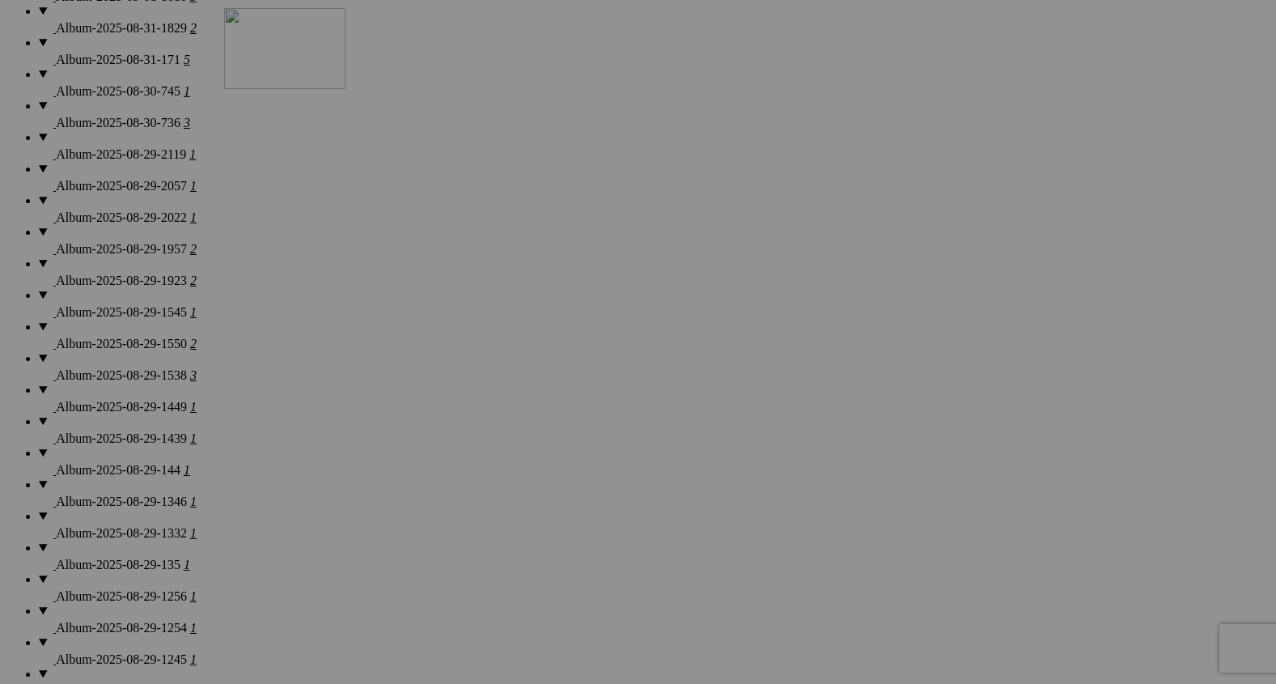
drag, startPoint x: 457, startPoint y: 373, endPoint x: 456, endPoint y: 129, distance: 244.4
drag, startPoint x: 605, startPoint y: 371, endPoint x: 600, endPoint y: 125, distance: 245.3
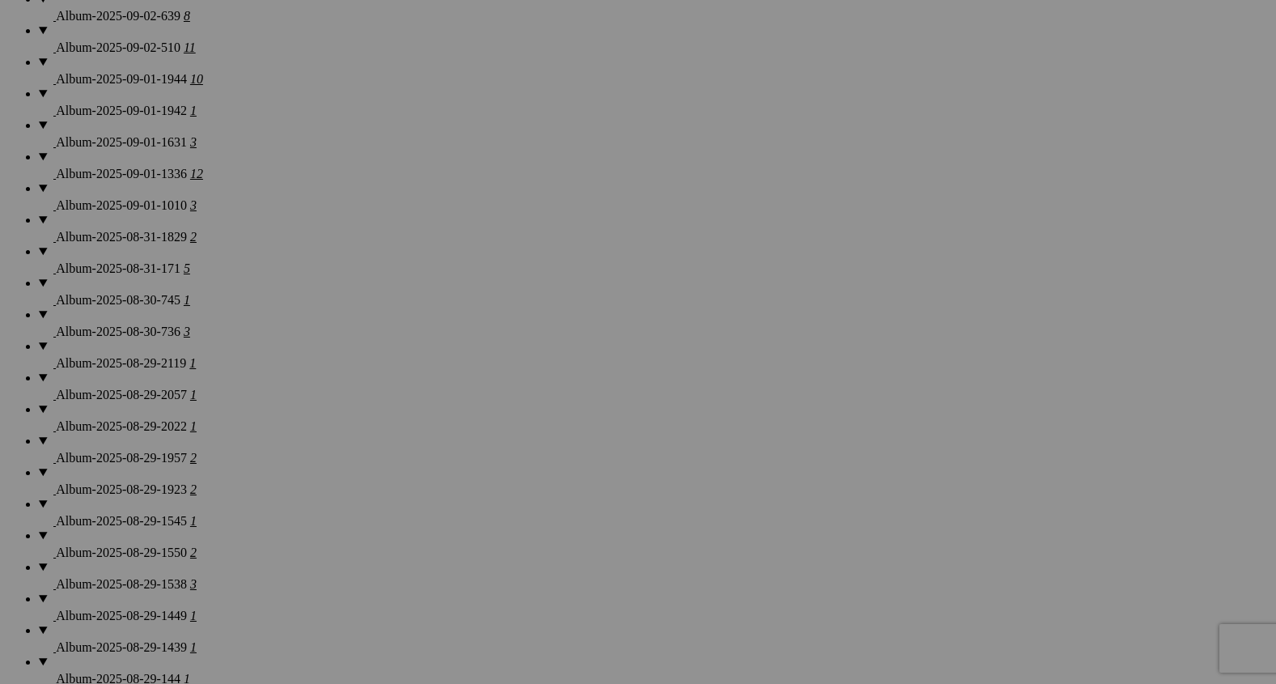
scroll to position [1732, 0]
drag, startPoint x: 441, startPoint y: 390, endPoint x: 444, endPoint y: 166, distance: 224.2
drag, startPoint x: 584, startPoint y: 365, endPoint x: 583, endPoint y: 155, distance: 210.4
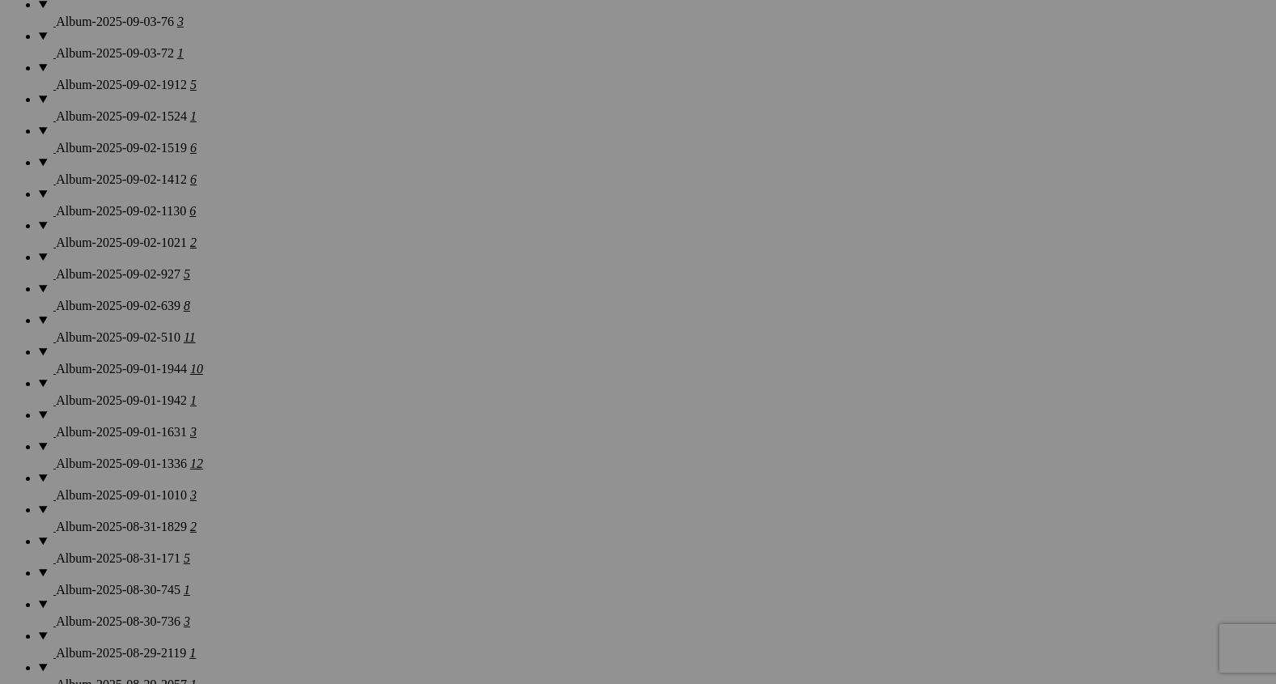
scroll to position [1440, 0]
drag, startPoint x: 453, startPoint y: 478, endPoint x: 424, endPoint y: 136, distance: 343.5
drag, startPoint x: 596, startPoint y: 460, endPoint x: 571, endPoint y: 40, distance: 420.7
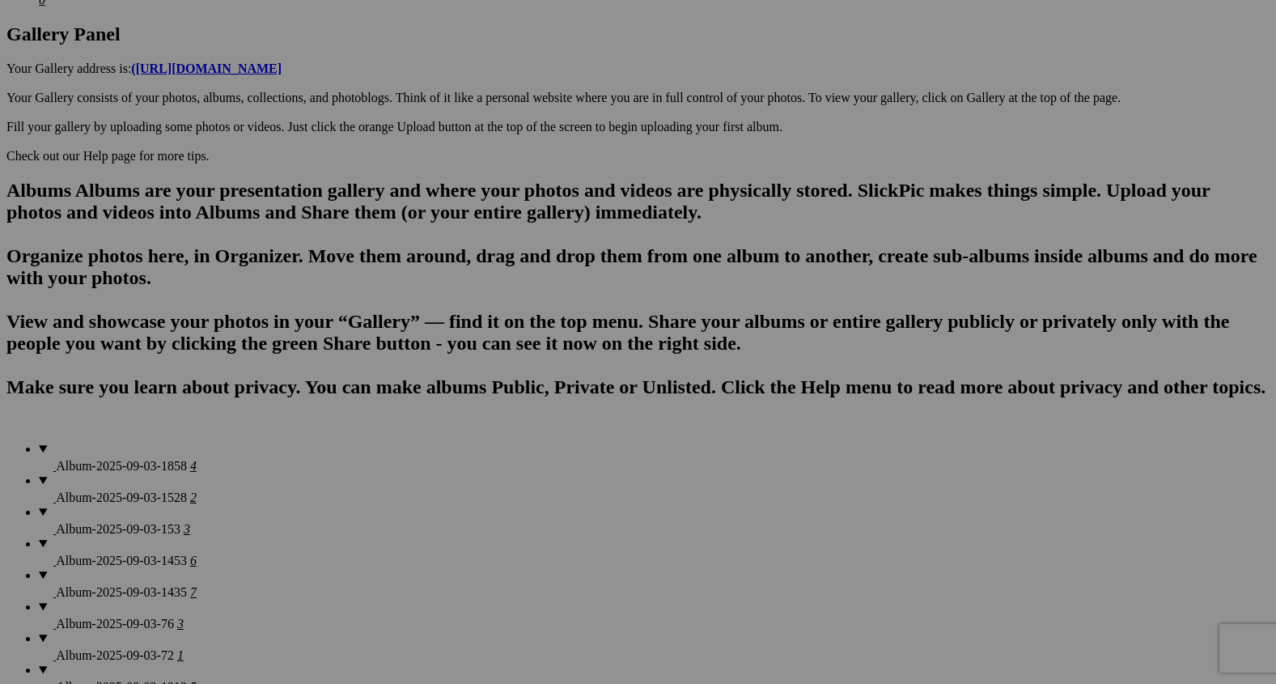
scroll to position [885, 0]
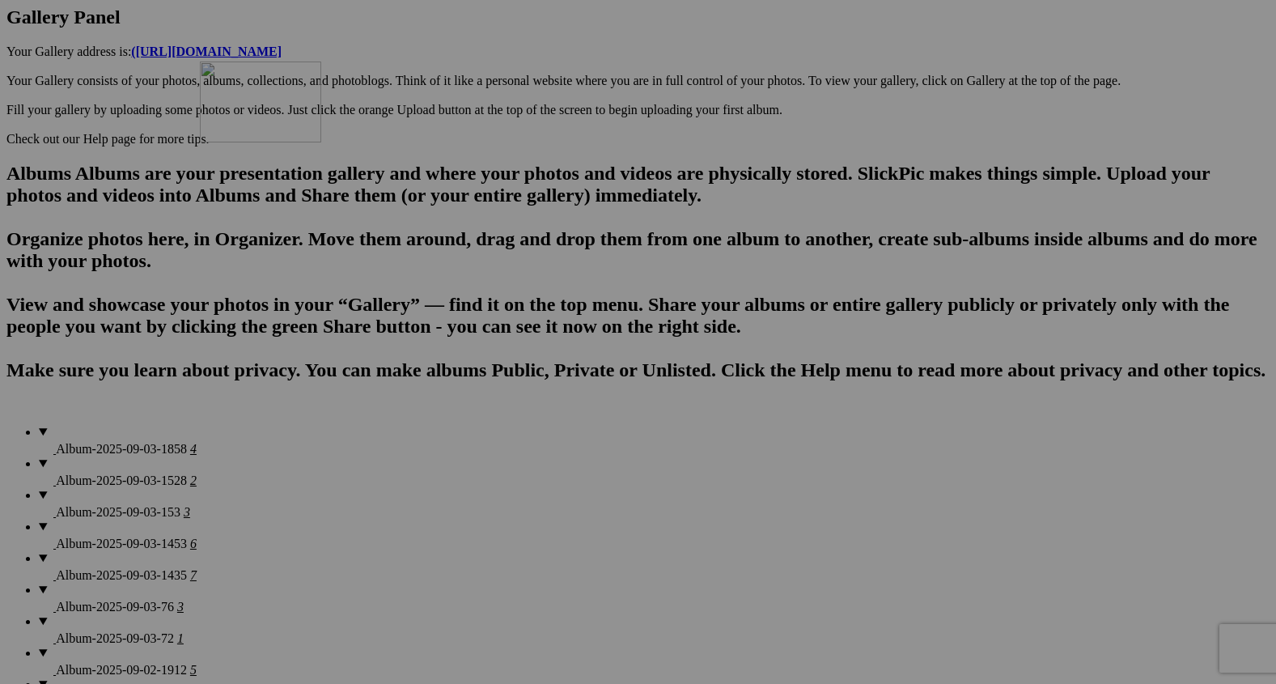
drag, startPoint x: 448, startPoint y: 623, endPoint x: 427, endPoint y: 184, distance: 439.1
drag, startPoint x: 599, startPoint y: 636, endPoint x: 563, endPoint y: 193, distance: 444.9
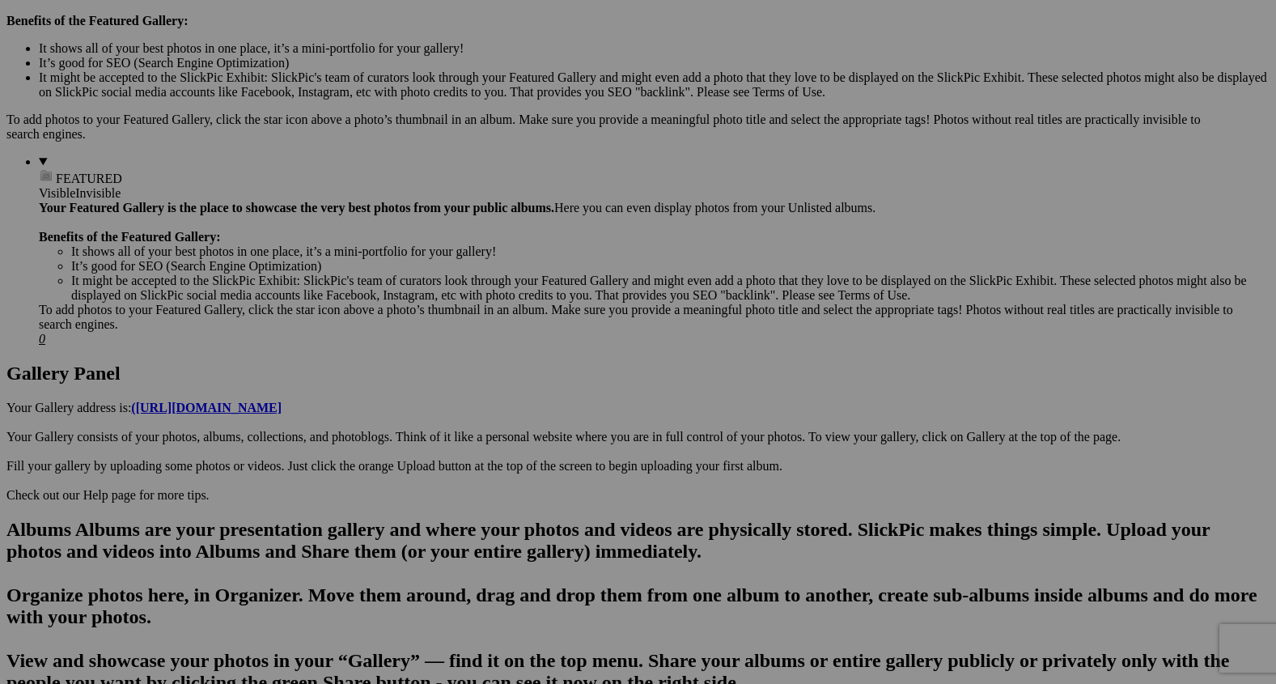
scroll to position [530, 0]
drag, startPoint x: 446, startPoint y: 564, endPoint x: 430, endPoint y: 118, distance: 446.1
drag, startPoint x: 577, startPoint y: 570, endPoint x: 556, endPoint y: 40, distance: 530.4
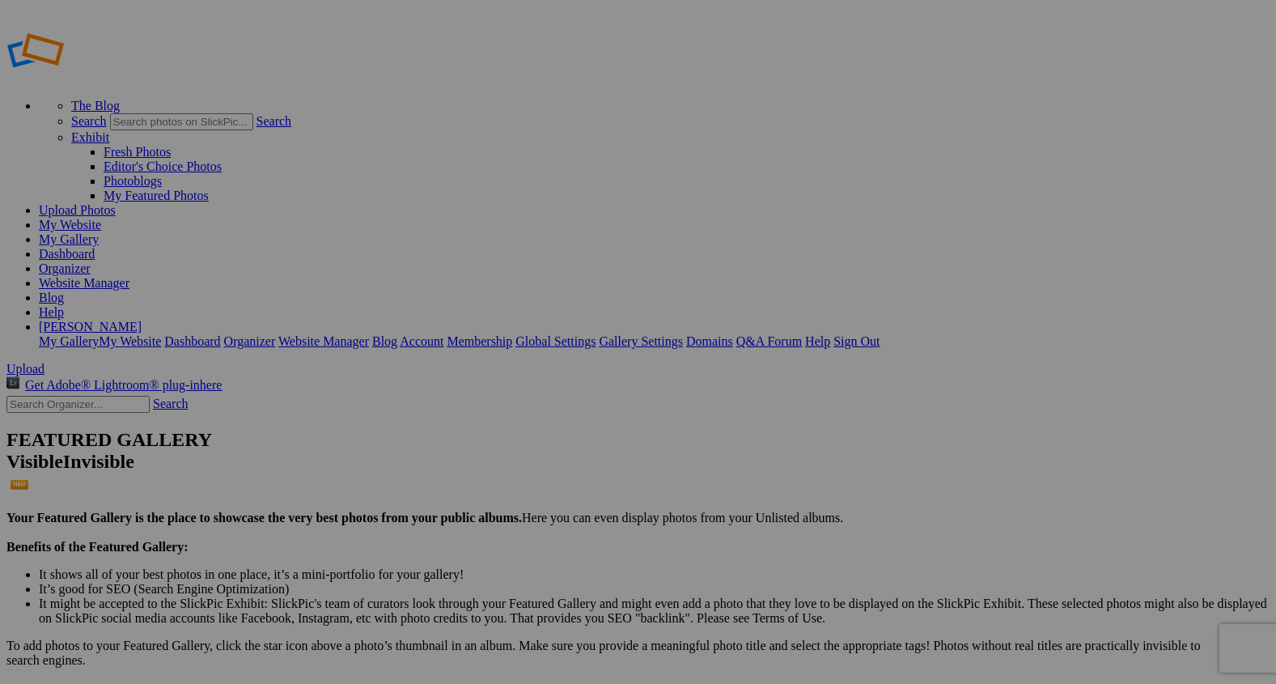
scroll to position [0, 0]
drag, startPoint x: 587, startPoint y: 439, endPoint x: 1171, endPoint y: 418, distance: 583.8
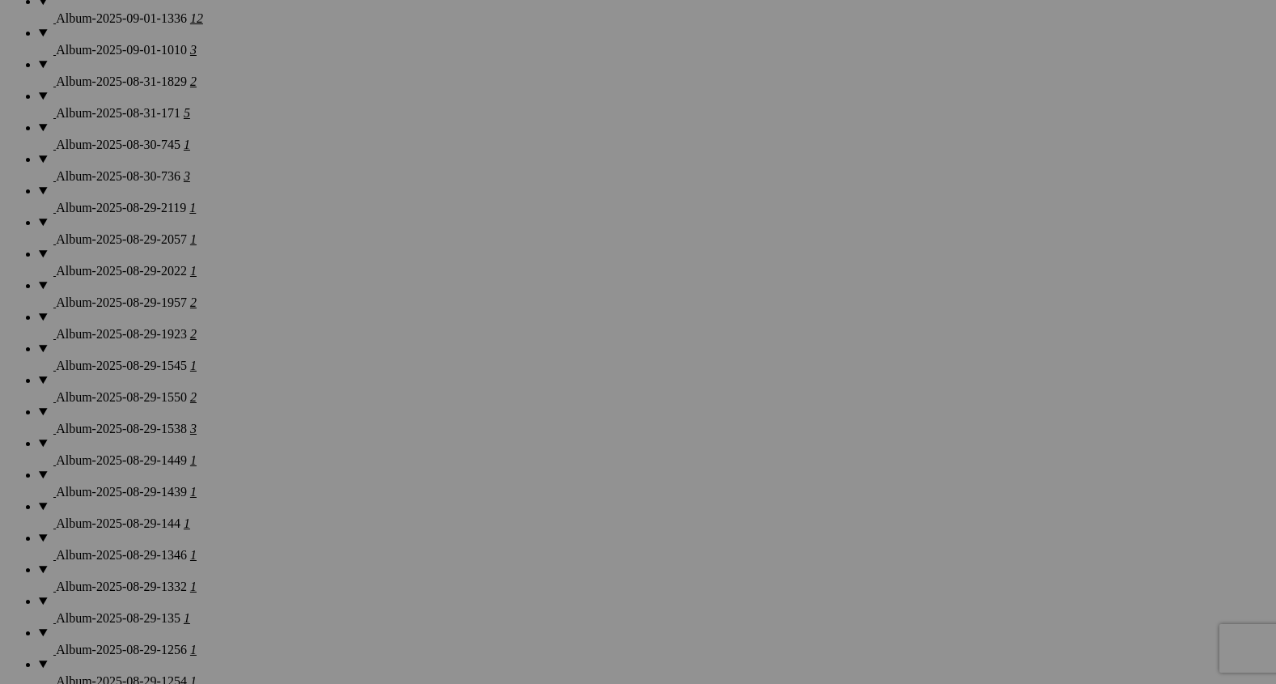
scroll to position [1899, 0]
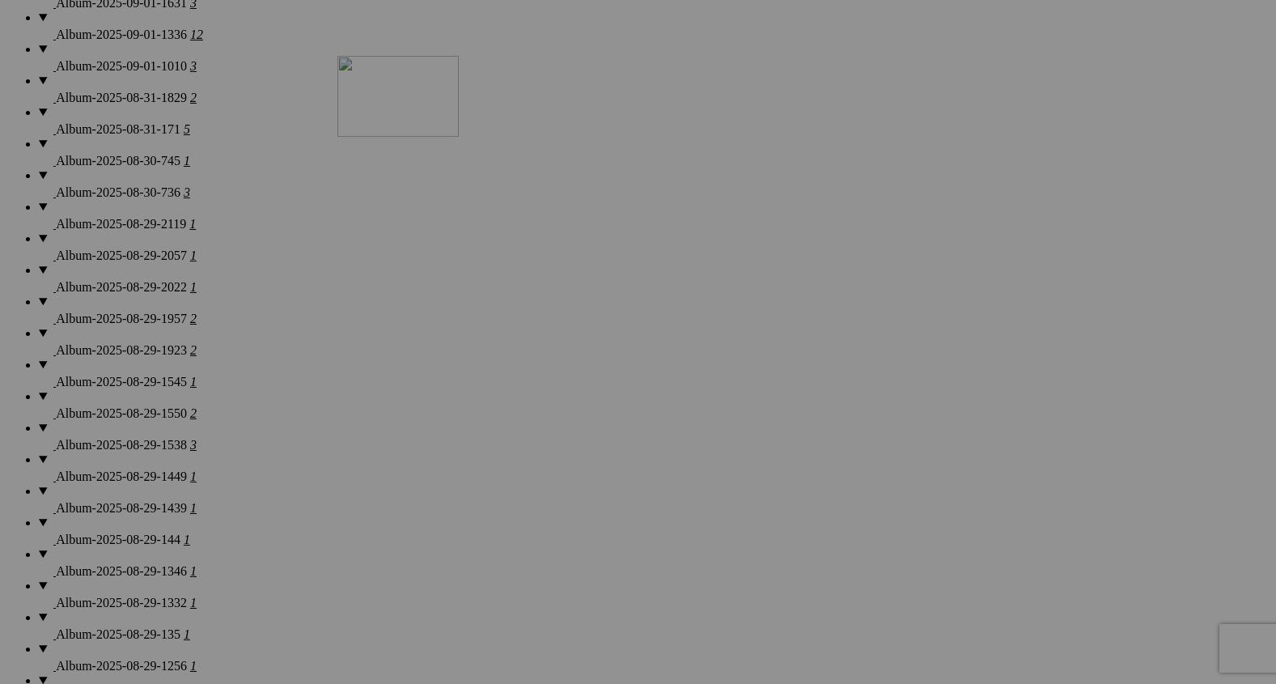
drag, startPoint x: 842, startPoint y: 422, endPoint x: 571, endPoint y: 198, distance: 351.2
drag, startPoint x: 586, startPoint y: 464, endPoint x: 582, endPoint y: 127, distance: 336.6
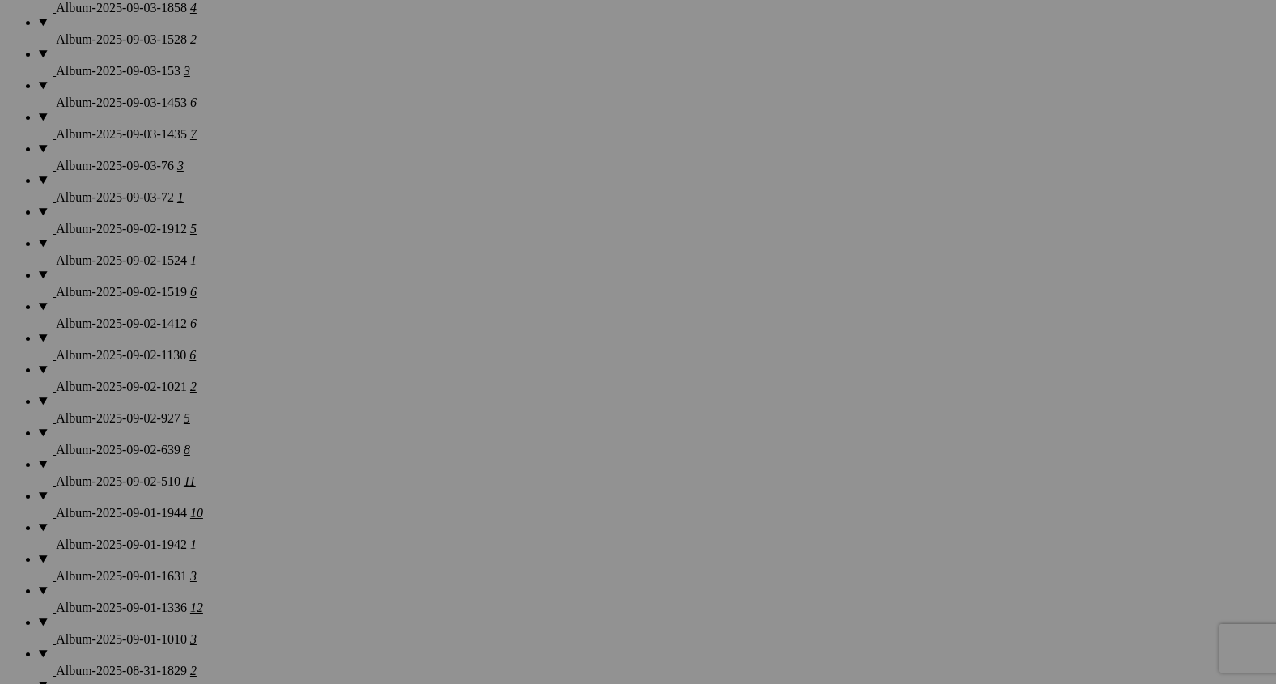
scroll to position [1312, 0]
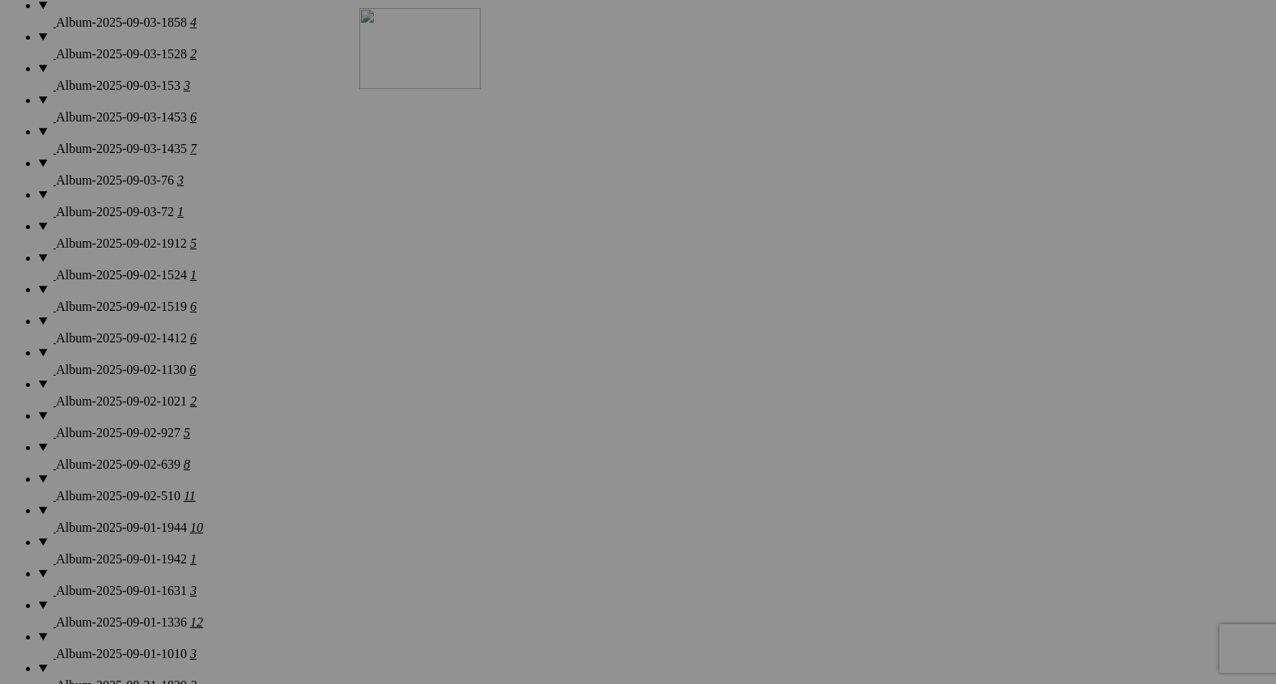
drag, startPoint x: 602, startPoint y: 413, endPoint x: 591, endPoint y: 129, distance: 283.4
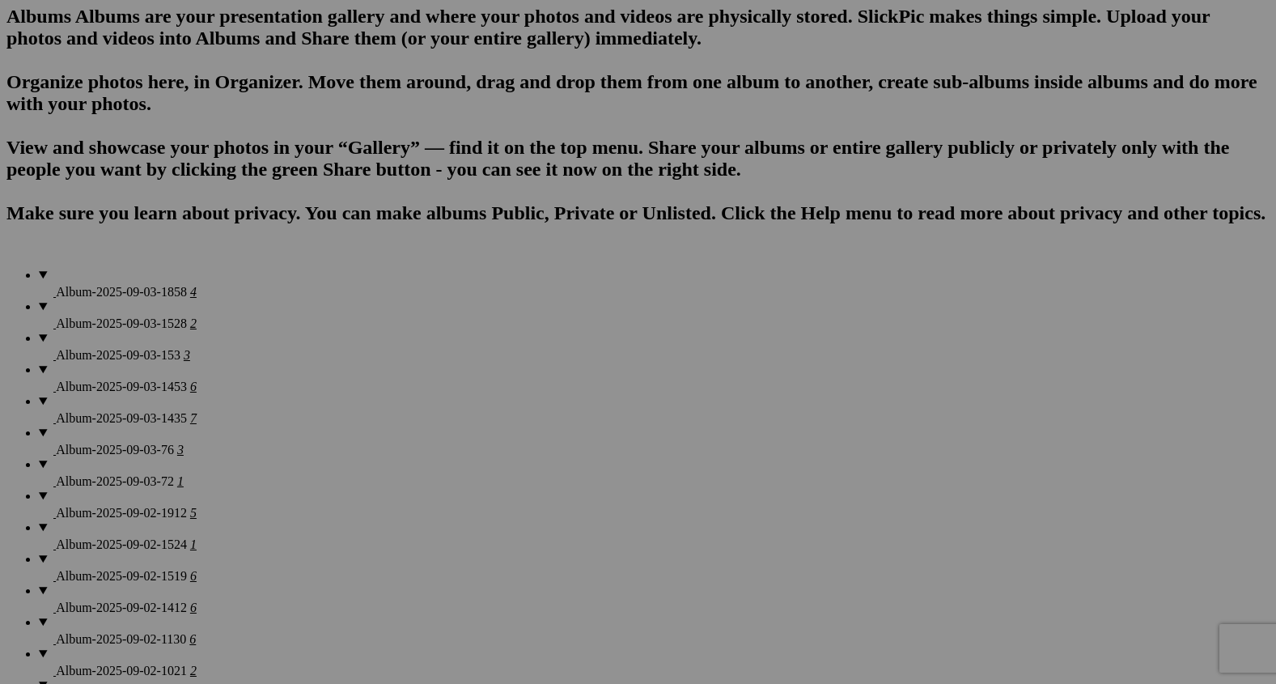
scroll to position [1006, 0]
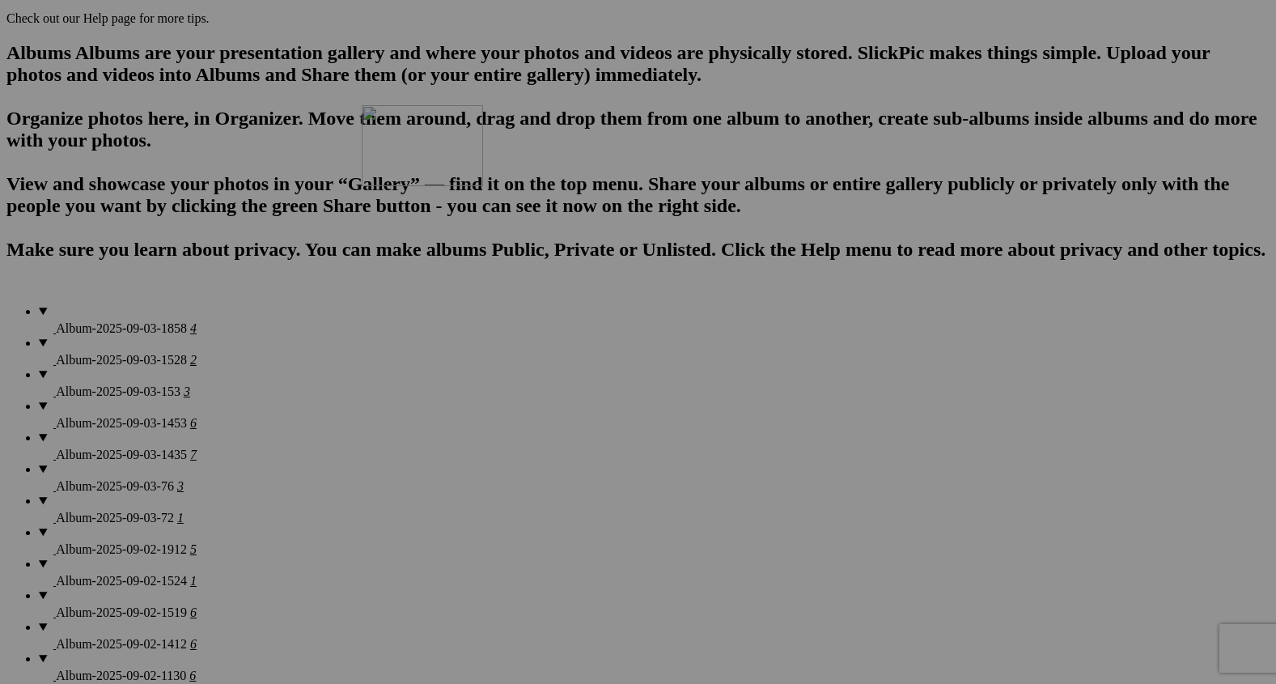
drag, startPoint x: 595, startPoint y: 511, endPoint x: 571, endPoint y: 148, distance: 363.3
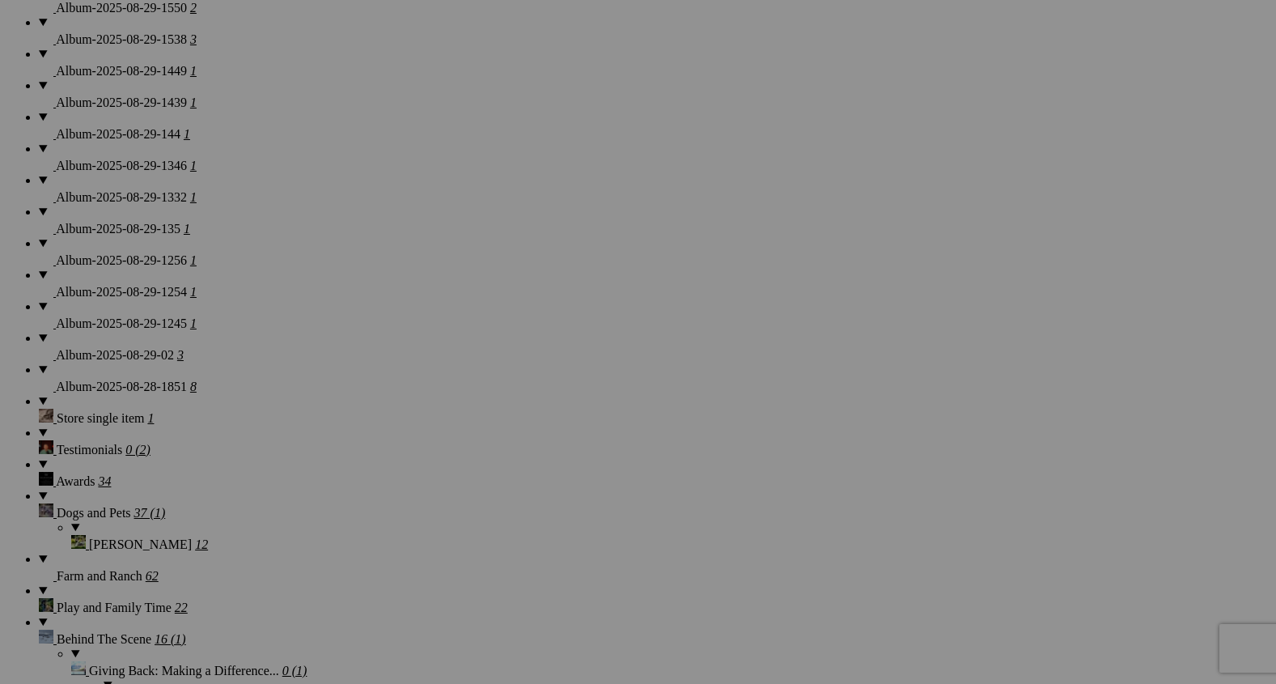
scroll to position [2305, 0]
drag, startPoint x: 864, startPoint y: 441, endPoint x: 387, endPoint y: 142, distance: 563.5
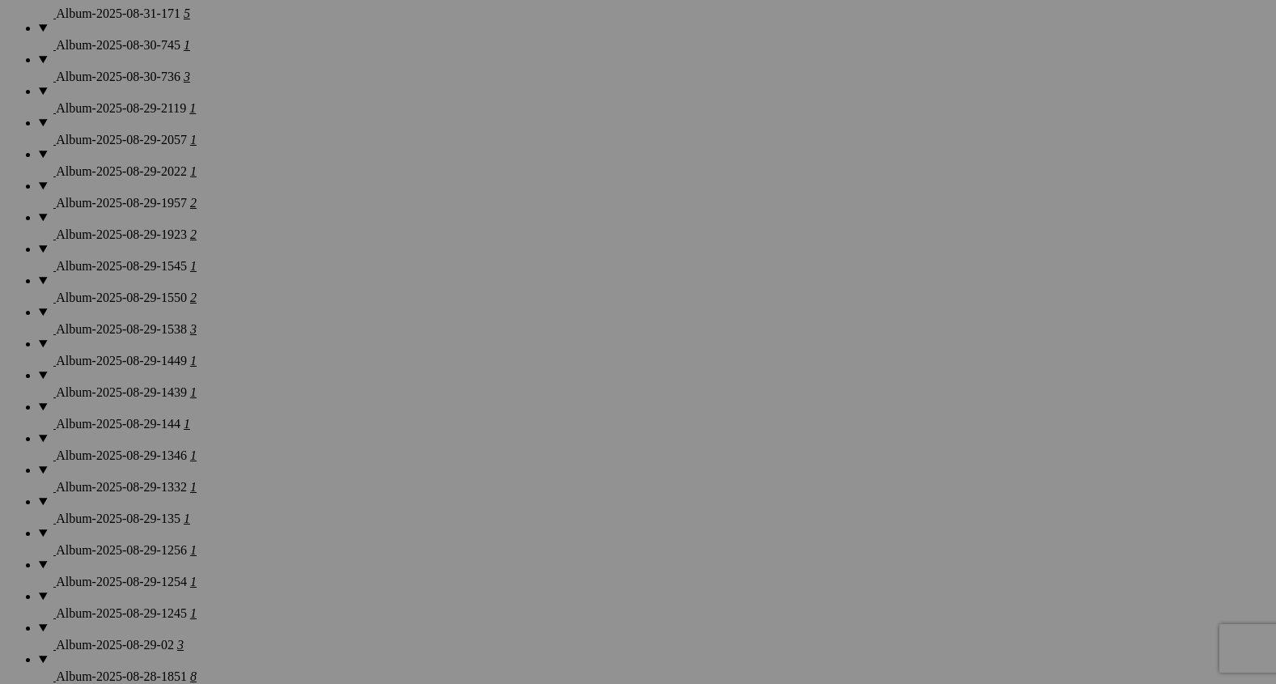
scroll to position [2000, 0]
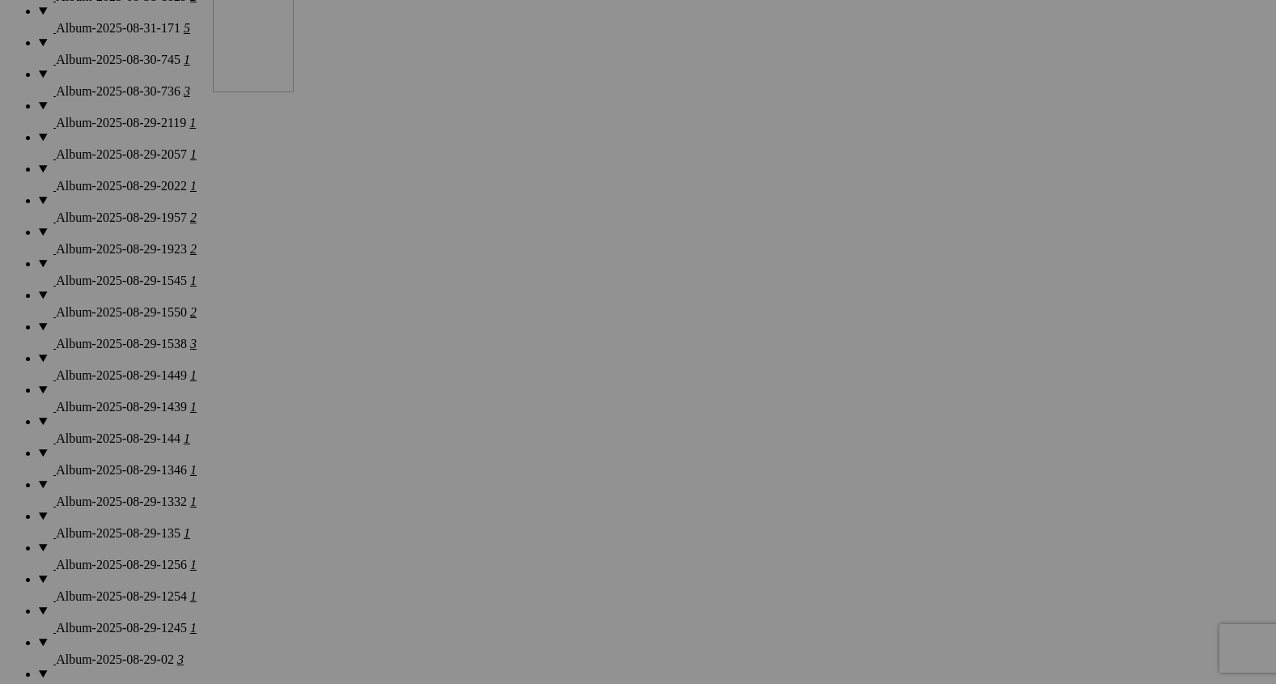
drag, startPoint x: 460, startPoint y: 531, endPoint x: 444, endPoint y: 107, distance: 424.3
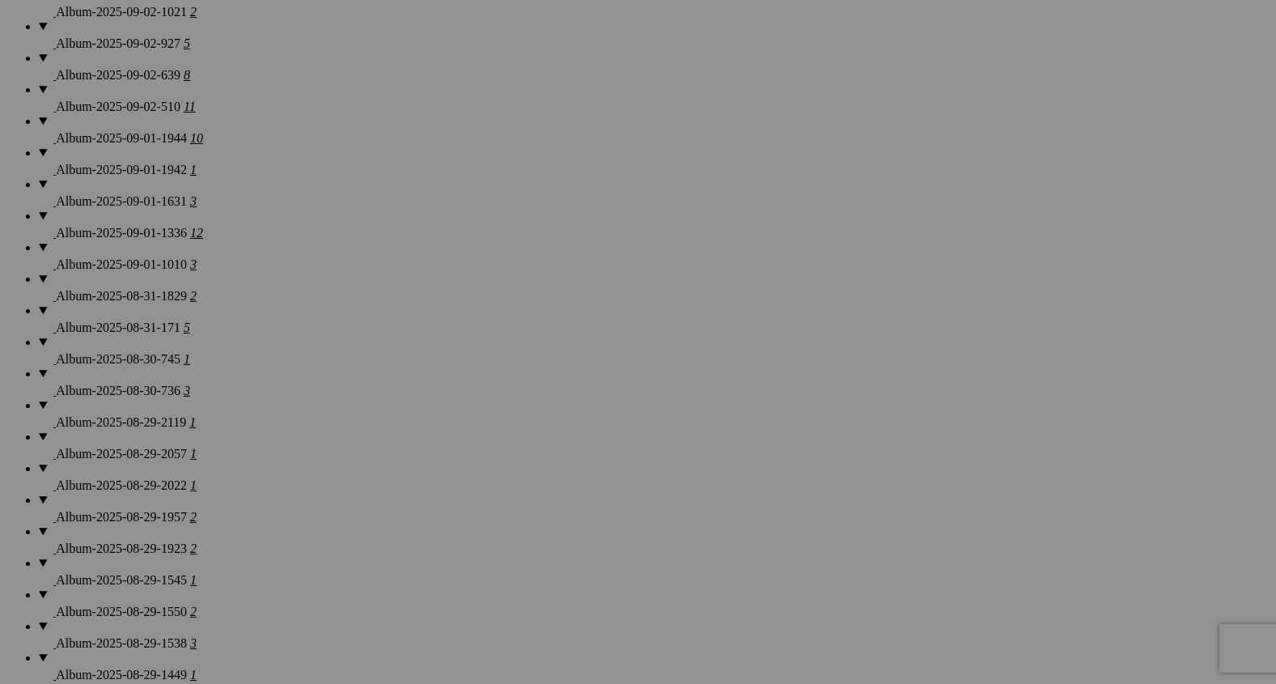
scroll to position [1676, 0]
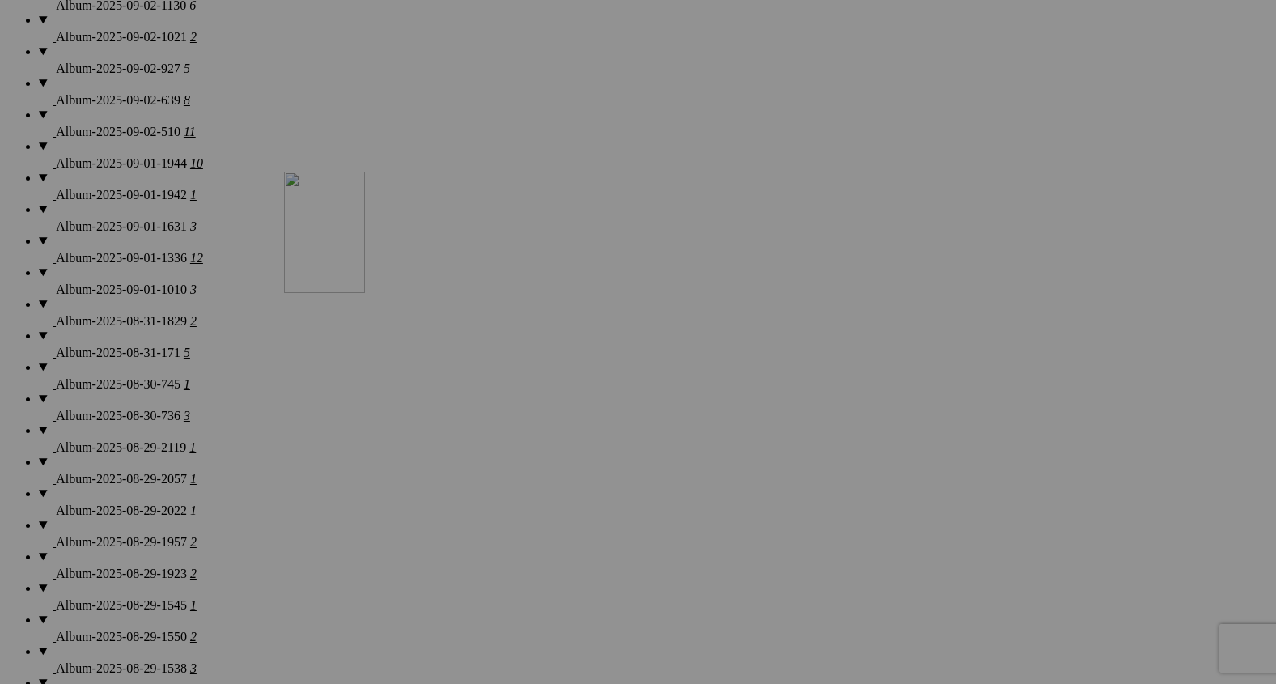
drag, startPoint x: 460, startPoint y: 438, endPoint x: 569, endPoint y: 188, distance: 272.9
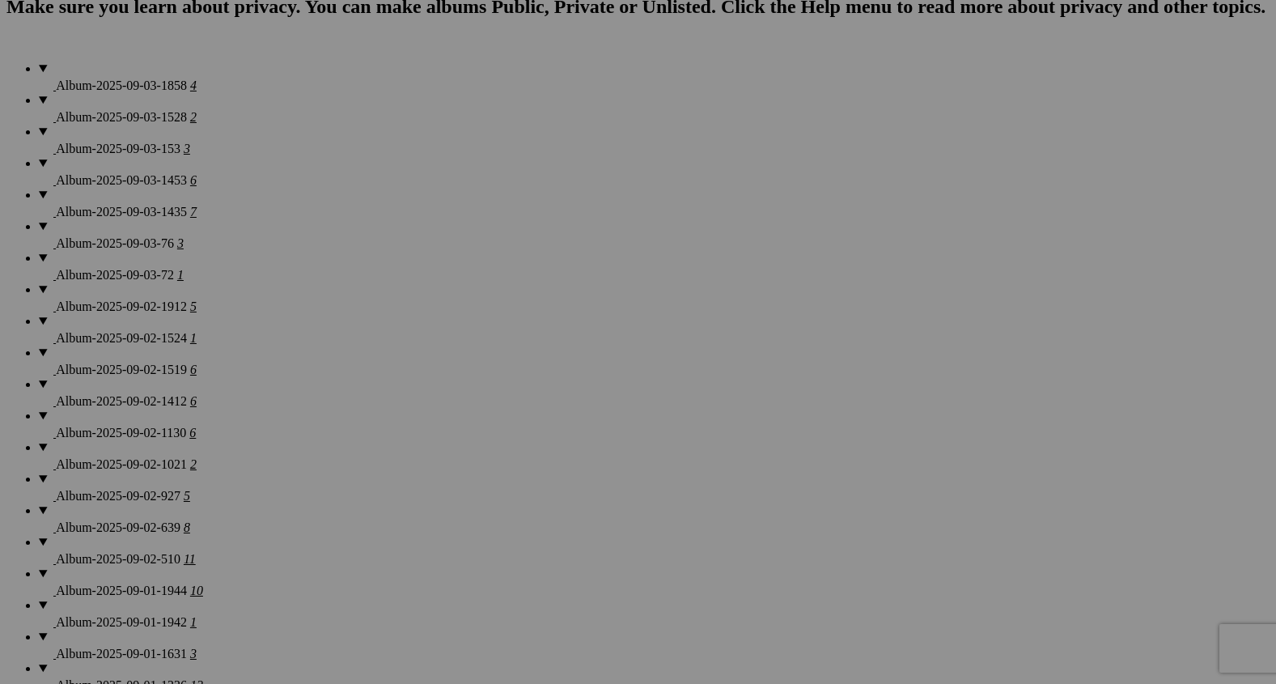
scroll to position [1234, 0]
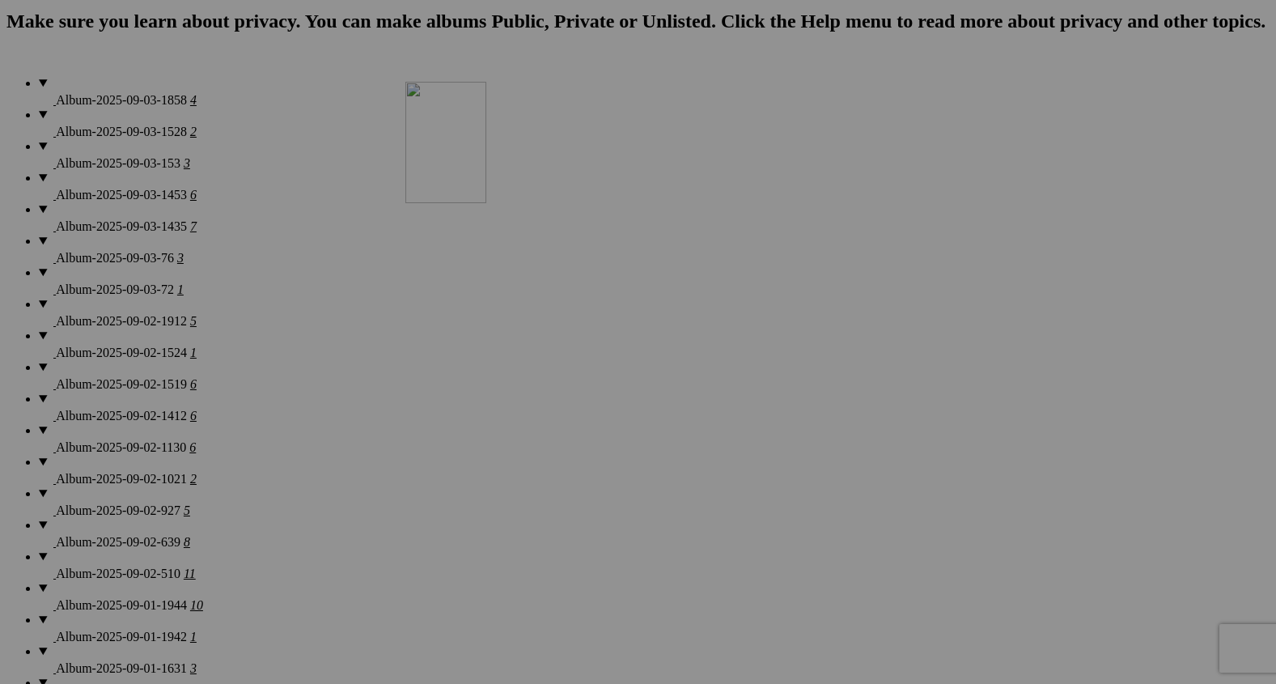
drag, startPoint x: 588, startPoint y: 654, endPoint x: 638, endPoint y: 193, distance: 464.0
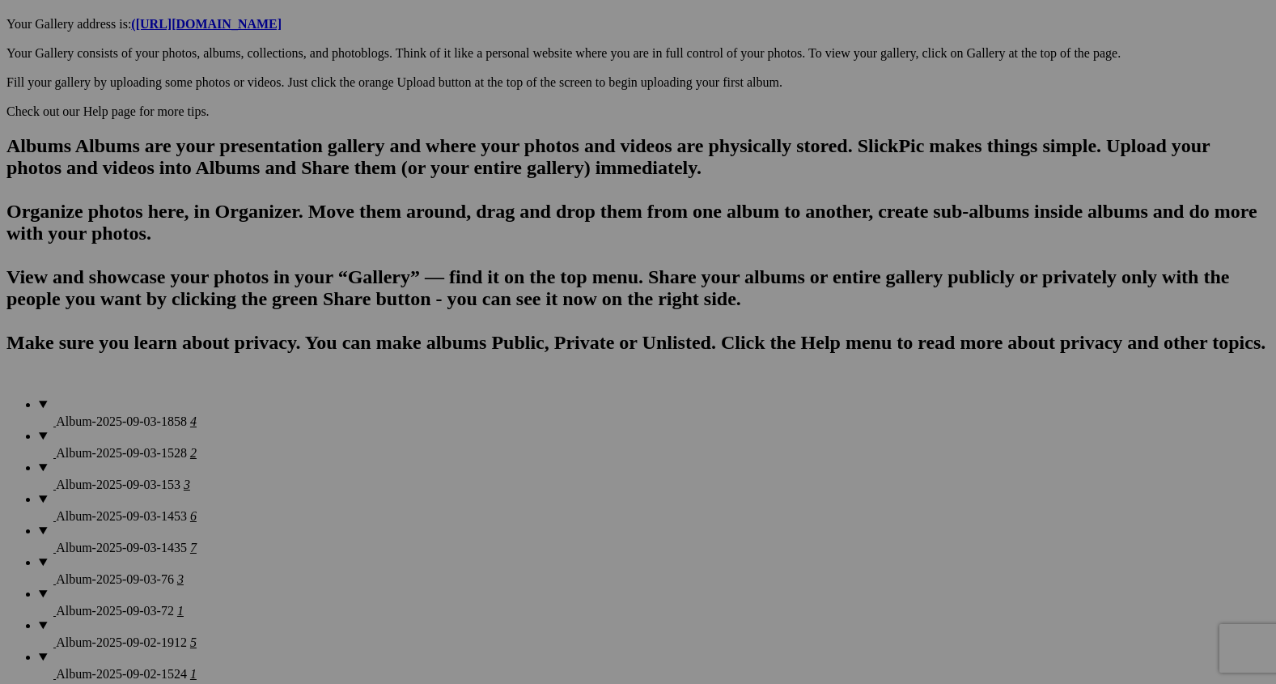
scroll to position [910, 0]
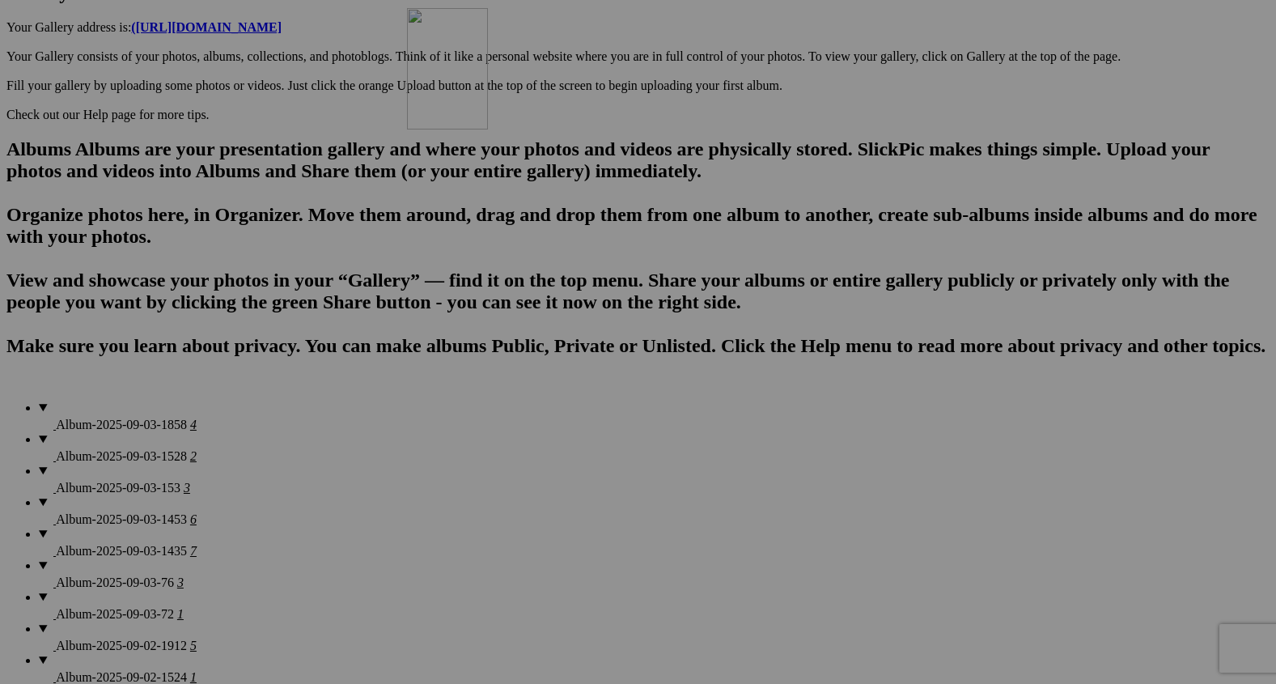
drag, startPoint x: 592, startPoint y: 585, endPoint x: 641, endPoint y: 137, distance: 451.0
drag, startPoint x: 641, startPoint y: 137, endPoint x: 812, endPoint y: 107, distance: 174.1
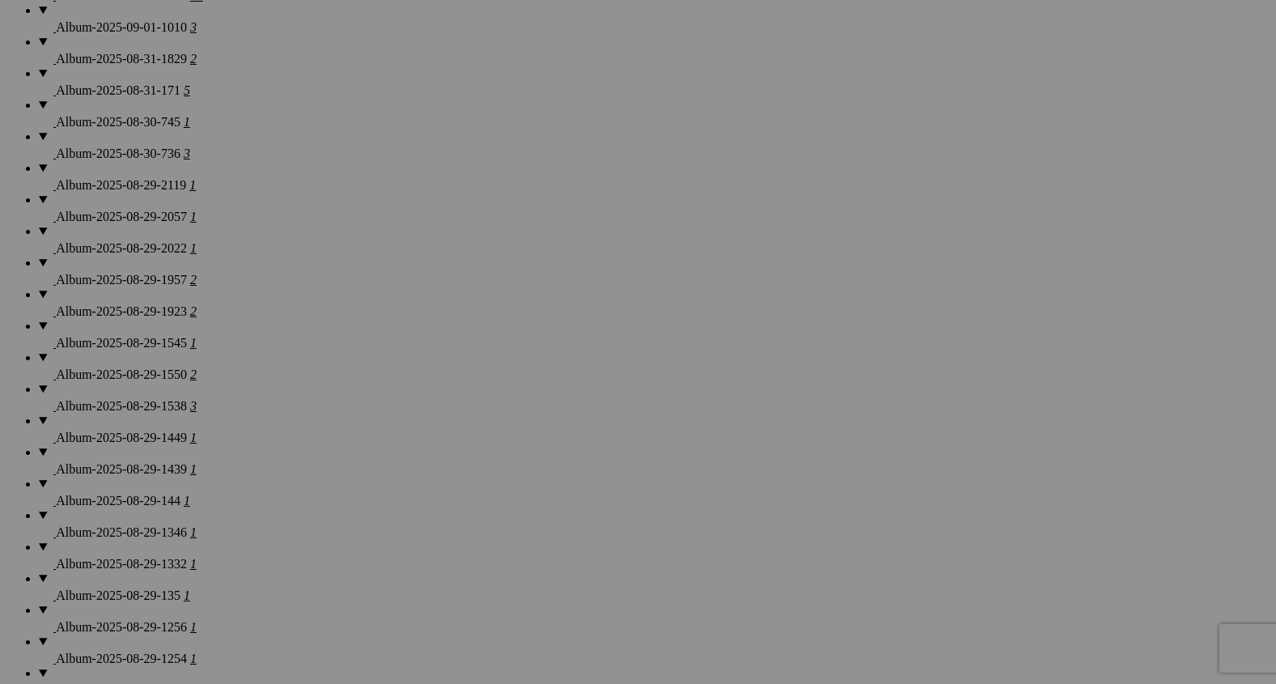
scroll to position [1953, 0]
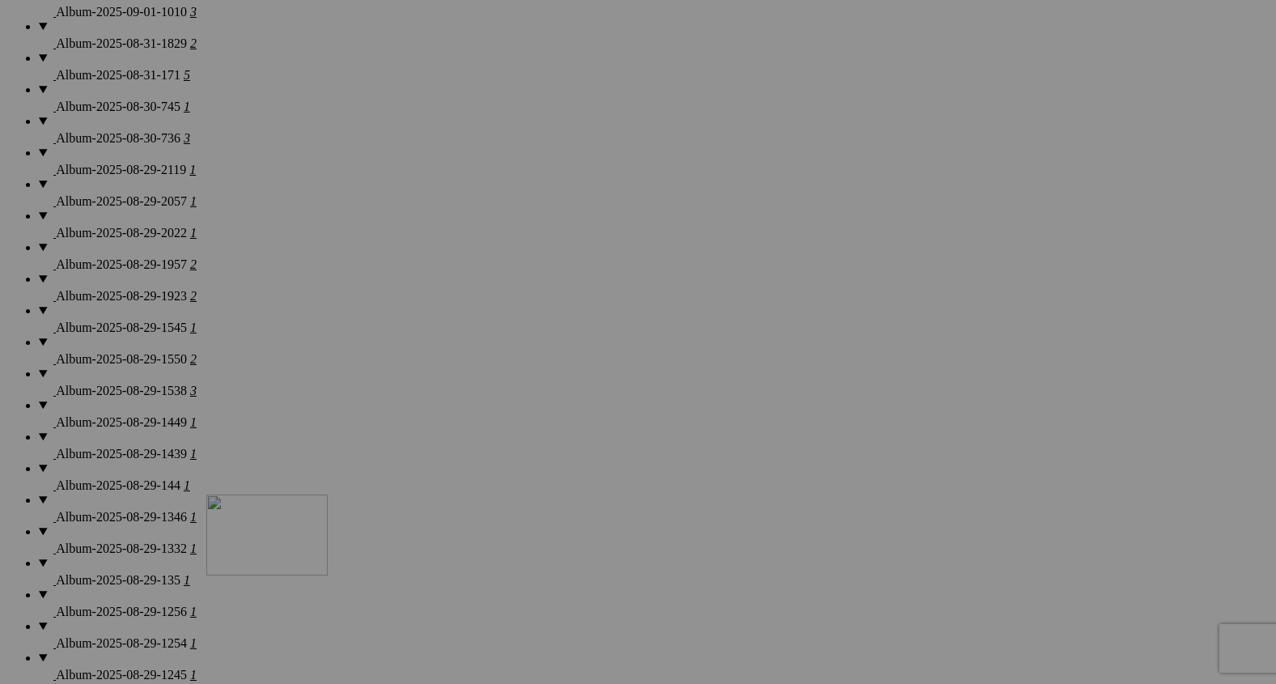
drag, startPoint x: 462, startPoint y: 363, endPoint x: 439, endPoint y: 642, distance: 280.1
drag, startPoint x: 298, startPoint y: 359, endPoint x: 294, endPoint y: 603, distance: 243.6
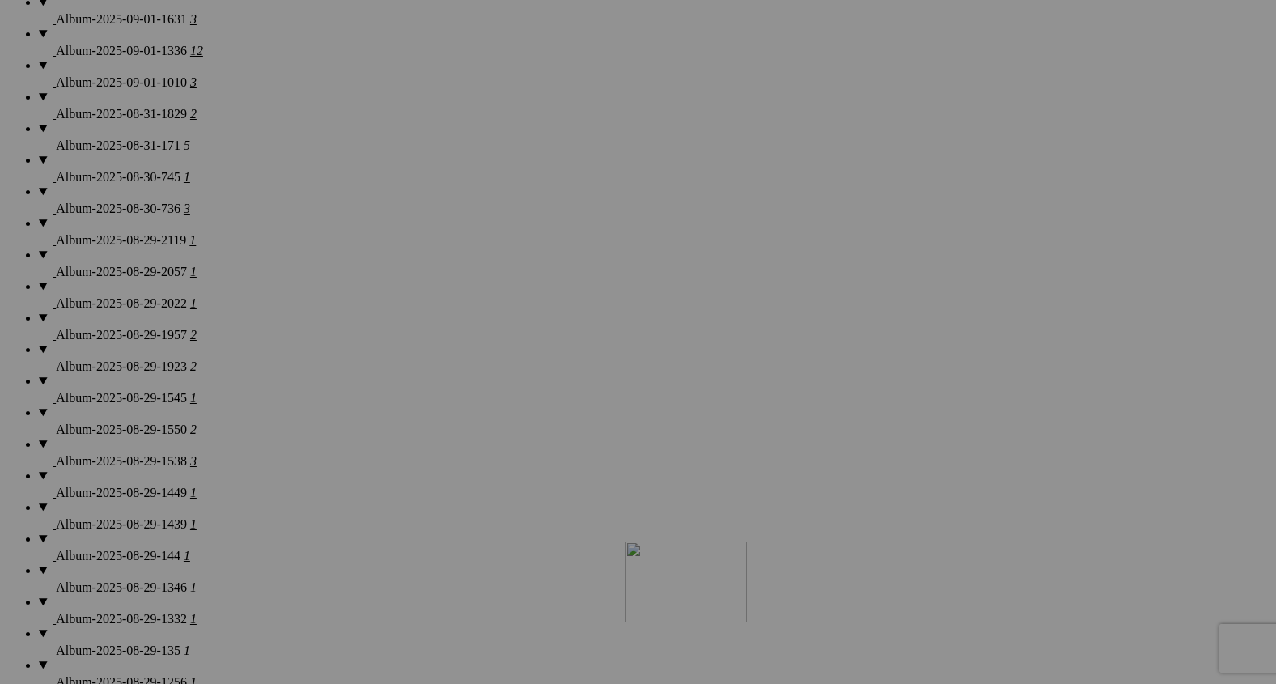
drag, startPoint x: 888, startPoint y: 222, endPoint x: 859, endPoint y: 682, distance: 461.4
drag, startPoint x: 1036, startPoint y: 207, endPoint x: 994, endPoint y: 680, distance: 474.4
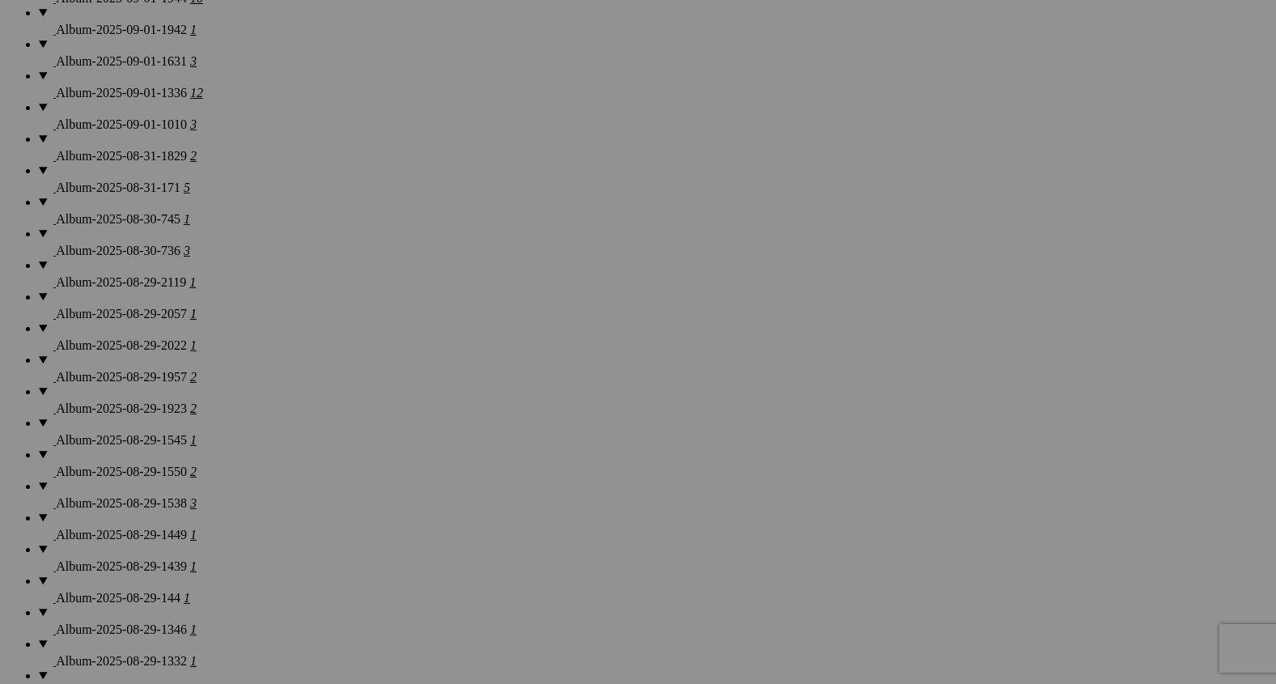
scroll to position [1829, 0]
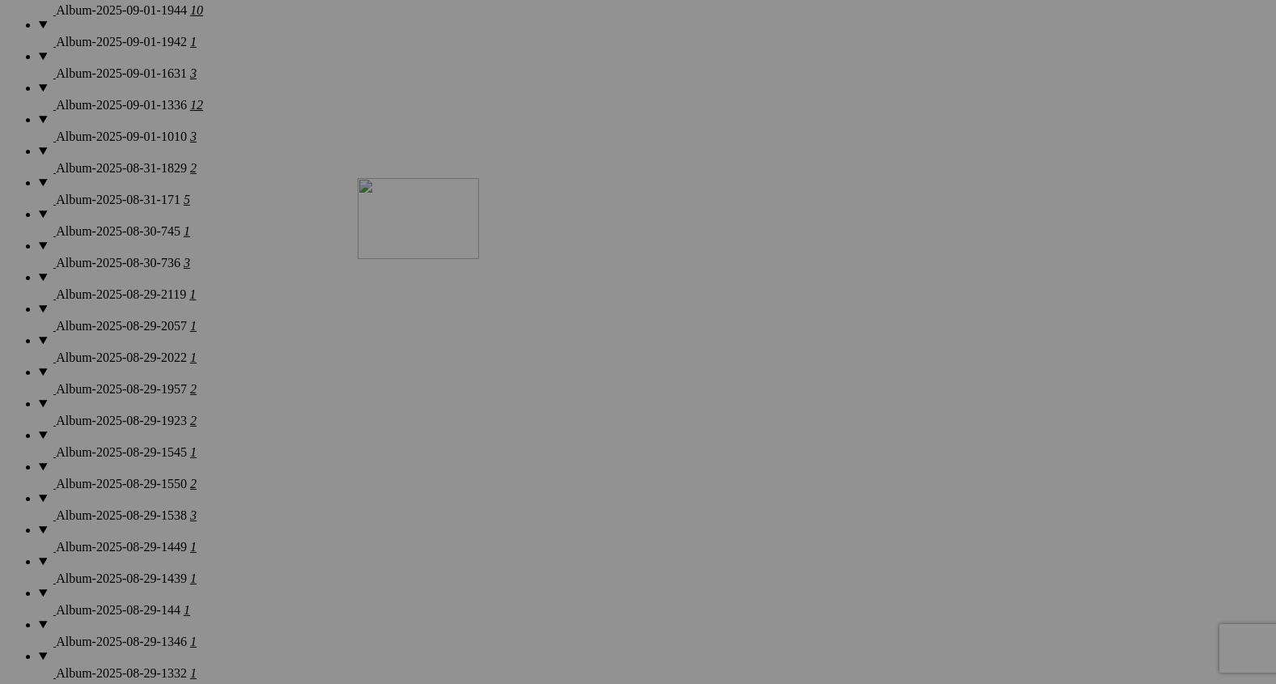
drag, startPoint x: 591, startPoint y: 299, endPoint x: 596, endPoint y: 710, distance: 410.3
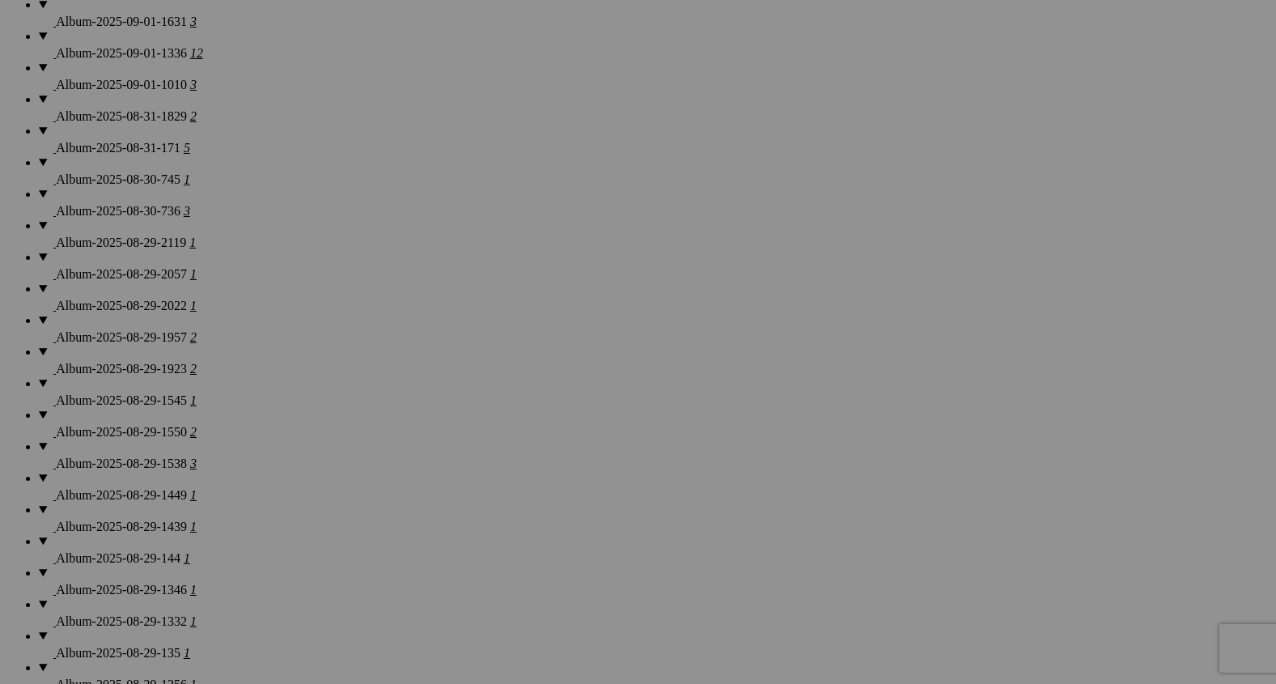
scroll to position [1888, 0]
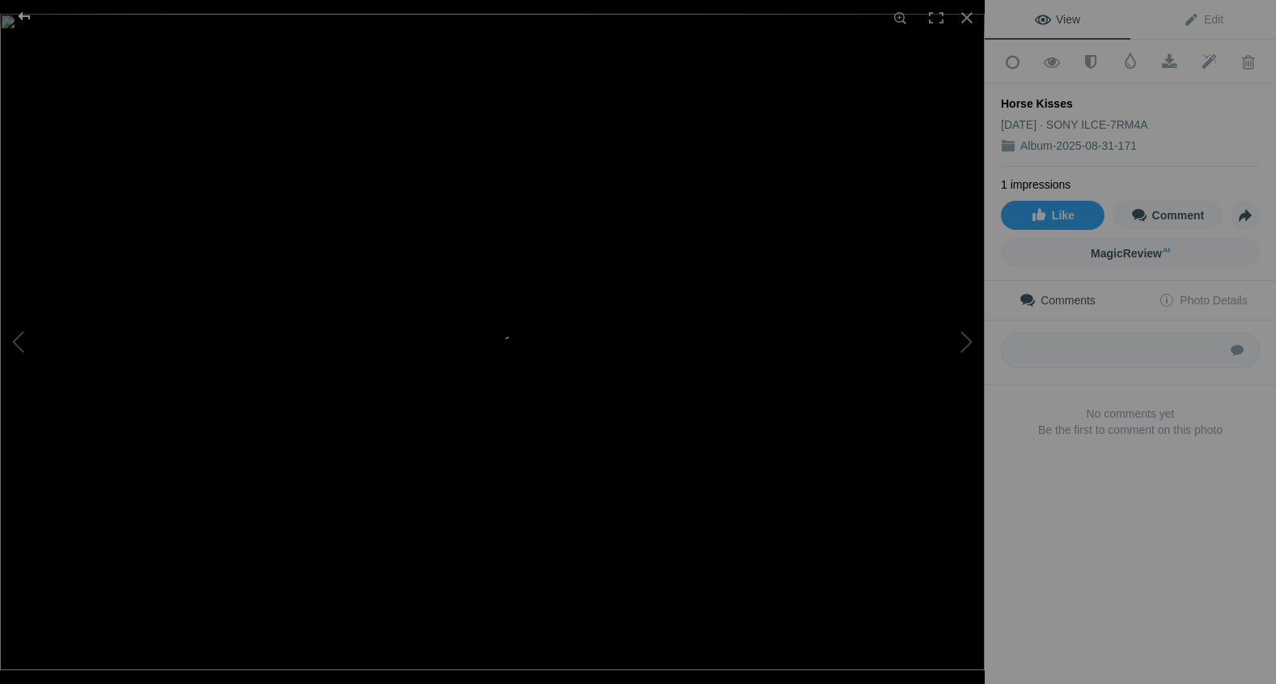
click at [23, 15] on div at bounding box center [24, 16] width 58 height 32
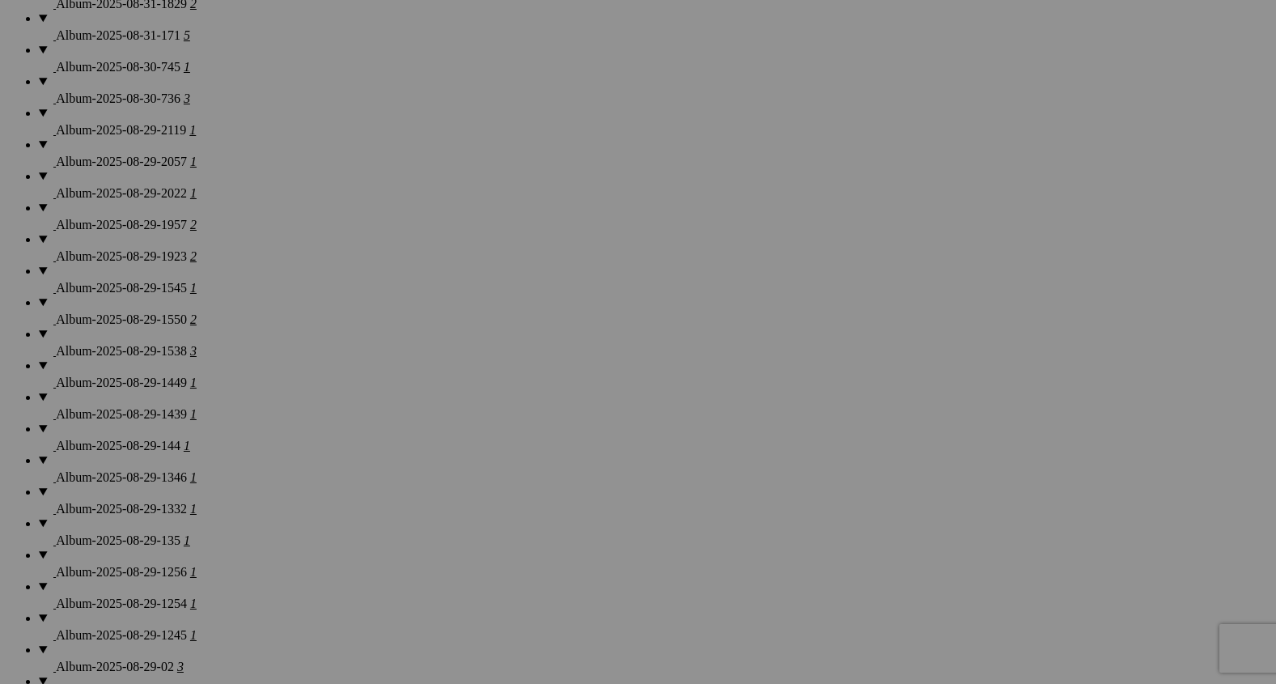
scroll to position [1997, 0]
drag, startPoint x: 875, startPoint y: 326, endPoint x: 881, endPoint y: 627, distance: 301.1
drag, startPoint x: 1012, startPoint y: 327, endPoint x: 995, endPoint y: 670, distance: 343.5
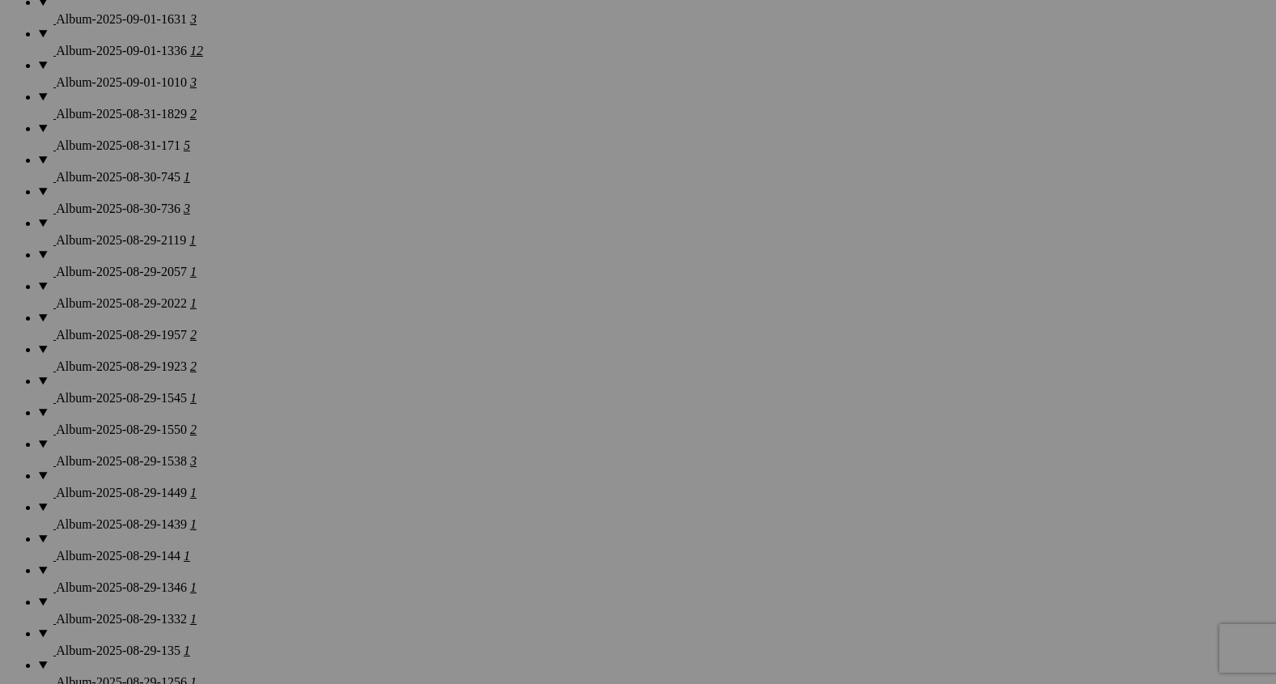
scroll to position [1852, 0]
drag, startPoint x: 1011, startPoint y: 464, endPoint x: 615, endPoint y: 73, distance: 557.3
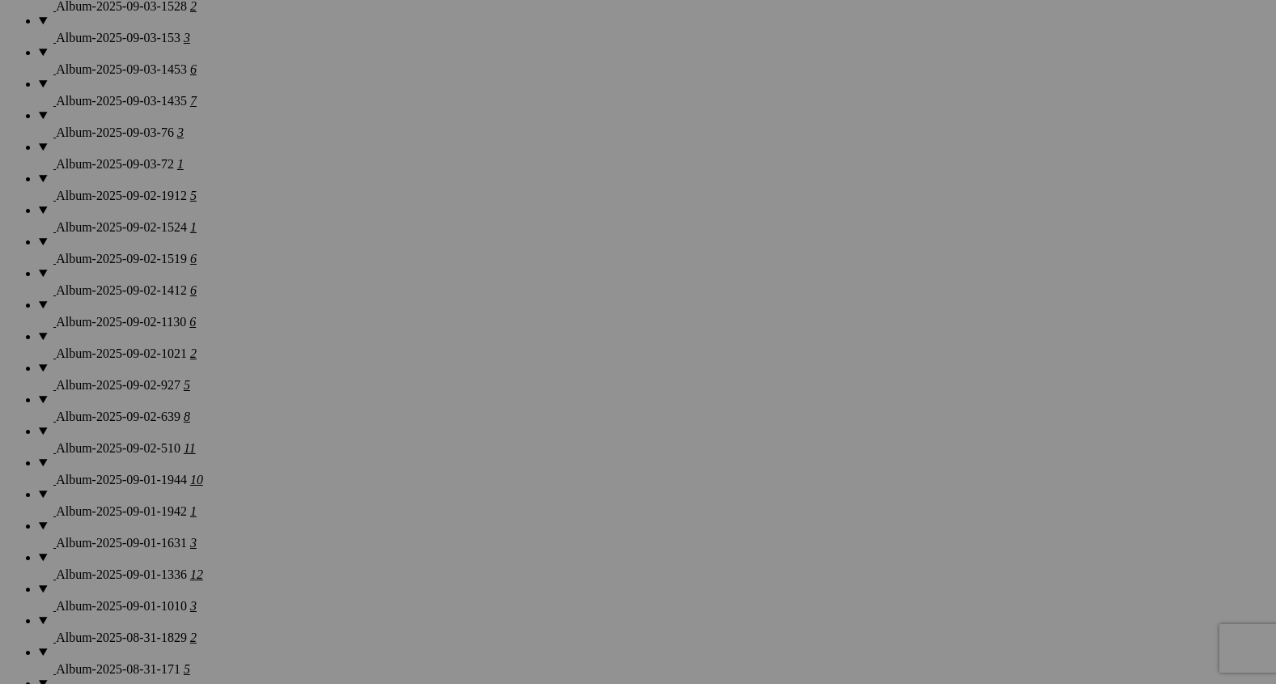
scroll to position [1256, 0]
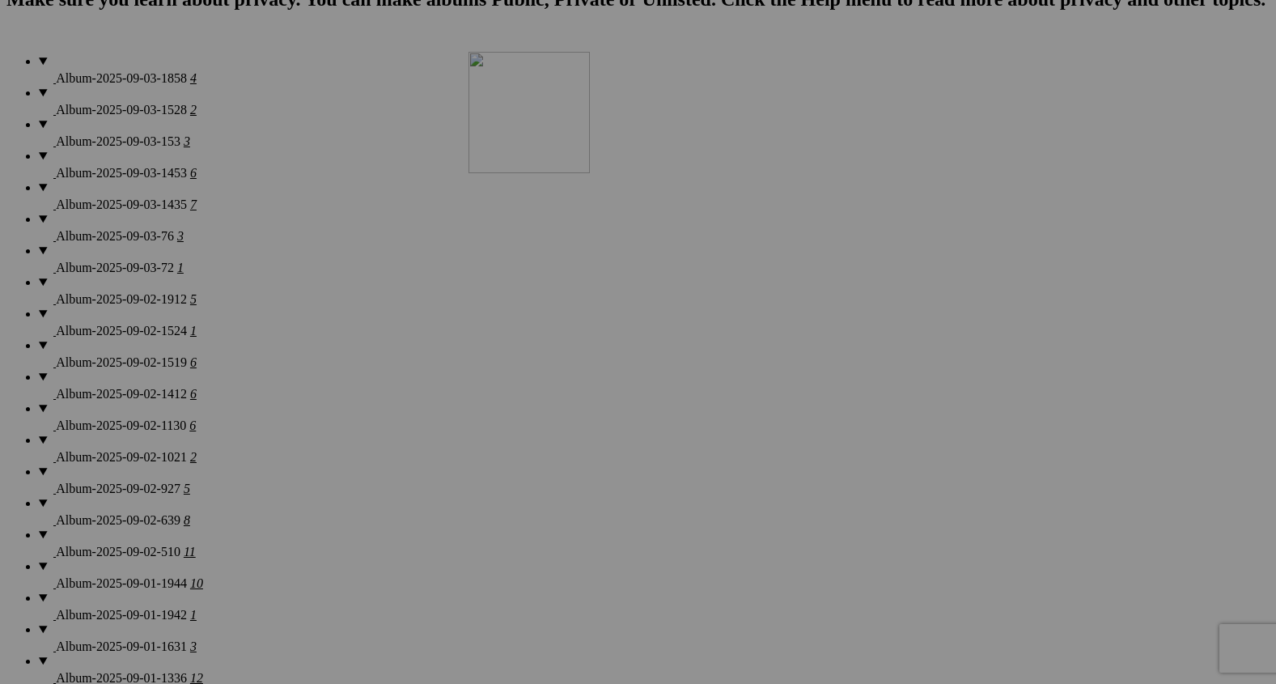
drag, startPoint x: 739, startPoint y: 632, endPoint x: 663, endPoint y: 36, distance: 601.2
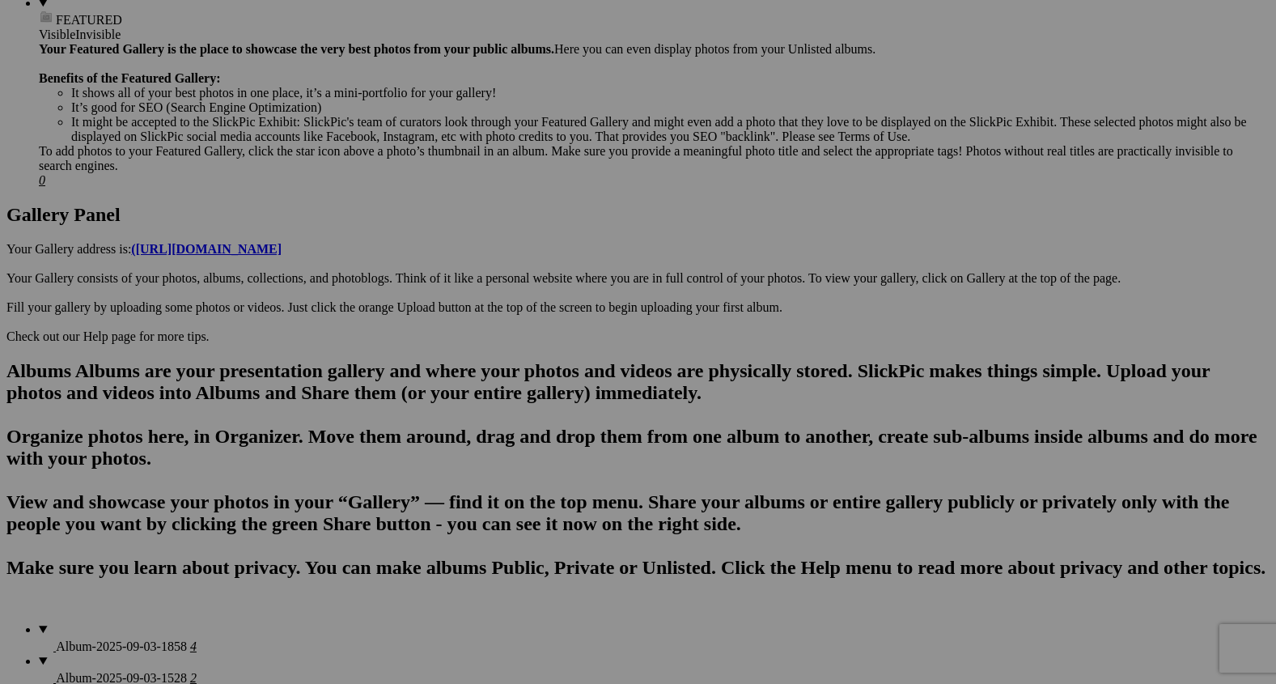
scroll to position [664, 0]
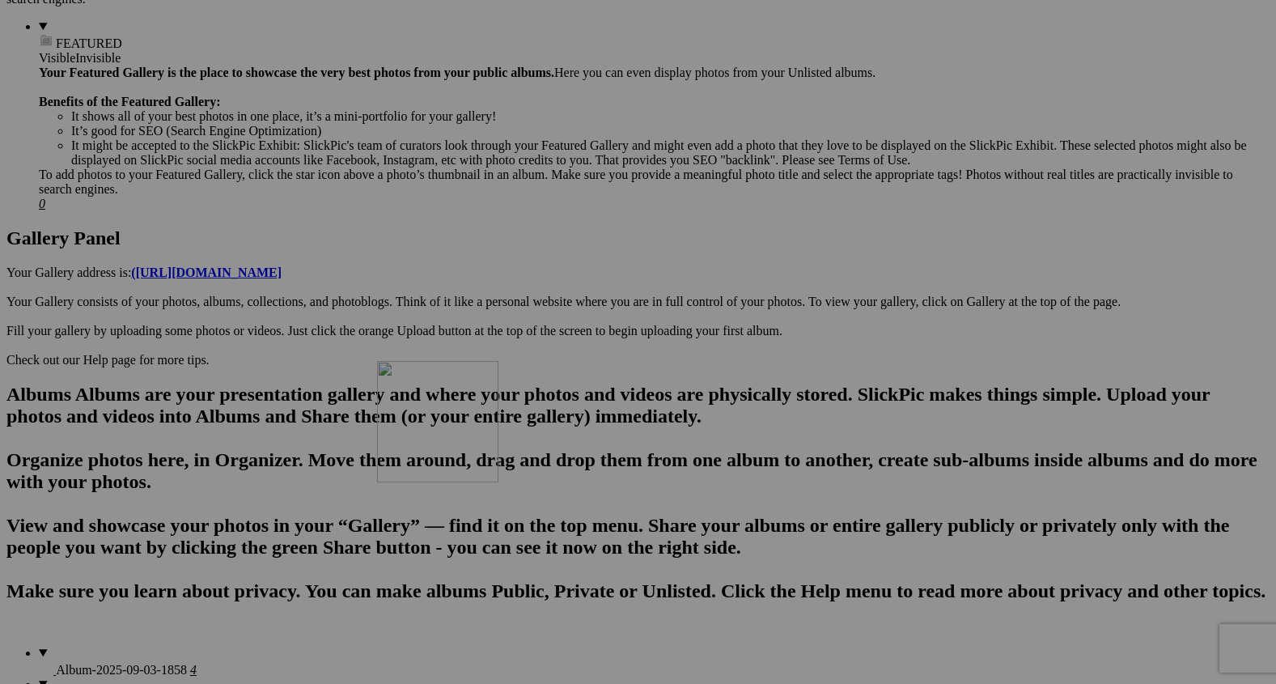
drag, startPoint x: 610, startPoint y: 659, endPoint x: 585, endPoint y: 238, distance: 422.3
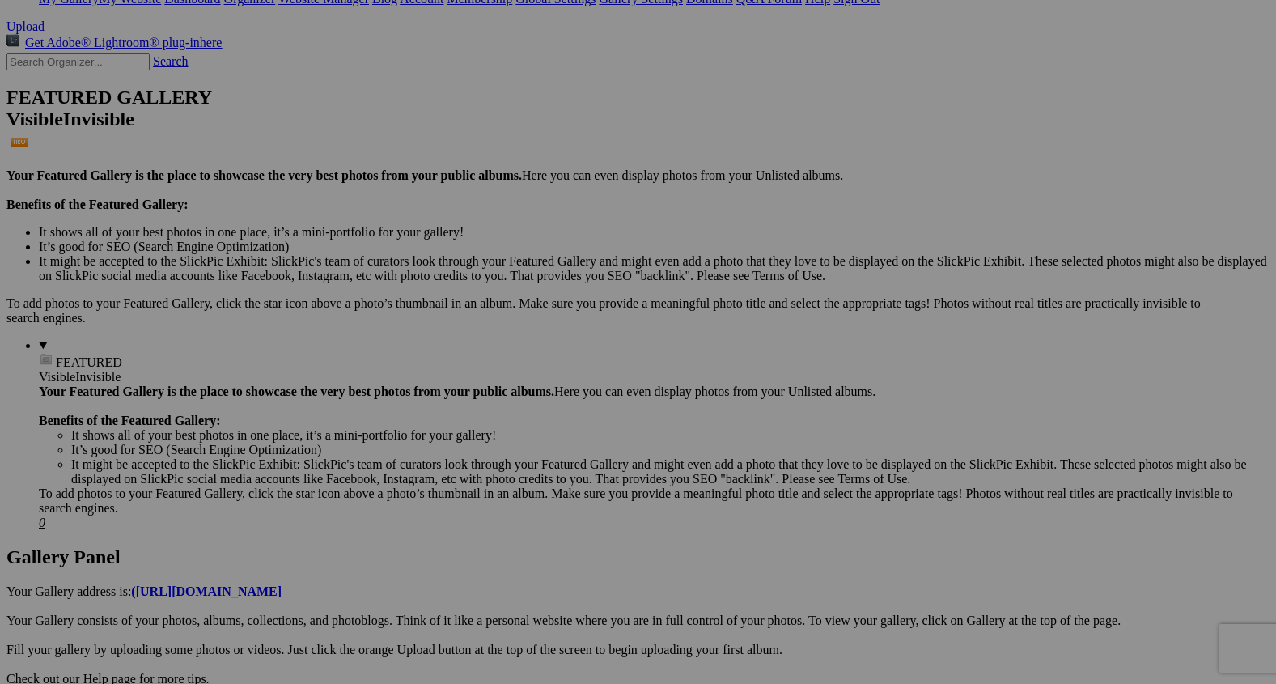
scroll to position [344, 0]
drag, startPoint x: 616, startPoint y: 543, endPoint x: 663, endPoint y: 307, distance: 240.1
drag, startPoint x: 568, startPoint y: 319, endPoint x: 634, endPoint y: 100, distance: 228.9
drag, startPoint x: 724, startPoint y: 354, endPoint x: 709, endPoint y: 88, distance: 266.7
drag, startPoint x: 1028, startPoint y: 134, endPoint x: 880, endPoint y: 116, distance: 148.4
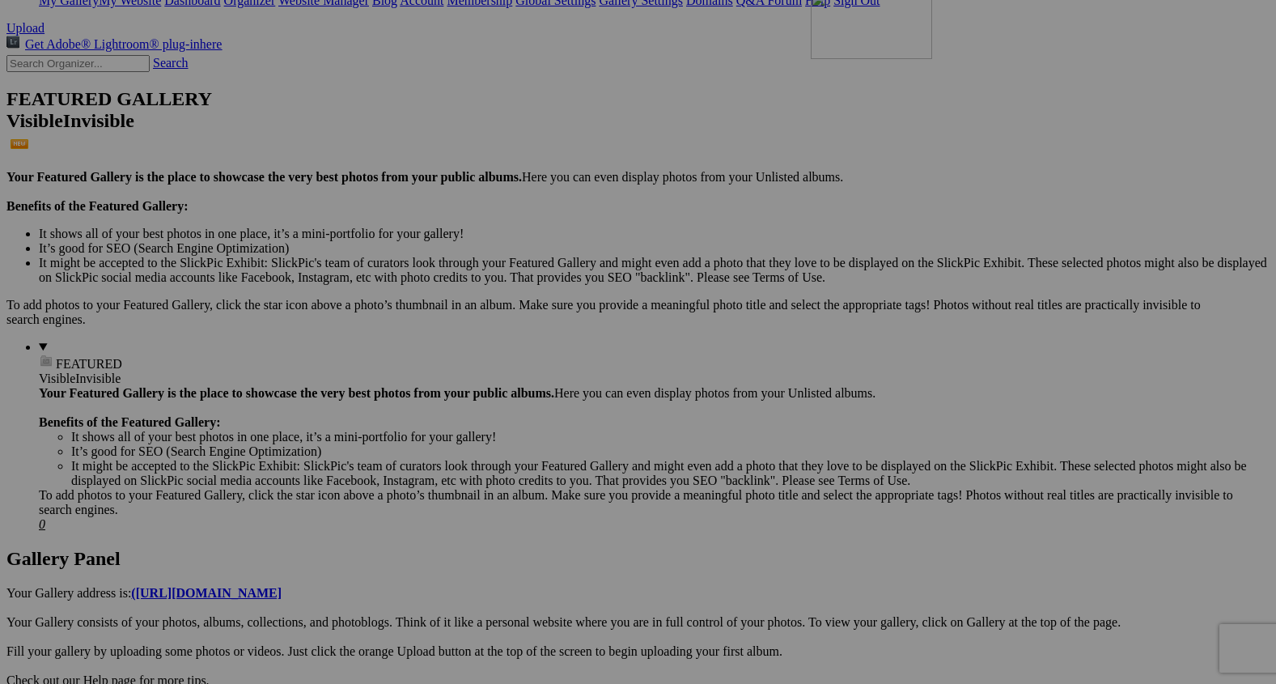
drag, startPoint x: 1185, startPoint y: 134, endPoint x: 999, endPoint y: 114, distance: 187.9
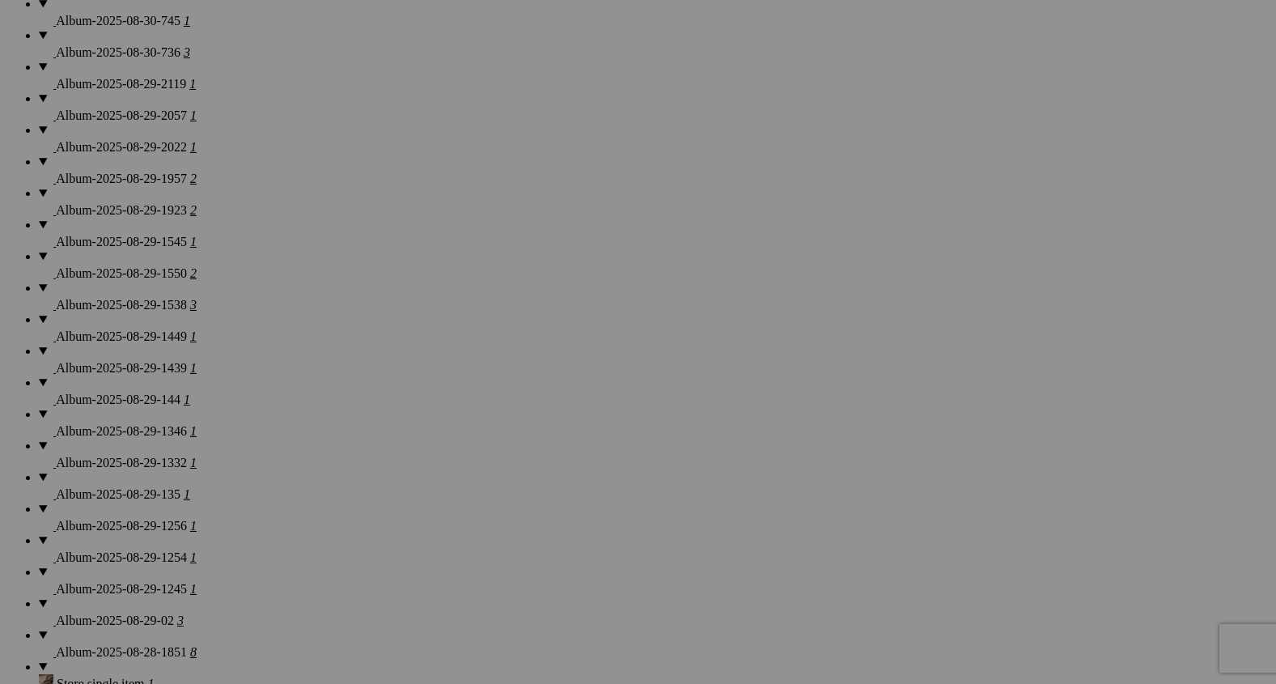
scroll to position [2051, 0]
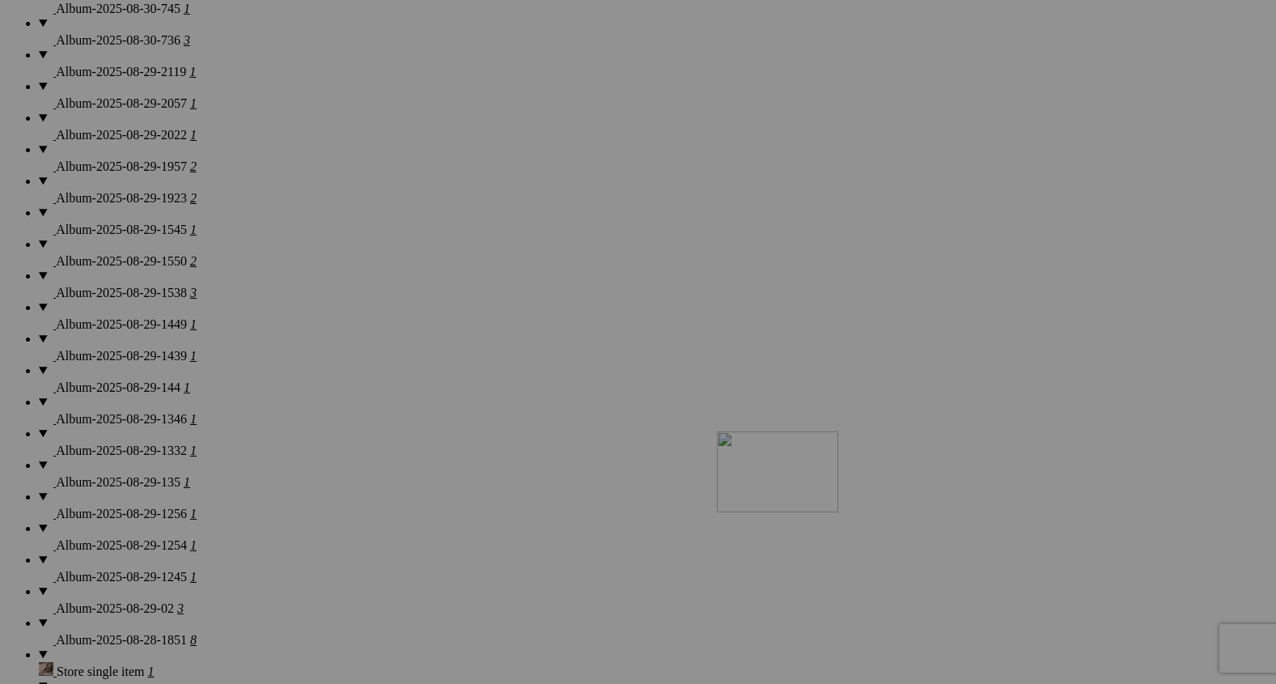
drag, startPoint x: 995, startPoint y: 279, endPoint x: 952, endPoint y: 591, distance: 314.6
drag, startPoint x: 1173, startPoint y: 298, endPoint x: 1089, endPoint y: 753, distance: 463.3
drag, startPoint x: 433, startPoint y: 458, endPoint x: 433, endPoint y: 710, distance: 252.5
drag, startPoint x: 436, startPoint y: 460, endPoint x: 446, endPoint y: 706, distance: 246.2
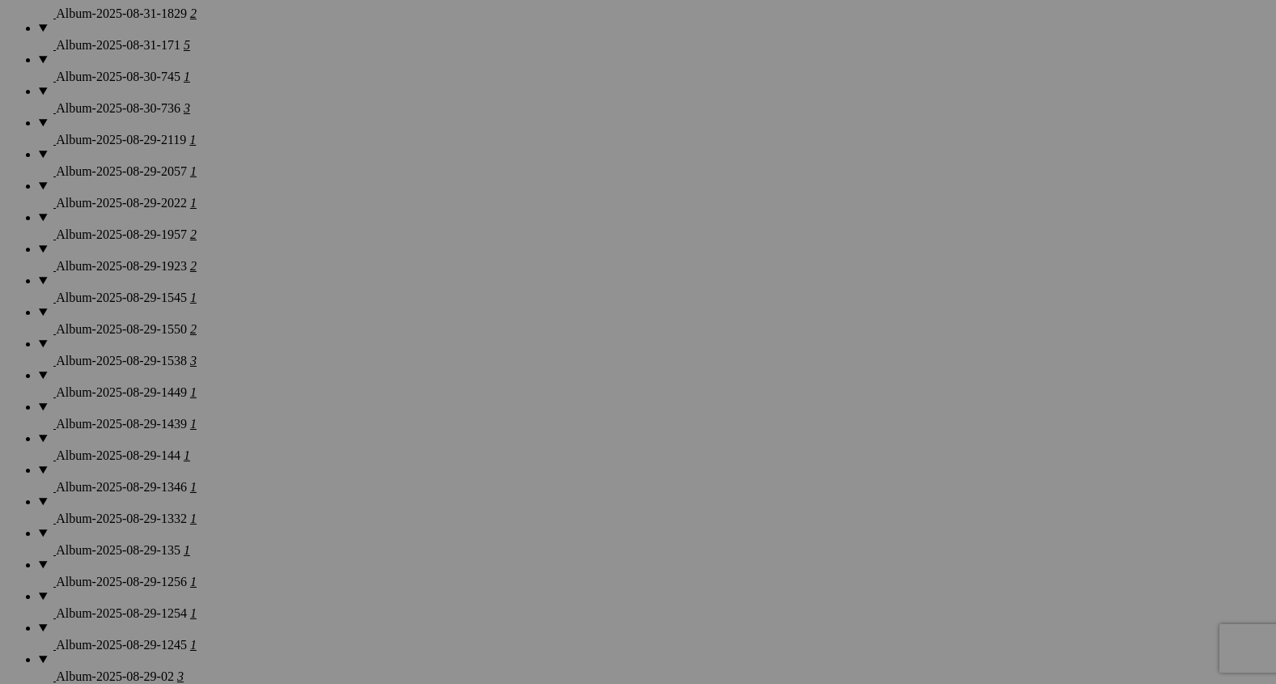
scroll to position [1970, 0]
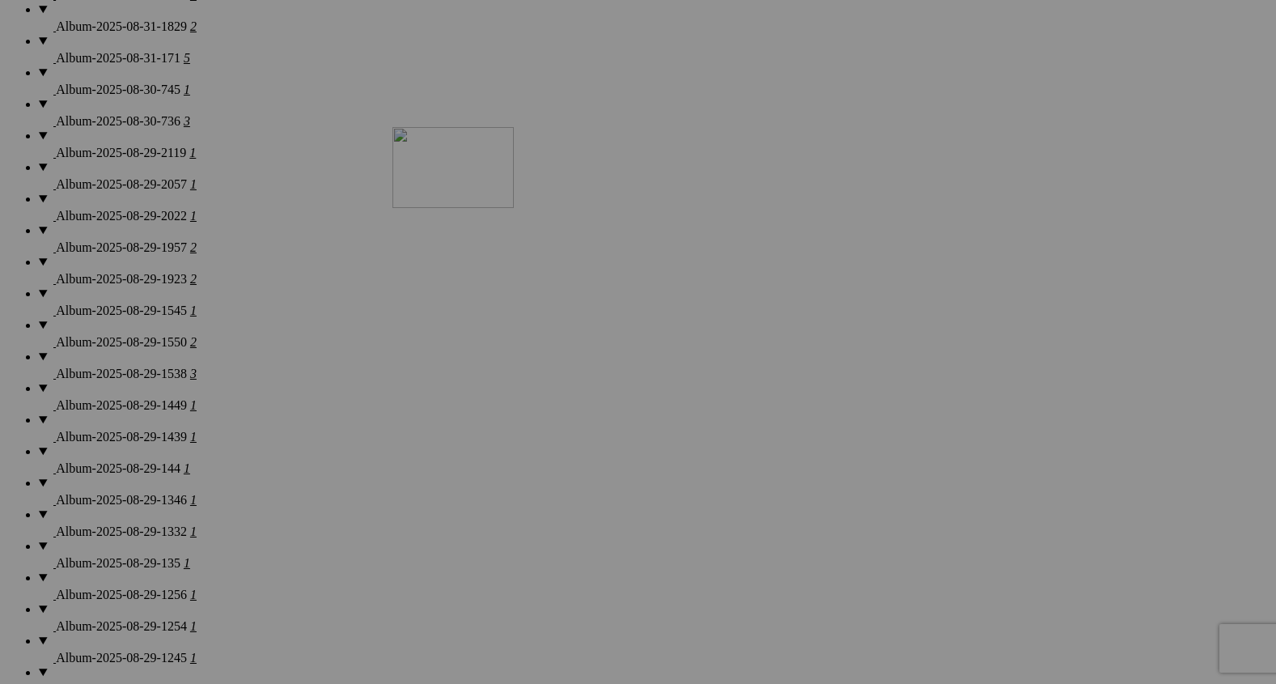
drag, startPoint x: 874, startPoint y: 562, endPoint x: 572, endPoint y: 190, distance: 478.6
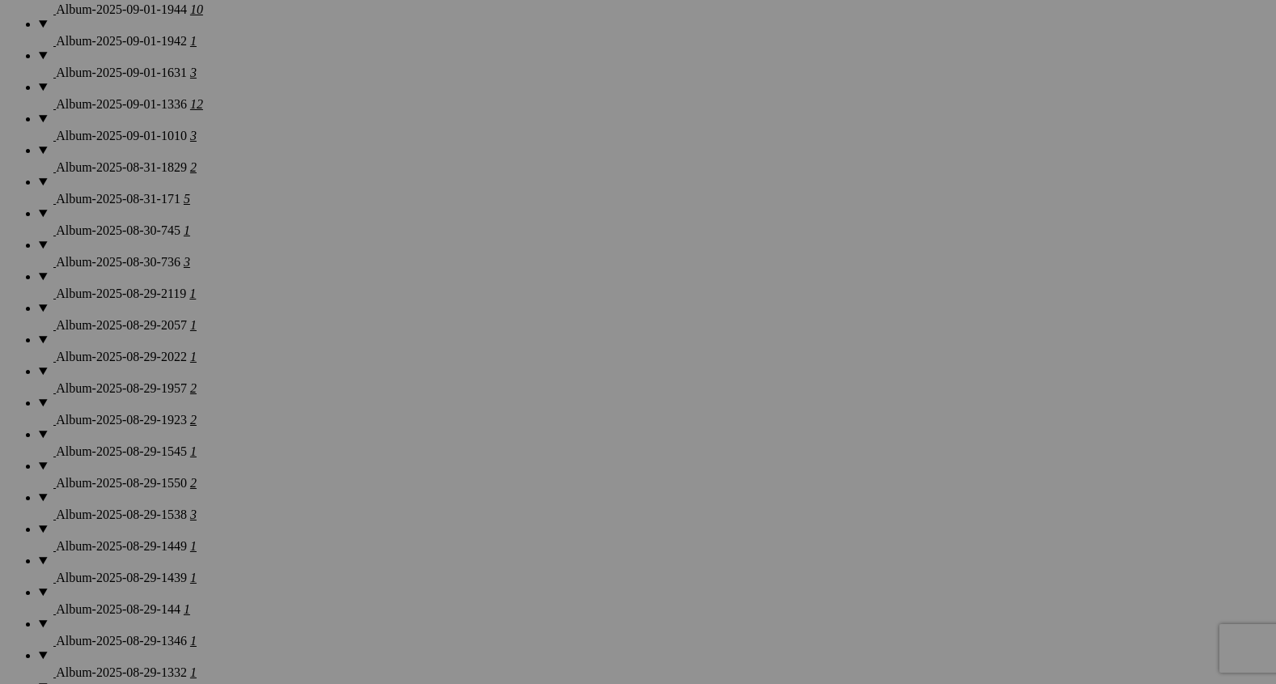
scroll to position [1796, 0]
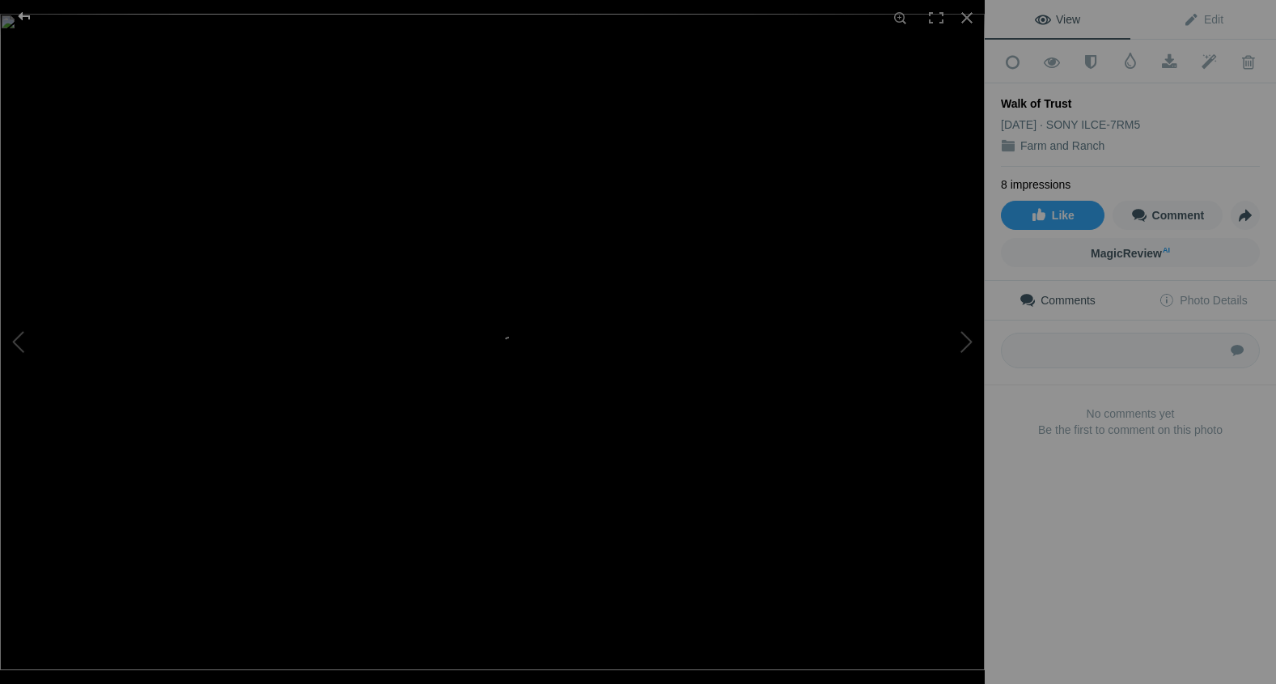
click at [17, 10] on div at bounding box center [24, 16] width 58 height 32
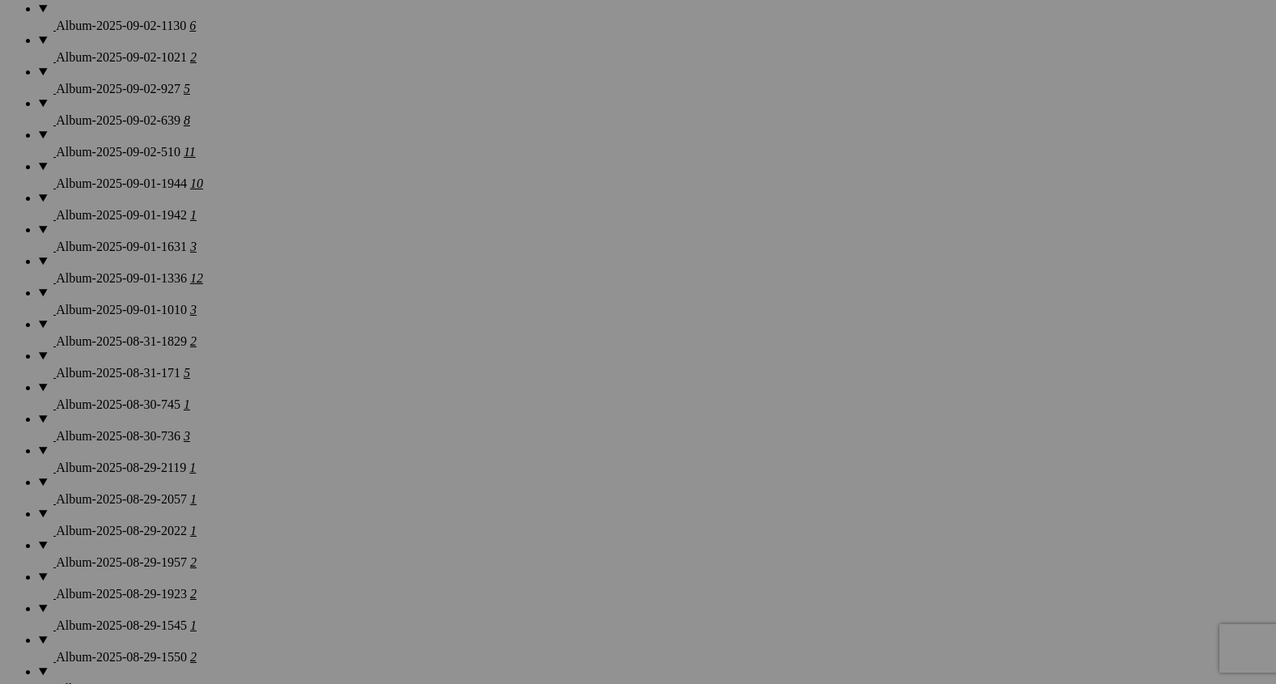
scroll to position [1641, 0]
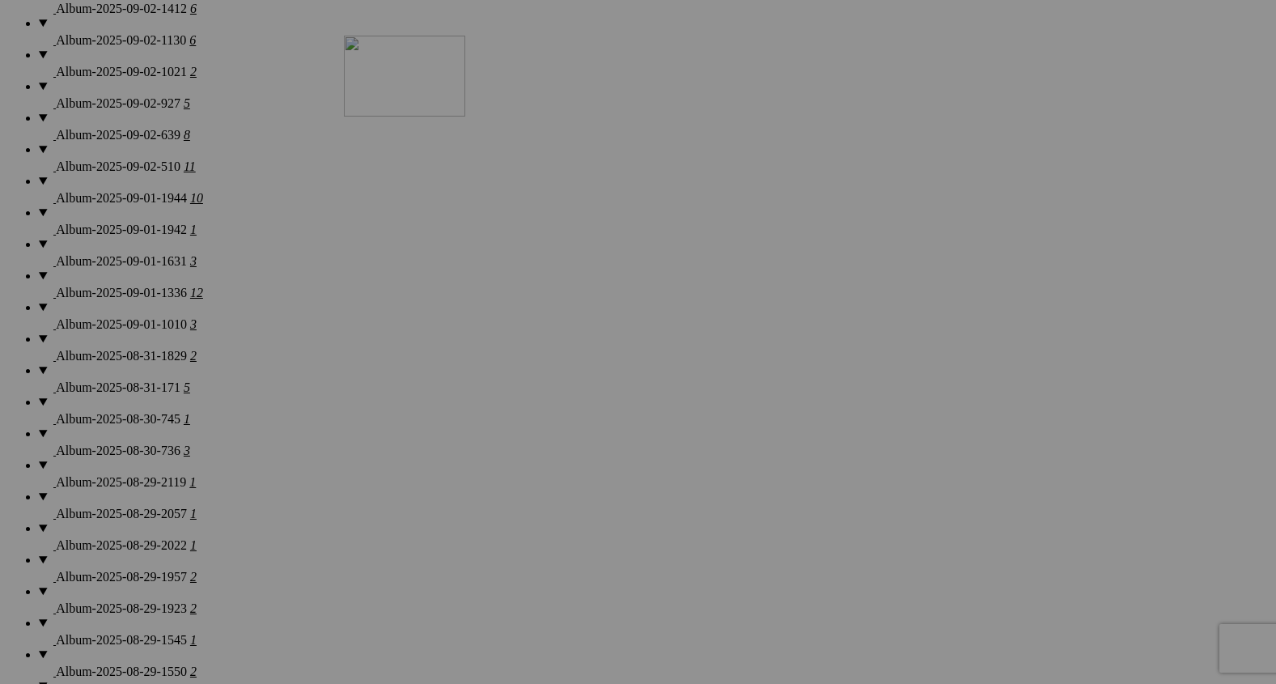
drag, startPoint x: 579, startPoint y: 479, endPoint x: 587, endPoint y: 62, distance: 416.8
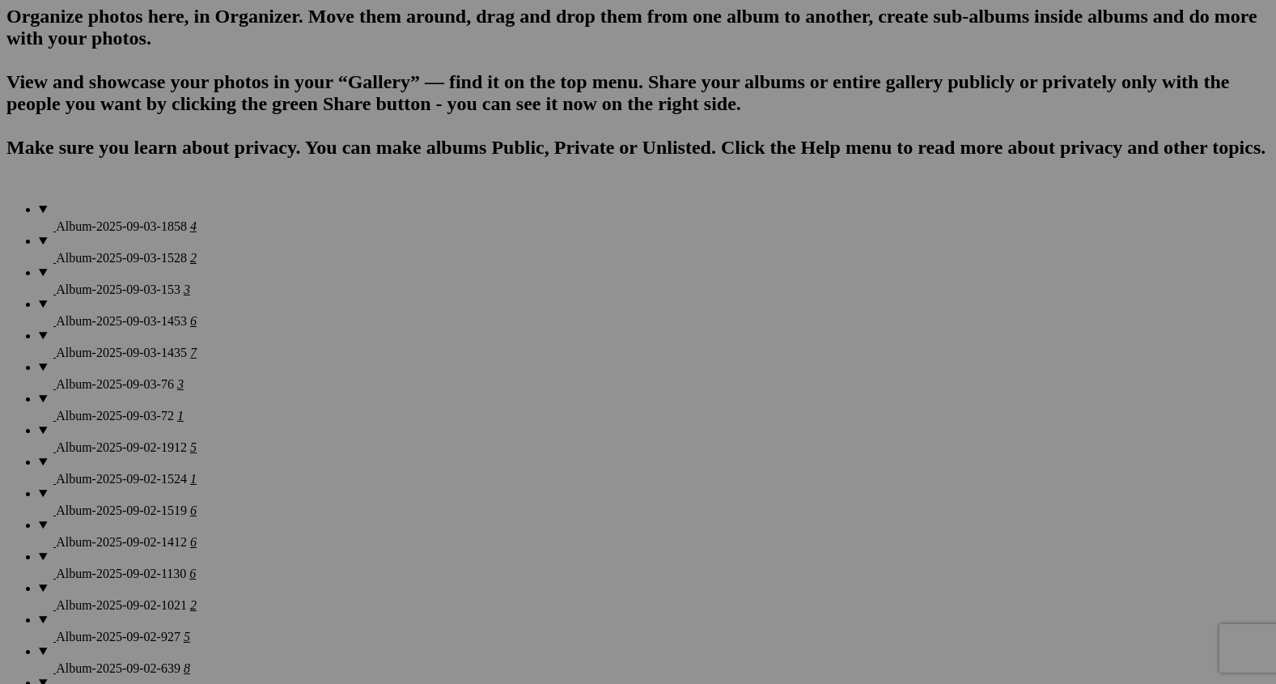
scroll to position [1096, 0]
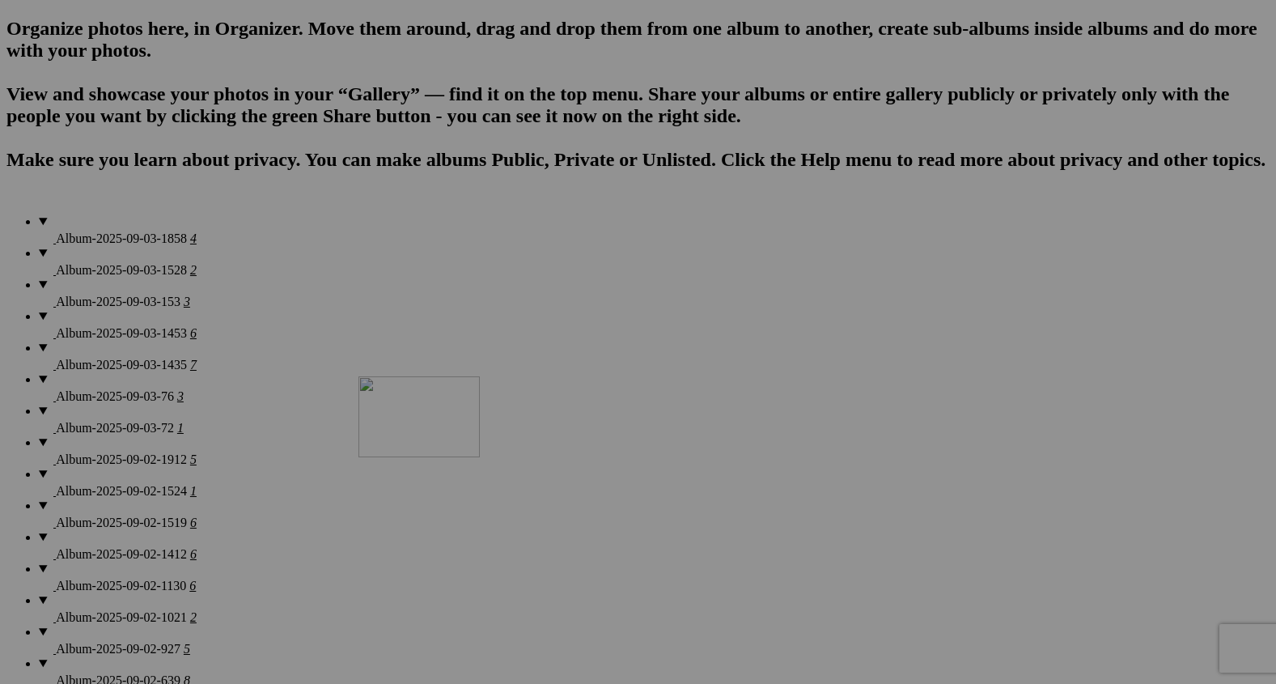
drag, startPoint x: 592, startPoint y: 614, endPoint x: 592, endPoint y: 244, distance: 370.6
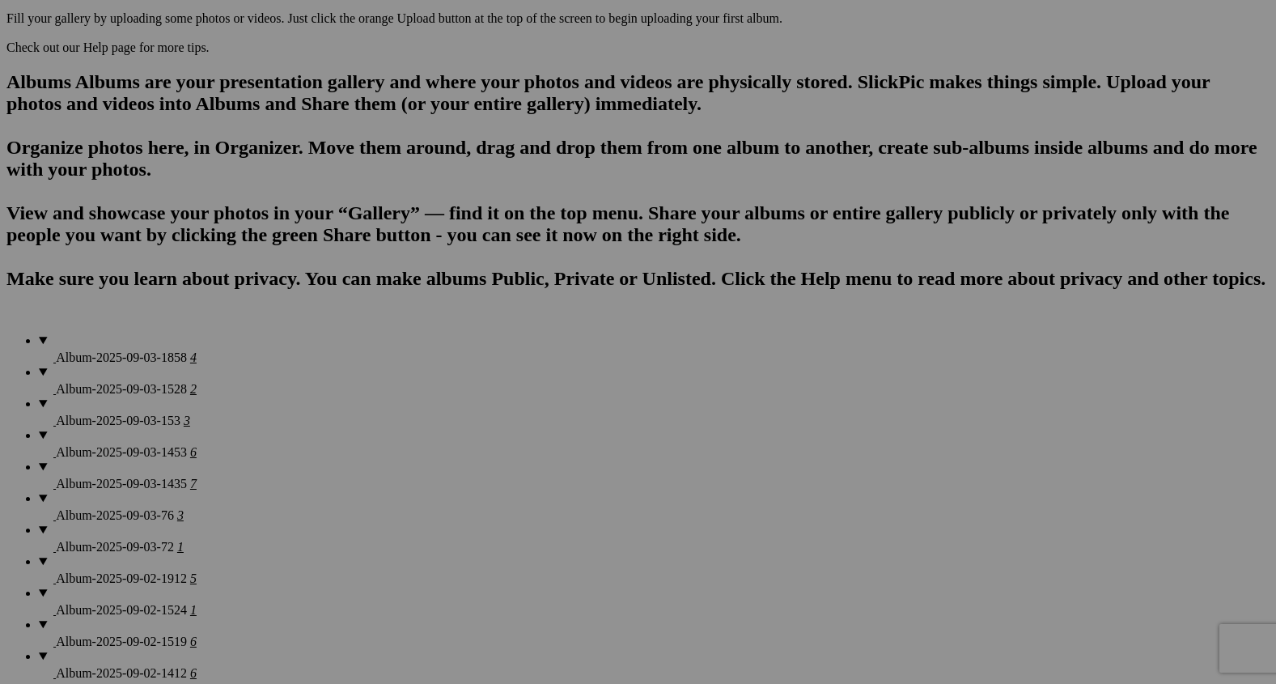
scroll to position [1007, 0]
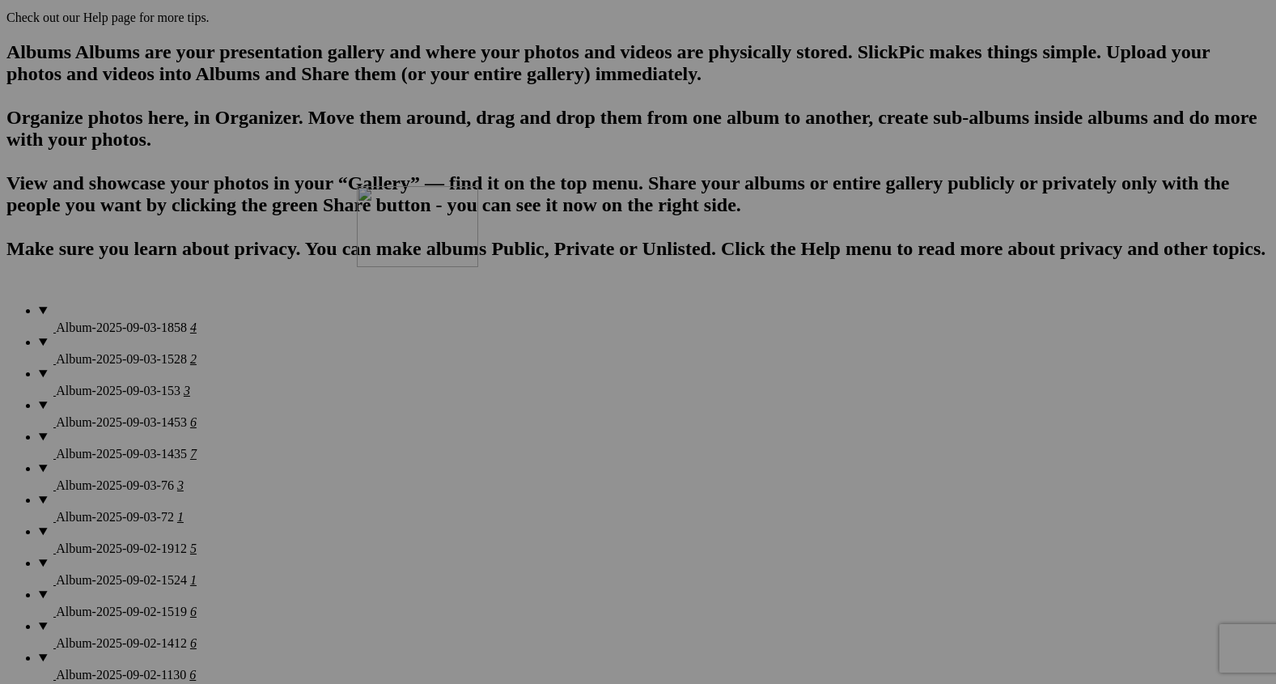
drag, startPoint x: 590, startPoint y: 494, endPoint x: 577, endPoint y: 121, distance: 374.1
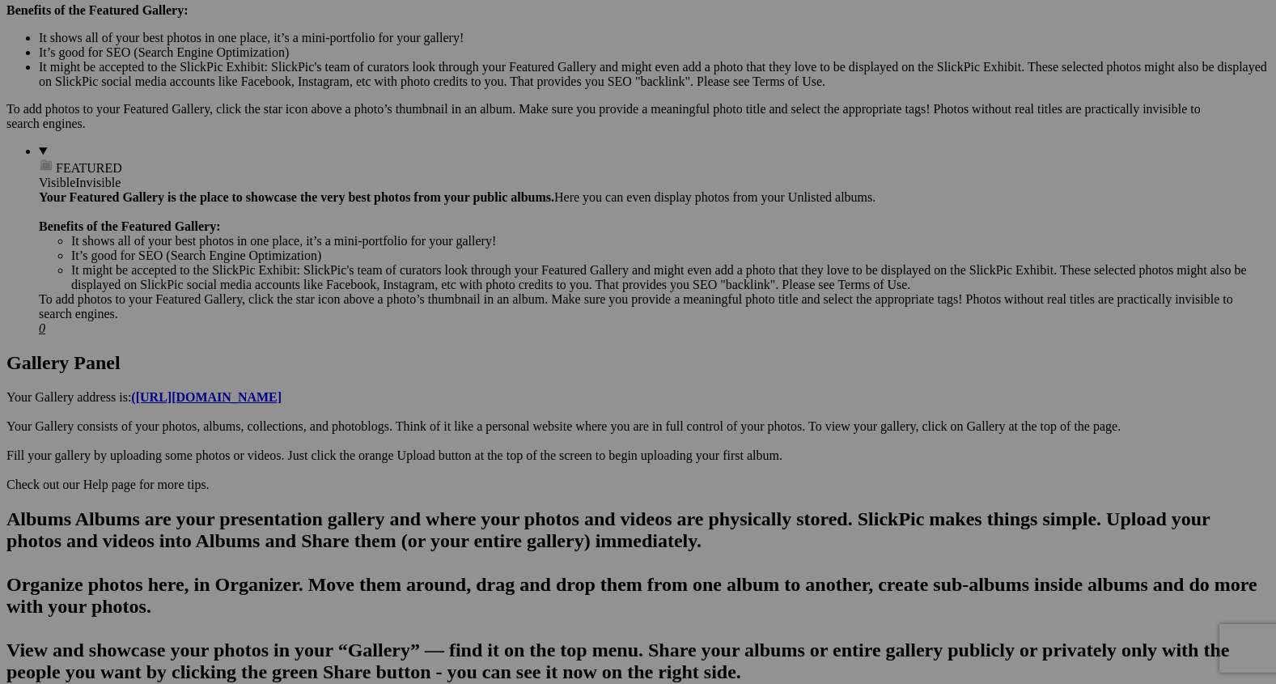
scroll to position [541, 0]
drag, startPoint x: 568, startPoint y: 546, endPoint x: 565, endPoint y: 42, distance: 504.1
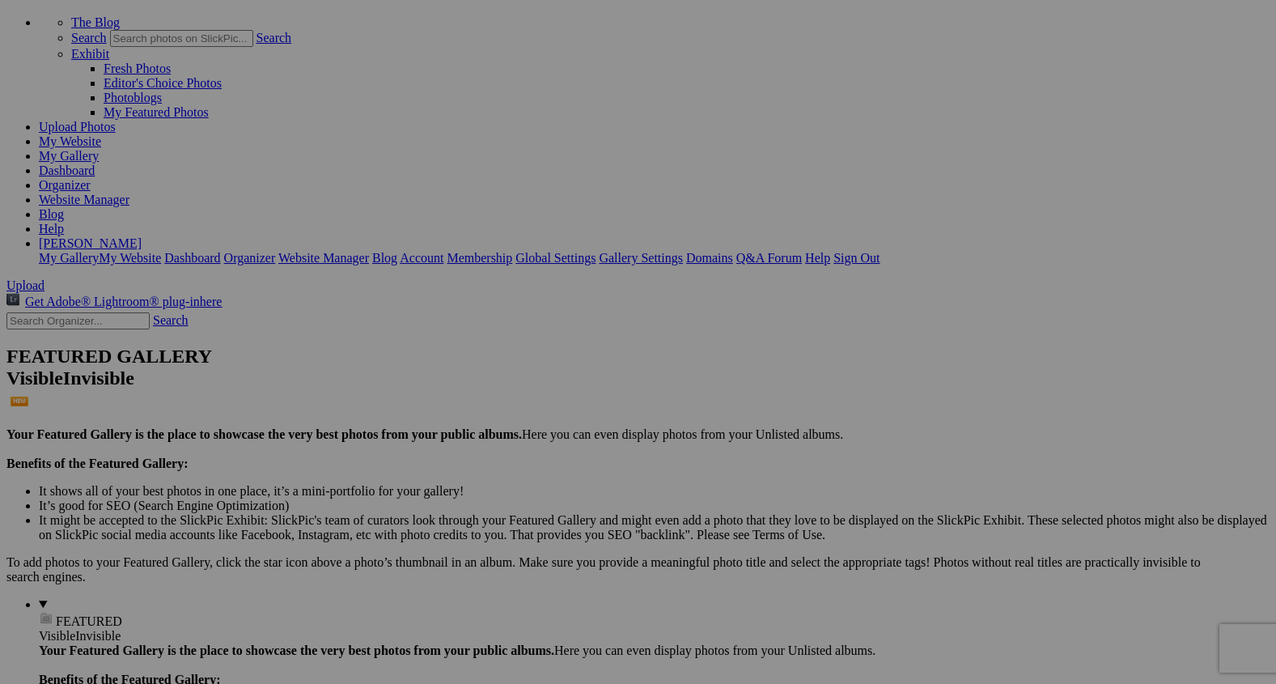
scroll to position [57, 0]
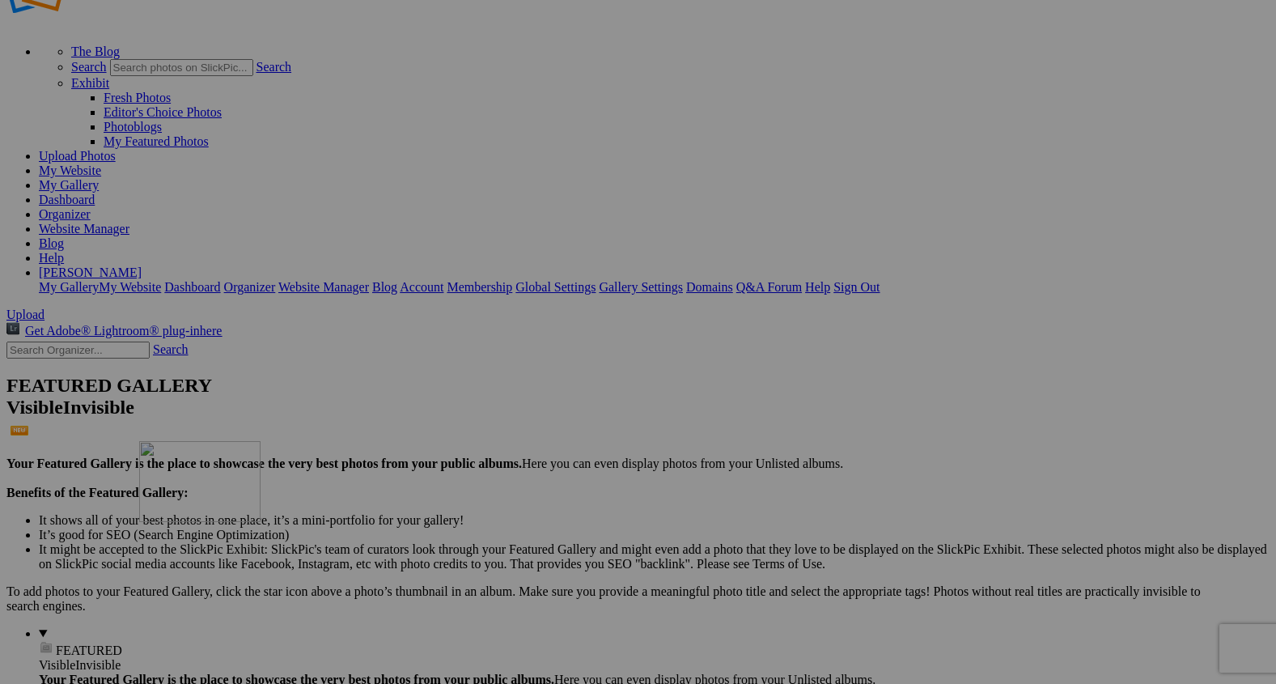
drag, startPoint x: 591, startPoint y: 613, endPoint x: 375, endPoint y: 582, distance: 218.2
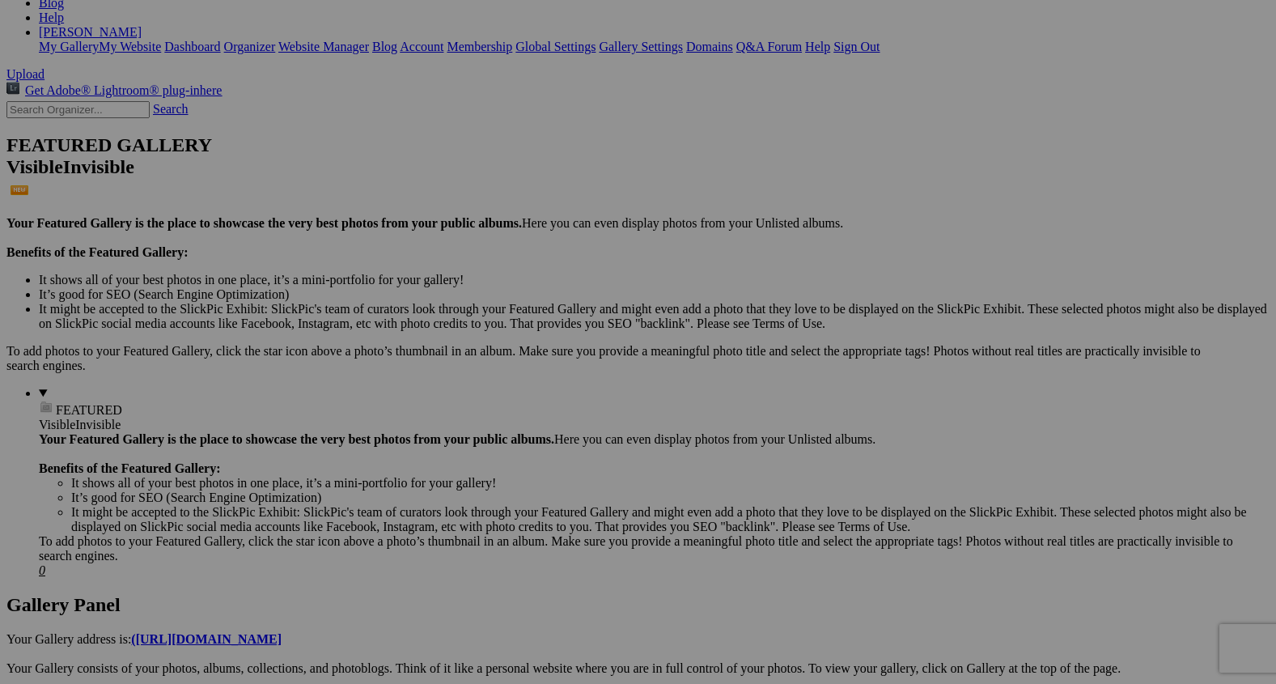
scroll to position [319, 0]
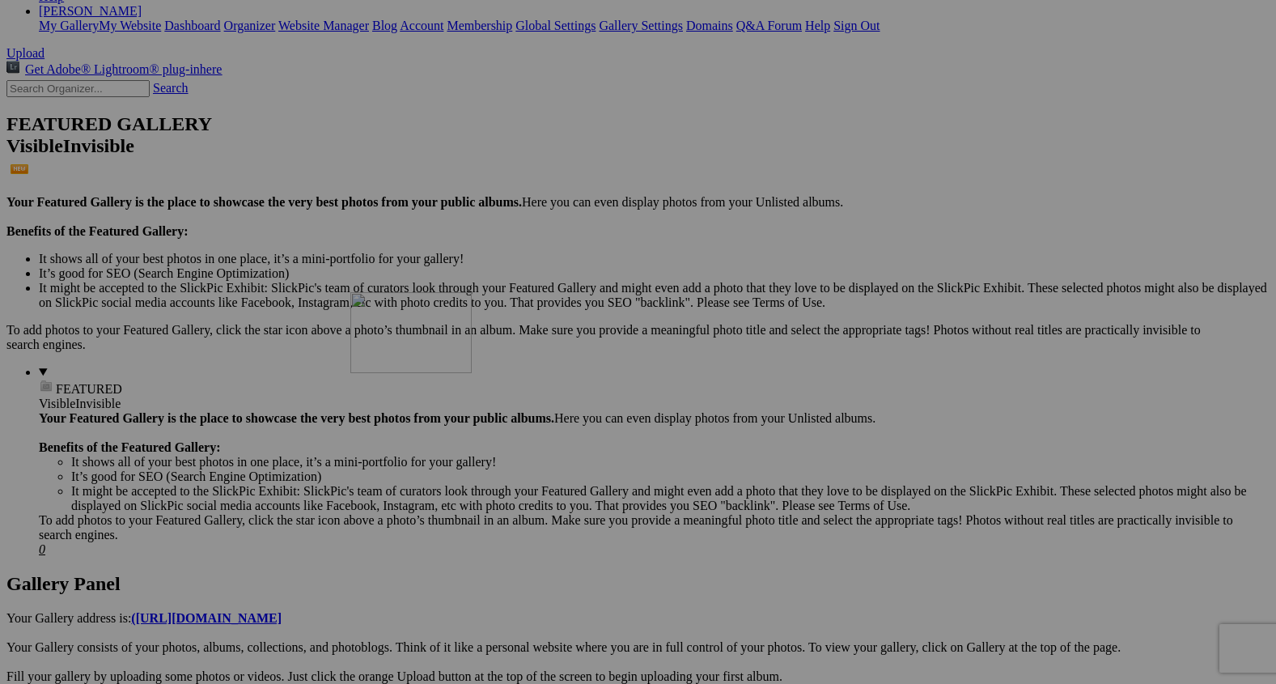
drag, startPoint x: 583, startPoint y: 356, endPoint x: 585, endPoint y: 687, distance: 331.0
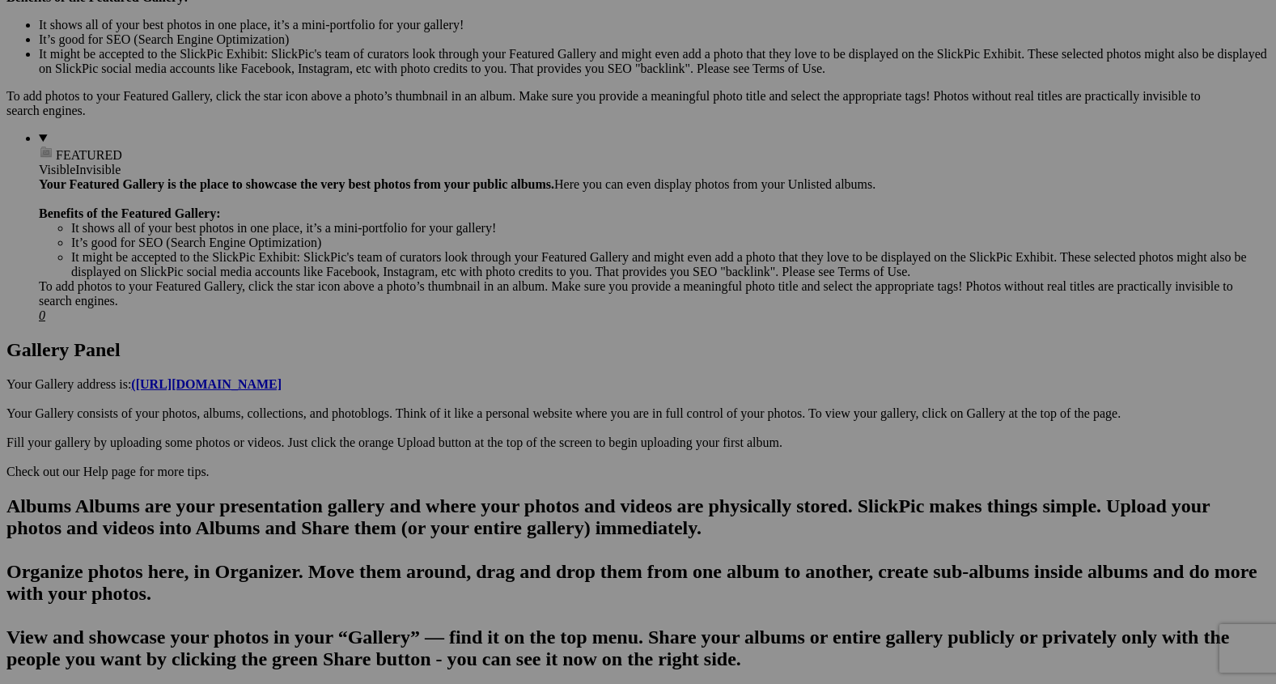
scroll to position [604, 0]
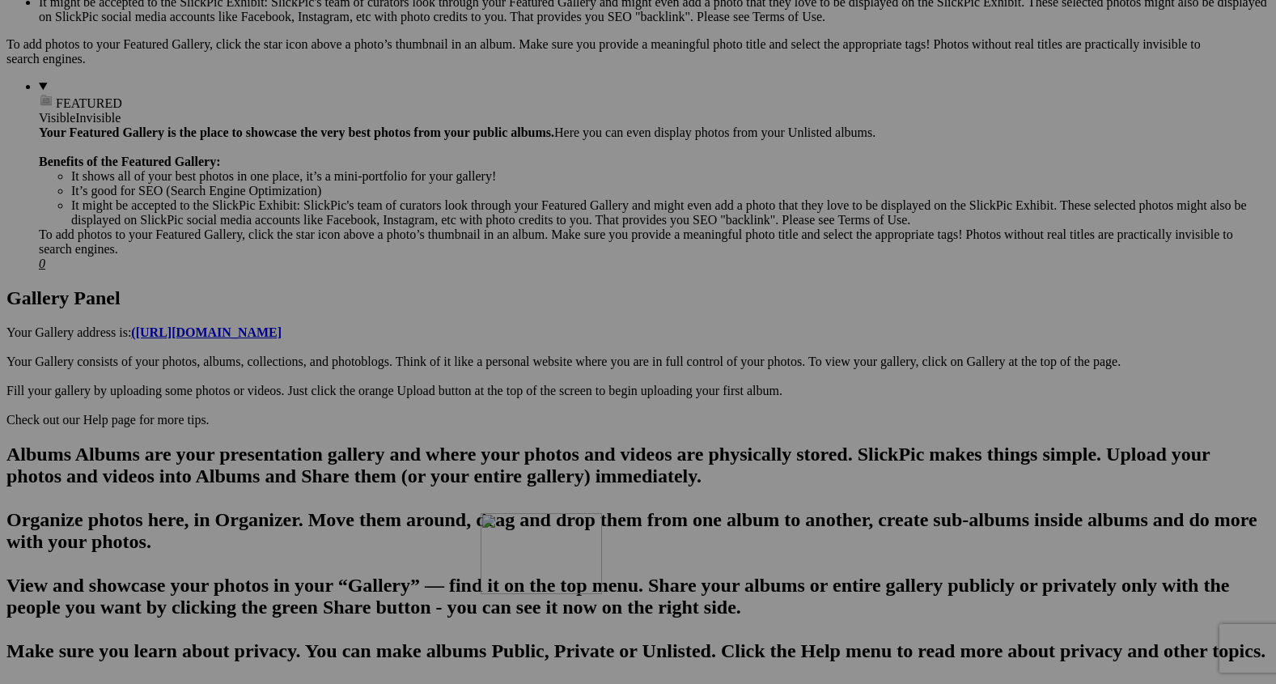
drag, startPoint x: 581, startPoint y: 275, endPoint x: 751, endPoint y: 697, distance: 454.5
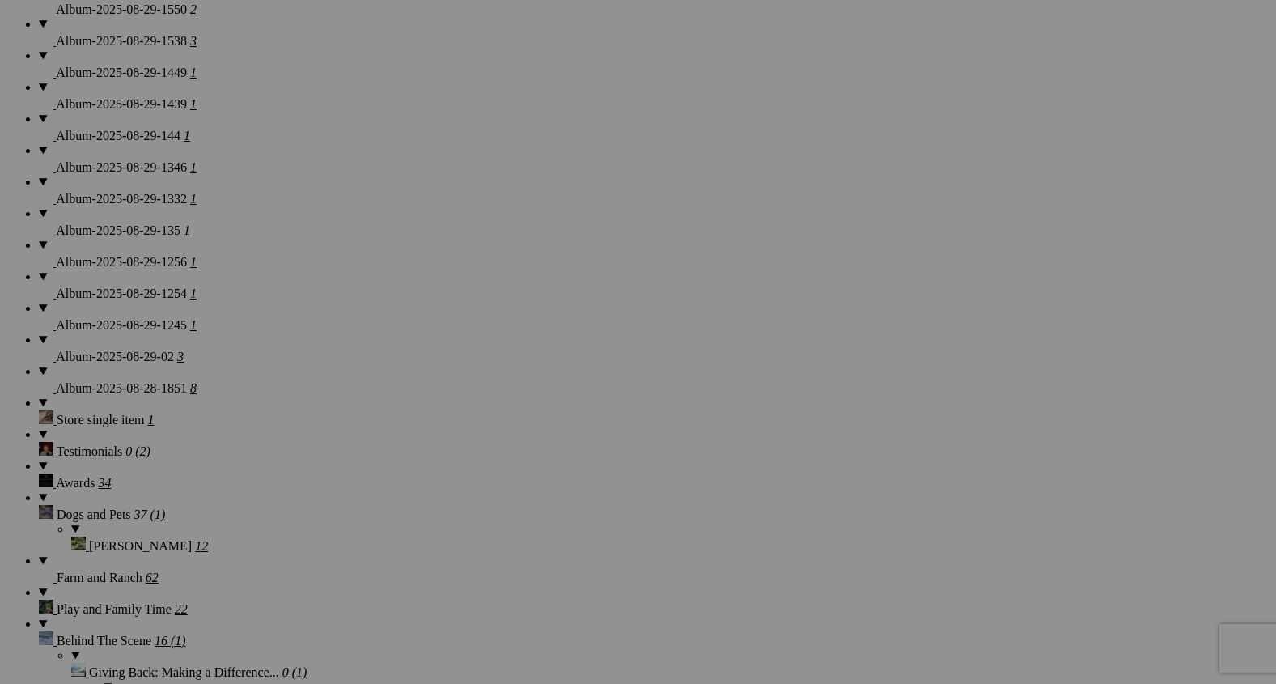
scroll to position [2271, 0]
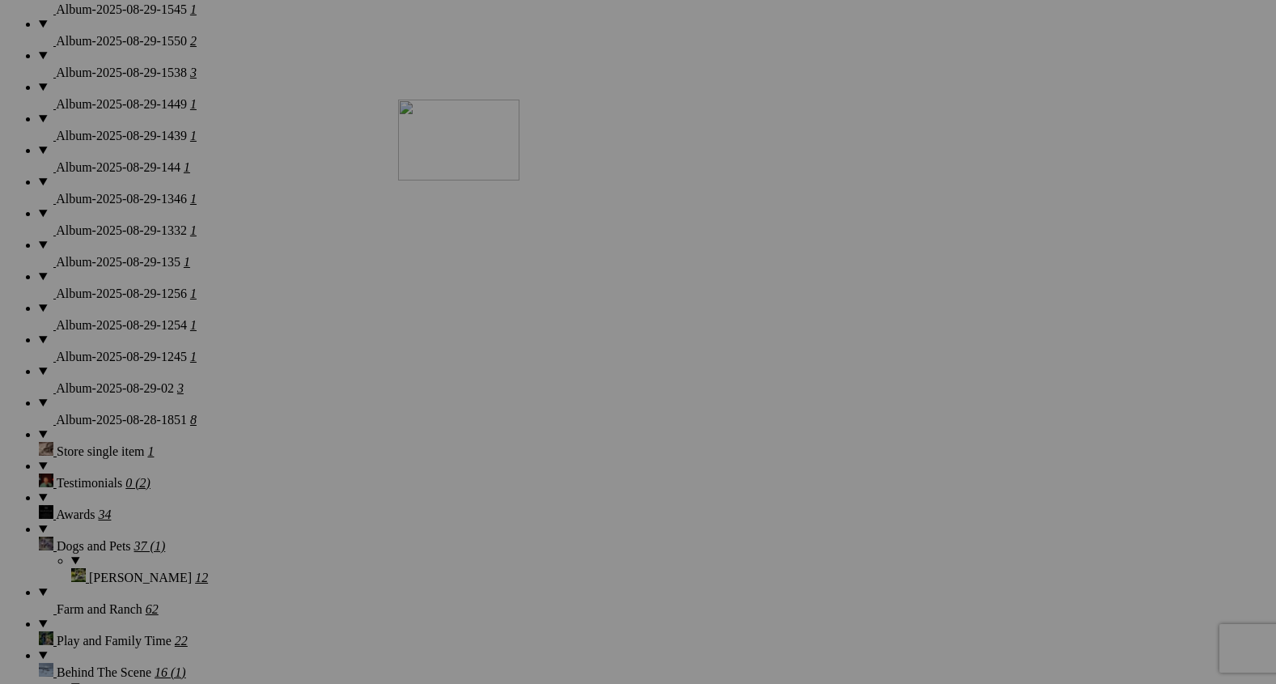
drag, startPoint x: 1172, startPoint y: 486, endPoint x: 612, endPoint y: 230, distance: 615.9
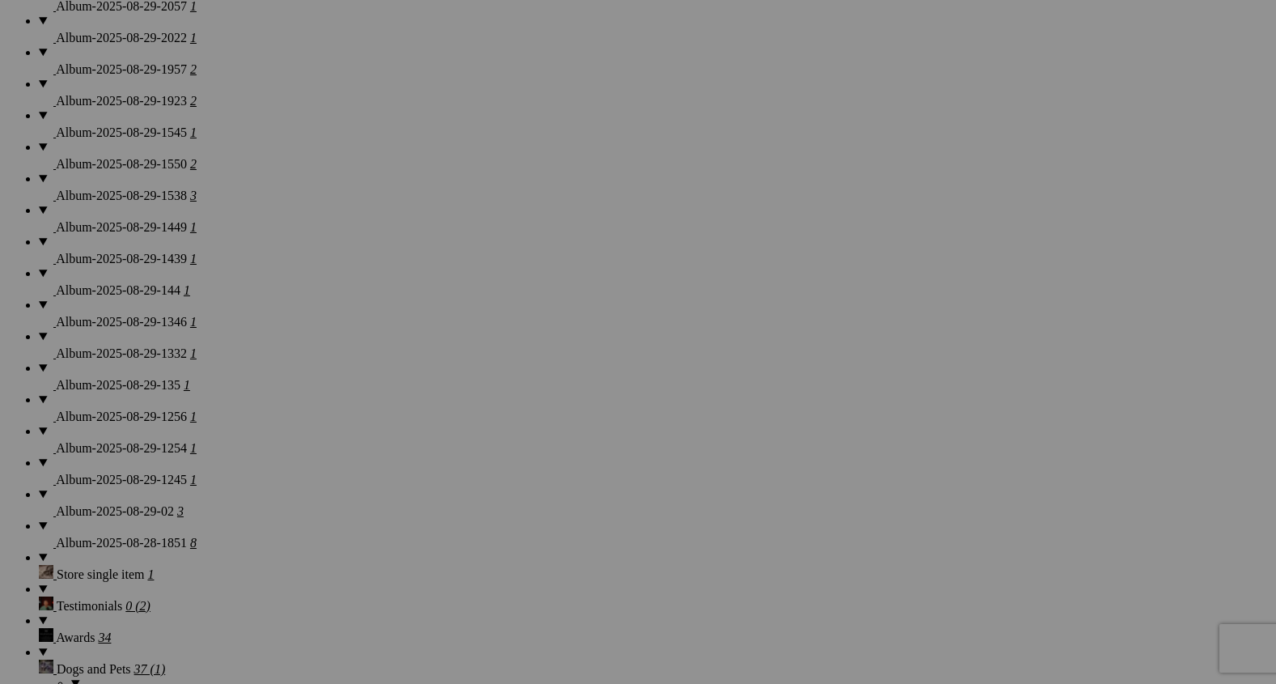
scroll to position [2122, 0]
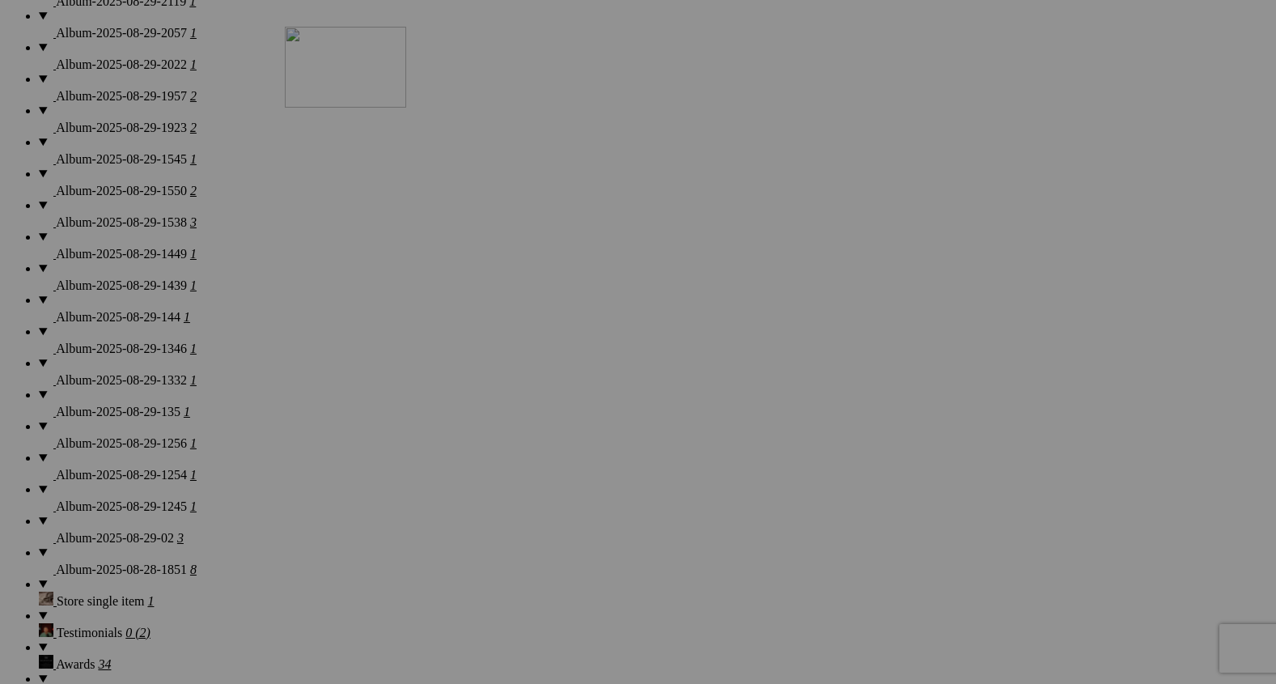
drag, startPoint x: 721, startPoint y: 409, endPoint x: 513, endPoint y: 156, distance: 327.7
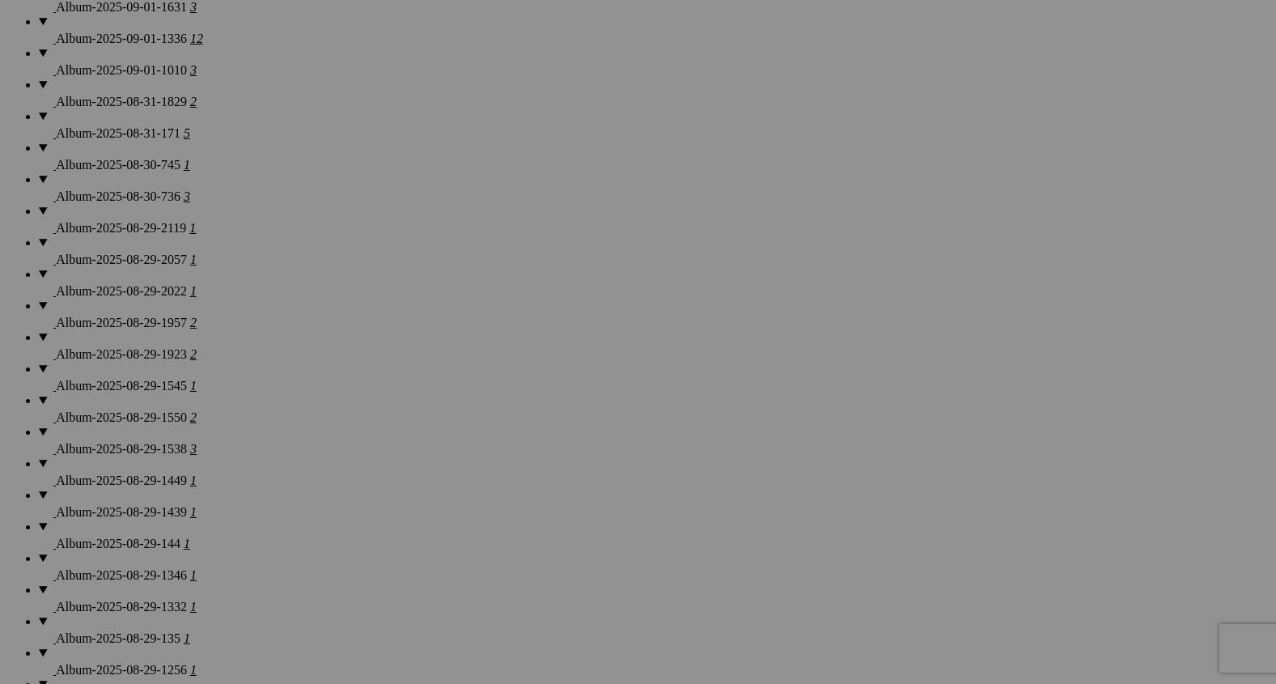
scroll to position [1893, 0]
drag, startPoint x: 436, startPoint y: 449, endPoint x: 503, endPoint y: 229, distance: 229.9
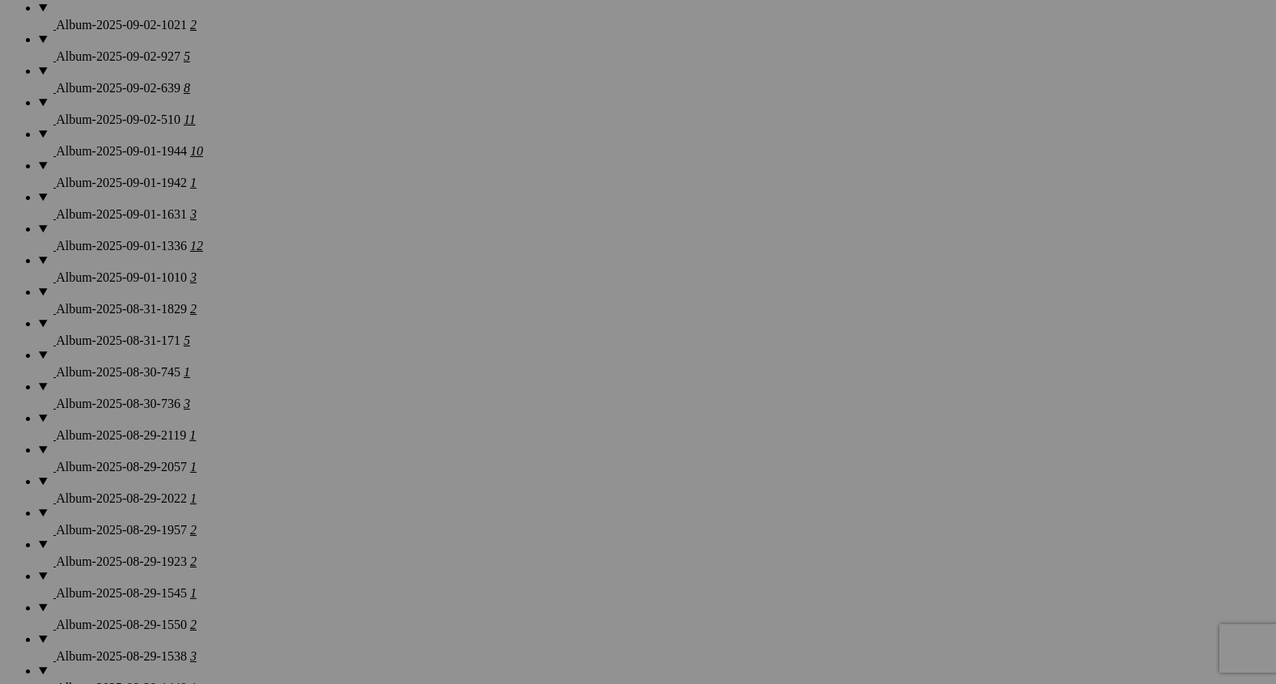
scroll to position [1670, 0]
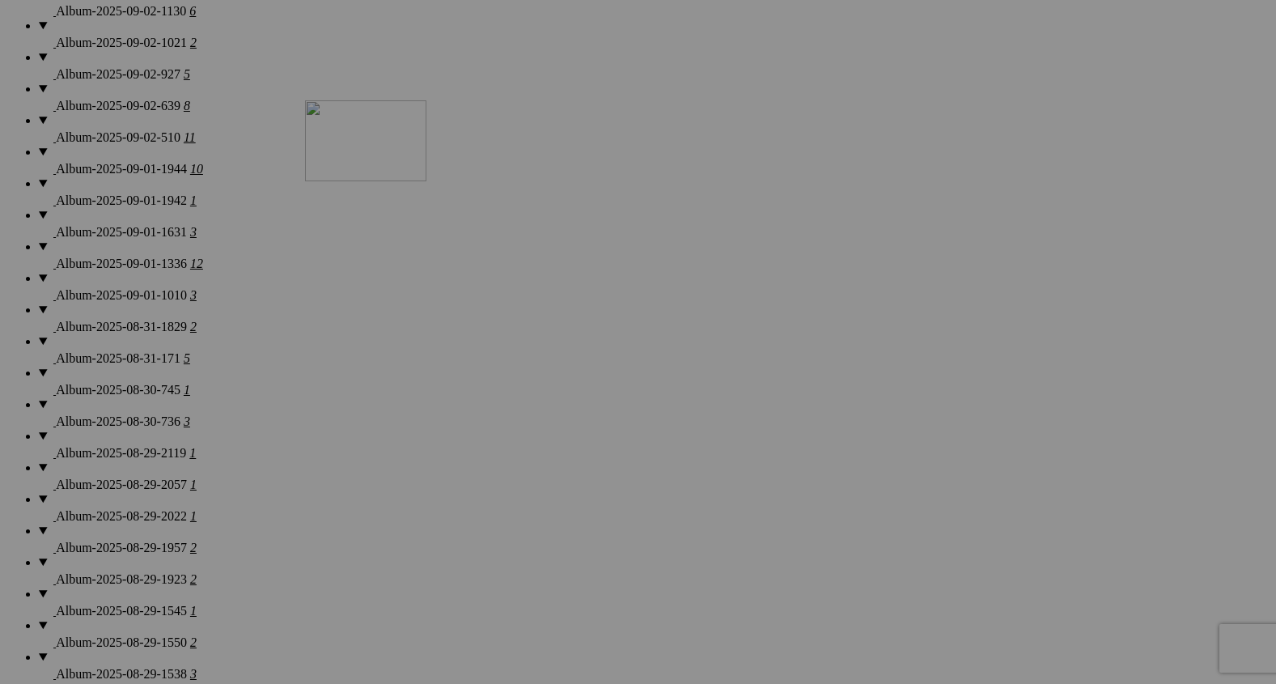
drag, startPoint x: 450, startPoint y: 450, endPoint x: 560, endPoint y: 223, distance: 252.6
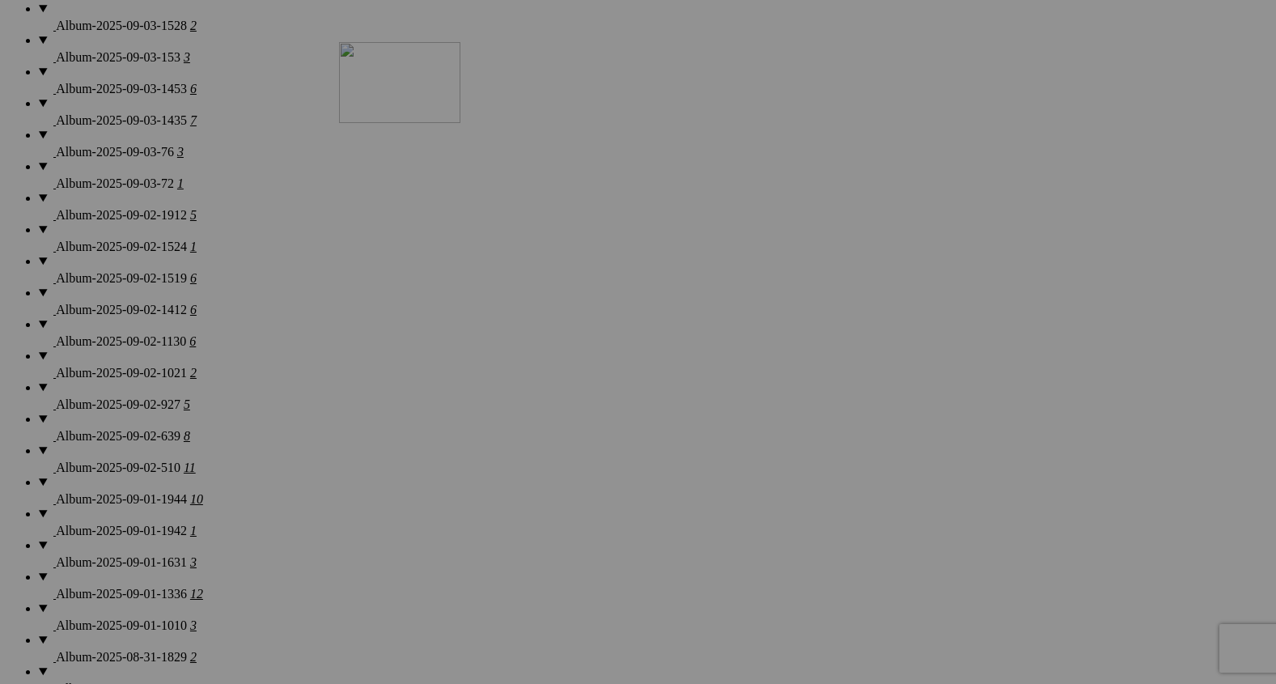
drag, startPoint x: 572, startPoint y: 573, endPoint x: 572, endPoint y: 181, distance: 391.6
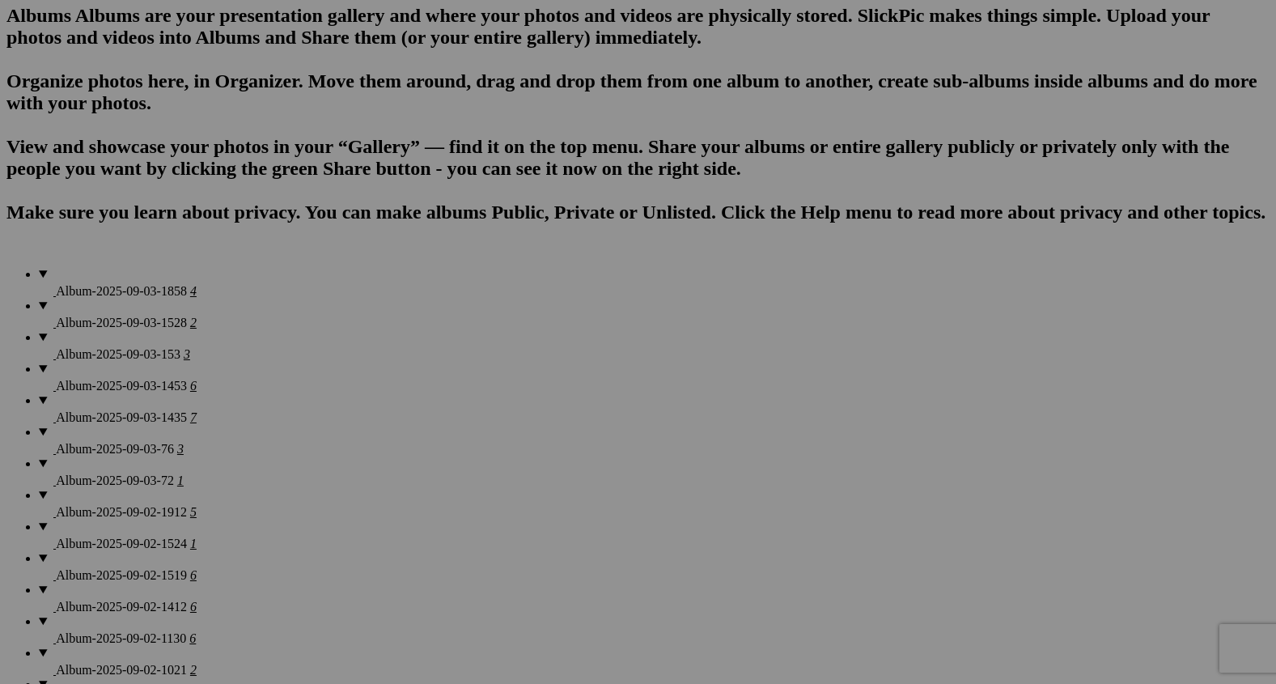
scroll to position [1037, 0]
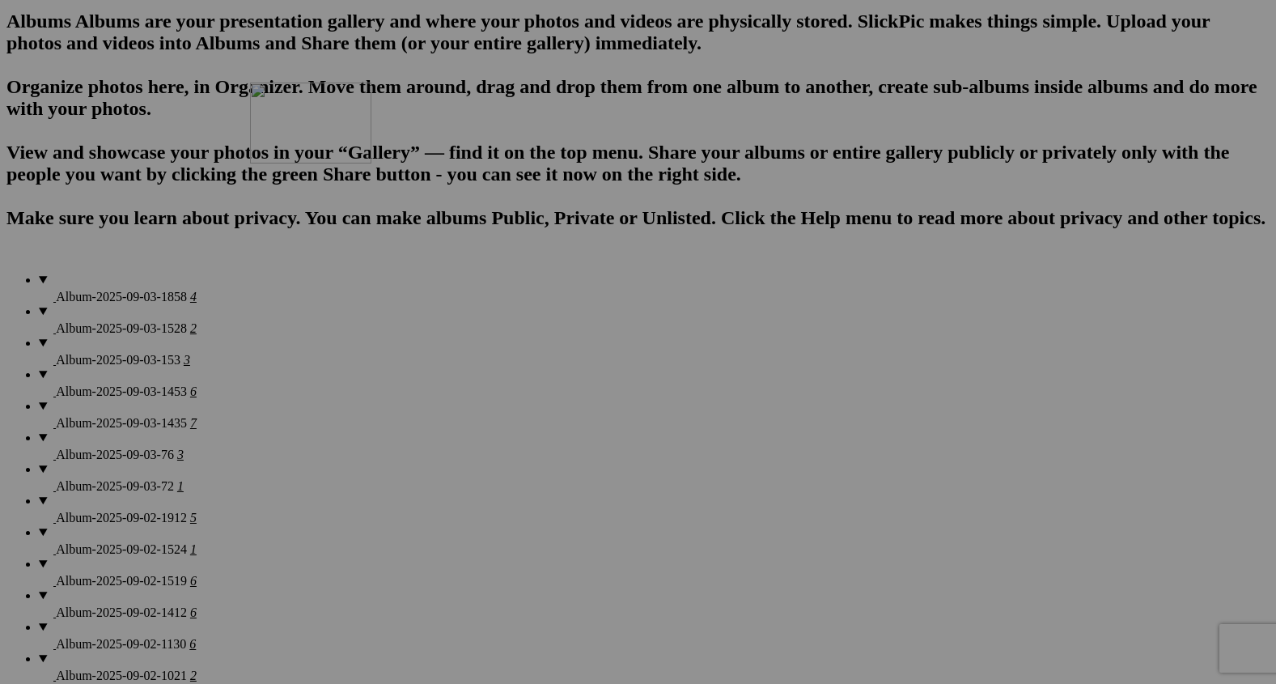
drag, startPoint x: 594, startPoint y: 663, endPoint x: 464, endPoint y: 221, distance: 460.6
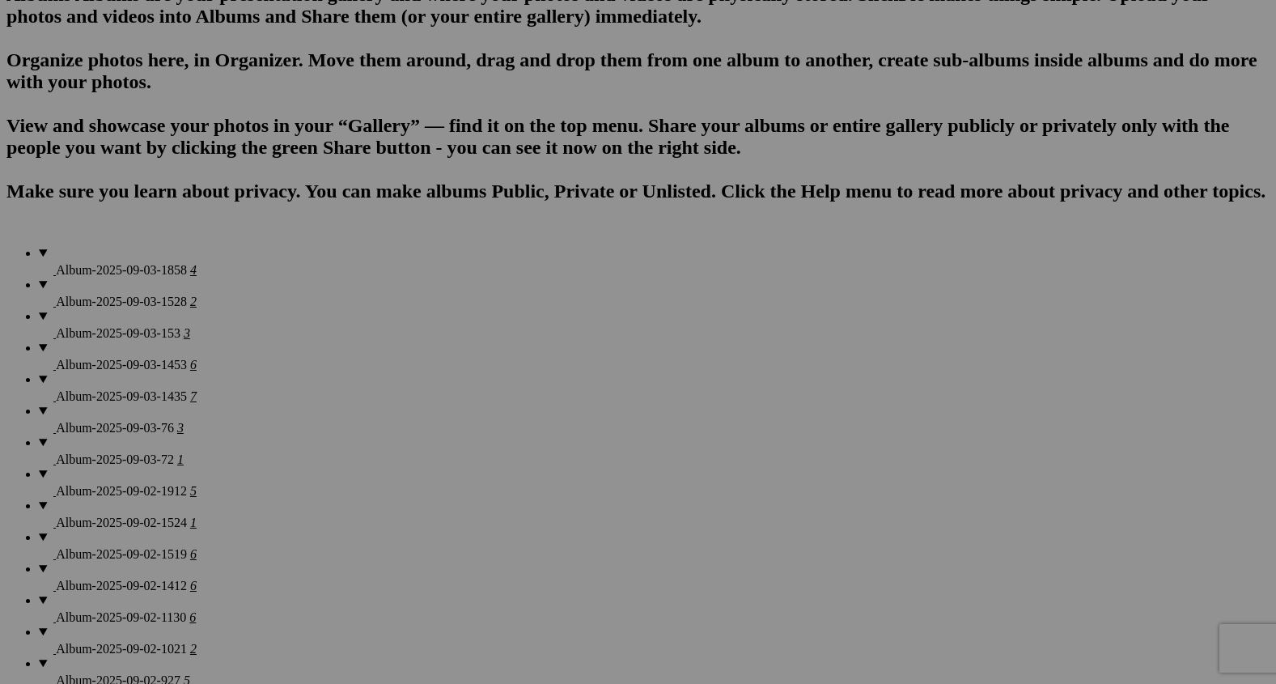
scroll to position [1066, 0]
drag, startPoint x: 863, startPoint y: 224, endPoint x: 1096, endPoint y: 213, distance: 233.3
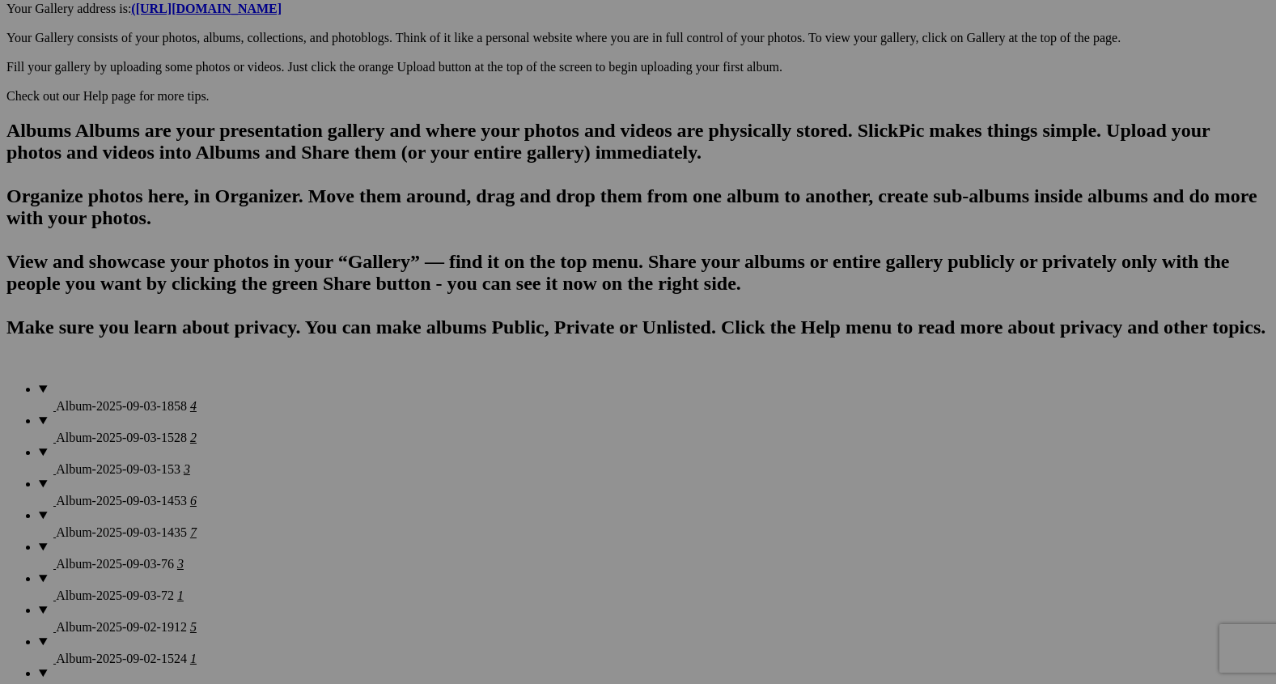
scroll to position [922, 0]
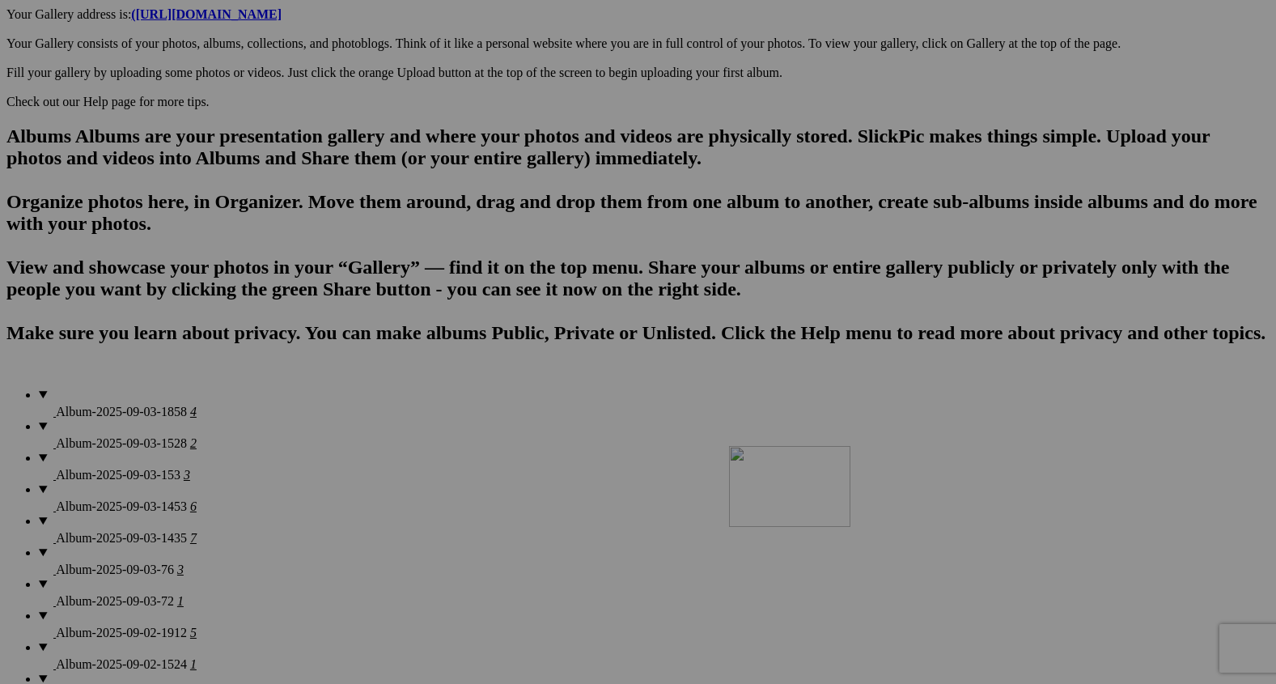
drag, startPoint x: 994, startPoint y: 354, endPoint x: 948, endPoint y: 621, distance: 271.9
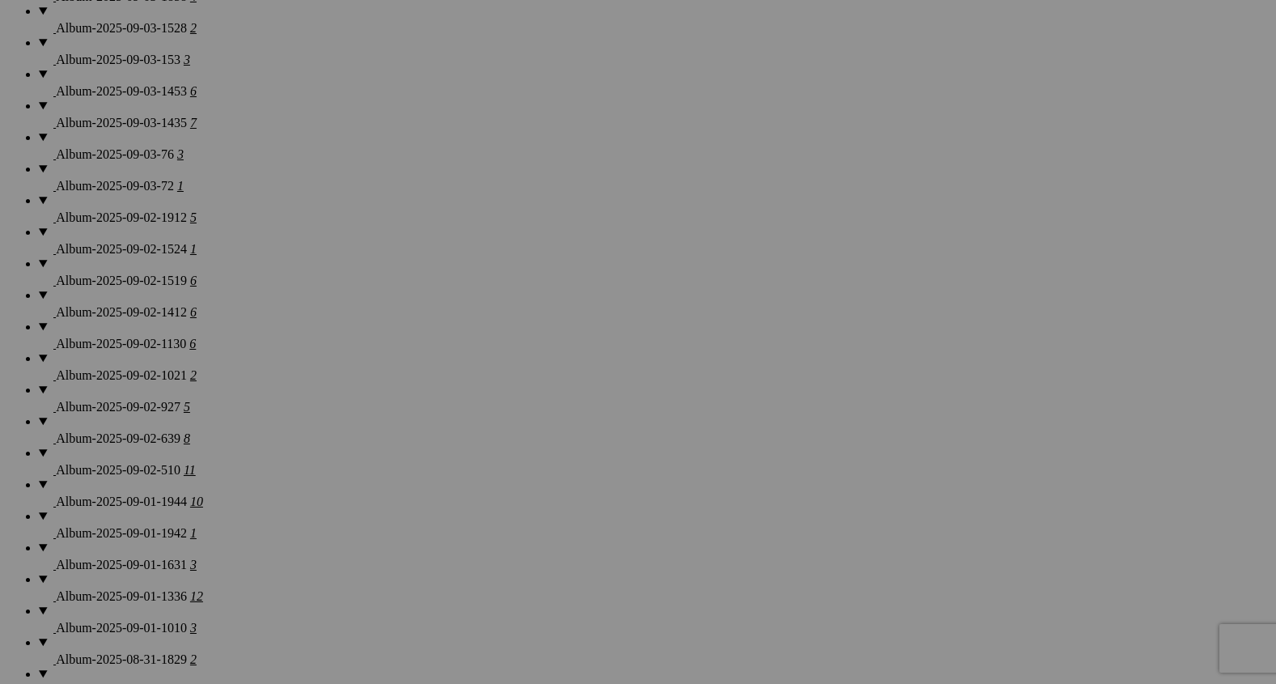
scroll to position [1363, 0]
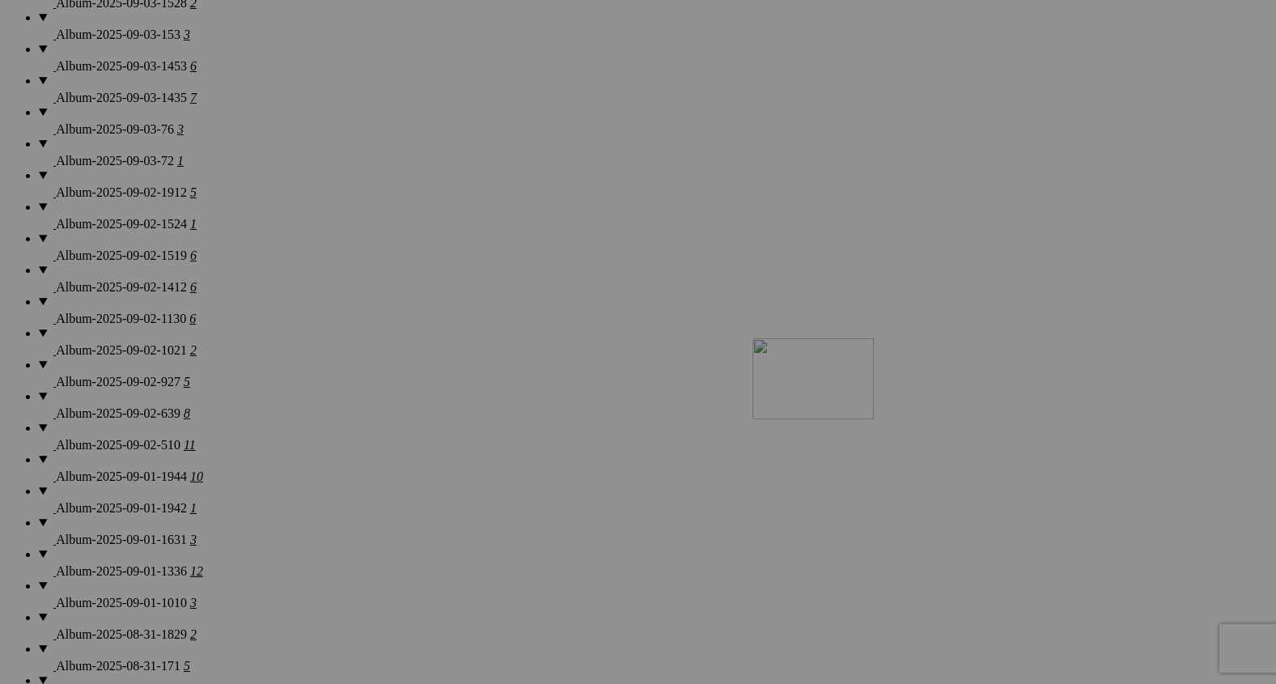
drag, startPoint x: 1023, startPoint y: 134, endPoint x: 980, endPoint y: 511, distance: 379.5
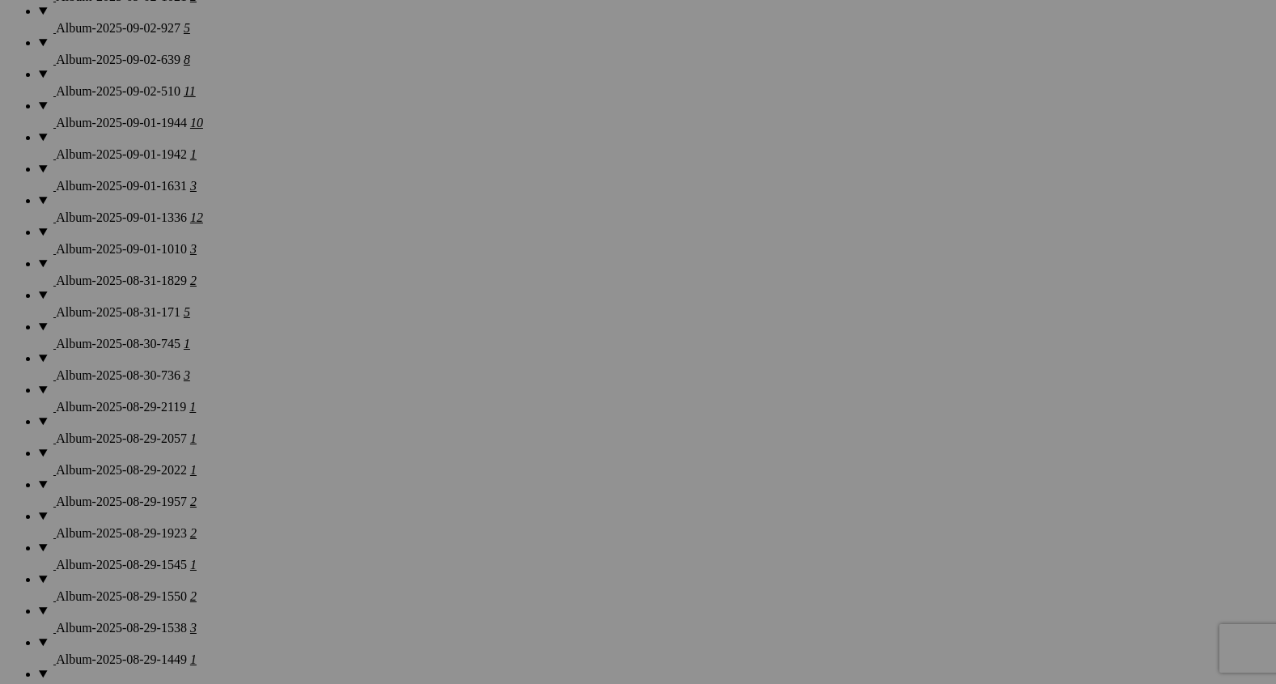
scroll to position [1728, 0]
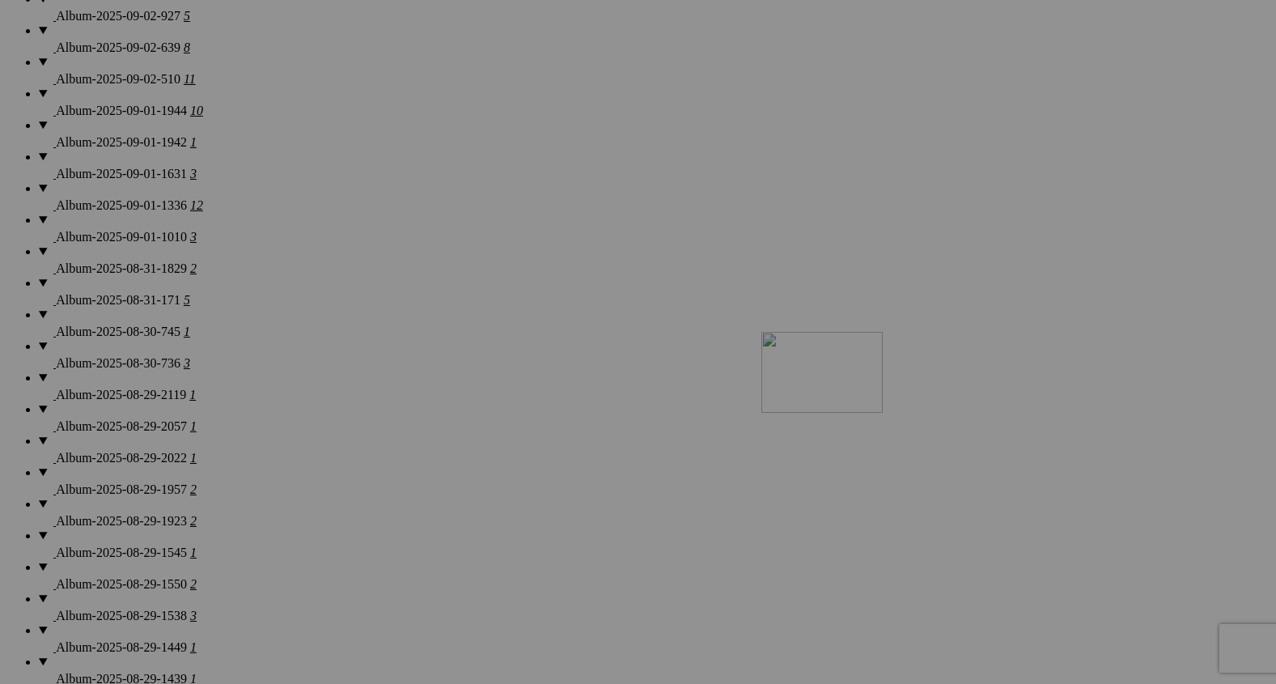
drag, startPoint x: 1027, startPoint y: 199, endPoint x: 980, endPoint y: 489, distance: 293.5
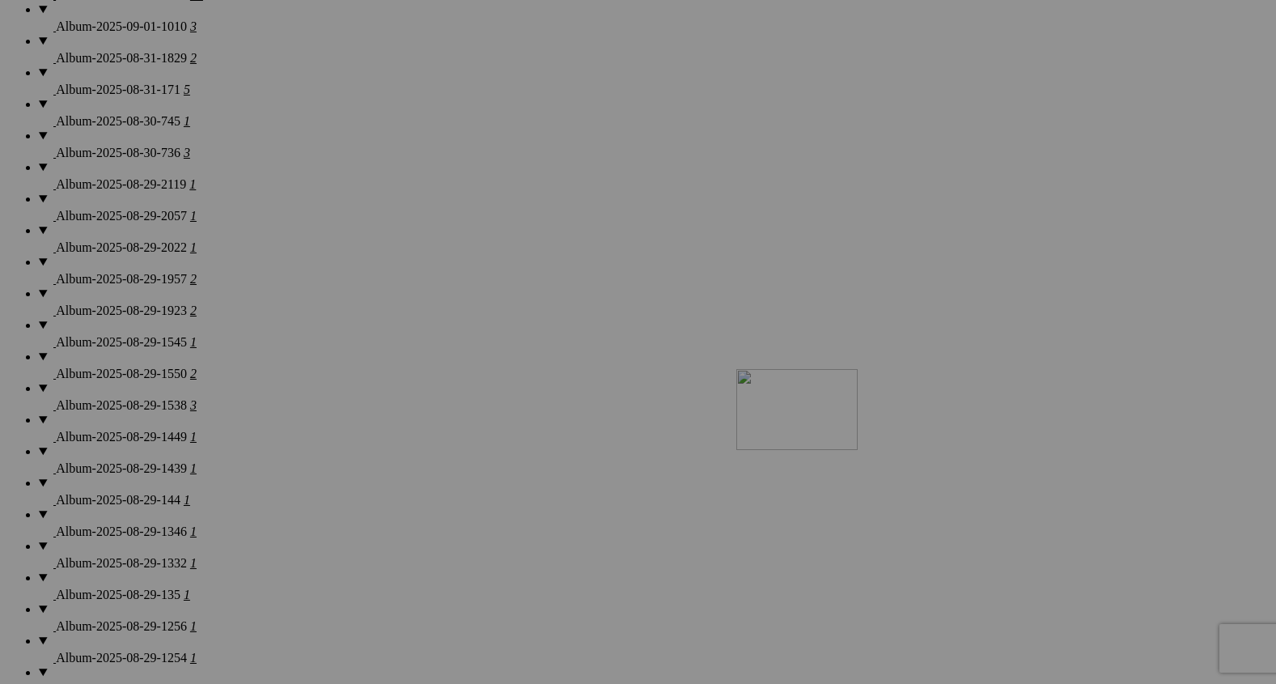
drag, startPoint x: 1018, startPoint y: 193, endPoint x: 956, endPoint y: 520, distance: 333.4
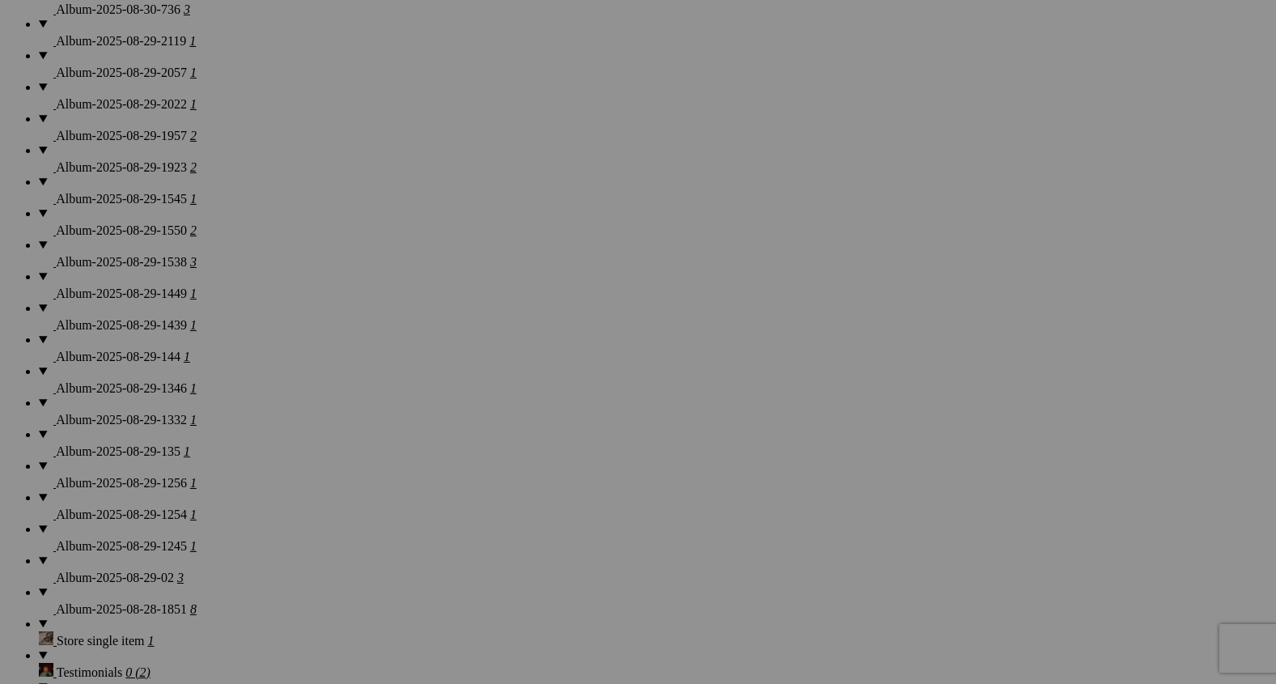
scroll to position [2087, 0]
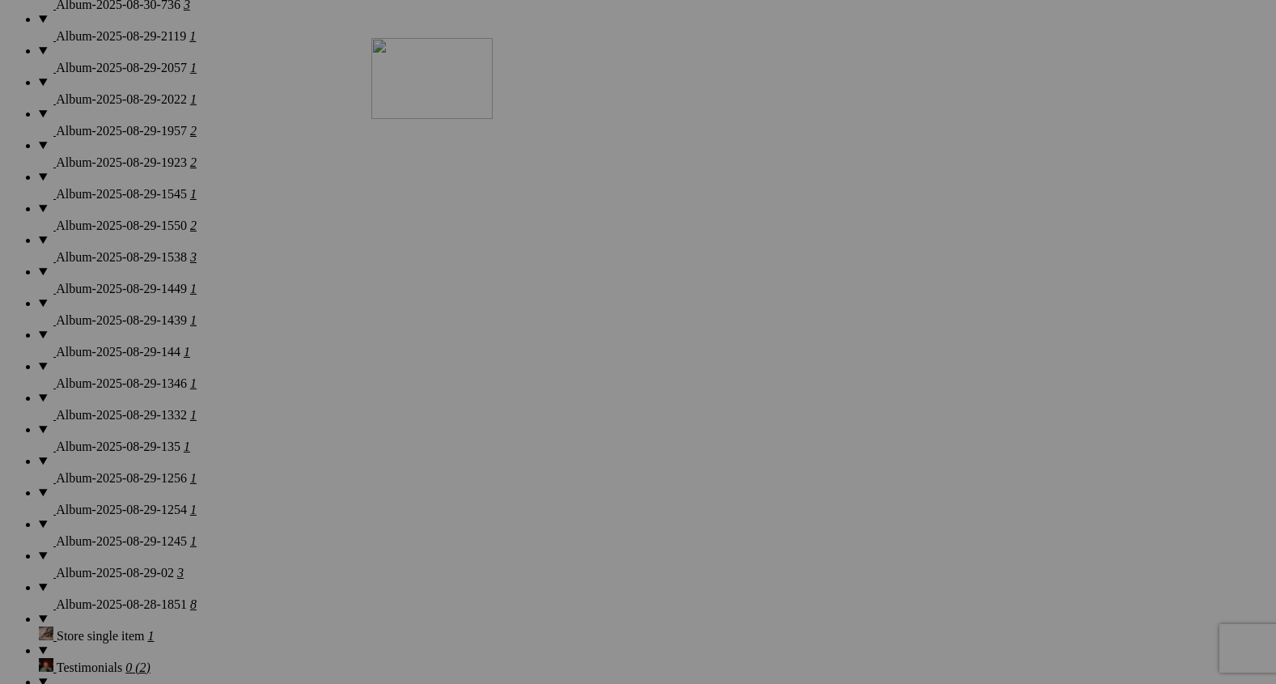
drag, startPoint x: 888, startPoint y: 440, endPoint x: 563, endPoint y: 129, distance: 449.8
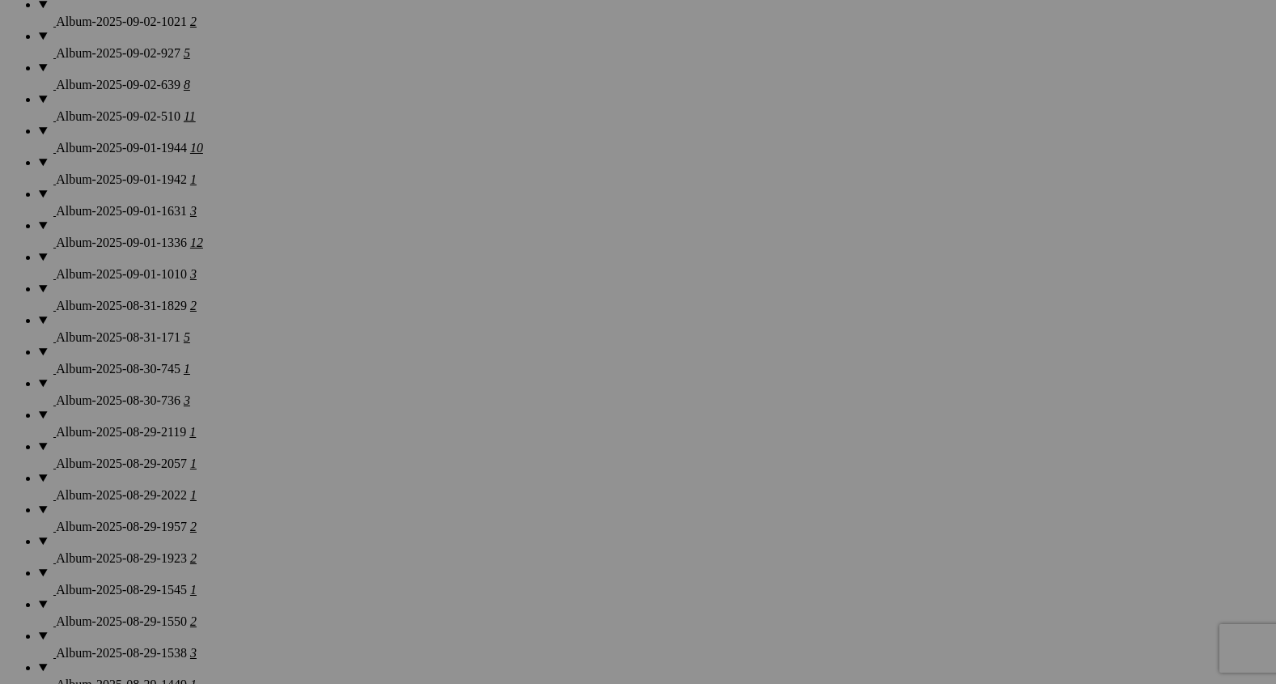
scroll to position [1608, 0]
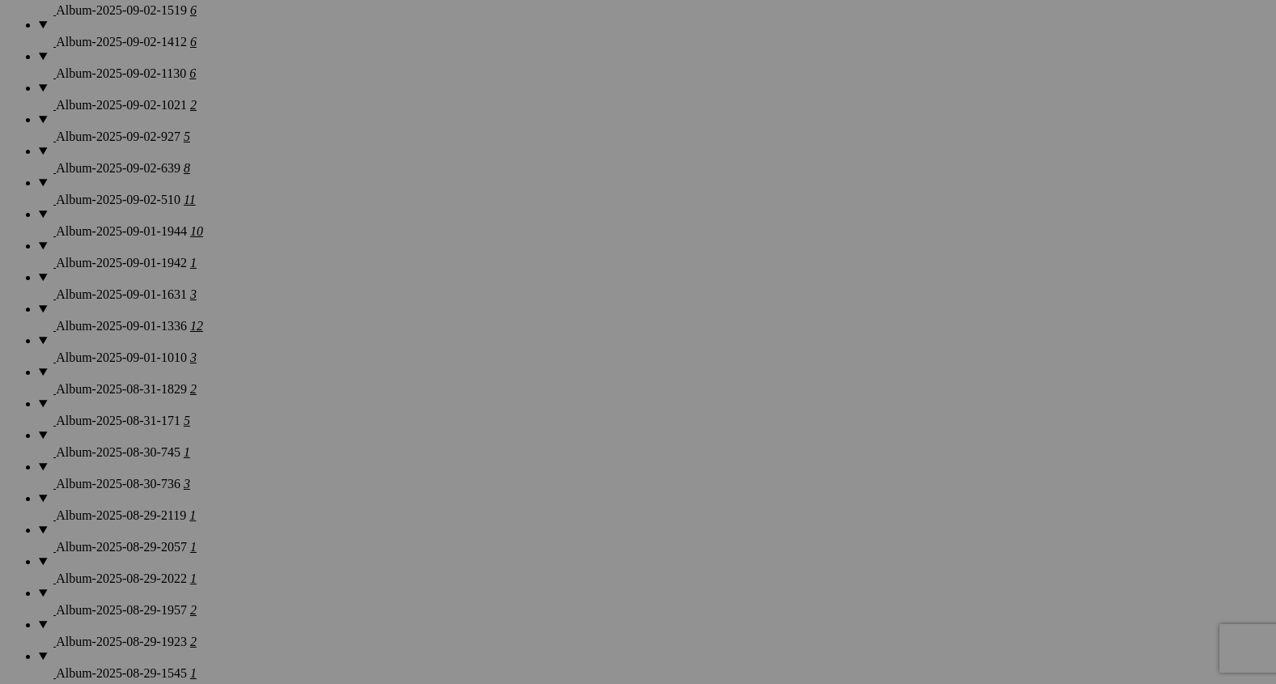
drag, startPoint x: 590, startPoint y: 514, endPoint x: 559, endPoint y: 32, distance: 482.5
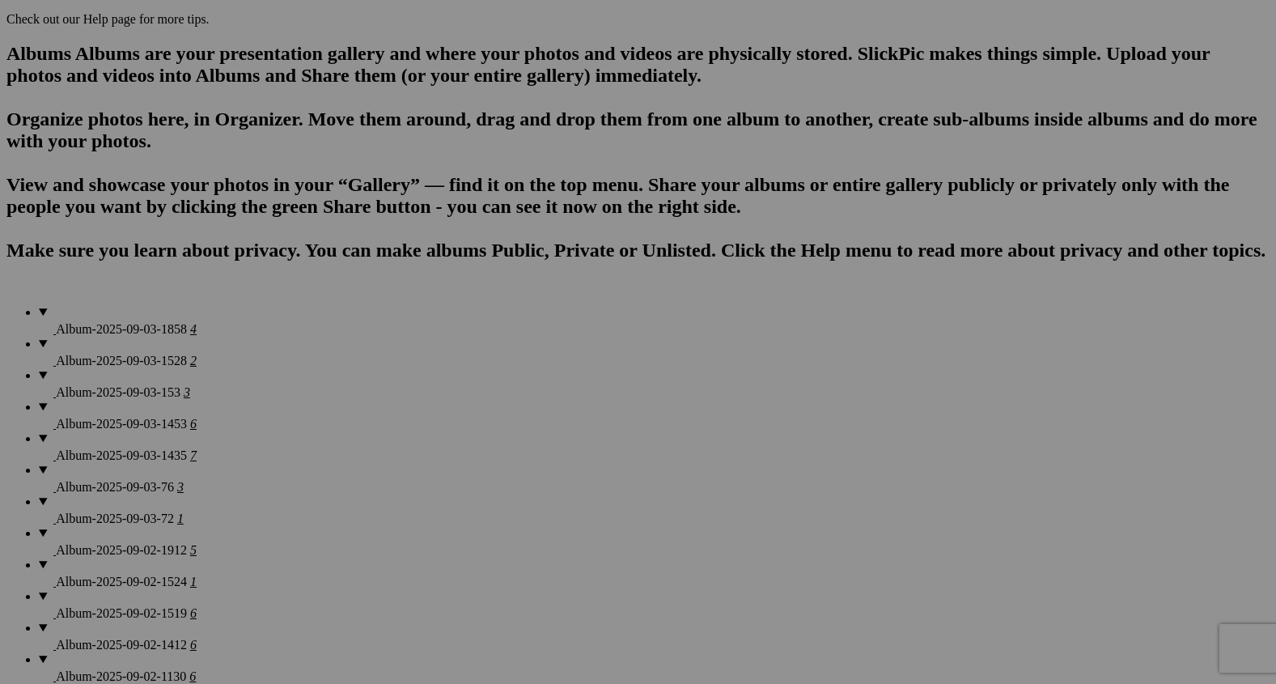
scroll to position [1064, 0]
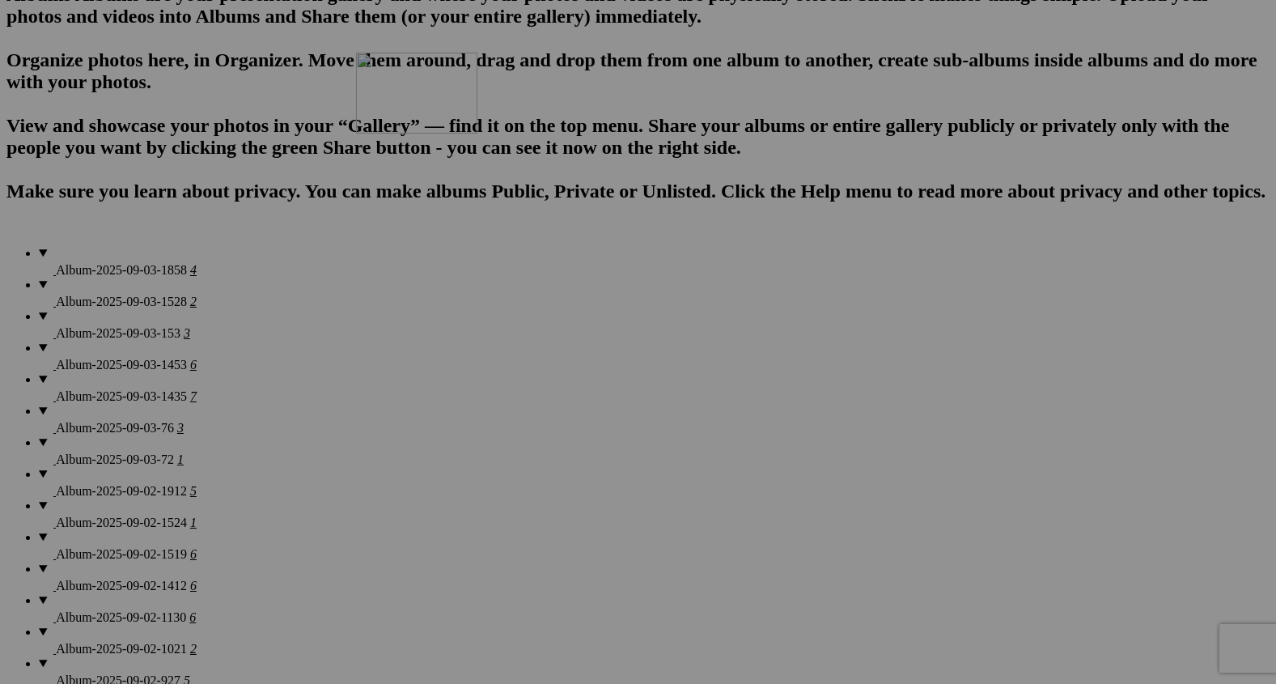
drag, startPoint x: 589, startPoint y: 649, endPoint x: 589, endPoint y: 136, distance: 513.0
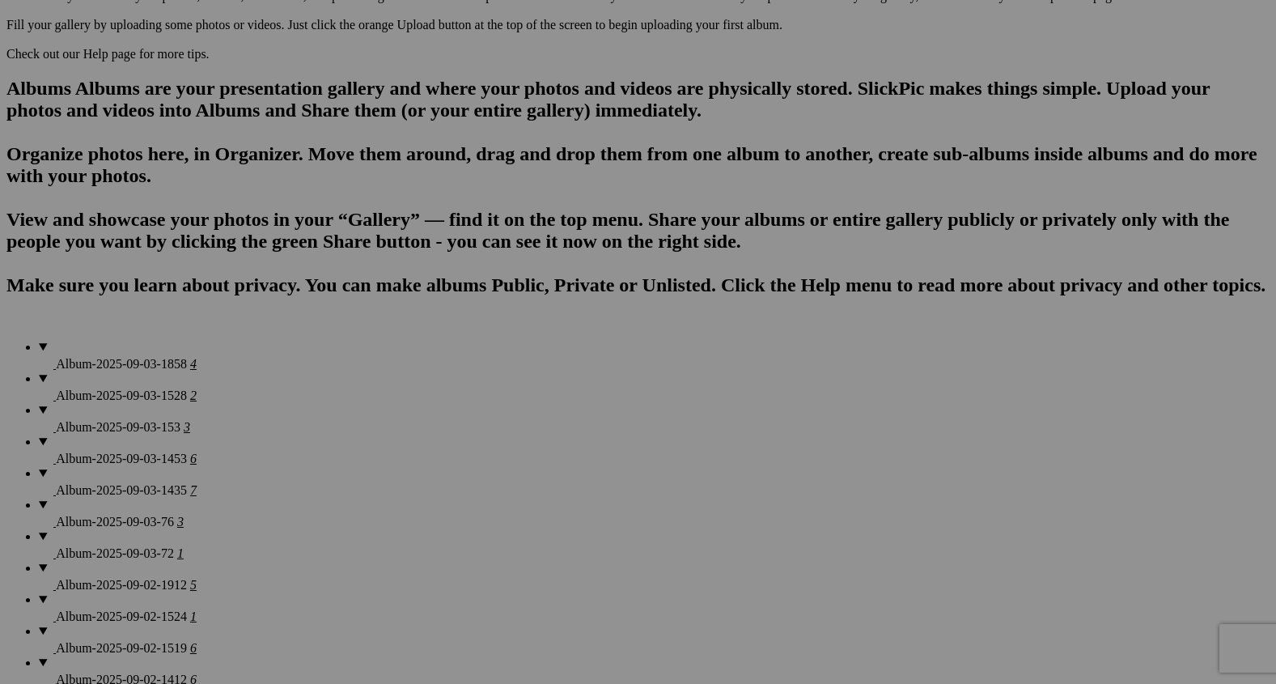
scroll to position [969, 0]
drag, startPoint x: 585, startPoint y: 360, endPoint x: 585, endPoint y: 54, distance: 305.9
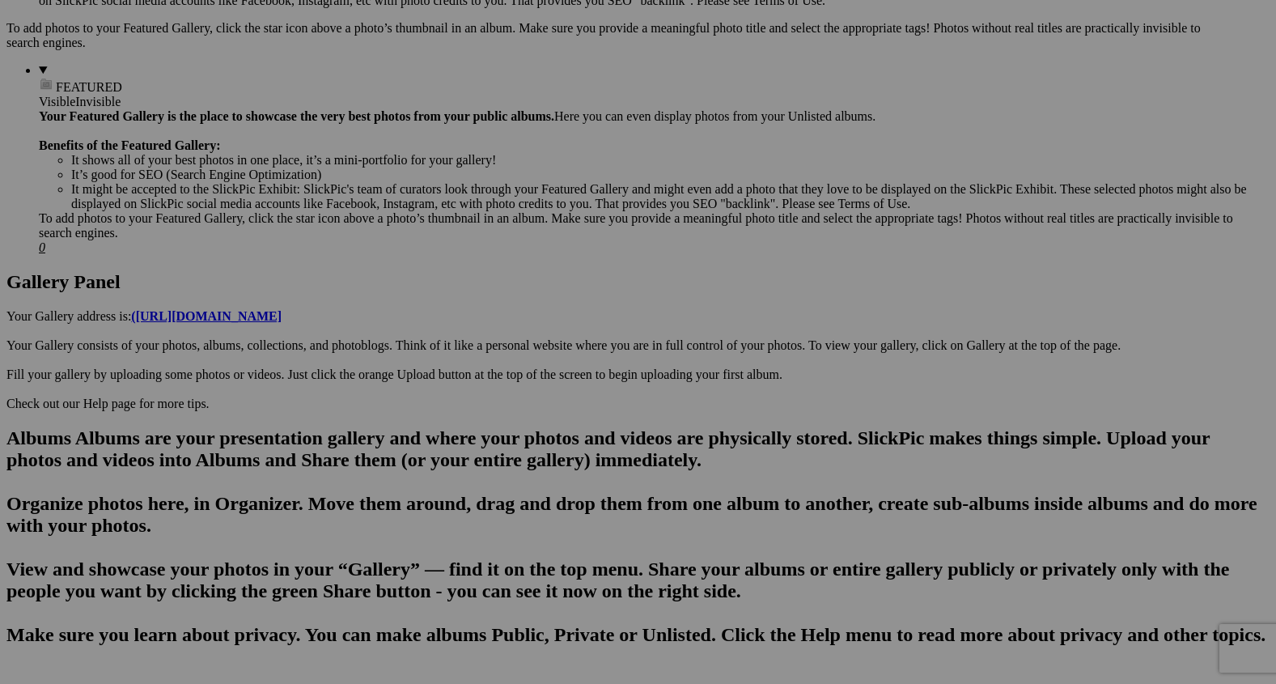
scroll to position [609, 0]
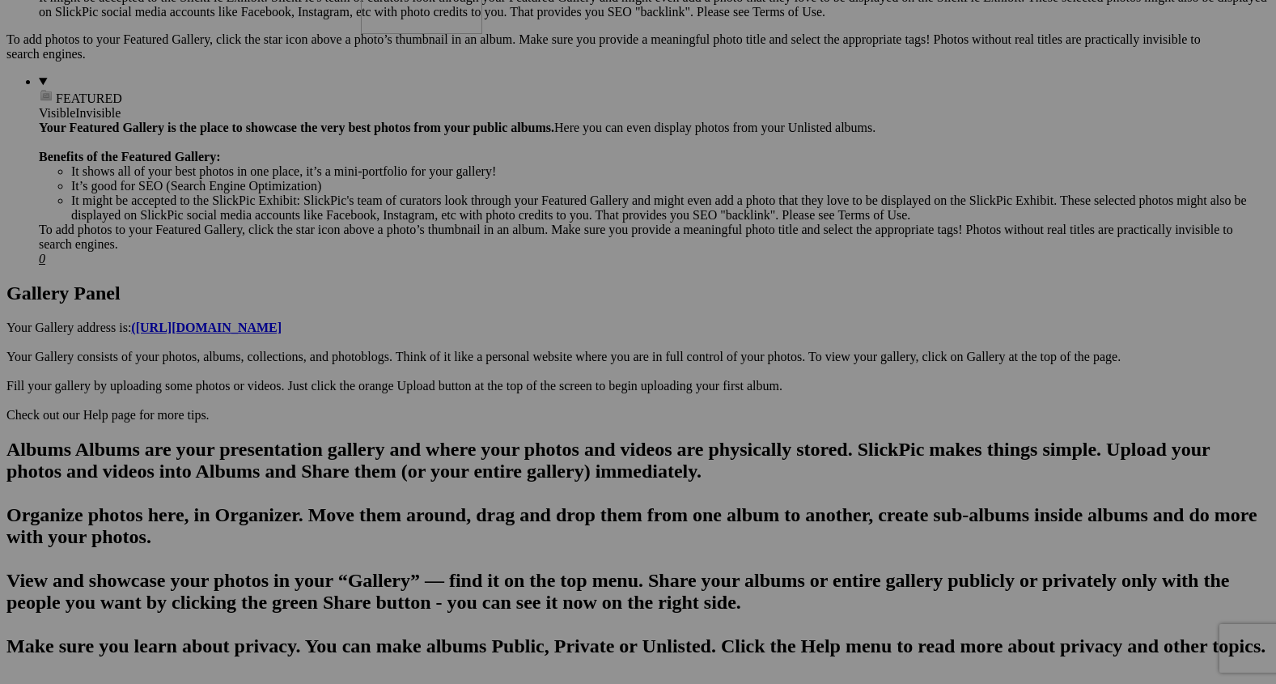
drag, startPoint x: 595, startPoint y: 484, endPoint x: 591, endPoint y: 63, distance: 420.8
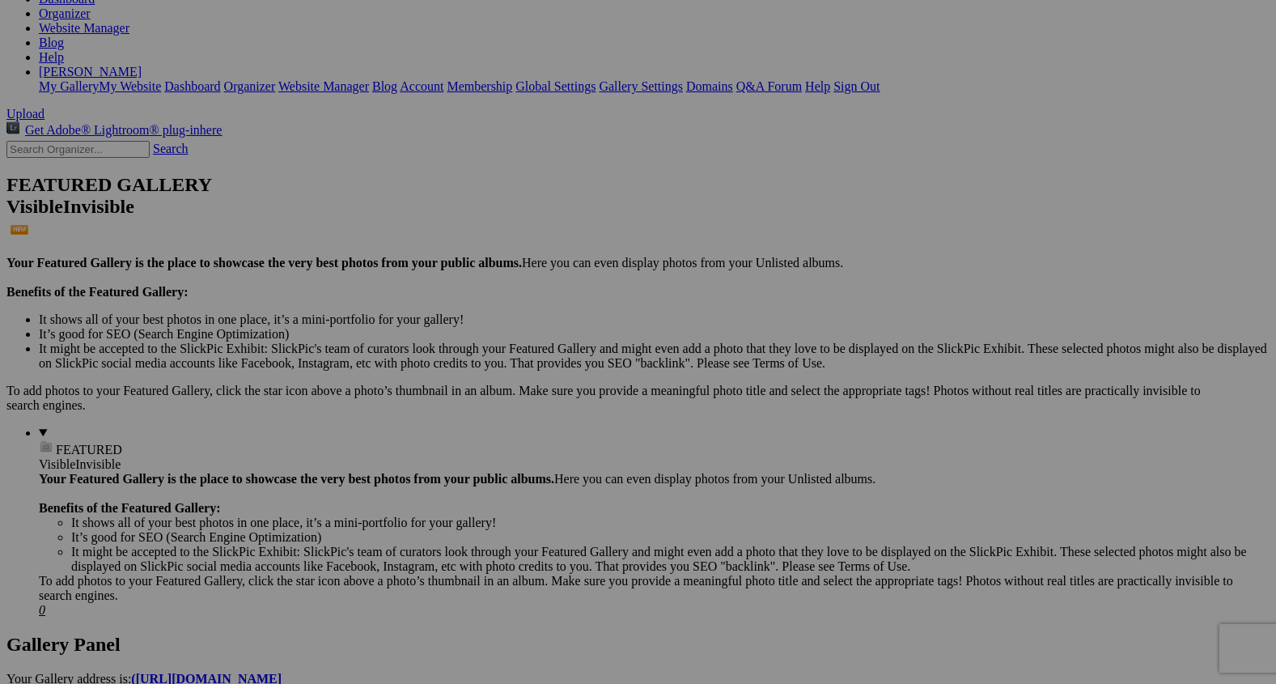
scroll to position [229, 0]
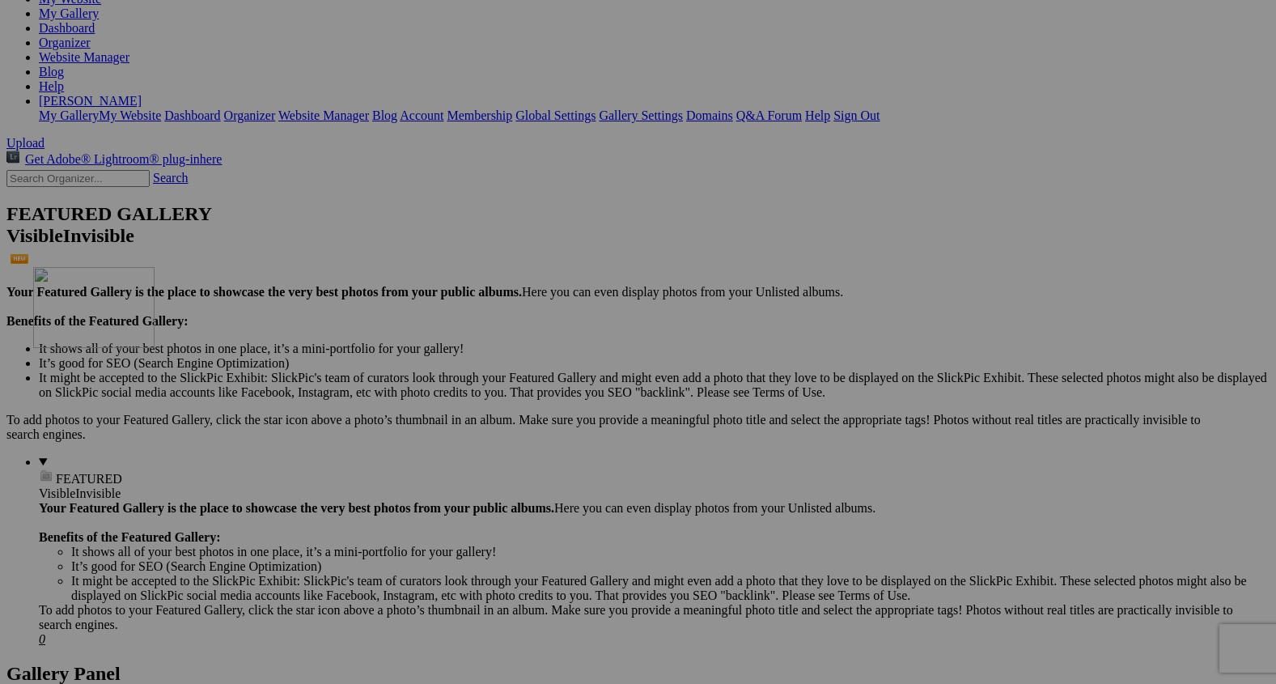
drag, startPoint x: 600, startPoint y: 446, endPoint x: 265, endPoint y: 409, distance: 337.9
drag, startPoint x: 596, startPoint y: 445, endPoint x: 228, endPoint y: 418, distance: 368.4
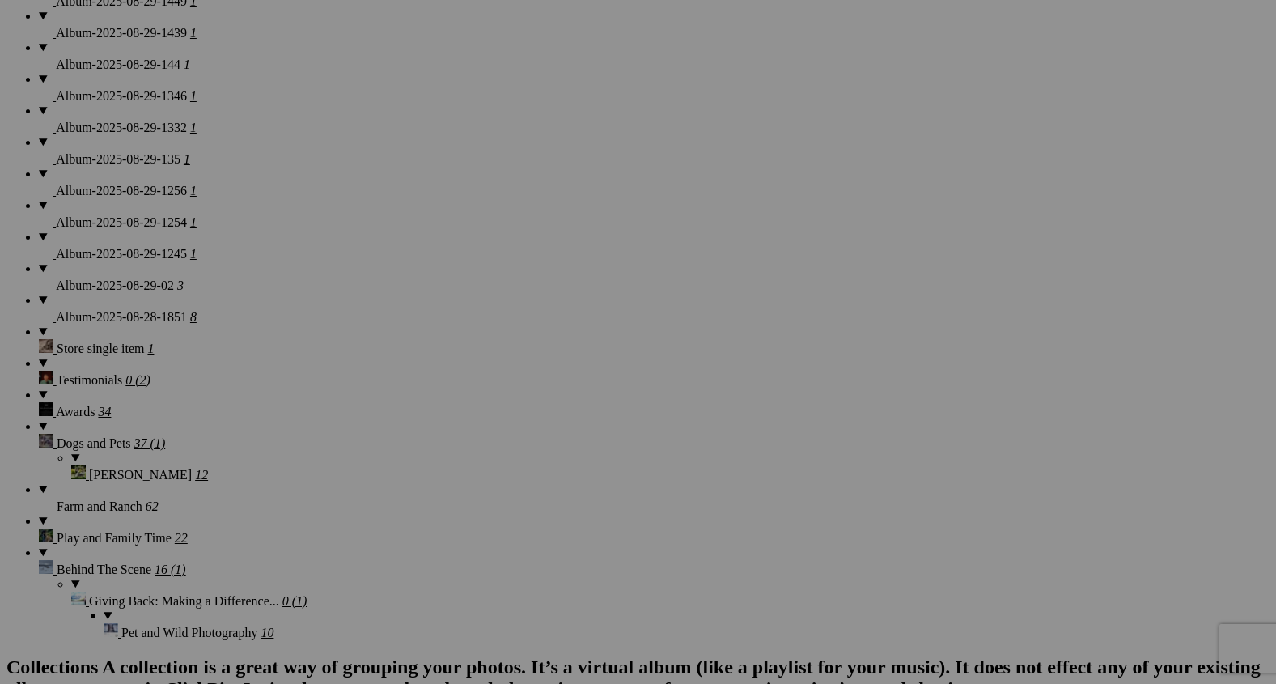
scroll to position [2375, 0]
drag, startPoint x: 737, startPoint y: 146, endPoint x: 862, endPoint y: 609, distance: 479.3
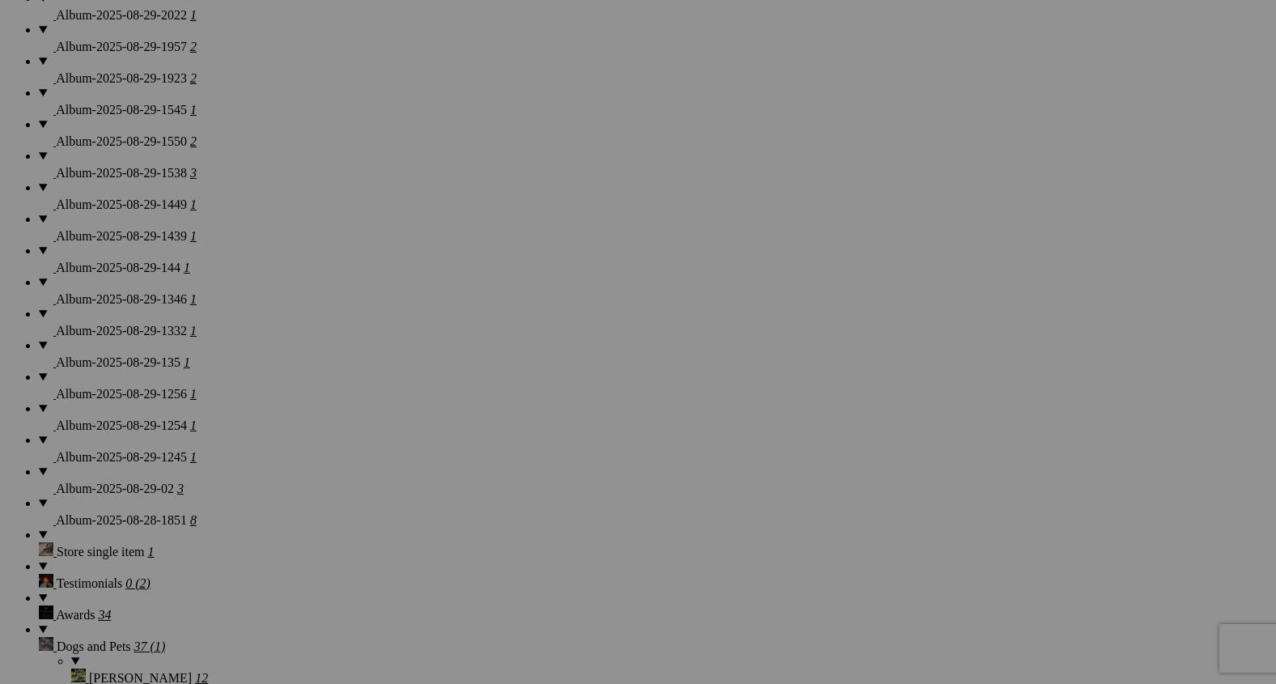
scroll to position [2164, 0]
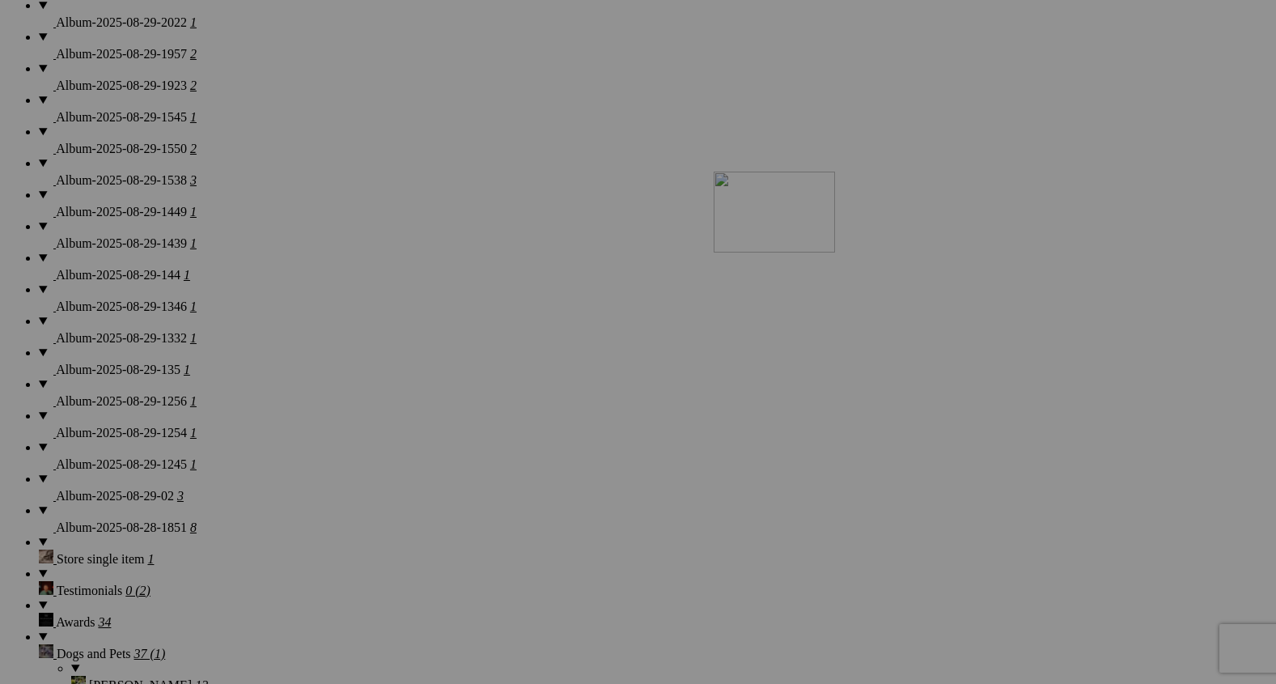
drag, startPoint x: 1168, startPoint y: 365, endPoint x: 940, endPoint y: 311, distance: 233.8
drag, startPoint x: 894, startPoint y: 362, endPoint x: 1043, endPoint y: 346, distance: 149.7
drag, startPoint x: 1052, startPoint y: 359, endPoint x: 870, endPoint y: 347, distance: 182.5
drag, startPoint x: 1164, startPoint y: 335, endPoint x: 958, endPoint y: 329, distance: 205.6
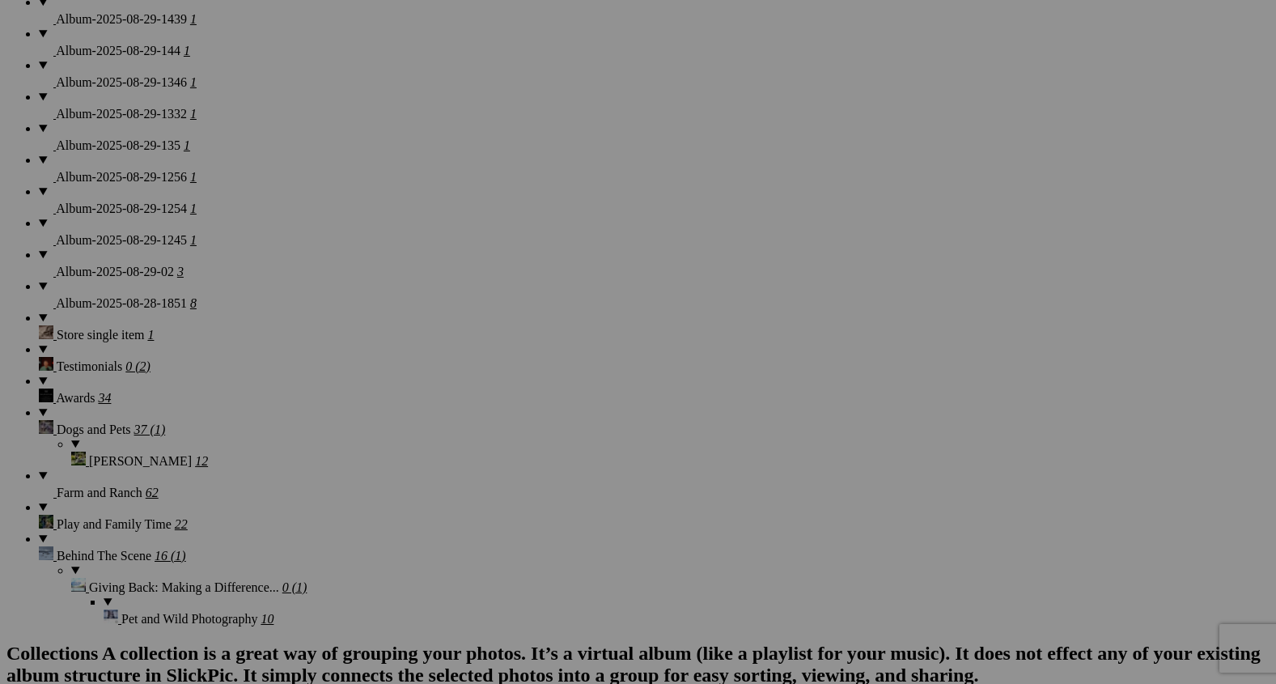
scroll to position [2420, 0]
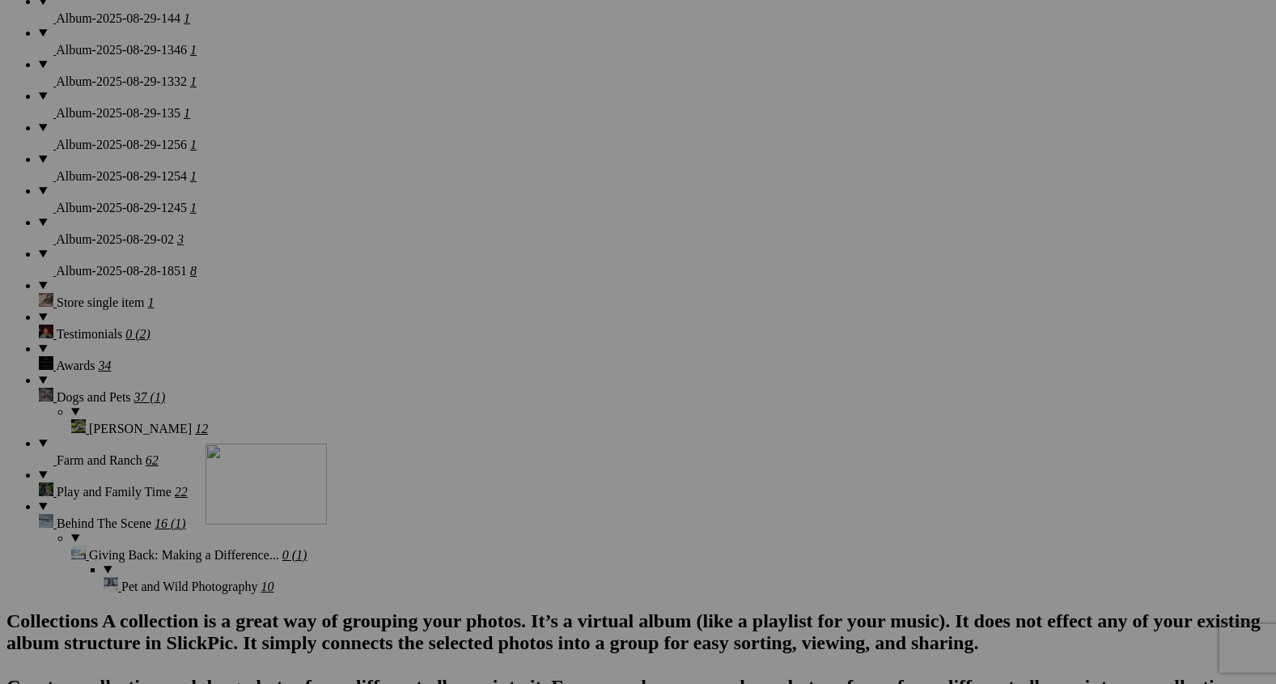
drag, startPoint x: 439, startPoint y: 318, endPoint x: 428, endPoint y: 642, distance: 323.9
drag, startPoint x: 922, startPoint y: 389, endPoint x: 898, endPoint y: 693, distance: 304.4
drag, startPoint x: 1169, startPoint y: 521, endPoint x: 487, endPoint y: 116, distance: 793.5
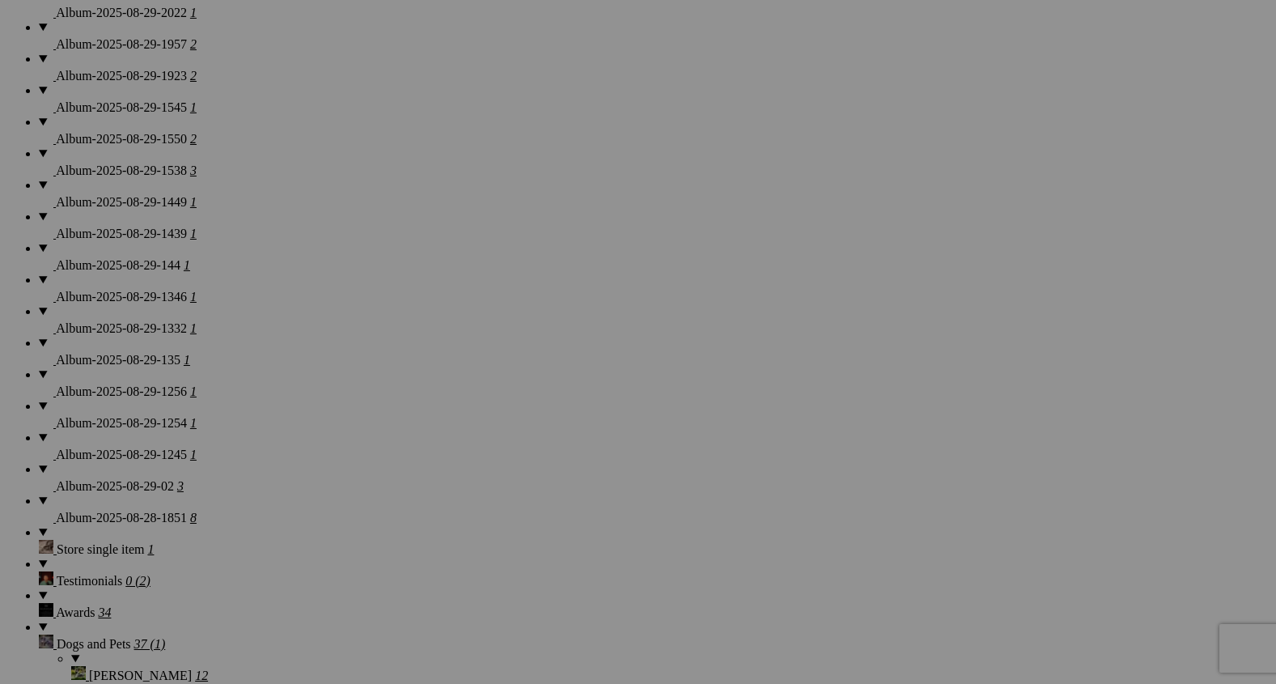
scroll to position [2161, 0]
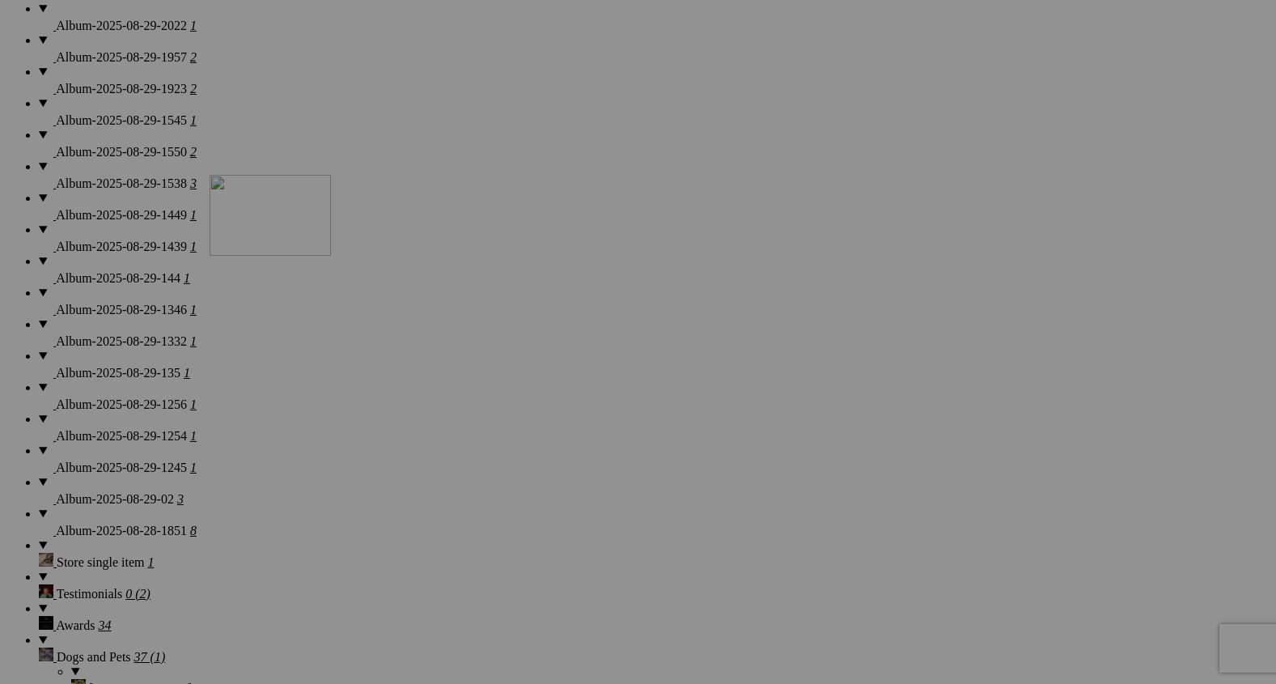
drag, startPoint x: 443, startPoint y: 376, endPoint x: 439, endPoint y: 144, distance: 232.3
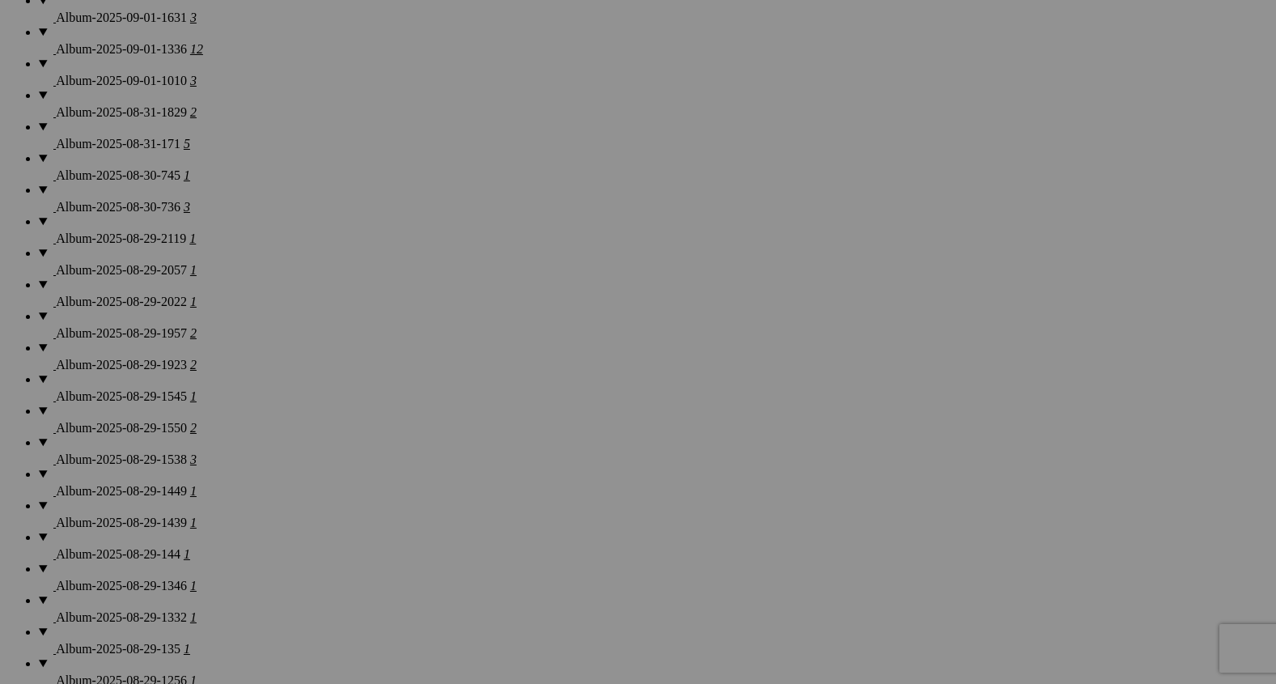
scroll to position [1874, 0]
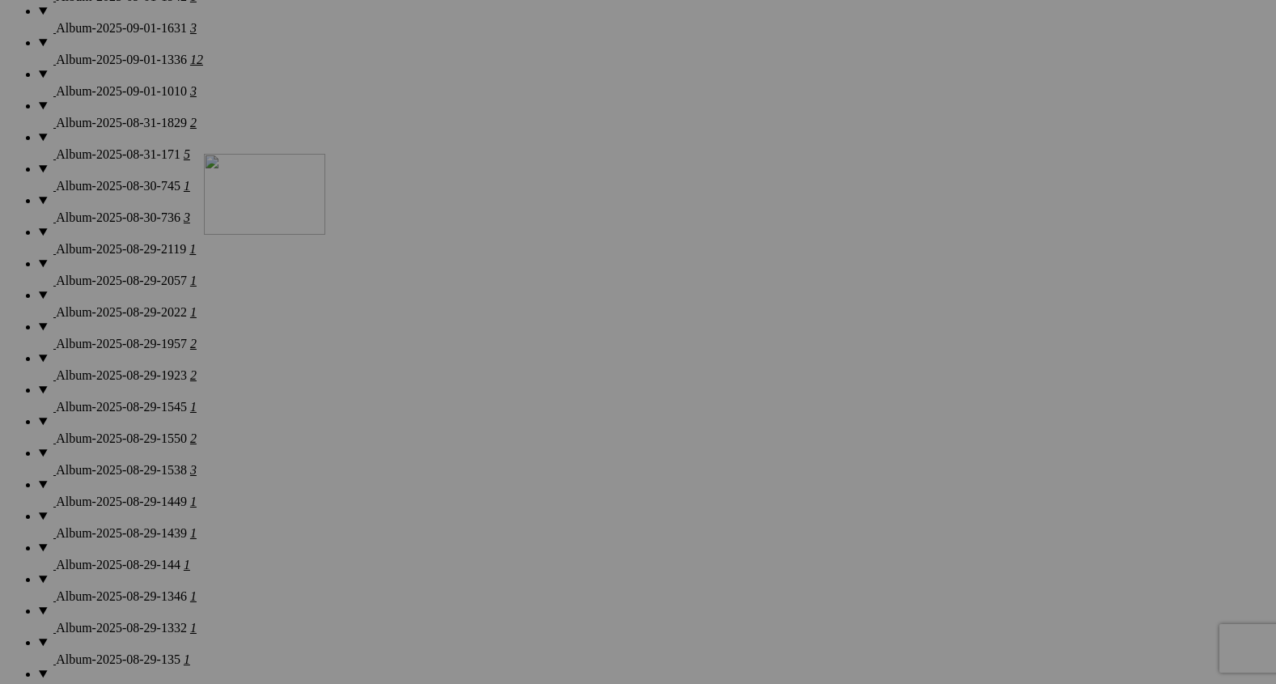
drag, startPoint x: 447, startPoint y: 464, endPoint x: 416, endPoint y: 187, distance: 278.4
drag, startPoint x: 444, startPoint y: 401, endPoint x: 447, endPoint y: 112, distance: 288.9
drag, startPoint x: 471, startPoint y: 408, endPoint x: 470, endPoint y: 138, distance: 269.5
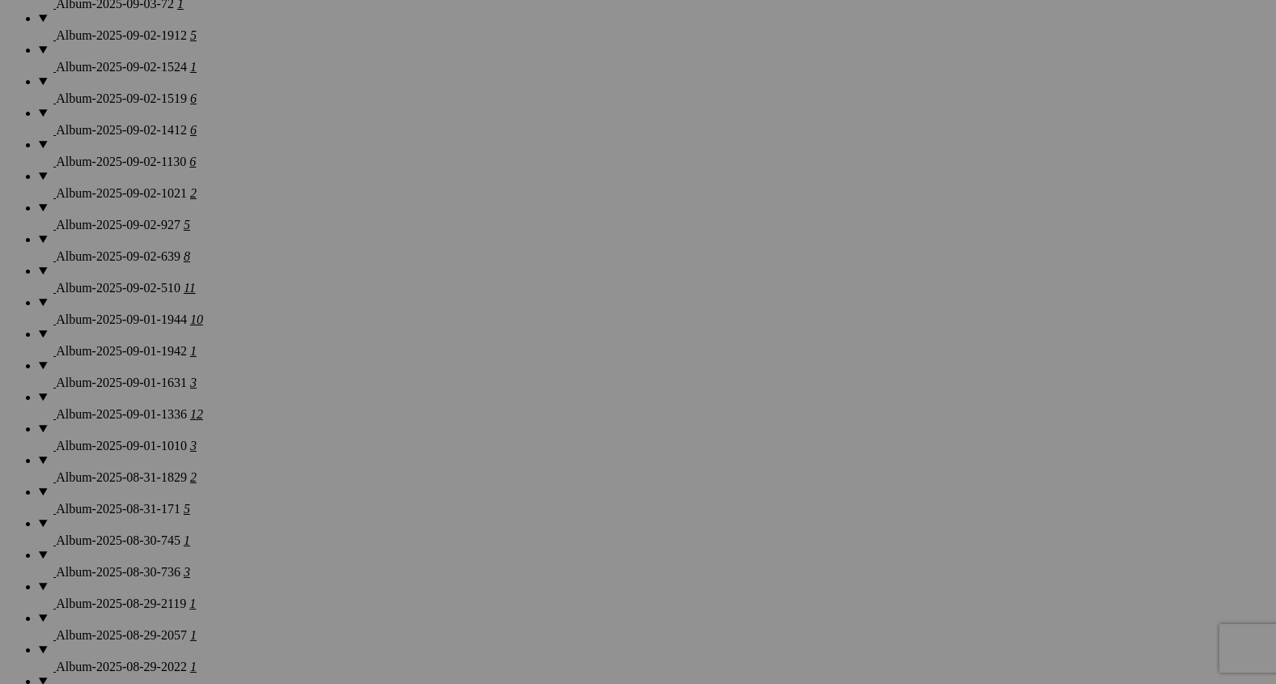
scroll to position [1539, 0]
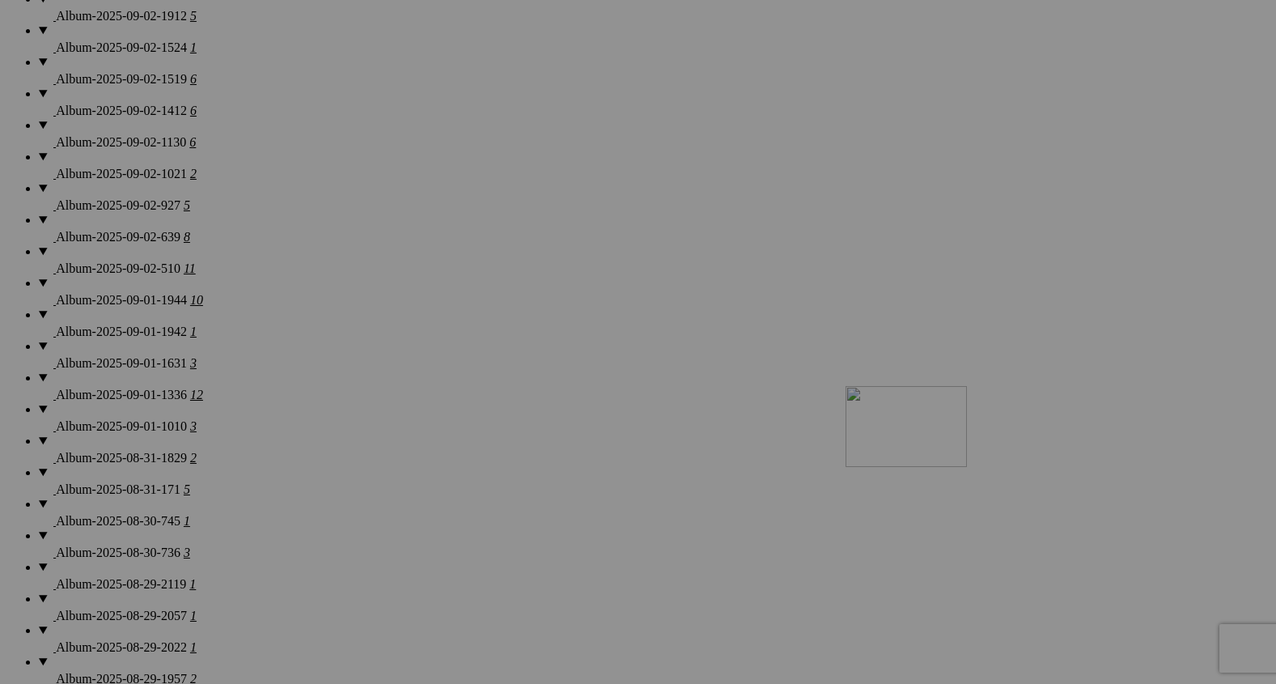
drag, startPoint x: 451, startPoint y: 171, endPoint x: 1078, endPoint y: 528, distance: 721.9
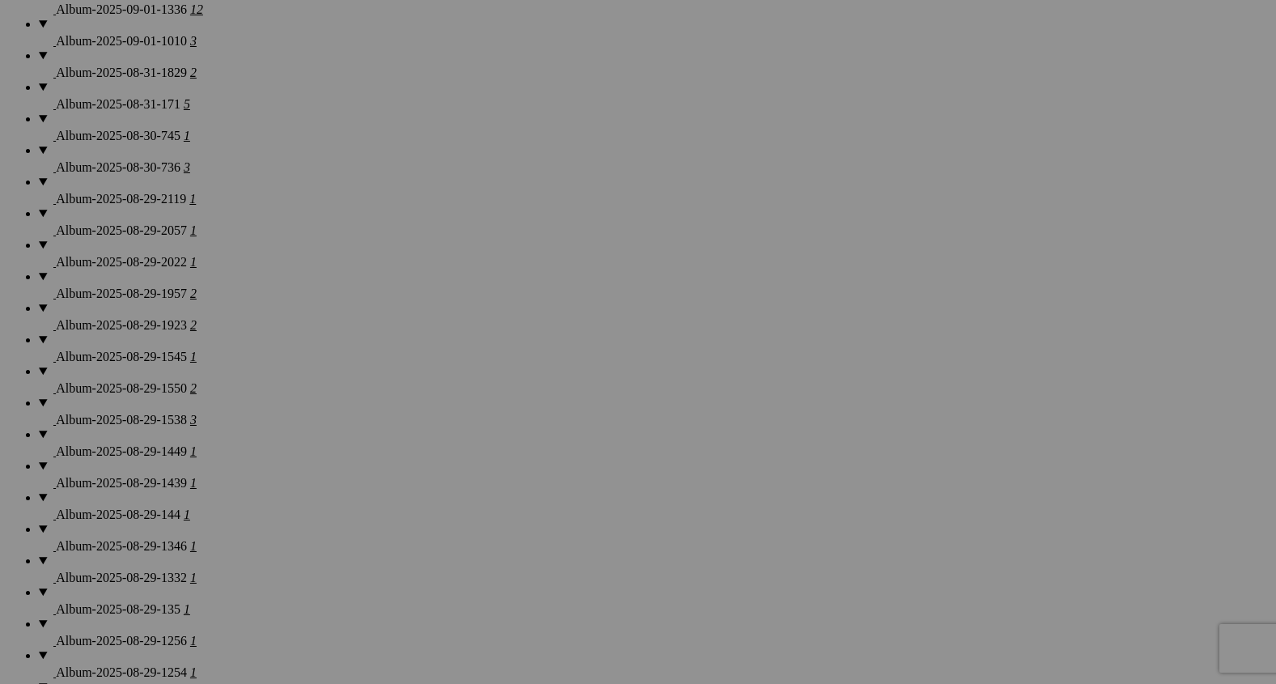
scroll to position [1912, 0]
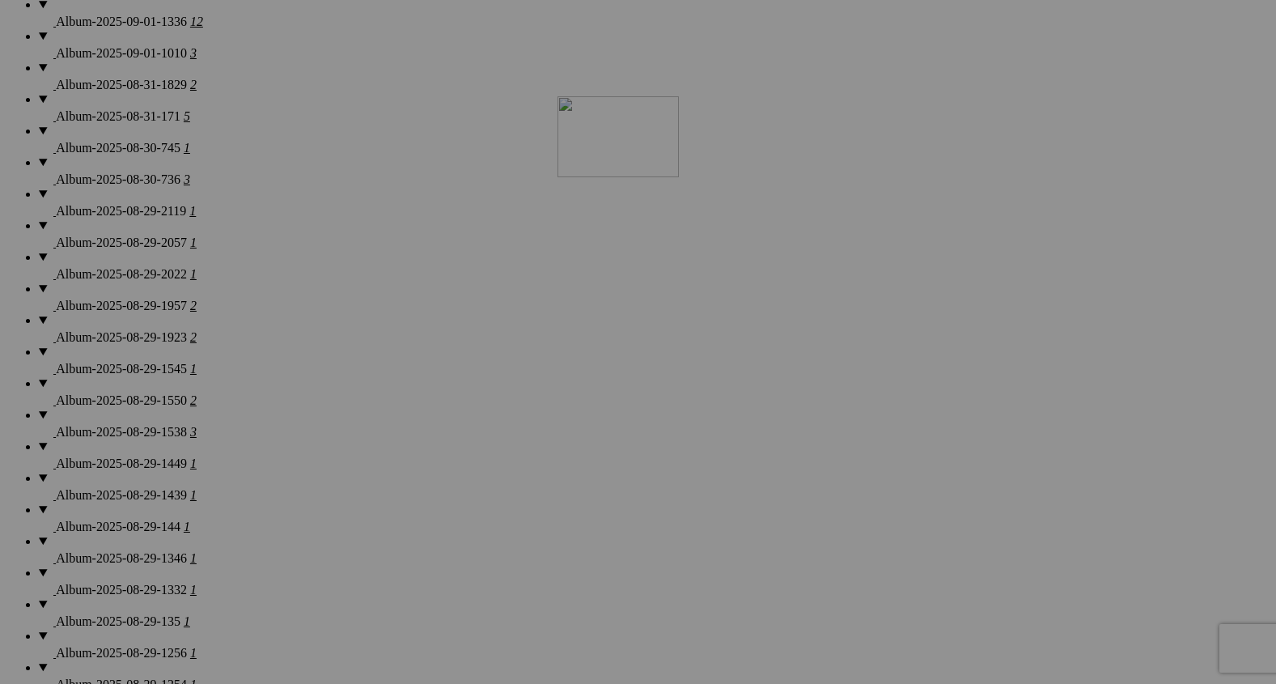
drag, startPoint x: 1028, startPoint y: 443, endPoint x: 722, endPoint y: 193, distance: 395.7
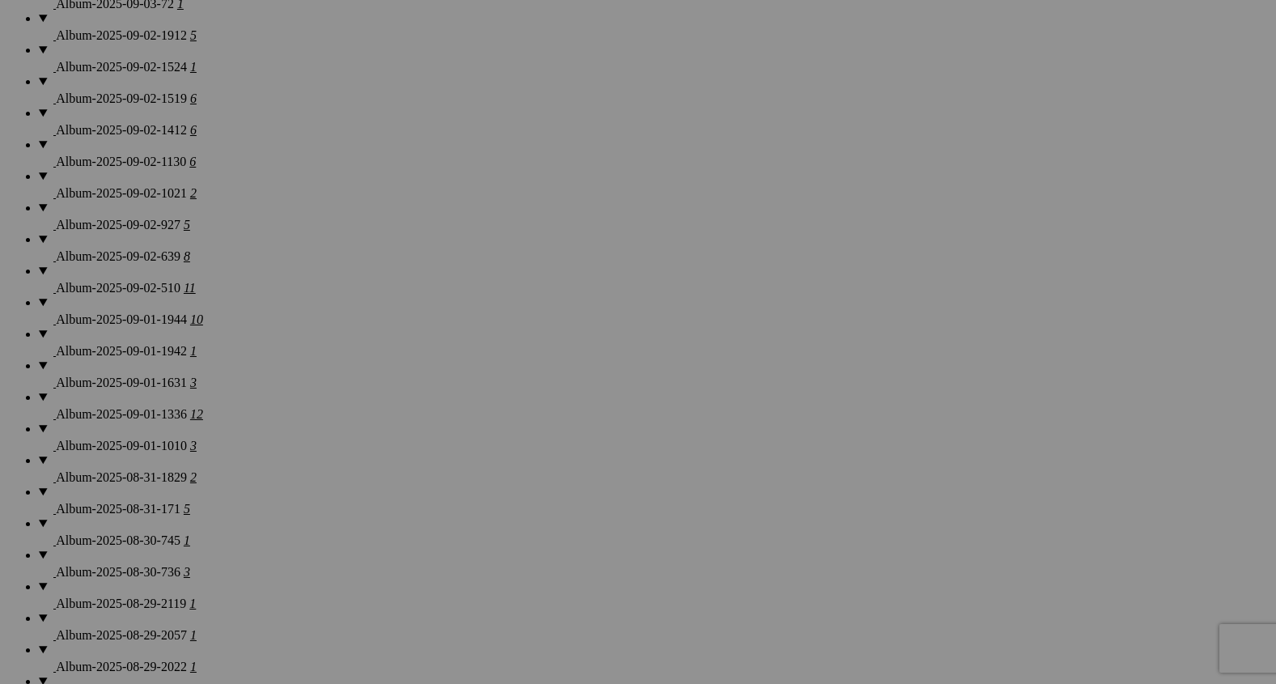
scroll to position [1524, 0]
drag, startPoint x: 744, startPoint y: 603, endPoint x: 735, endPoint y: 227, distance: 376.4
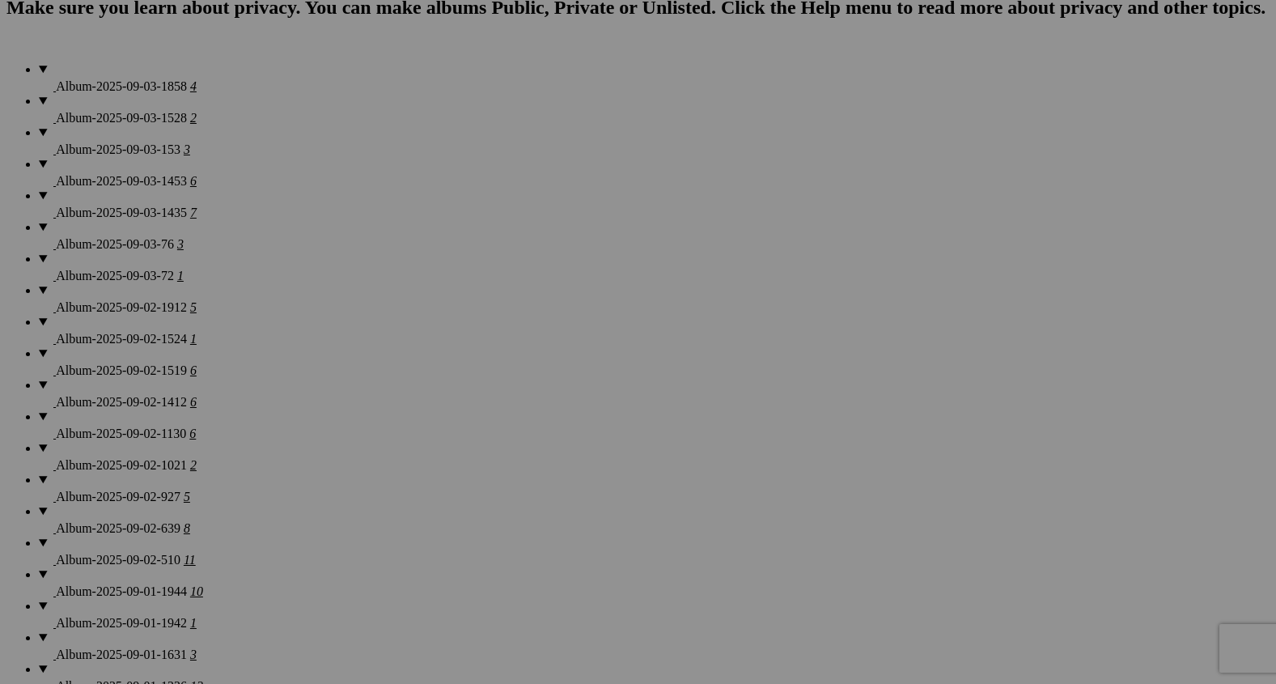
scroll to position [1254, 0]
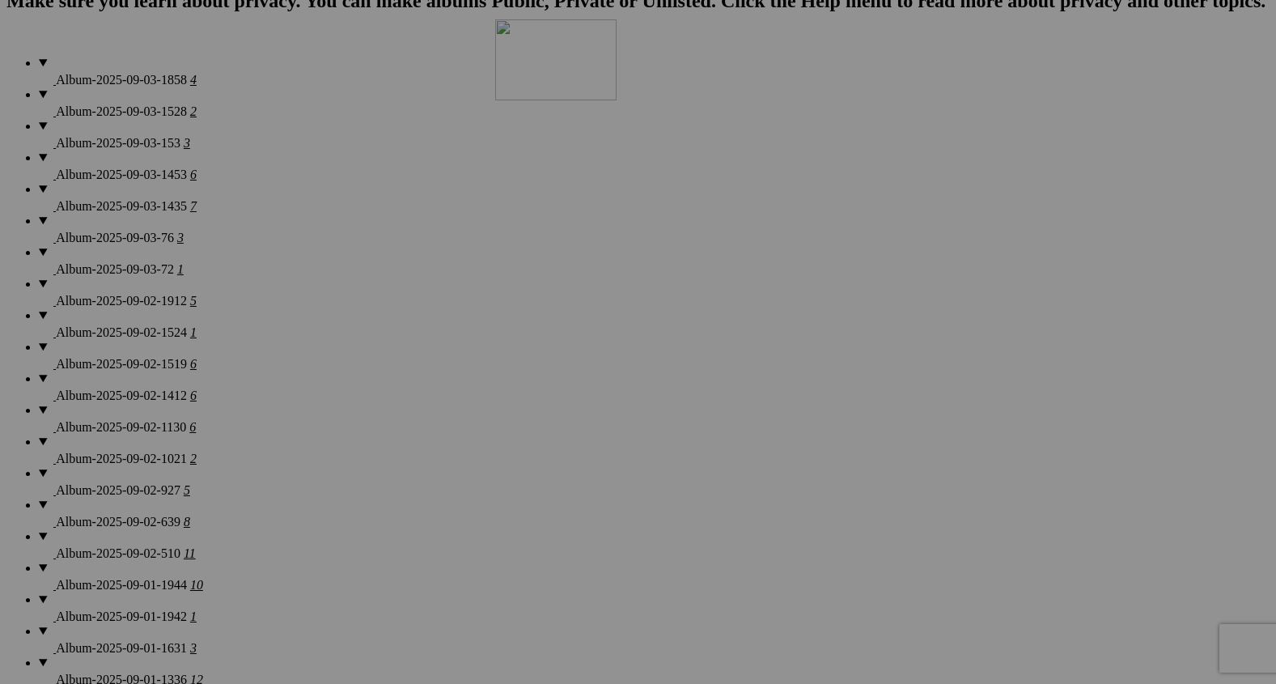
drag, startPoint x: 736, startPoint y: 460, endPoint x: 721, endPoint y: 142, distance: 319.2
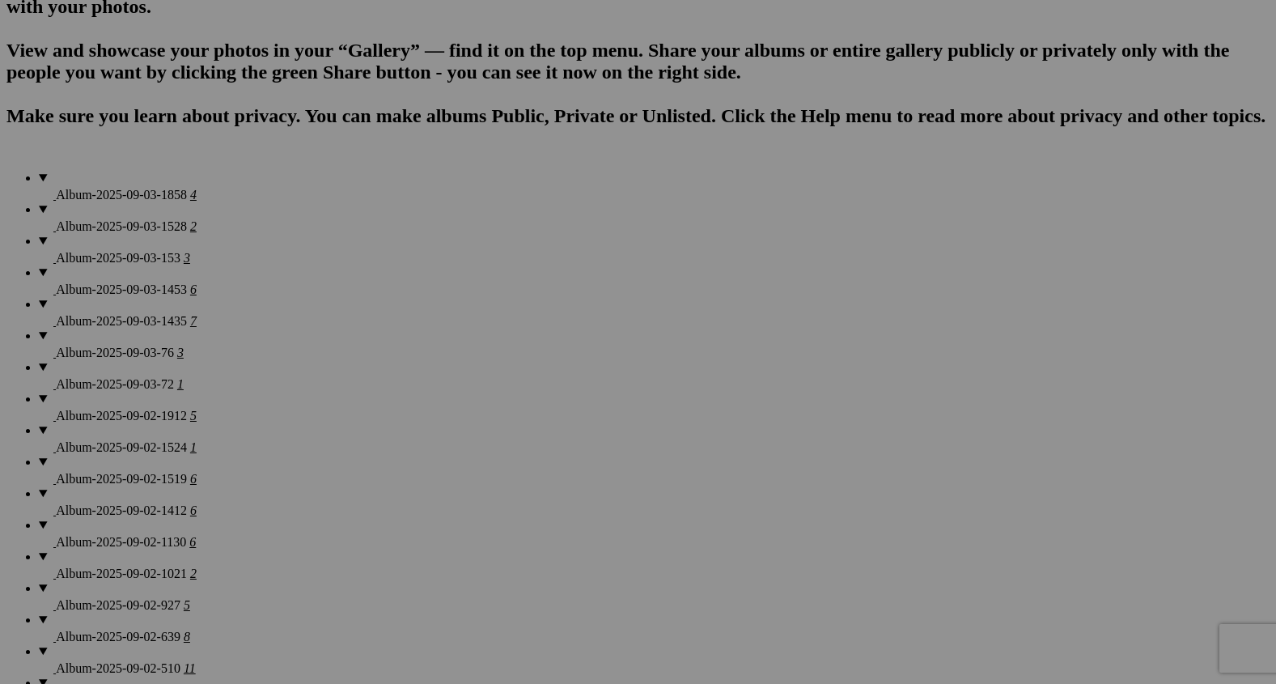
scroll to position [1138, 0]
drag, startPoint x: 721, startPoint y: 142, endPoint x: 1134, endPoint y: 129, distance: 413.7
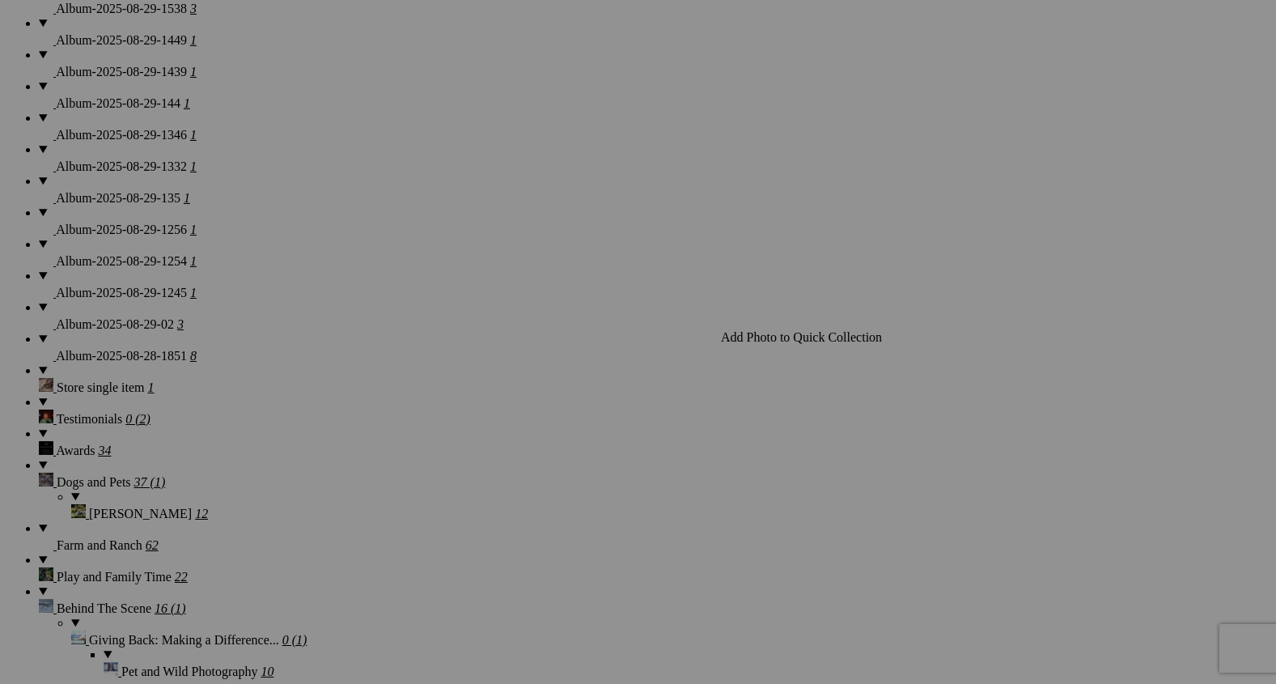
scroll to position [2336, 0]
drag, startPoint x: 303, startPoint y: 401, endPoint x: 897, endPoint y: 160, distance: 640.7
drag, startPoint x: 901, startPoint y: 160, endPoint x: 1047, endPoint y: 153, distance: 146.6
drag, startPoint x: 1031, startPoint y: 214, endPoint x: 1173, endPoint y: 199, distance: 142.4
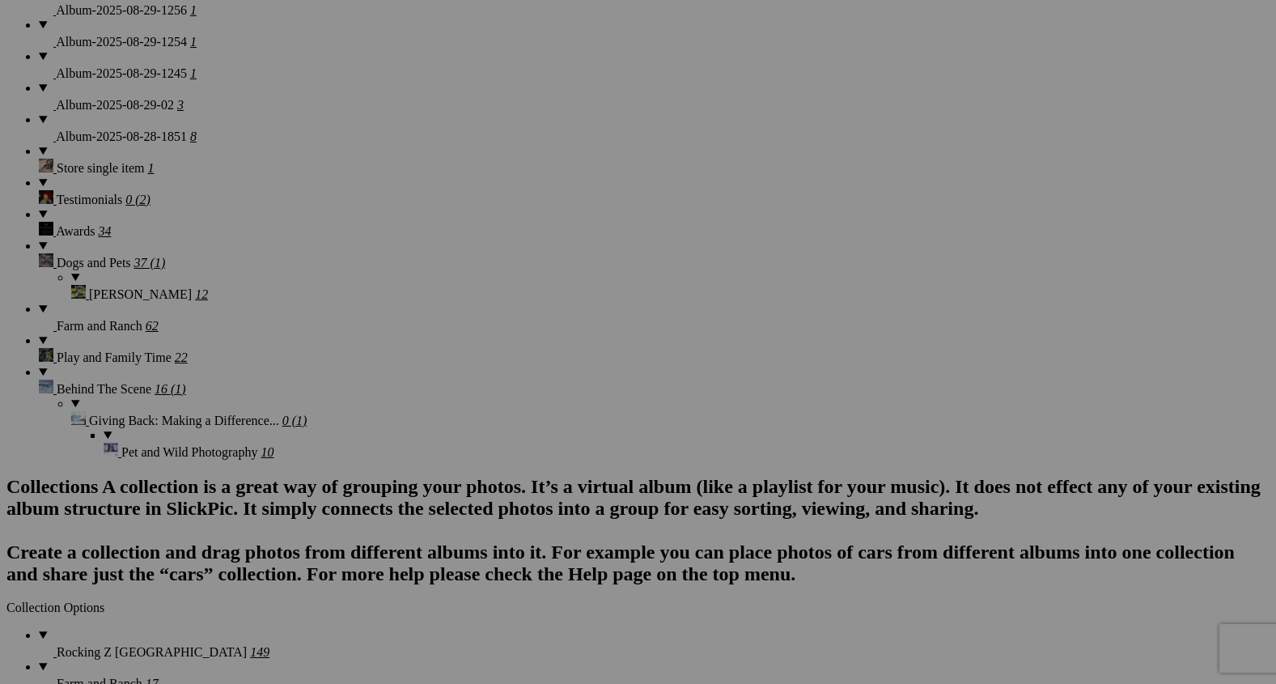
scroll to position [2543, 0]
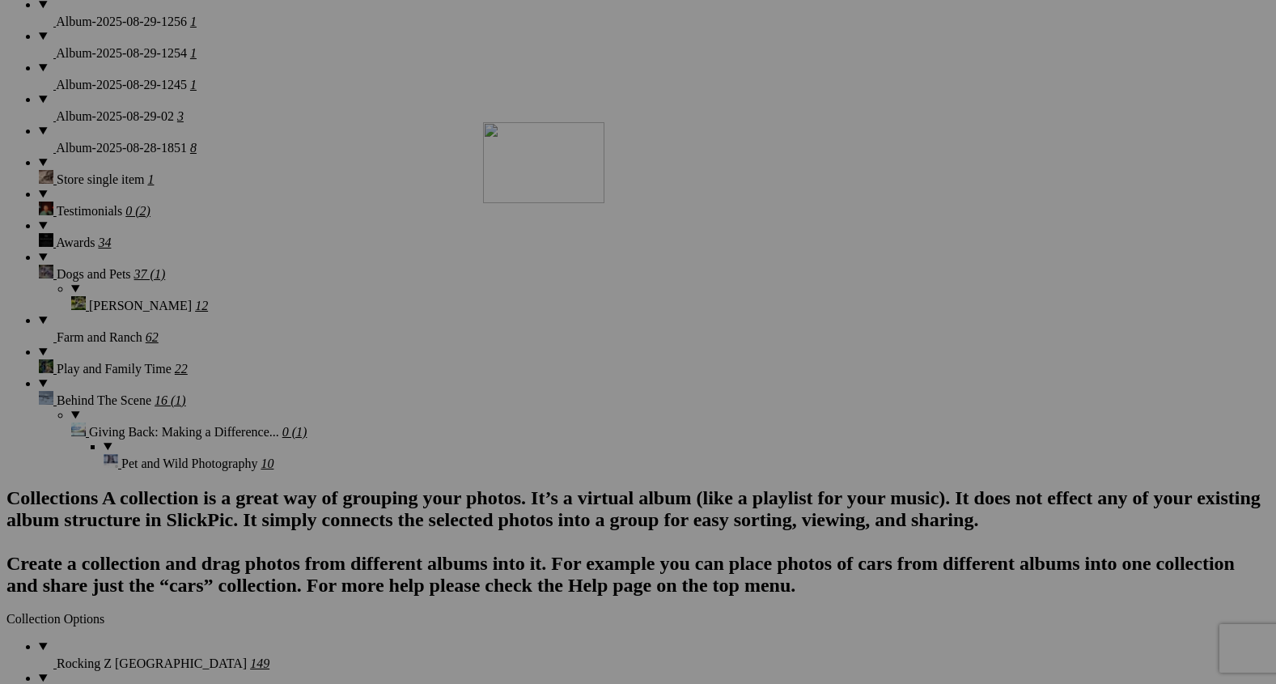
drag, startPoint x: 894, startPoint y: 400, endPoint x: 638, endPoint y: 184, distance: 334.8
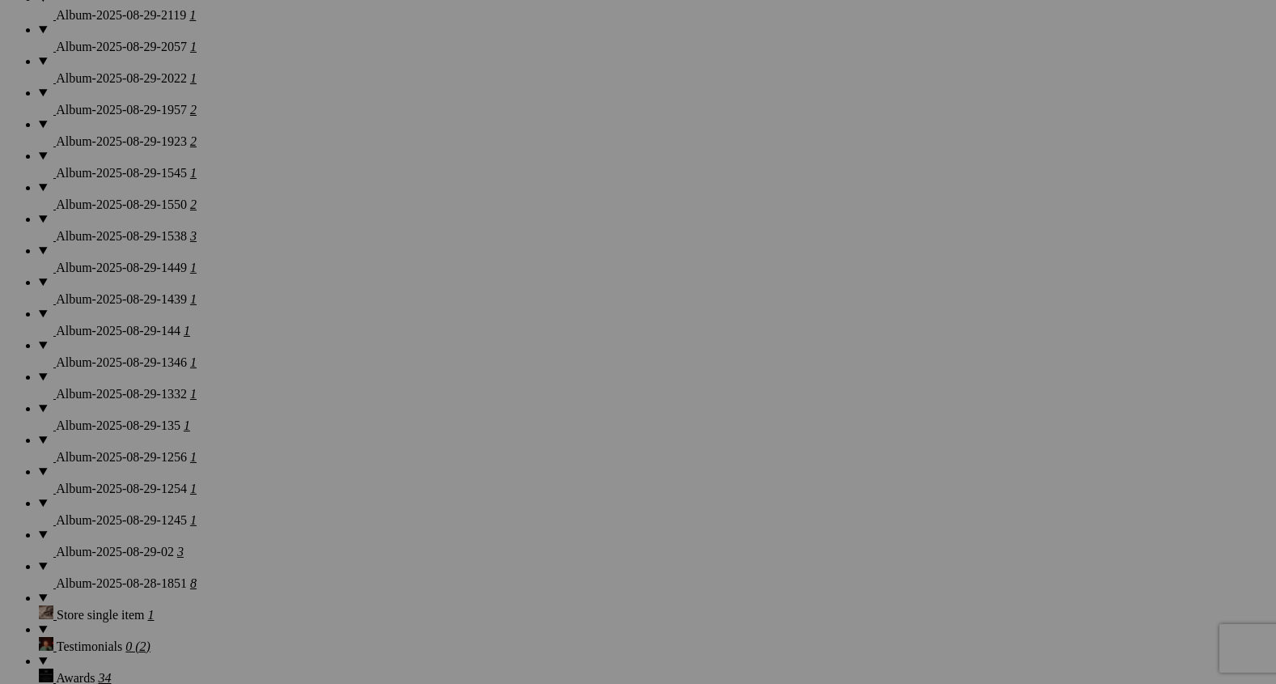
scroll to position [2089, 0]
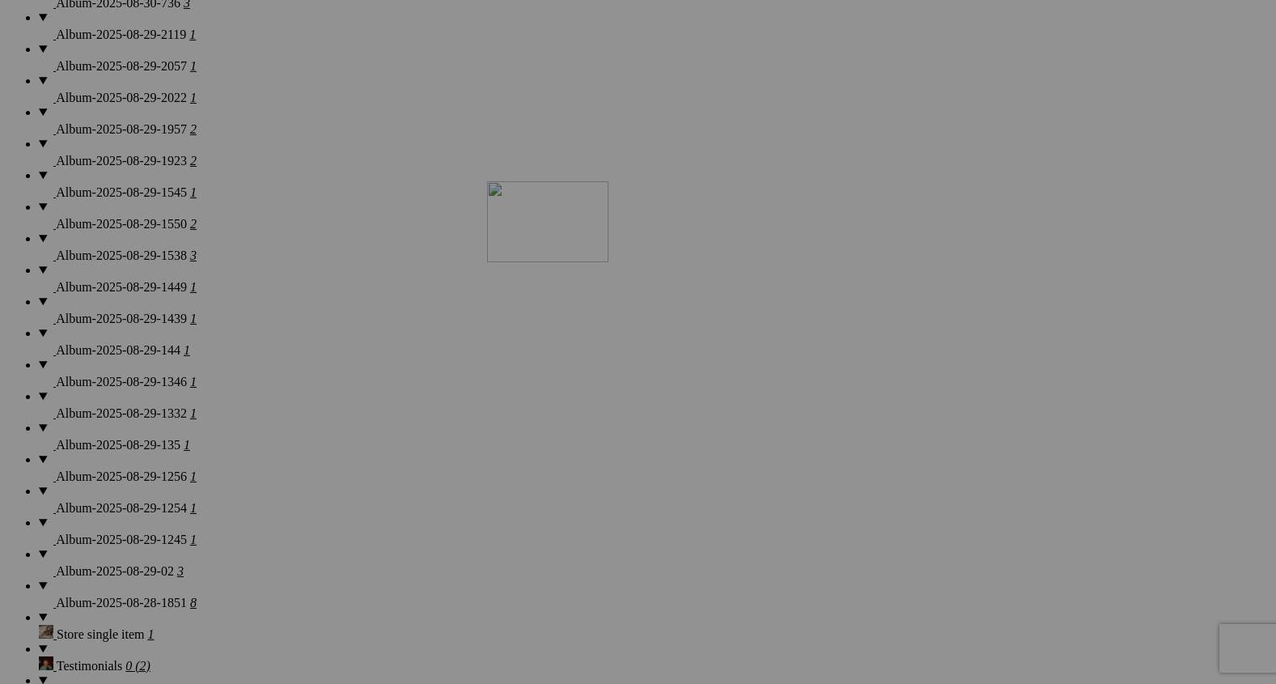
drag, startPoint x: 741, startPoint y: 634, endPoint x: 689, endPoint y: 239, distance: 398.4
drag, startPoint x: 748, startPoint y: 452, endPoint x: 708, endPoint y: 223, distance: 233.2
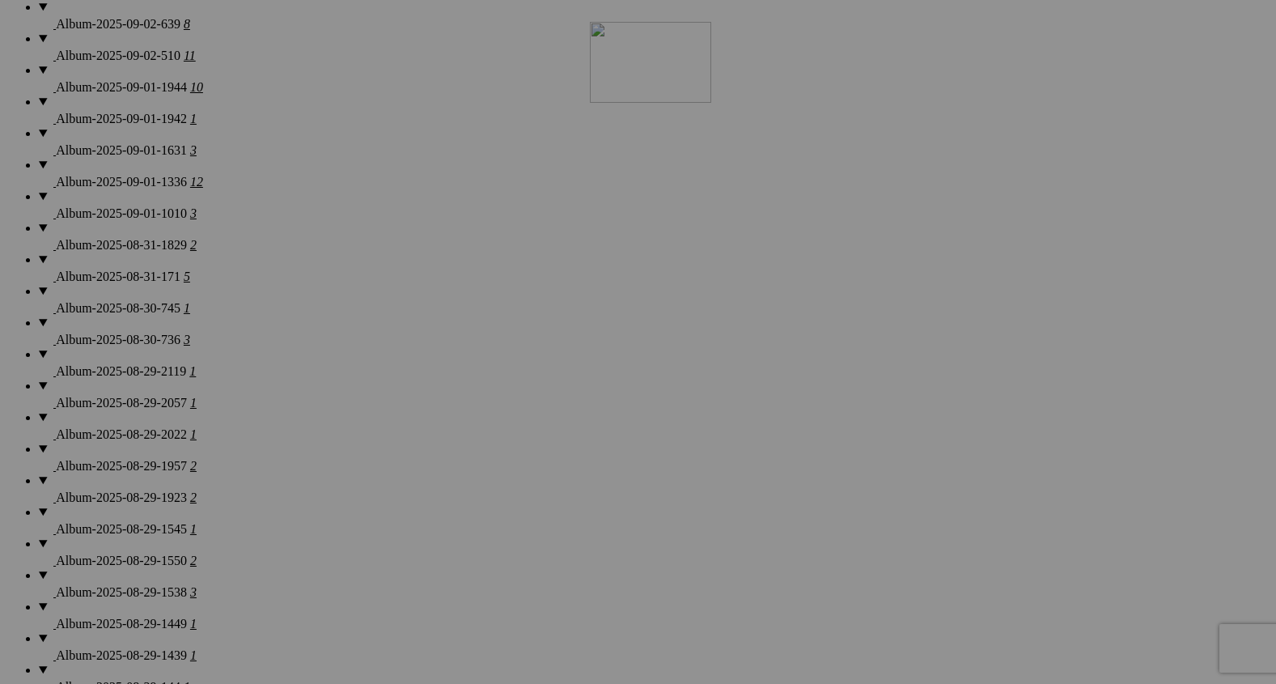
drag, startPoint x: 734, startPoint y: 392, endPoint x: 812, endPoint y: 151, distance: 253.6
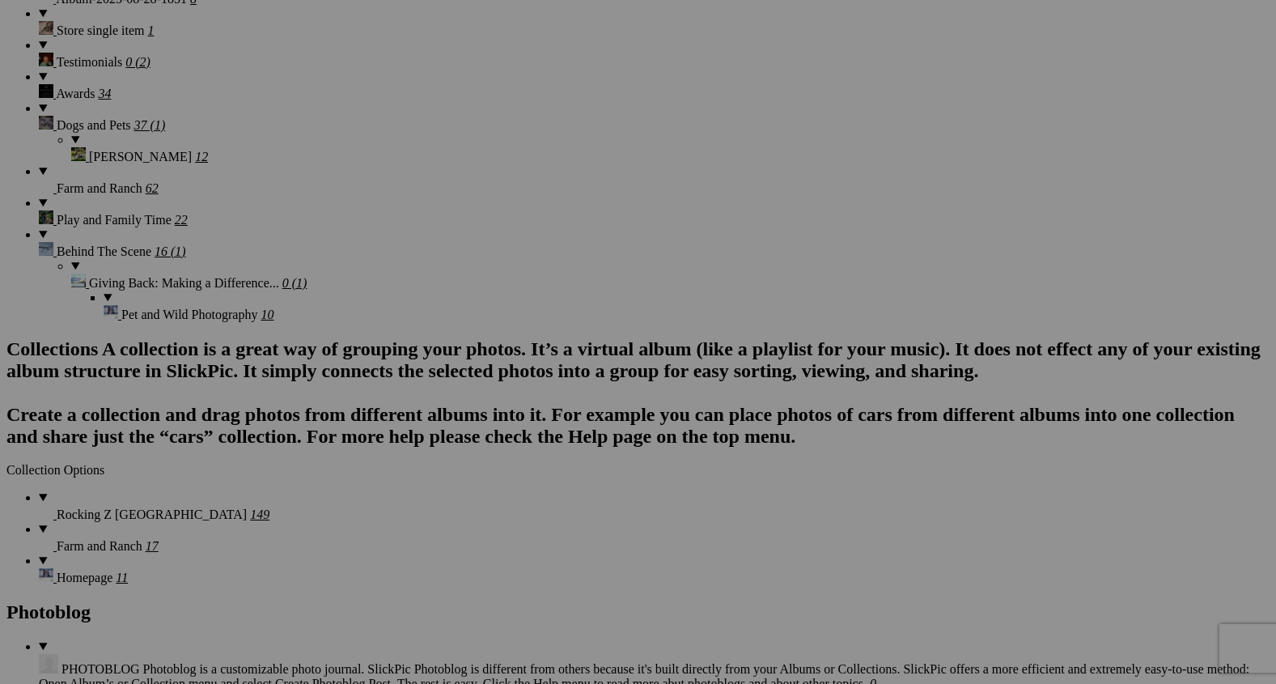
scroll to position [2695, 0]
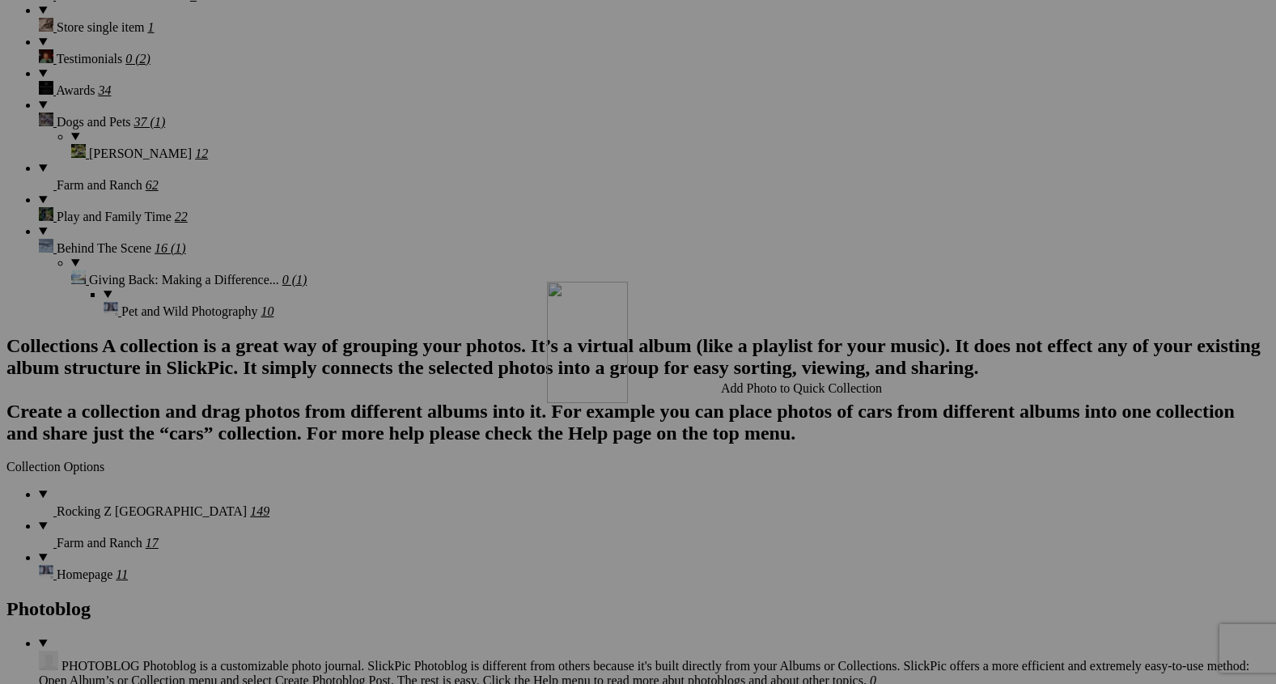
drag, startPoint x: 873, startPoint y: 234, endPoint x: 780, endPoint y: 422, distance: 210.3
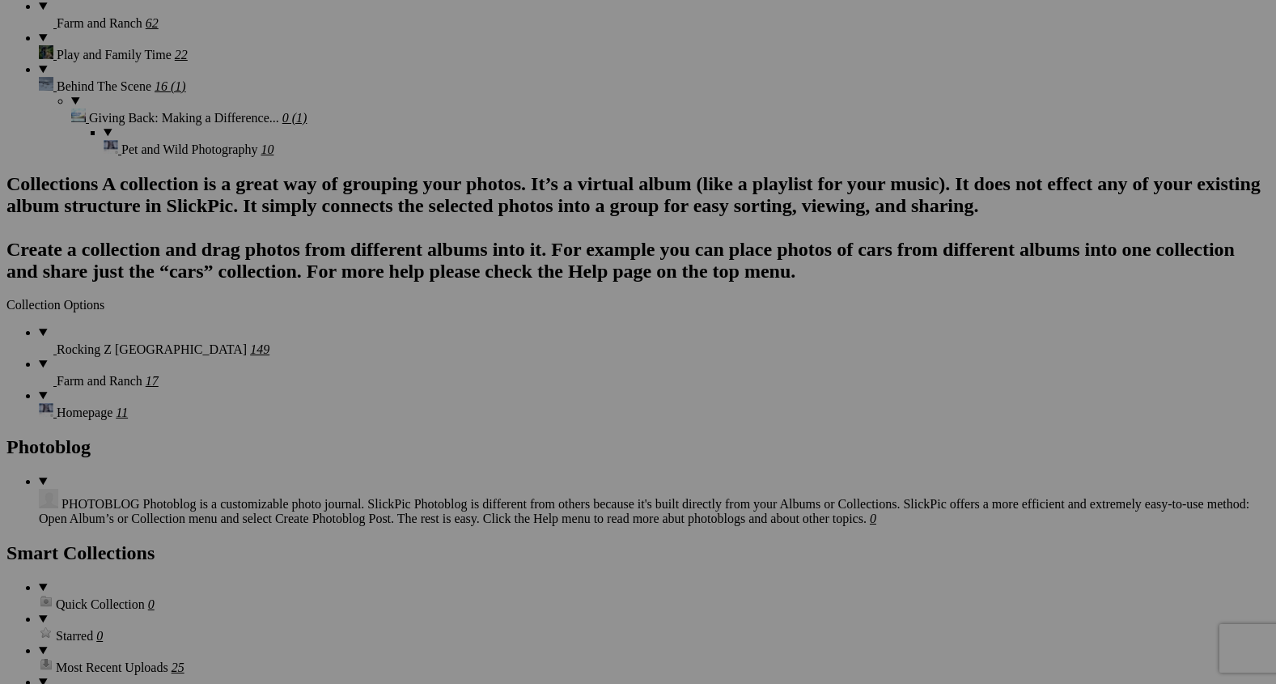
scroll to position [2851, 0]
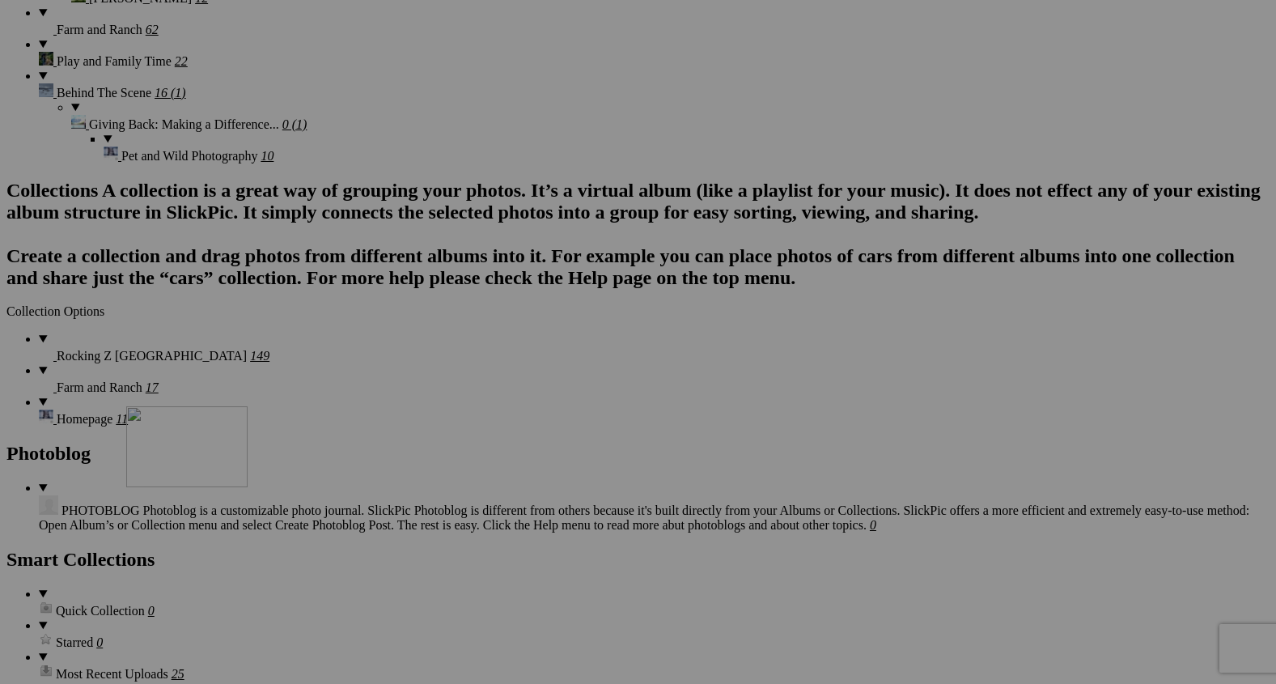
drag, startPoint x: 279, startPoint y: 278, endPoint x: 389, endPoint y: 596, distance: 335.8
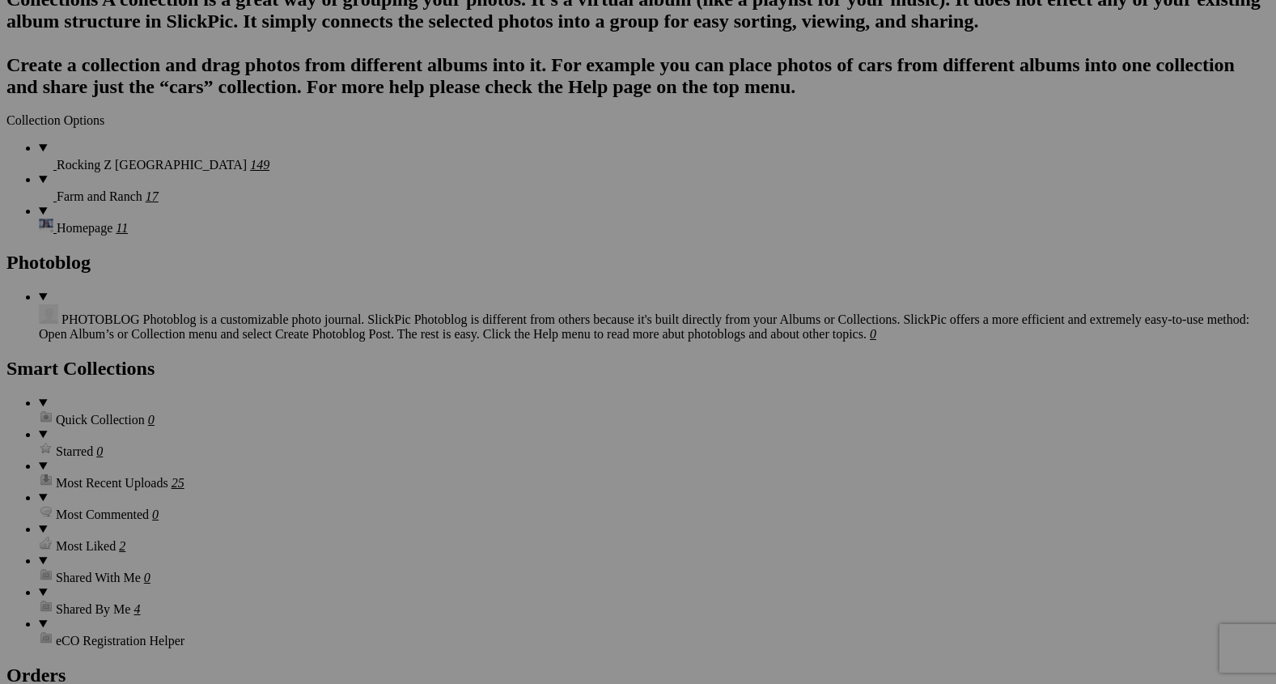
scroll to position [3056, 0]
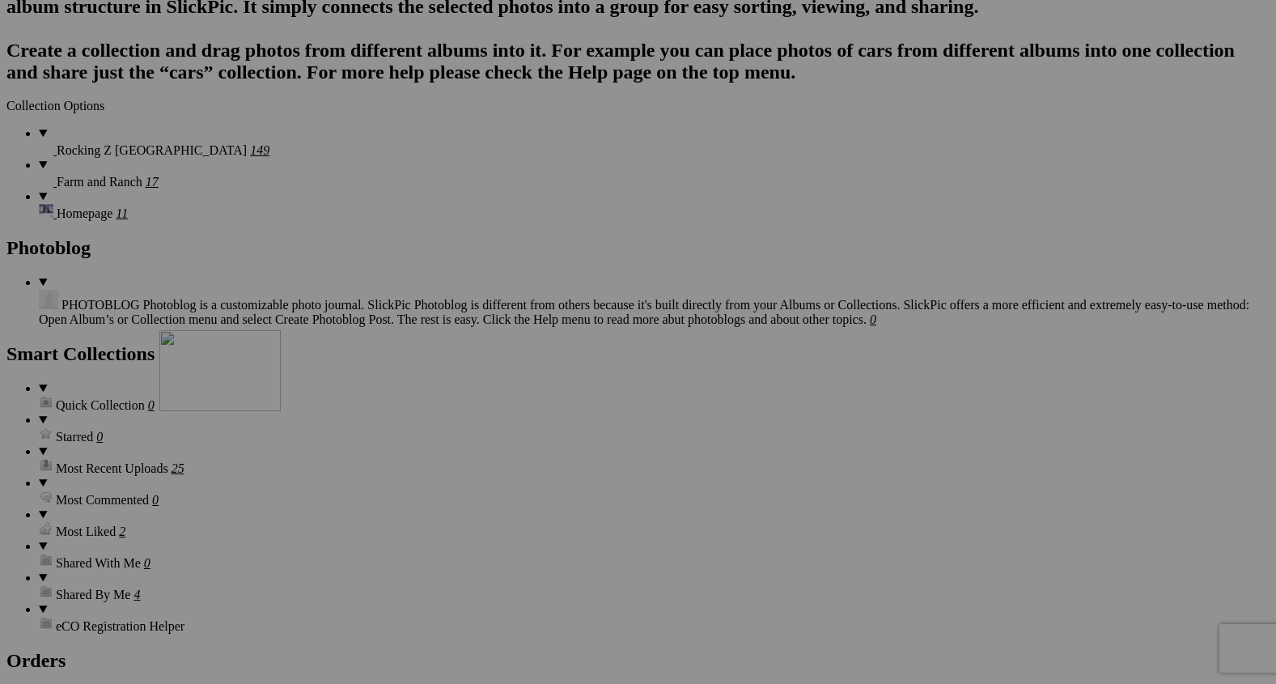
drag, startPoint x: 323, startPoint y: 324, endPoint x: 392, endPoint y: 469, distance: 161.4
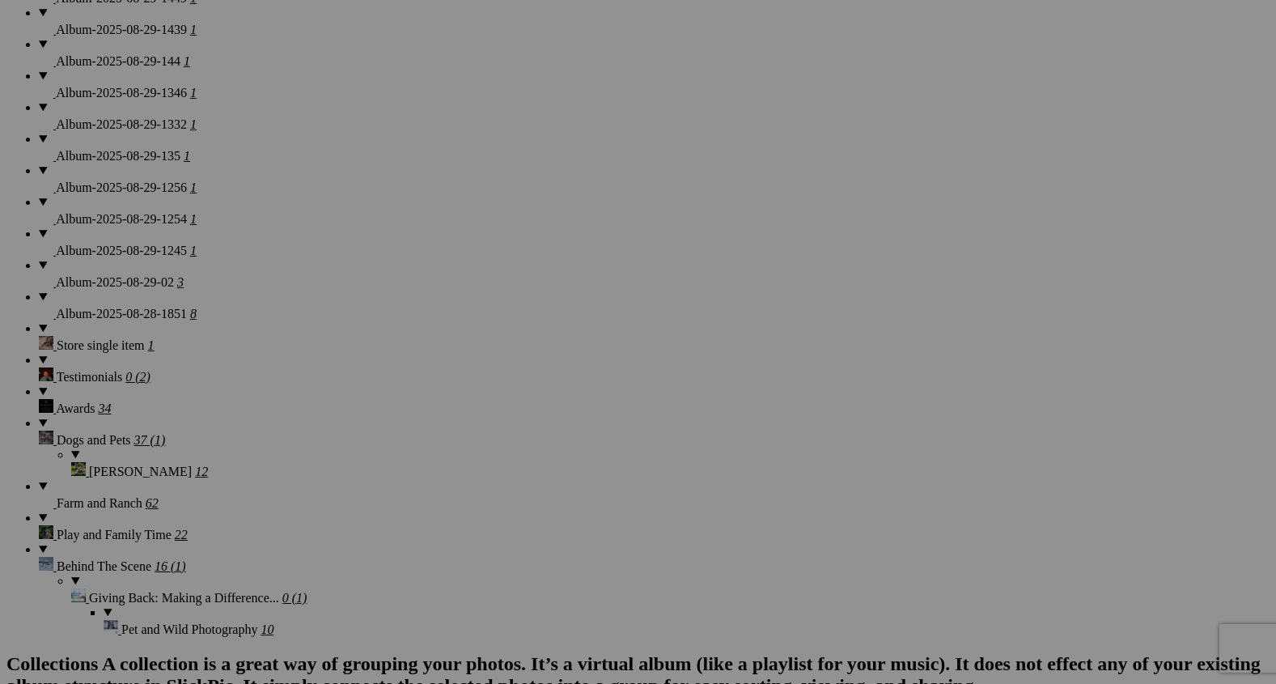
scroll to position [2379, 0]
drag, startPoint x: 872, startPoint y: 351, endPoint x: 600, endPoint y: 576, distance: 352.9
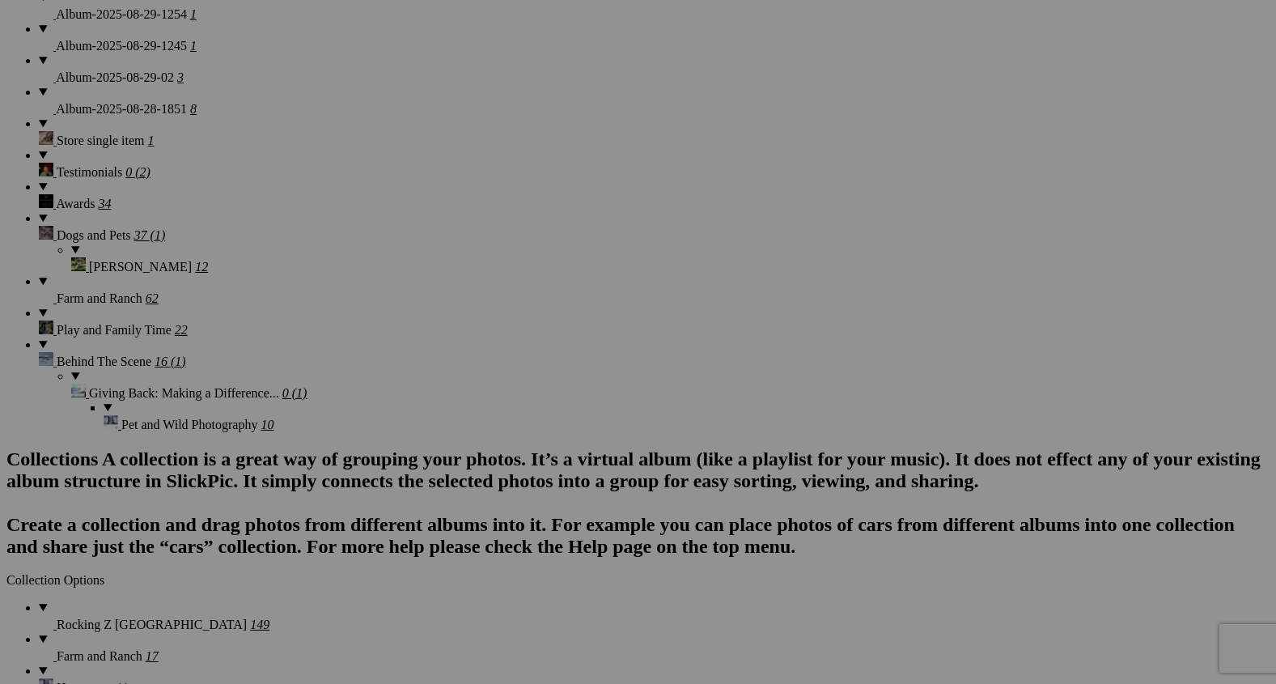
scroll to position [2606, 0]
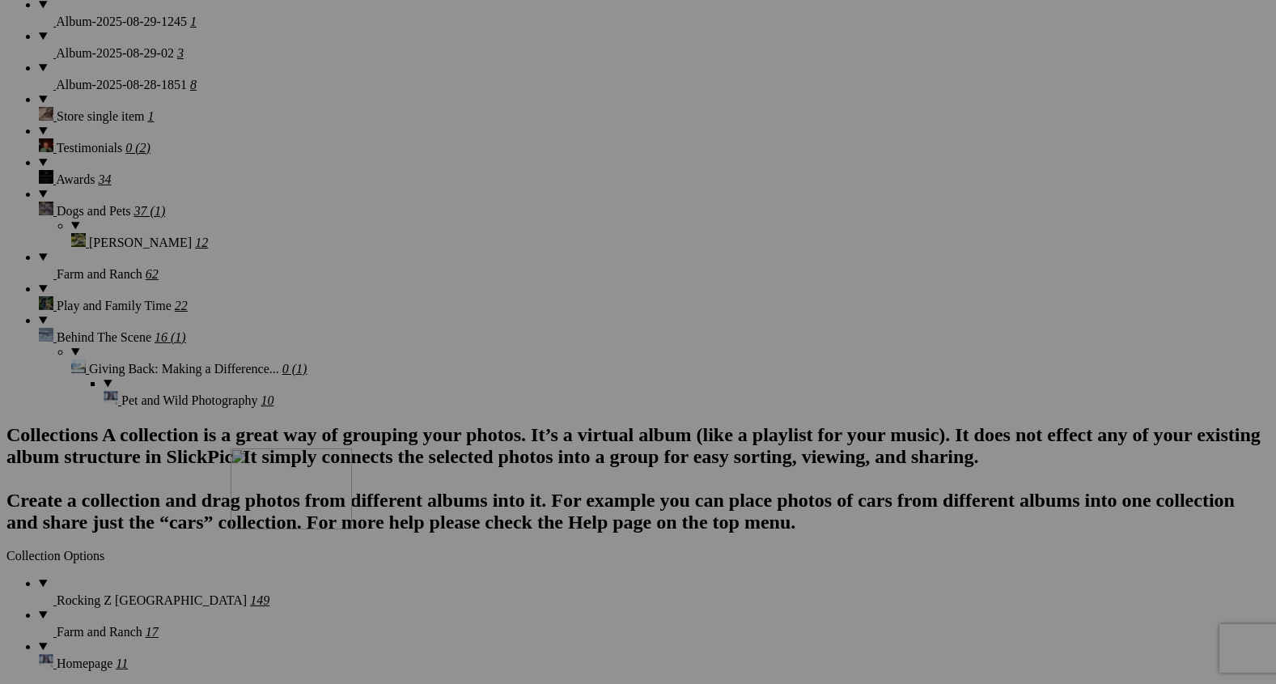
drag, startPoint x: 715, startPoint y: 341, endPoint x: 462, endPoint y: 590, distance: 354.8
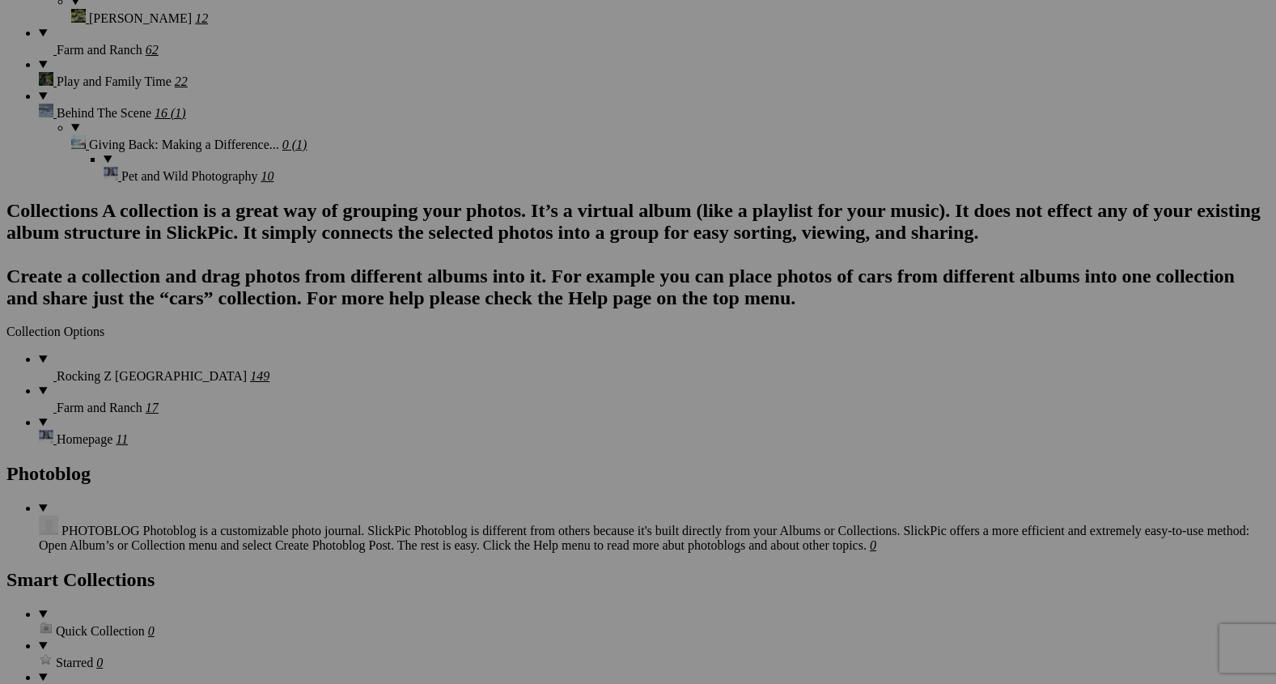
scroll to position [2833, 0]
drag, startPoint x: 568, startPoint y: 322, endPoint x: 461, endPoint y: 522, distance: 226.6
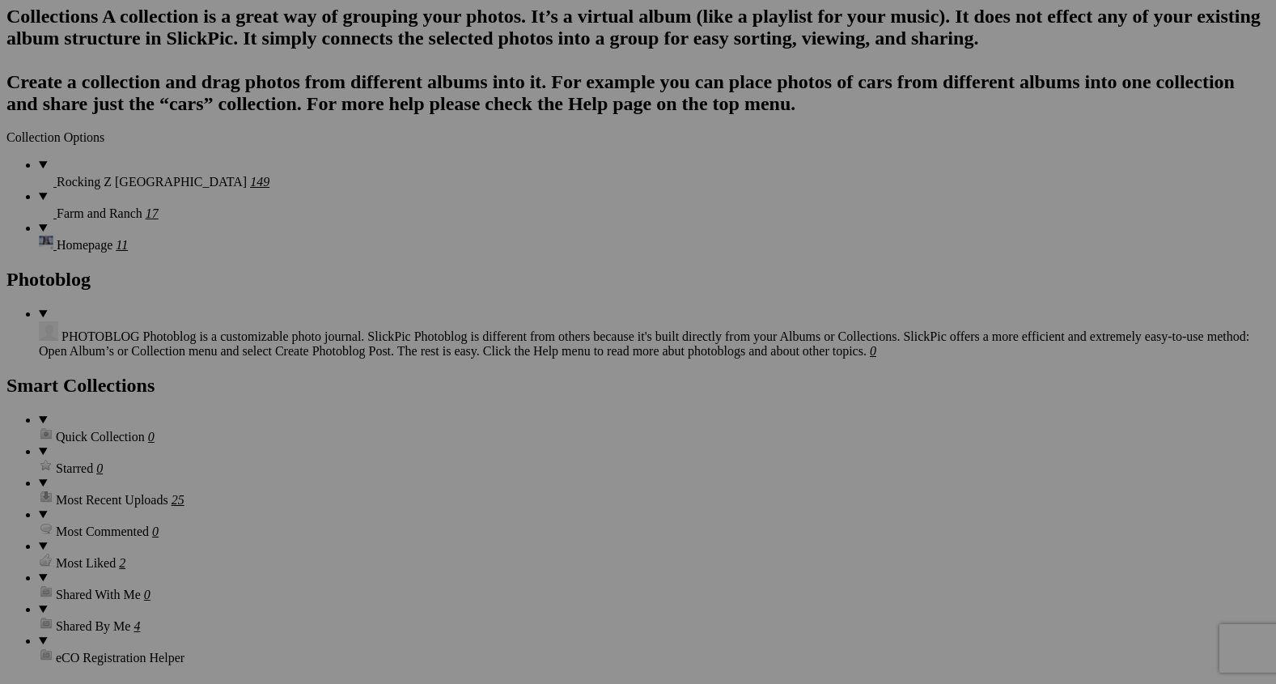
scroll to position [3027, 0]
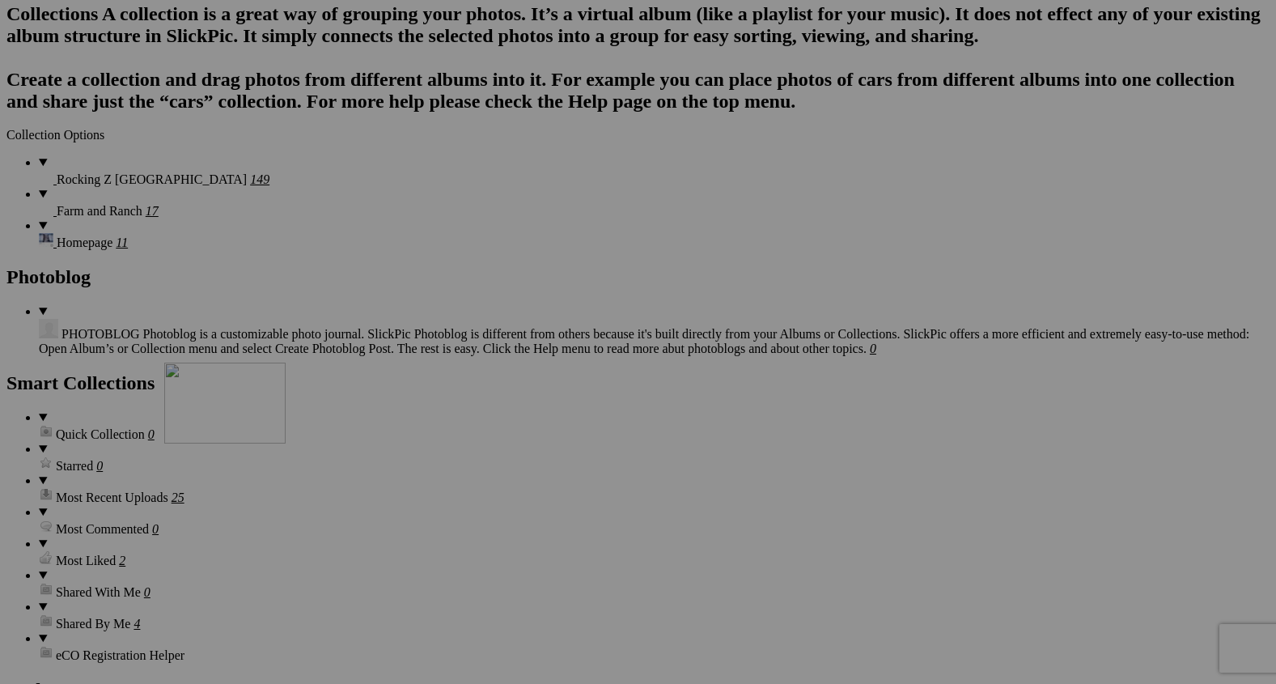
drag, startPoint x: 452, startPoint y: 333, endPoint x: 398, endPoint y: 503, distance: 178.4
drag, startPoint x: 364, startPoint y: 507, endPoint x: 242, endPoint y: 505, distance: 122.2
drag, startPoint x: 443, startPoint y: 533, endPoint x: 235, endPoint y: 503, distance: 209.4
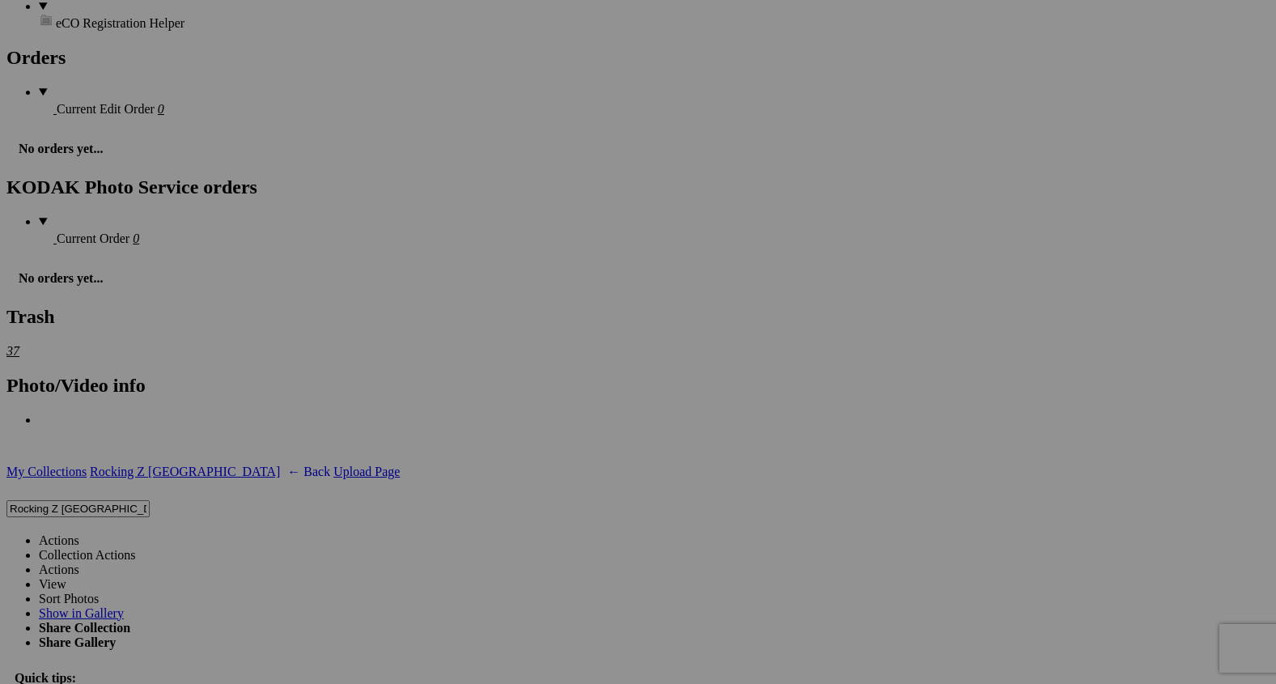
scroll to position [3537, 0]
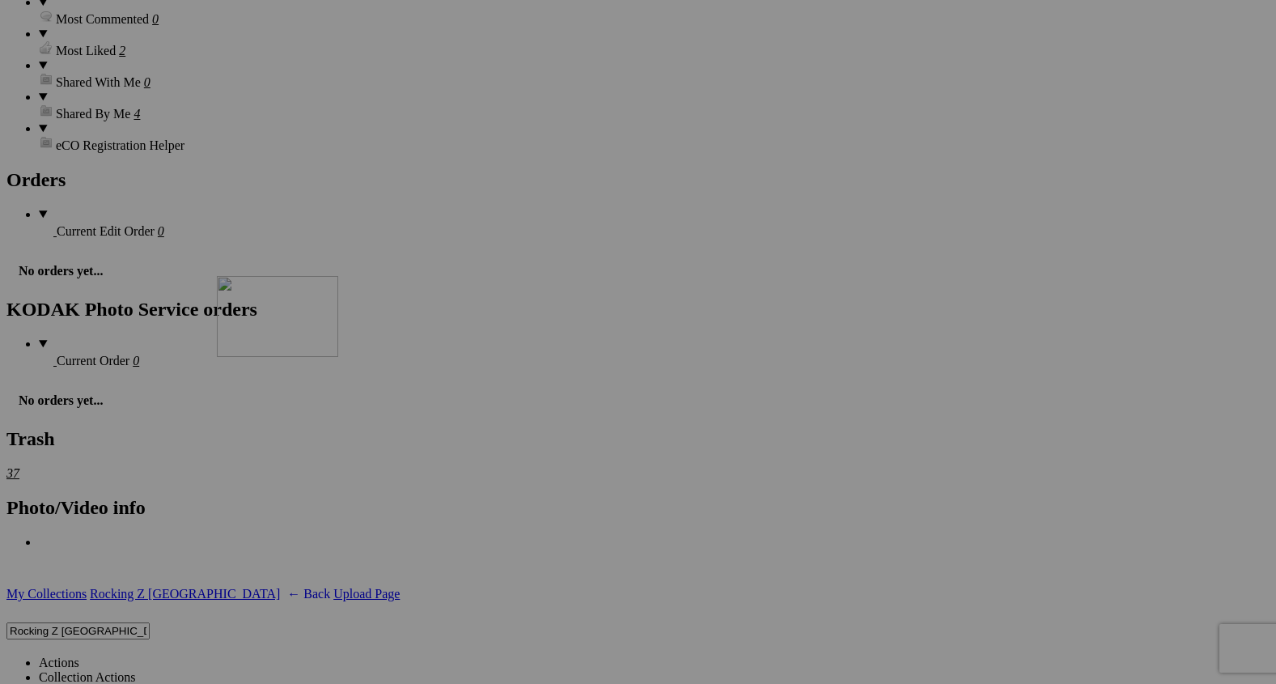
drag, startPoint x: 450, startPoint y: 238, endPoint x: 458, endPoint y: 528, distance: 290.6
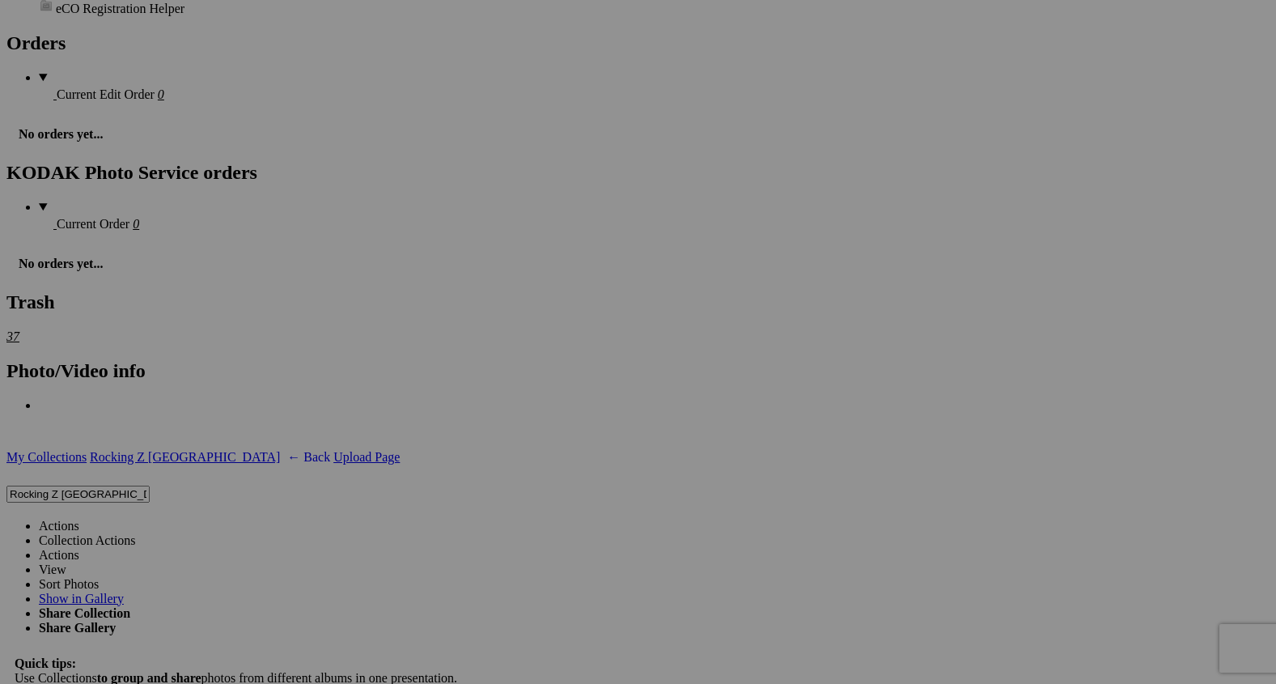
scroll to position [3687, 0]
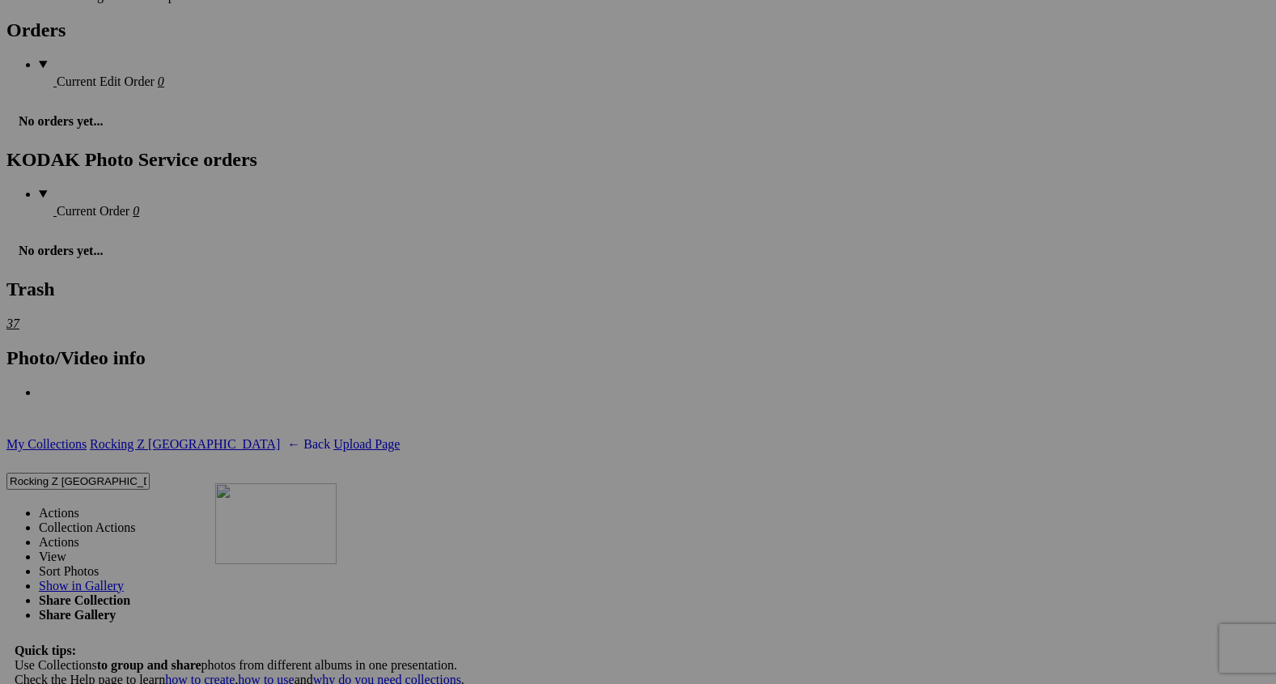
drag, startPoint x: 450, startPoint y: 351, endPoint x: 449, endPoint y: 624, distance: 272.7
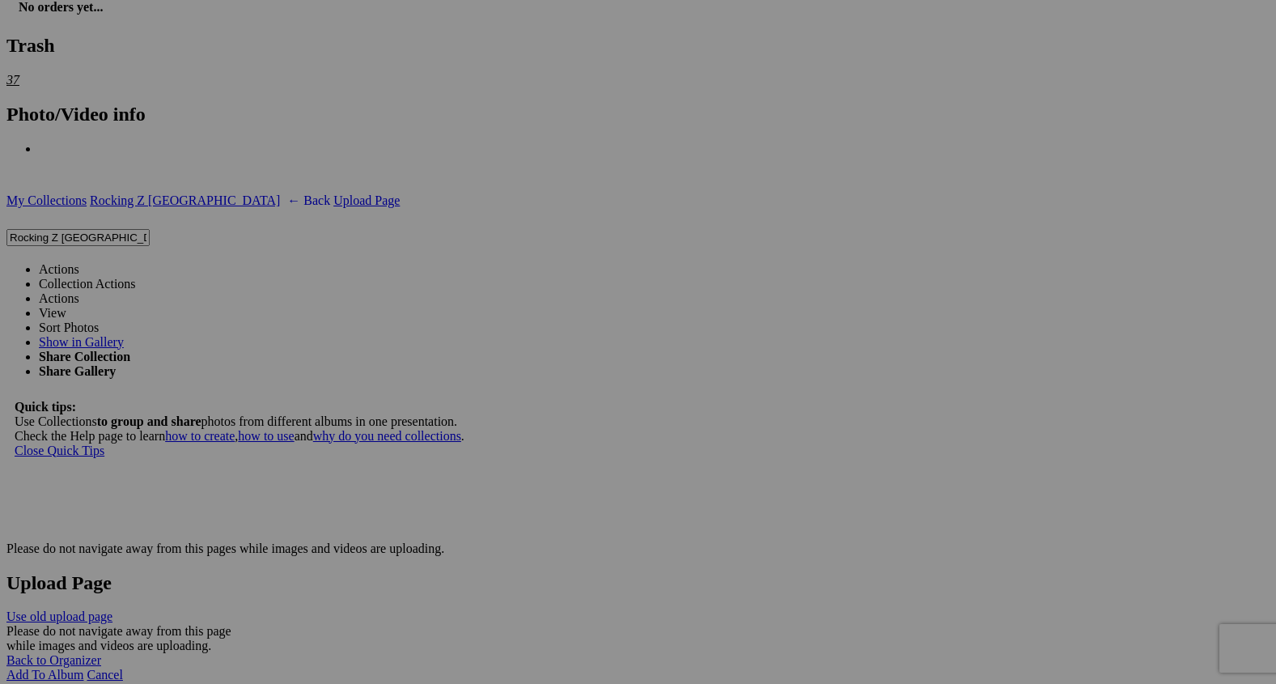
scroll to position [3931, 0]
drag, startPoint x: 444, startPoint y: 449, endPoint x: 738, endPoint y: 421, distance: 295.1
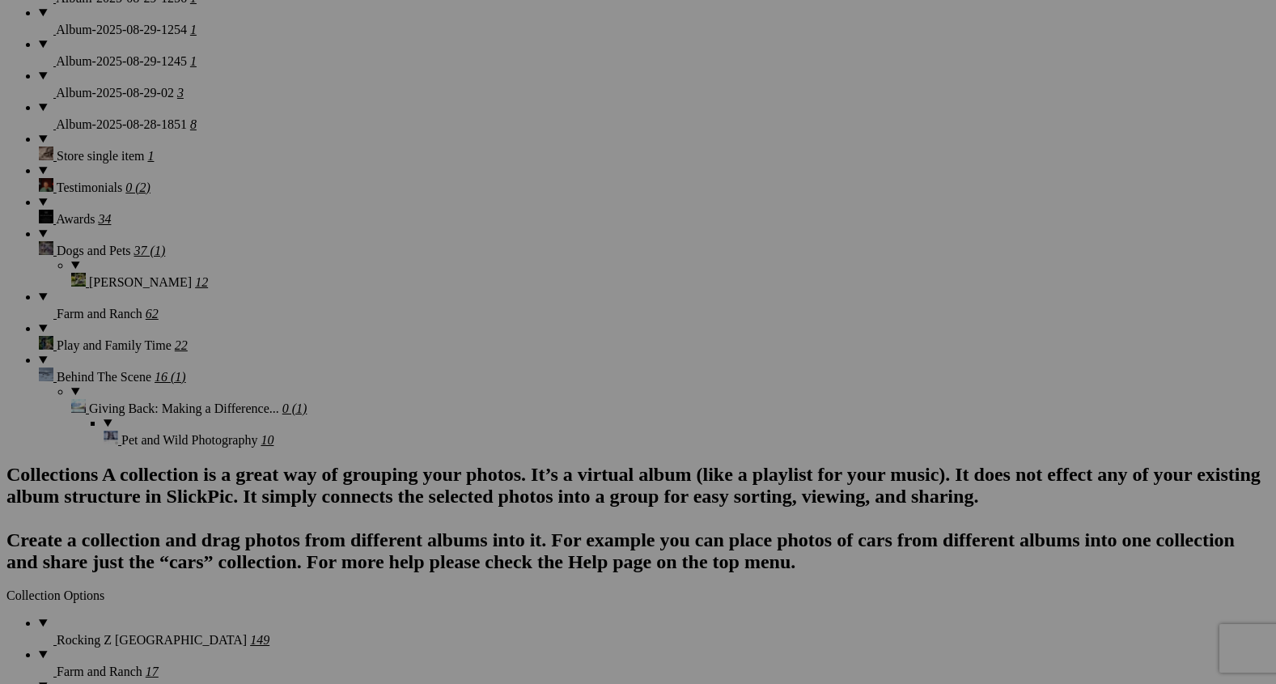
scroll to position [2566, 0]
drag, startPoint x: 1009, startPoint y: 376, endPoint x: 843, endPoint y: 176, distance: 260.4
drag, startPoint x: 843, startPoint y: 176, endPoint x: 824, endPoint y: 354, distance: 179.9
drag, startPoint x: 723, startPoint y: 173, endPoint x: 935, endPoint y: 345, distance: 272.7
drag, startPoint x: 617, startPoint y: 373, endPoint x: 1031, endPoint y: 331, distance: 415.6
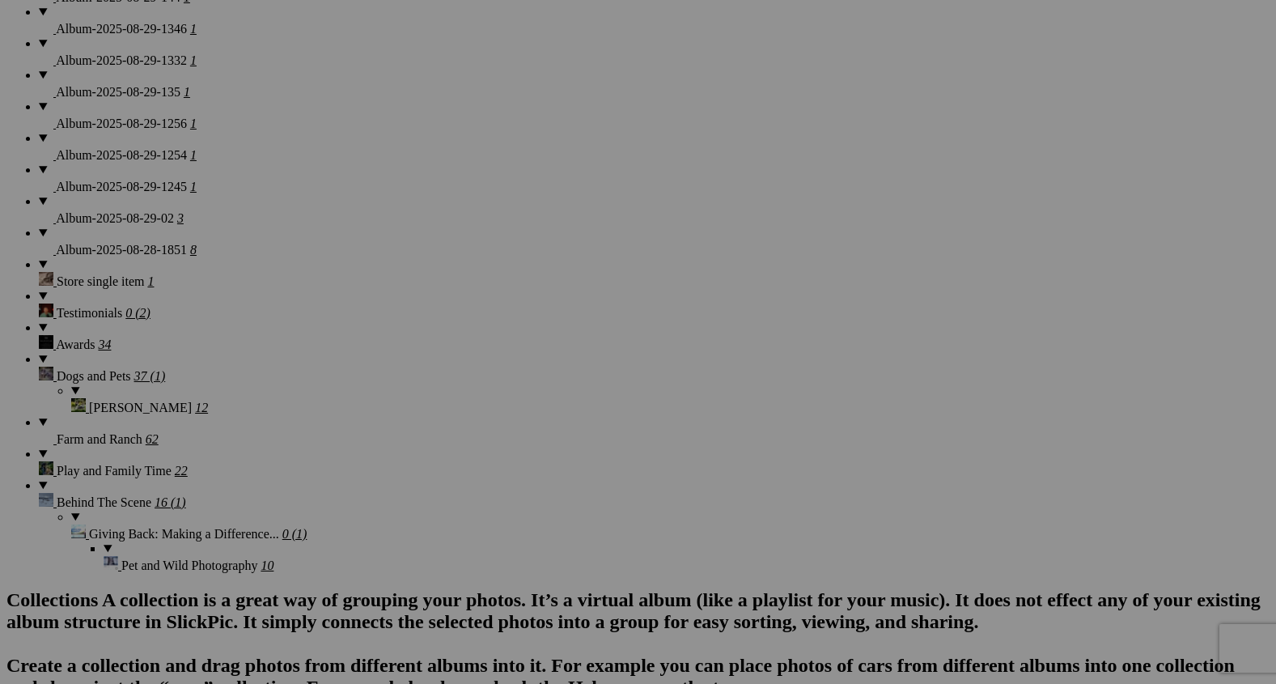
scroll to position [2452, 0]
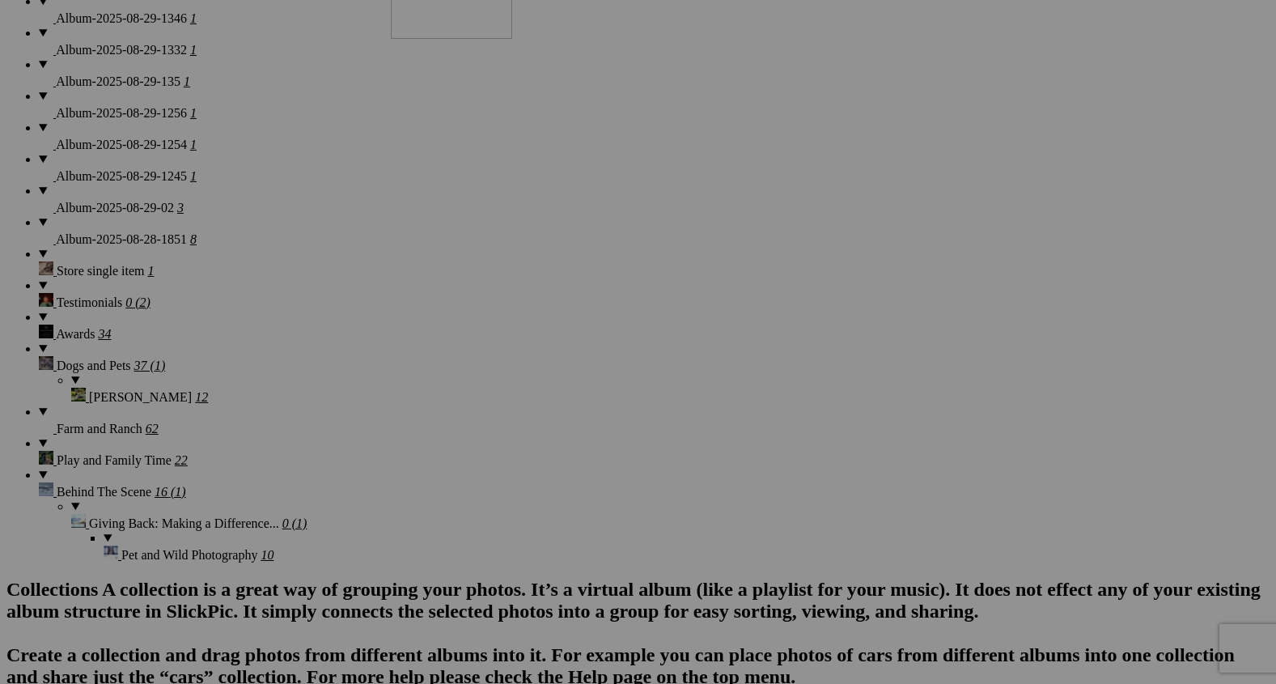
drag, startPoint x: 722, startPoint y: 496, endPoint x: 624, endPoint y: 99, distance: 409.2
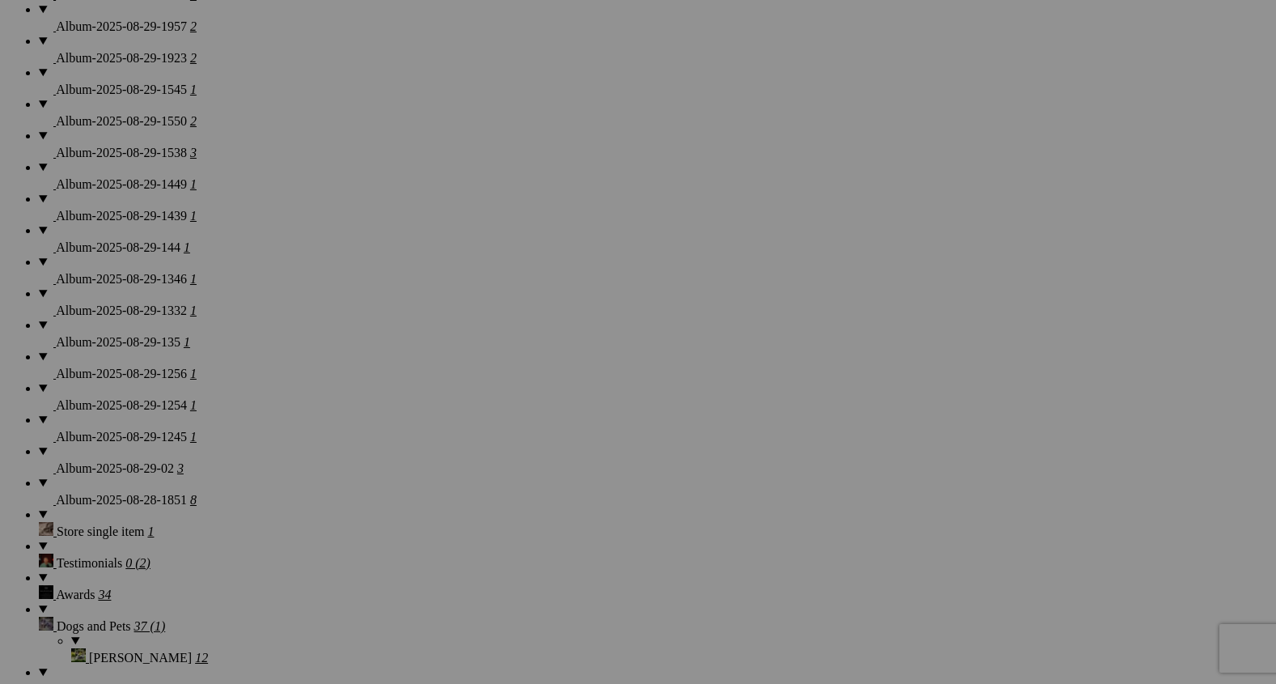
scroll to position [2190, 0]
drag, startPoint x: 739, startPoint y: 562, endPoint x: 609, endPoint y: 265, distance: 324.0
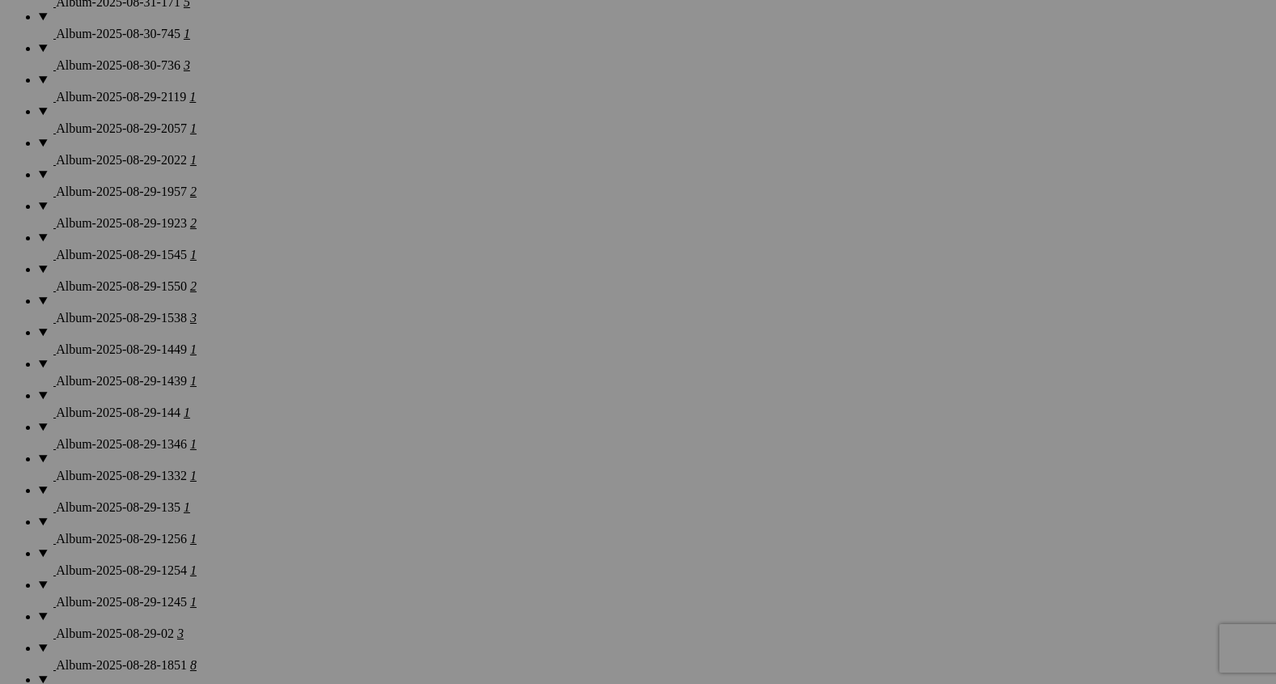
scroll to position [1993, 0]
drag, startPoint x: 741, startPoint y: 545, endPoint x: 670, endPoint y: 187, distance: 365.5
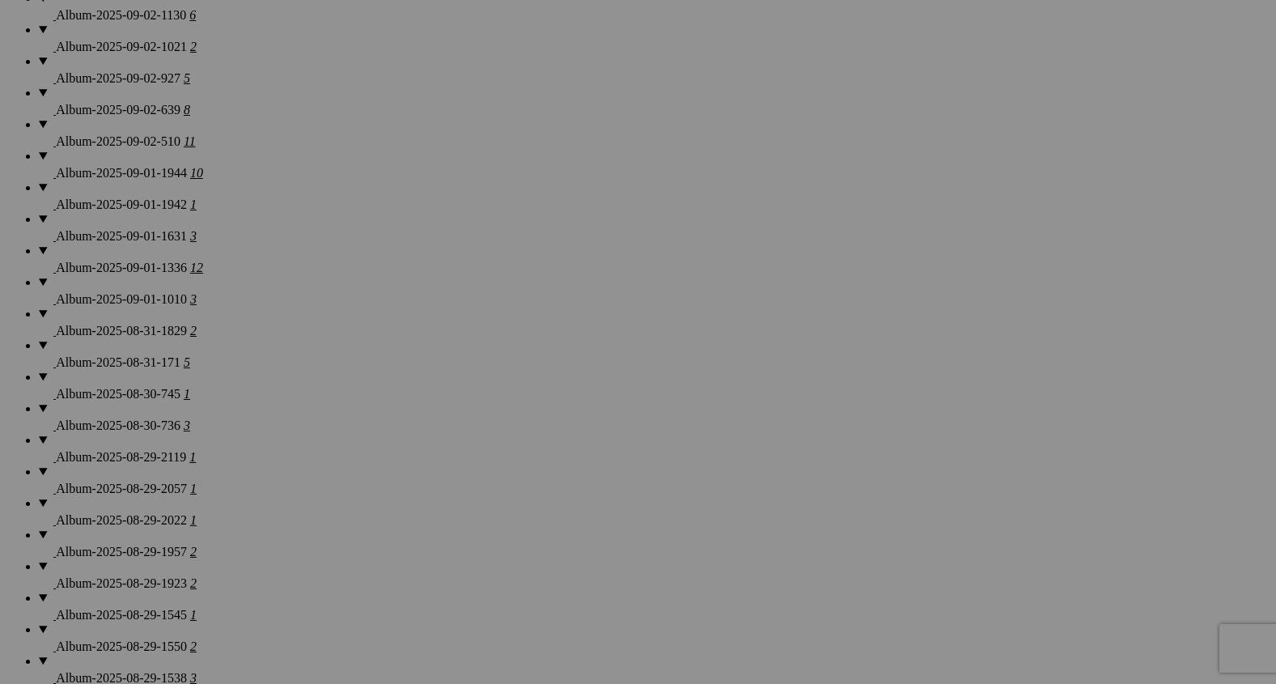
scroll to position [1665, 0]
drag, startPoint x: 730, startPoint y: 464, endPoint x: 702, endPoint y: 203, distance: 262.1
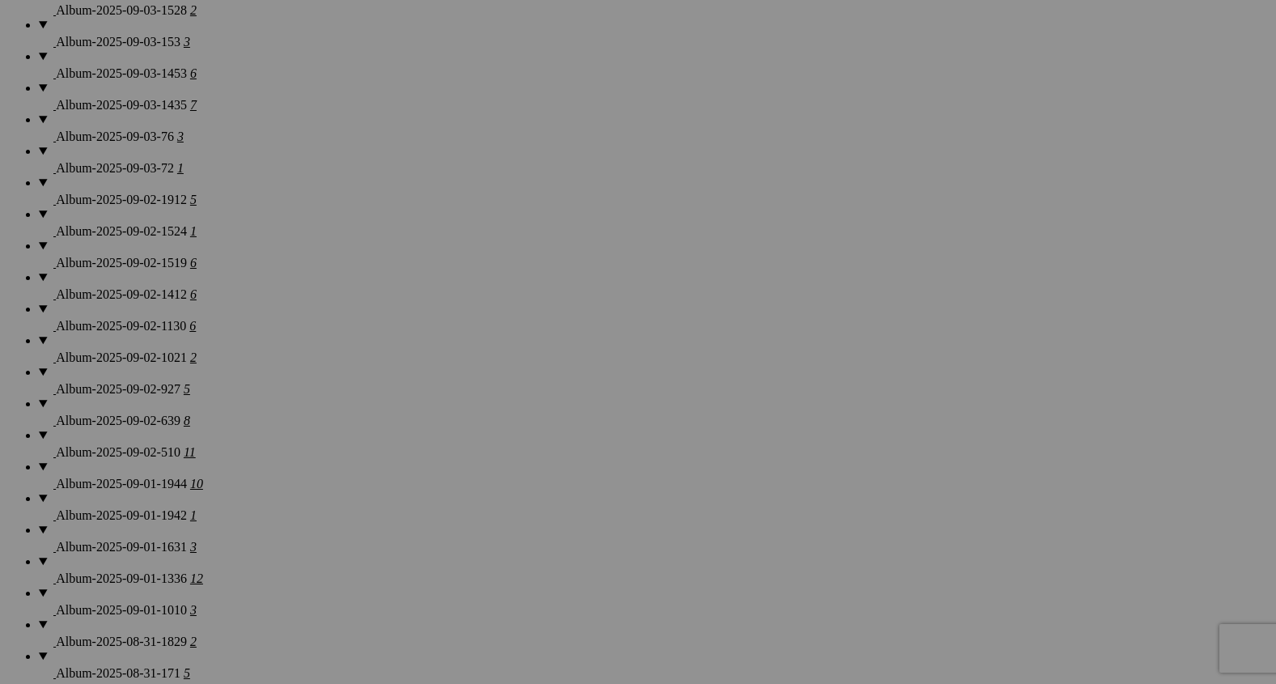
scroll to position [1326, 0]
drag, startPoint x: 748, startPoint y: 579, endPoint x: 802, endPoint y: 240, distance: 344.2
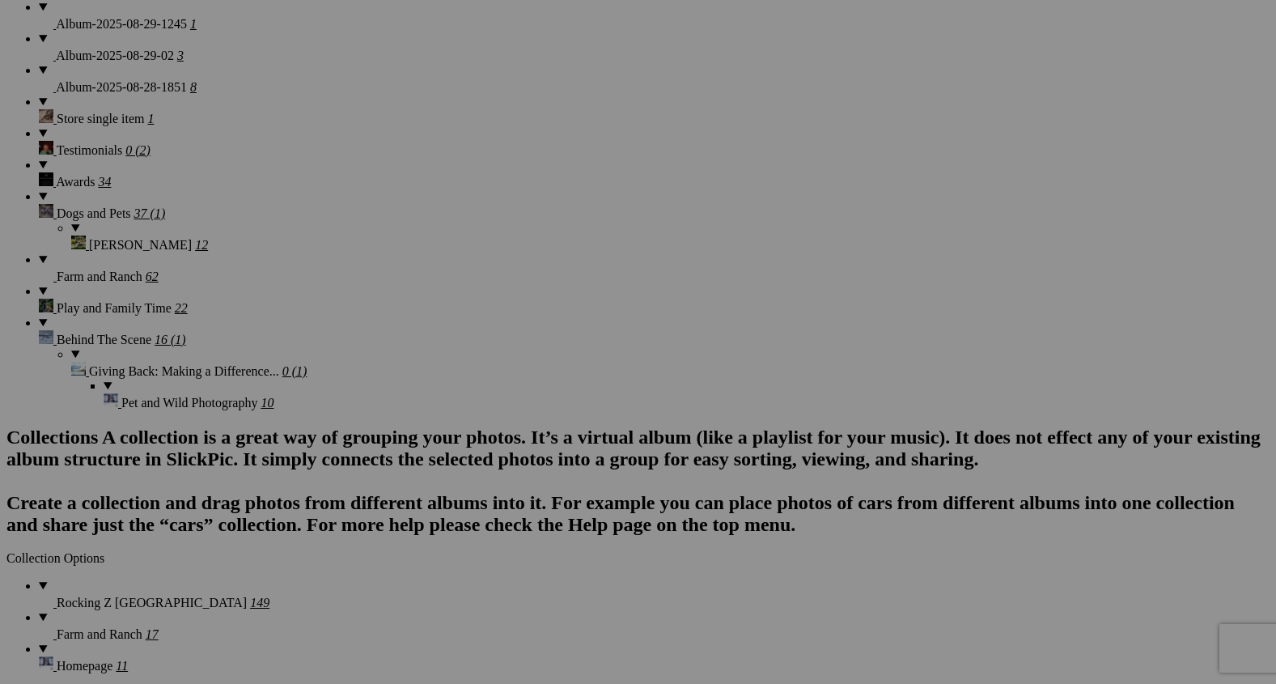
scroll to position [2605, 0]
drag, startPoint x: 746, startPoint y: 333, endPoint x: 727, endPoint y: 76, distance: 257.2
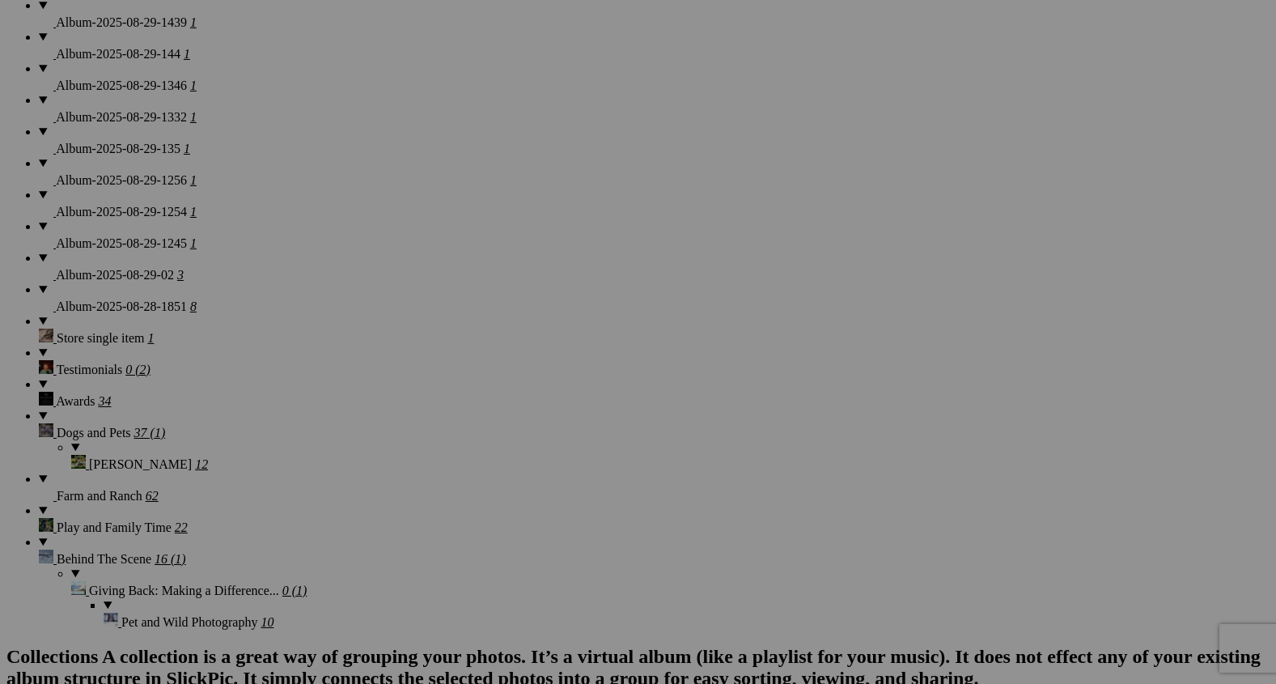
scroll to position [2382, 0]
drag, startPoint x: 728, startPoint y: 354, endPoint x: 728, endPoint y: 57, distance: 297.0
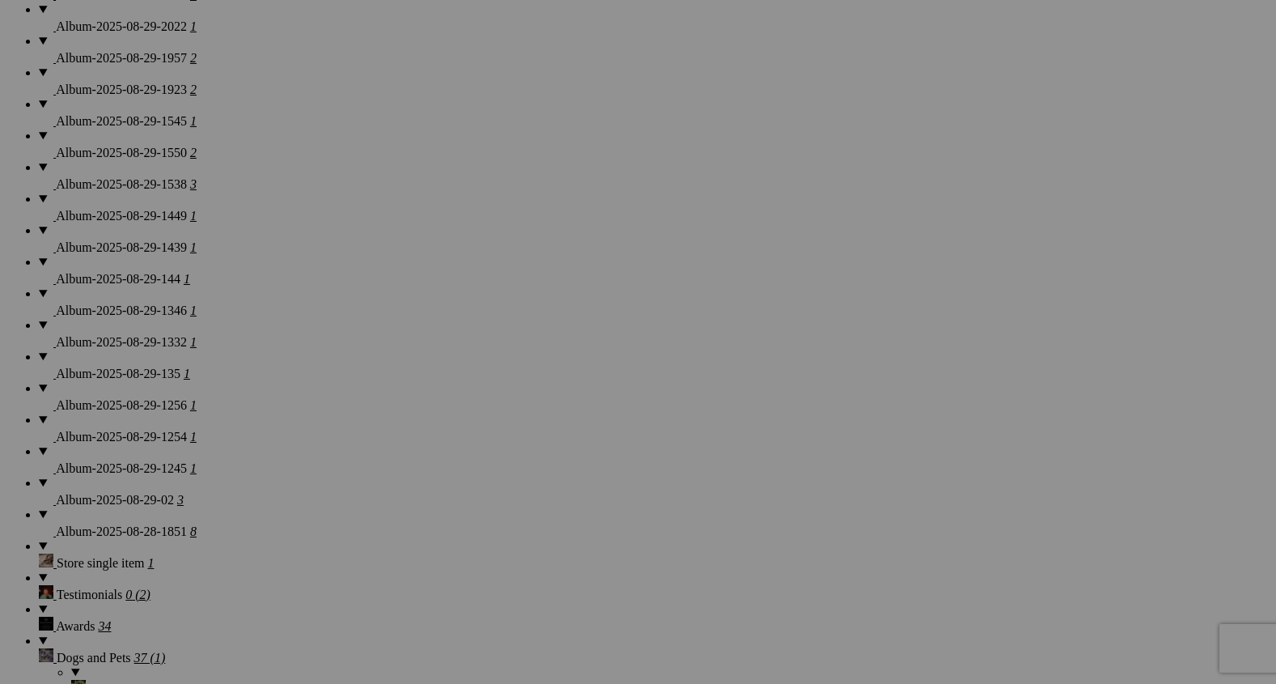
scroll to position [2125, 0]
drag, startPoint x: 743, startPoint y: 412, endPoint x: 743, endPoint y: 129, distance: 283.2
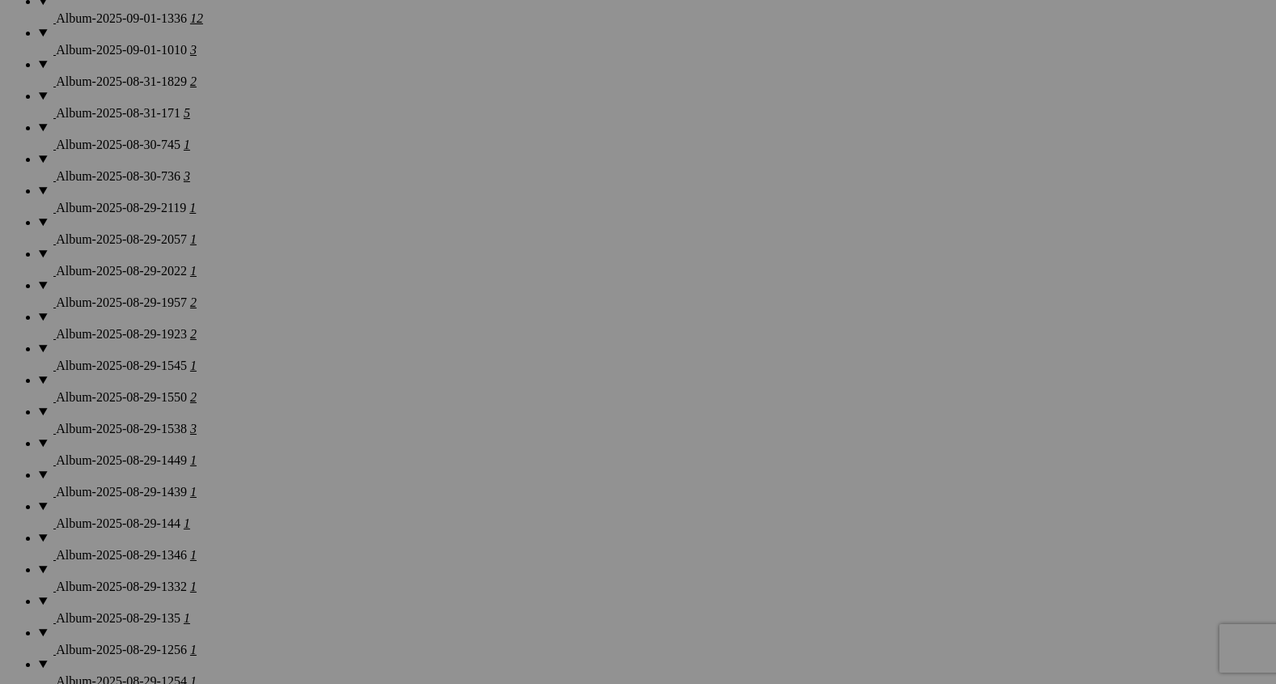
scroll to position [1885, 0]
drag, startPoint x: 730, startPoint y: 430, endPoint x: 729, endPoint y: 166, distance: 264.6
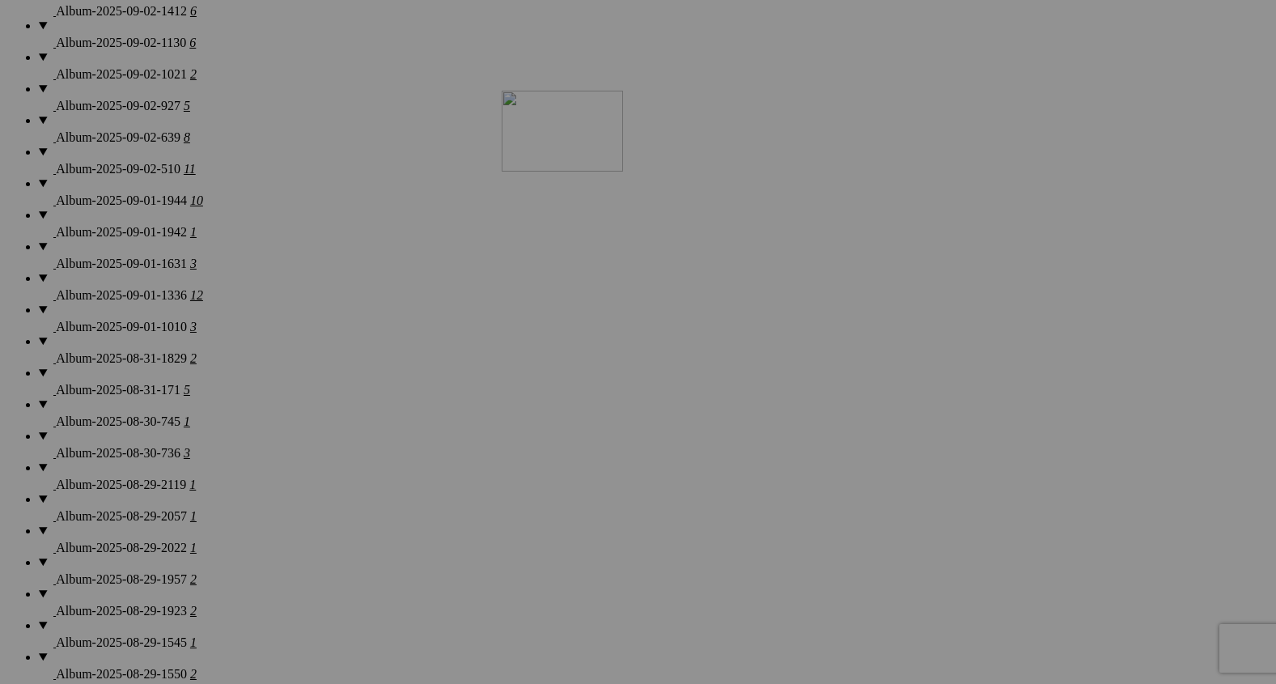
drag, startPoint x: 732, startPoint y: 477, endPoint x: 735, endPoint y: 219, distance: 258.2
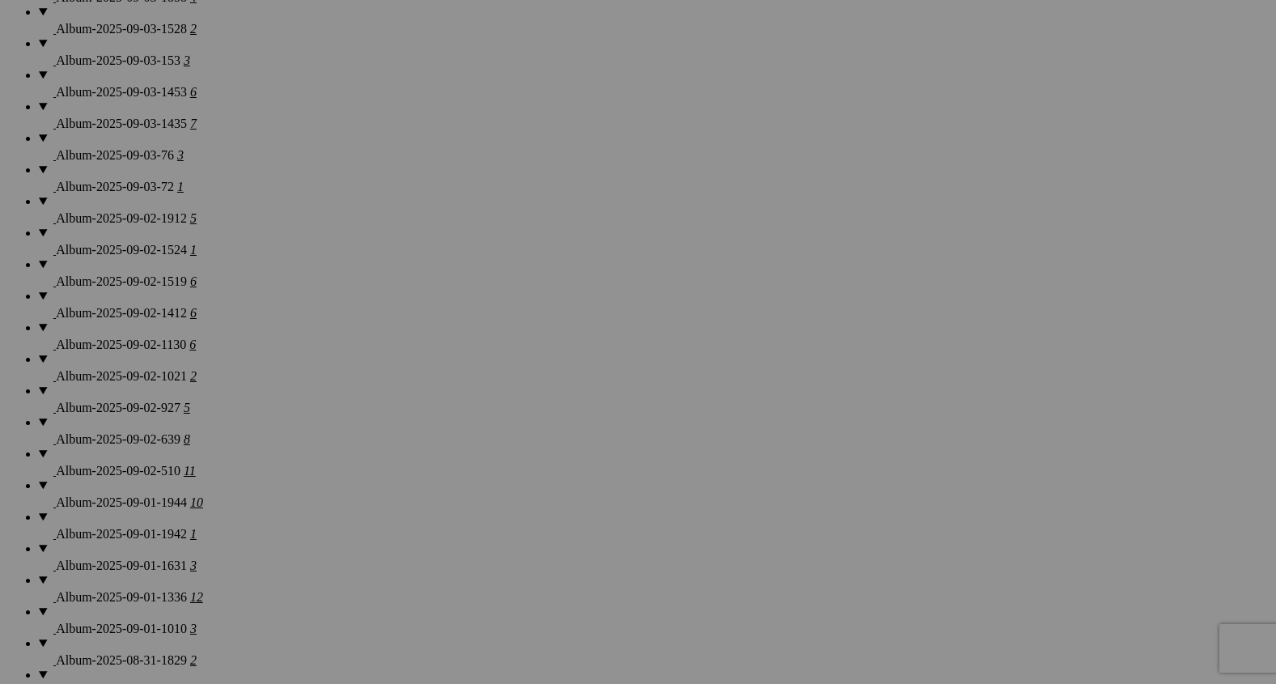
scroll to position [1334, 0]
drag, startPoint x: 749, startPoint y: 570, endPoint x: 952, endPoint y: 113, distance: 500.3
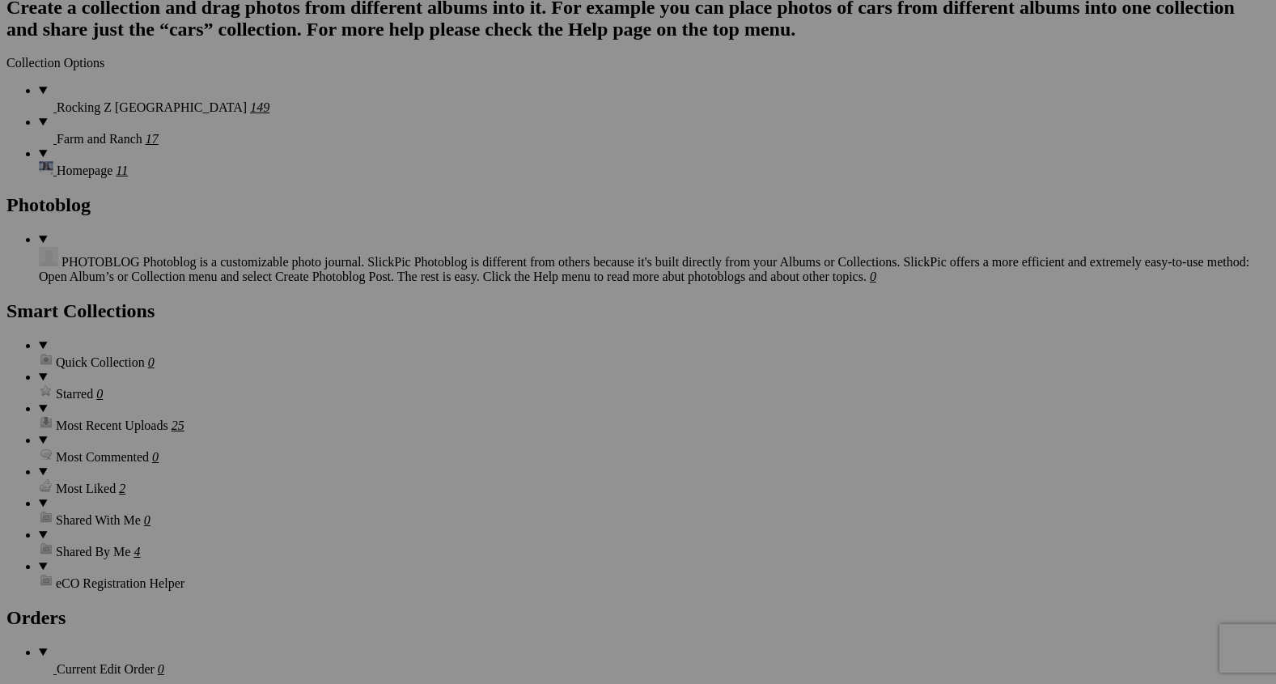
scroll to position [3102, 0]
drag, startPoint x: 318, startPoint y: 232, endPoint x: 374, endPoint y: 413, distance: 189.7
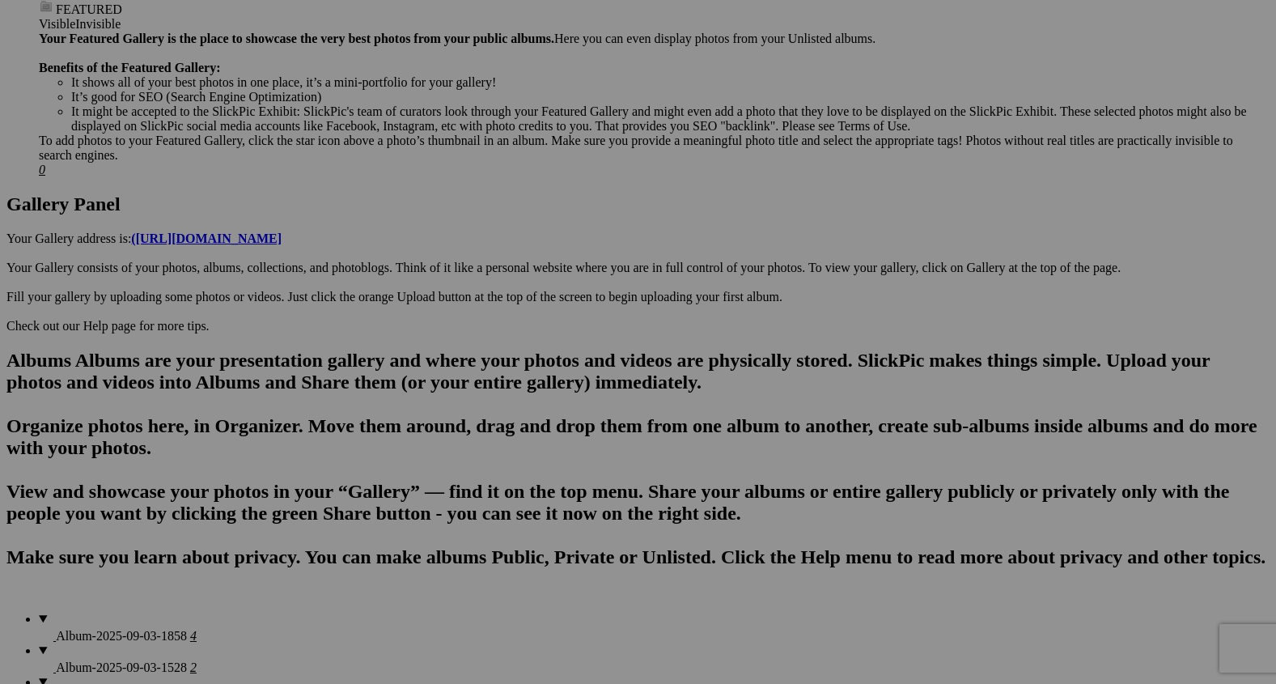
scroll to position [224, 0]
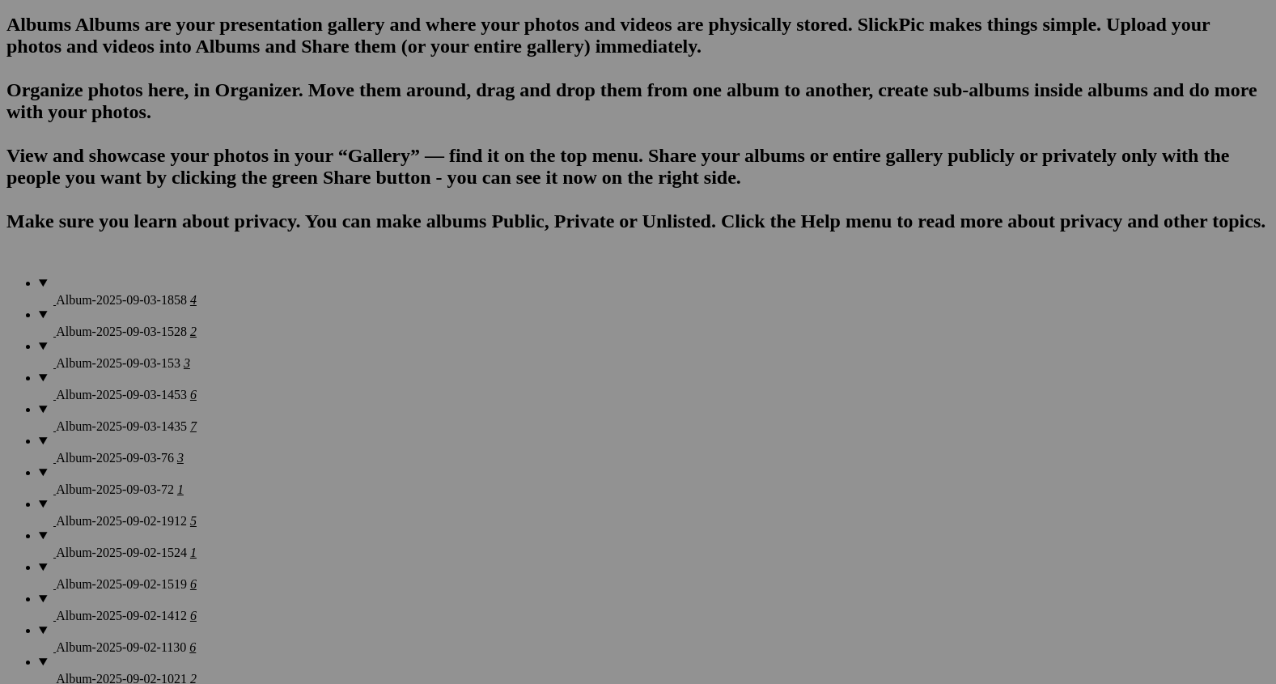
scroll to position [1262, 0]
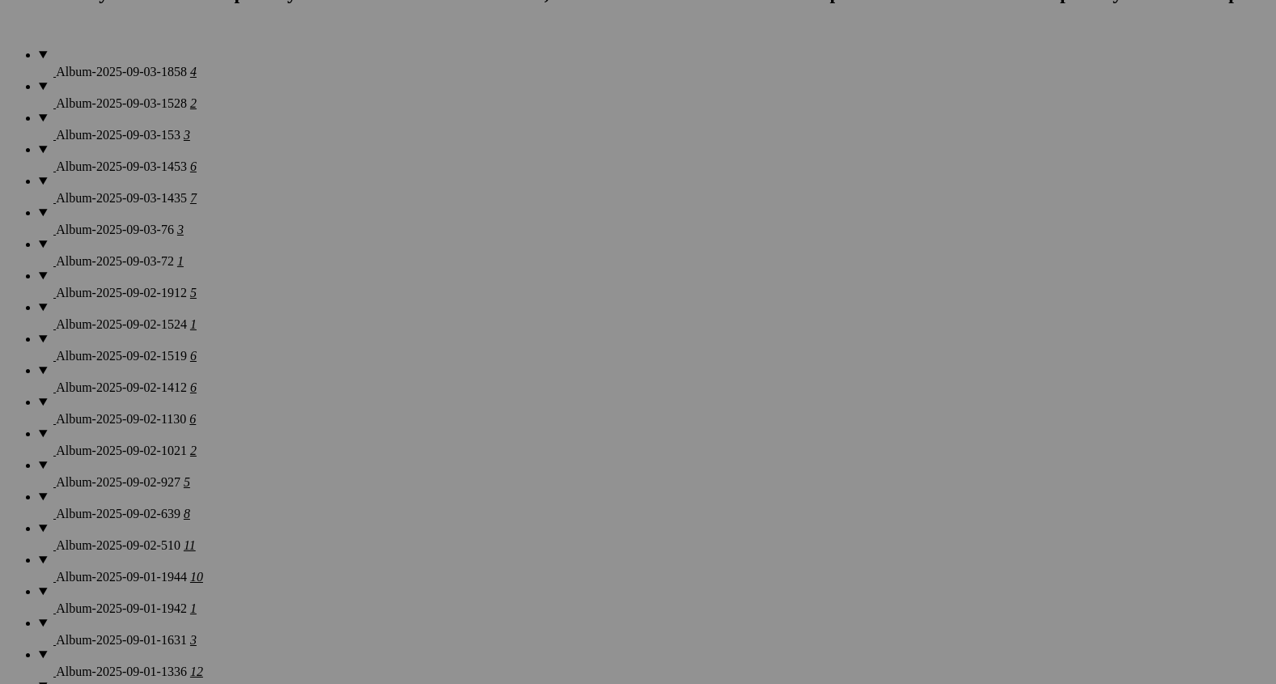
drag, startPoint x: 743, startPoint y: 417, endPoint x: 538, endPoint y: 97, distance: 379.6
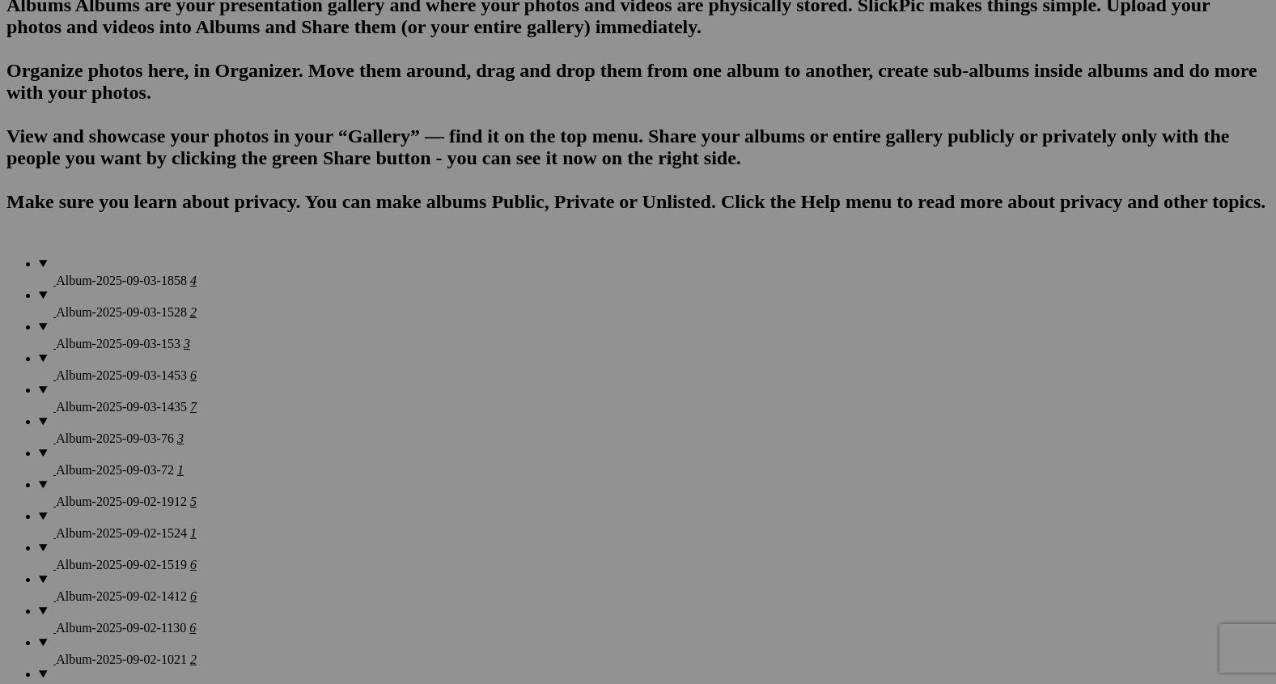
scroll to position [1049, 0]
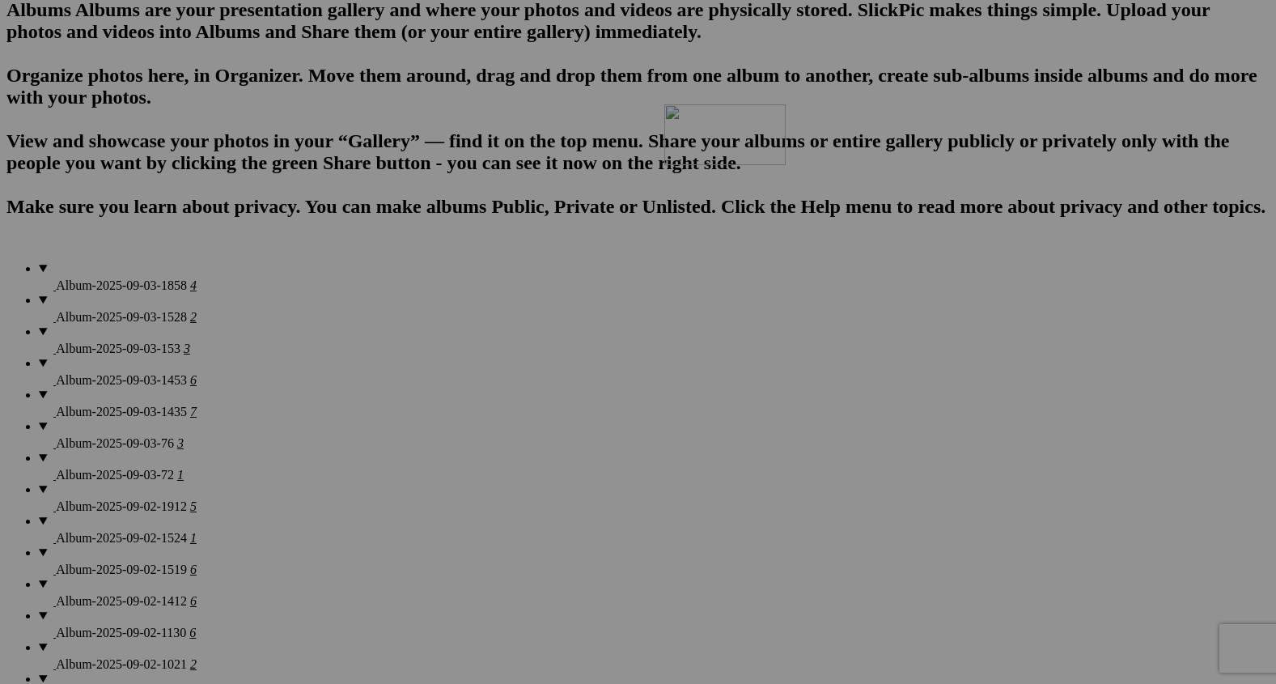
drag, startPoint x: 601, startPoint y: 460, endPoint x: 910, endPoint y: 222, distance: 389.4
drag, startPoint x: 910, startPoint y: 222, endPoint x: 1010, endPoint y: 217, distance: 100.5
drag, startPoint x: 999, startPoint y: 224, endPoint x: 825, endPoint y: 215, distance: 174.2
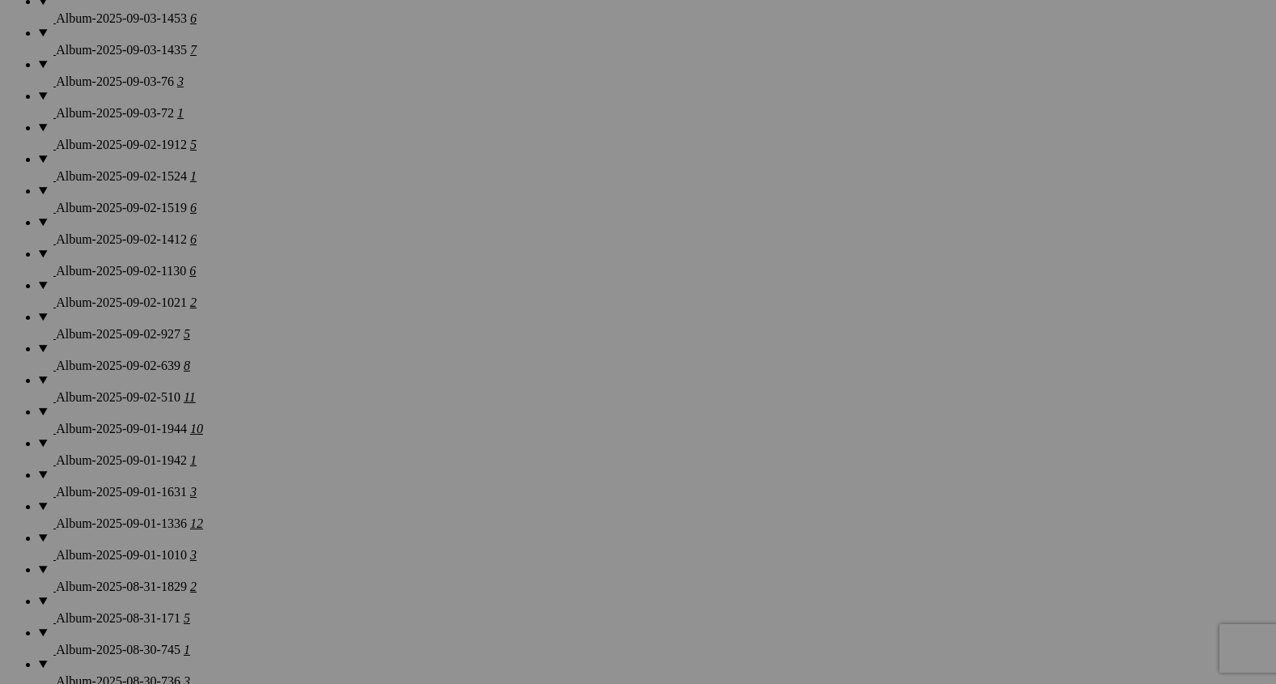
scroll to position [1414, 0]
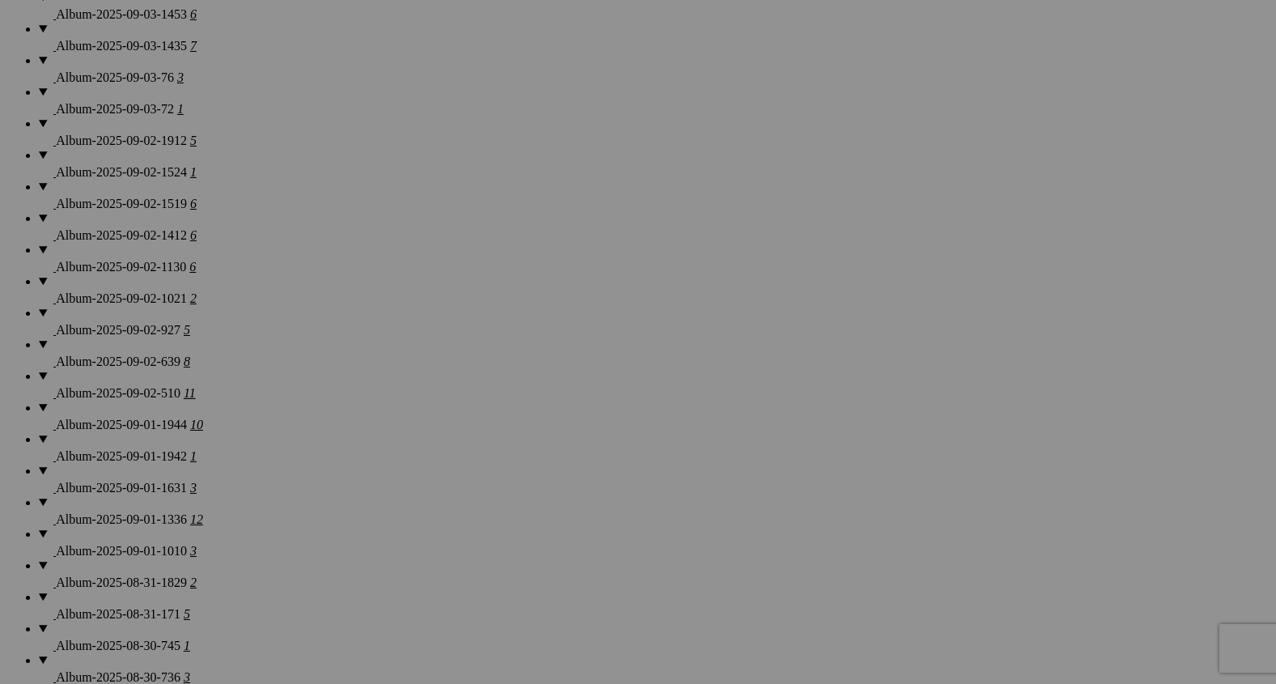
click at [531, 397] on span "Yes" at bounding box center [521, 404] width 19 height 14
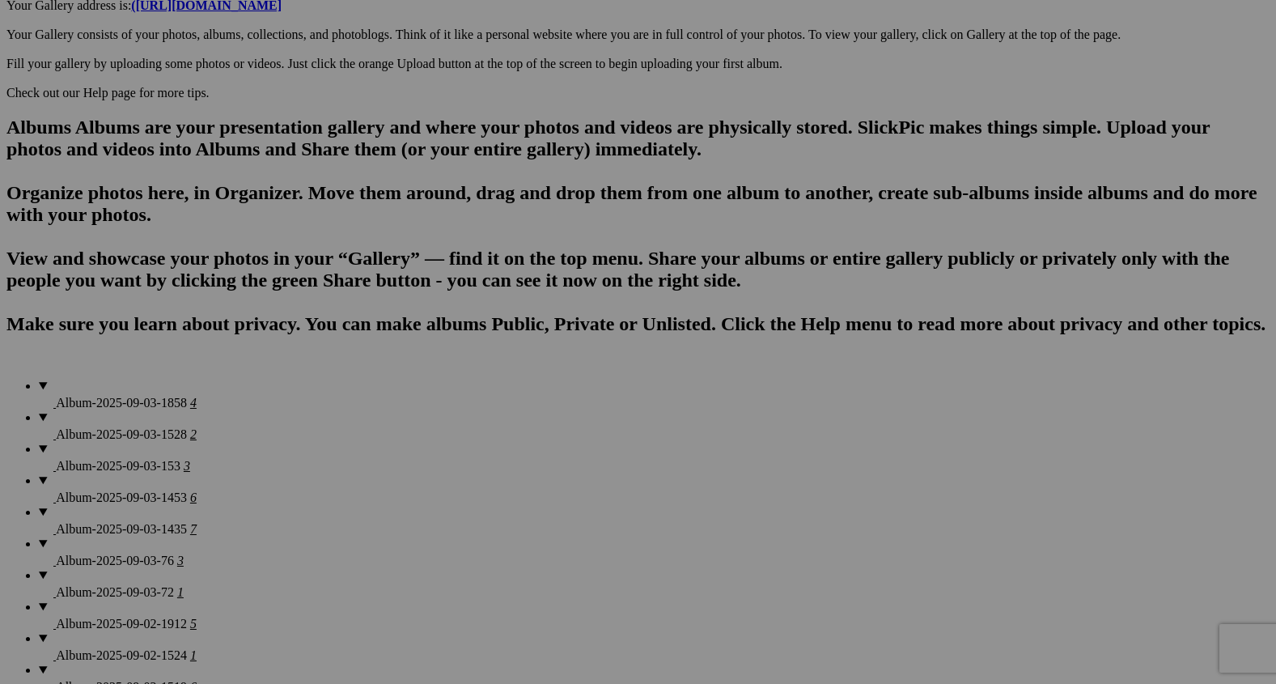
scroll to position [932, 0]
type input "2"
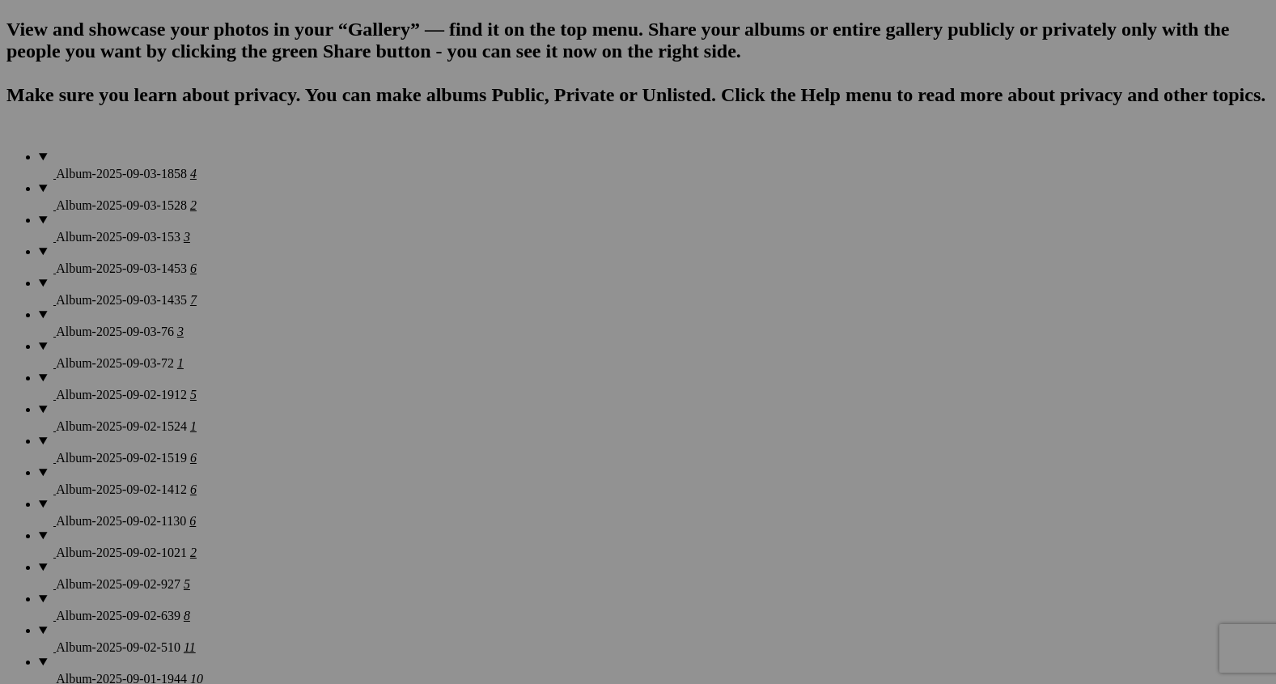
scroll to position [1161, 0]
type input "Teaching Liberty"
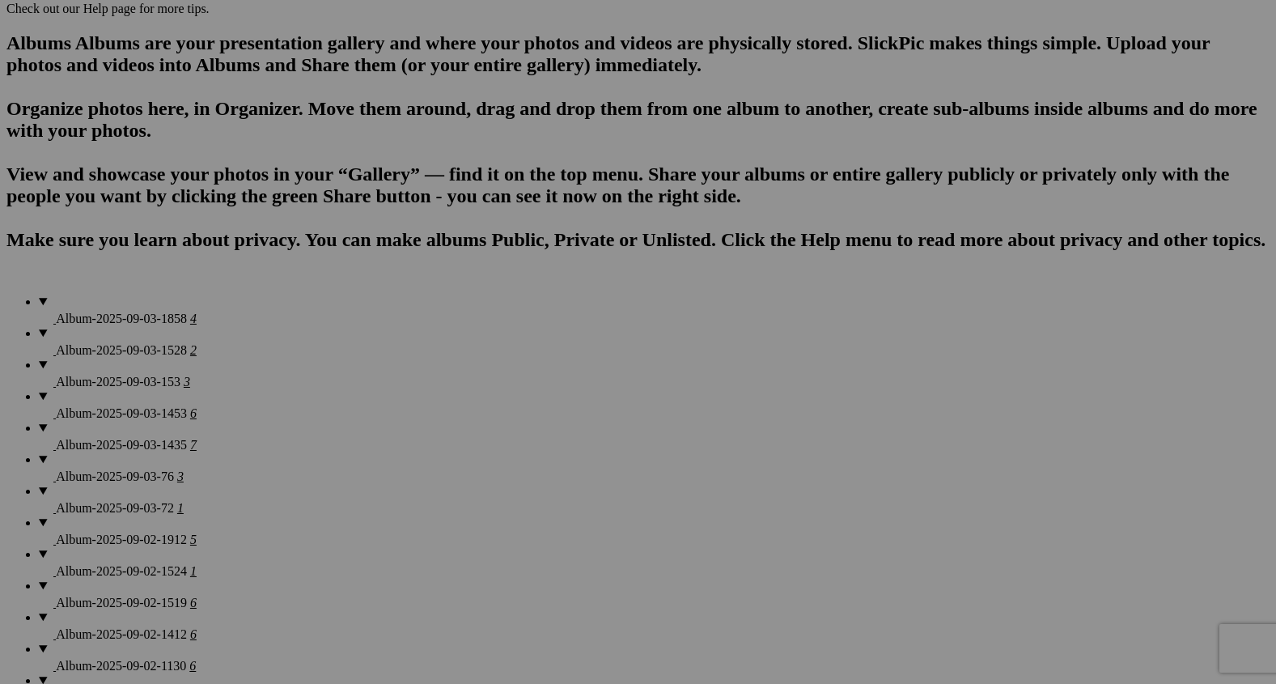
scroll to position [1014, 0]
type input "Liberty Demonstration"
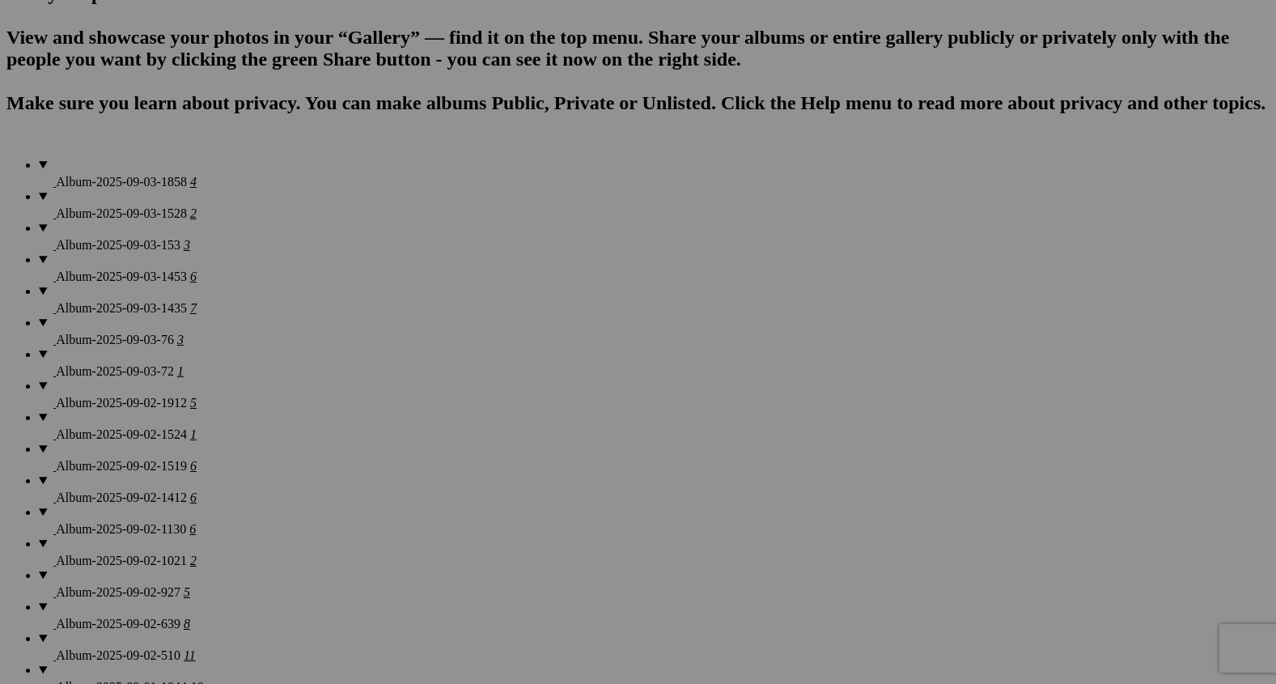
scroll to position [1153, 0]
type input "Teaching Moments"
type input "L"
type input "Off She Goes"
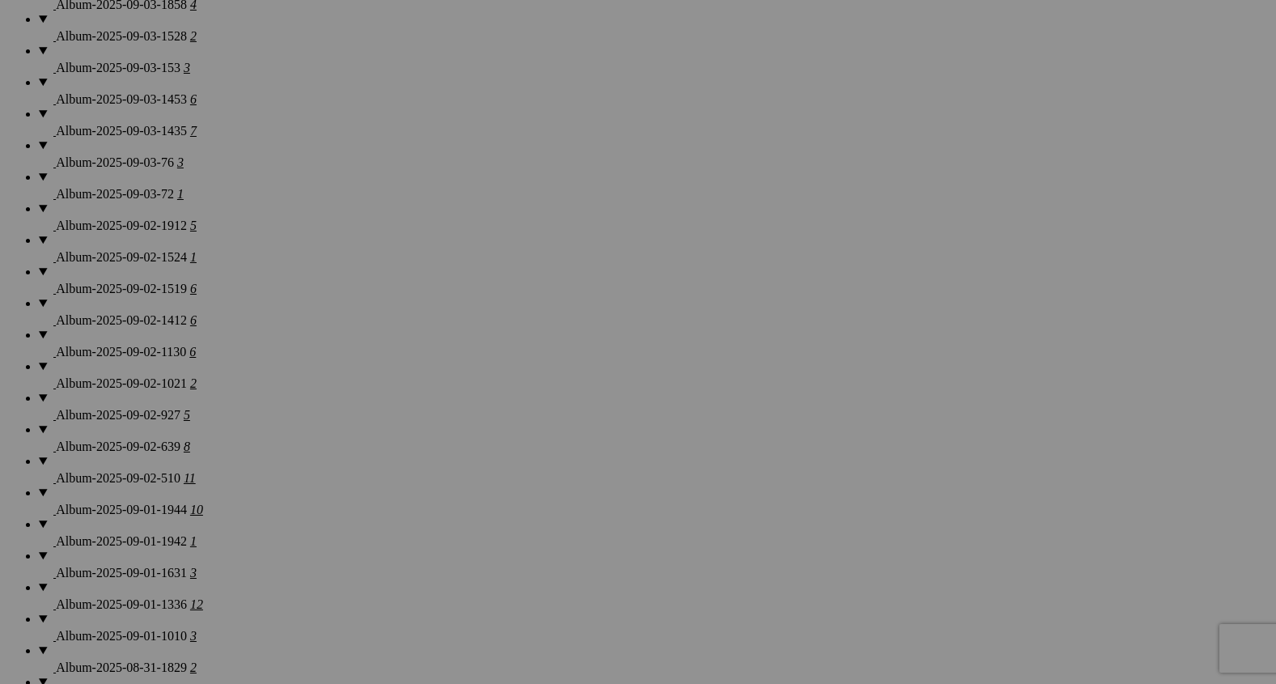
scroll to position [1330, 0]
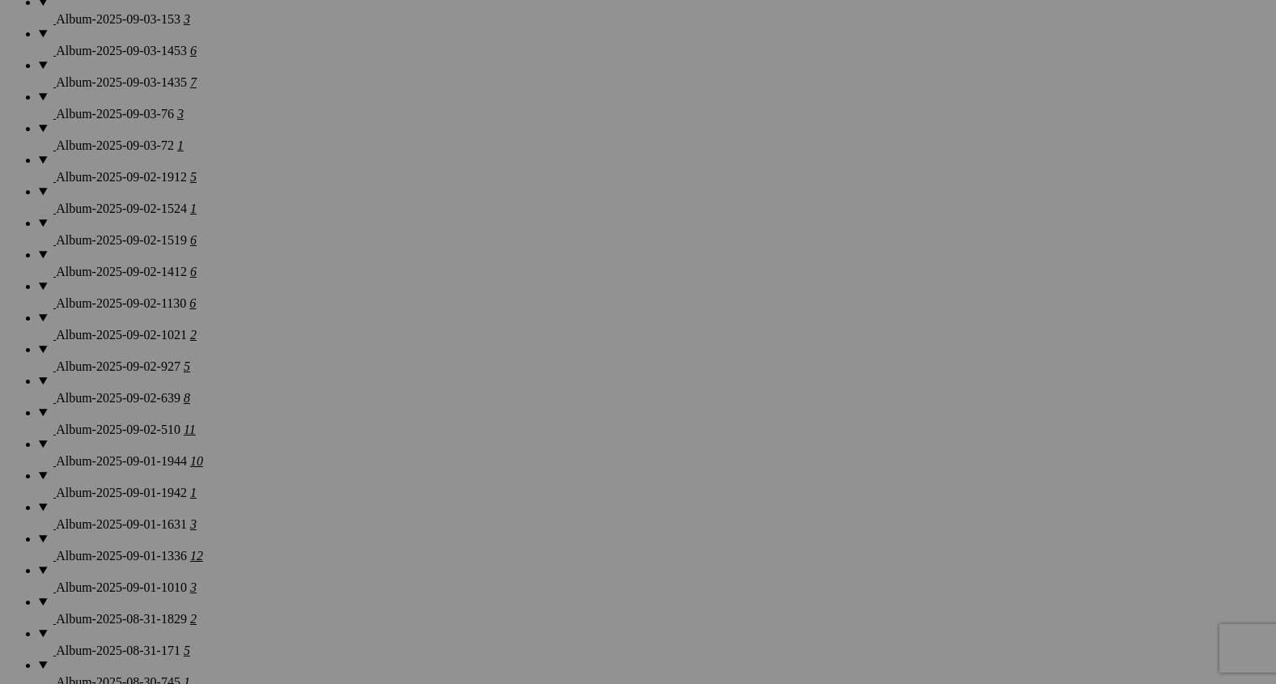
scroll to position [1379, 0]
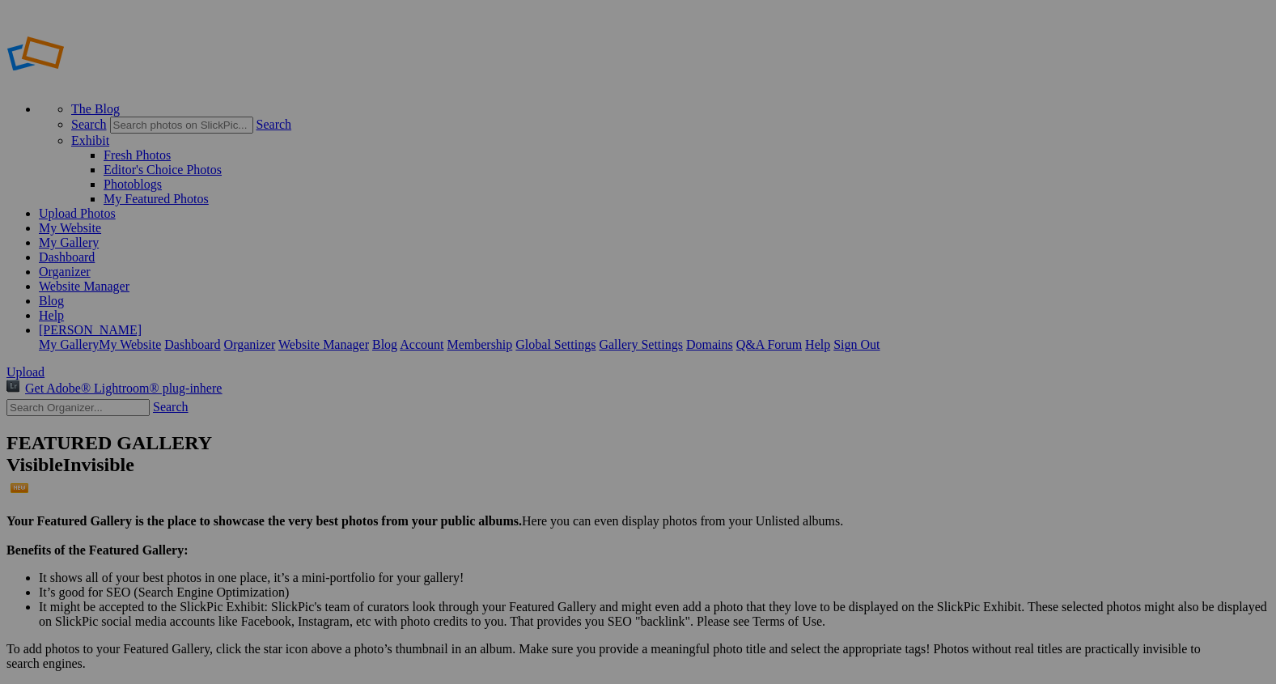
scroll to position [1236, 0]
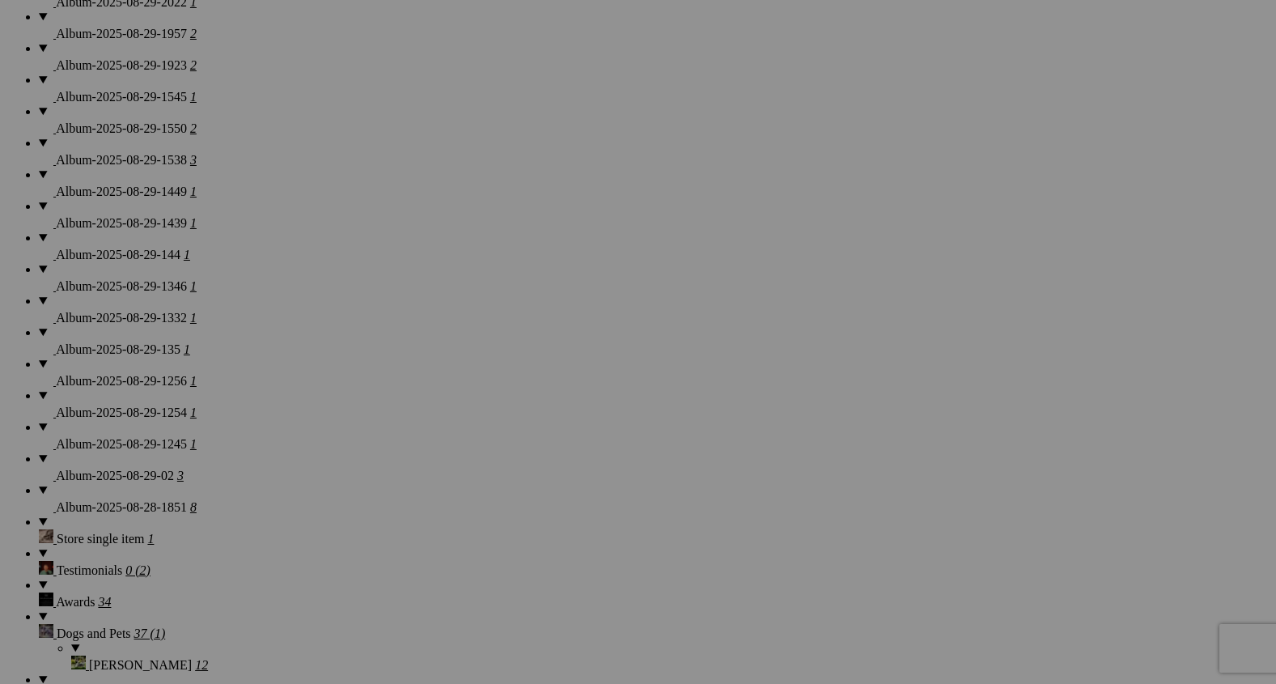
scroll to position [2178, 0]
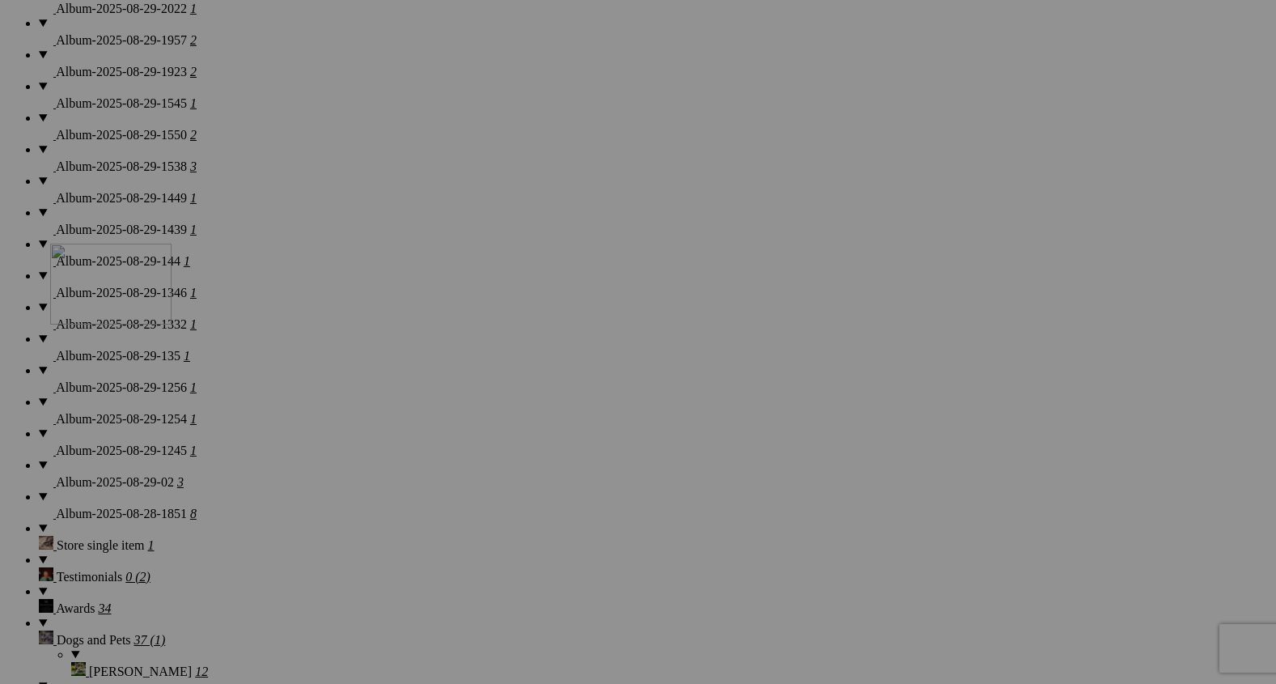
drag, startPoint x: 283, startPoint y: 590, endPoint x: 271, endPoint y: 190, distance: 399.9
drag, startPoint x: 428, startPoint y: 562, endPoint x: 419, endPoint y: 101, distance: 461.3
drag, startPoint x: 600, startPoint y: 570, endPoint x: 568, endPoint y: 79, distance: 492.2
drag, startPoint x: 727, startPoint y: 564, endPoint x: 698, endPoint y: 108, distance: 456.6
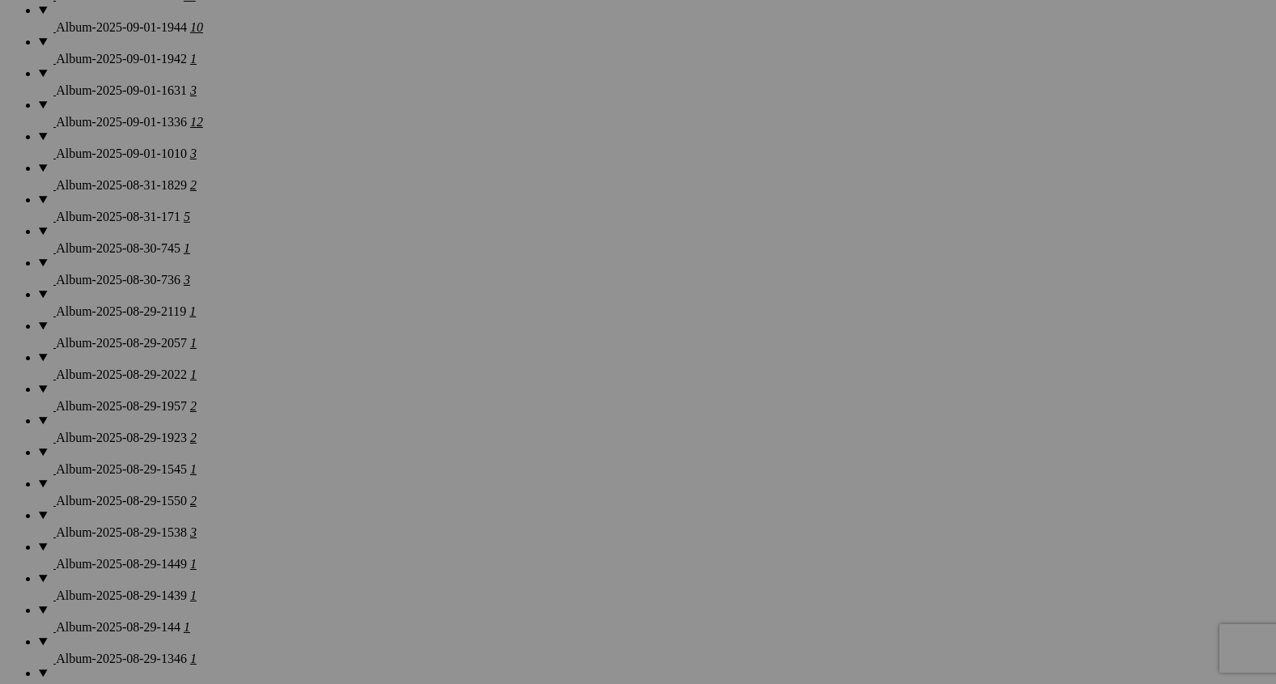
scroll to position [1788, 0]
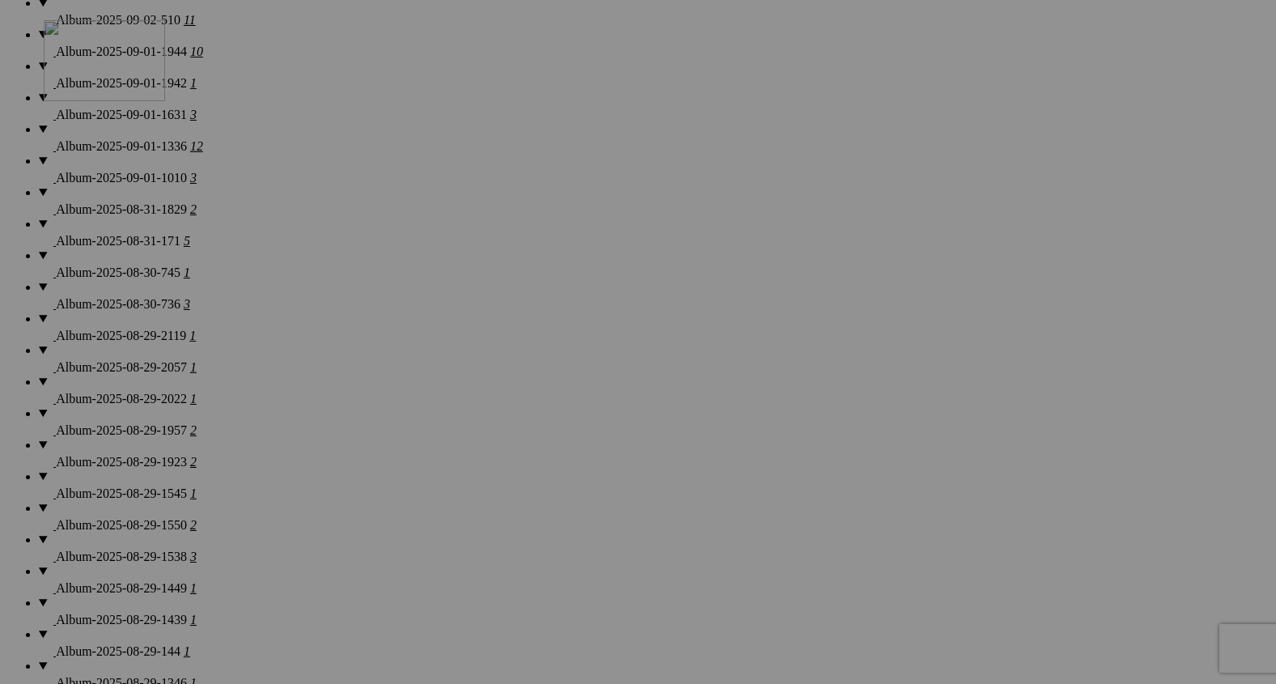
drag, startPoint x: 291, startPoint y: 541, endPoint x: 275, endPoint y: 99, distance: 442.1
drag, startPoint x: 453, startPoint y: 567, endPoint x: 422, endPoint y: 116, distance: 452.6
drag, startPoint x: 595, startPoint y: 546, endPoint x: 552, endPoint y: 154, distance: 394.8
drag, startPoint x: 744, startPoint y: 535, endPoint x: 691, endPoint y: 88, distance: 449.9
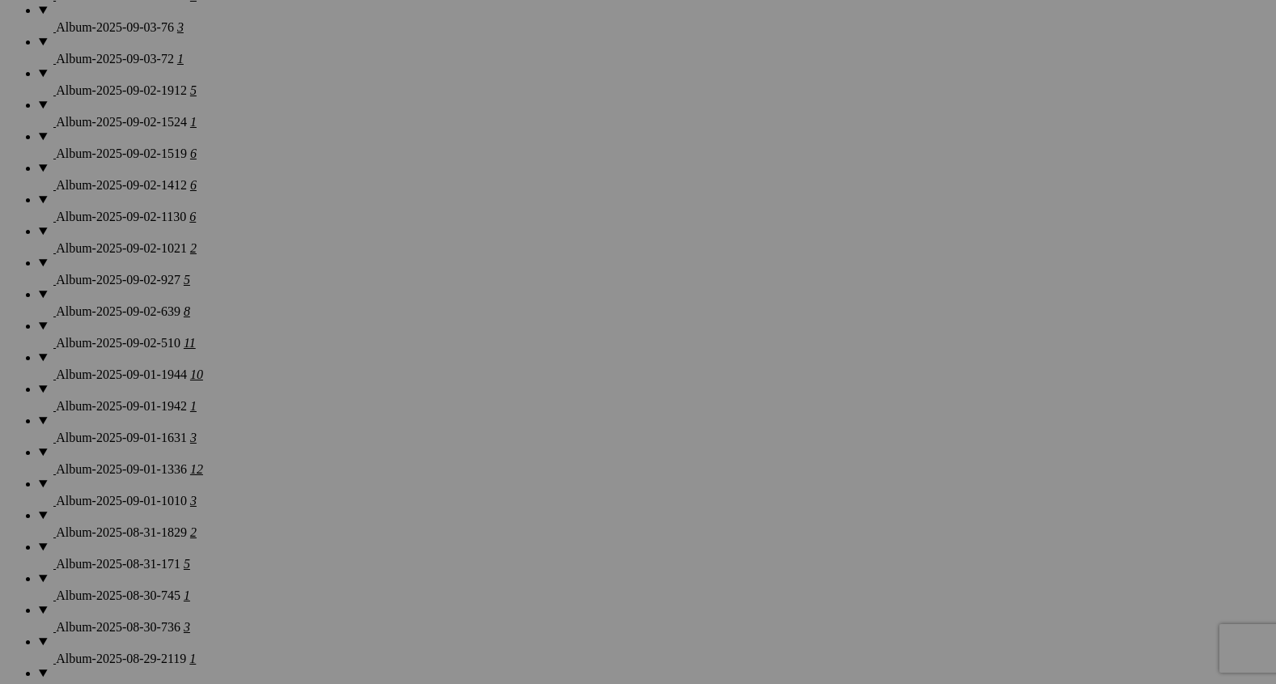
scroll to position [1453, 0]
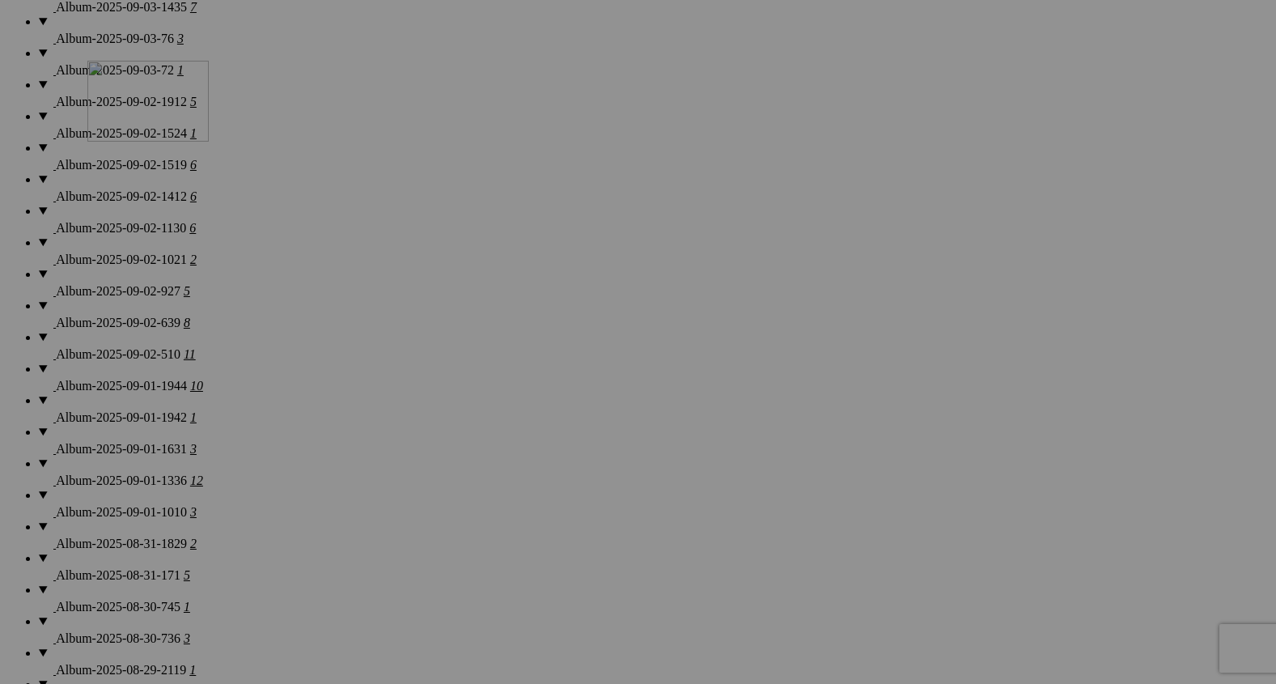
drag, startPoint x: 320, startPoint y: 456, endPoint x: 318, endPoint y: 114, distance: 341.5
drag, startPoint x: 465, startPoint y: 471, endPoint x: 452, endPoint y: 133, distance: 338.5
drag, startPoint x: 611, startPoint y: 451, endPoint x: 611, endPoint y: 181, distance: 269.5
drag, startPoint x: 727, startPoint y: 431, endPoint x: 722, endPoint y: 157, distance: 274.4
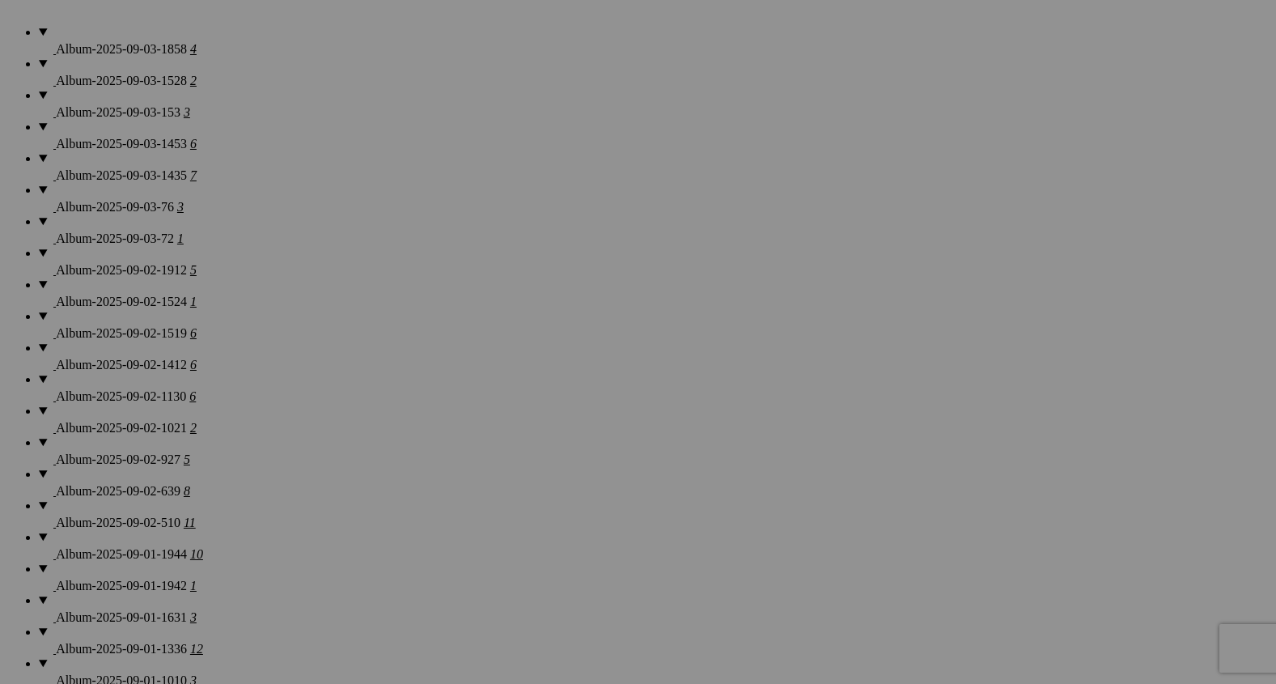
scroll to position [1283, 0]
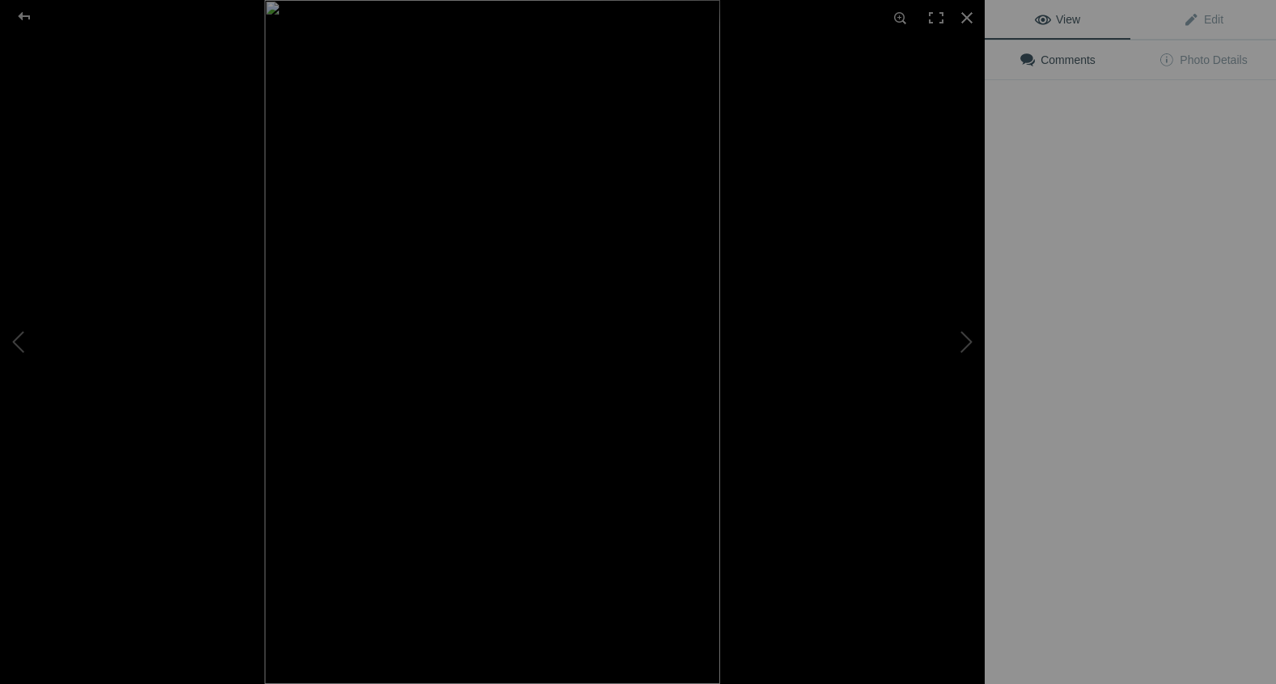
scroll to position [1251, 0]
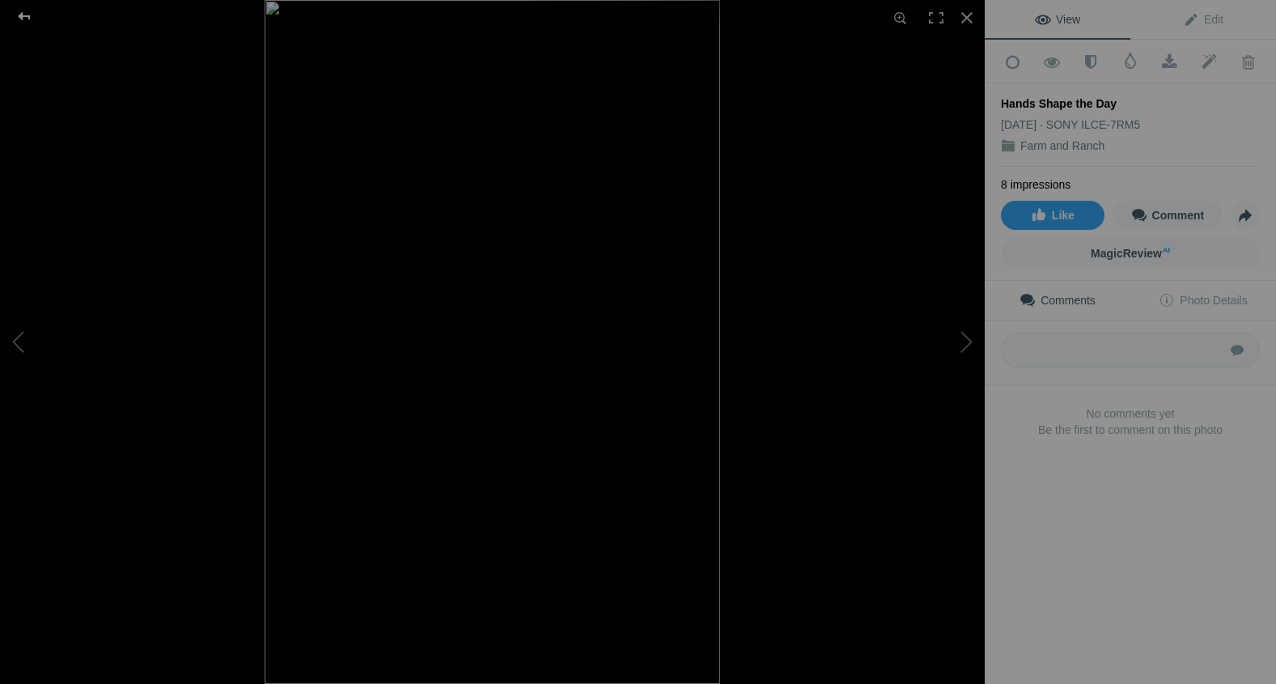
click at [26, 10] on div at bounding box center [24, 16] width 58 height 32
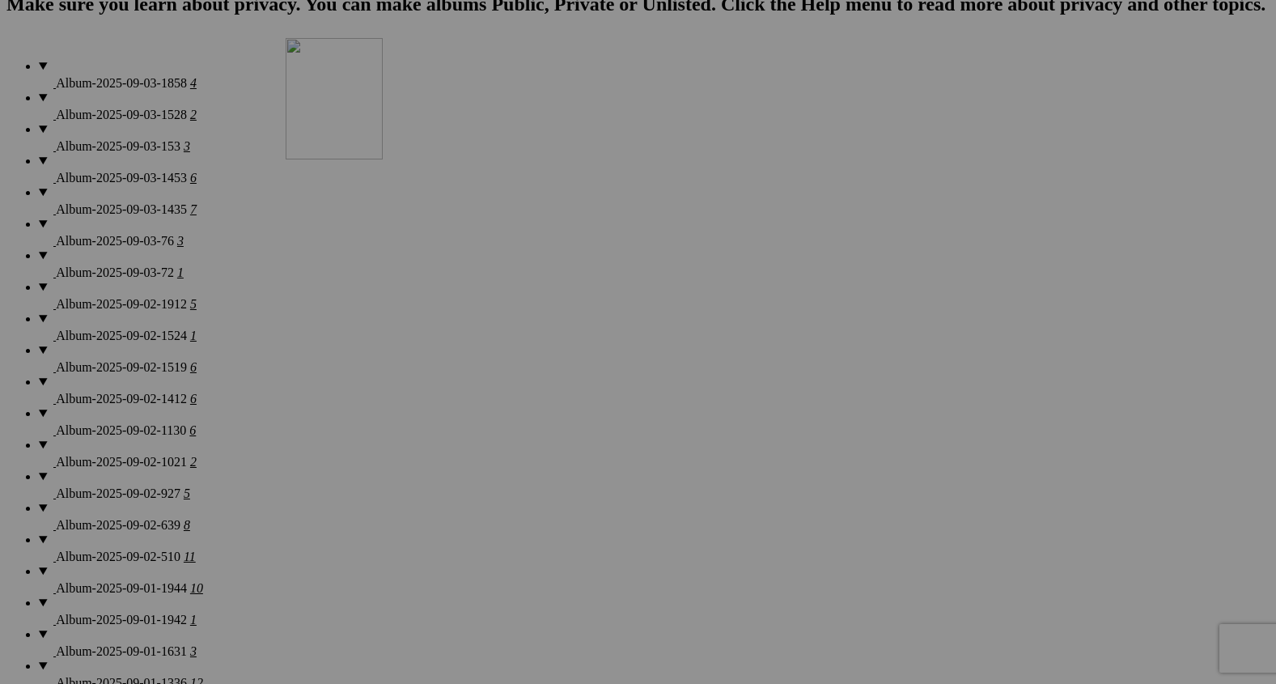
drag, startPoint x: 719, startPoint y: 415, endPoint x: 524, endPoint y: 178, distance: 307.5
drag, startPoint x: 582, startPoint y: 465, endPoint x: 570, endPoint y: 255, distance: 210.7
drag, startPoint x: 727, startPoint y: 443, endPoint x: 718, endPoint y: 184, distance: 258.3
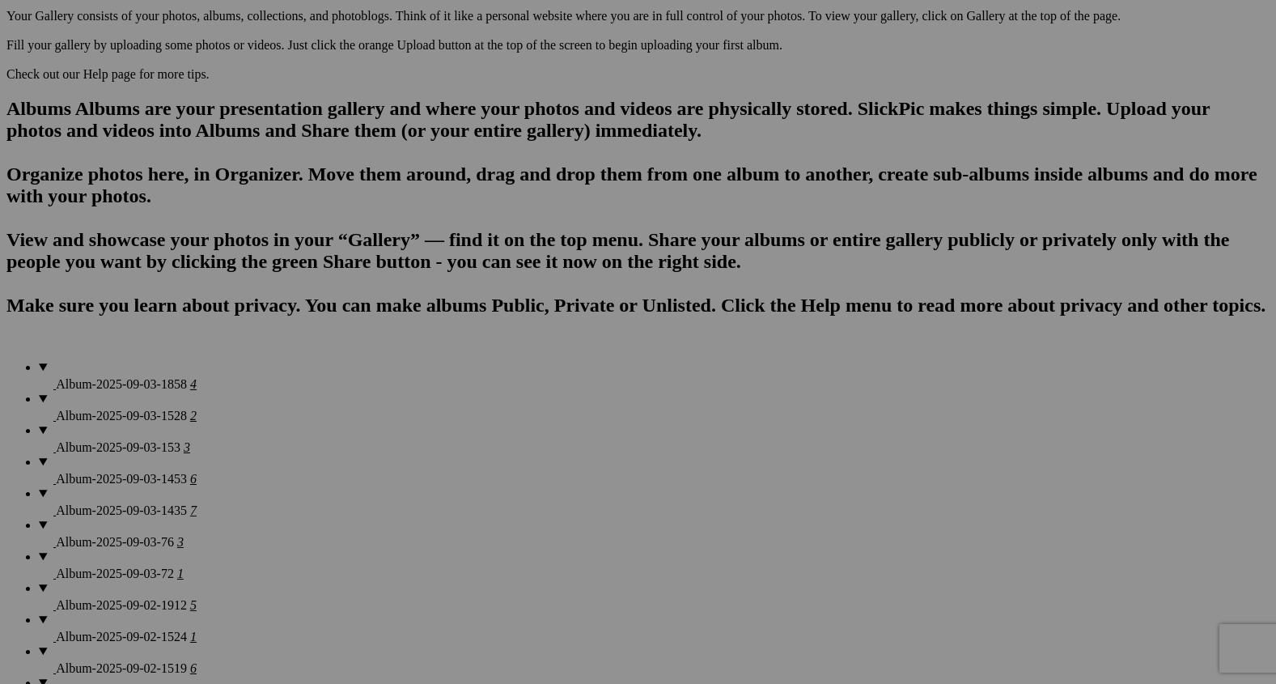
scroll to position [953, 0]
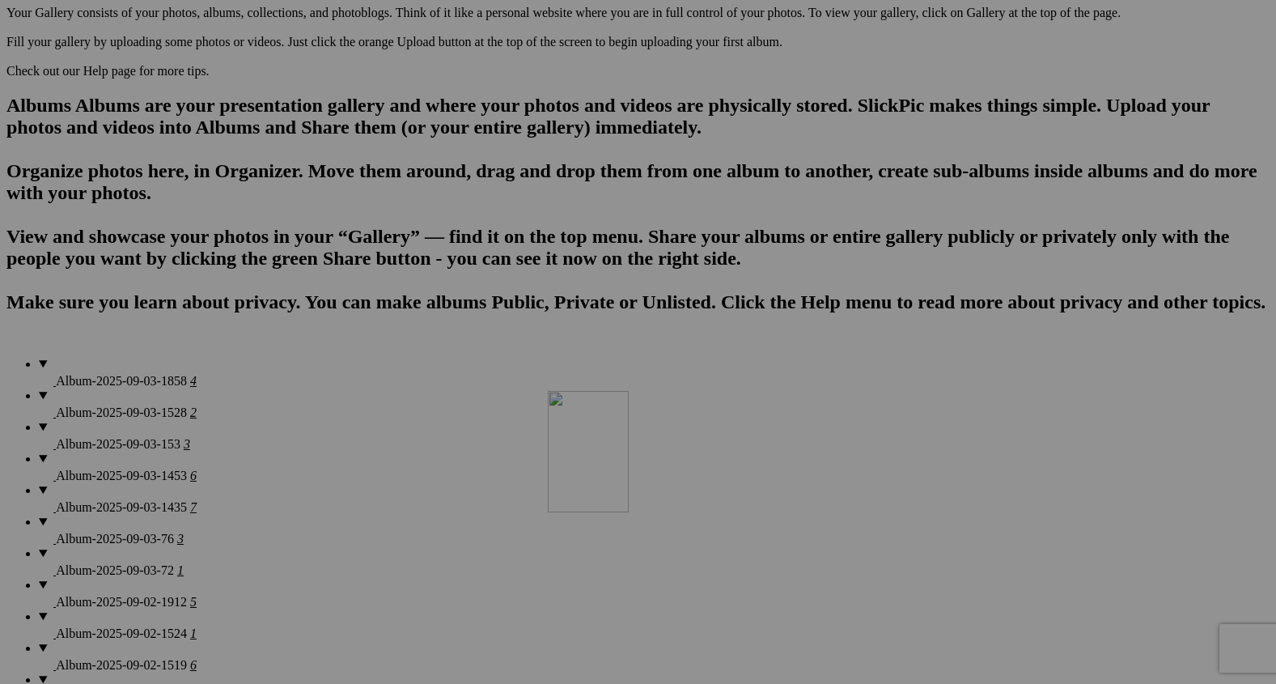
drag, startPoint x: 1197, startPoint y: 561, endPoint x: 783, endPoint y: 530, distance: 414.6
drag, startPoint x: 427, startPoint y: 562, endPoint x: 413, endPoint y: 84, distance: 477.6
drag, startPoint x: 563, startPoint y: 526, endPoint x: 532, endPoint y: 76, distance: 451.0
drag, startPoint x: 730, startPoint y: 549, endPoint x: 681, endPoint y: 97, distance: 455.0
drag, startPoint x: 859, startPoint y: 535, endPoint x: 838, endPoint y: 82, distance: 453.6
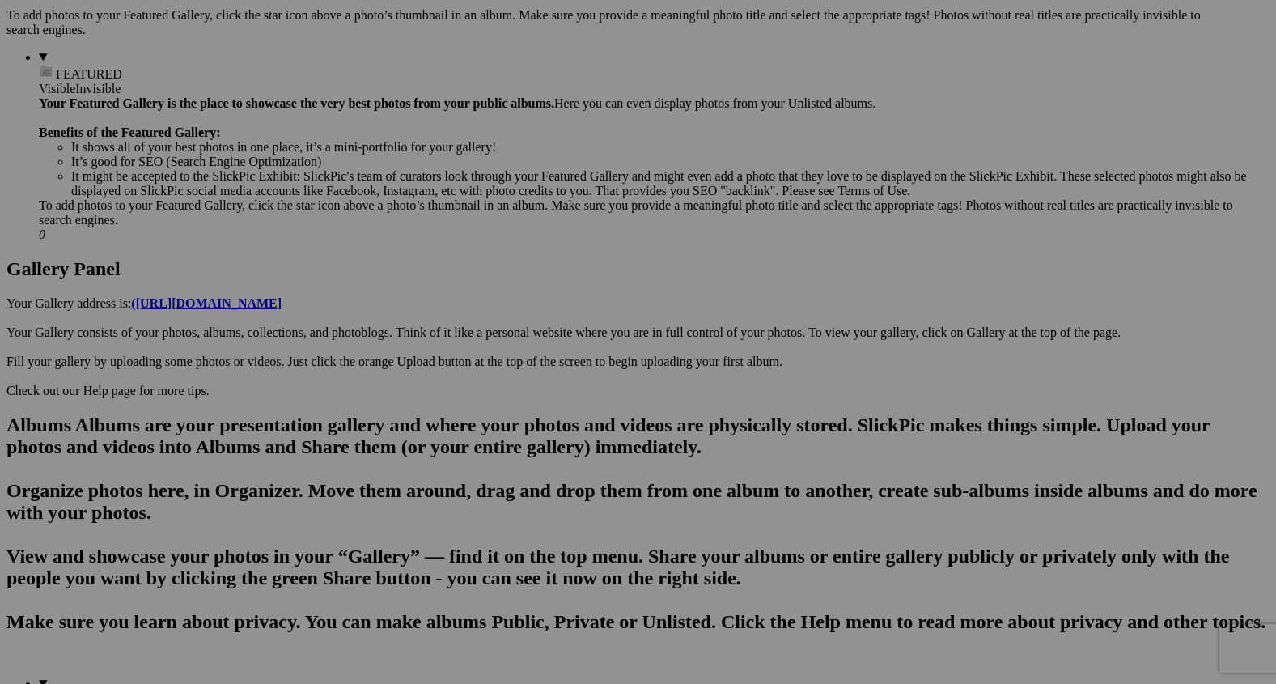
scroll to position [605, 0]
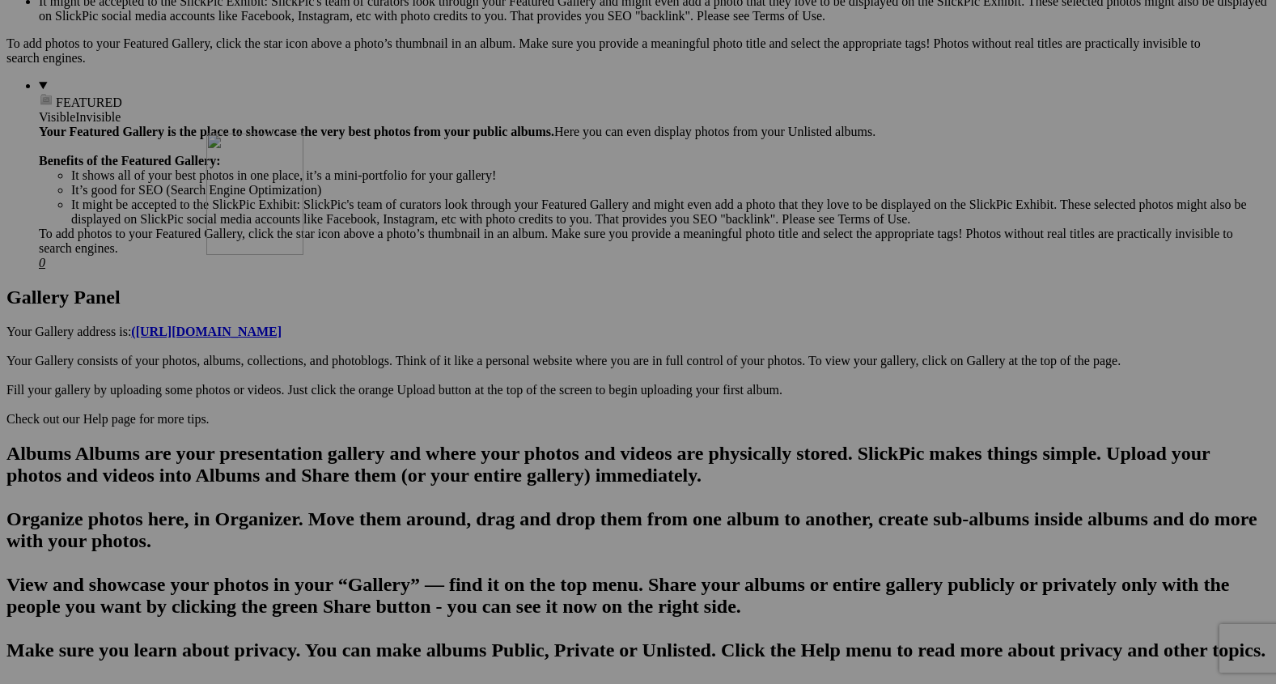
drag, startPoint x: 447, startPoint y: 468, endPoint x: 422, endPoint y: 234, distance: 235.3
drag, startPoint x: 579, startPoint y: 476, endPoint x: 564, endPoint y: 248, distance: 228.7
drag, startPoint x: 730, startPoint y: 460, endPoint x: 719, endPoint y: 263, distance: 197.8
drag, startPoint x: 869, startPoint y: 449, endPoint x: 865, endPoint y: 253, distance: 195.9
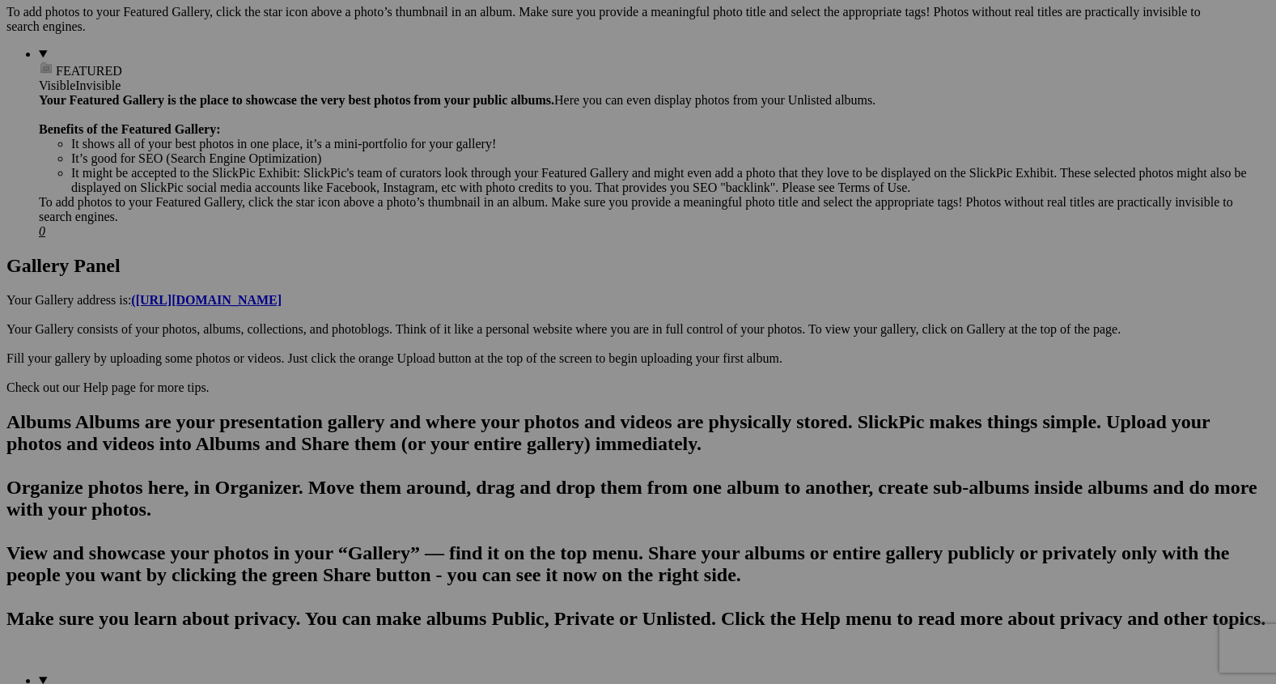
scroll to position [643, 0]
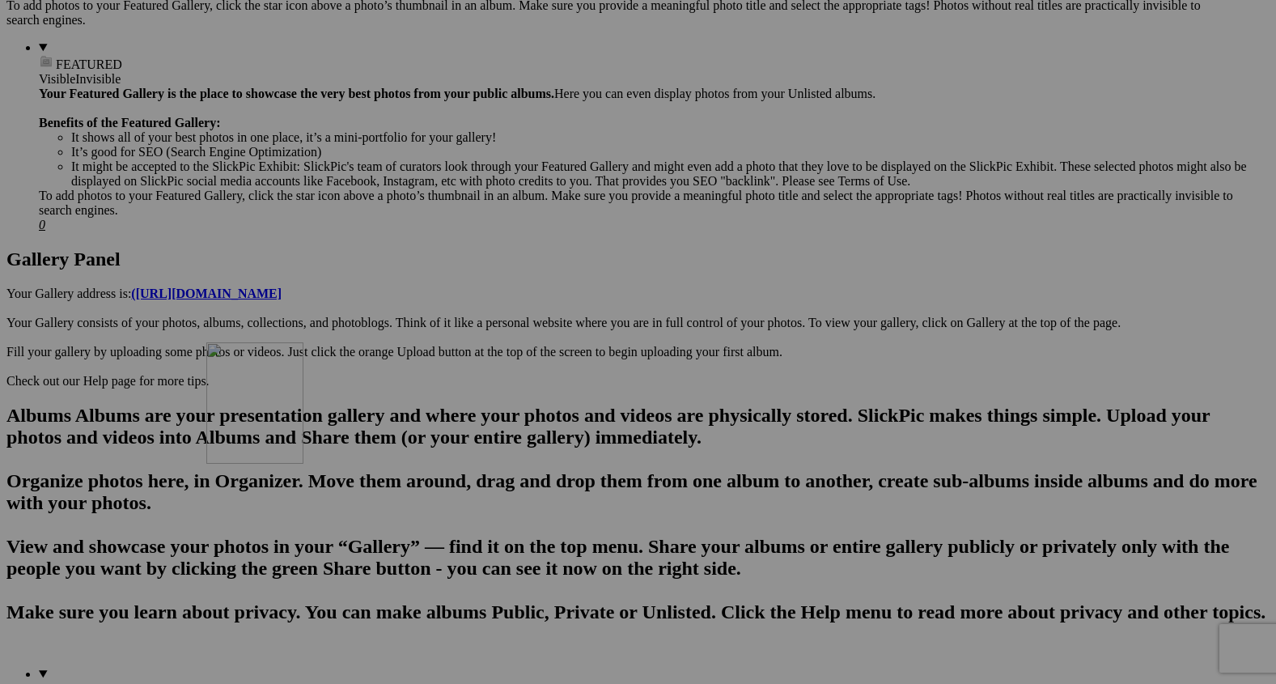
drag, startPoint x: 490, startPoint y: 252, endPoint x: 438, endPoint y: 484, distance: 238.1
drag, startPoint x: 574, startPoint y: 220, endPoint x: 575, endPoint y: 397, distance: 177.2
drag, startPoint x: 716, startPoint y: 228, endPoint x: 690, endPoint y: 462, distance: 235.3
drag, startPoint x: 593, startPoint y: 342, endPoint x: 588, endPoint y: 490, distance: 147.4
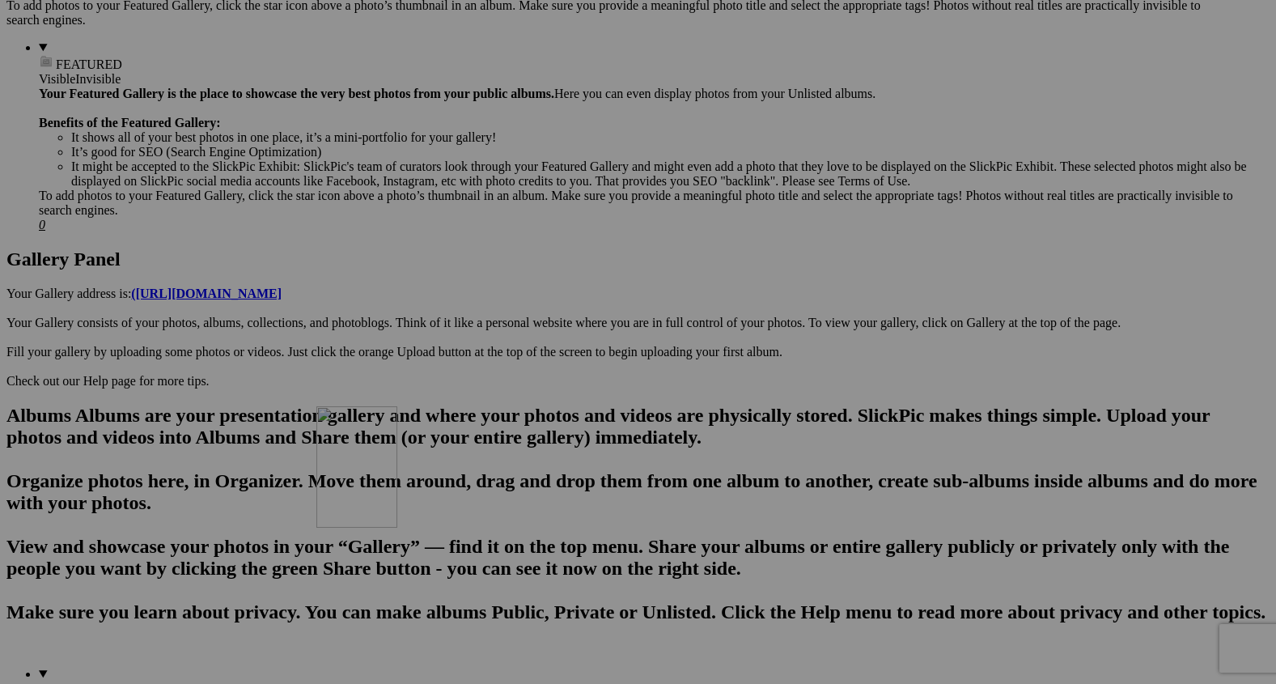
drag, startPoint x: 594, startPoint y: 244, endPoint x: 552, endPoint y: 545, distance: 303.9
drag, startPoint x: 456, startPoint y: 264, endPoint x: 444, endPoint y: 501, distance: 237.4
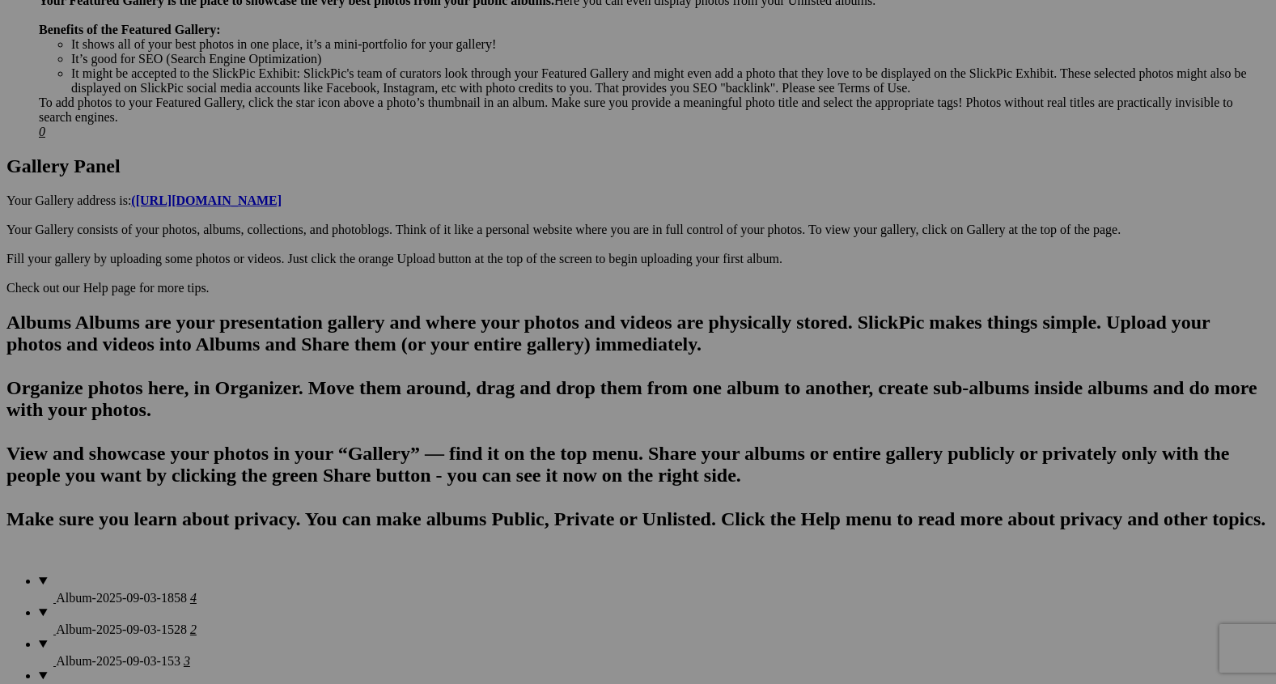
scroll to position [749, 0]
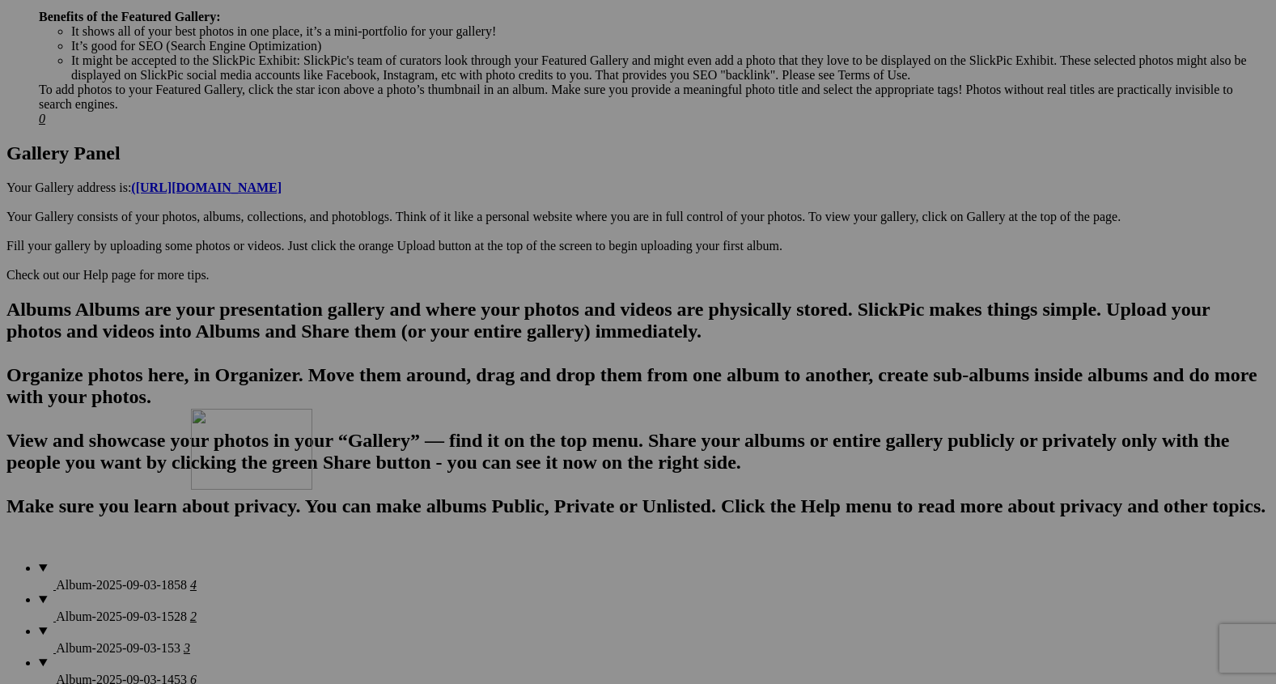
drag, startPoint x: 430, startPoint y: 408, endPoint x: 405, endPoint y: 517, distance: 111.9
drag, startPoint x: 405, startPoint y: 518, endPoint x: 401, endPoint y: 581, distance: 63.2
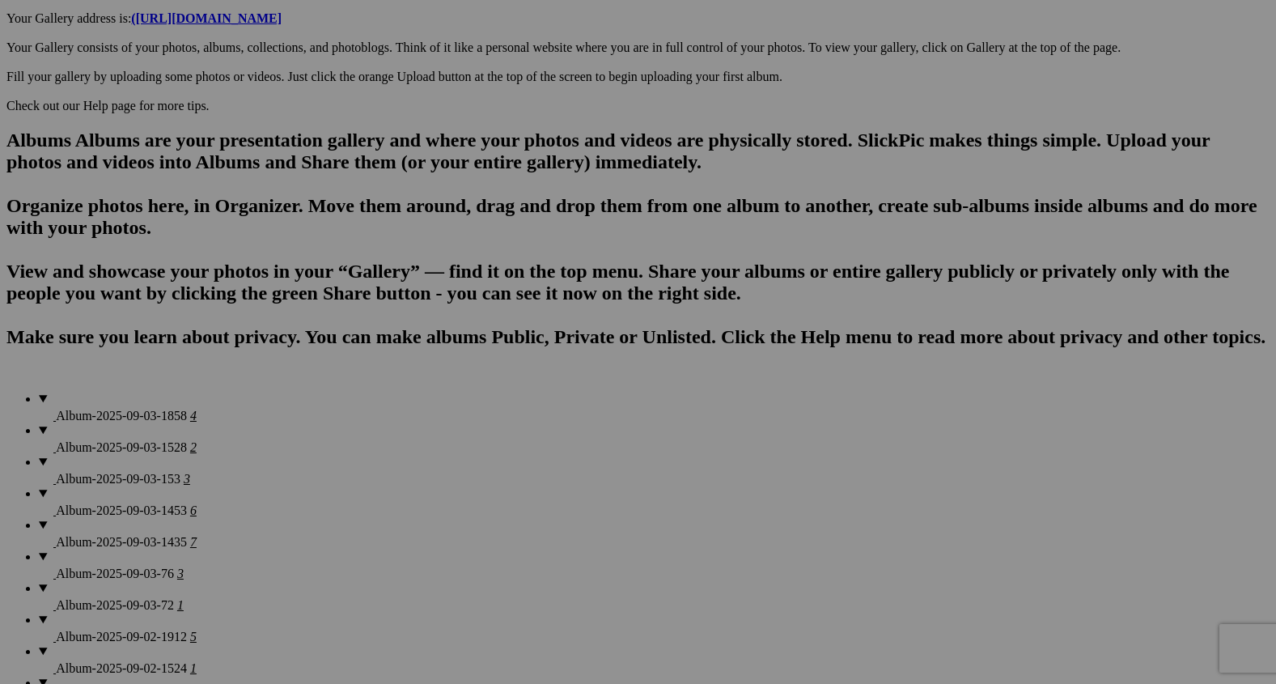
scroll to position [920, 0]
drag, startPoint x: 440, startPoint y: 383, endPoint x: 846, endPoint y: 554, distance: 441.0
drag, startPoint x: 880, startPoint y: 580, endPoint x: 651, endPoint y: 564, distance: 230.4
drag, startPoint x: 651, startPoint y: 564, endPoint x: 486, endPoint y: 536, distance: 167.5
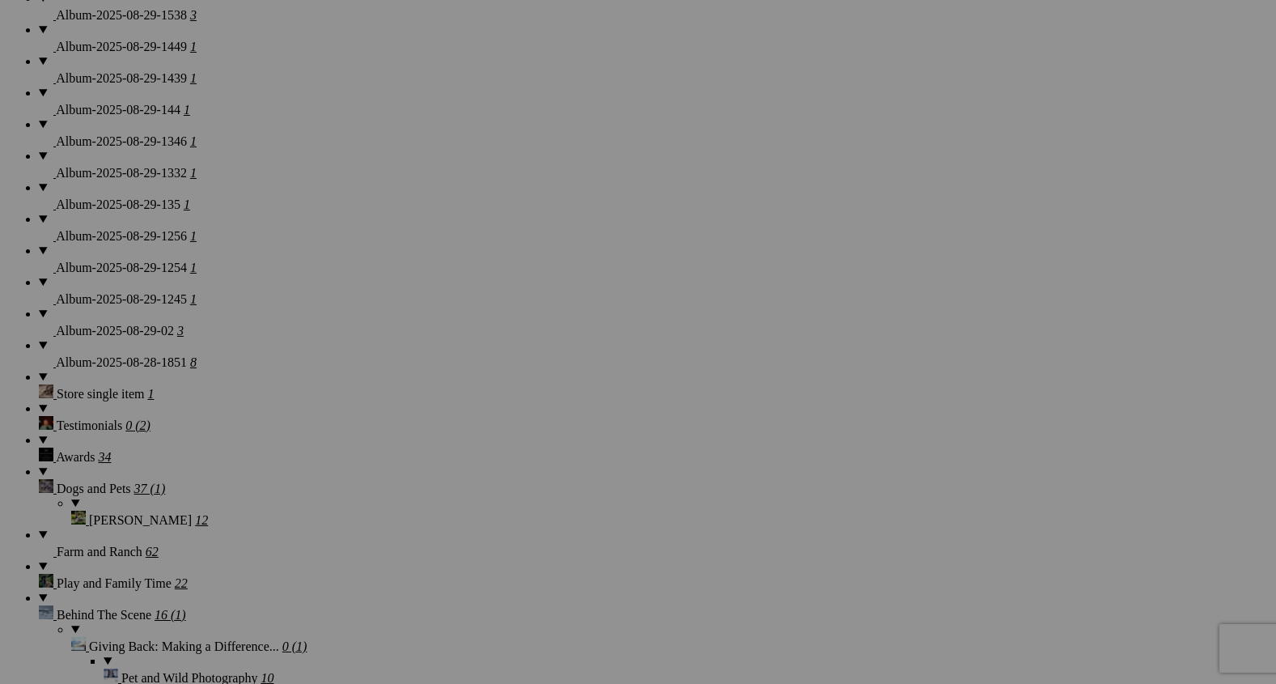
scroll to position [2337, 0]
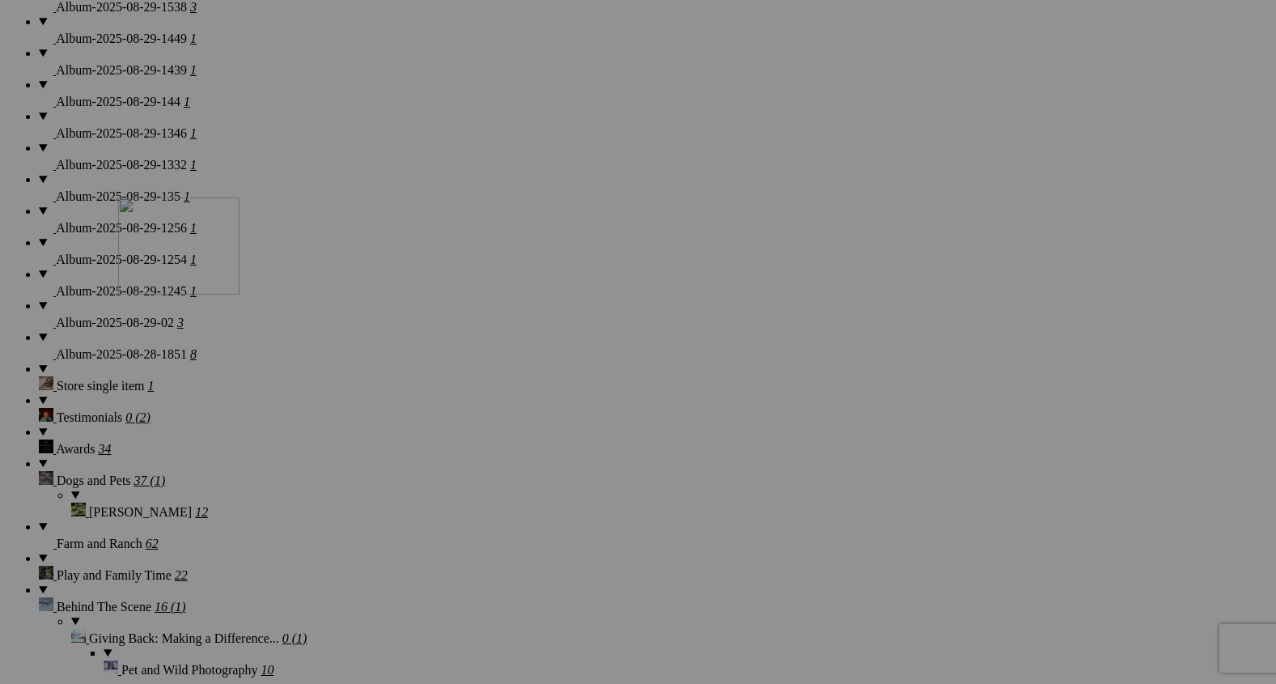
drag, startPoint x: 294, startPoint y: 603, endPoint x: 376, endPoint y: 165, distance: 445.5
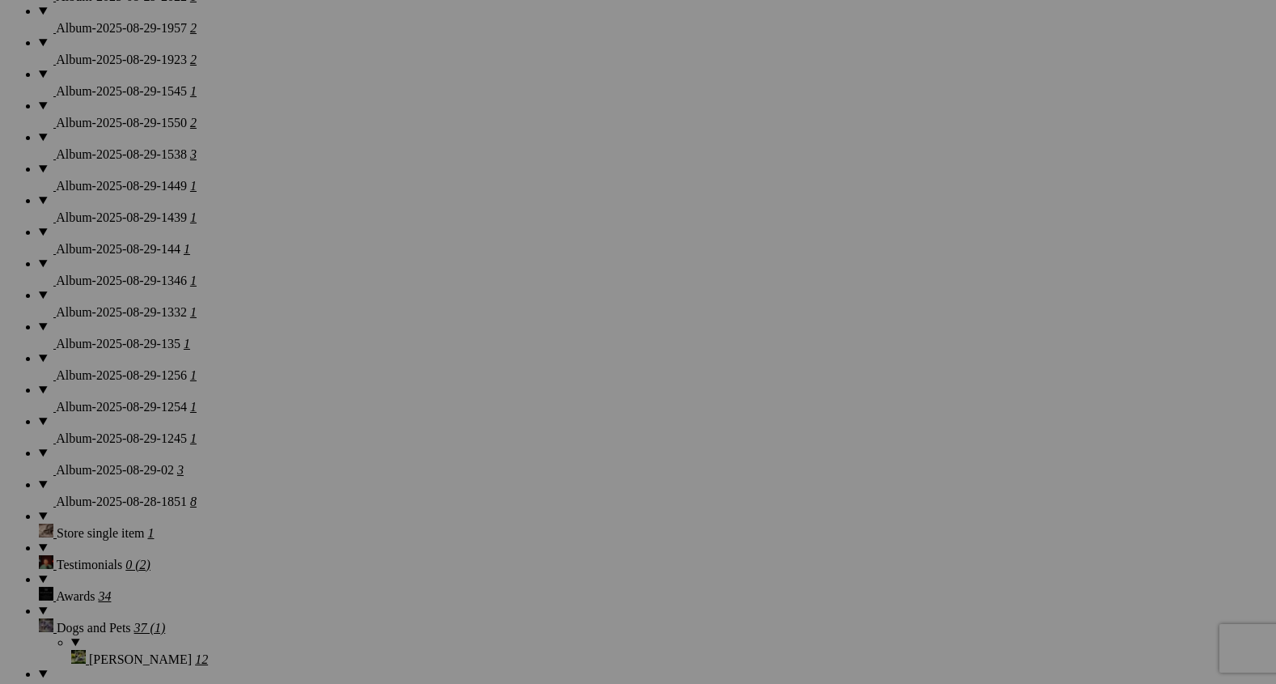
scroll to position [2186, 0]
drag, startPoint x: 313, startPoint y: 366, endPoint x: 591, endPoint y: 81, distance: 397.7
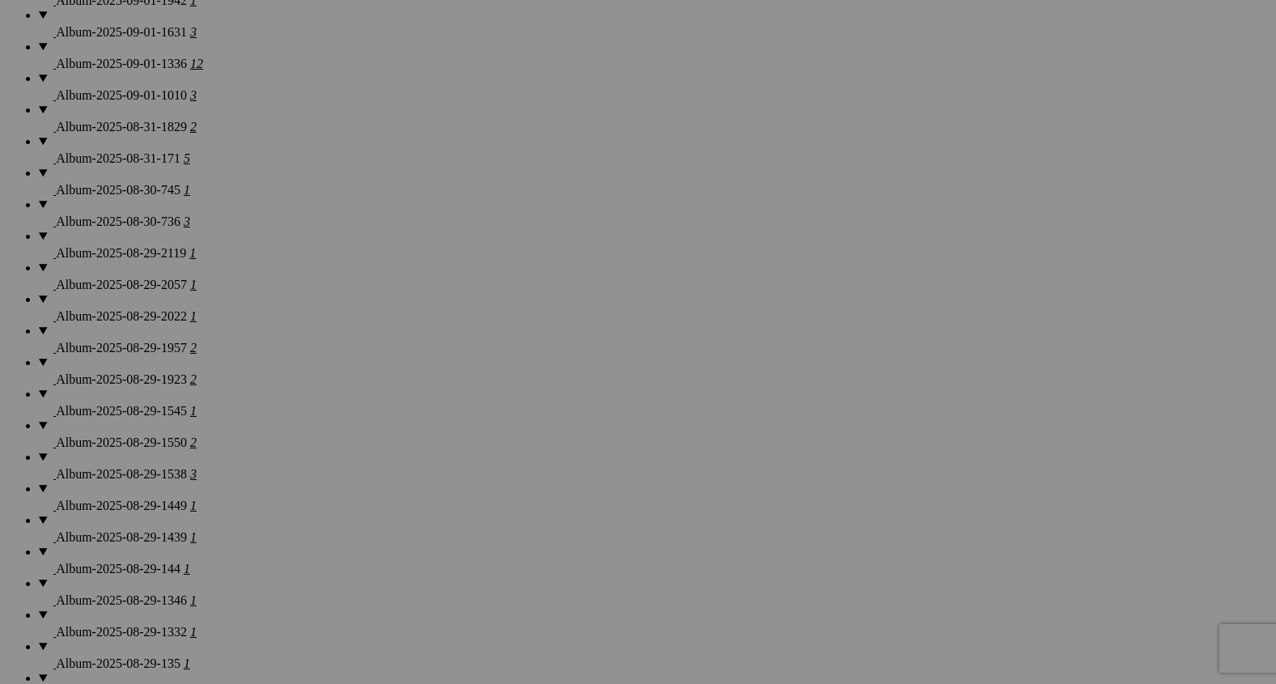
scroll to position [1860, 0]
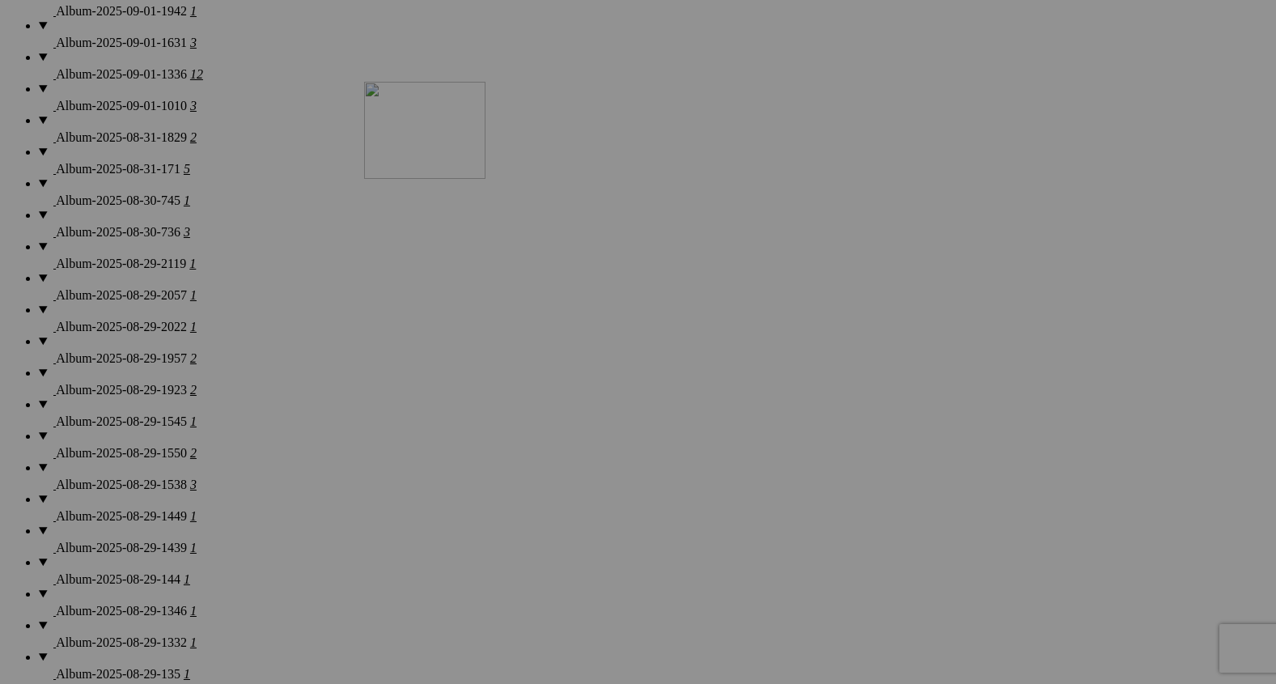
drag, startPoint x: 597, startPoint y: 452, endPoint x: 596, endPoint y: 176, distance: 275.9
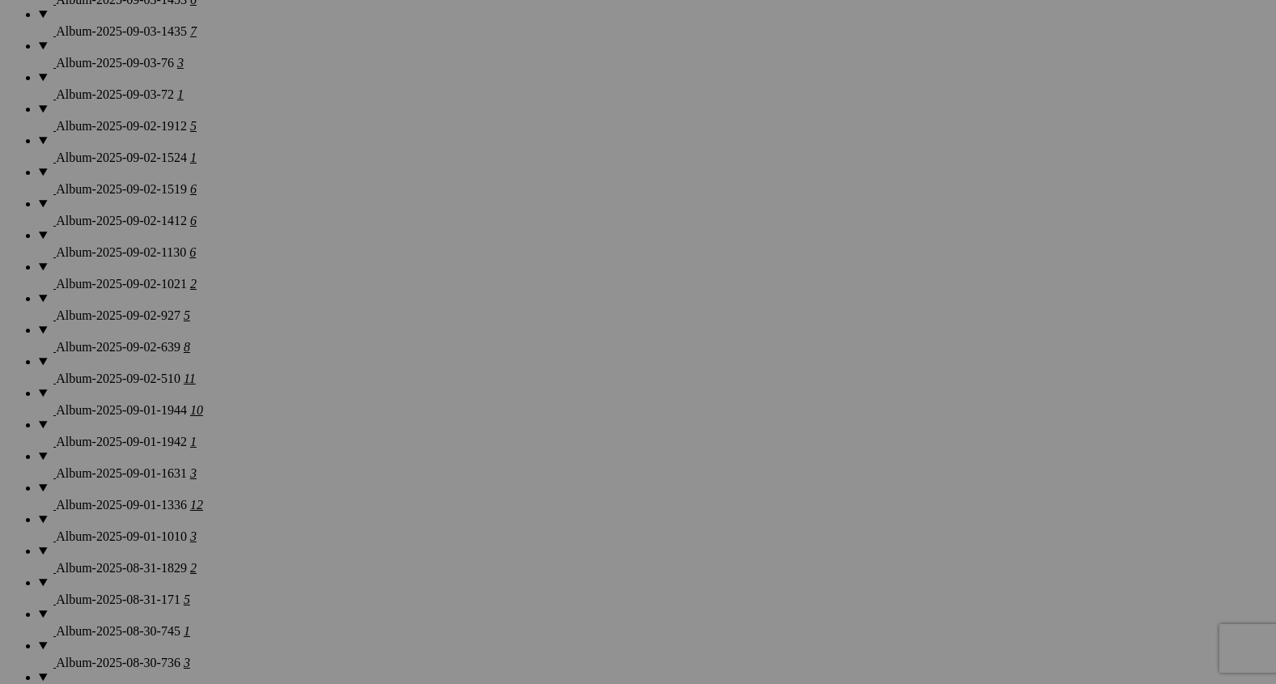
scroll to position [1427, 0]
drag, startPoint x: 596, startPoint y: 672, endPoint x: 591, endPoint y: 307, distance: 365.0
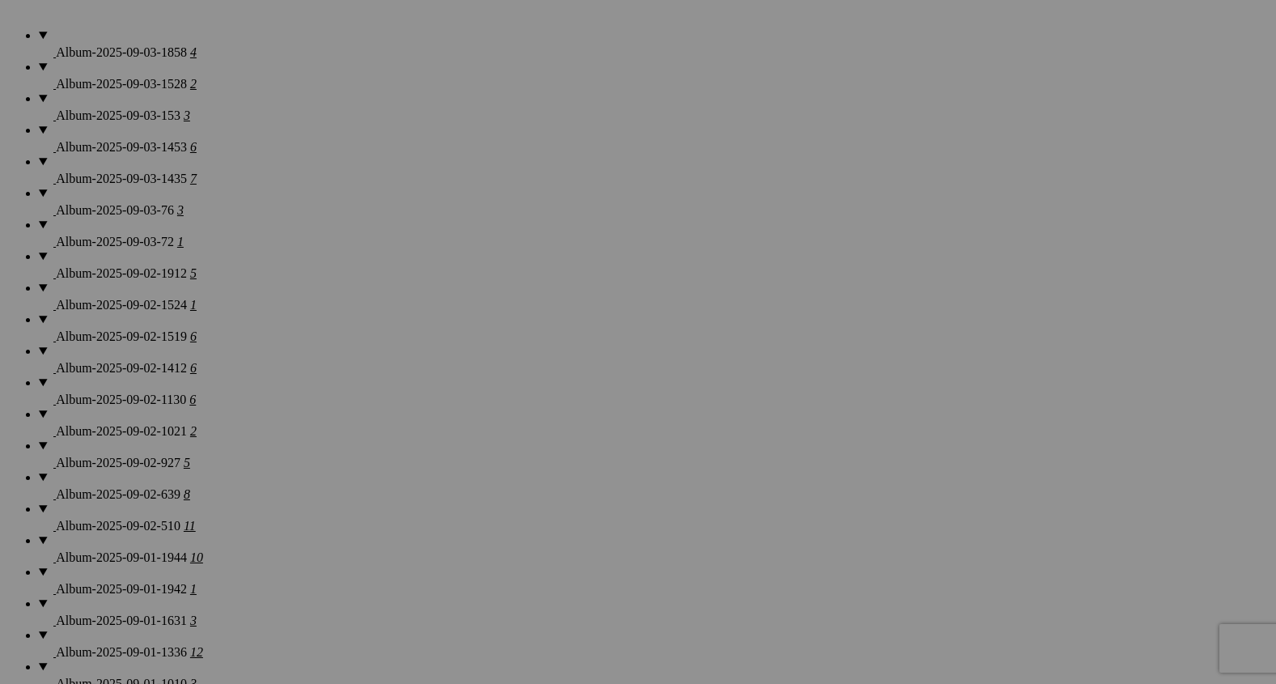
scroll to position [1283, 0]
drag, startPoint x: 592, startPoint y: 428, endPoint x: 966, endPoint y: 176, distance: 451.3
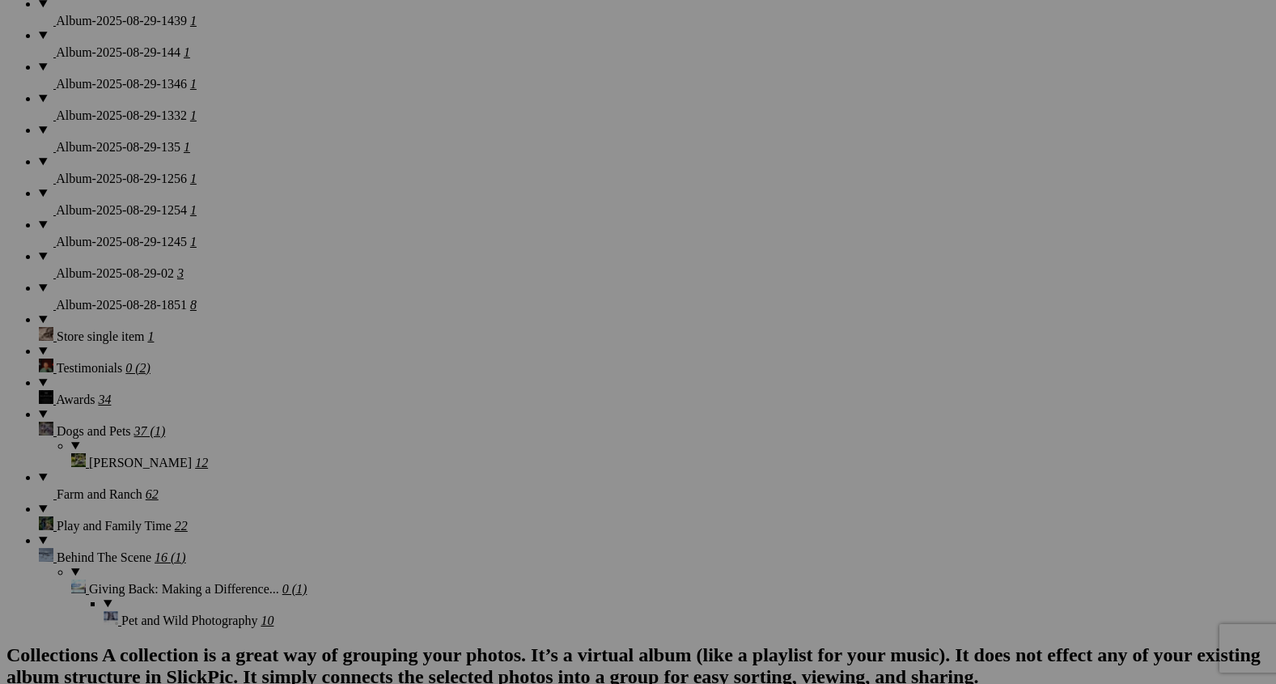
scroll to position [2398, 0]
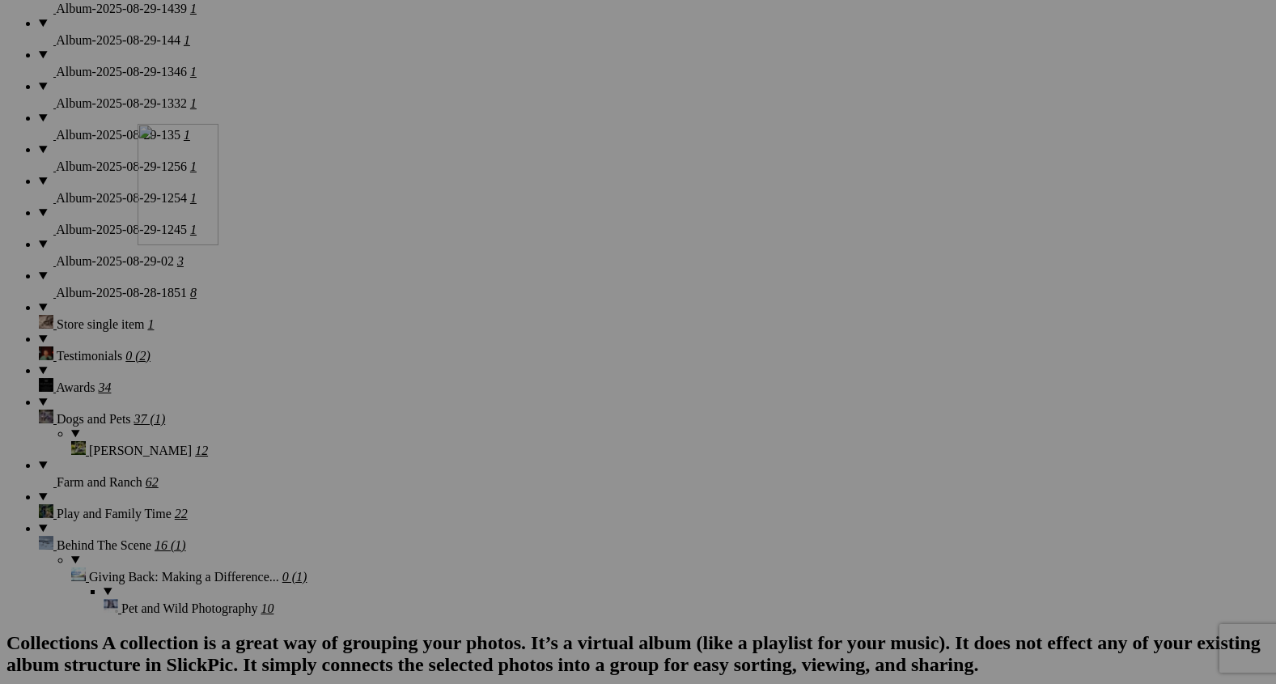
drag, startPoint x: 1037, startPoint y: 335, endPoint x: 359, endPoint y: 262, distance: 682.0
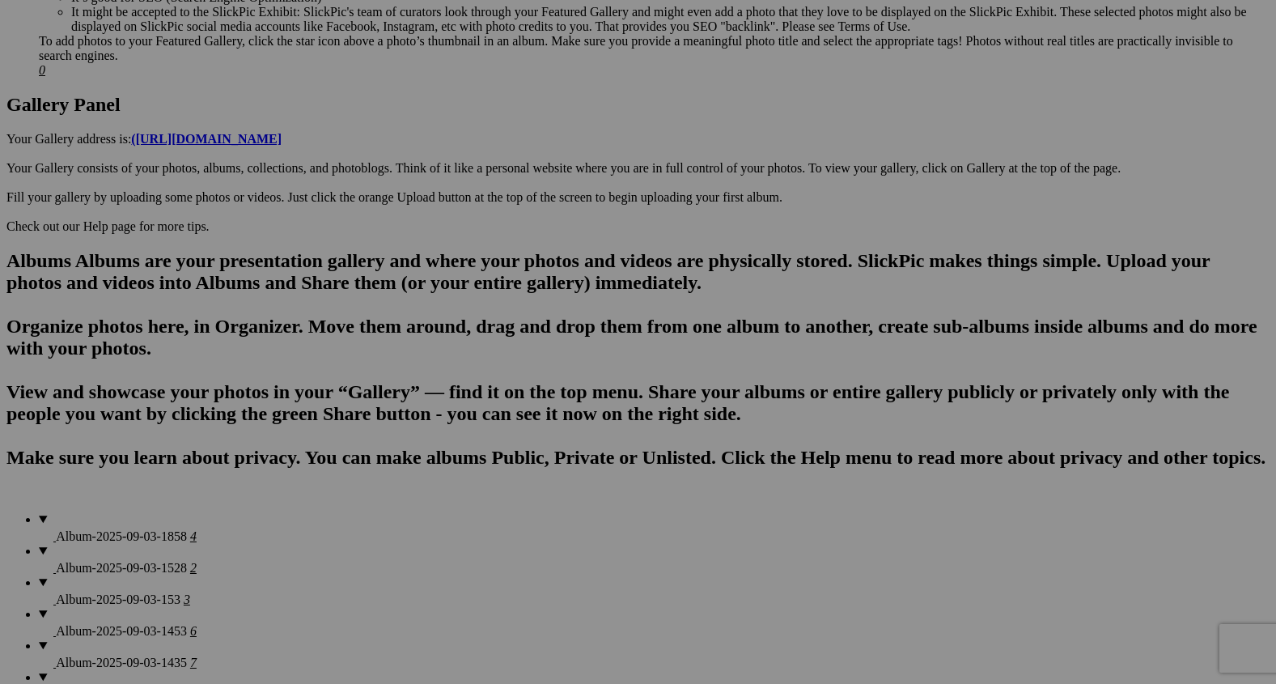
scroll to position [0, 0]
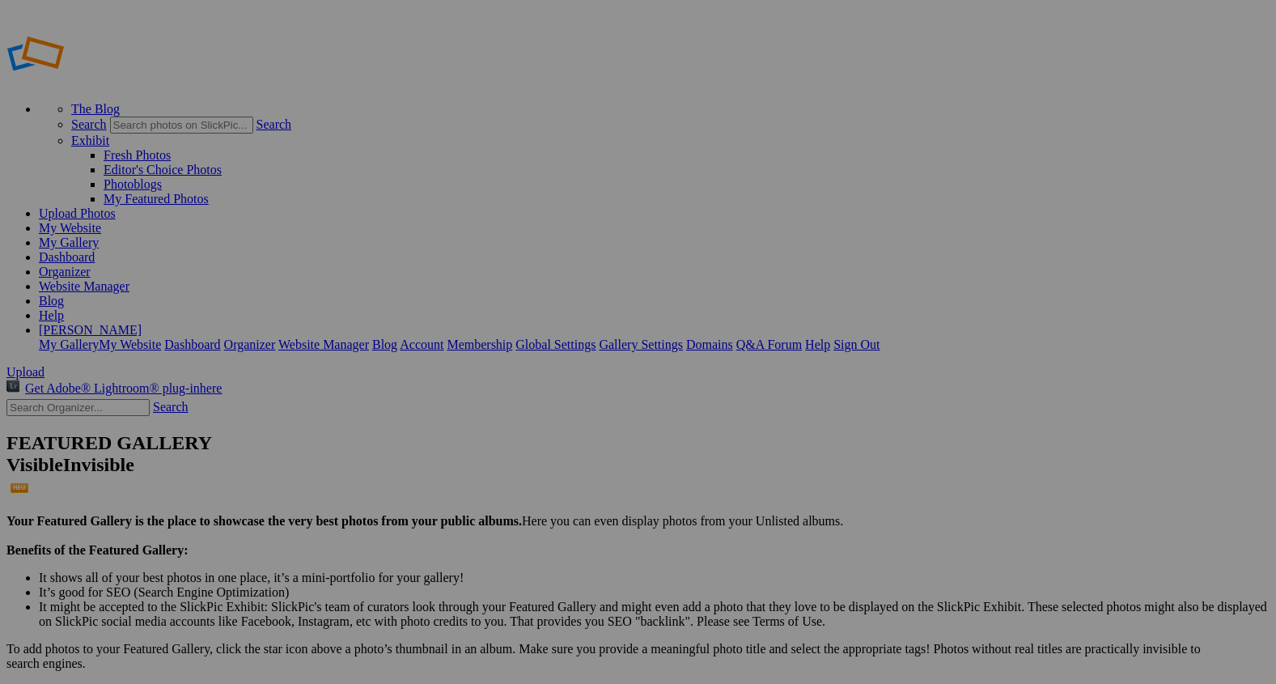
click at [45, 365] on span "Upload" at bounding box center [25, 372] width 38 height 14
type input "Album-2025-09-03-209"
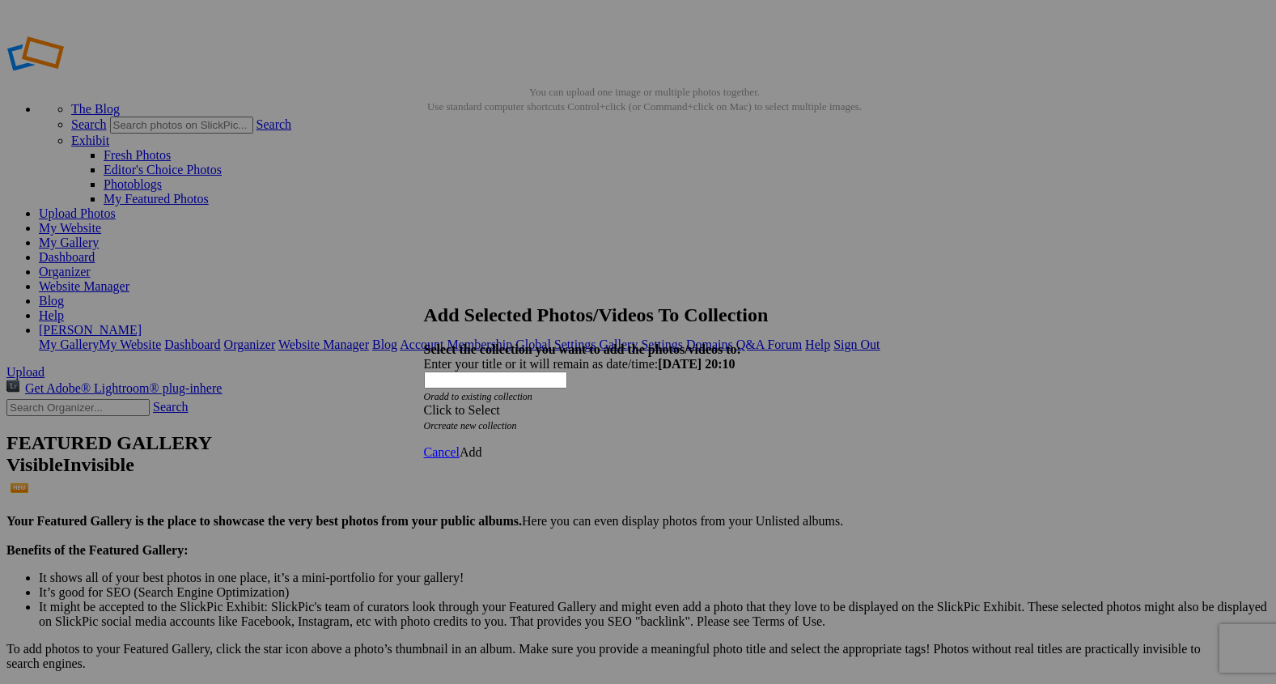
click at [424, 403] on span at bounding box center [424, 410] width 0 height 14
click at [627, 397] on link "Rocking Z [GEOGRAPHIC_DATA]" at bounding box center [588, 390] width 190 height 14
click at [482, 445] on span "Add" at bounding box center [471, 452] width 23 height 14
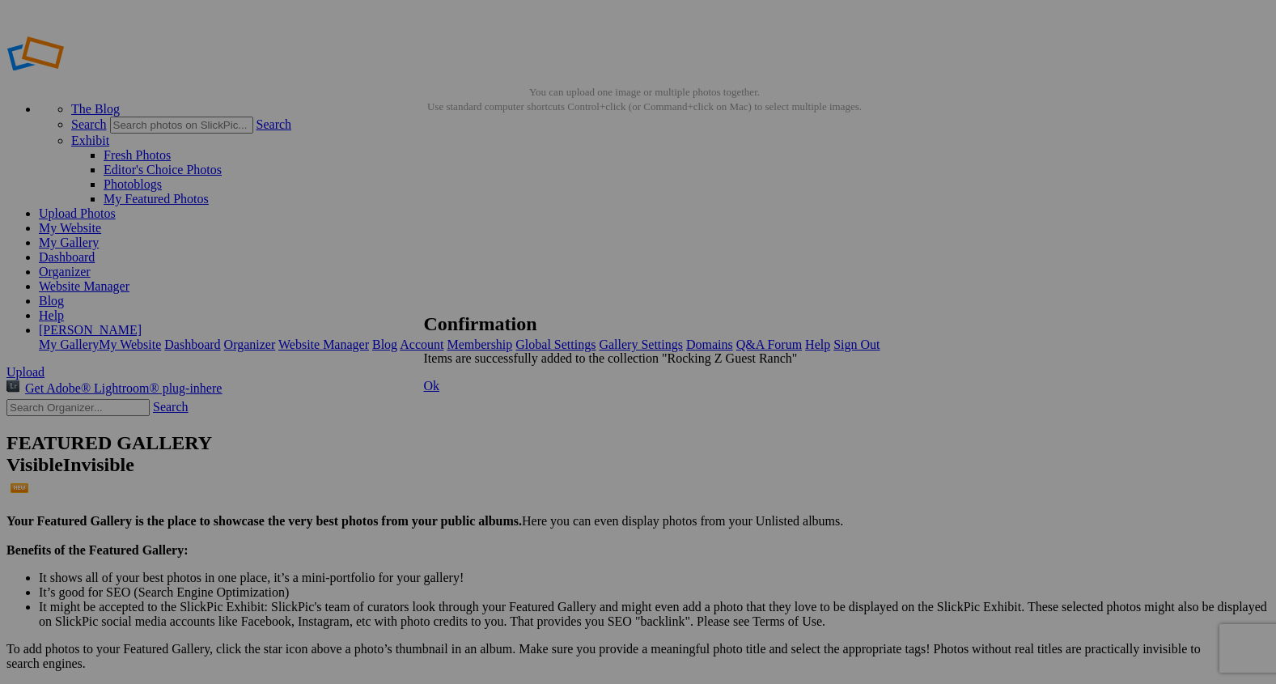
click at [440, 392] on span "Ok" at bounding box center [432, 386] width 16 height 14
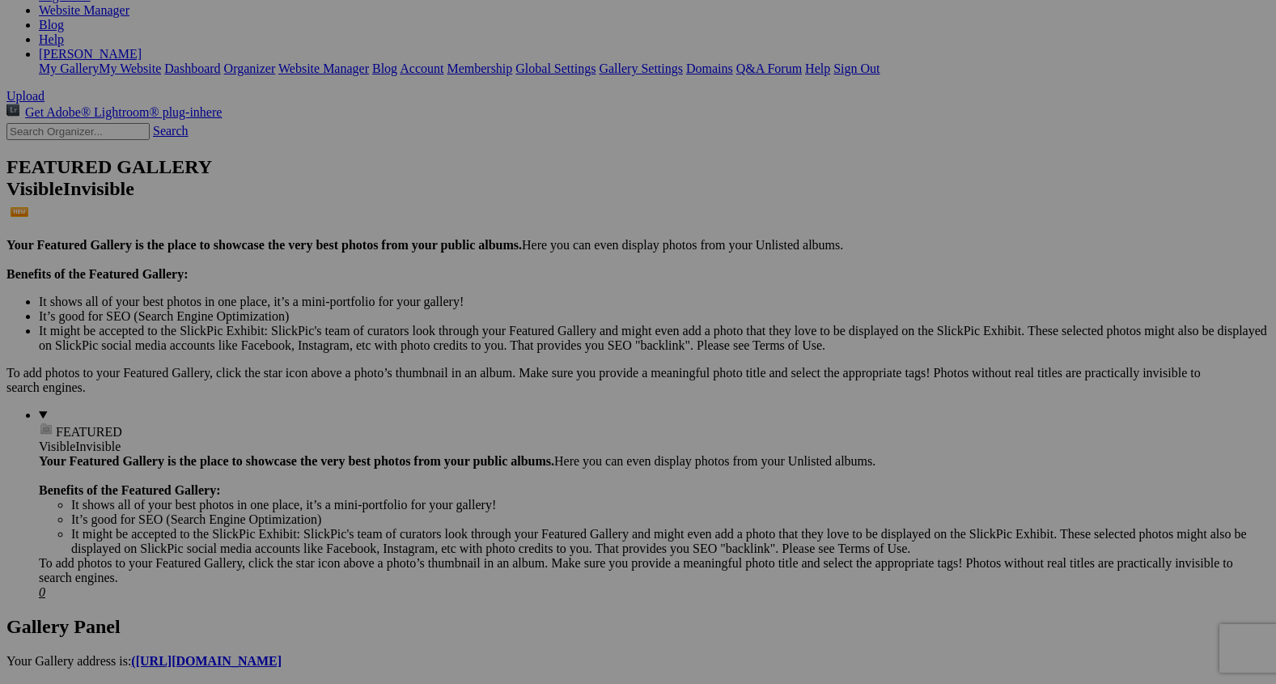
scroll to position [1288, 0]
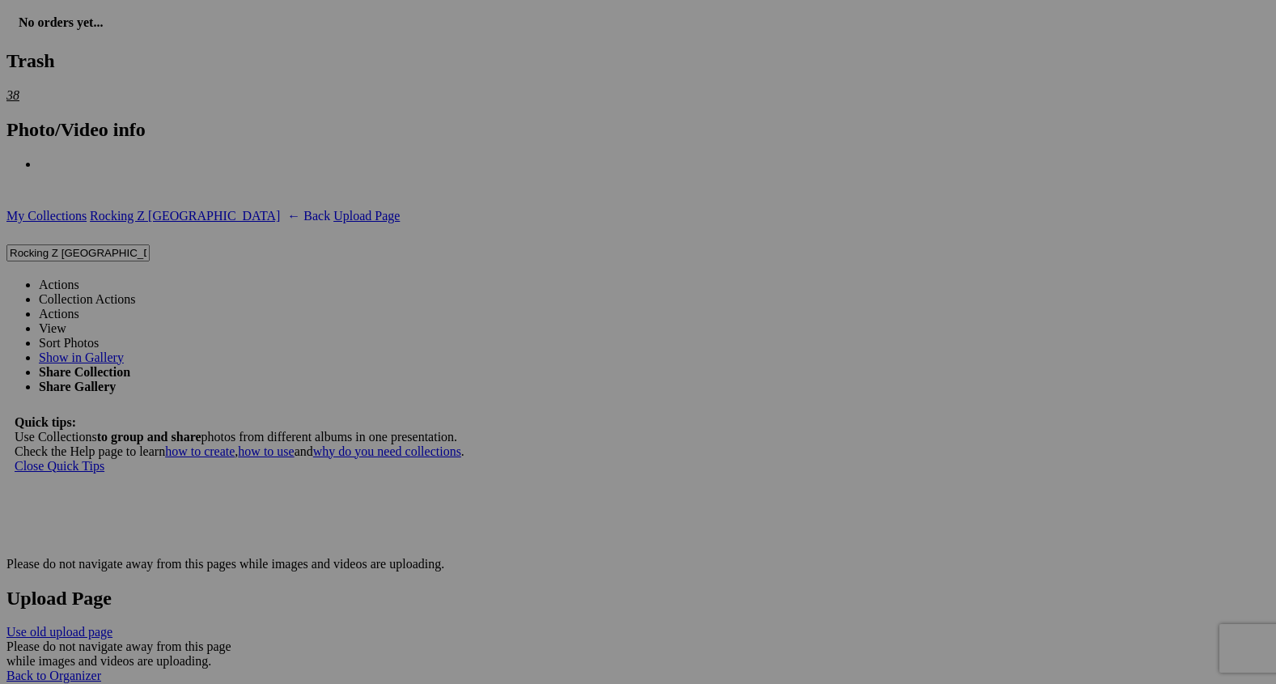
scroll to position [3949, 0]
drag, startPoint x: 1021, startPoint y: 415, endPoint x: 790, endPoint y: 401, distance: 231.8
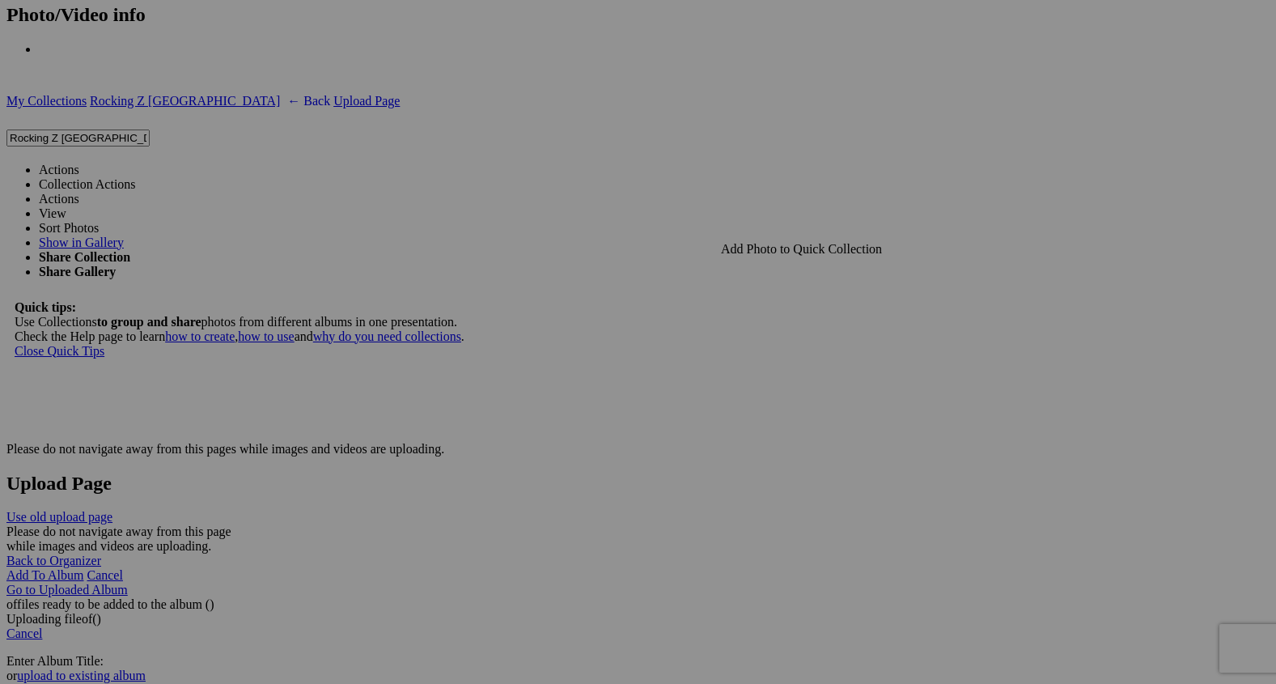
scroll to position [4062, 0]
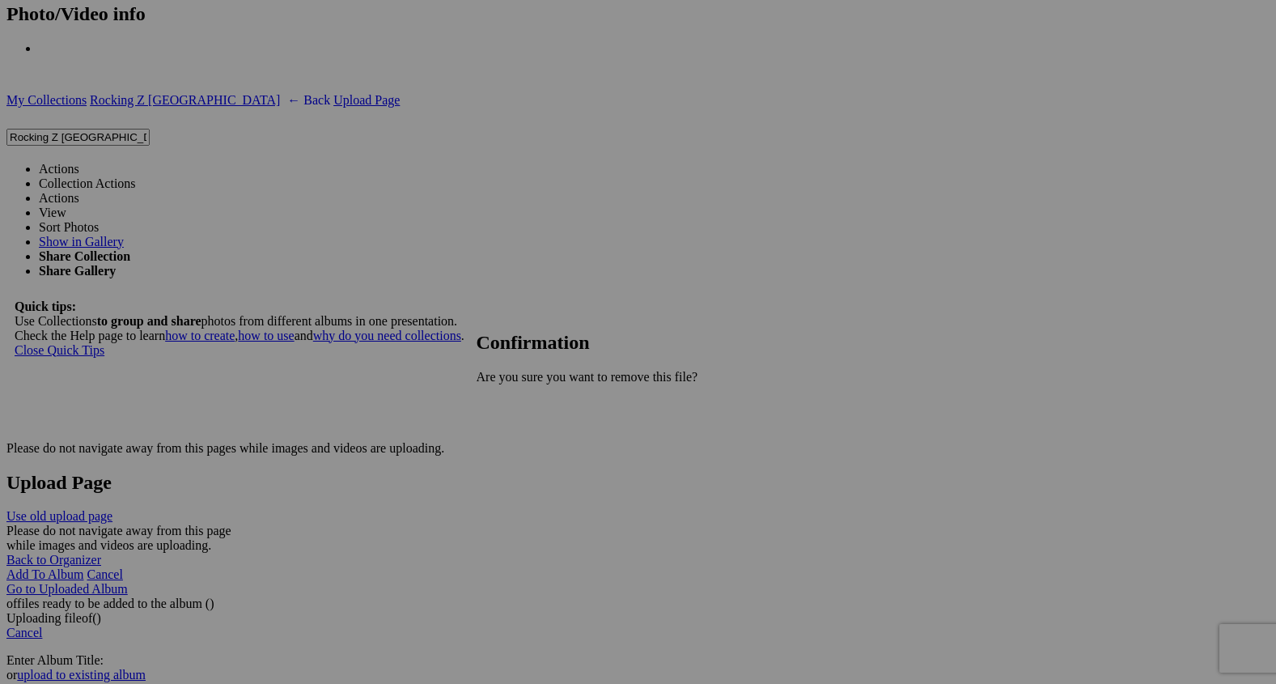
click at [531, 397] on span "Yes" at bounding box center [521, 404] width 19 height 14
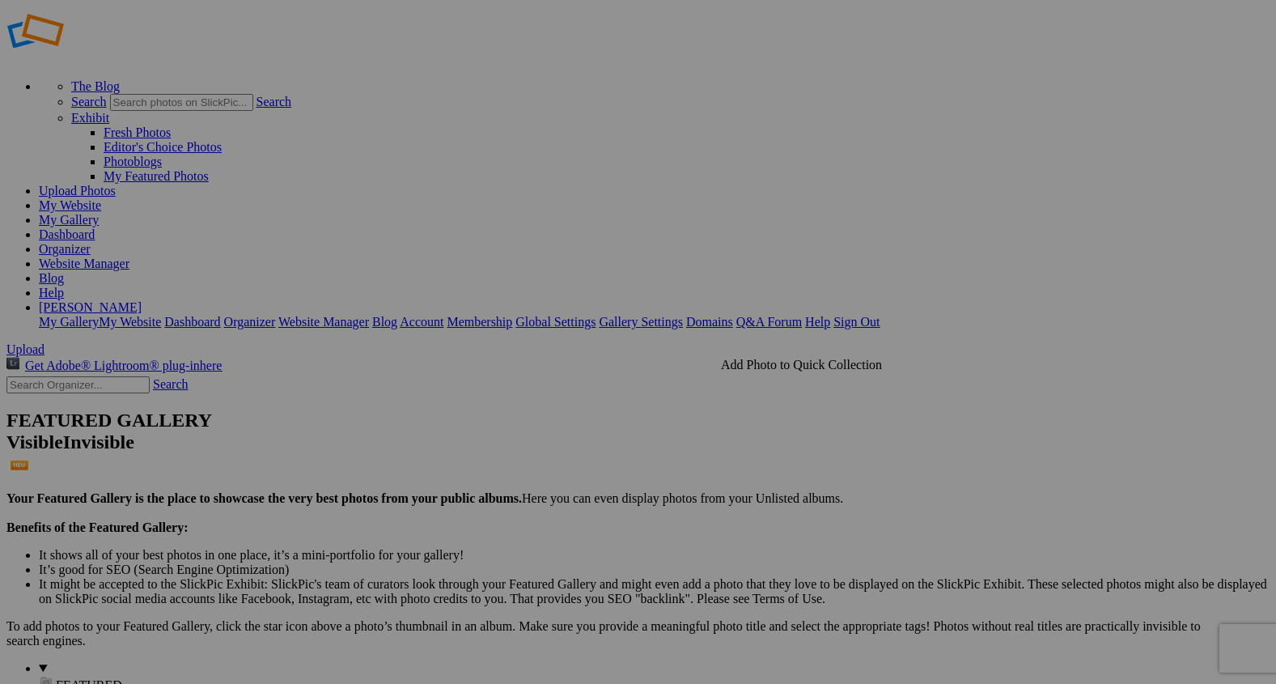
scroll to position [0, 0]
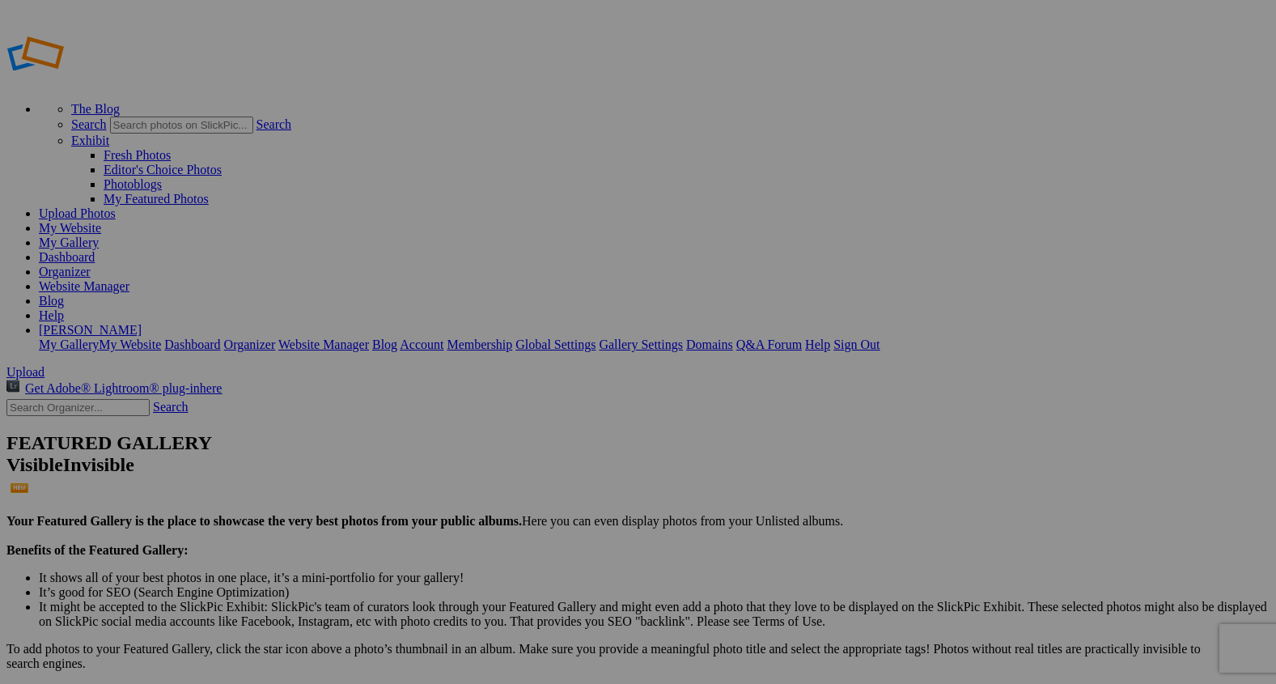
type input "2"
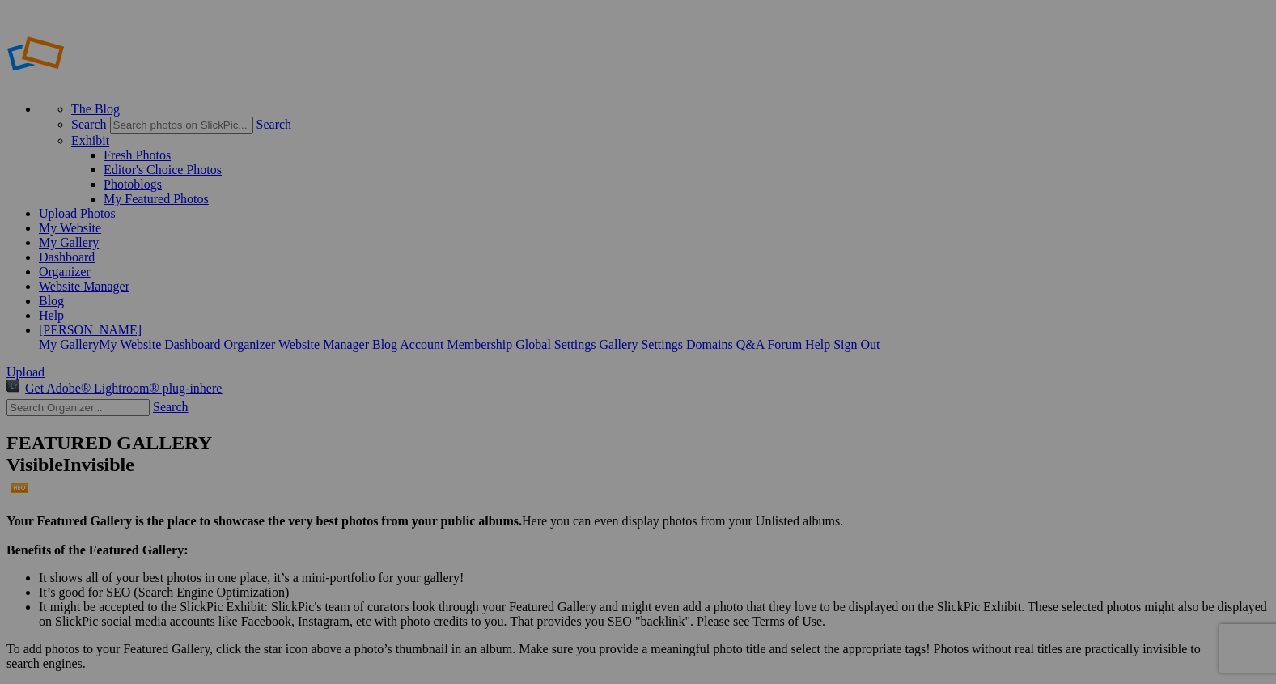
type input "Returning To The Pasture"
type input "2"
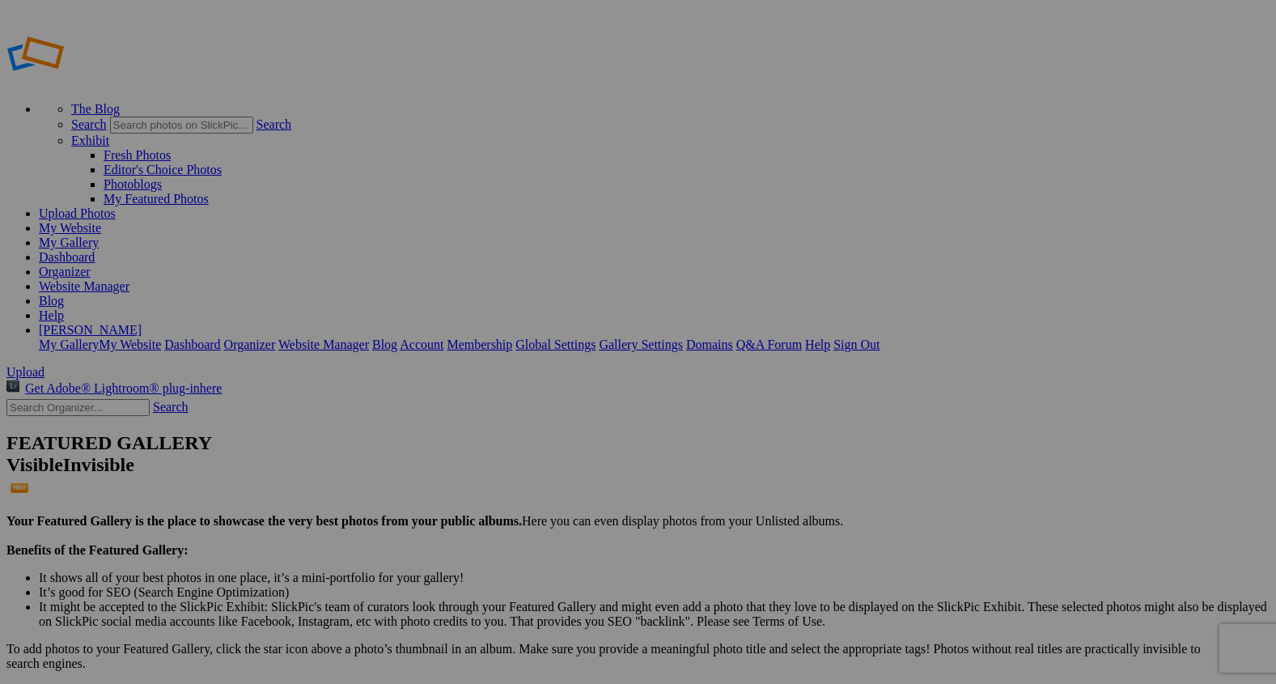
paste input "Prairie Majesty"
type input "Prairie Majesty"
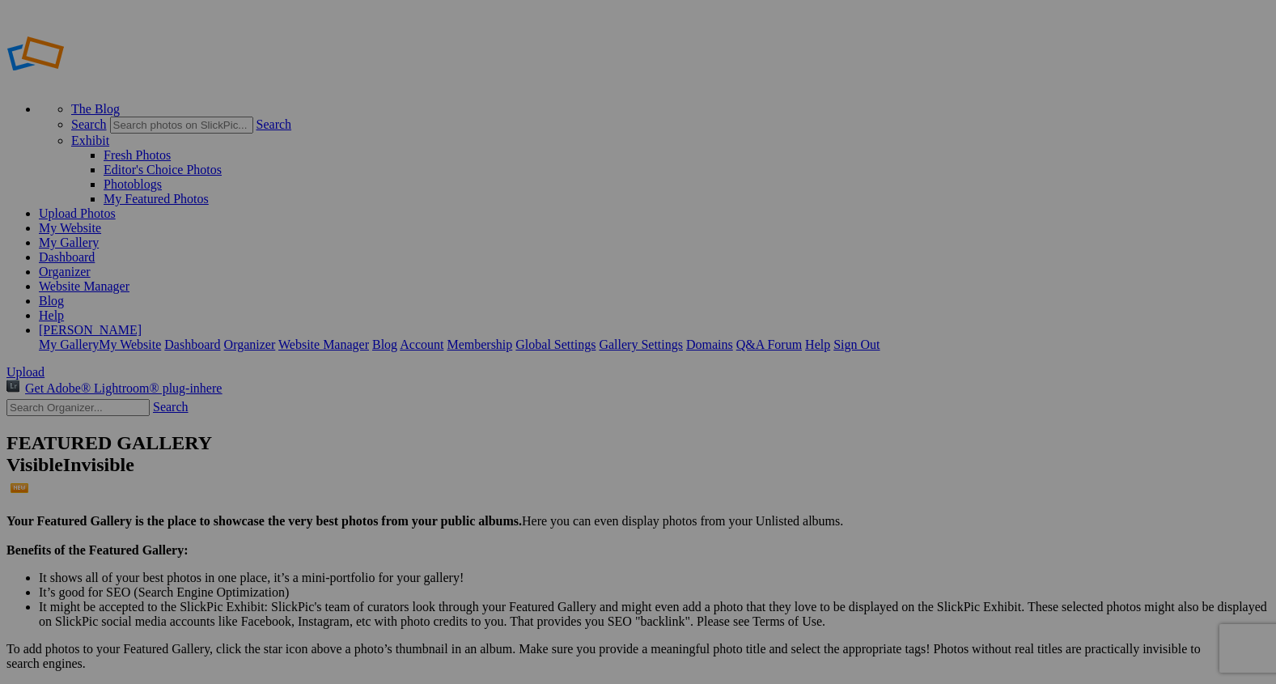
type input "2"
paste input "Keeper of the Herd"
type input "Keeper of the Herd"
drag, startPoint x: 304, startPoint y: 252, endPoint x: 301, endPoint y: 744, distance: 492.0
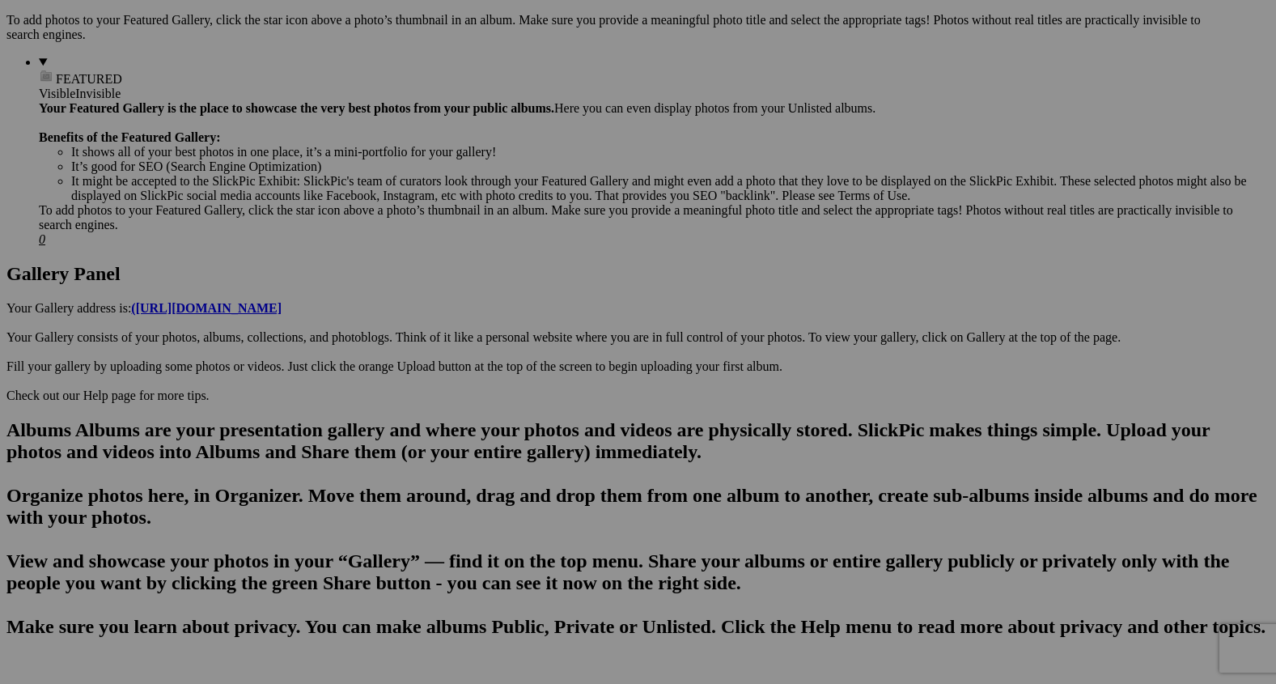
scroll to position [411, 0]
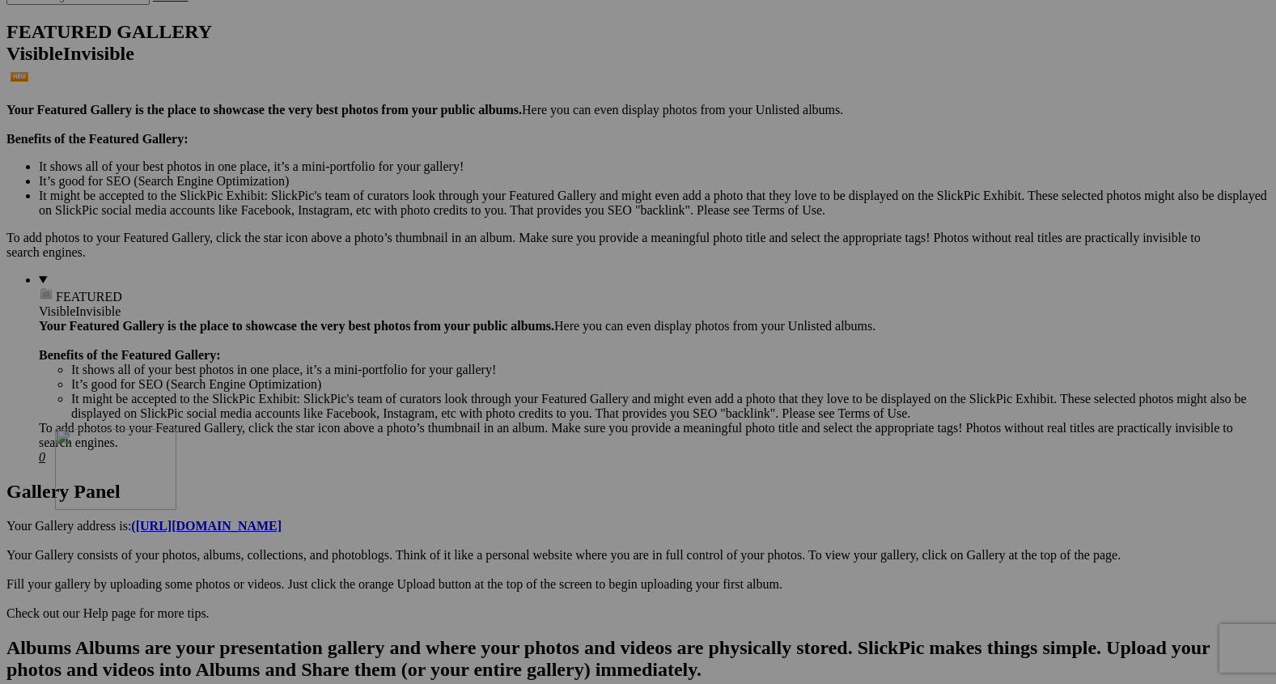
drag, startPoint x: 298, startPoint y: 254, endPoint x: 291, endPoint y: 606, distance: 352.1
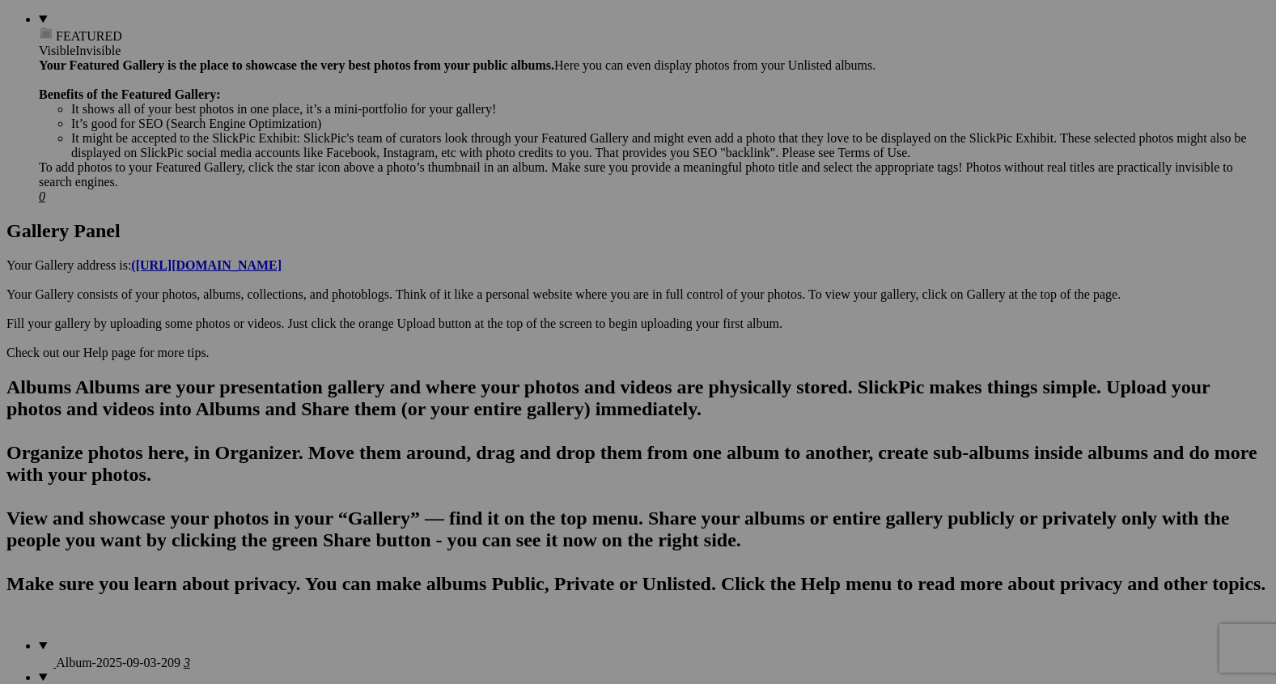
scroll to position [673, 0]
drag, startPoint x: 304, startPoint y: 225, endPoint x: 277, endPoint y: 659, distance: 435.4
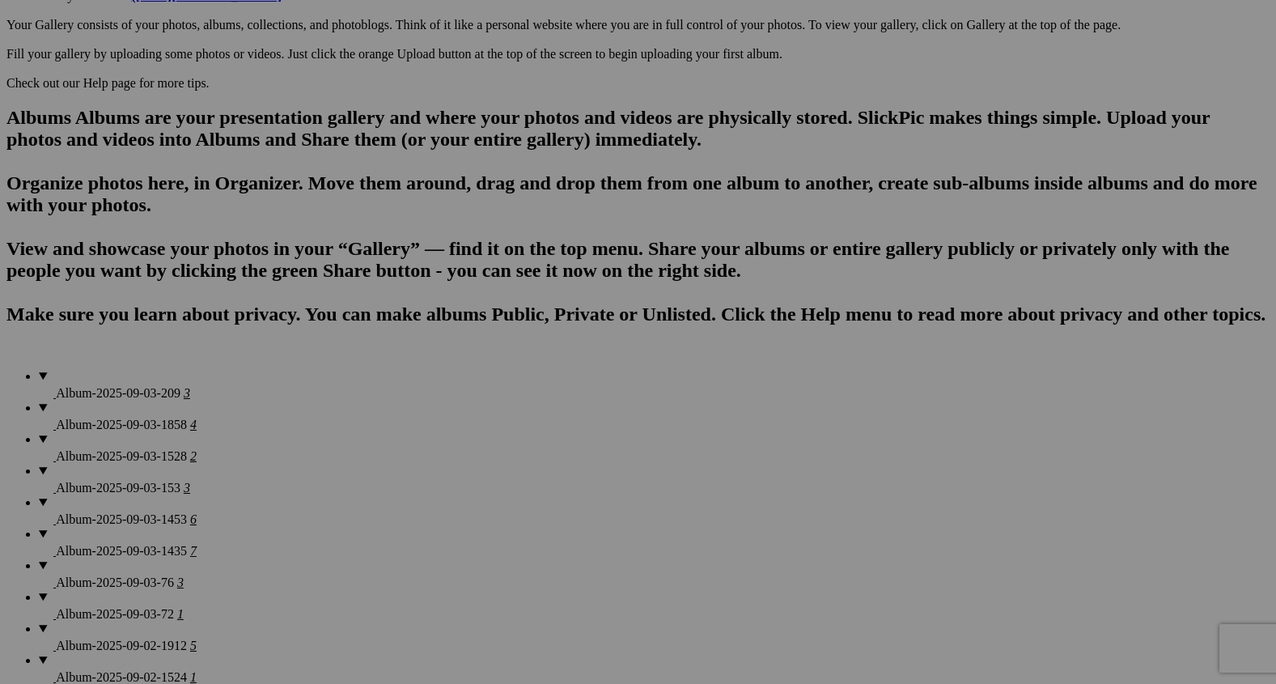
scroll to position [986, 0]
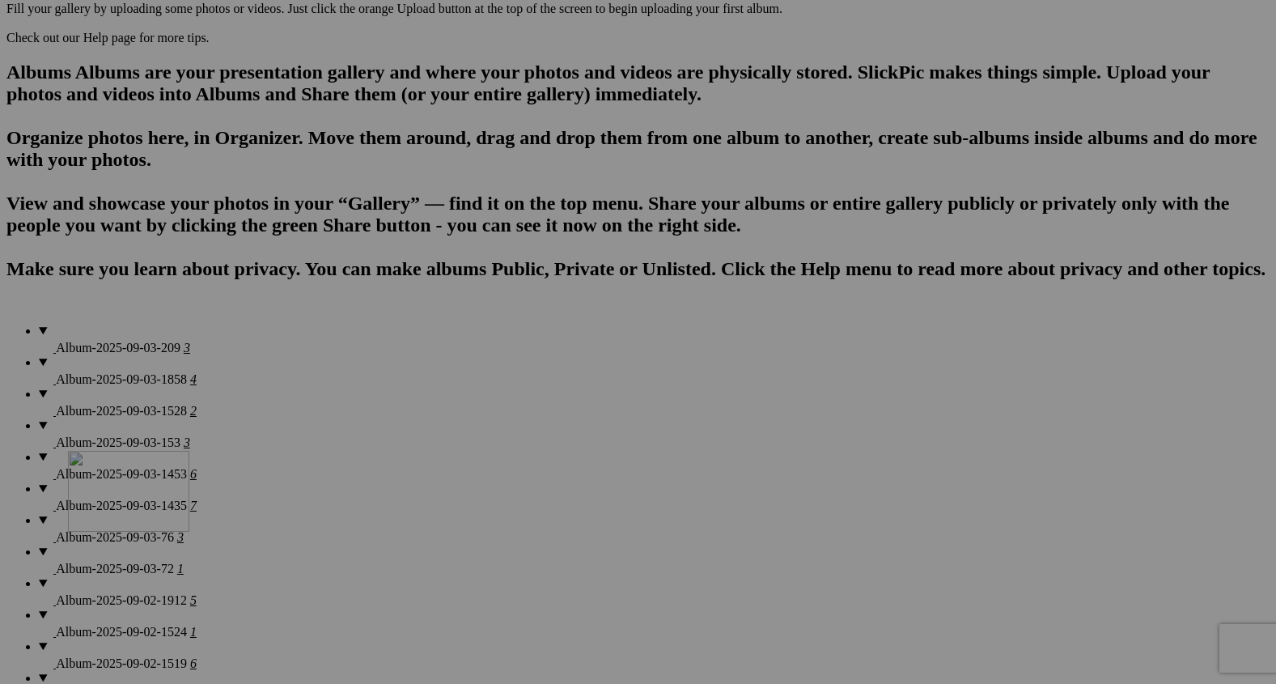
drag, startPoint x: 301, startPoint y: 334, endPoint x: 296, endPoint y: 735, distance: 400.6
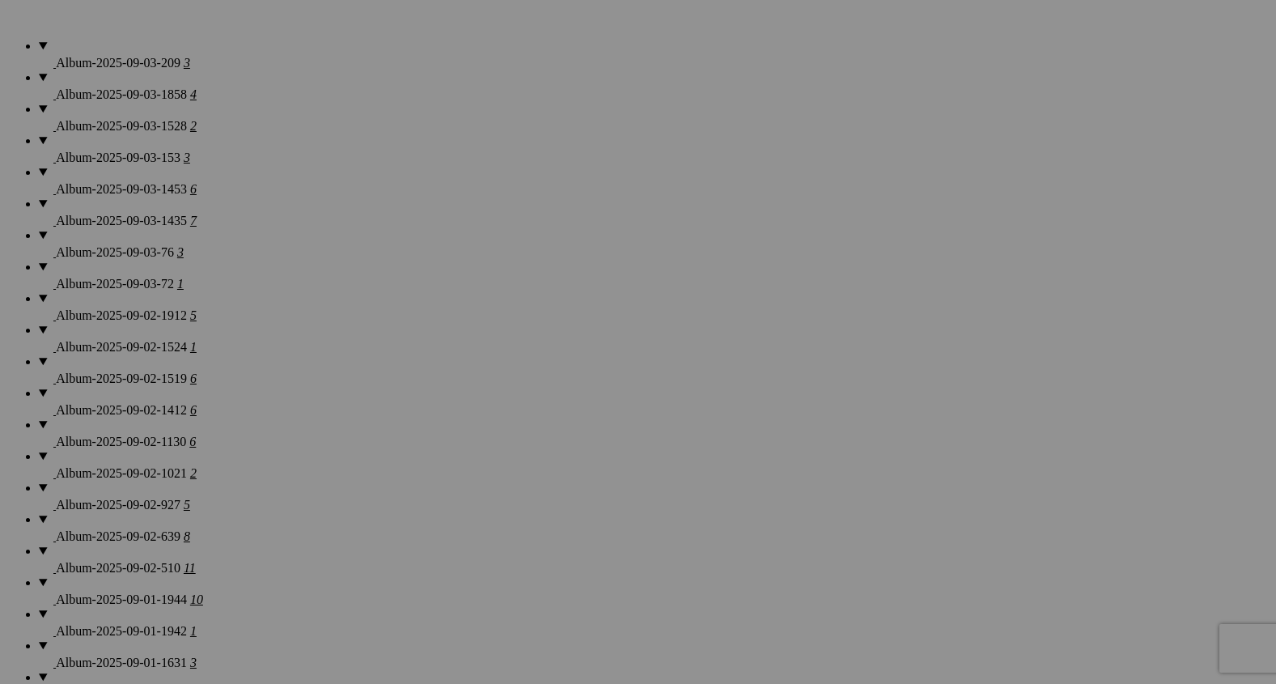
scroll to position [1321, 0]
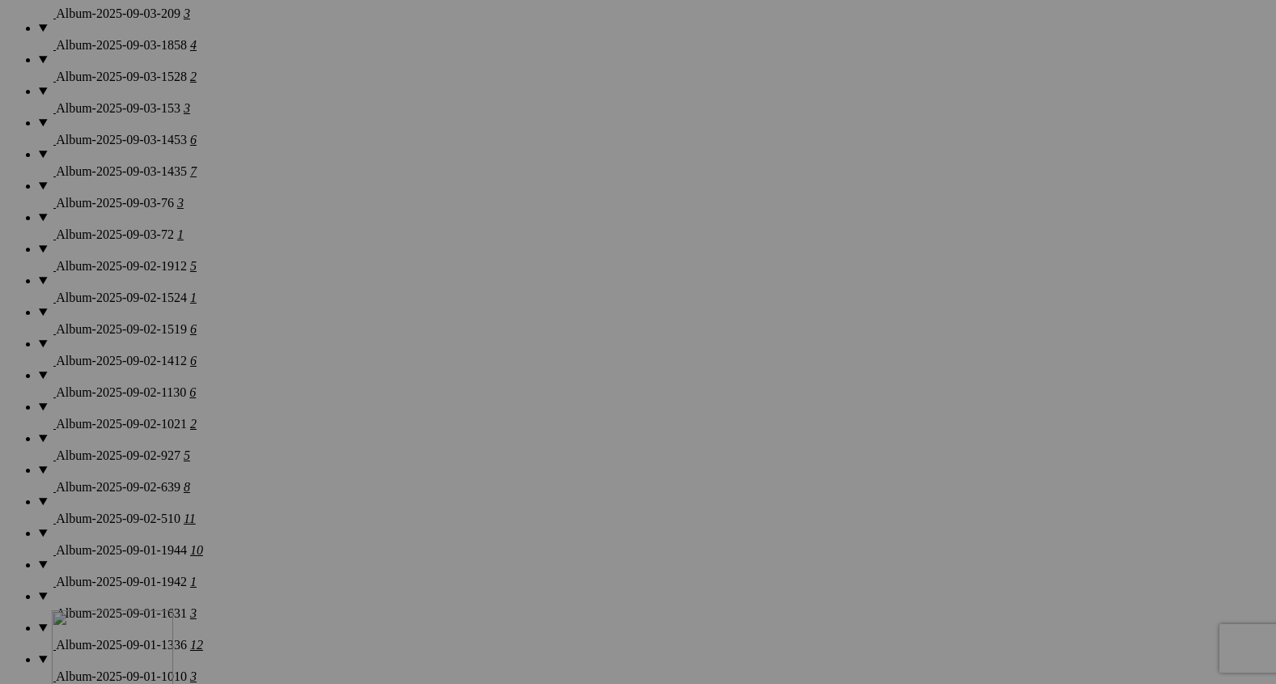
drag, startPoint x: 291, startPoint y: 397, endPoint x: 285, endPoint y: 757, distance: 360.9
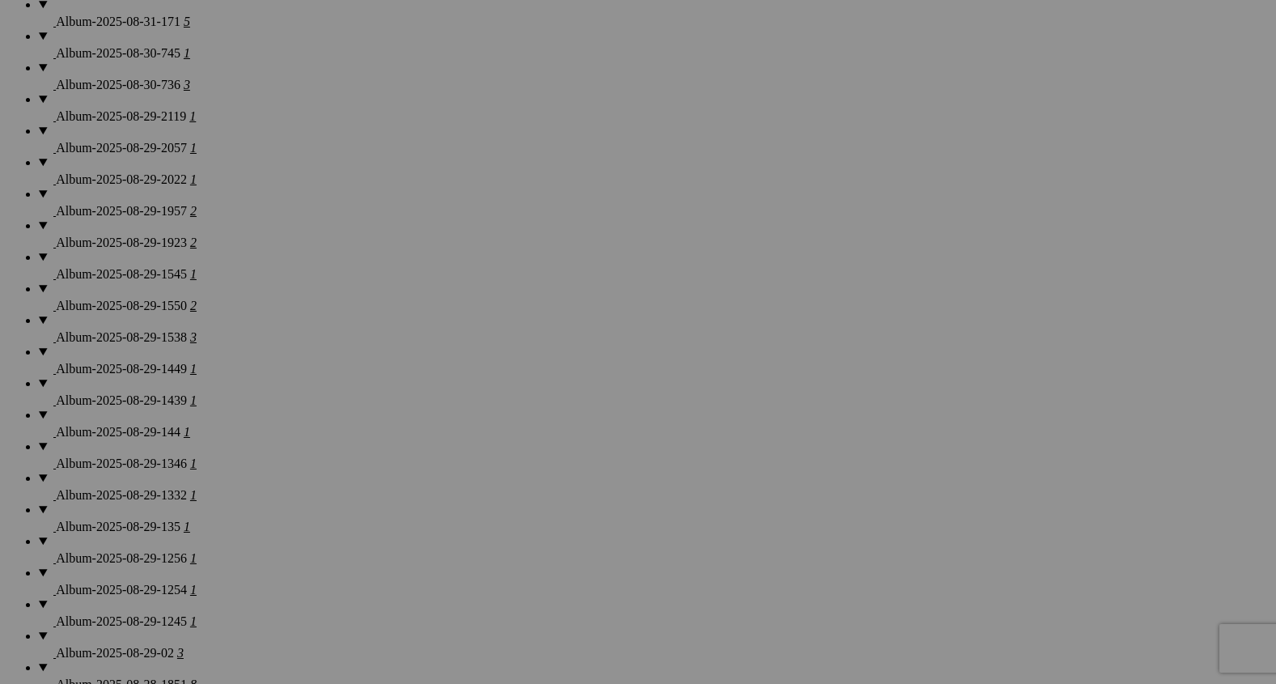
scroll to position [1997, 0]
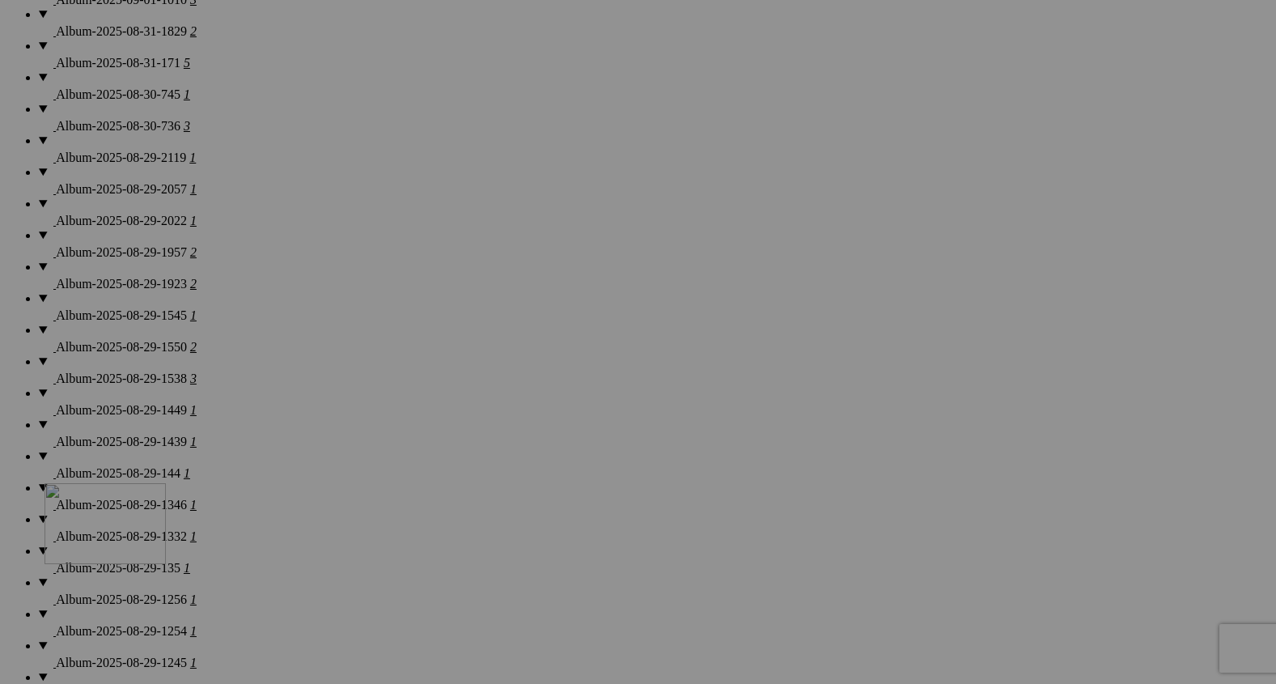
drag, startPoint x: 305, startPoint y: 134, endPoint x: 280, endPoint y: 623, distance: 489.4
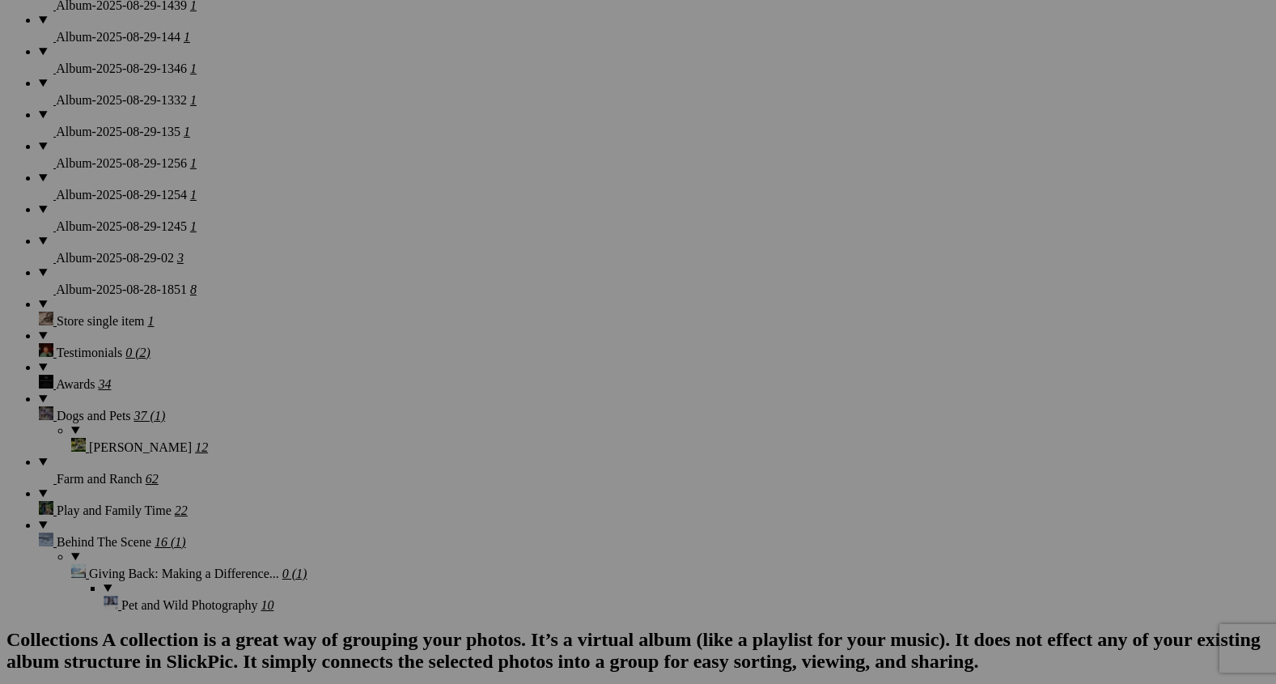
scroll to position [2414, 0]
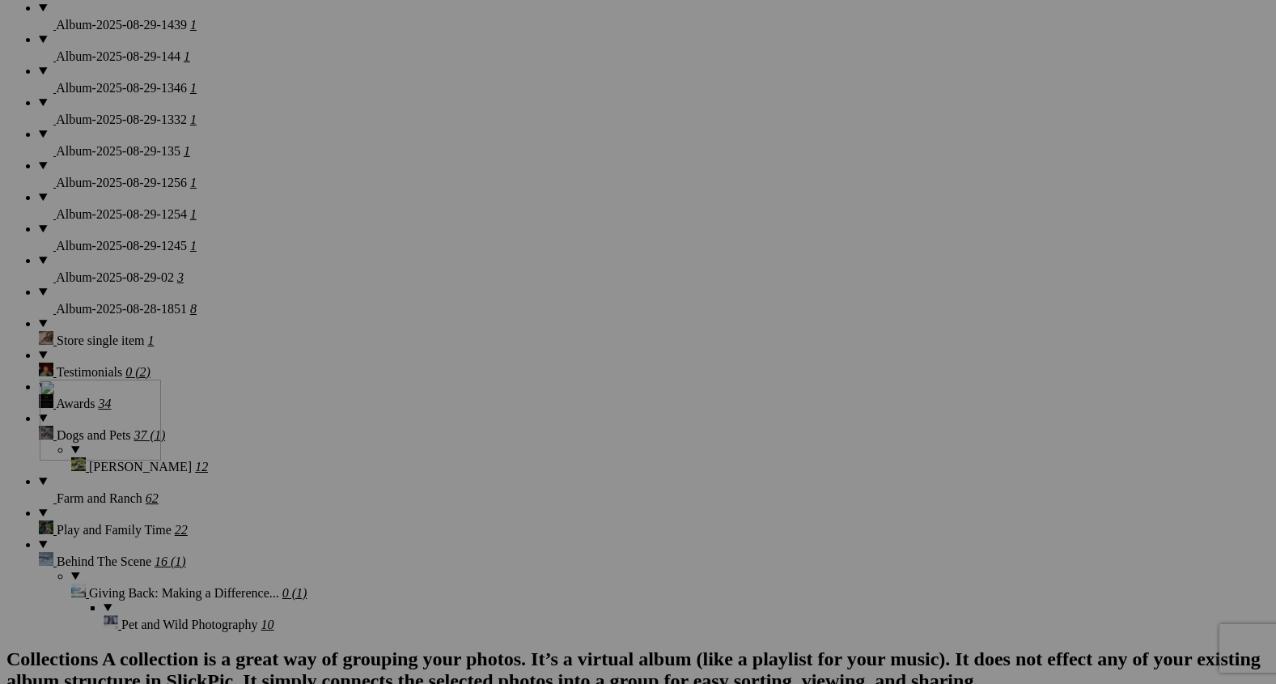
drag, startPoint x: 292, startPoint y: 121, endPoint x: 274, endPoint y: 520, distance: 400.2
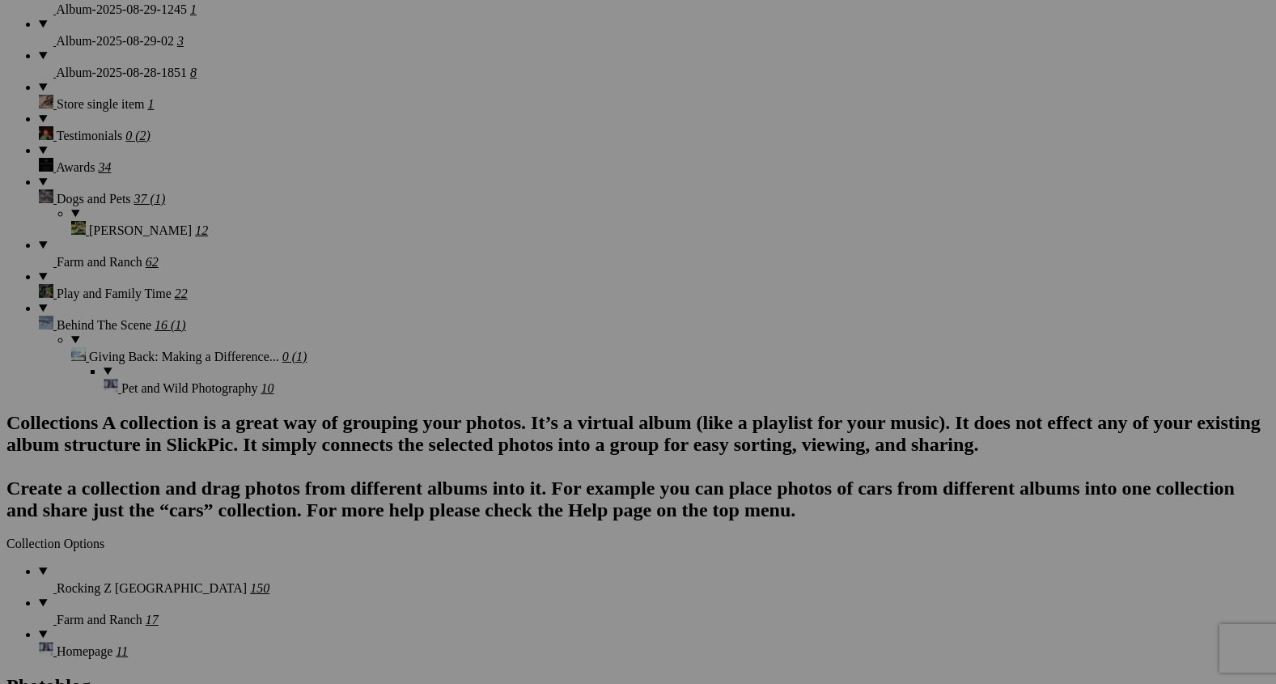
scroll to position [2680, 0]
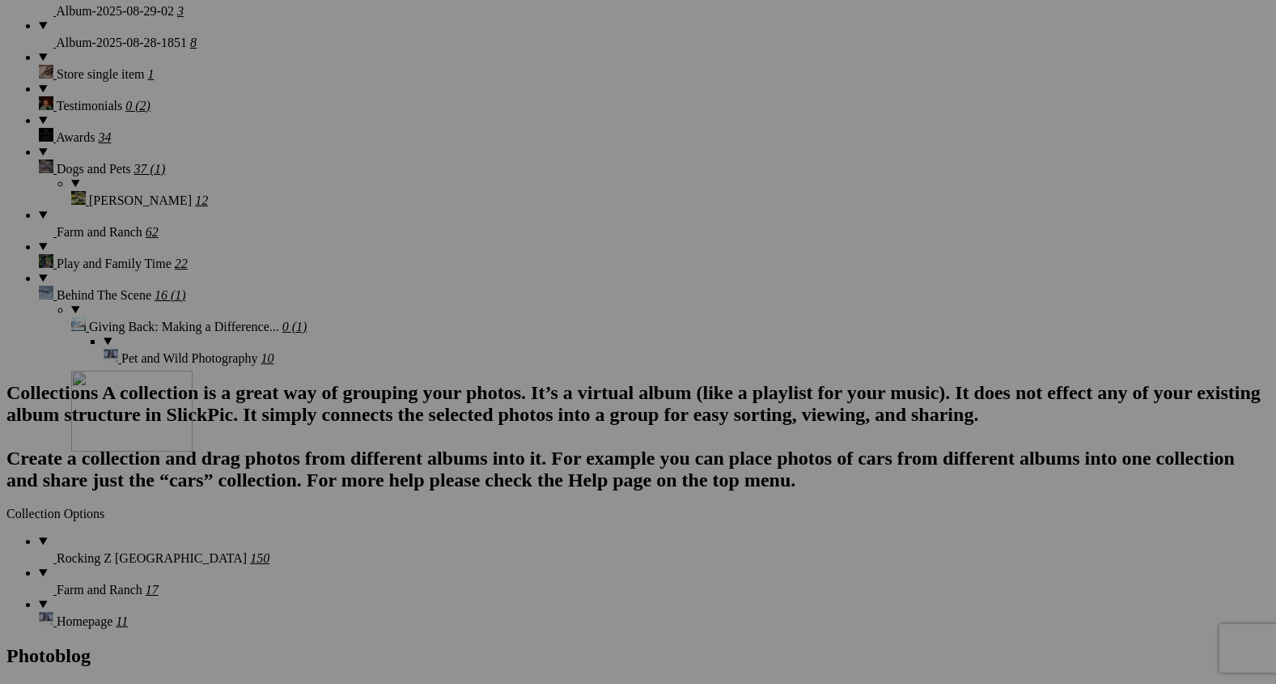
drag, startPoint x: 305, startPoint y: 268, endPoint x: 290, endPoint y: 572, distance: 304.6
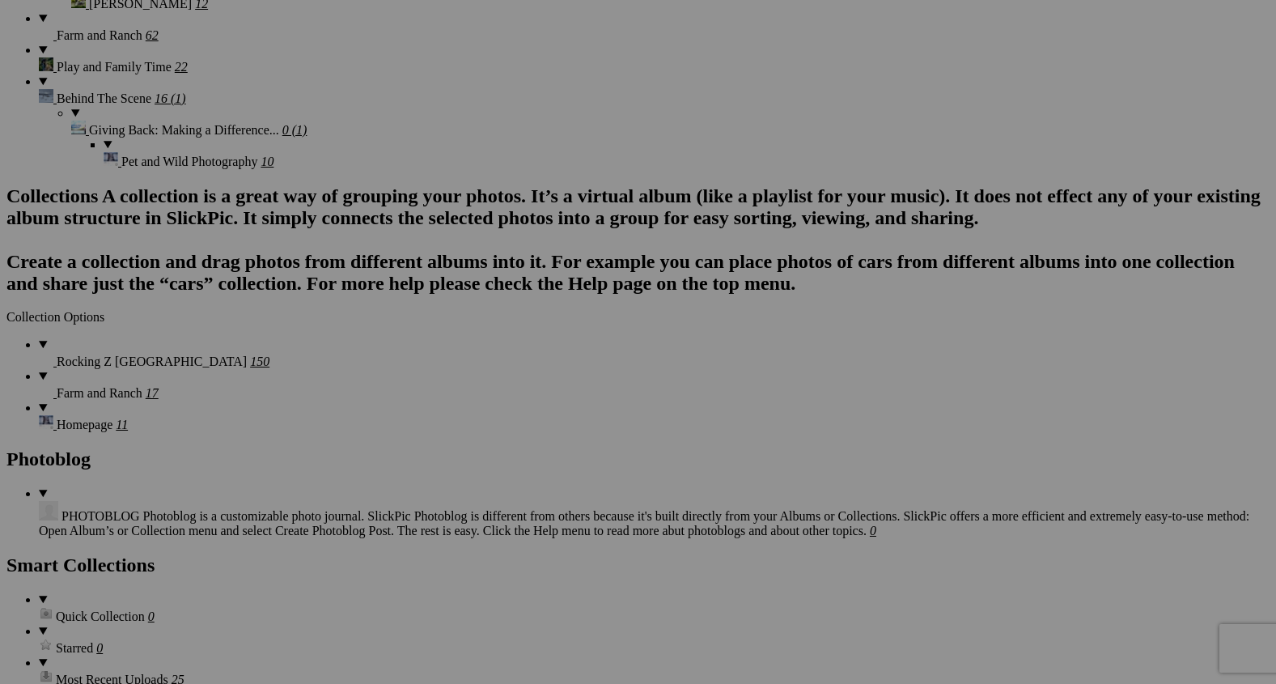
scroll to position [2896, 0]
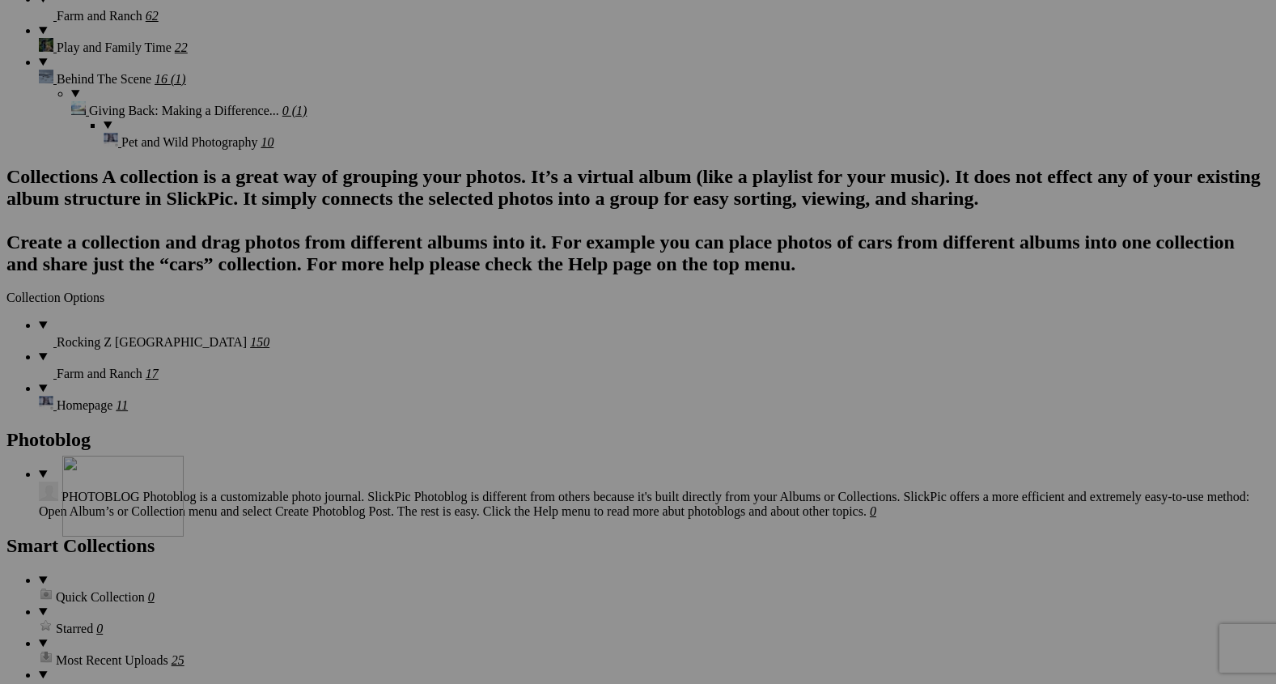
drag, startPoint x: 298, startPoint y: 260, endPoint x: 300, endPoint y: 603, distance: 343.1
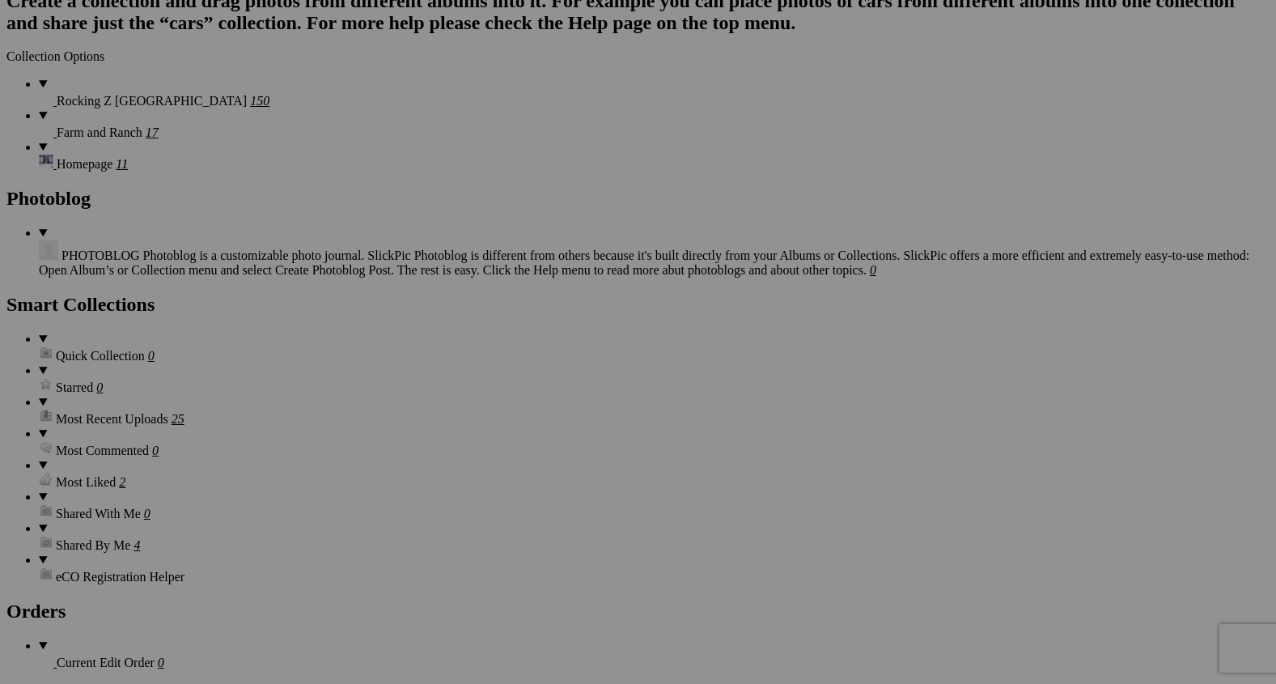
scroll to position [3123, 0]
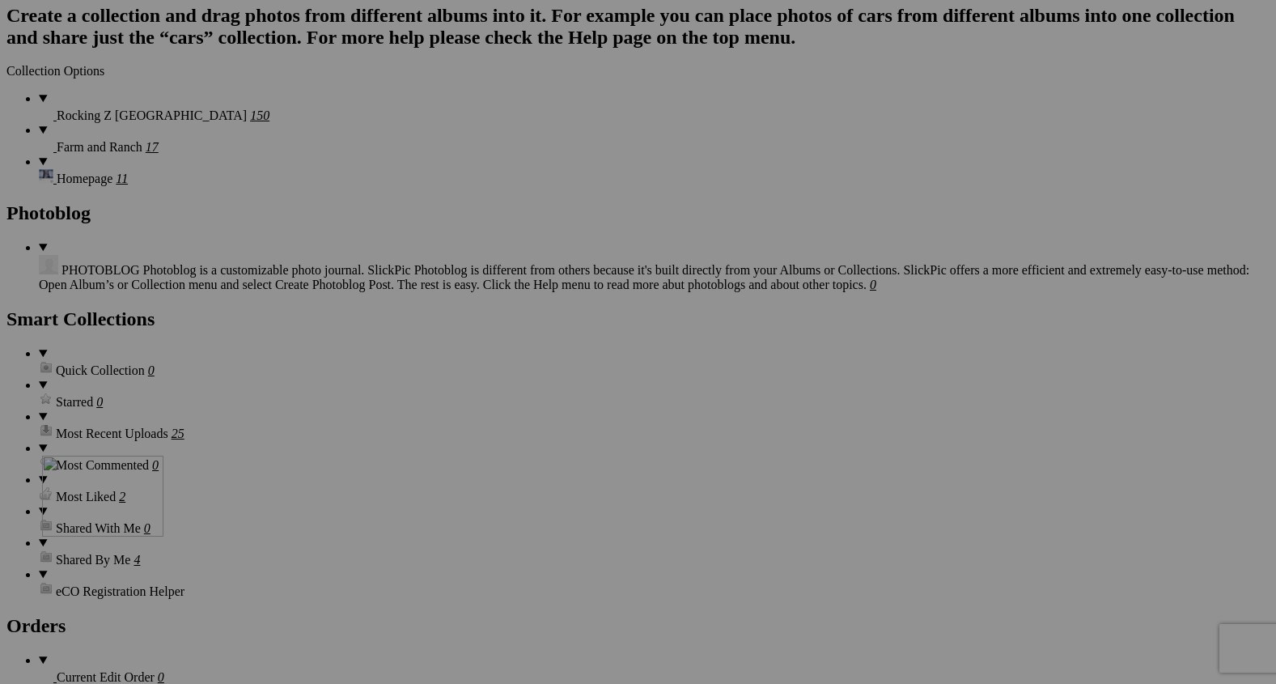
drag, startPoint x: 303, startPoint y: 249, endPoint x: 274, endPoint y: 634, distance: 385.4
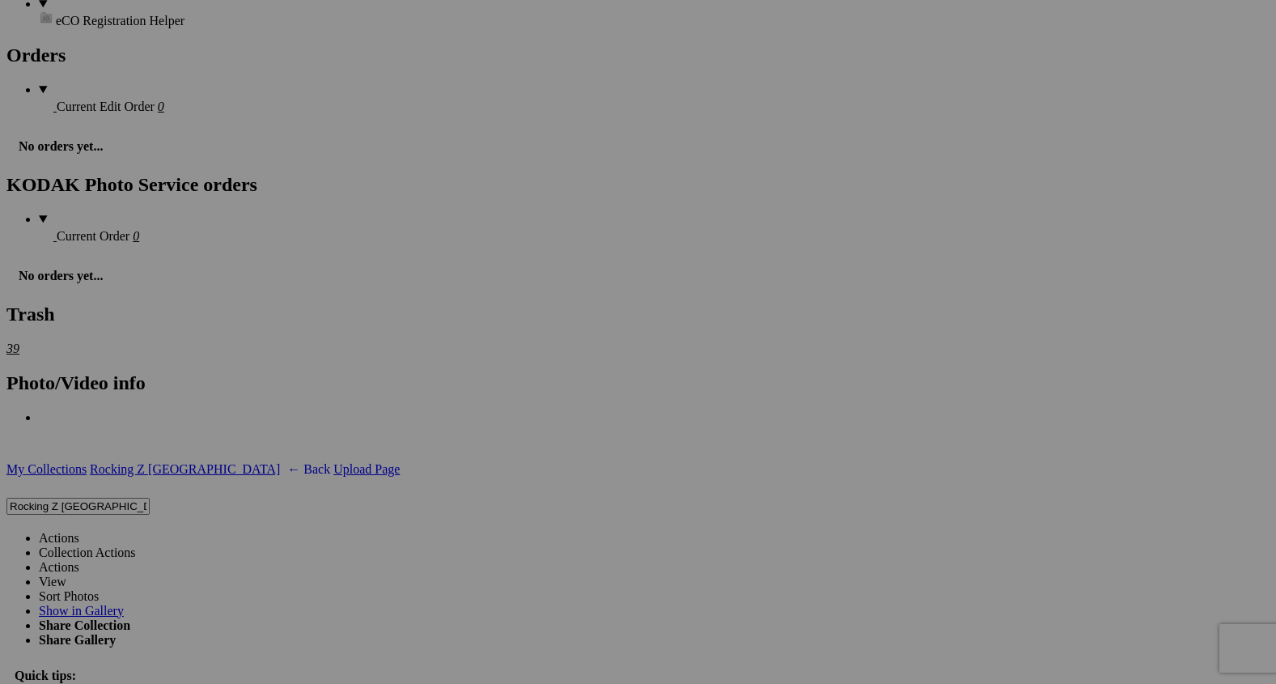
scroll to position [3685, 0]
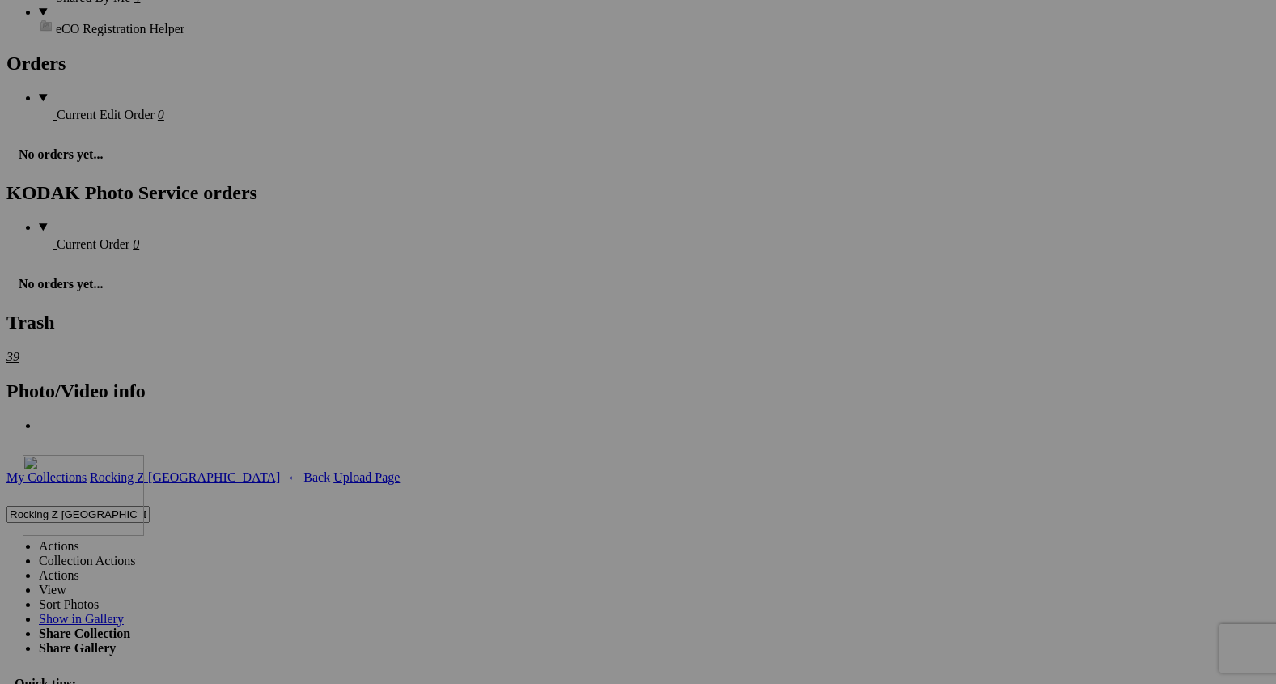
drag, startPoint x: 286, startPoint y: 279, endPoint x: 257, endPoint y: 617, distance: 339.5
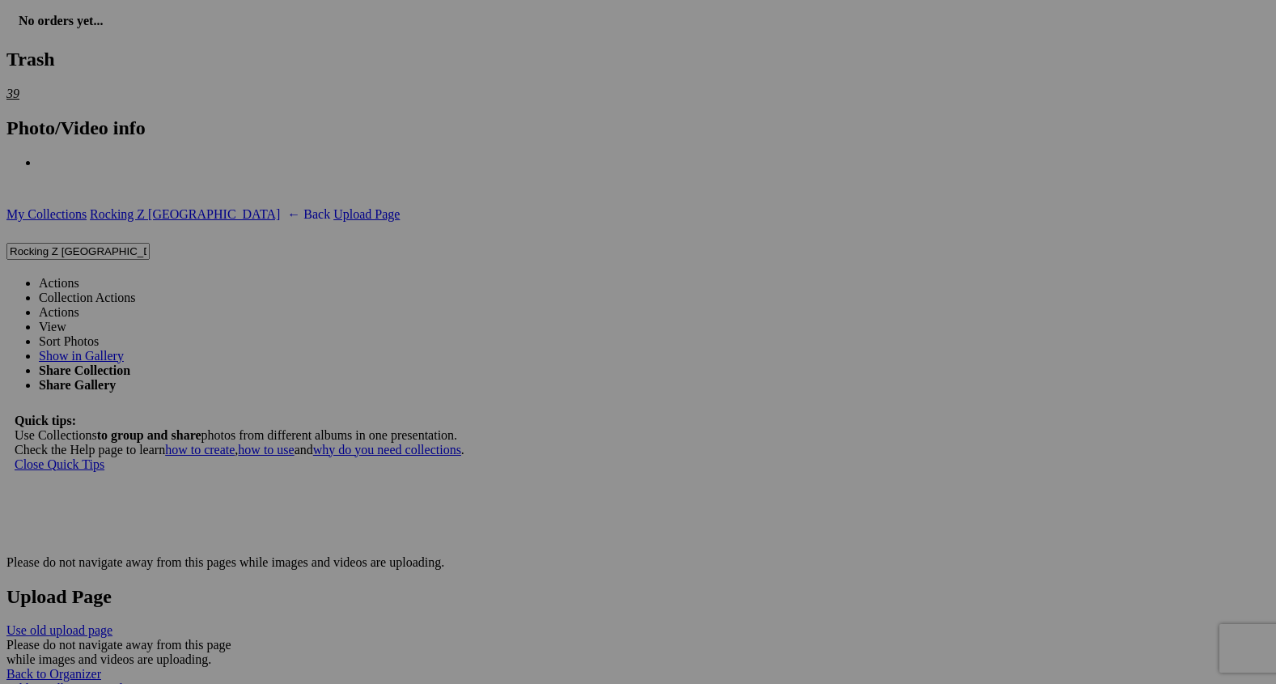
scroll to position [3955, 0]
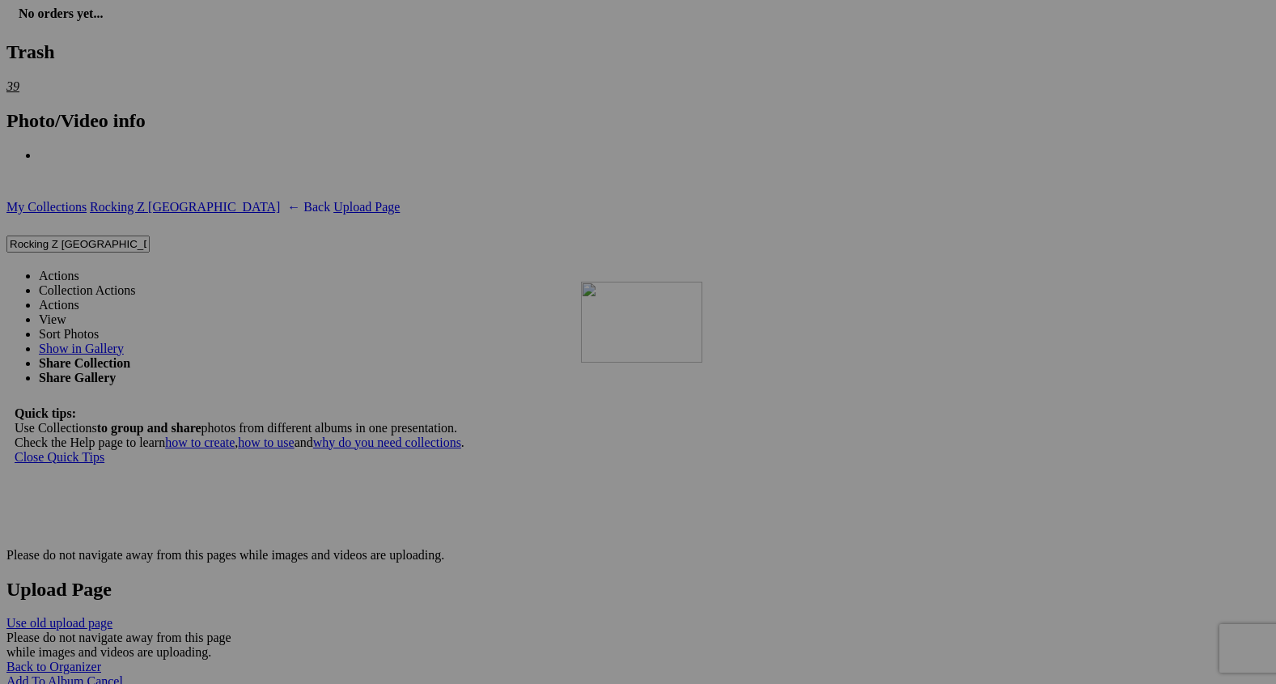
drag, startPoint x: 291, startPoint y: 417, endPoint x: 811, endPoint y: 417, distance: 520.3
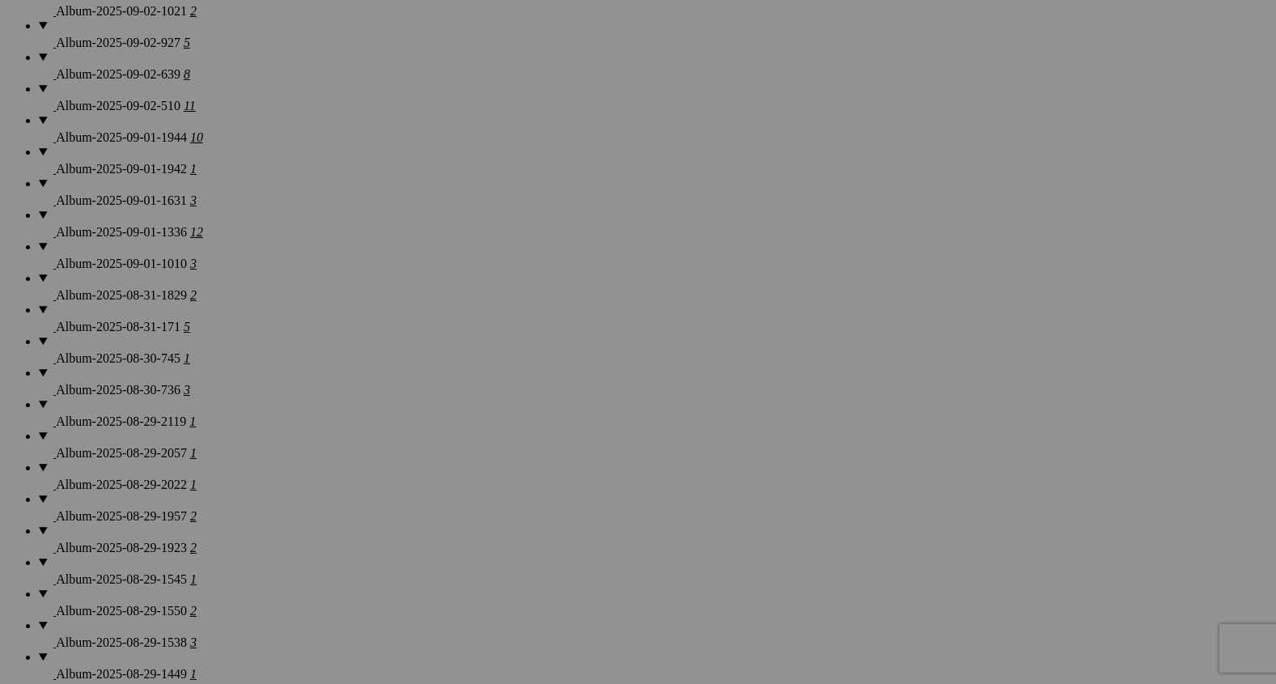
scroll to position [0, 0]
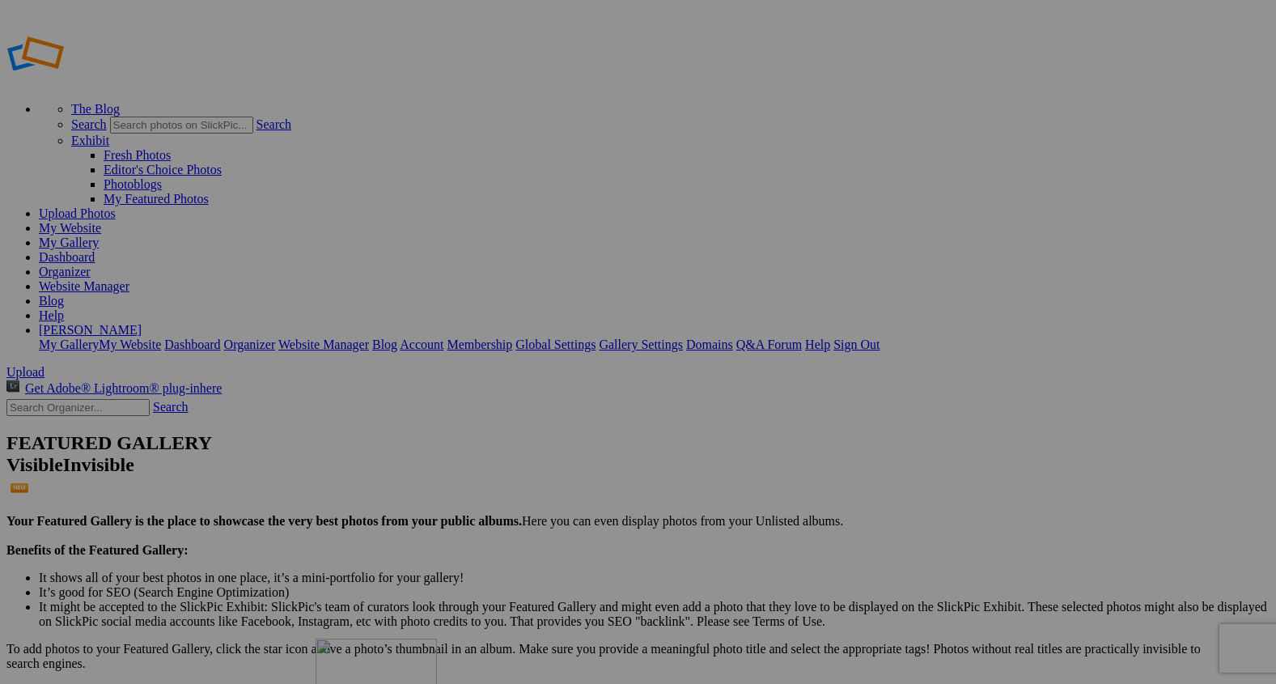
drag, startPoint x: 303, startPoint y: 253, endPoint x: 550, endPoint y: 749, distance: 554.4
click at [0, 0] on span "Views: 2" at bounding box center [0, 0] width 0 height 0
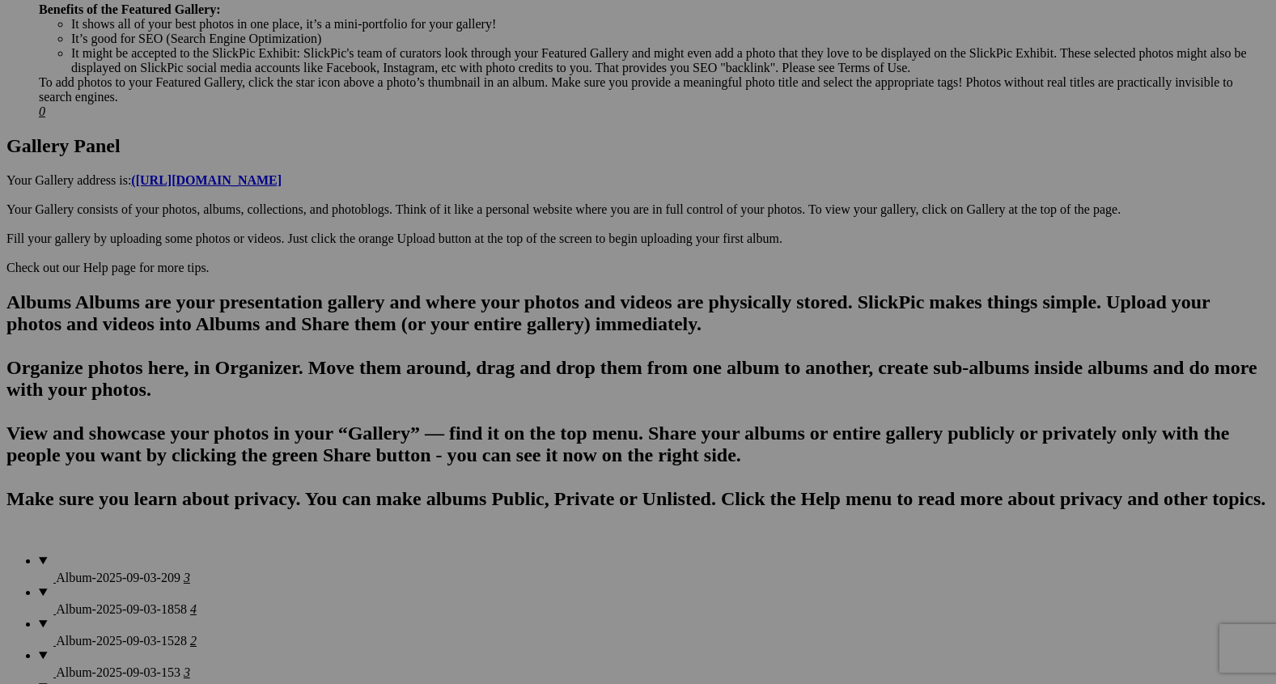
scroll to position [749, 0]
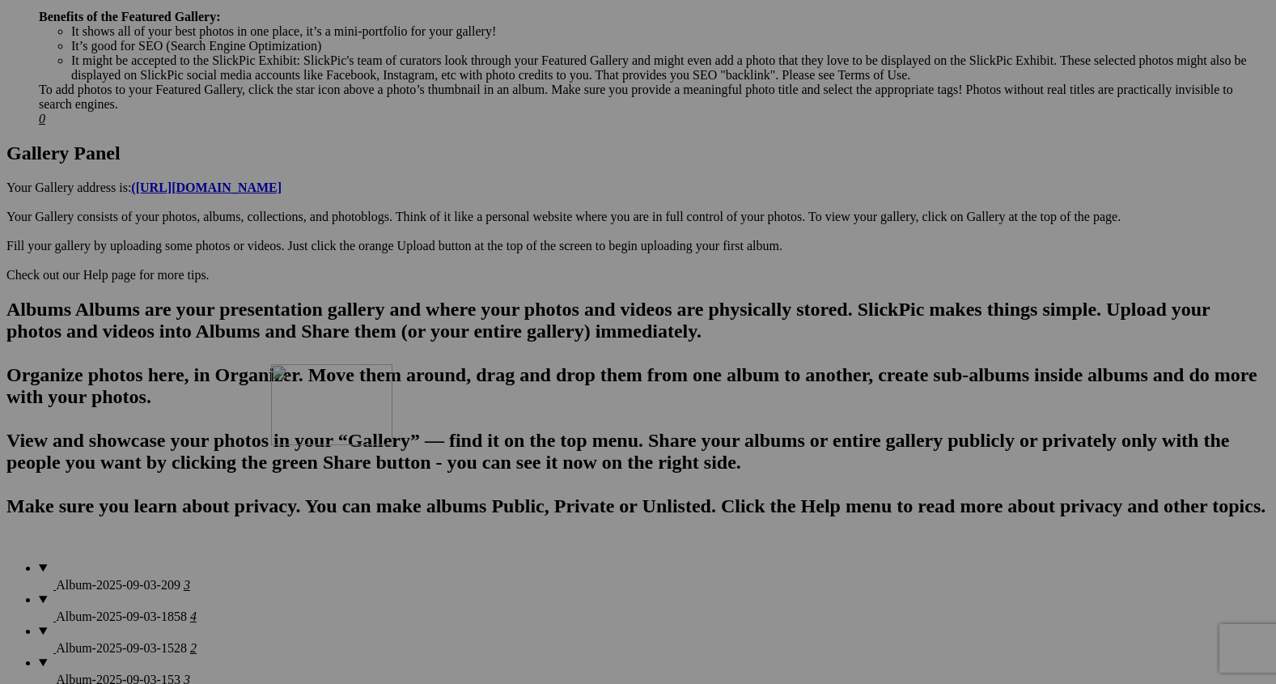
drag, startPoint x: 444, startPoint y: 146, endPoint x: 507, endPoint y: 515, distance: 374.2
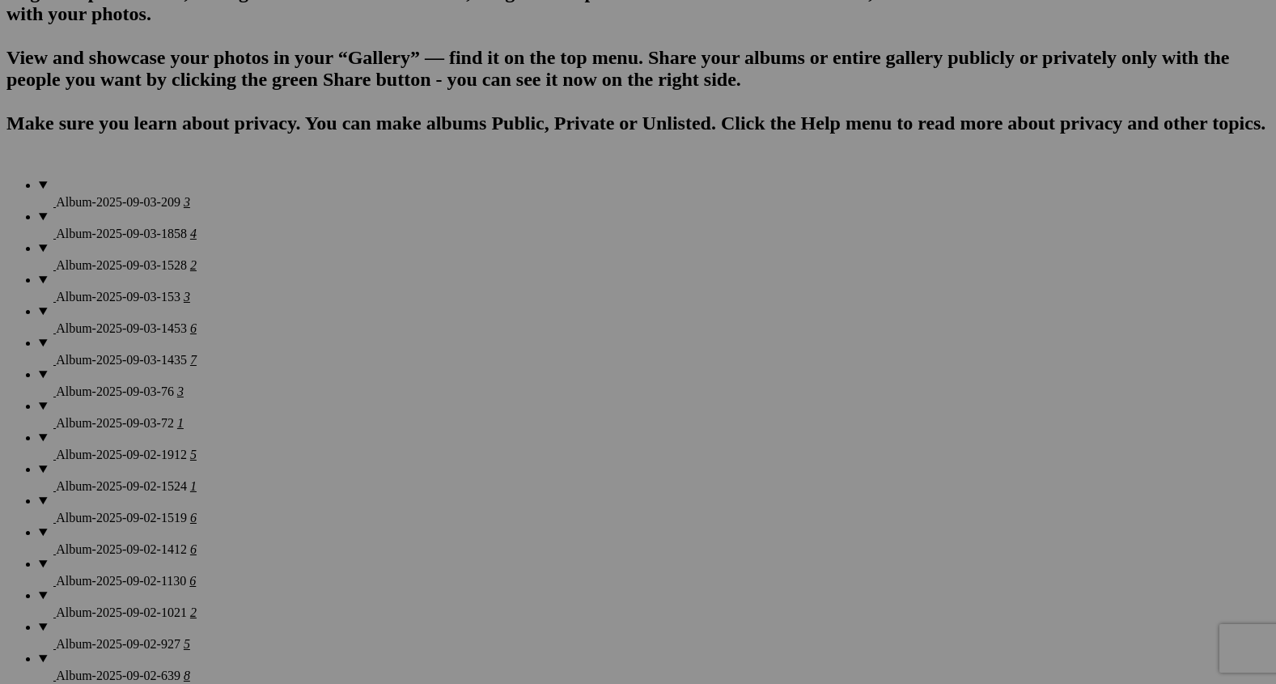
scroll to position [1240, 0]
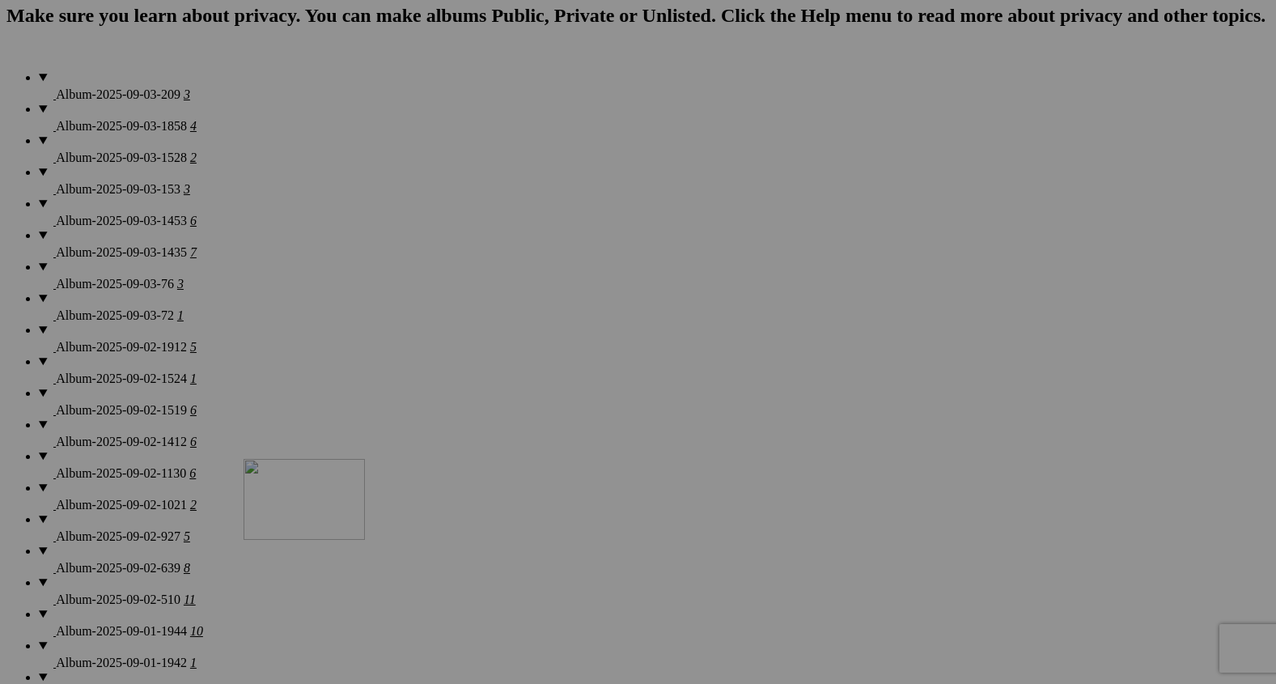
drag, startPoint x: 440, startPoint y: 82, endPoint x: 487, endPoint y: 604, distance: 524.8
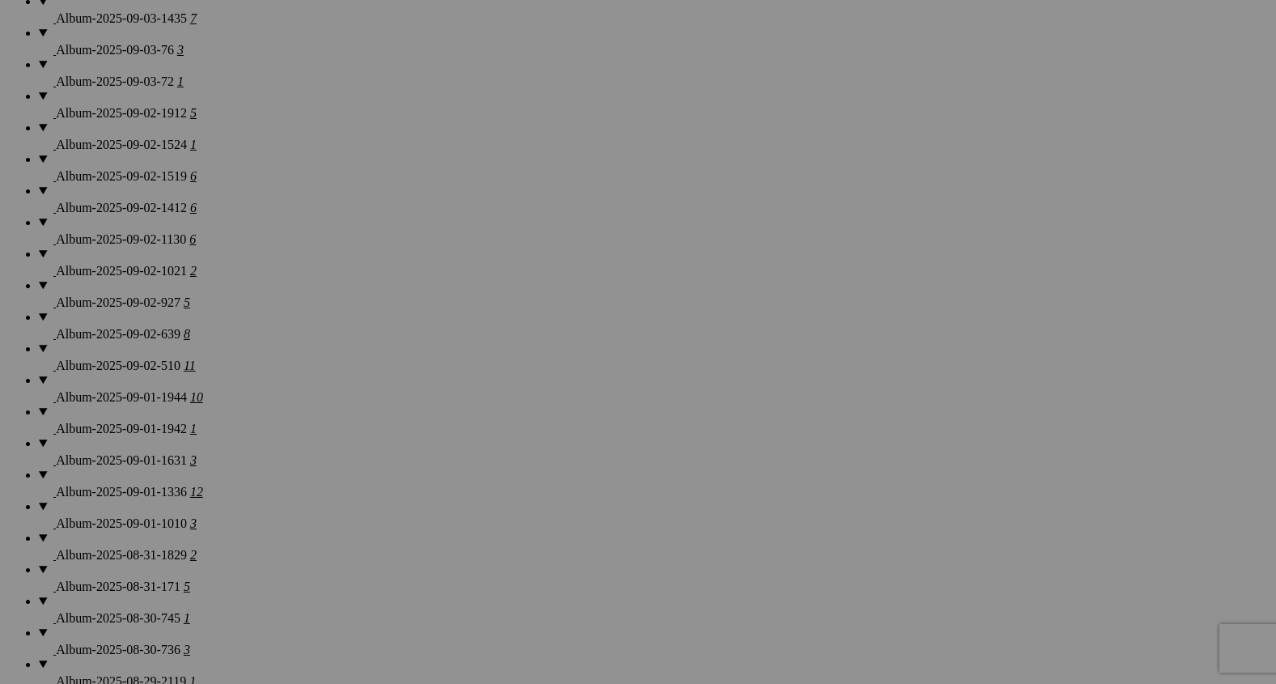
scroll to position [1519, 0]
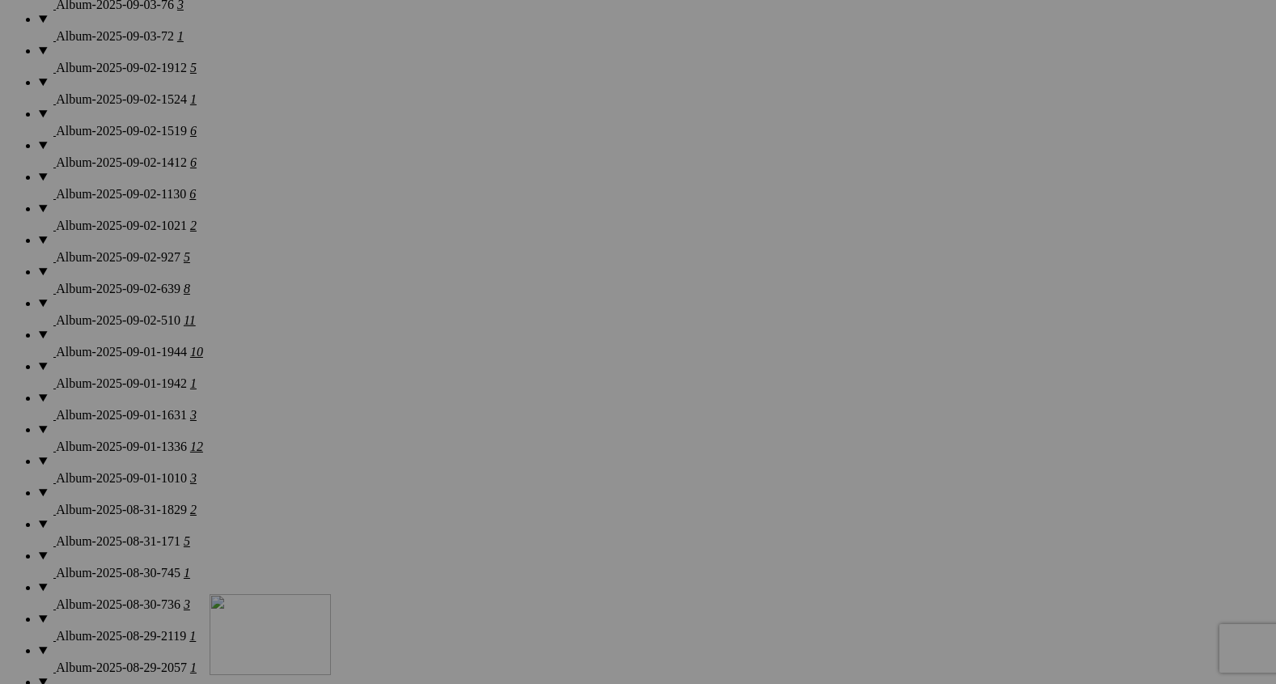
drag, startPoint x: 430, startPoint y: 389, endPoint x: 443, endPoint y: 739, distance: 349.8
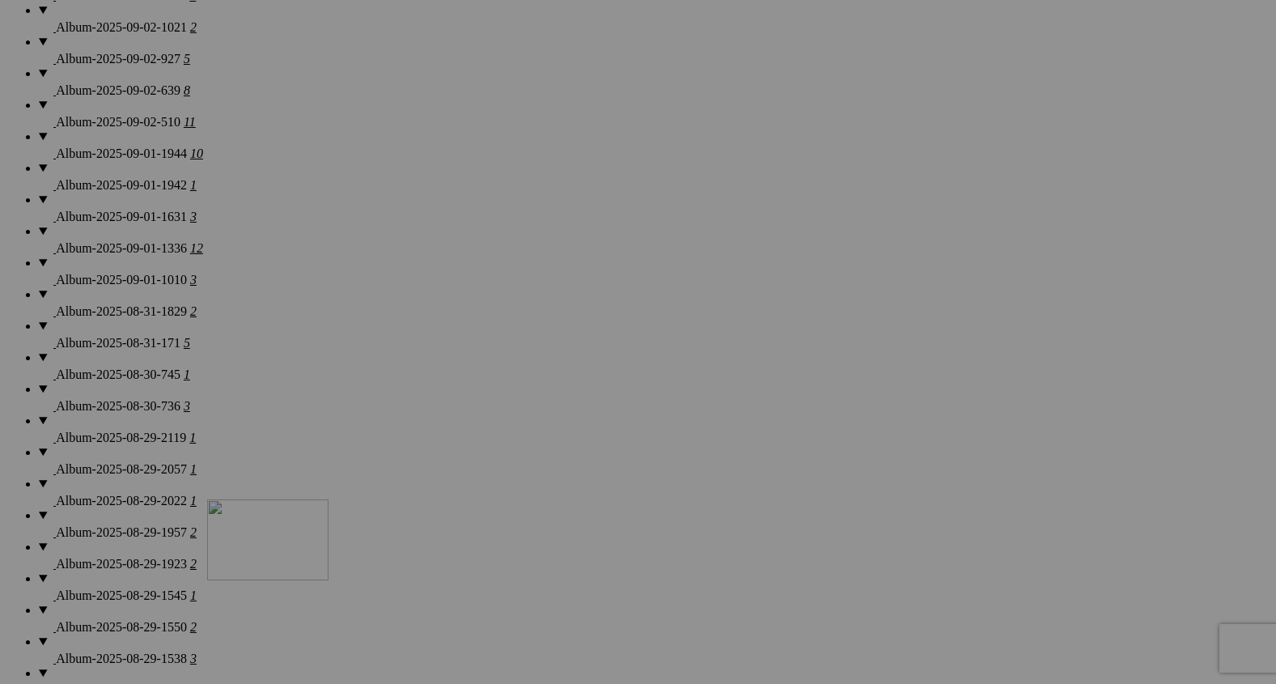
drag, startPoint x: 441, startPoint y: 409, endPoint x: 439, endPoint y: 645, distance: 236.3
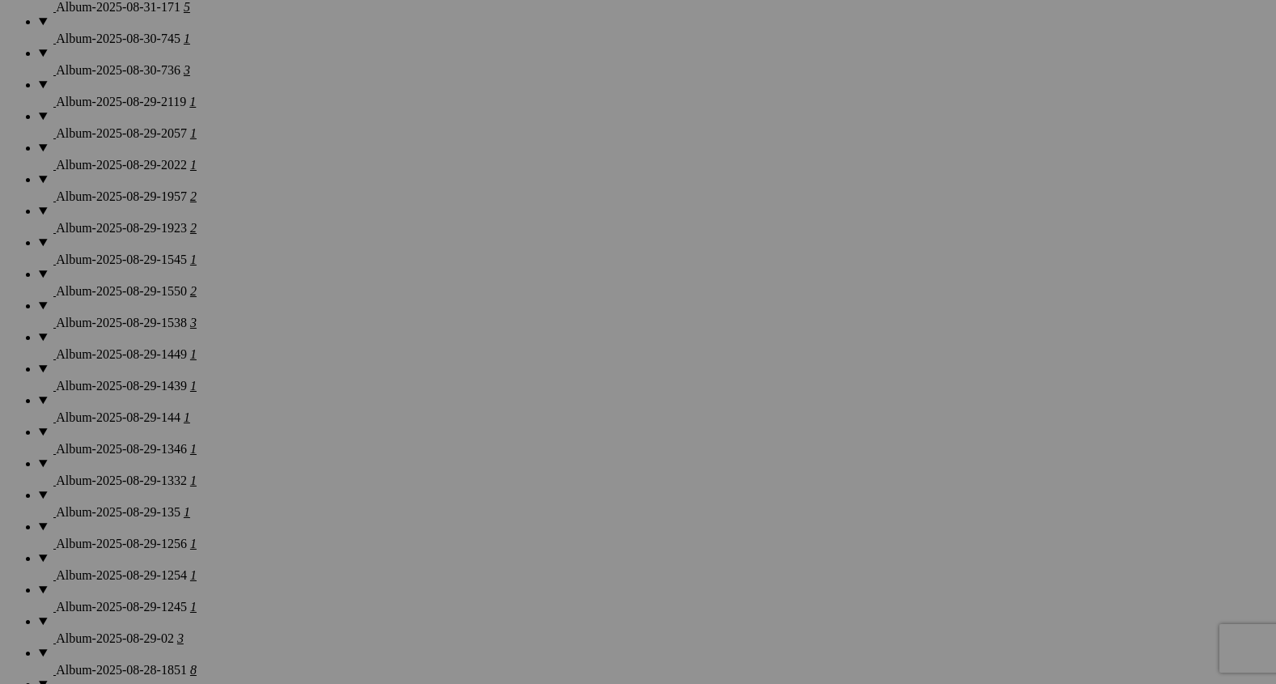
scroll to position [2097, 0]
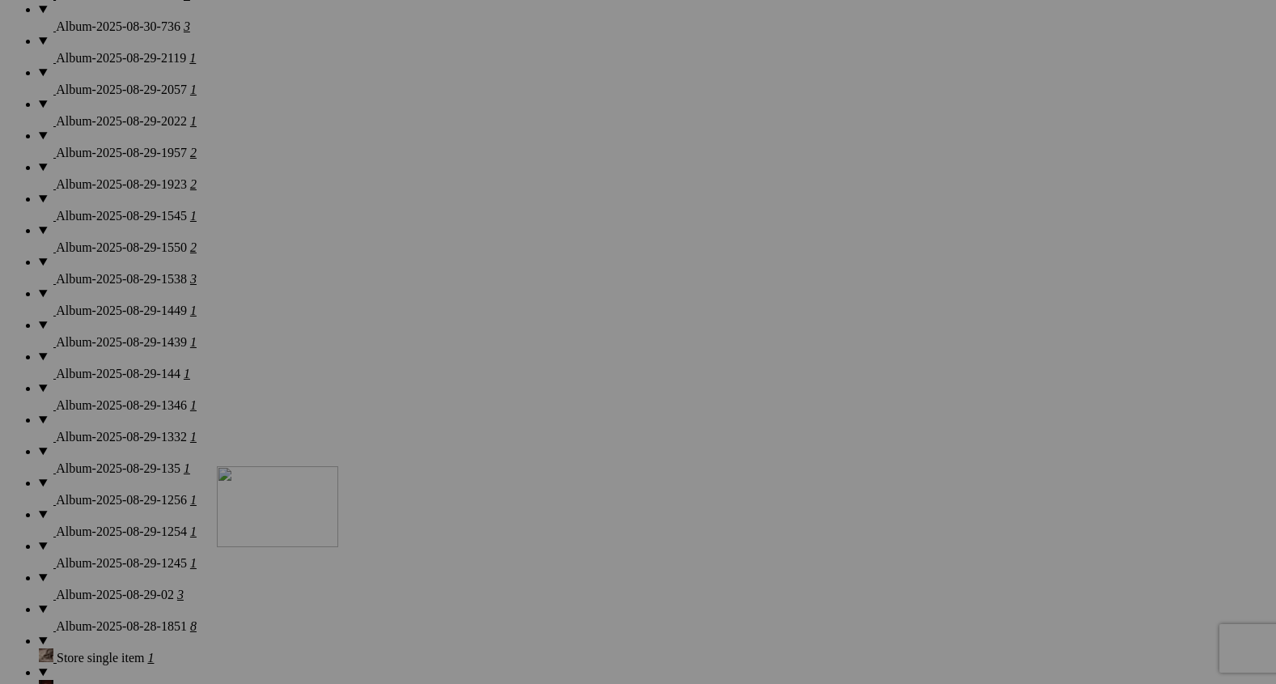
drag, startPoint x: 452, startPoint y: 310, endPoint x: 449, endPoint y: 643, distance: 333.4
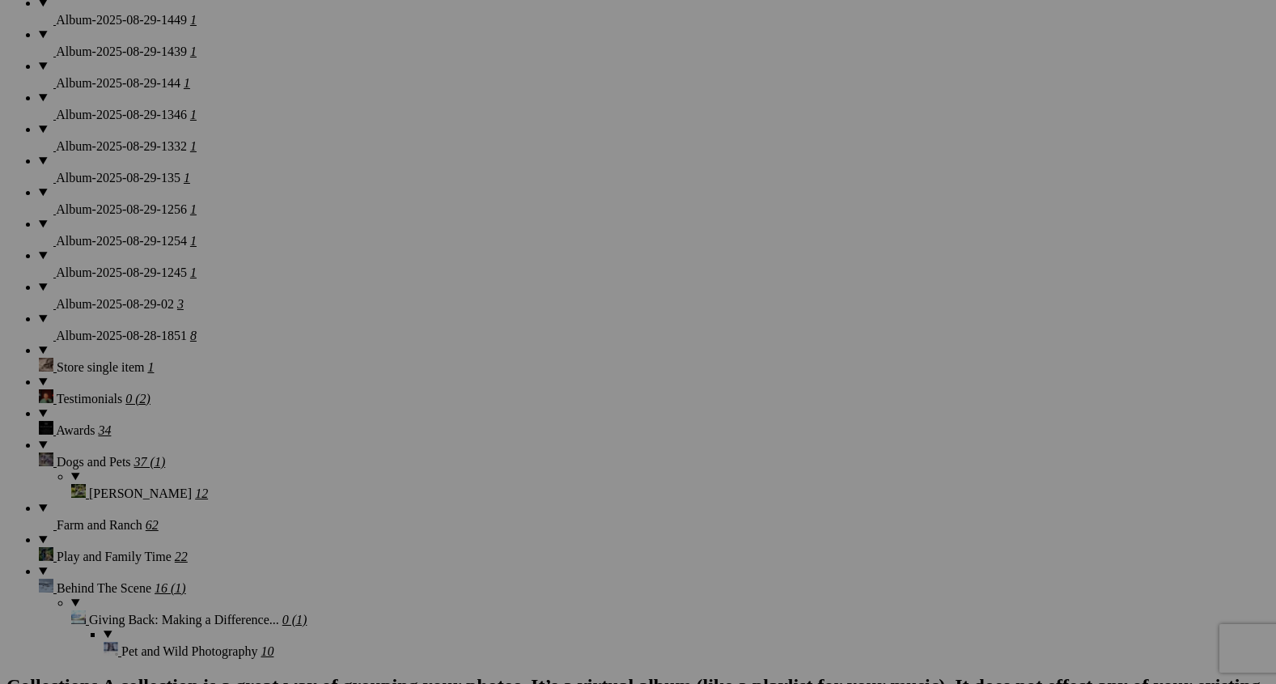
scroll to position [2466, 0]
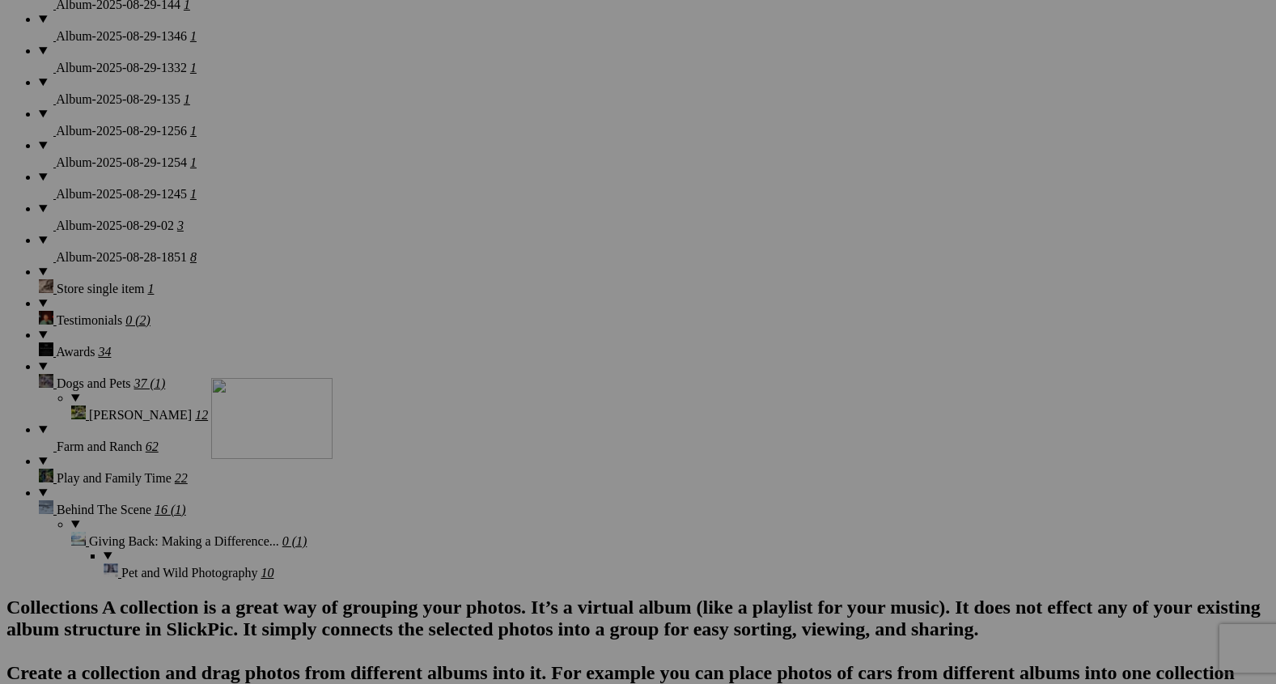
drag, startPoint x: 444, startPoint y: 291, endPoint x: 443, endPoint y: 587, distance: 297.0
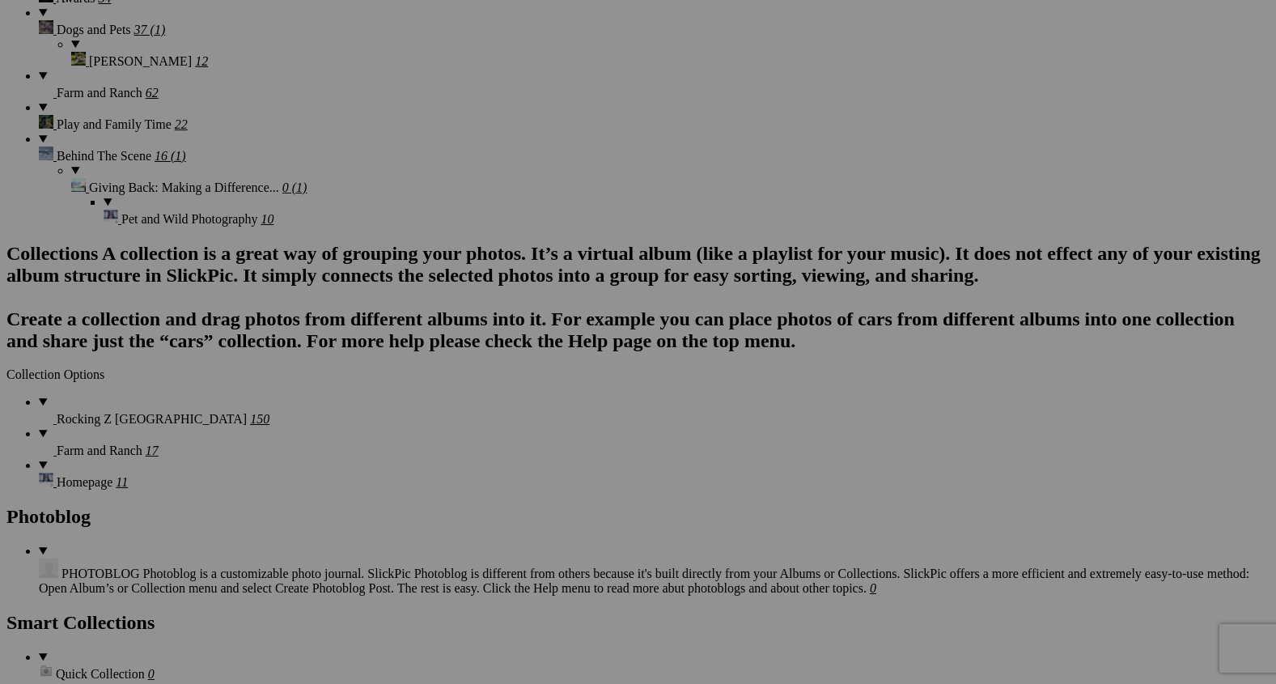
scroll to position [2835, 0]
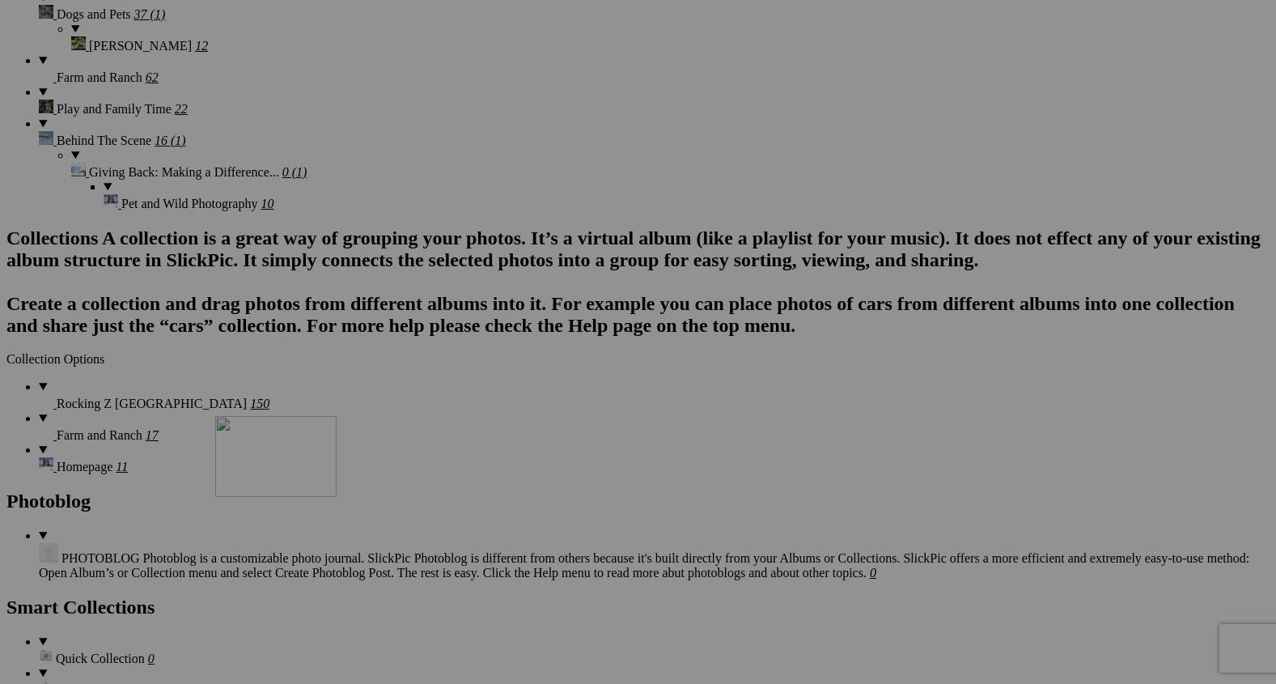
drag, startPoint x: 450, startPoint y: 137, endPoint x: 461, endPoint y: 626, distance: 489.7
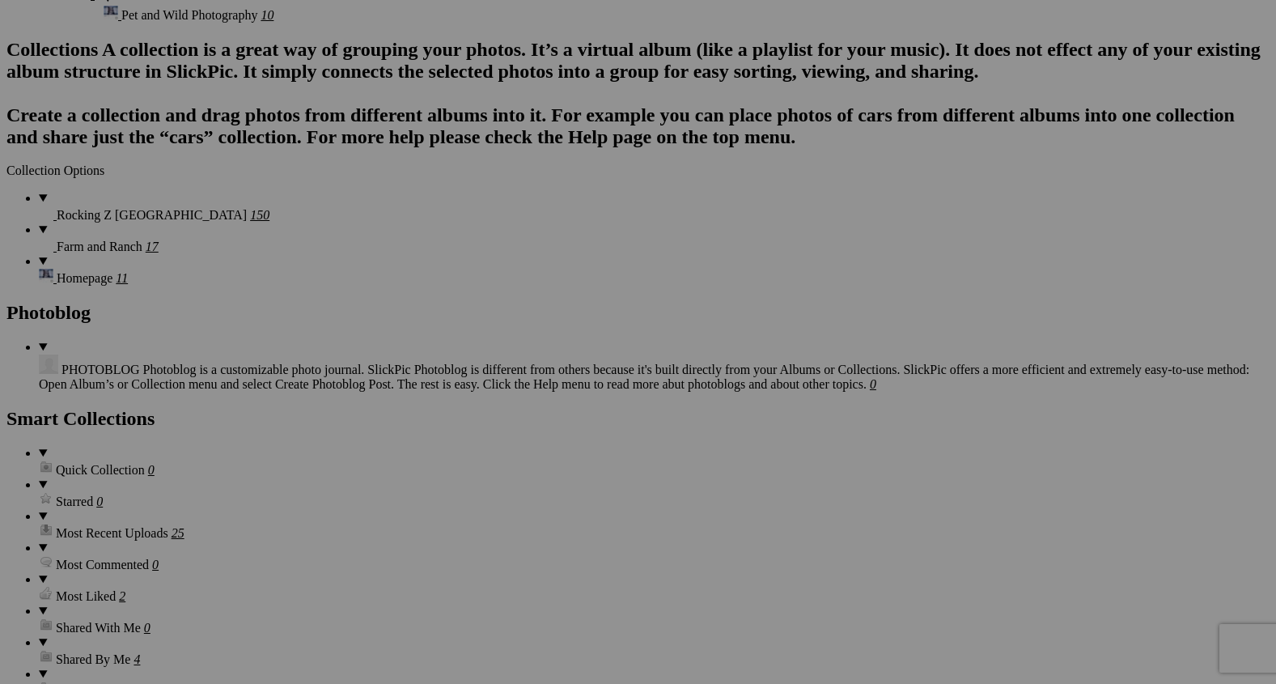
scroll to position [3115, 0]
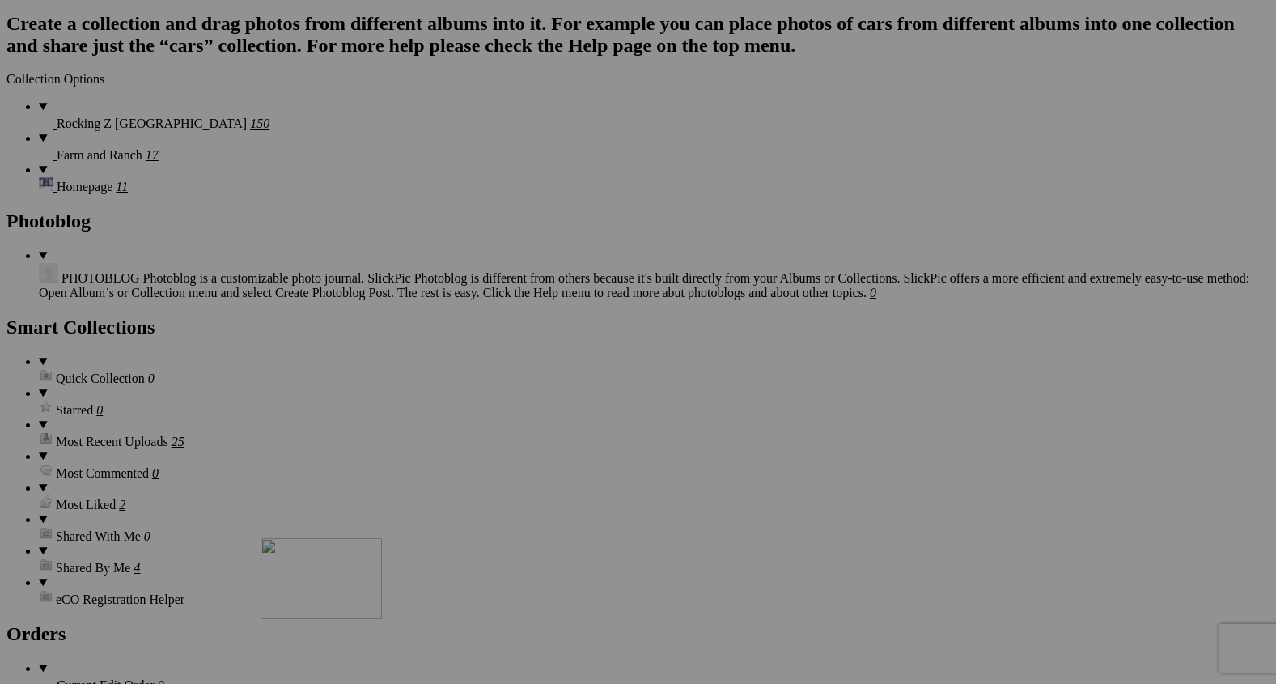
drag, startPoint x: 447, startPoint y: 422, endPoint x: 503, endPoint y: 673, distance: 257.0
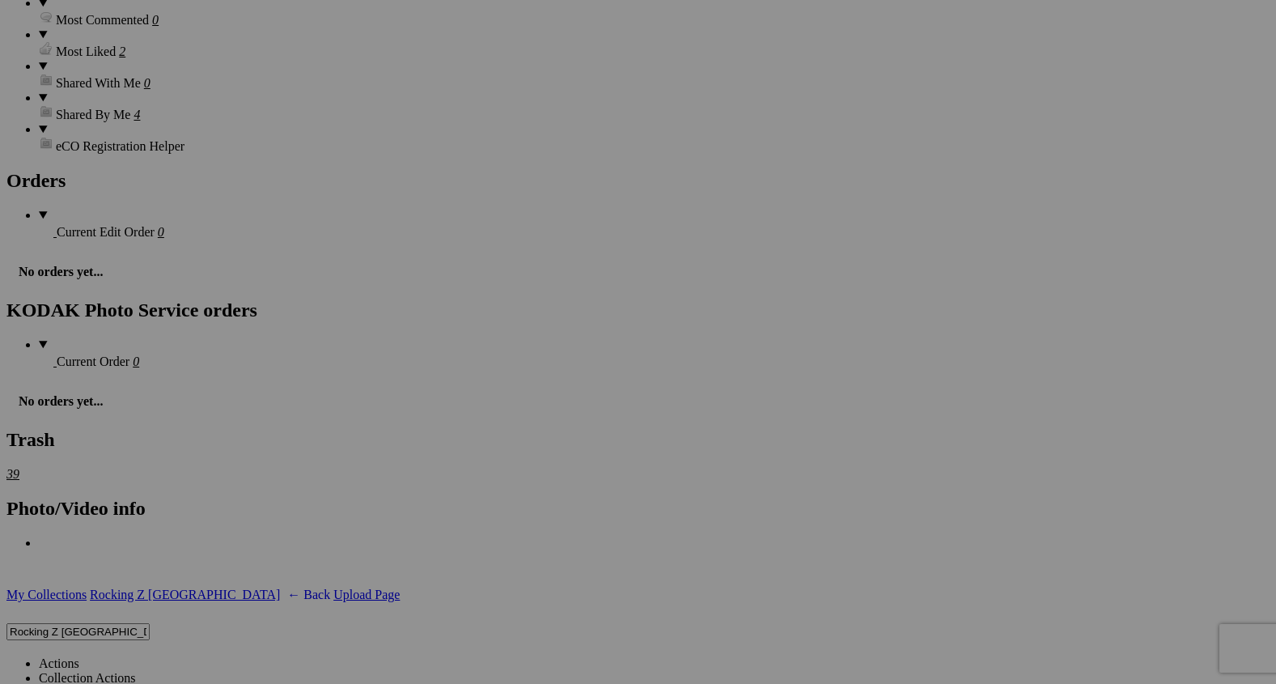
scroll to position [3586, 0]
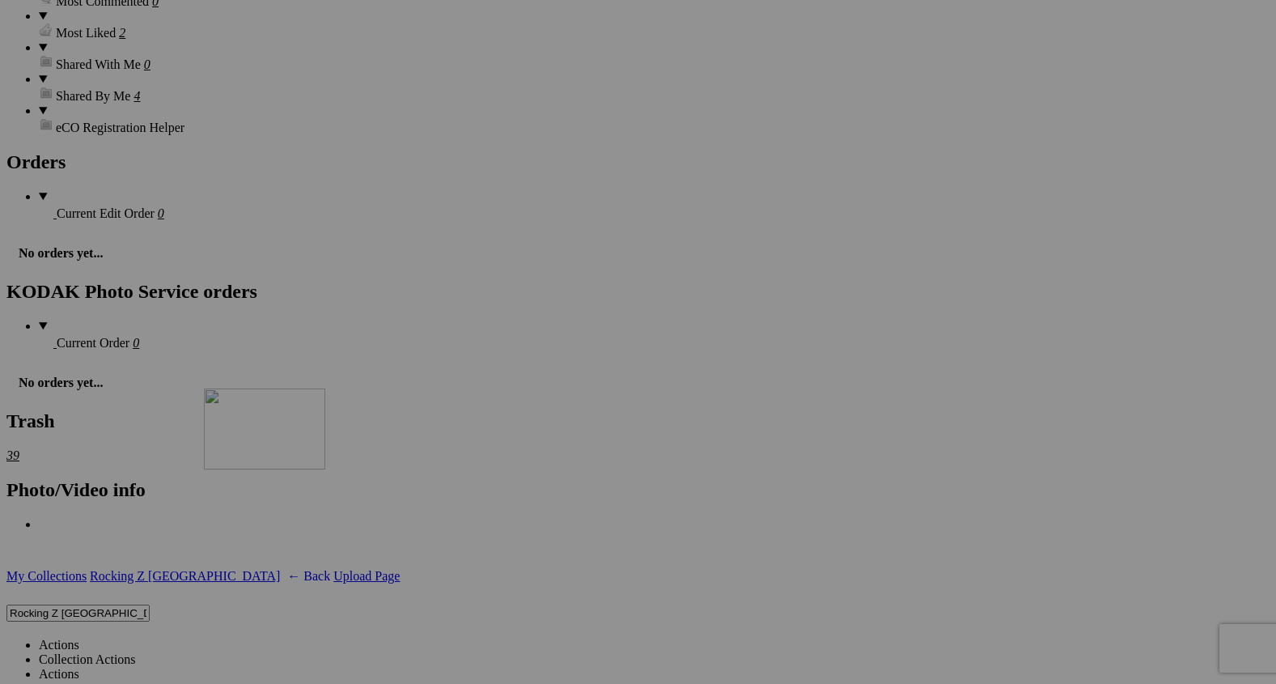
drag, startPoint x: 433, startPoint y: 258, endPoint x: 437, endPoint y: 621, distance: 363.4
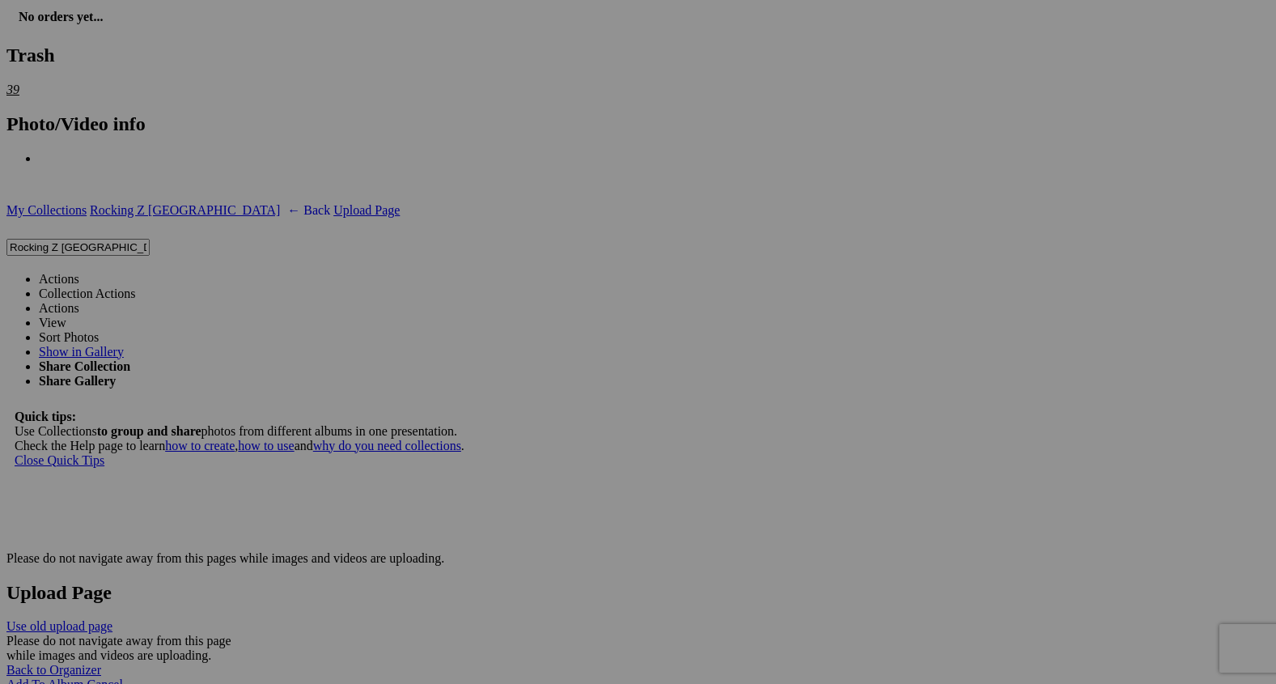
scroll to position [3989, 0]
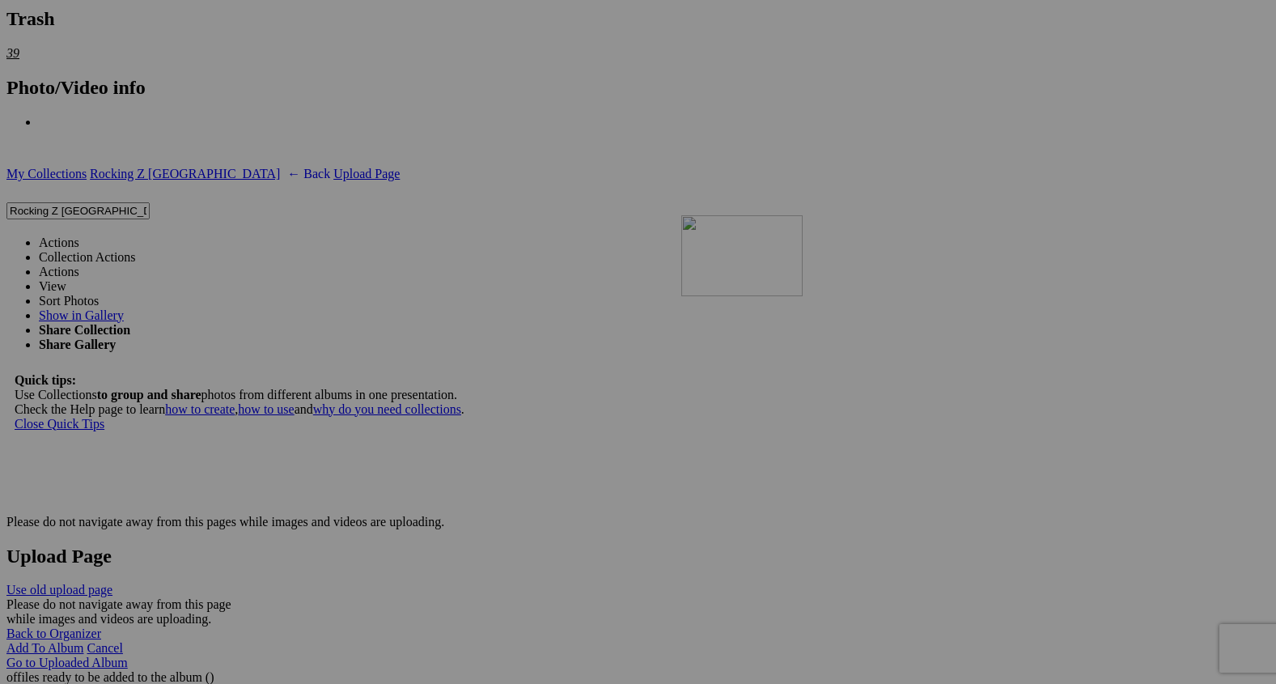
drag, startPoint x: 441, startPoint y: 225, endPoint x: 914, endPoint y: 356, distance: 491.2
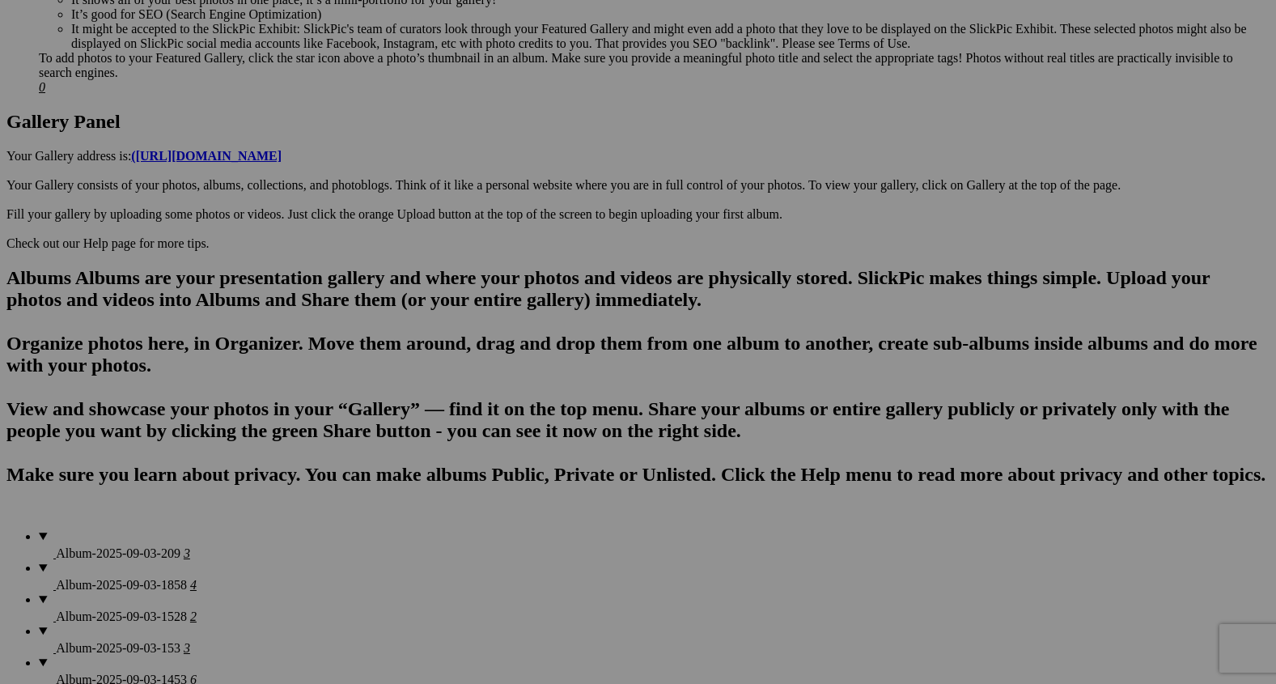
scroll to position [0, 0]
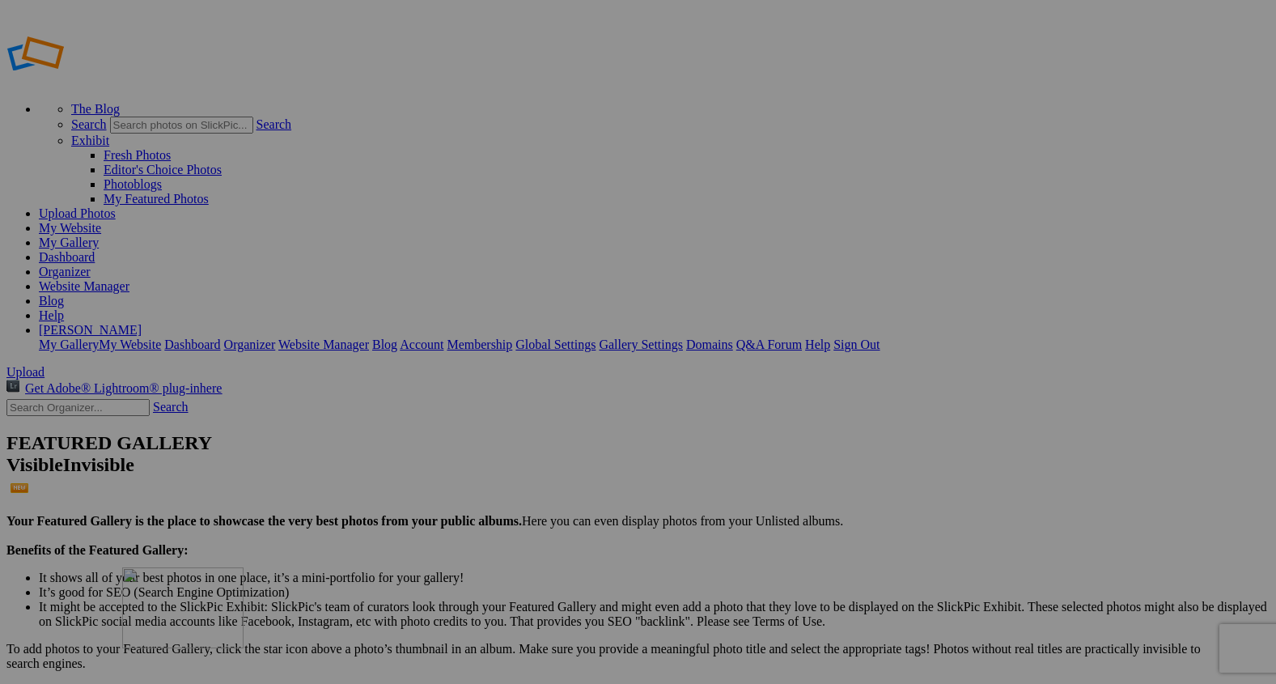
drag, startPoint x: 298, startPoint y: 225, endPoint x: 373, endPoint y: 716, distance: 496.9
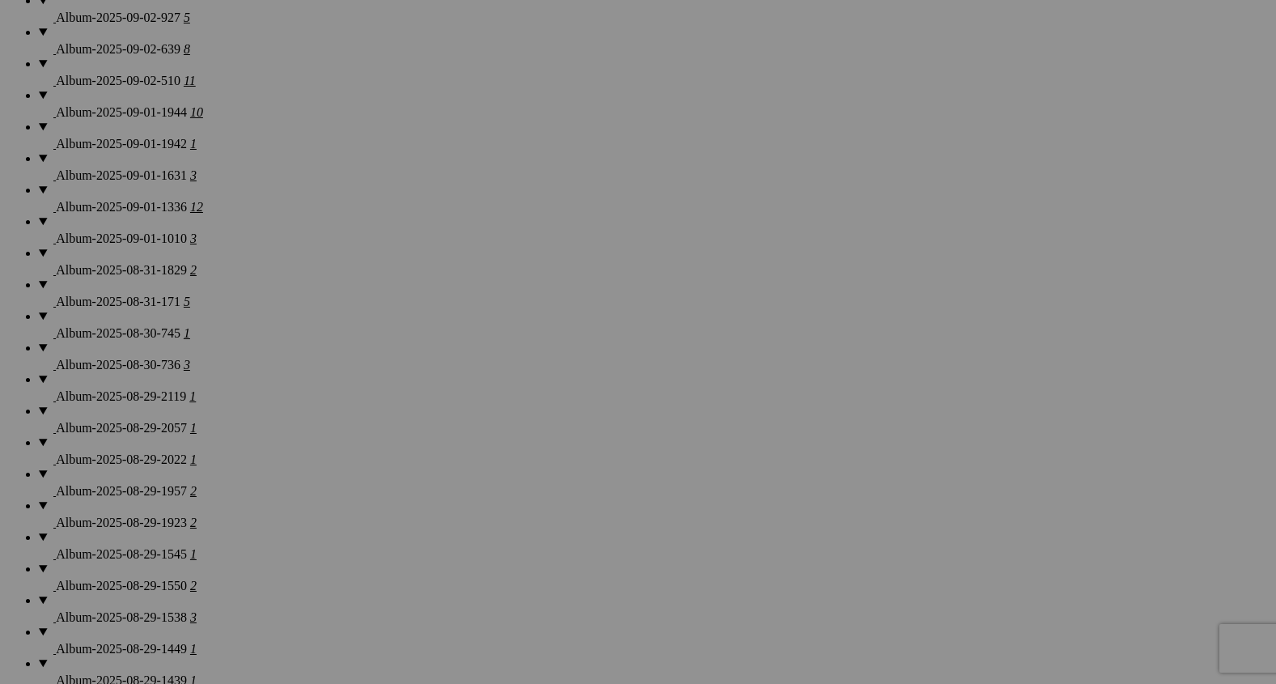
drag, startPoint x: 302, startPoint y: 460, endPoint x: 317, endPoint y: 774, distance: 315.2
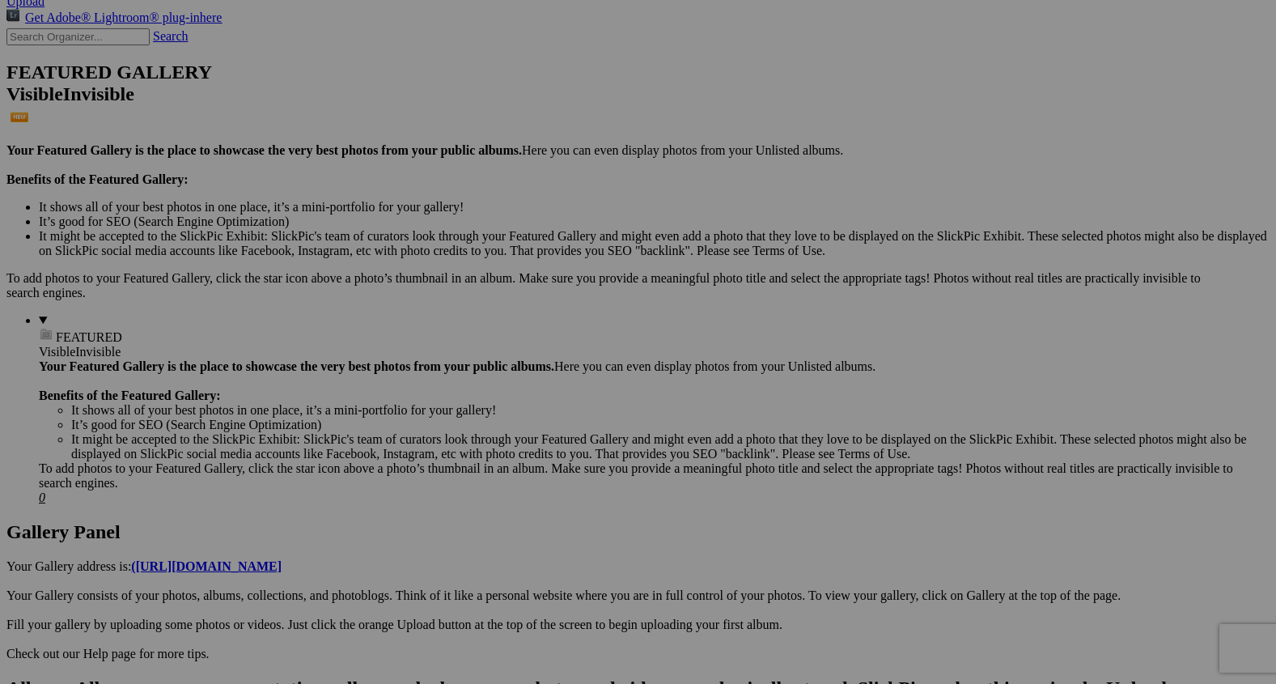
scroll to position [422, 0]
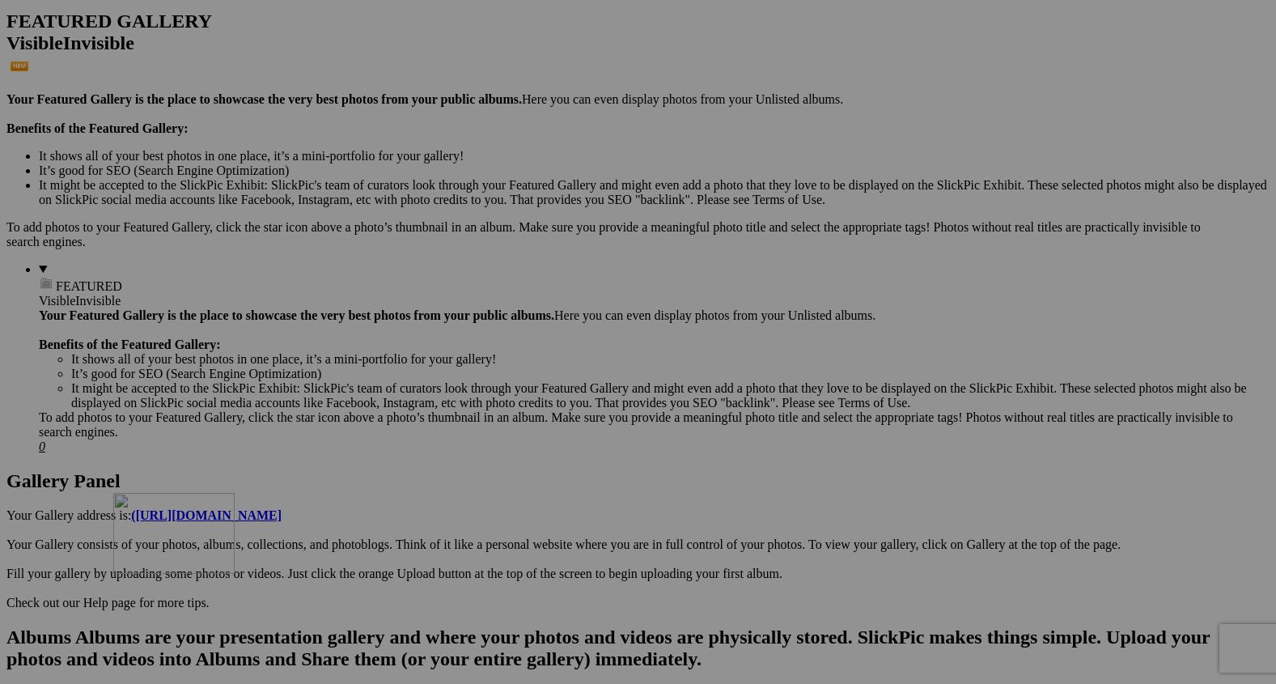
drag, startPoint x: 311, startPoint y: 244, endPoint x: 378, endPoint y: 639, distance: 401.4
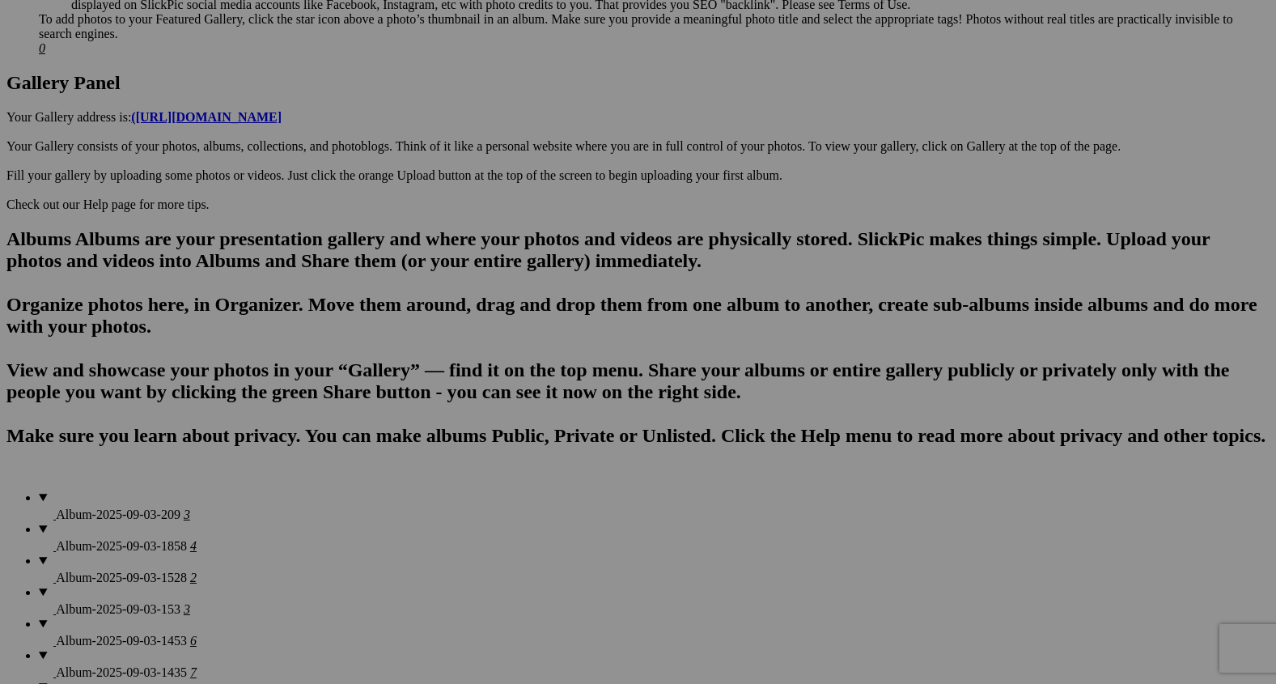
scroll to position [845, 0]
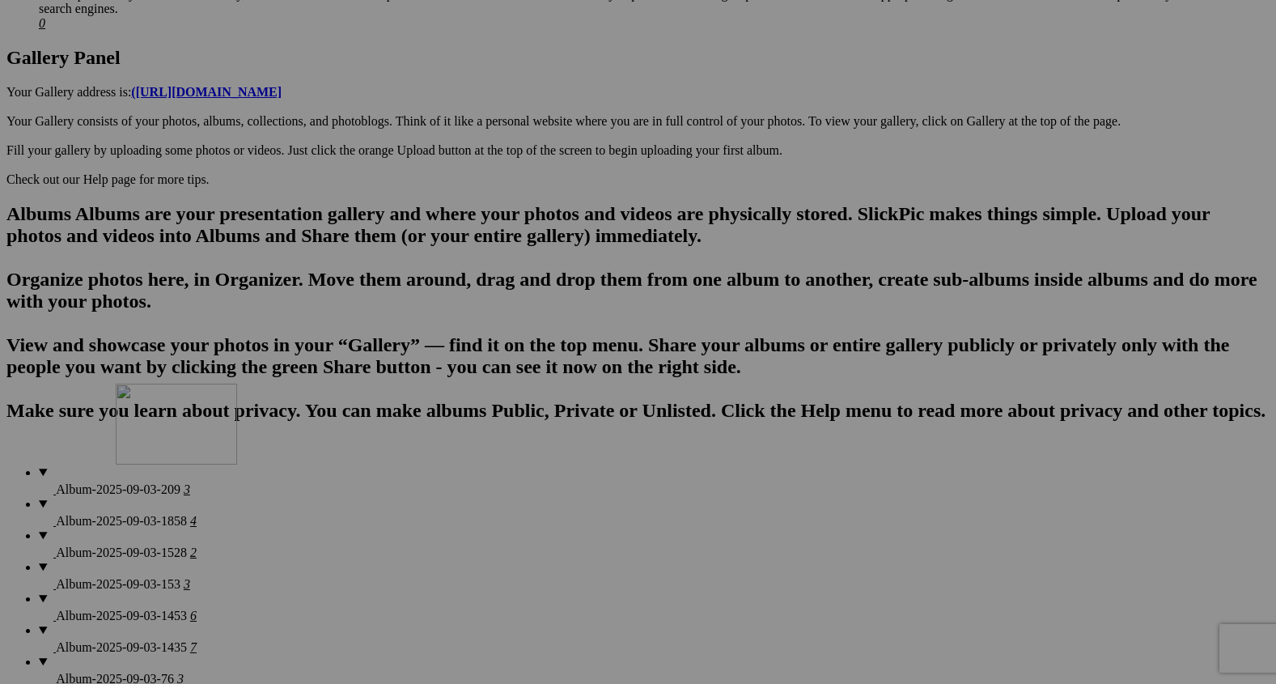
drag, startPoint x: 307, startPoint y: 261, endPoint x: 375, endPoint y: 568, distance: 314.9
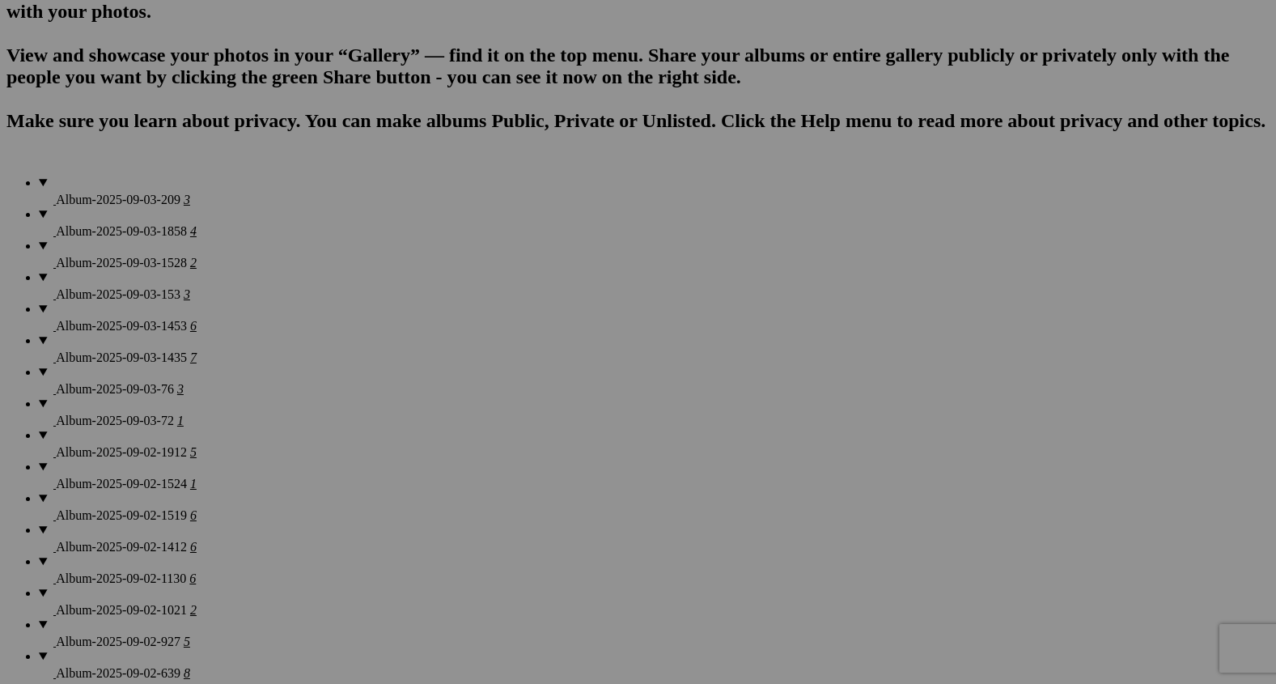
scroll to position [1159, 0]
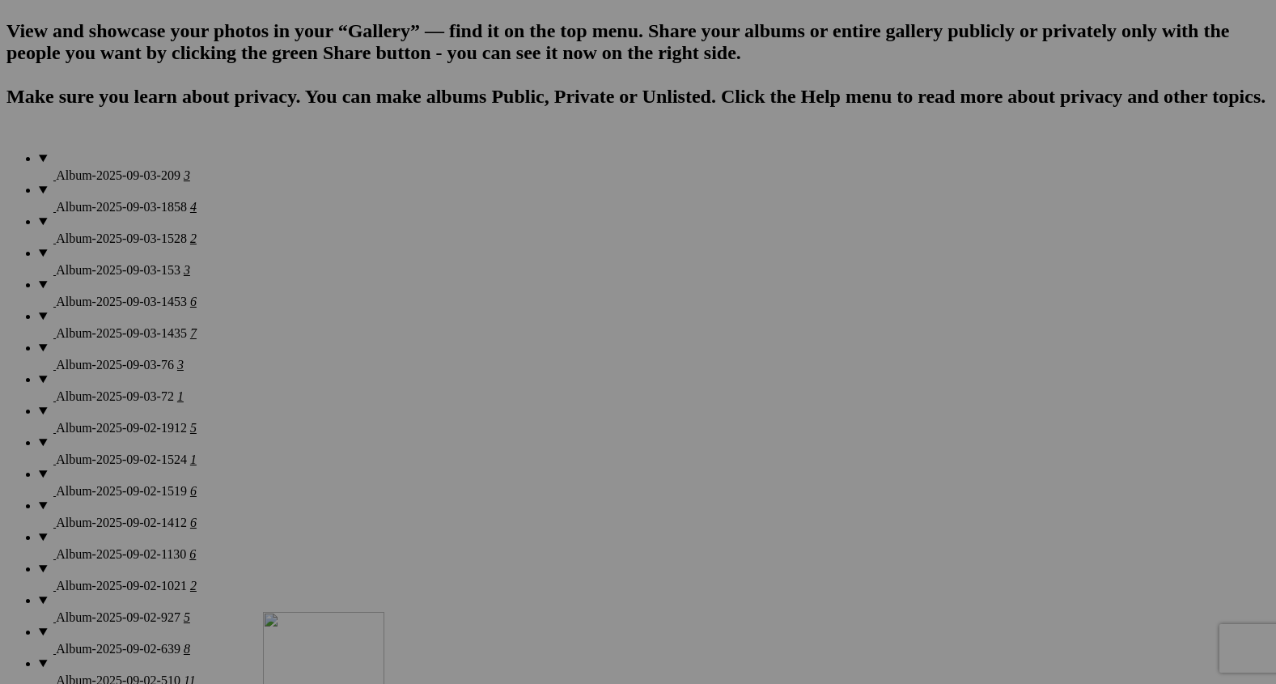
drag, startPoint x: 314, startPoint y: 340, endPoint x: 543, endPoint y: 774, distance: 491.2
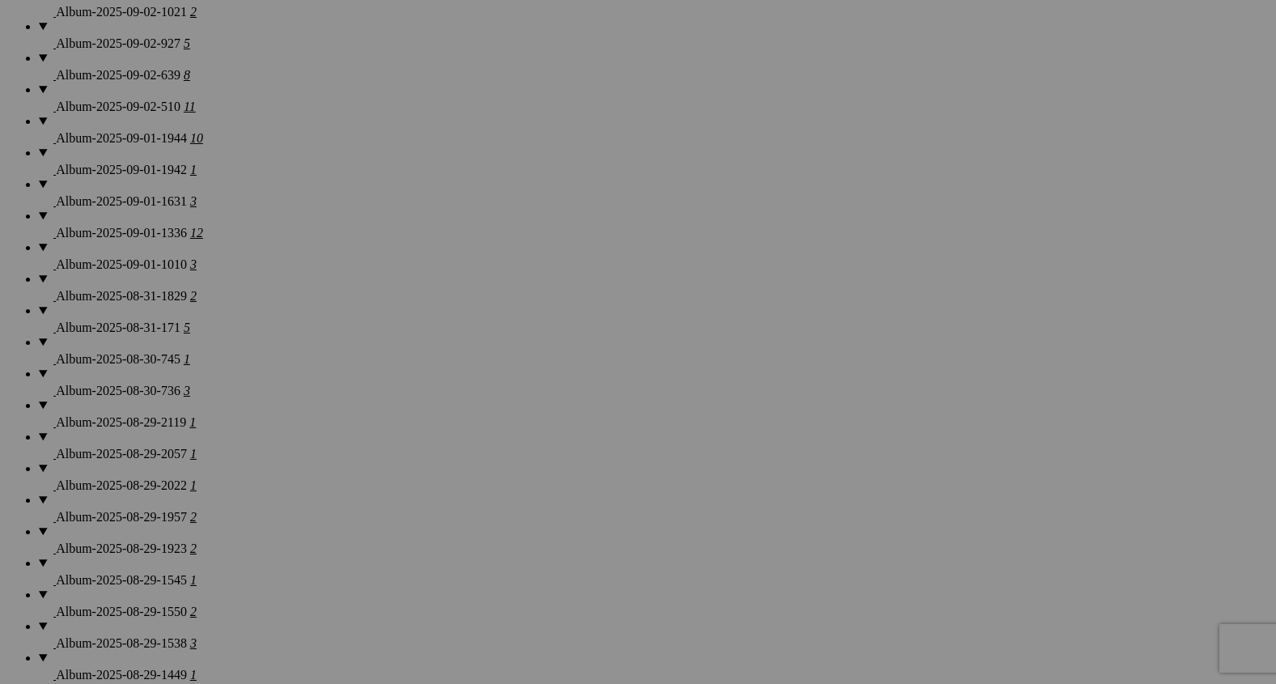
scroll to position [1708, 0]
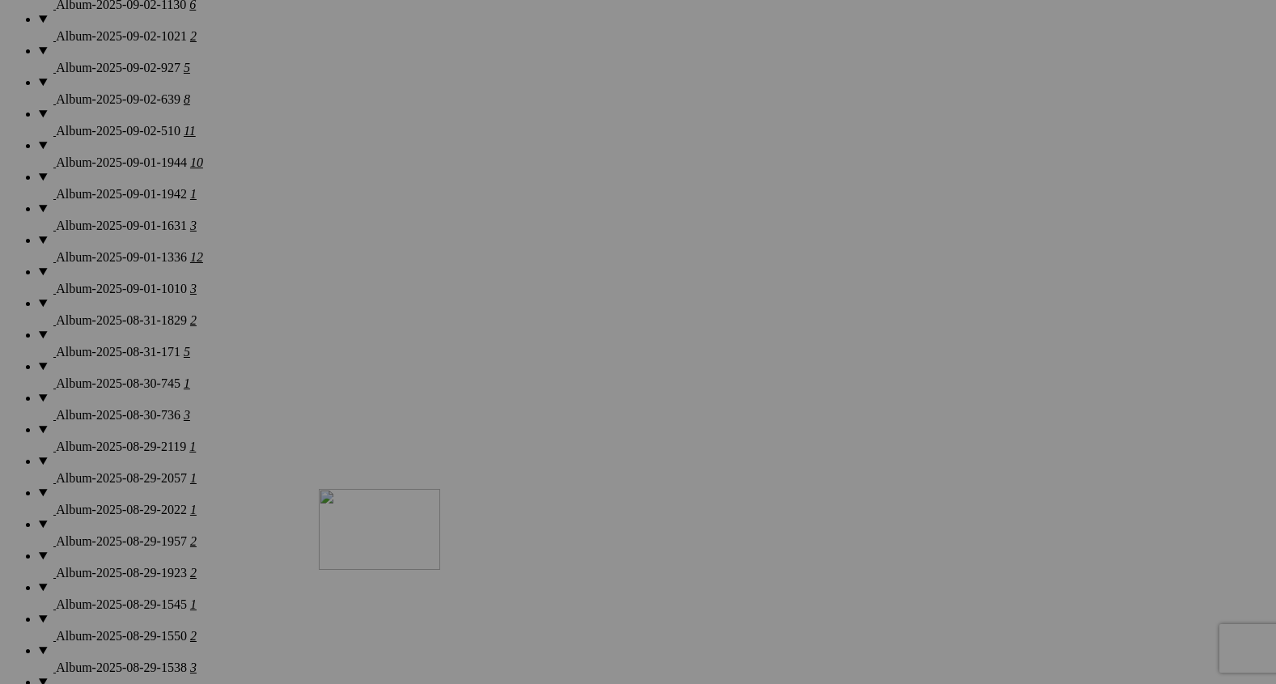
drag, startPoint x: 426, startPoint y: 215, endPoint x: 562, endPoint y: 587, distance: 395.5
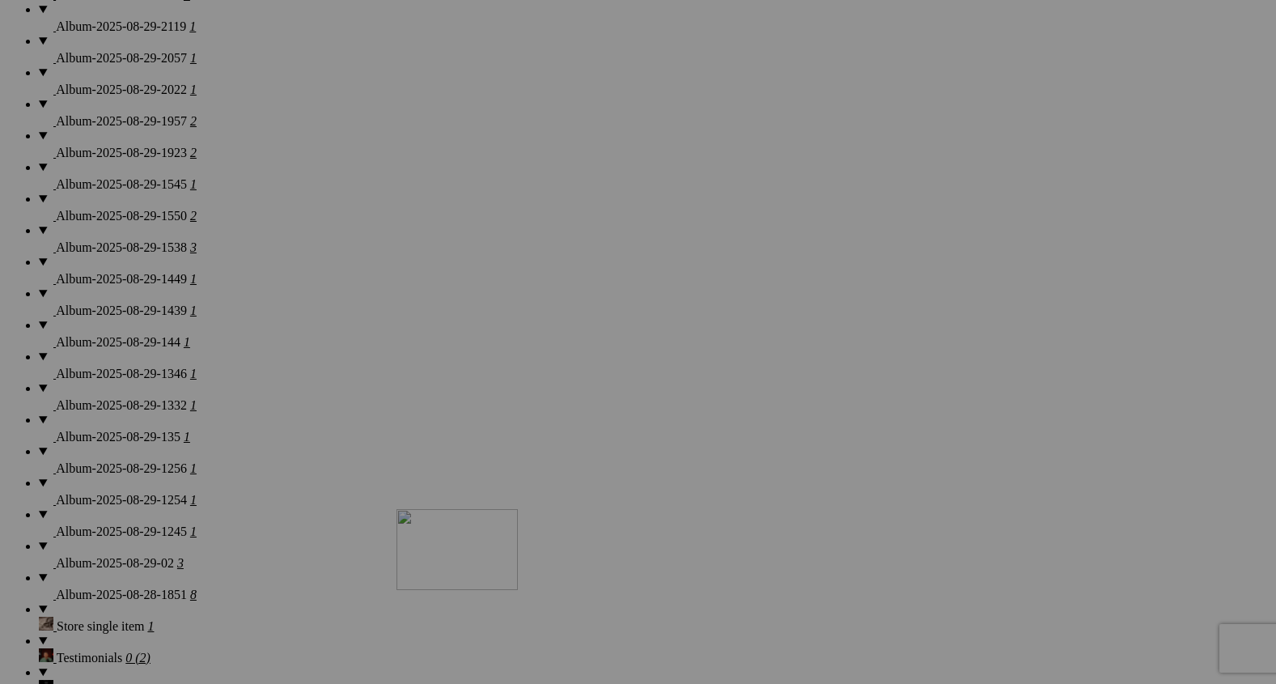
drag, startPoint x: 450, startPoint y: 218, endPoint x: 630, endPoint y: 650, distance: 467.2
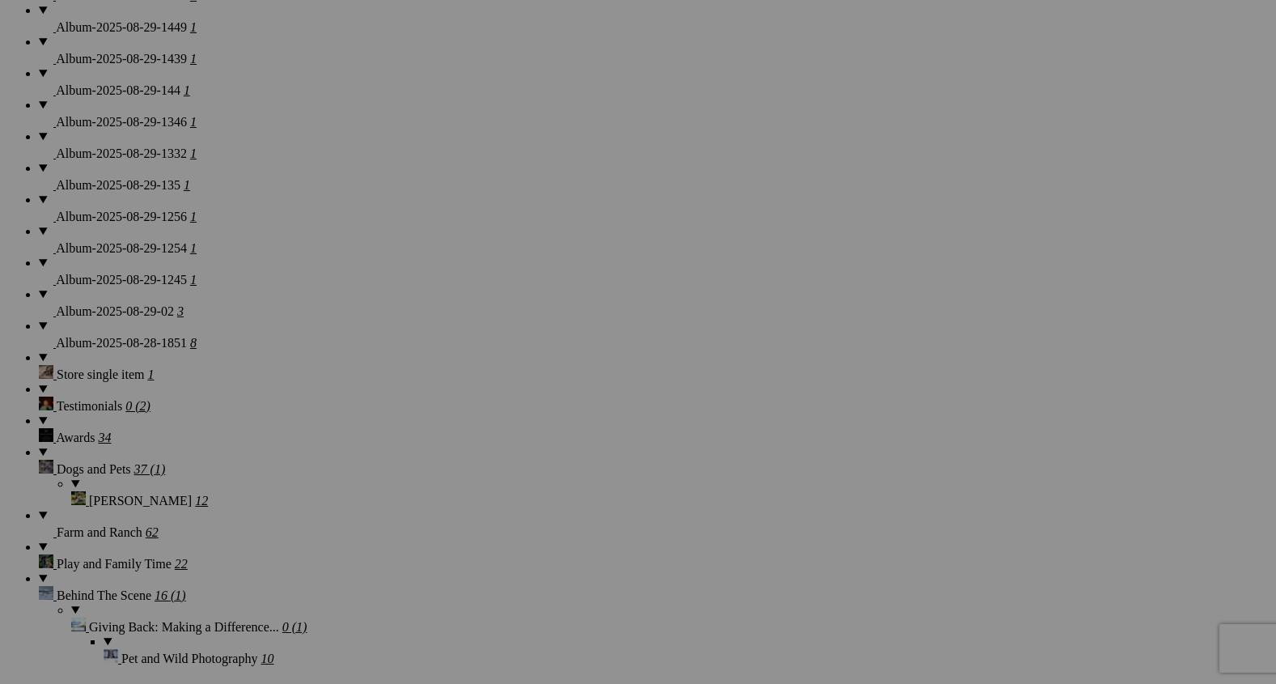
scroll to position [2399, 0]
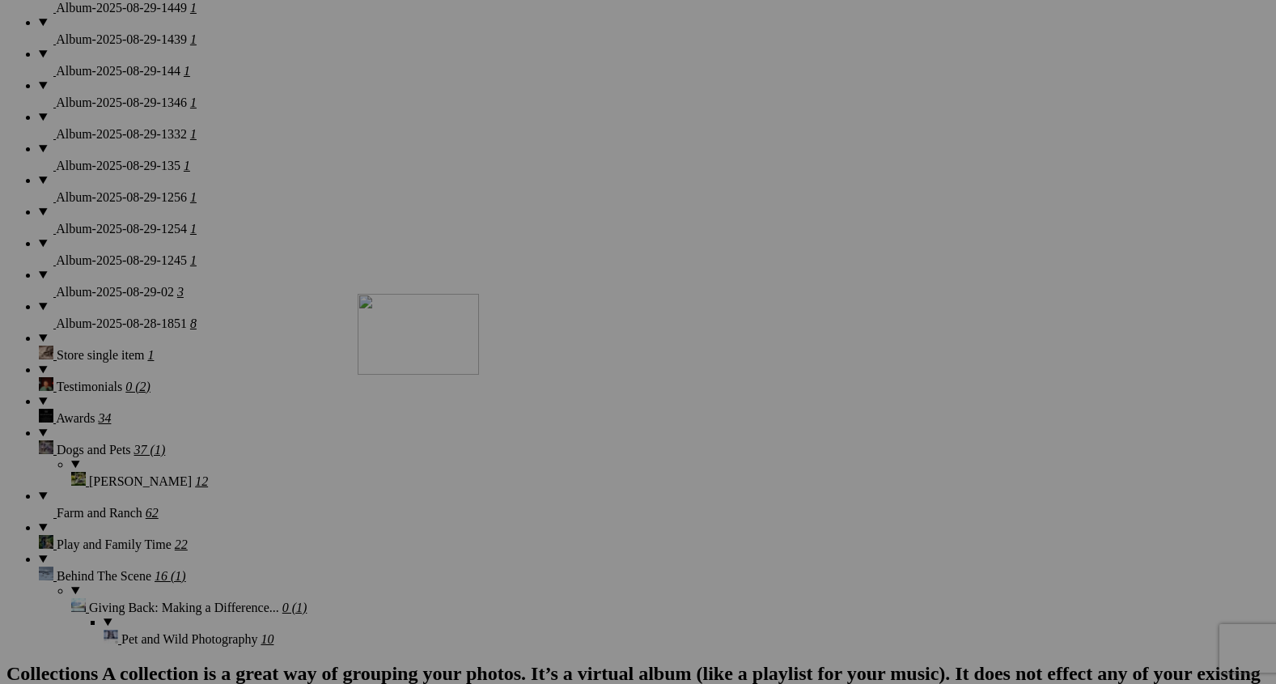
drag, startPoint x: 591, startPoint y: 358, endPoint x: 602, endPoint y: 570, distance: 211.5
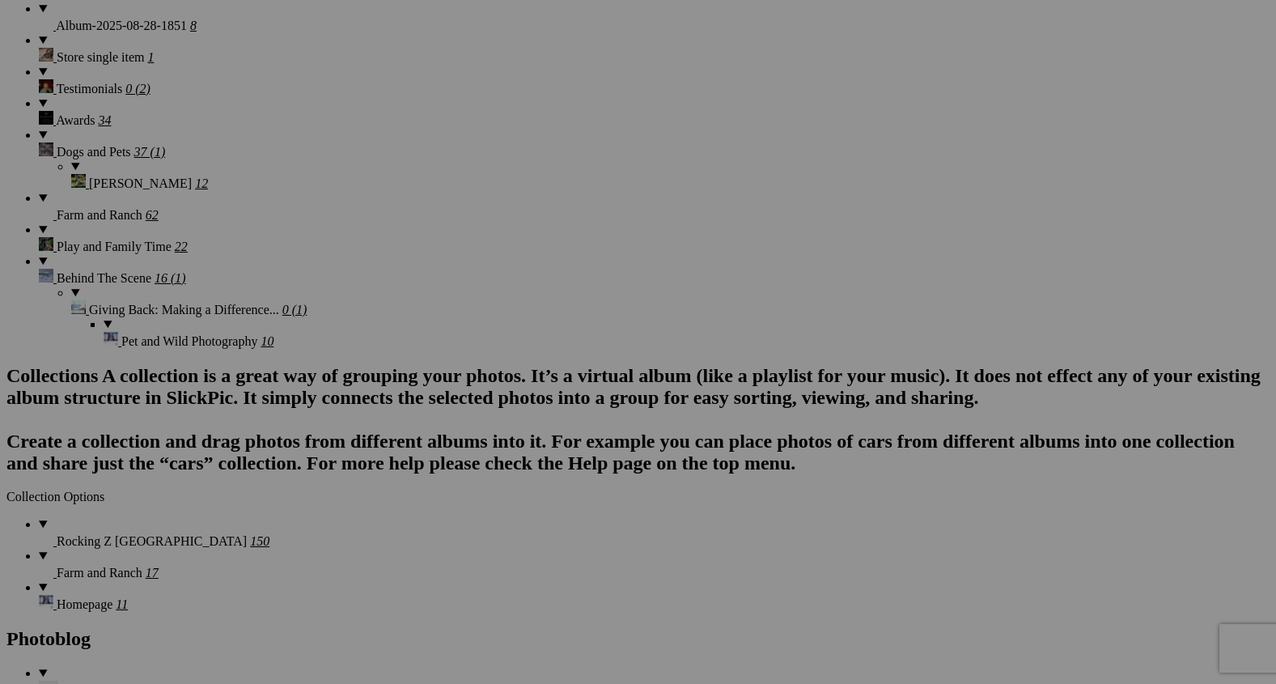
scroll to position [2704, 0]
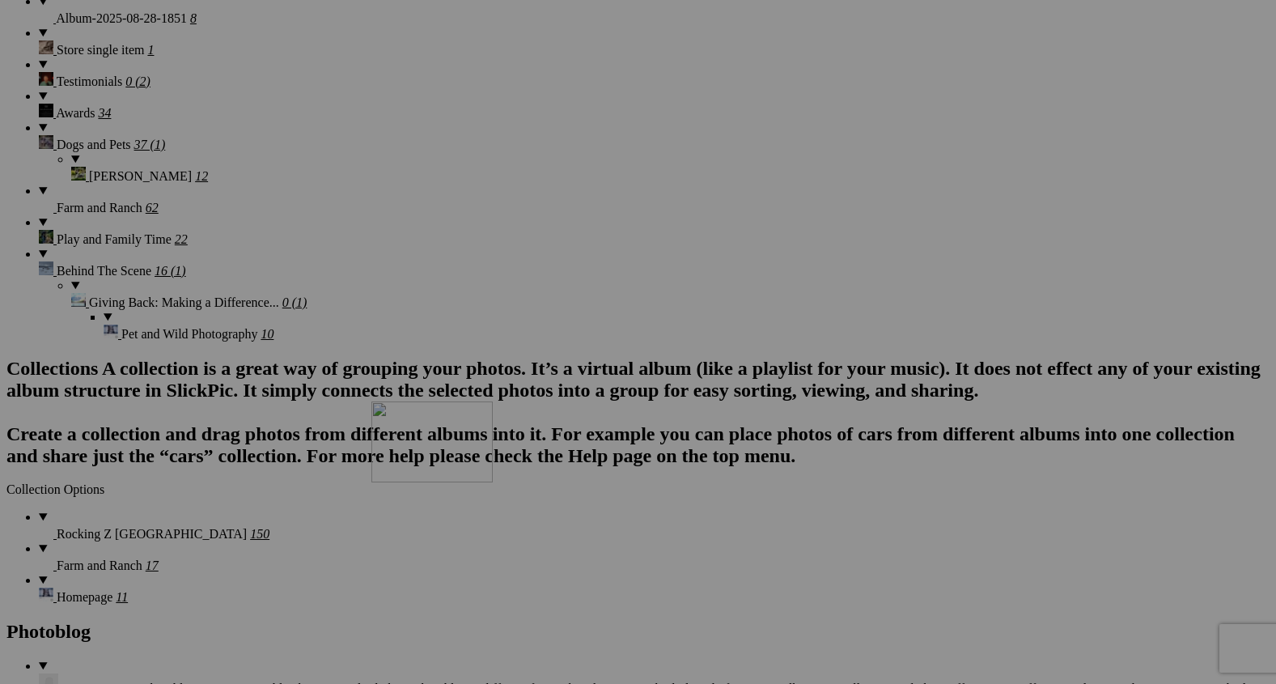
drag, startPoint x: 572, startPoint y: 261, endPoint x: 609, endPoint y: 547, distance: 288.8
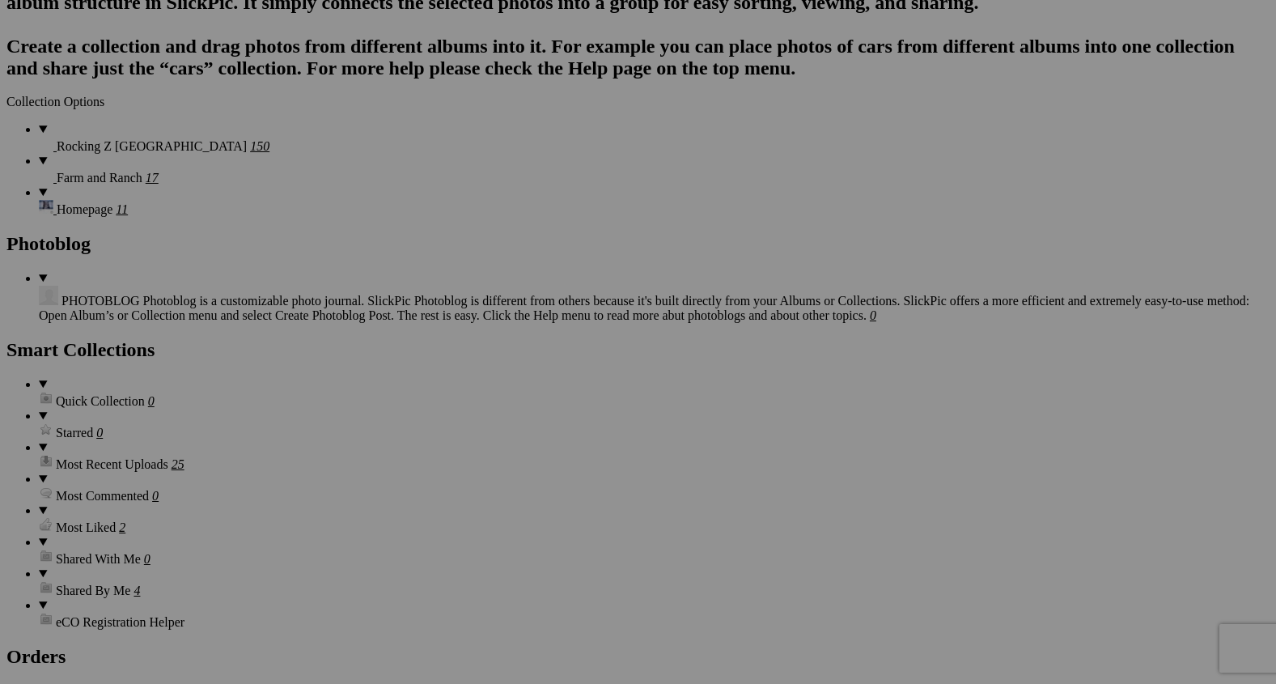
scroll to position [3106, 0]
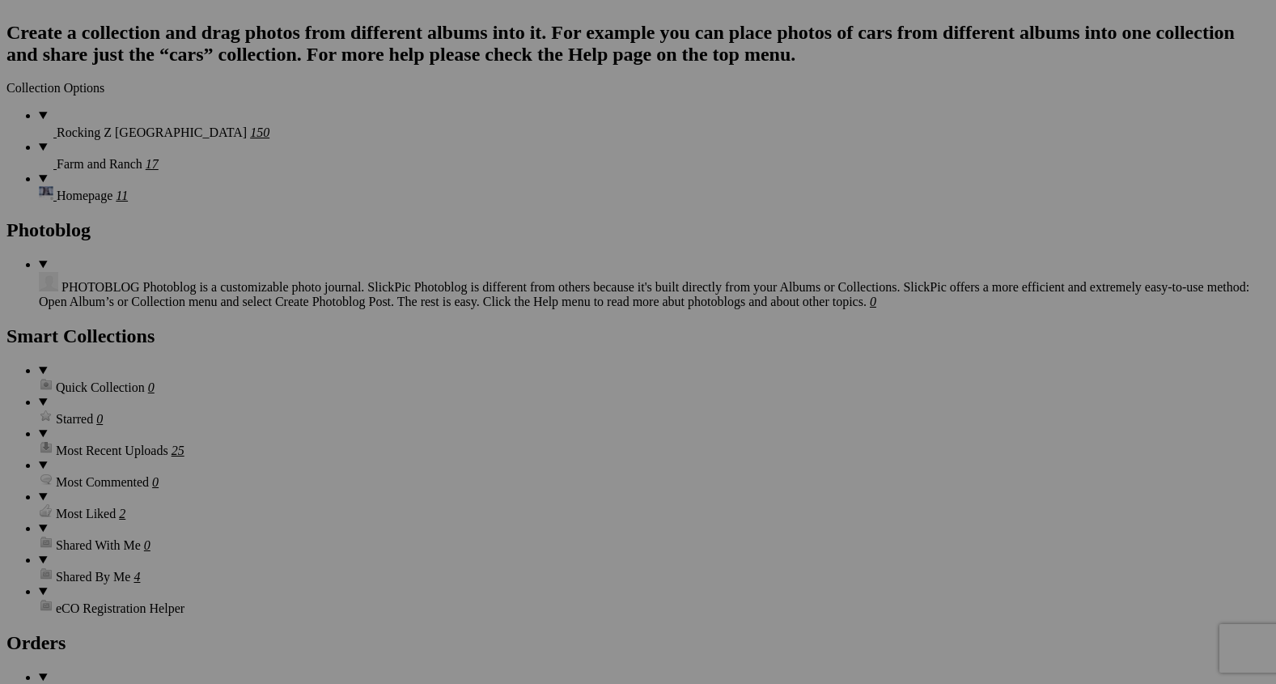
drag, startPoint x: 581, startPoint y: 89, endPoint x: 623, endPoint y: 396, distance: 309.6
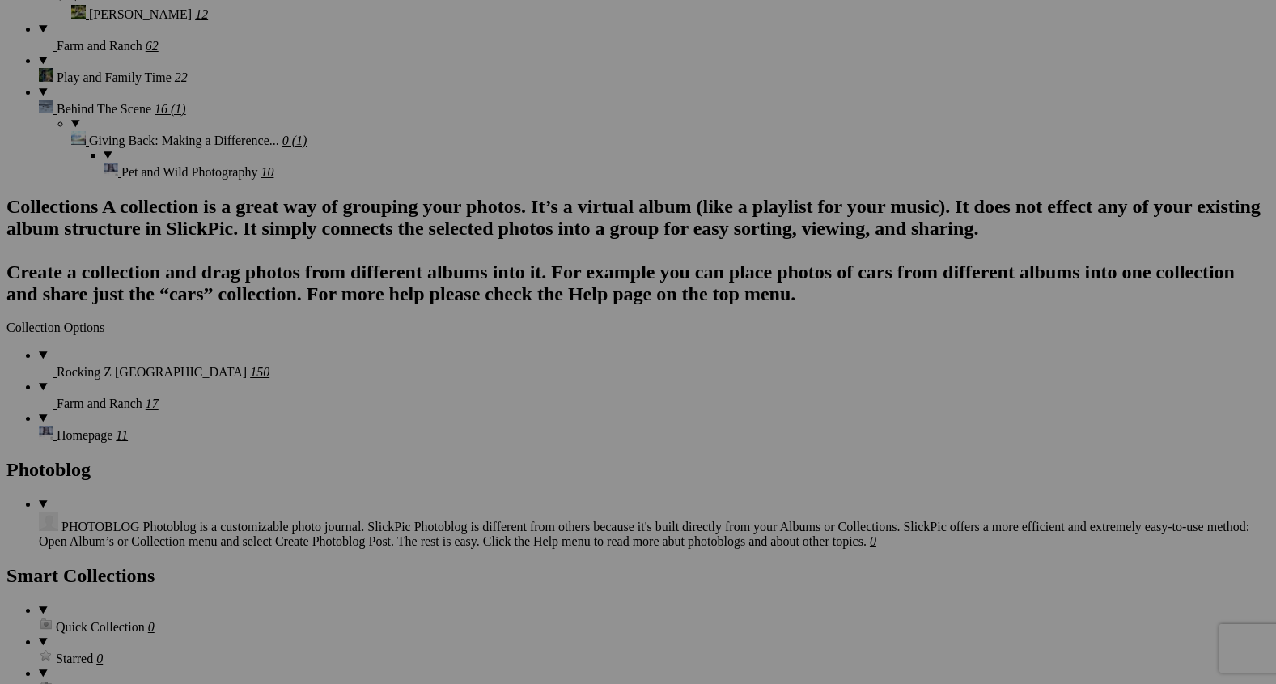
scroll to position [2845, 0]
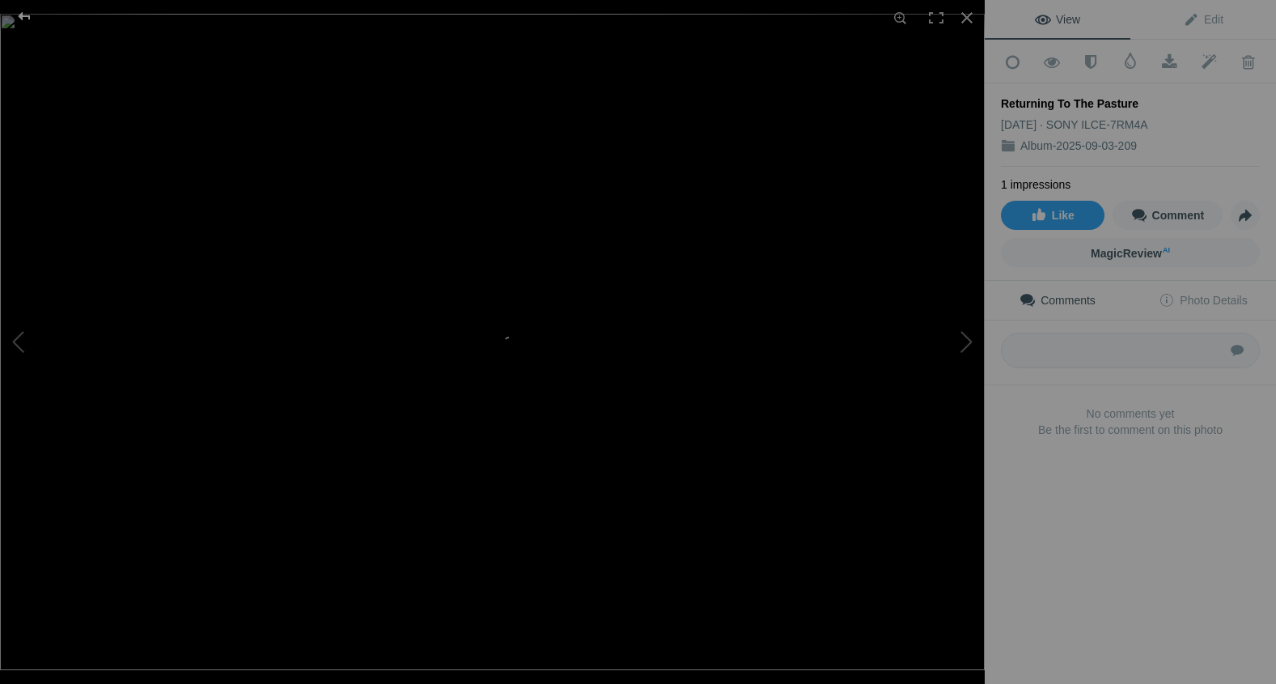
click at [24, 15] on div at bounding box center [24, 16] width 58 height 32
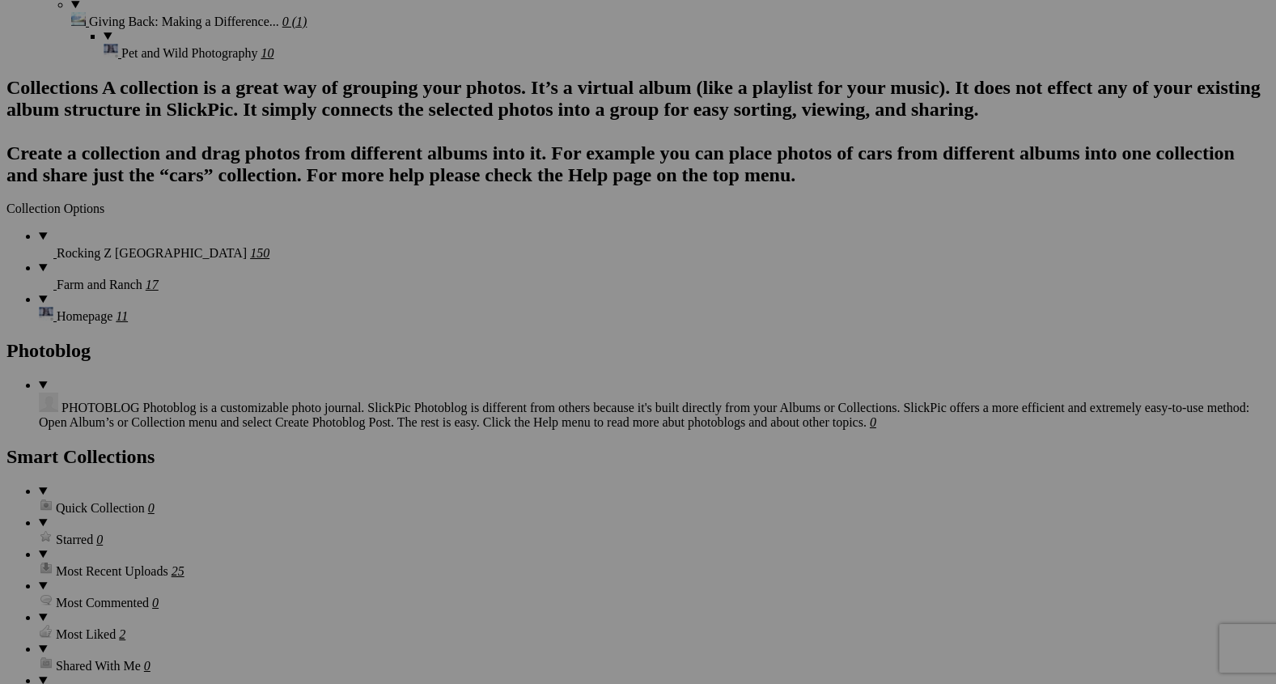
scroll to position [3007, 0]
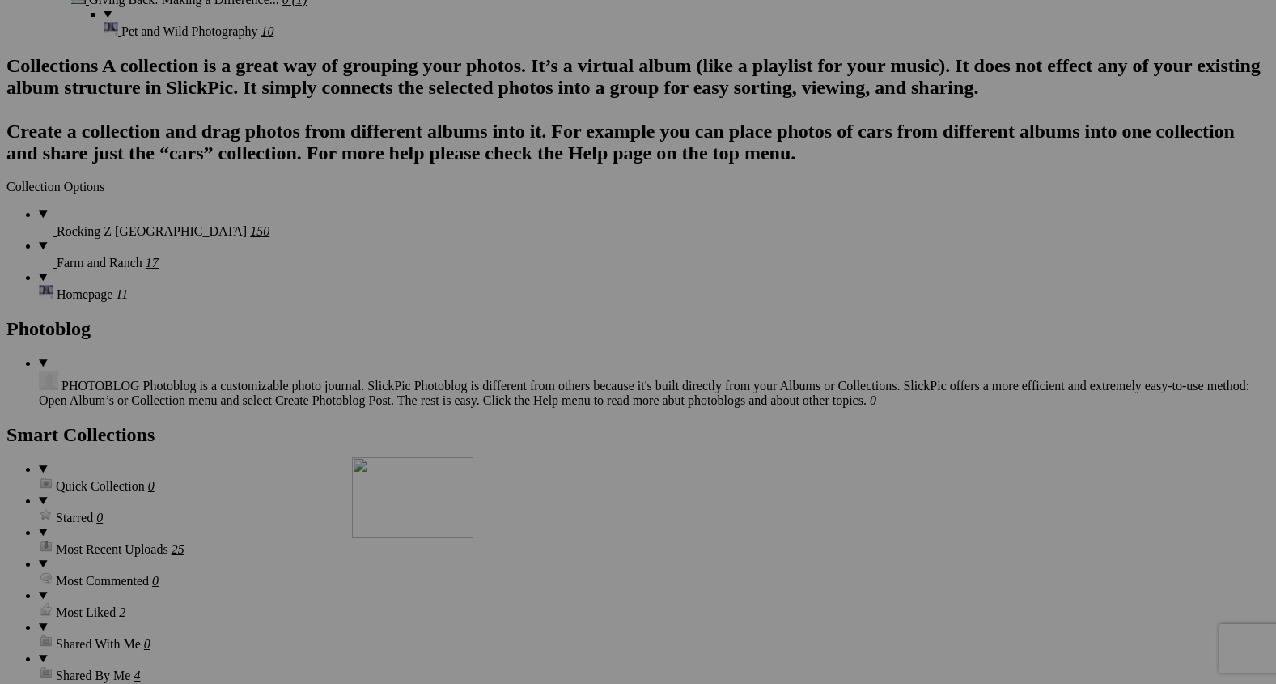
drag, startPoint x: 583, startPoint y: 167, endPoint x: 590, endPoint y: 668, distance: 501.8
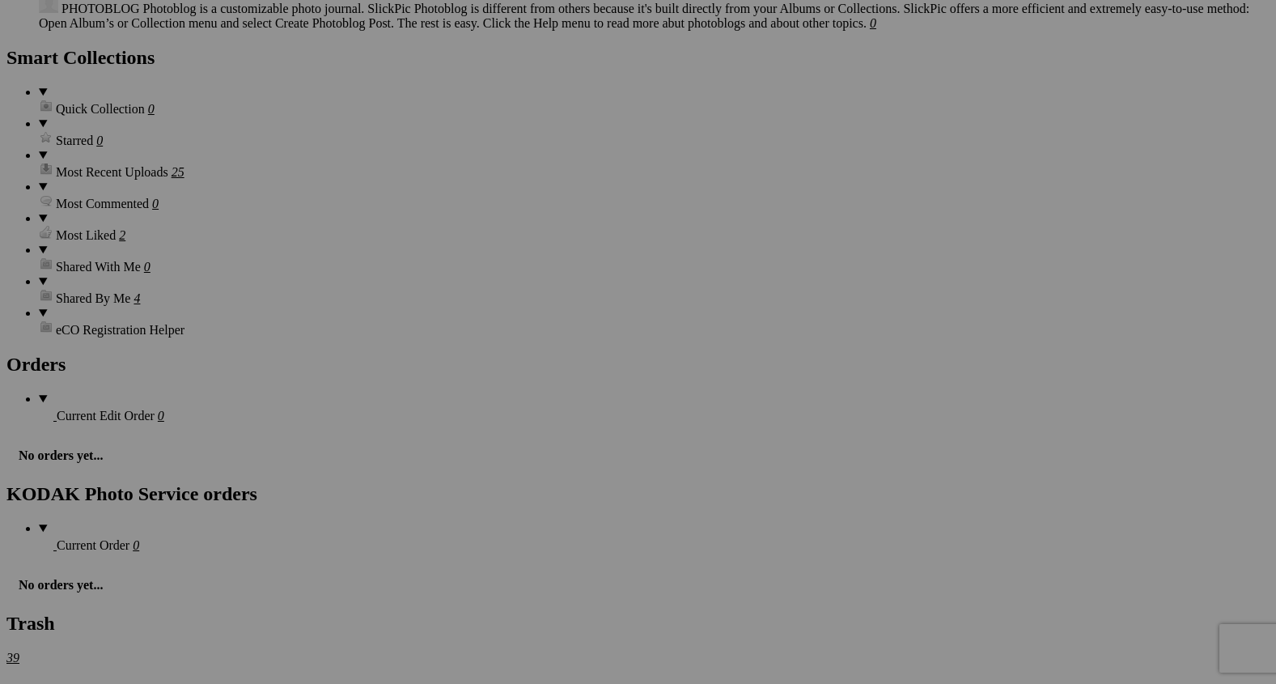
scroll to position [3392, 0]
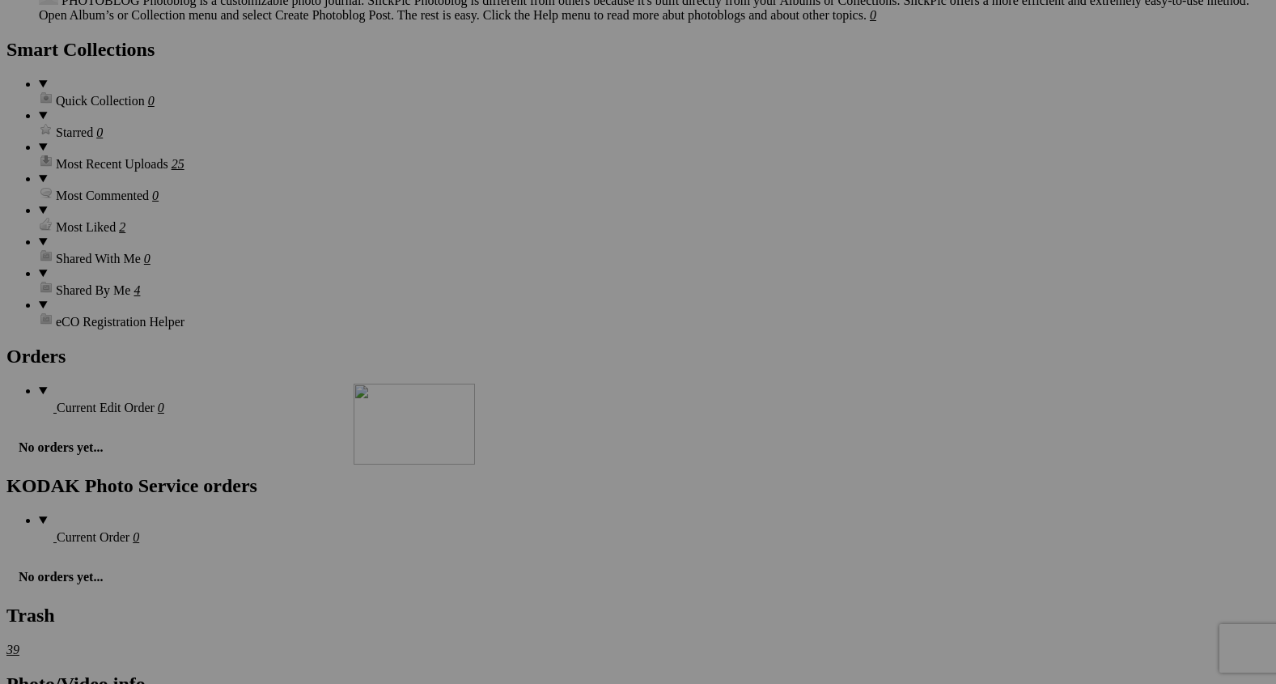
drag, startPoint x: 587, startPoint y: 200, endPoint x: 594, endPoint y: 627, distance: 427.3
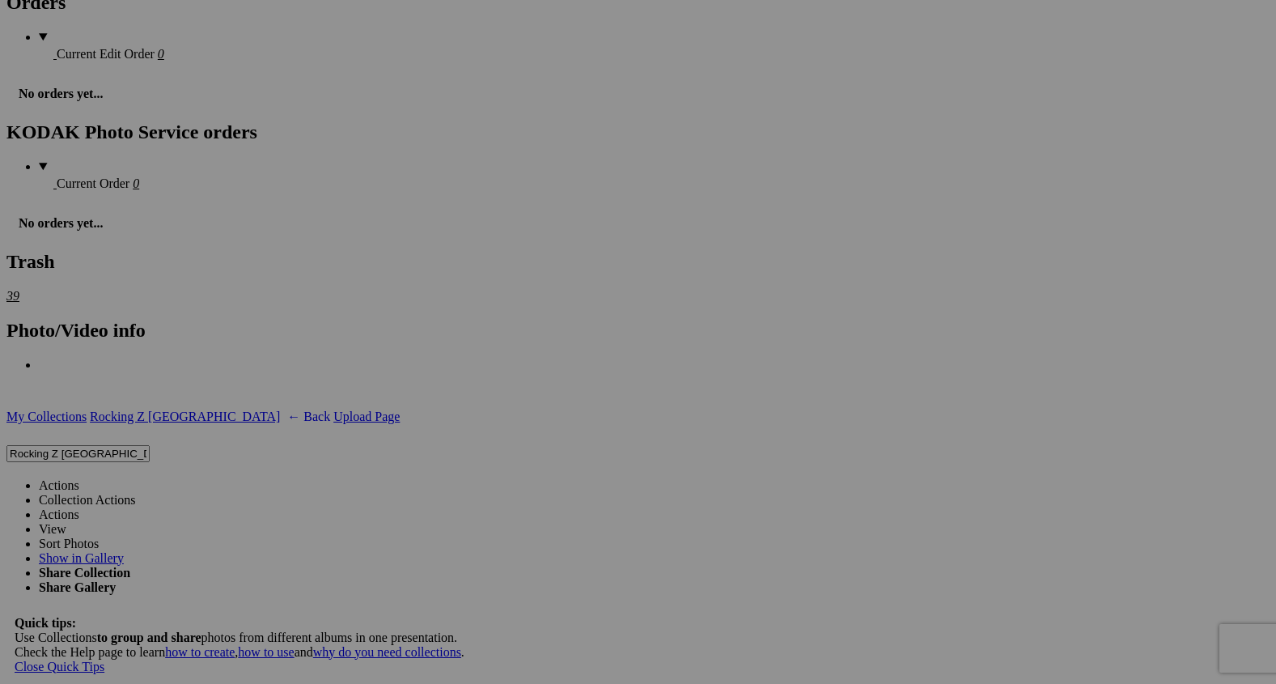
scroll to position [3760, 0]
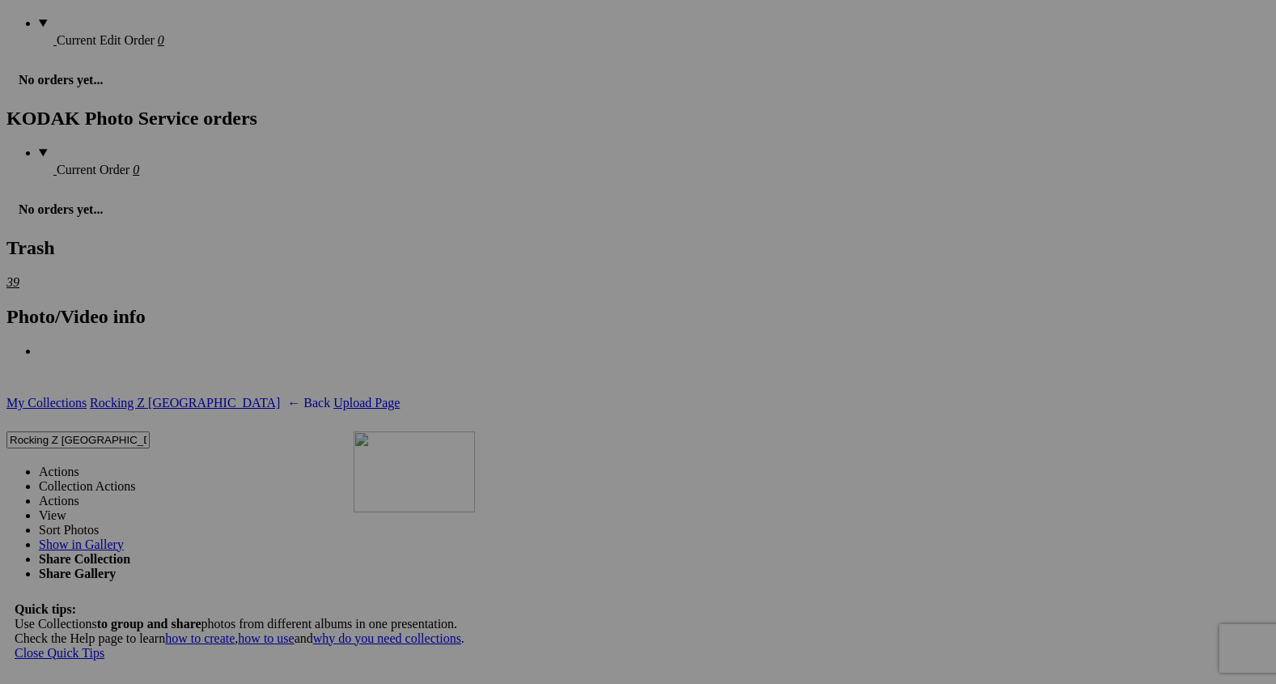
drag, startPoint x: 585, startPoint y: 244, endPoint x: 588, endPoint y: 579, distance: 335.0
drag, startPoint x: 589, startPoint y: 458, endPoint x: 876, endPoint y: 613, distance: 326.6
drag, startPoint x: 598, startPoint y: 408, endPoint x: 919, endPoint y: 560, distance: 355.4
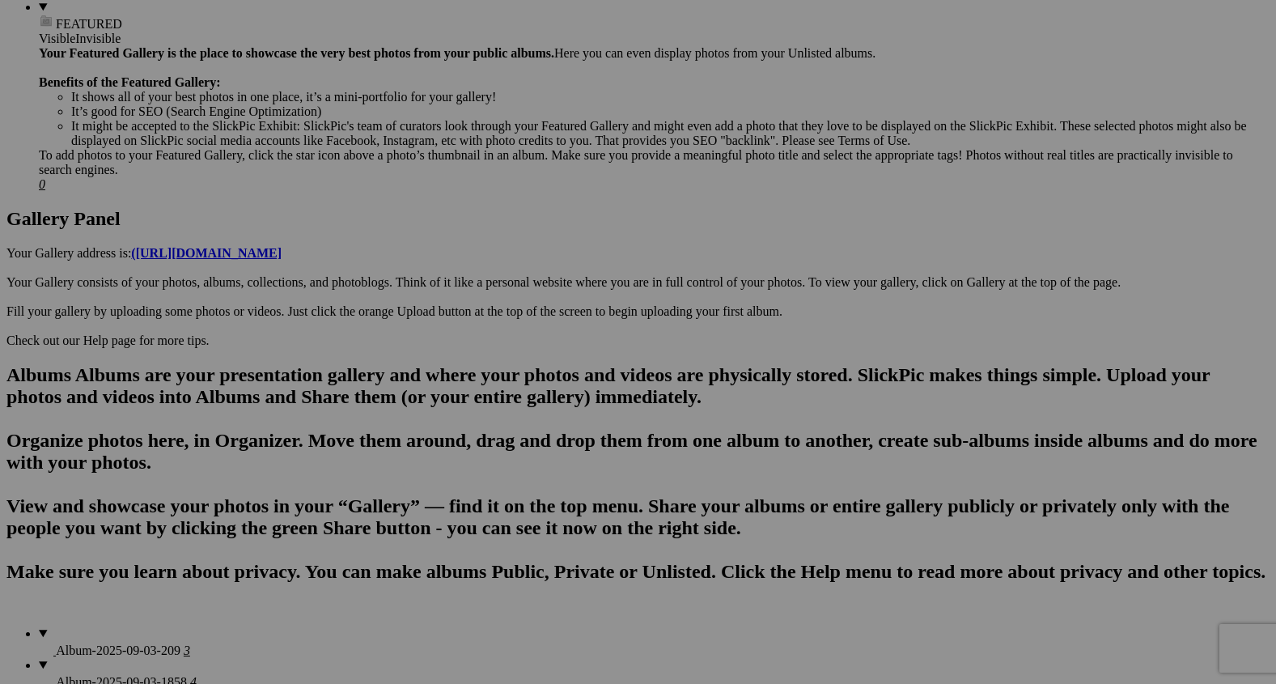
scroll to position [0, 0]
